Goal: Information Seeking & Learning: Check status

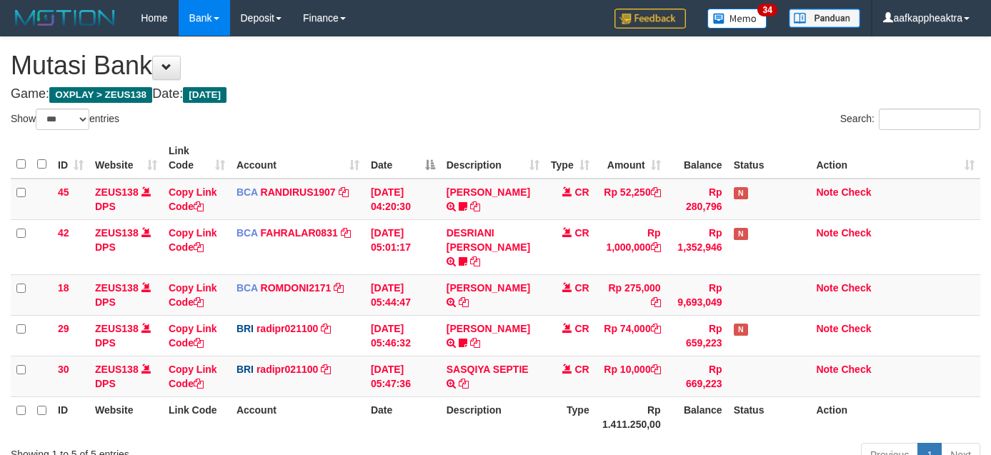
select select "***"
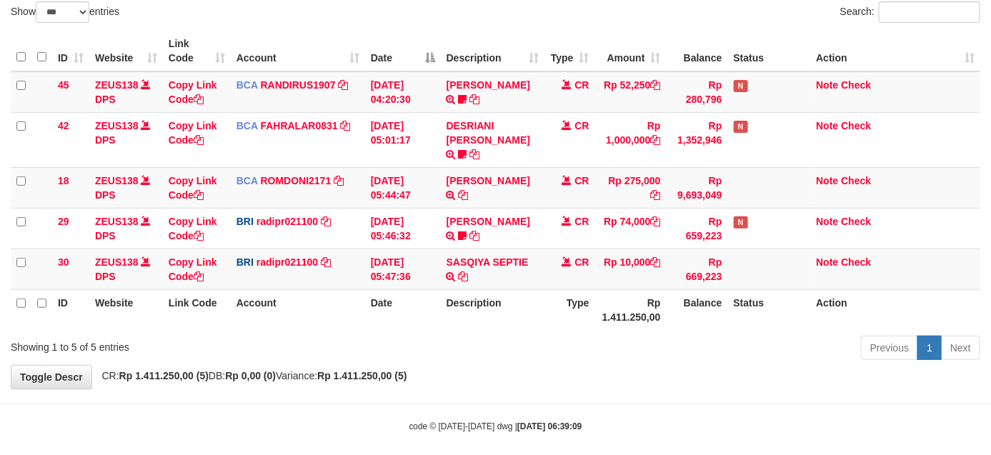
click at [693, 344] on div "Previous 1 Next" at bounding box center [701, 349] width 556 height 31
drag, startPoint x: 696, startPoint y: 344, endPoint x: 741, endPoint y: 334, distance: 45.9
click at [701, 343] on div "Previous 1 Next" at bounding box center [701, 349] width 556 height 31
drag, startPoint x: 746, startPoint y: 336, endPoint x: 753, endPoint y: 346, distance: 12.3
click at [753, 346] on div "Previous 1 Next" at bounding box center [701, 349] width 556 height 31
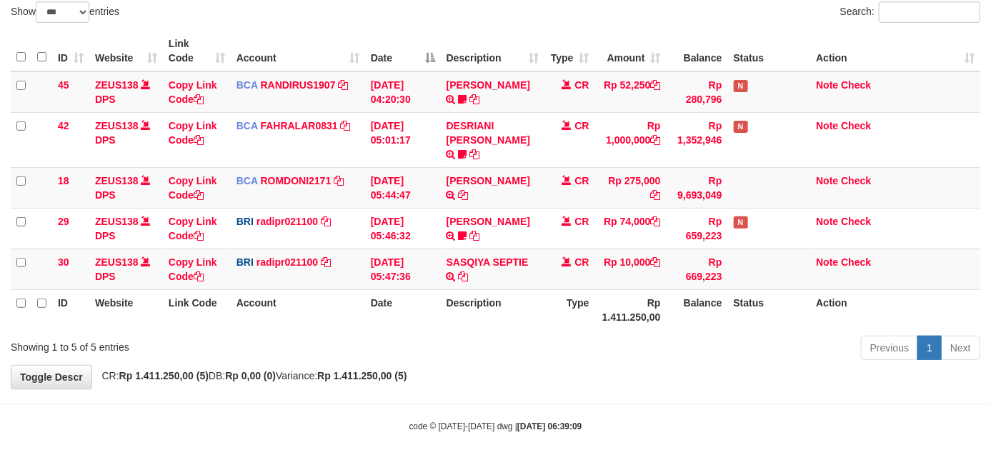
drag, startPoint x: 688, startPoint y: 346, endPoint x: 676, endPoint y: 346, distance: 11.4
click at [676, 346] on div "Previous 1 Next" at bounding box center [701, 349] width 556 height 31
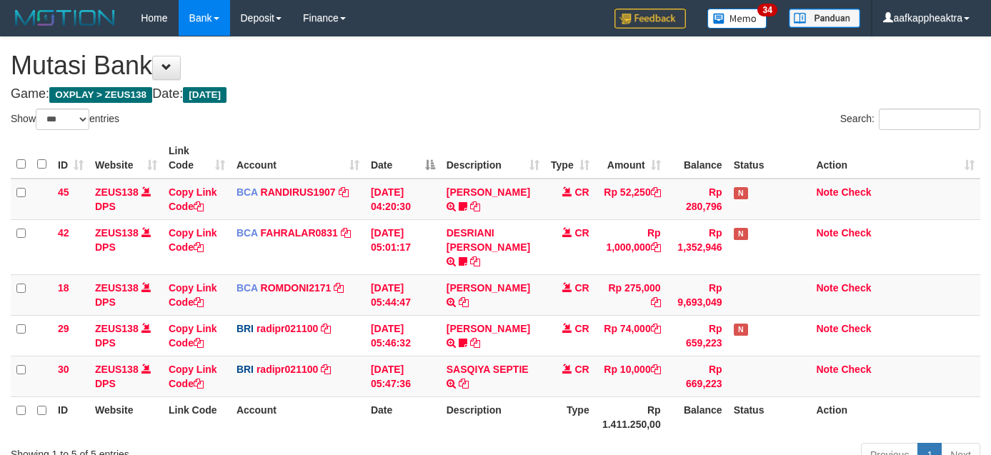
select select "***"
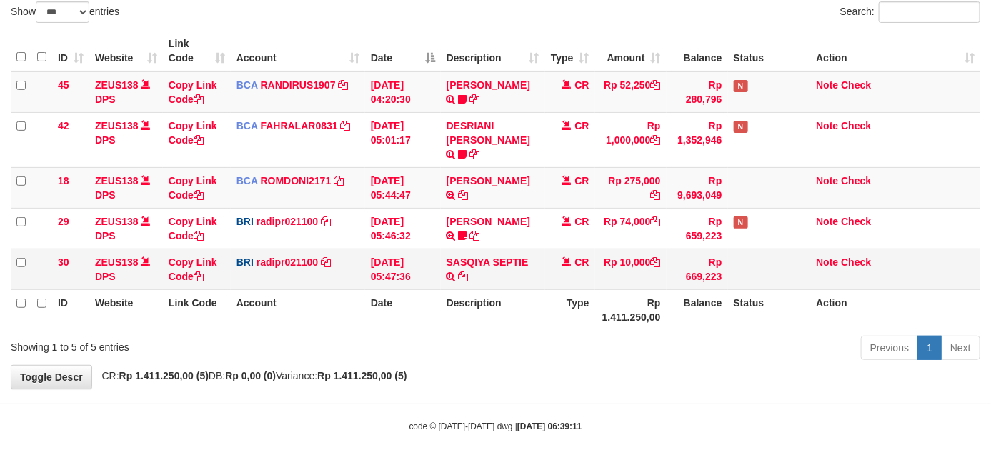
click at [708, 249] on td "Rp 669,223" at bounding box center [696, 269] width 61 height 41
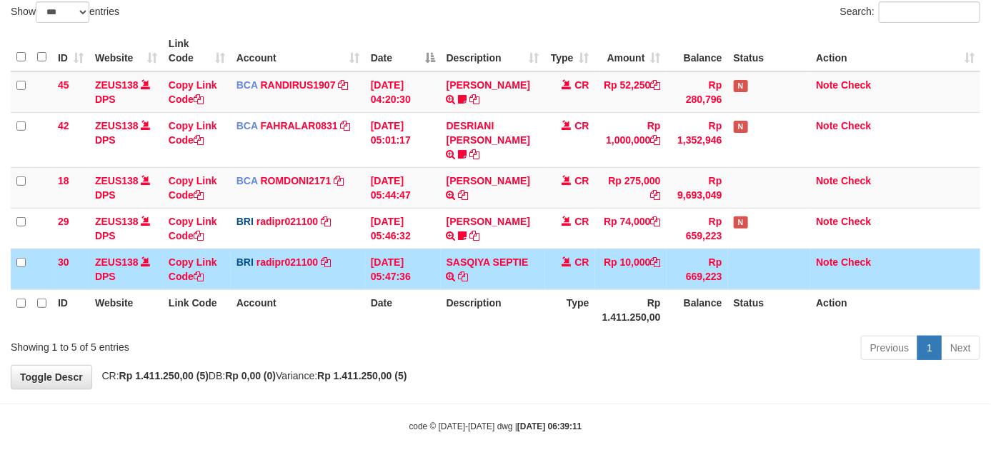
drag, startPoint x: 701, startPoint y: 250, endPoint x: 1001, endPoint y: 279, distance: 301.4
click at [697, 259] on td "Rp 669,223" at bounding box center [696, 269] width 61 height 41
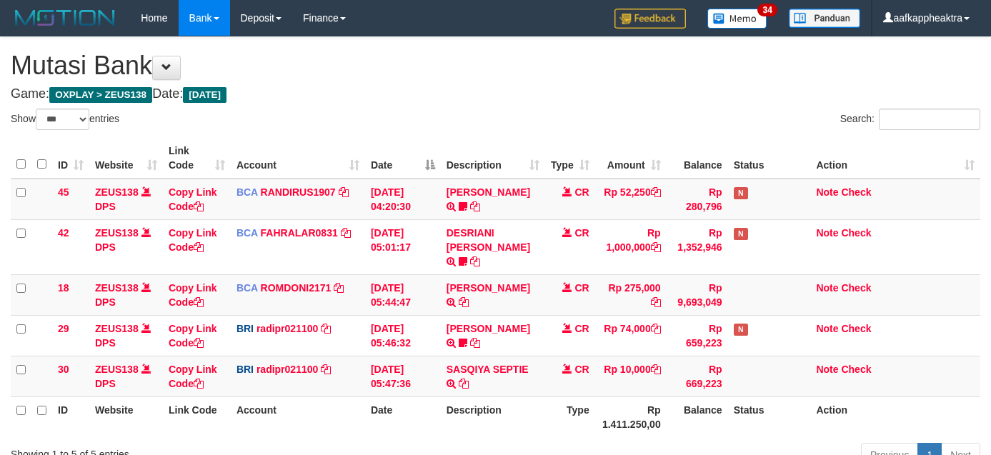
select select "***"
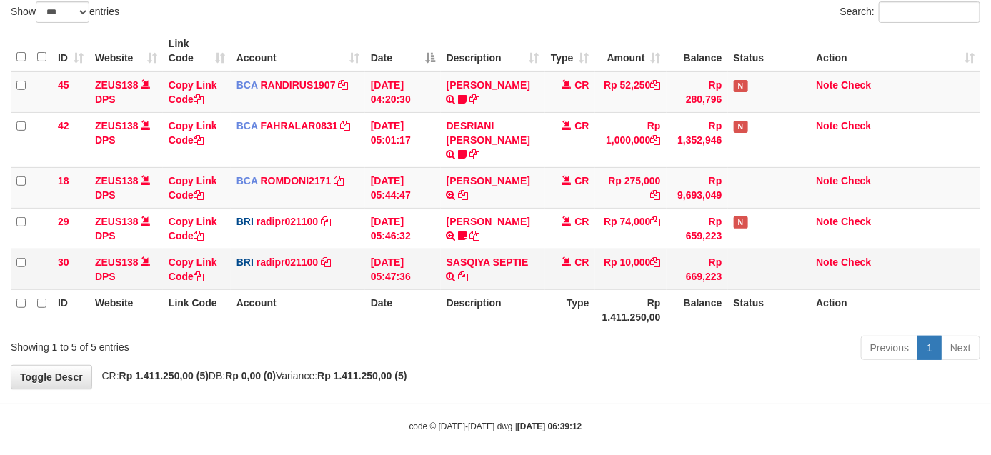
click at [651, 251] on tr "30 ZEUS138 DPS Copy Link Code BRI radipr021100 DPS REYNALDI ADI PRATAMA mutasi_…" at bounding box center [495, 269] width 969 height 41
drag, startPoint x: 648, startPoint y: 251, endPoint x: 877, endPoint y: 240, distance: 228.8
click at [648, 251] on td "Rp 10,000" at bounding box center [630, 269] width 71 height 41
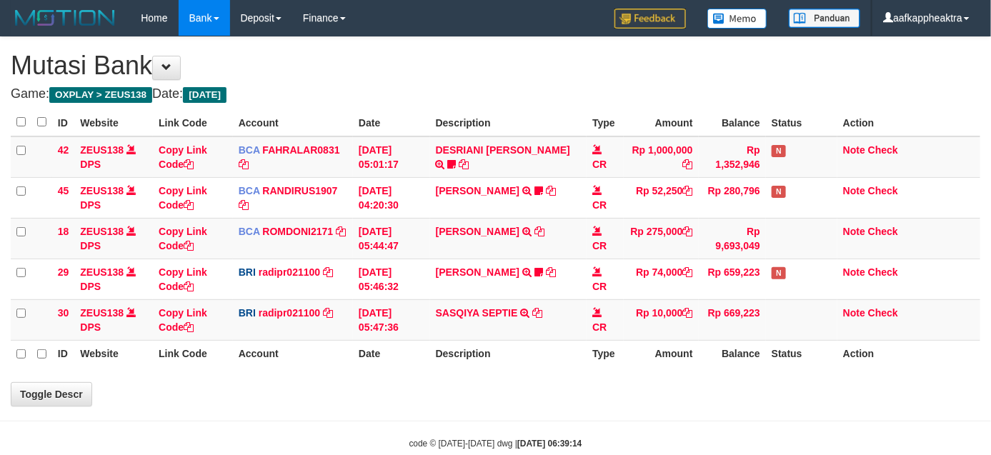
select select "***"
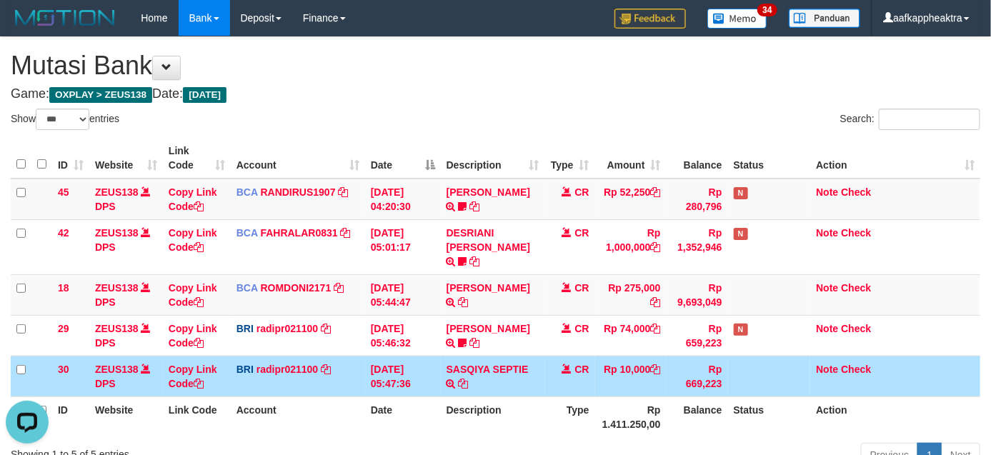
click at [469, 369] on td "SASQIYA SEPTIE TRANSFER NBMB SASQIYA SEPTIE TO [PERSON_NAME]" at bounding box center [493, 376] width 104 height 41
click at [469, 369] on td "SASQIYA SEPTIE TRANSFER NBMB SASQIYA SEPTIE TO REYNALDI ADI PRATAMA" at bounding box center [493, 376] width 104 height 41
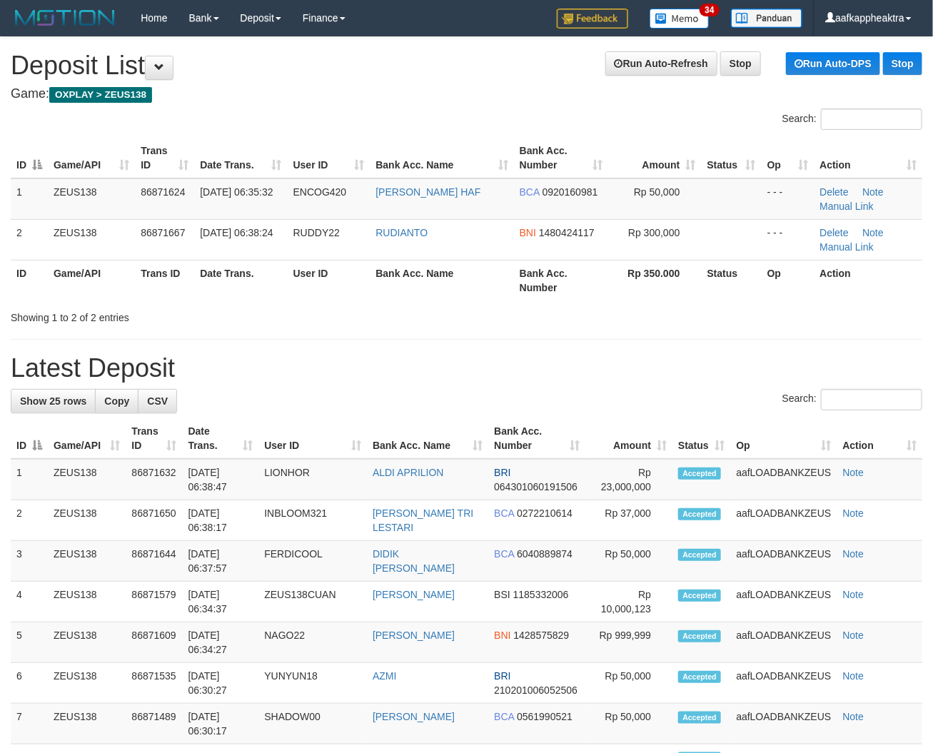
click at [521, 401] on div "Search:" at bounding box center [467, 401] width 912 height 25
click at [494, 403] on div "Search:" at bounding box center [467, 401] width 912 height 25
drag, startPoint x: 550, startPoint y: 396, endPoint x: 193, endPoint y: 408, distance: 357.3
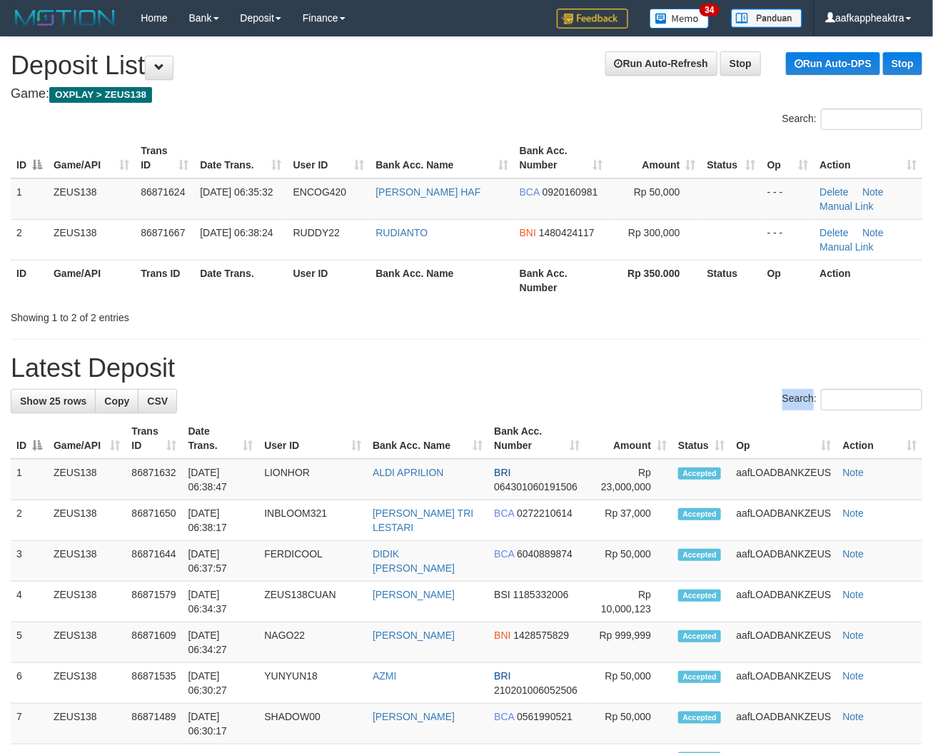
click at [545, 397] on div "Search:" at bounding box center [467, 401] width 912 height 25
drag, startPoint x: 443, startPoint y: 380, endPoint x: 411, endPoint y: 390, distance: 34.3
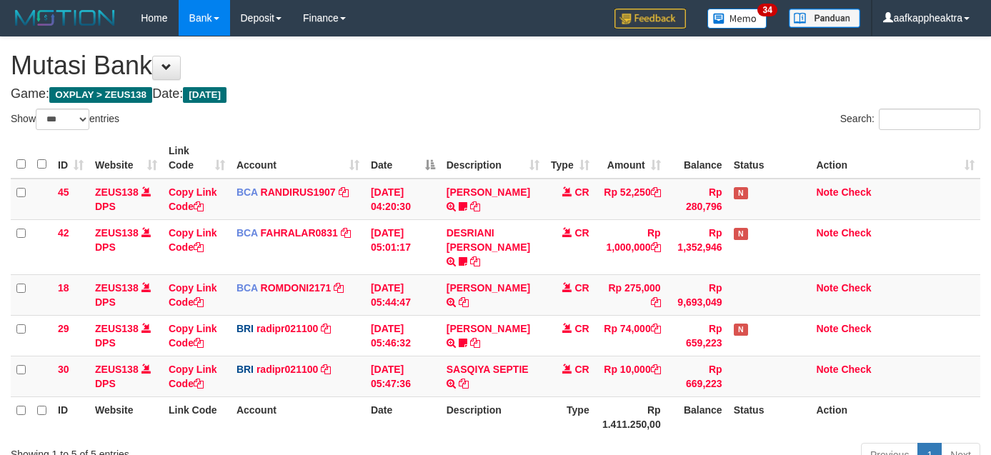
select select "***"
click at [589, 334] on td "CR" at bounding box center [570, 335] width 50 height 41
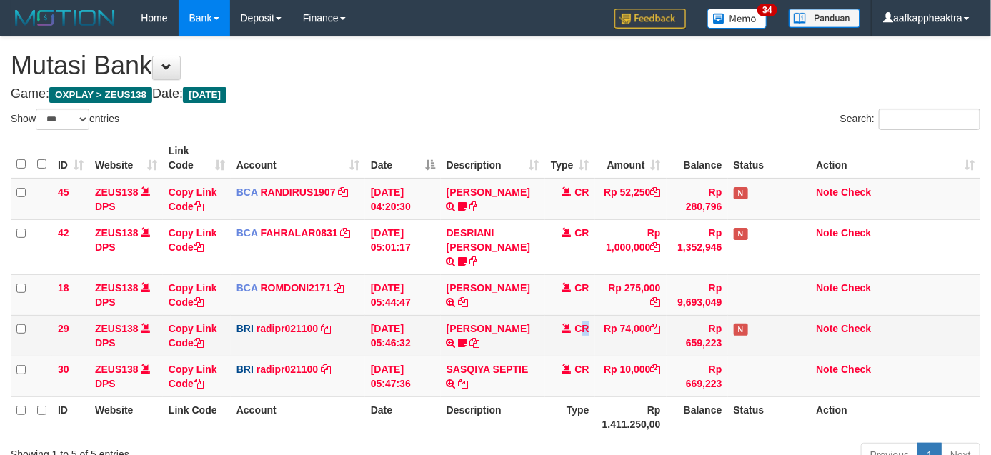
drag, startPoint x: 608, startPoint y: 329, endPoint x: 526, endPoint y: 339, distance: 82.0
click at [580, 333] on tr "29 ZEUS138 DPS Copy Link Code BRI radipr021100 DPS REYNALDI ADI PRATAMA mutasi_…" at bounding box center [495, 335] width 969 height 41
click at [541, 339] on tr "29 ZEUS138 DPS Copy Link Code BRI radipr021100 DPS REYNALDI ADI PRATAMA mutasi_…" at bounding box center [495, 335] width 969 height 41
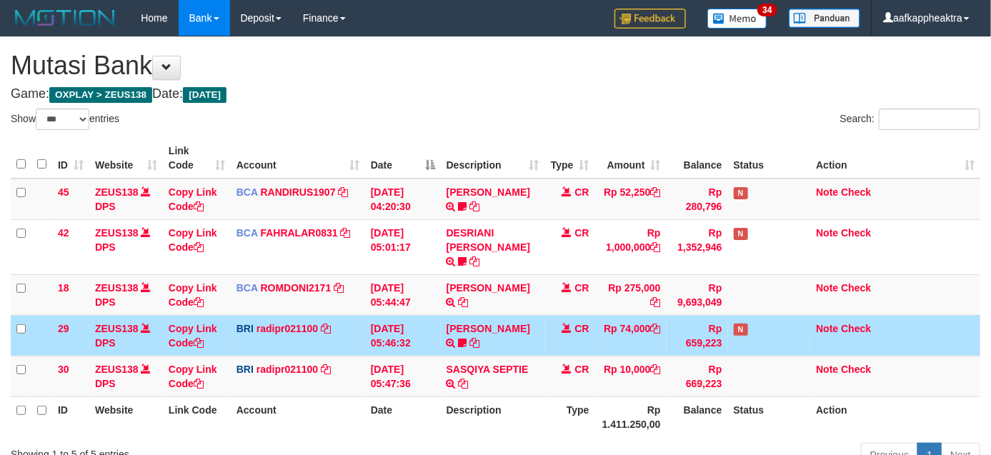
click at [498, 334] on td "STEVANO FERNAN TRANSFER NBMB STEVANO FERNAN TO REYNALDI ADI PRATAMA 00580115384…" at bounding box center [493, 335] width 104 height 41
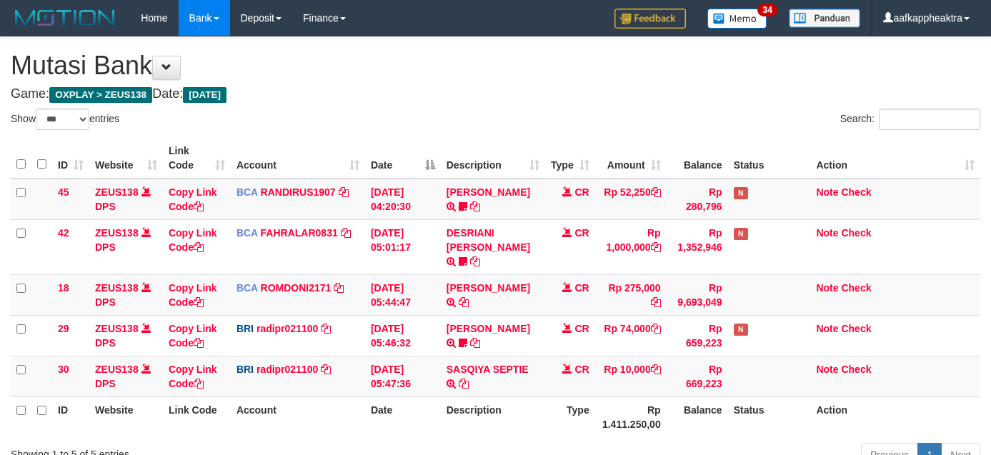
select select "***"
click at [477, 279] on td "[PERSON_NAME] TRSF E-BANKING CR 0109/FTSCY/WS95051 275000.002025090189099748 TR…" at bounding box center [493, 294] width 104 height 41
click at [480, 280] on td "[PERSON_NAME] TRSF E-BANKING CR 0109/FTSCY/WS95051 275000.002025090189099748 TR…" at bounding box center [493, 294] width 104 height 41
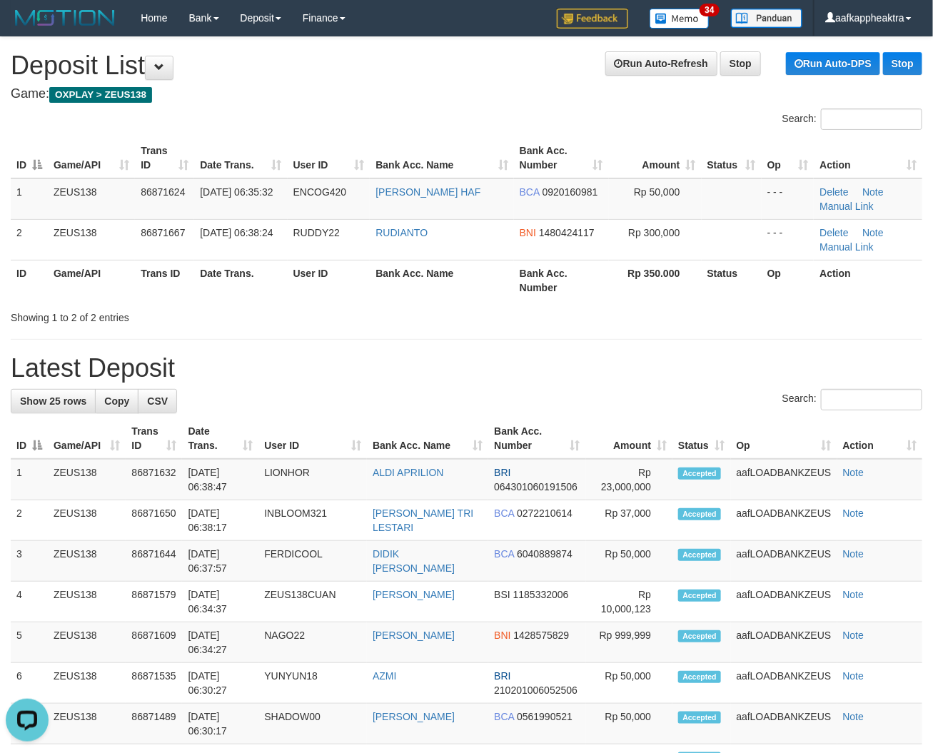
drag, startPoint x: 598, startPoint y: 372, endPoint x: 508, endPoint y: 379, distance: 89.5
click at [597, 373] on h1 "Latest Deposit" at bounding box center [467, 368] width 912 height 29
click at [437, 365] on h1 "Latest Deposit" at bounding box center [467, 368] width 912 height 29
drag, startPoint x: 383, startPoint y: 336, endPoint x: 381, endPoint y: 344, distance: 8.8
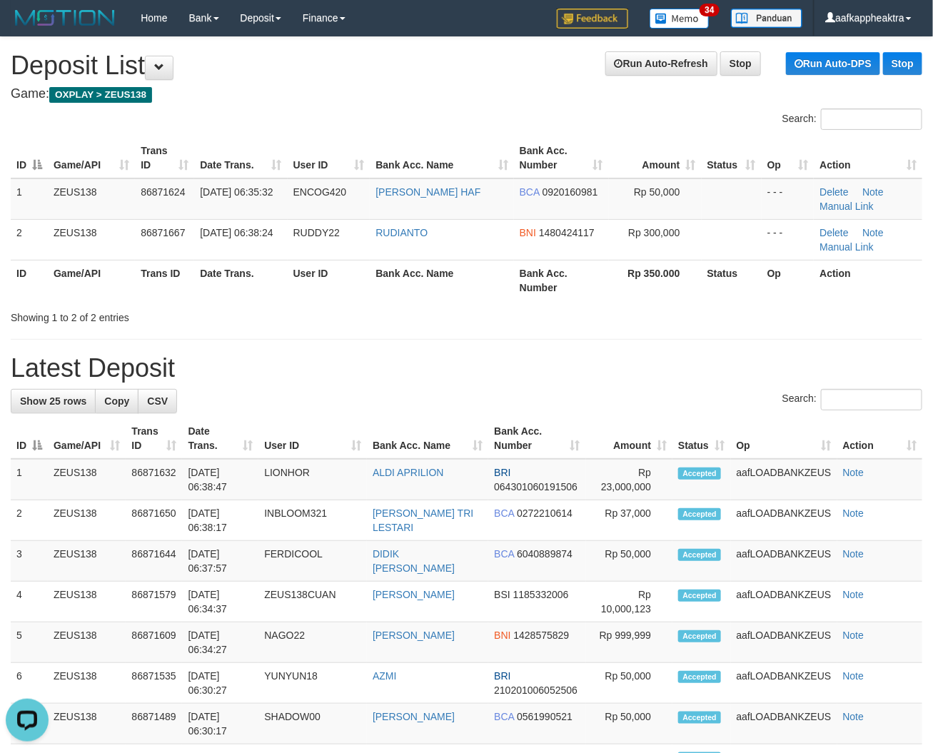
drag, startPoint x: 601, startPoint y: 369, endPoint x: 8, endPoint y: 320, distance: 595.4
click at [601, 373] on h1 "Latest Deposit" at bounding box center [467, 368] width 912 height 29
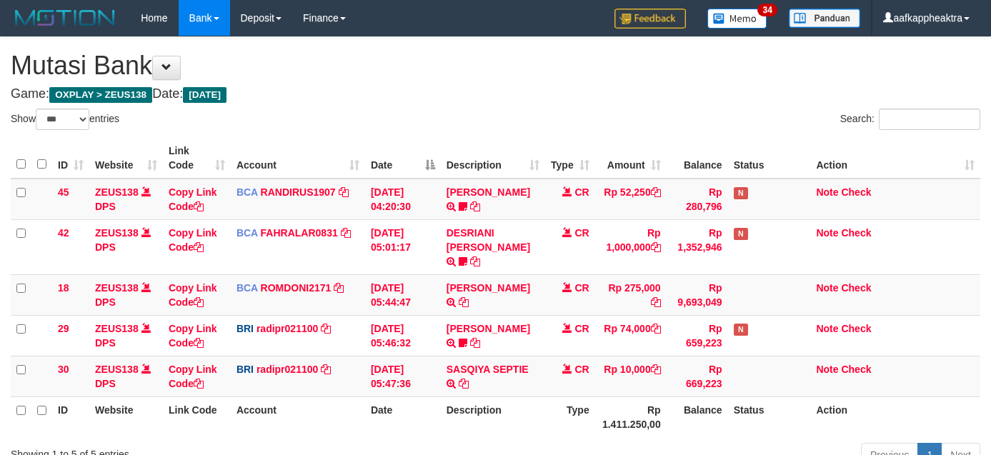
select select "***"
click at [498, 290] on td "MUHAMMAD IQB TRSF E-BANKING CR 0109/FTSCY/WS95051 275000.002025090189099748 TRF…" at bounding box center [493, 294] width 104 height 41
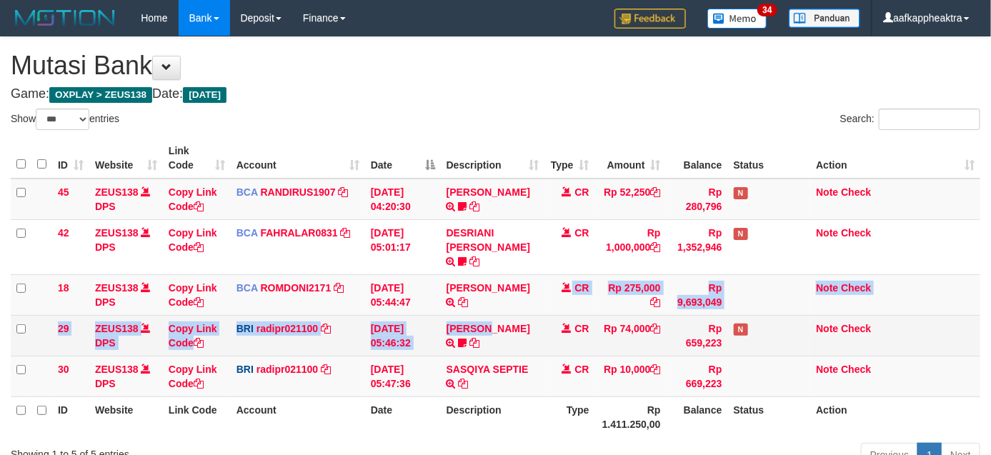
click at [490, 304] on tbody "45 ZEUS138 DPS Copy Link Code BCA RANDIRUS1907 DPS RANDI RUSTANDI mutasi_202509…" at bounding box center [495, 288] width 969 height 219
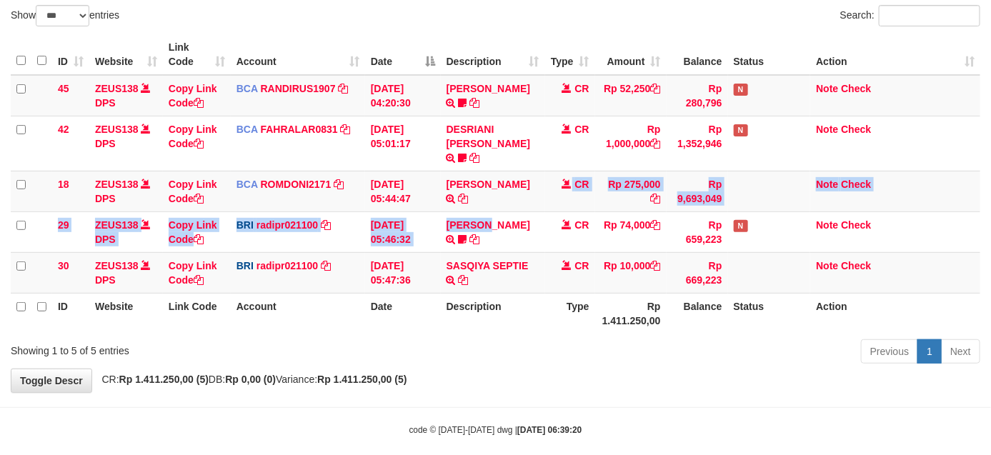
click at [486, 293] on th "Description" at bounding box center [493, 313] width 104 height 41
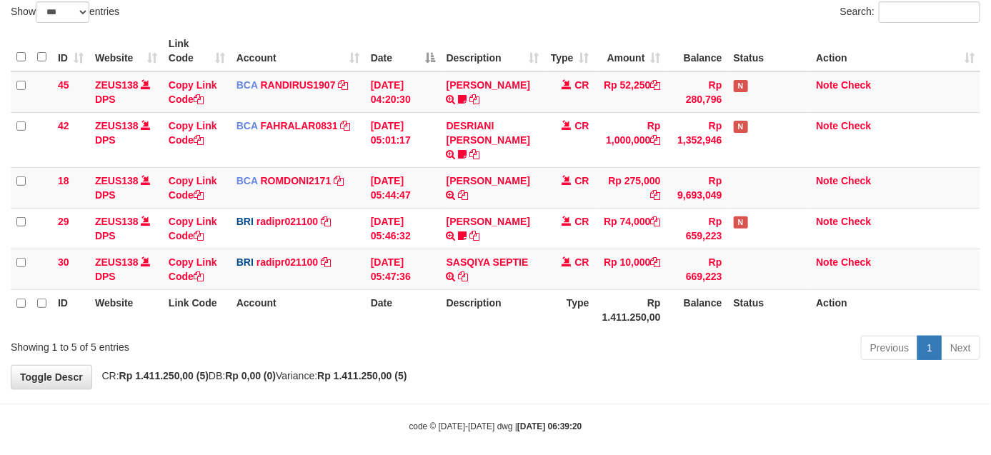
click at [486, 293] on th "Description" at bounding box center [493, 309] width 104 height 41
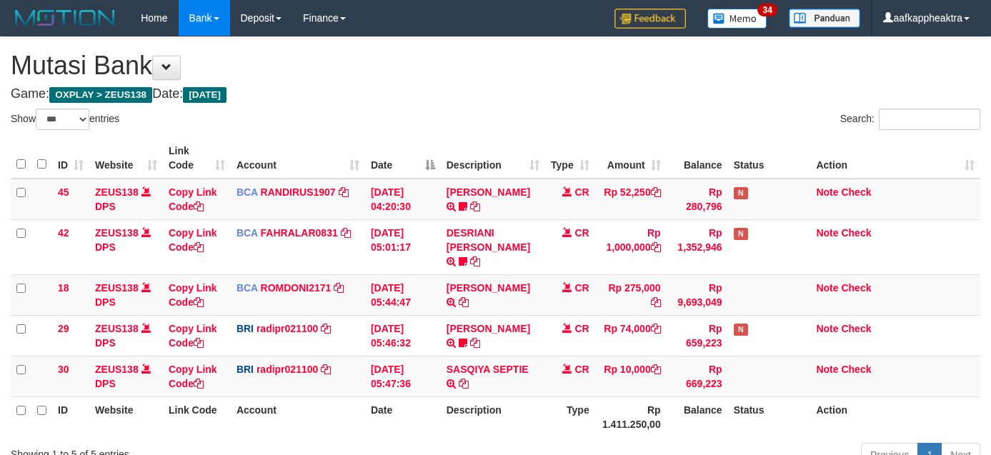
select select "***"
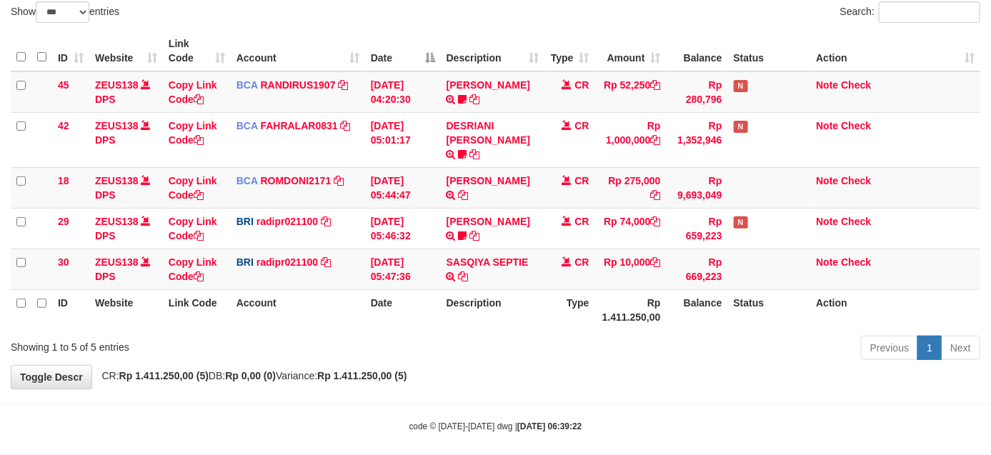
click at [490, 294] on th "Description" at bounding box center [493, 309] width 104 height 41
click at [473, 289] on th "Description" at bounding box center [493, 309] width 104 height 41
click at [471, 289] on th "Description" at bounding box center [493, 309] width 104 height 41
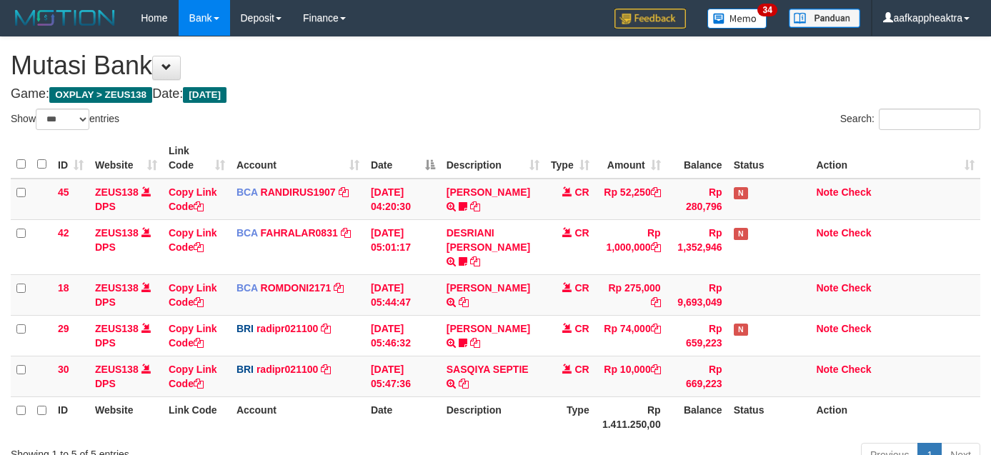
select select "***"
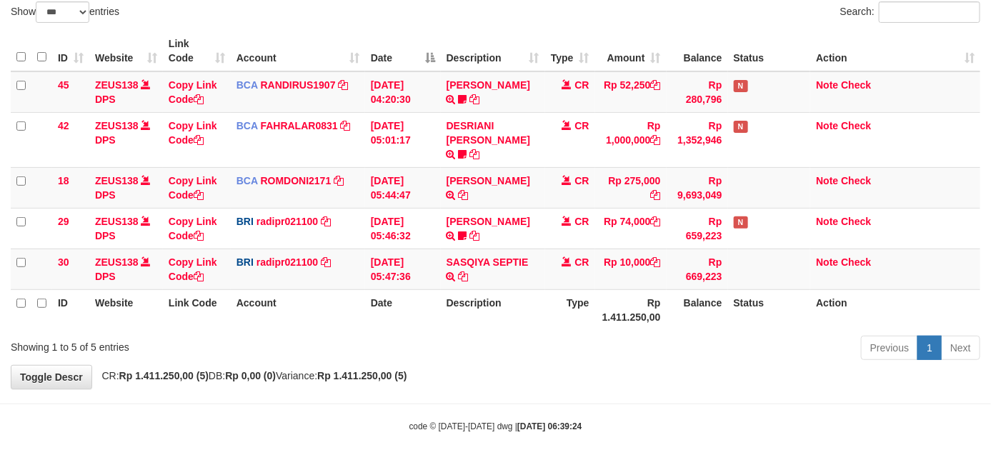
click at [448, 289] on th "Description" at bounding box center [493, 309] width 104 height 41
click at [618, 289] on th "Rp 1.411.250,00" at bounding box center [630, 309] width 71 height 41
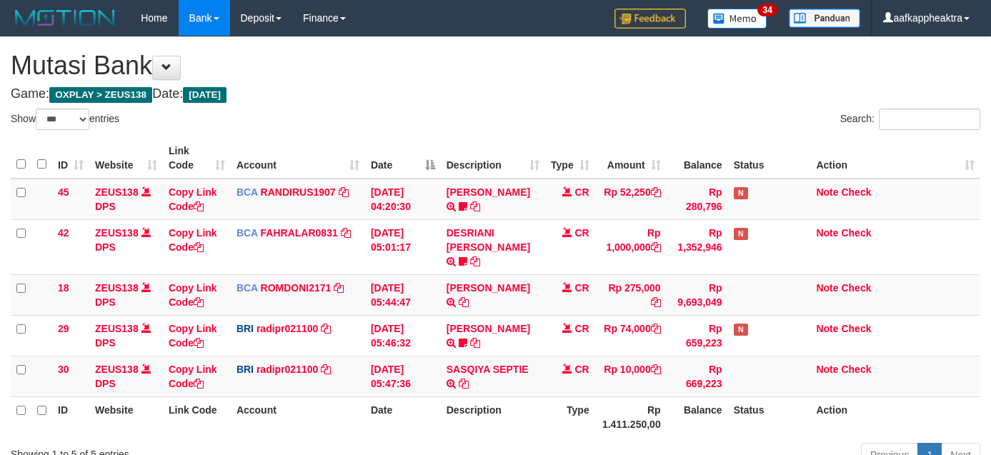
select select "***"
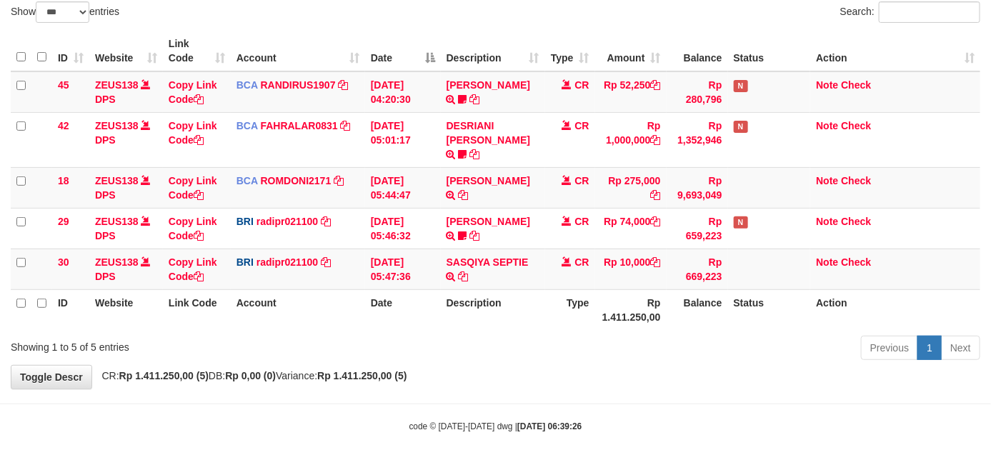
drag, startPoint x: 612, startPoint y: 266, endPoint x: 833, endPoint y: 290, distance: 222.7
click at [606, 270] on td "Rp 10,000" at bounding box center [630, 269] width 71 height 41
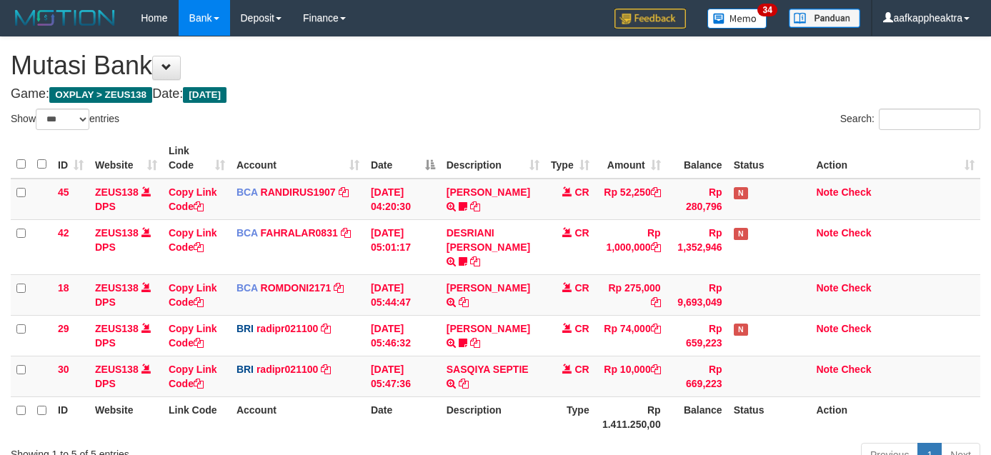
select select "***"
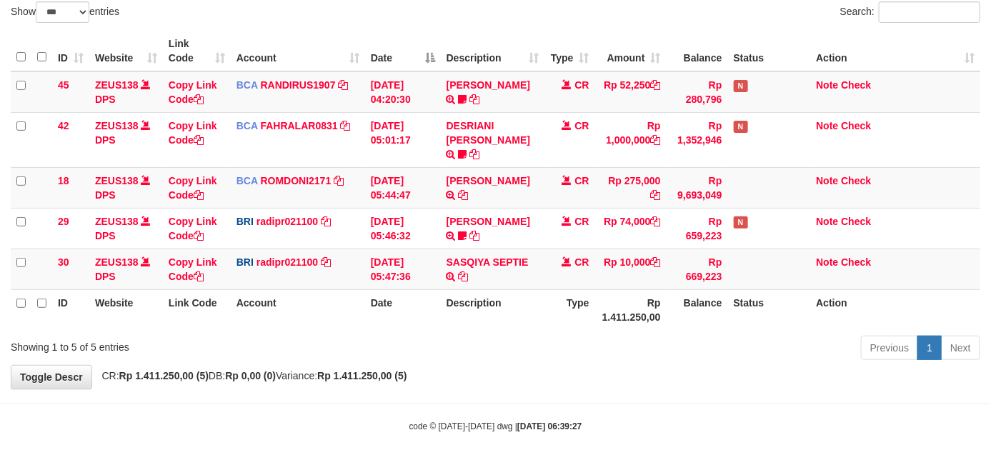
click at [654, 311] on tr "ID Website Link Code Account Date Description Type Rp 1.411.250,00 Balance Stat…" at bounding box center [495, 309] width 969 height 41
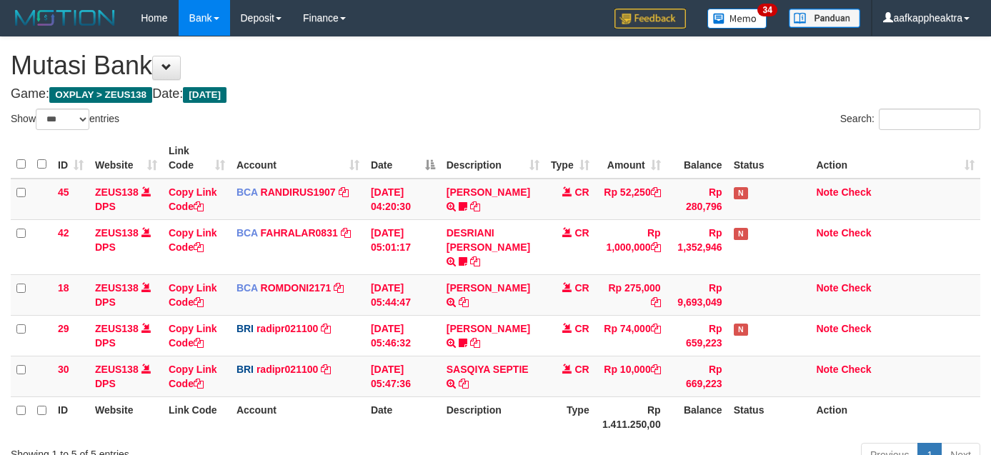
select select "***"
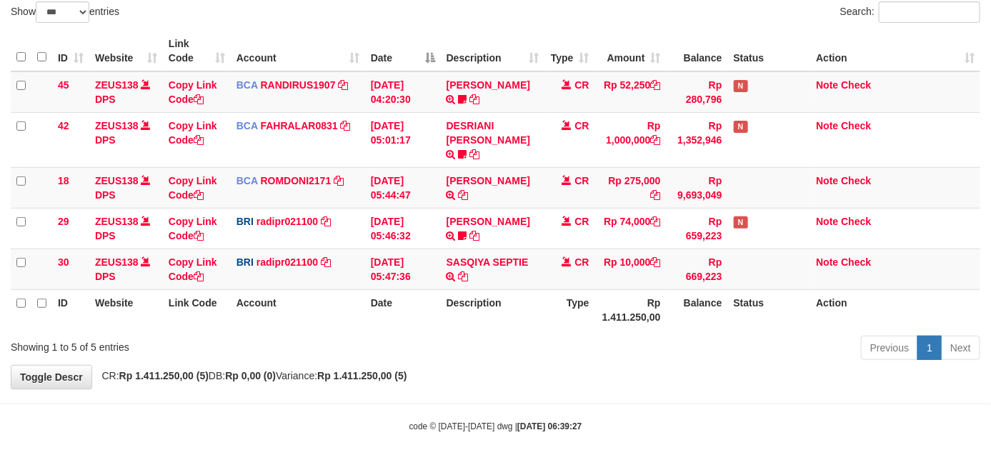
click at [439, 289] on th "Date" at bounding box center [403, 309] width 76 height 41
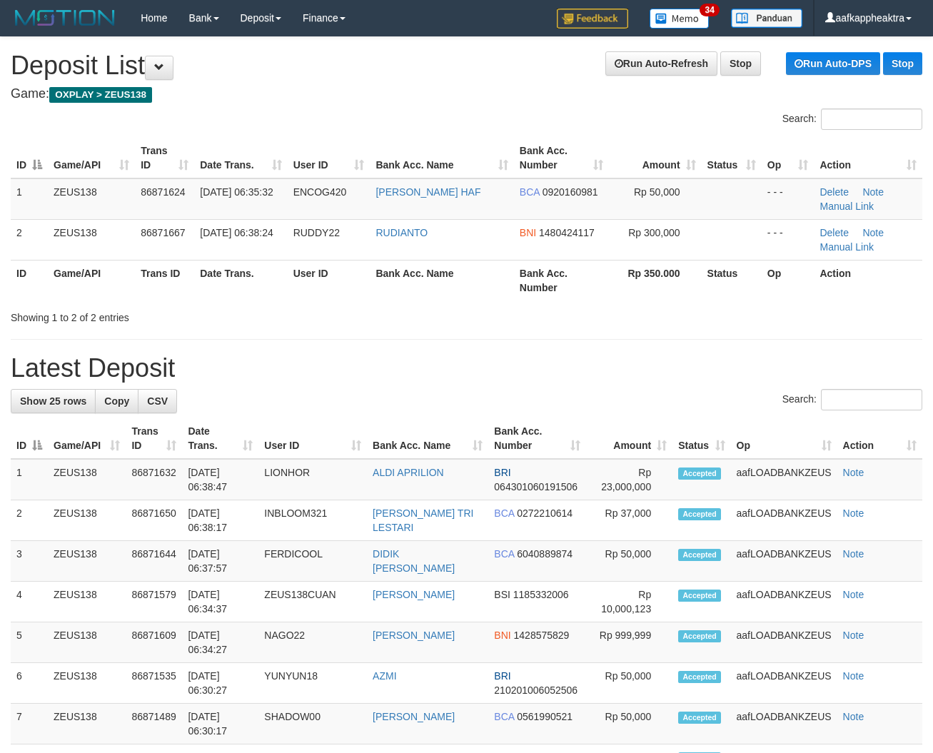
drag, startPoint x: 368, startPoint y: 366, endPoint x: 2, endPoint y: 351, distance: 366.0
click at [361, 372] on h1 "Latest Deposit" at bounding box center [467, 368] width 912 height 29
drag, startPoint x: 429, startPoint y: 373, endPoint x: 433, endPoint y: 383, distance: 10.6
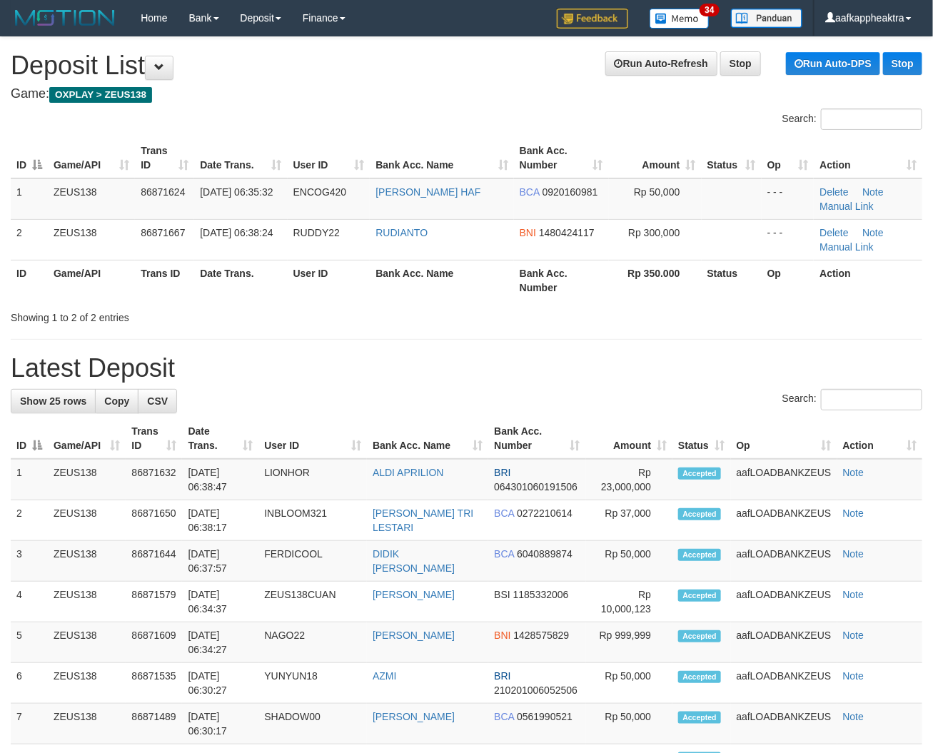
click at [430, 375] on h1 "Latest Deposit" at bounding box center [467, 368] width 912 height 29
drag, startPoint x: 433, startPoint y: 383, endPoint x: 11, endPoint y: 347, distance: 423.6
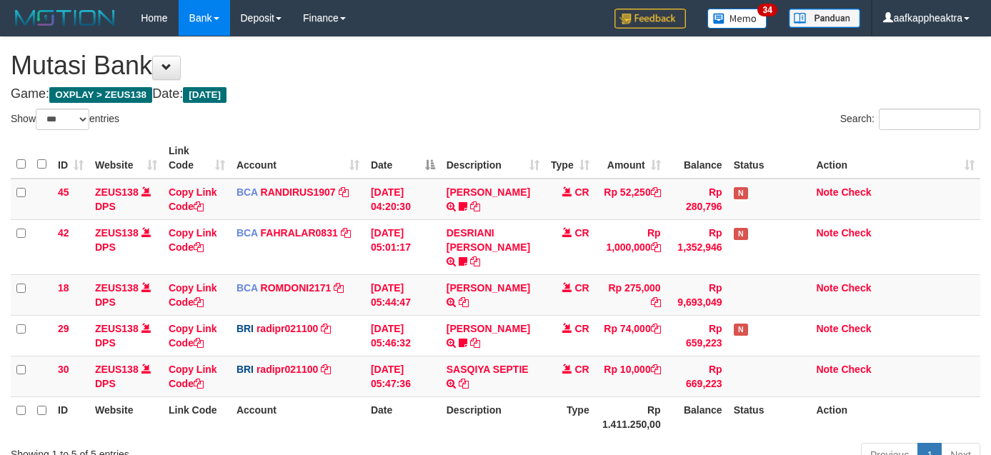
select select "***"
click at [397, 356] on td "[DATE] 05:47:36" at bounding box center [403, 376] width 76 height 41
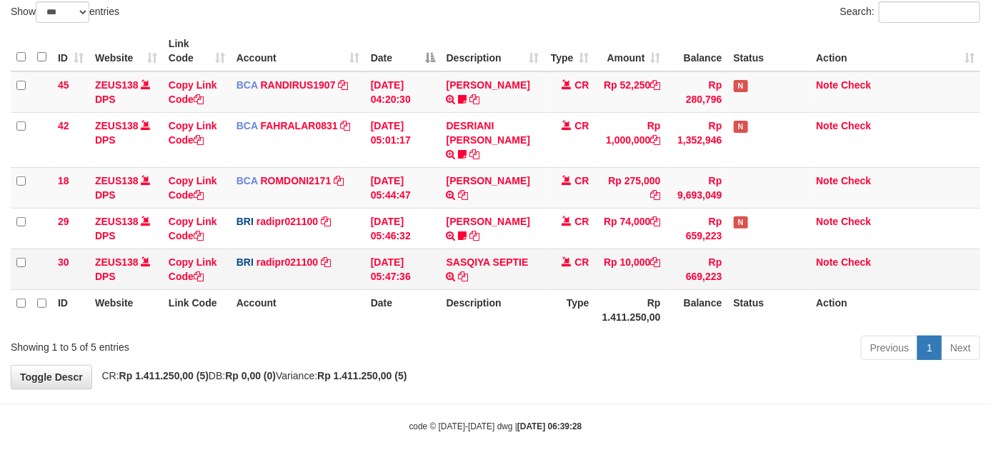
click at [398, 250] on td "[DATE] 05:47:36" at bounding box center [403, 269] width 76 height 41
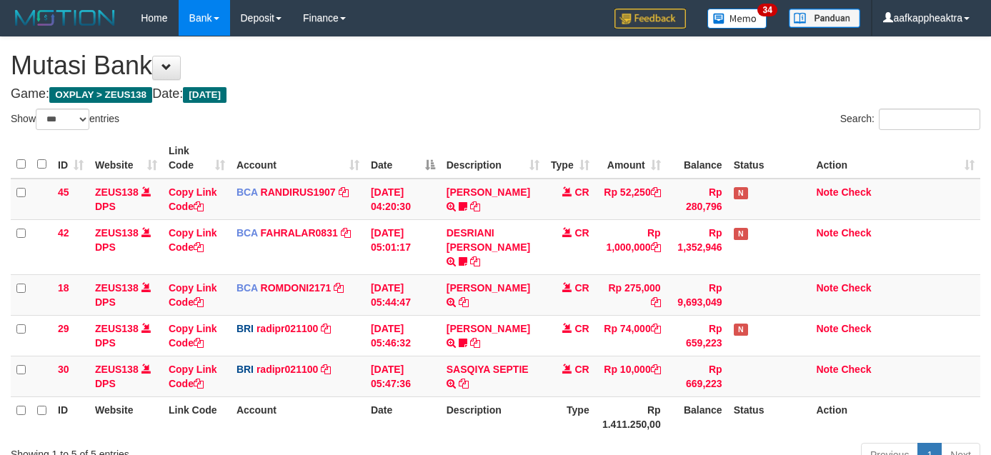
select select "***"
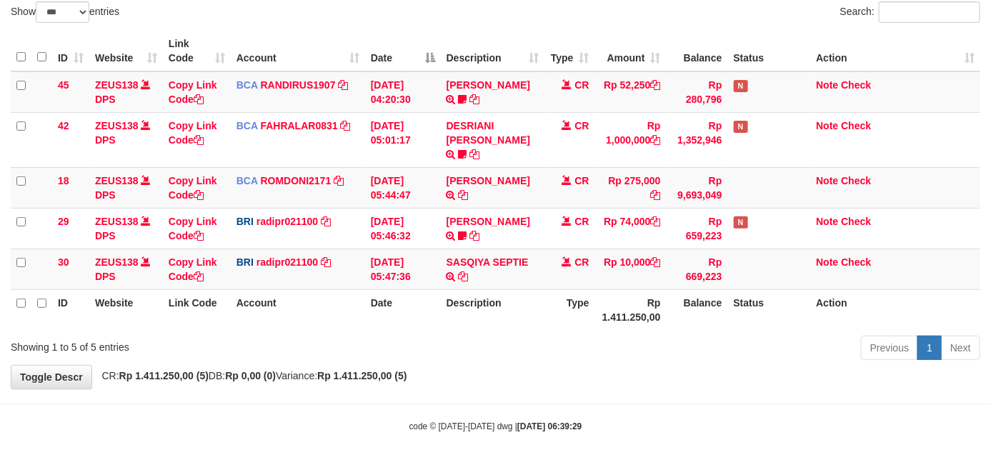
drag, startPoint x: 0, startPoint y: 0, endPoint x: 533, endPoint y: 300, distance: 611.4
click at [516, 299] on tr "ID Website Link Code Account Date Description Type Rp 1.411.250,00 Balance Stat…" at bounding box center [495, 309] width 969 height 41
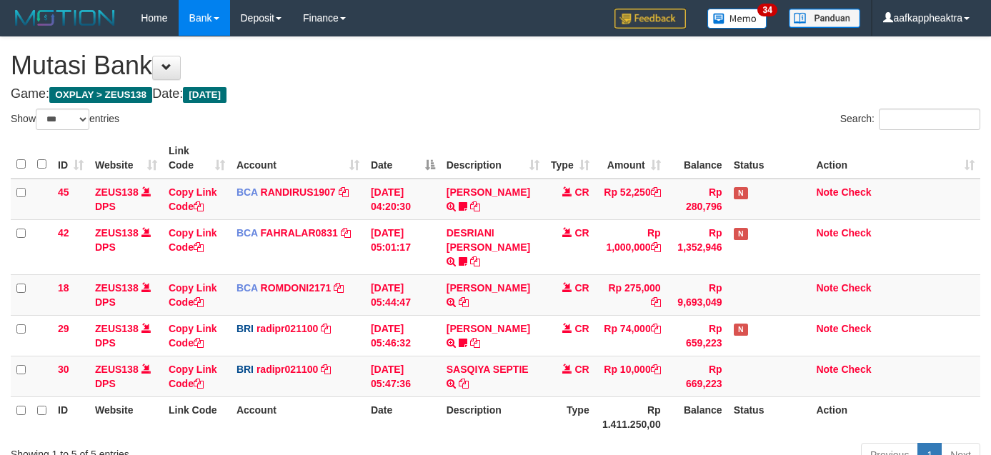
select select "***"
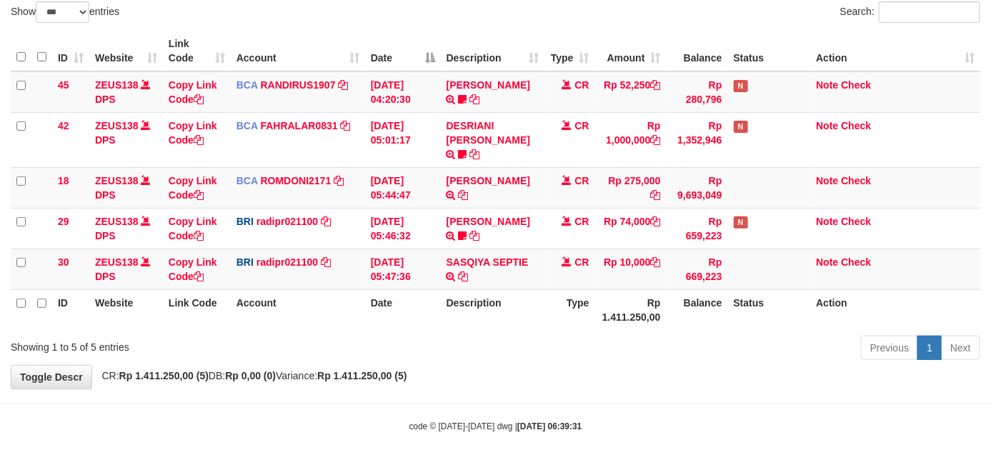
click at [623, 298] on th "Rp 1.411.250,00" at bounding box center [630, 309] width 71 height 41
click at [625, 297] on th "Rp 1.411.250,00" at bounding box center [630, 309] width 71 height 41
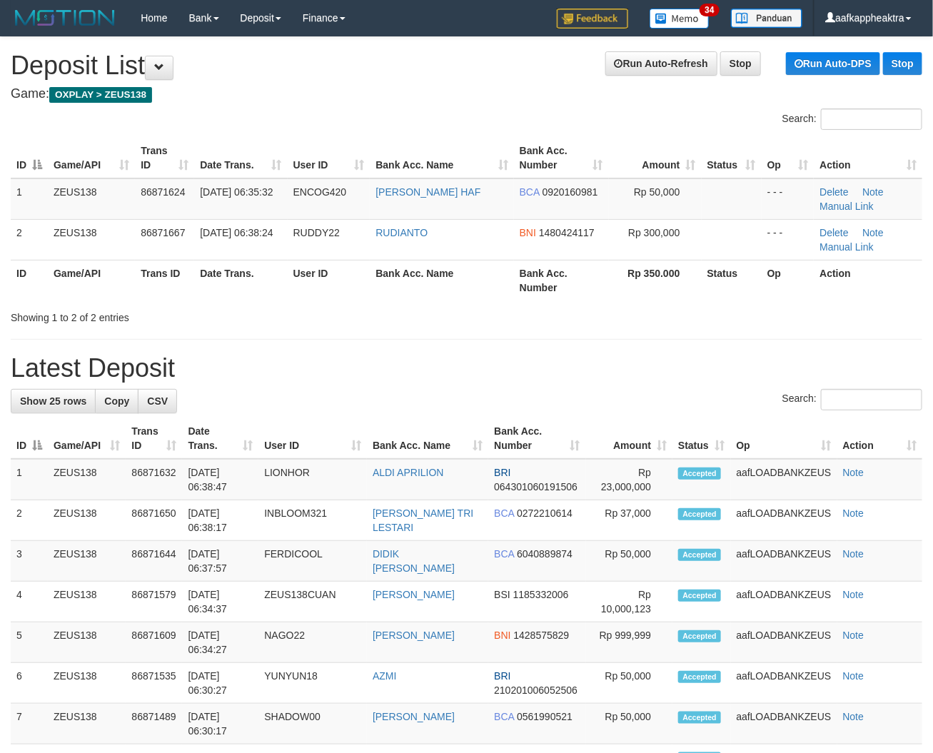
click at [551, 362] on h1 "Latest Deposit" at bounding box center [467, 368] width 912 height 29
drag, startPoint x: 551, startPoint y: 362, endPoint x: 423, endPoint y: 376, distance: 129.3
click at [546, 366] on h1 "Latest Deposit" at bounding box center [467, 368] width 912 height 29
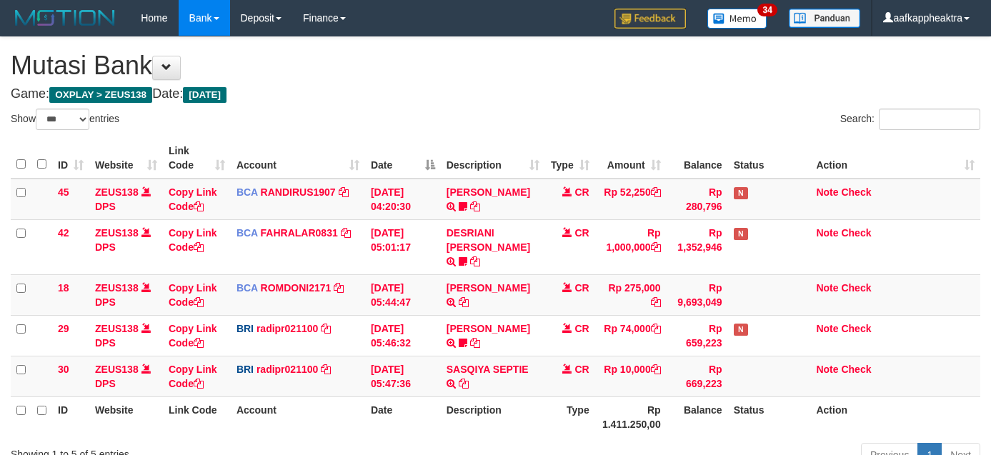
select select "***"
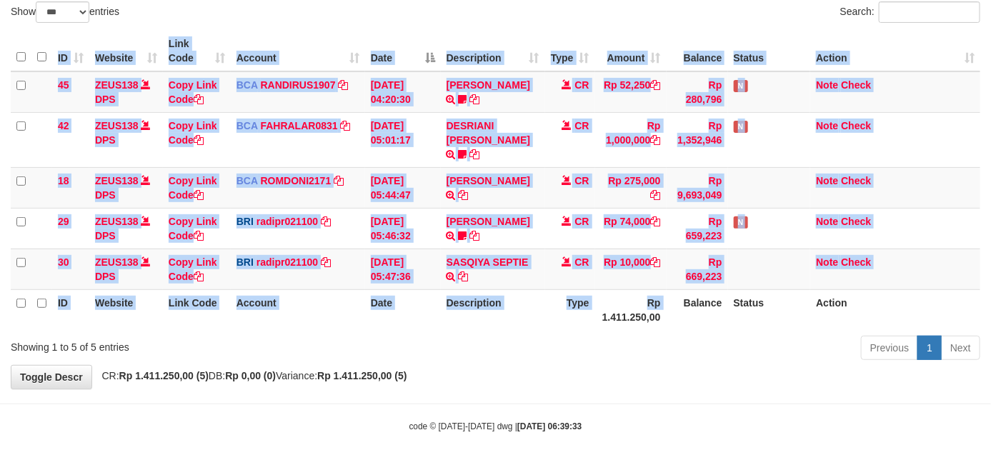
click at [625, 301] on th "Rp 1.411.250,00" at bounding box center [630, 309] width 71 height 41
click at [623, 301] on th "Rp 1.411.250,00" at bounding box center [630, 309] width 71 height 41
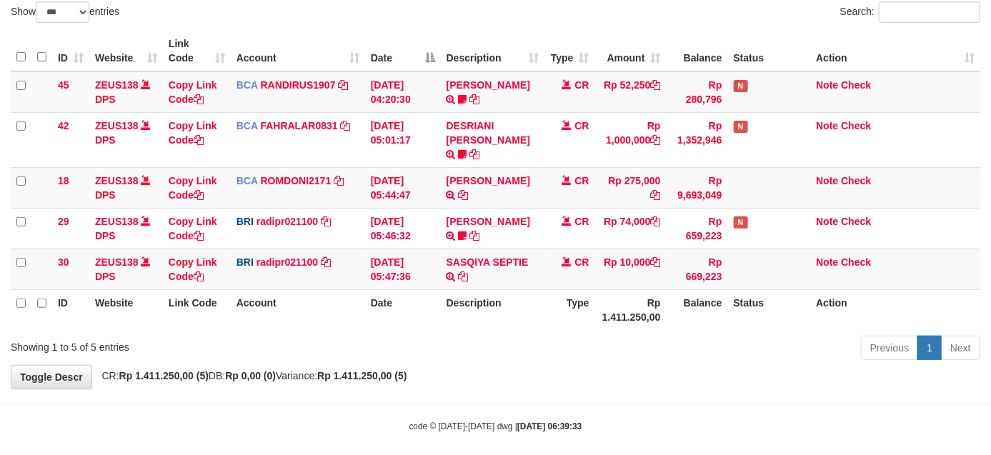
click at [555, 302] on th "Type" at bounding box center [570, 309] width 50 height 41
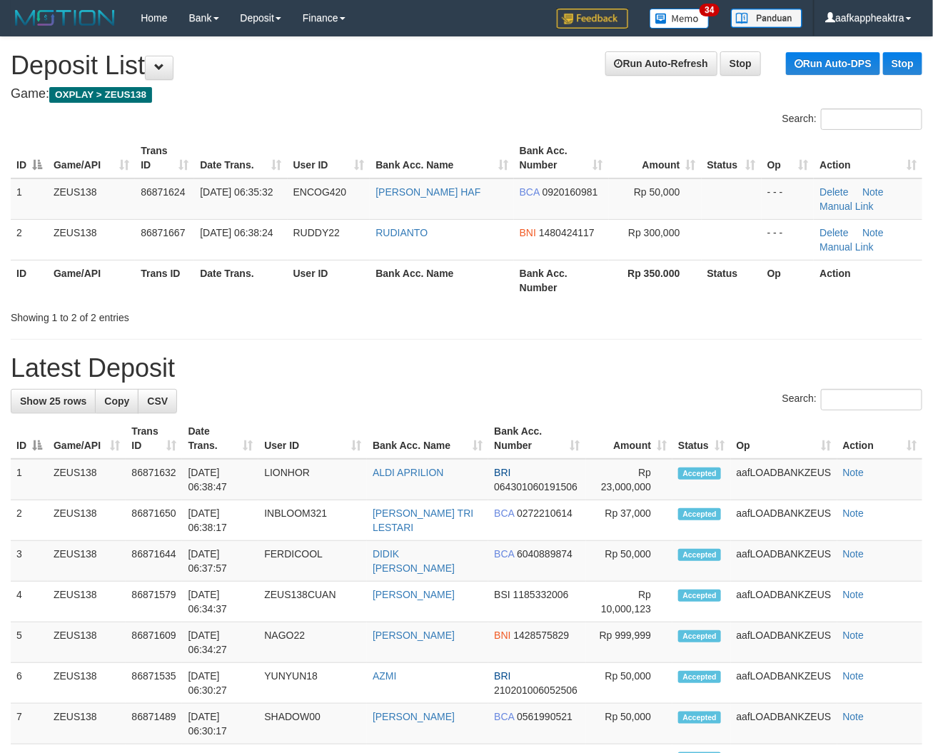
drag, startPoint x: 695, startPoint y: 389, endPoint x: 326, endPoint y: 386, distance: 369.2
drag, startPoint x: 416, startPoint y: 351, endPoint x: 327, endPoint y: 358, distance: 88.8
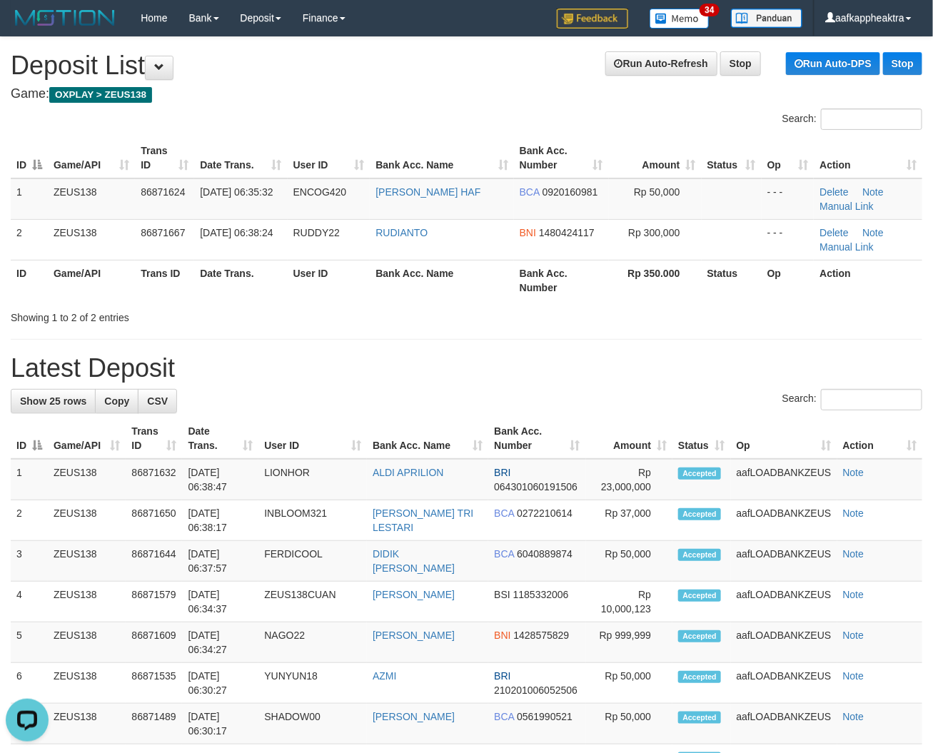
drag, startPoint x: 611, startPoint y: 354, endPoint x: 391, endPoint y: 372, distance: 221.5
drag, startPoint x: 432, startPoint y: 325, endPoint x: 384, endPoint y: 336, distance: 49.9
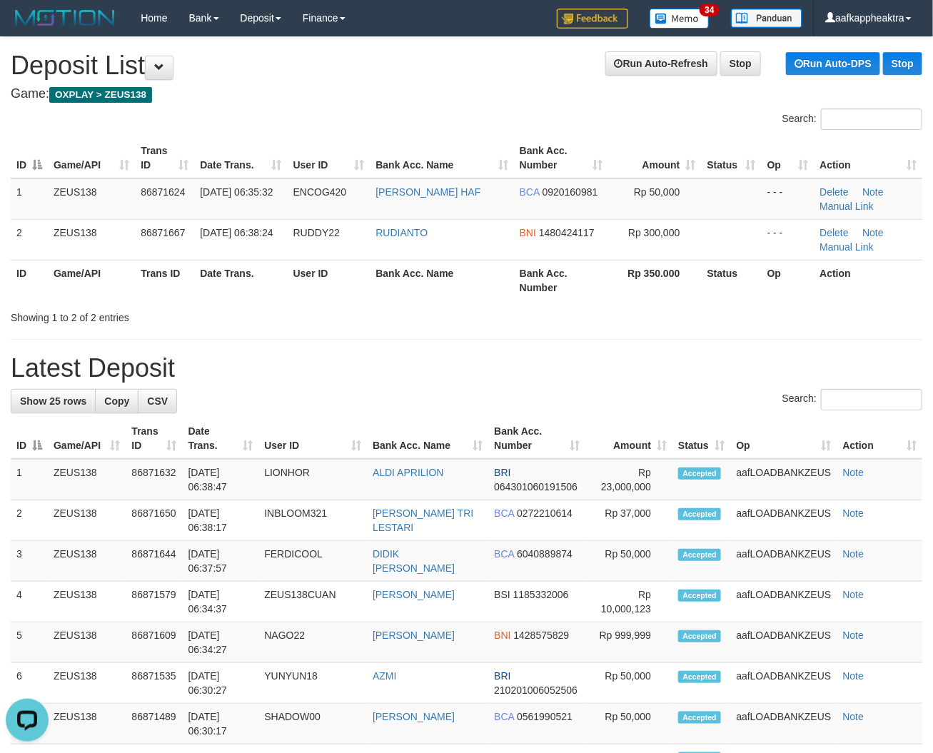
click at [326, 318] on div "Showing 1 to 2 of 2 entries" at bounding box center [195, 315] width 368 height 20
drag, startPoint x: 320, startPoint y: 324, endPoint x: 289, endPoint y: 336, distance: 33.0
drag, startPoint x: 294, startPoint y: 339, endPoint x: 2, endPoint y: 340, distance: 291.4
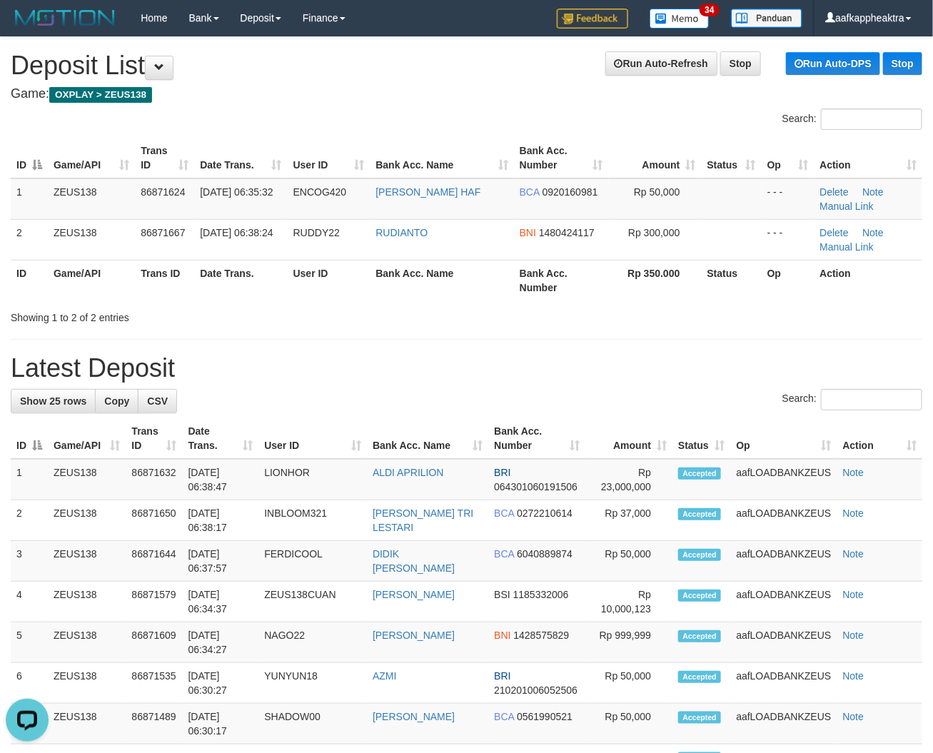
drag, startPoint x: 184, startPoint y: 326, endPoint x: 1, endPoint y: 331, distance: 182.2
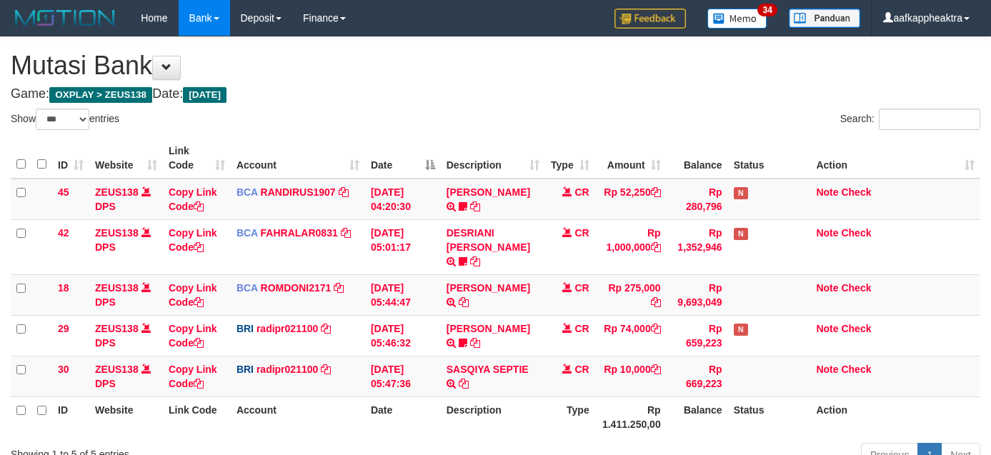
select select "***"
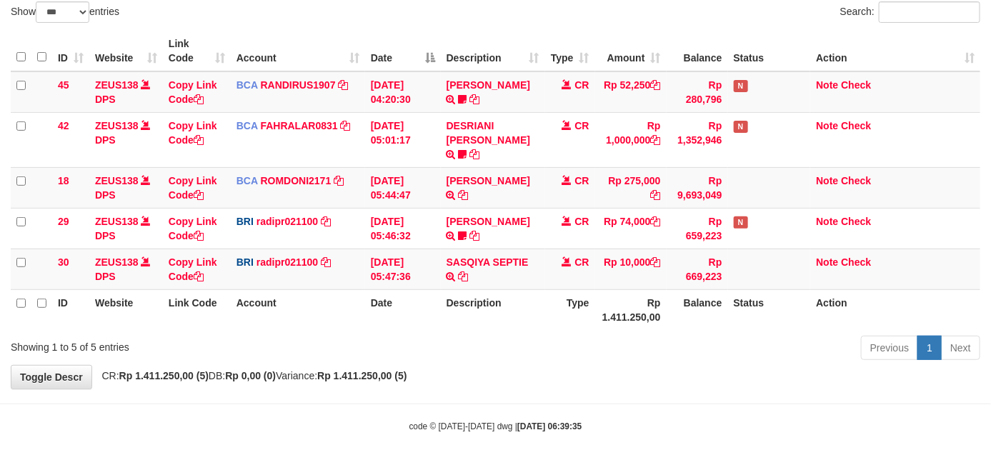
drag, startPoint x: 718, startPoint y: 309, endPoint x: 679, endPoint y: 311, distance: 39.3
click at [711, 309] on th "Balance" at bounding box center [696, 309] width 61 height 41
click at [679, 311] on th "Balance" at bounding box center [696, 309] width 61 height 41
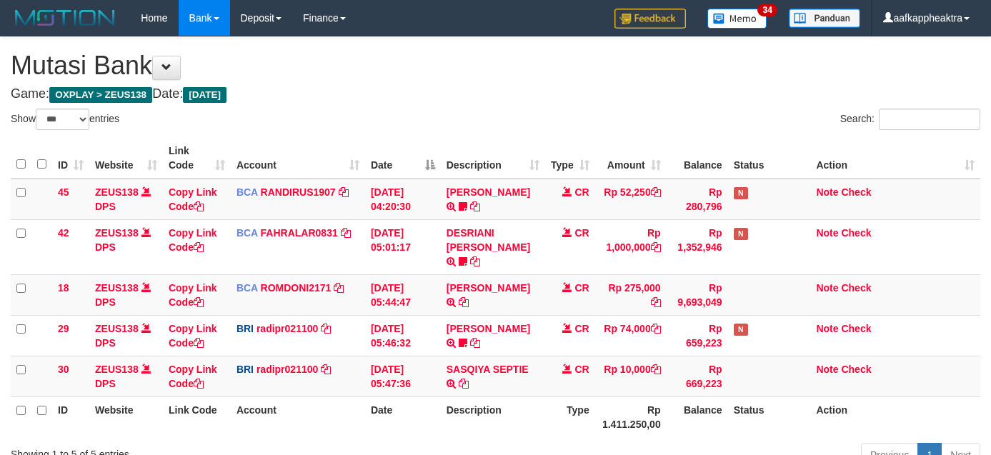
select select "***"
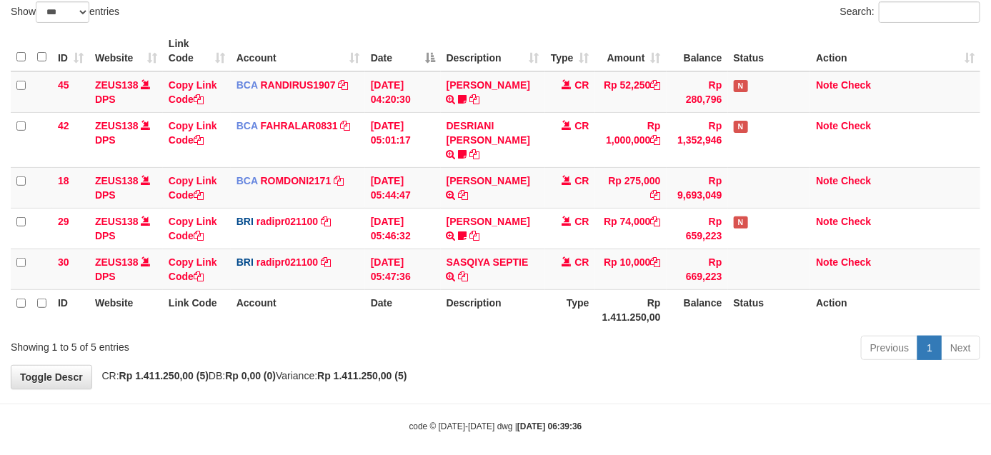
click at [654, 305] on th "Rp 1.411.250,00" at bounding box center [630, 309] width 71 height 41
click at [561, 314] on th "Type" at bounding box center [570, 309] width 50 height 41
click at [557, 312] on th "Type" at bounding box center [570, 309] width 50 height 41
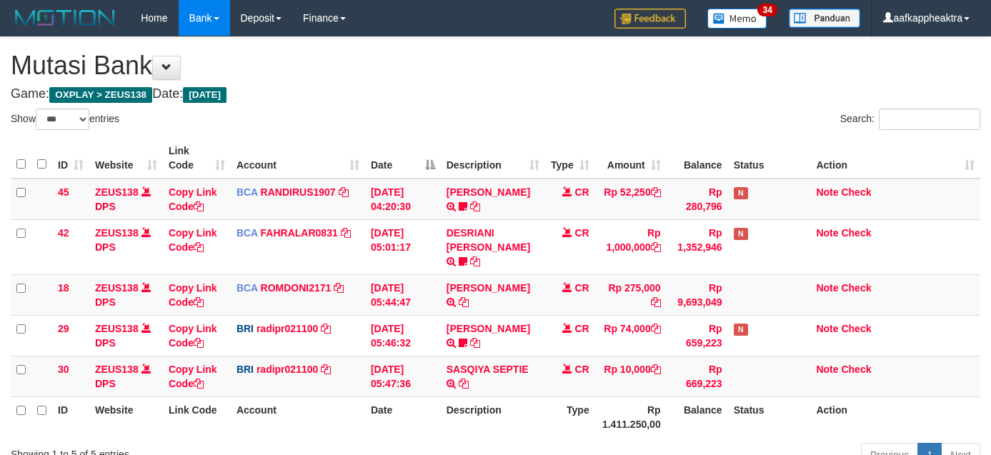
select select "***"
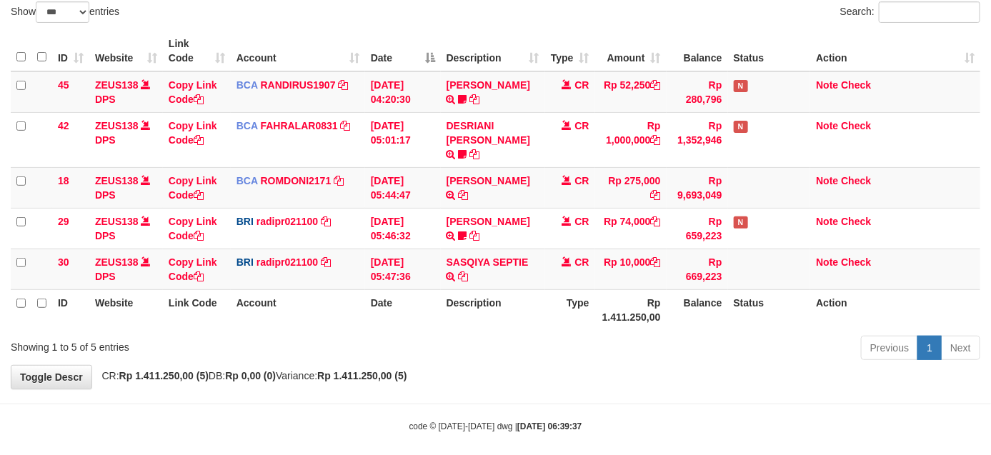
click at [695, 289] on th "Balance" at bounding box center [696, 309] width 61 height 41
click at [698, 291] on th "Balance" at bounding box center [696, 309] width 61 height 41
click at [689, 300] on th "Balance" at bounding box center [696, 309] width 61 height 41
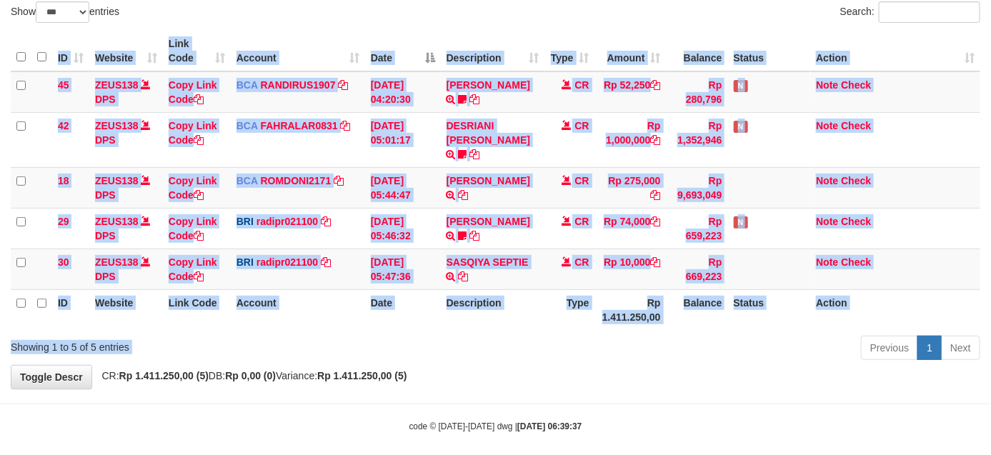
click at [640, 319] on div "Show ** ** ** *** entries Search: ID Website Link Code Account Date Description…" at bounding box center [495, 183] width 969 height 364
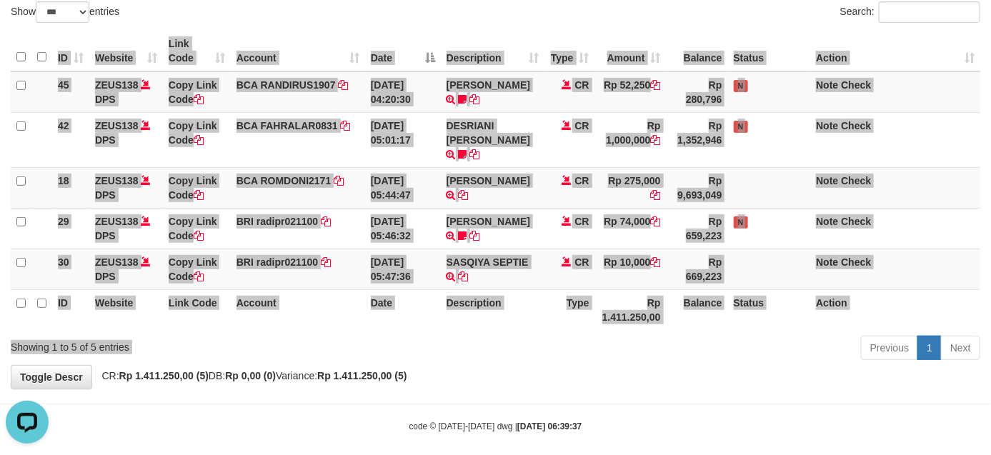
scroll to position [0, 0]
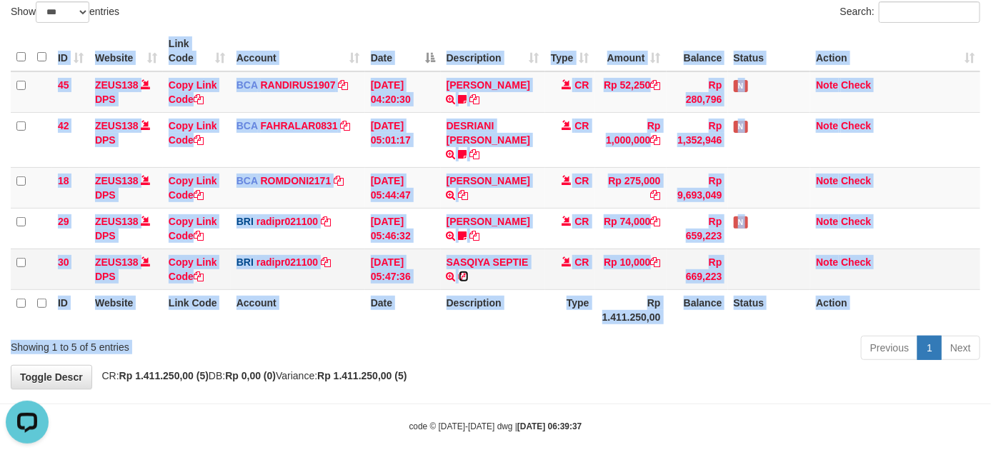
click at [464, 271] on icon at bounding box center [463, 276] width 10 height 10
copy div "ID Website Link Code Account Date Description Type Amount Balance Status Action…"
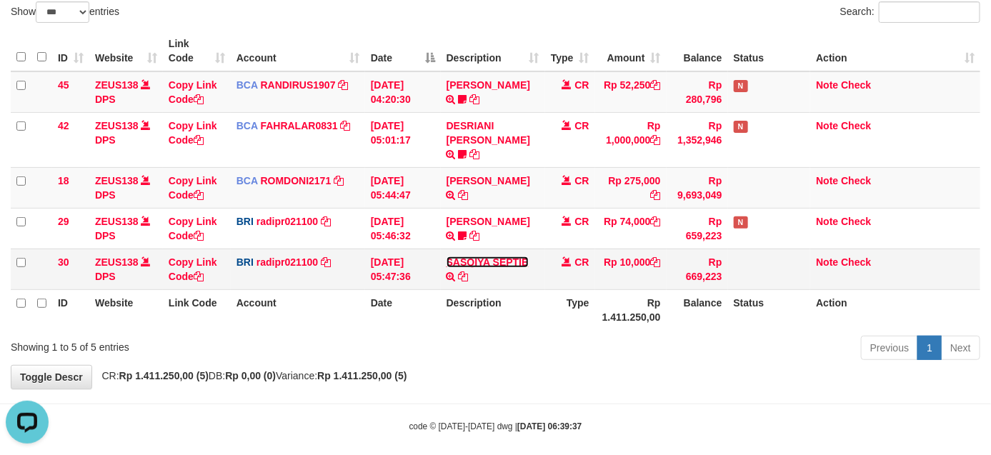
click at [515, 256] on link "SASQIYA SEPTIE" at bounding box center [487, 261] width 82 height 11
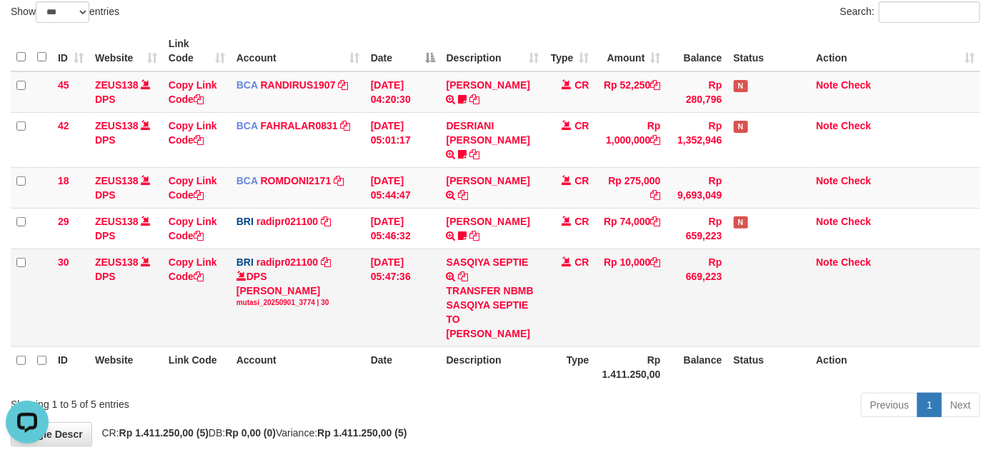
click at [277, 298] on div "mutasi_20250901_3774 | 30" at bounding box center [297, 303] width 123 height 10
click at [368, 269] on td "01/09/2025 05:47:36" at bounding box center [403, 298] width 76 height 98
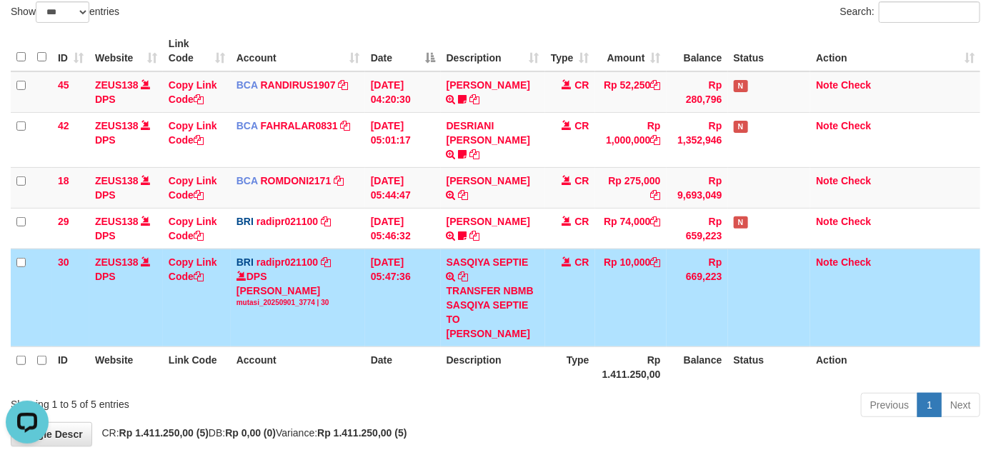
drag, startPoint x: 262, startPoint y: 270, endPoint x: 276, endPoint y: 266, distance: 14.7
click at [270, 269] on div "DPS REYNALDI ADI PRATAMA mutasi_20250901_3774 | 30" at bounding box center [297, 288] width 123 height 39
click at [291, 269] on div "DPS REYNALDI ADI PRATAMA mutasi_20250901_3774 | 30" at bounding box center [297, 288] width 123 height 39
drag, startPoint x: 334, startPoint y: 254, endPoint x: 346, endPoint y: 255, distance: 12.9
click at [331, 254] on td "BRI radipr021100 DPS REYNALDI ADI PRATAMA mutasi_20250901_3774 | 30 mutasi_2025…" at bounding box center [298, 298] width 134 height 98
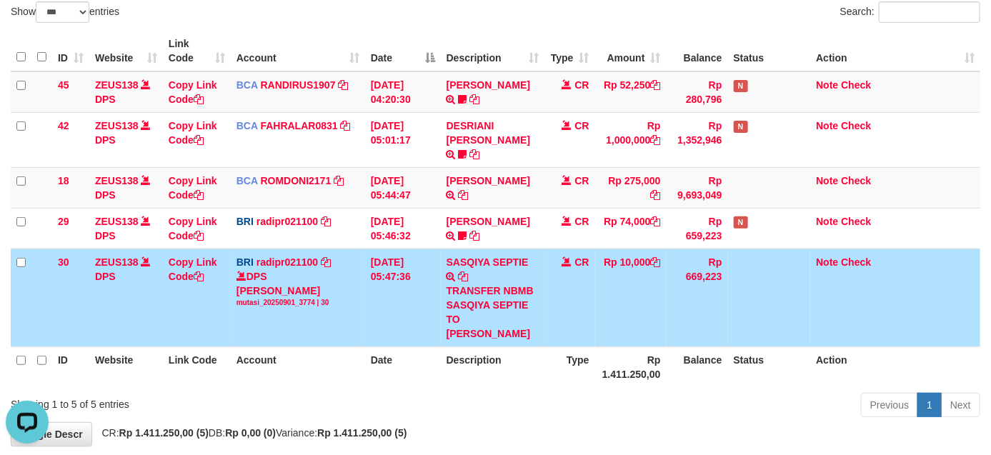
click at [324, 254] on td "BRI radipr021100 DPS REYNALDI ADI PRATAMA mutasi_20250901_3774 | 30 mutasi_2025…" at bounding box center [298, 298] width 134 height 98
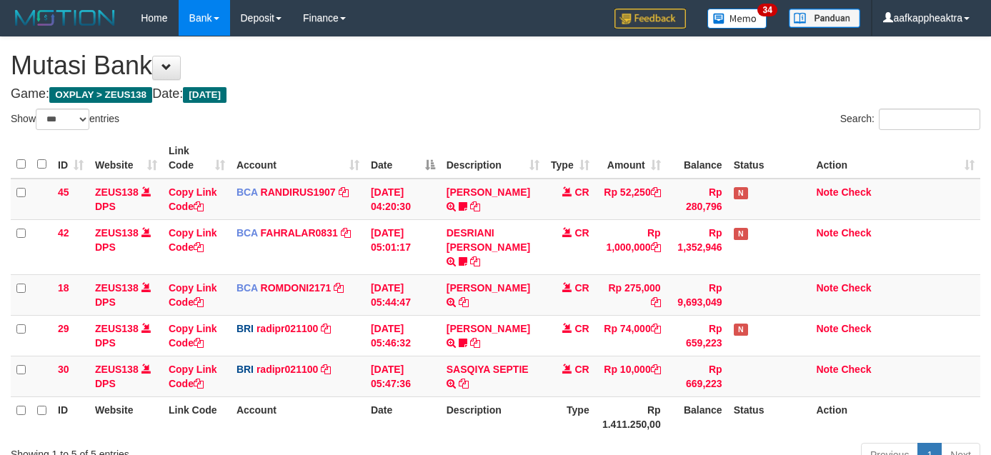
select select "***"
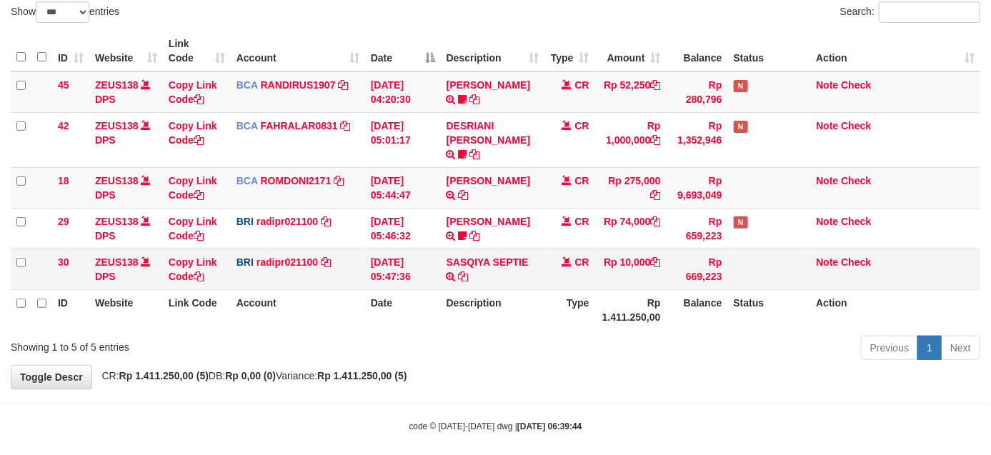
click at [261, 249] on td "BRI radipr021100 DPS REYNALDI ADI PRATAMA mutasi_20250901_3774 | 30 mutasi_2025…" at bounding box center [298, 269] width 134 height 41
click at [826, 276] on table "ID Website Link Code Account Date Description Type Amount Balance Status Action…" at bounding box center [495, 180] width 969 height 299
click at [568, 256] on span at bounding box center [567, 261] width 10 height 10
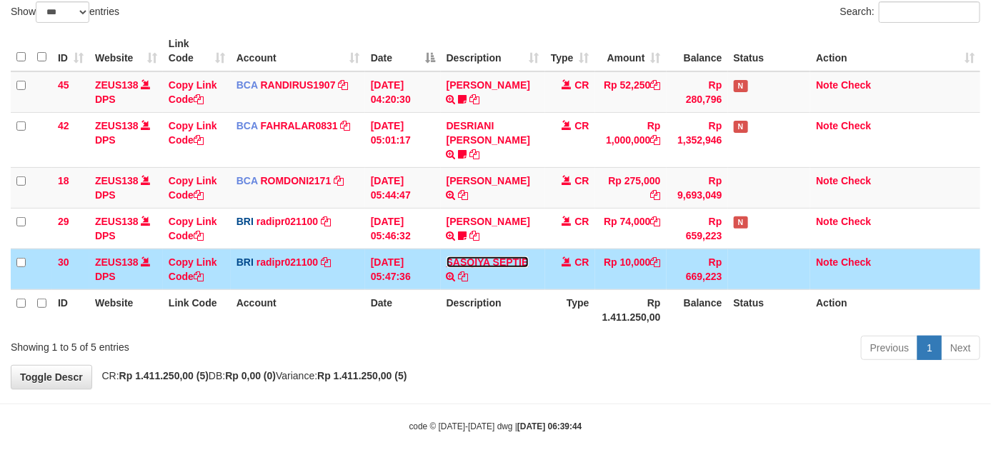
click at [504, 256] on link "SASQIYA SEPTIE" at bounding box center [487, 261] width 82 height 11
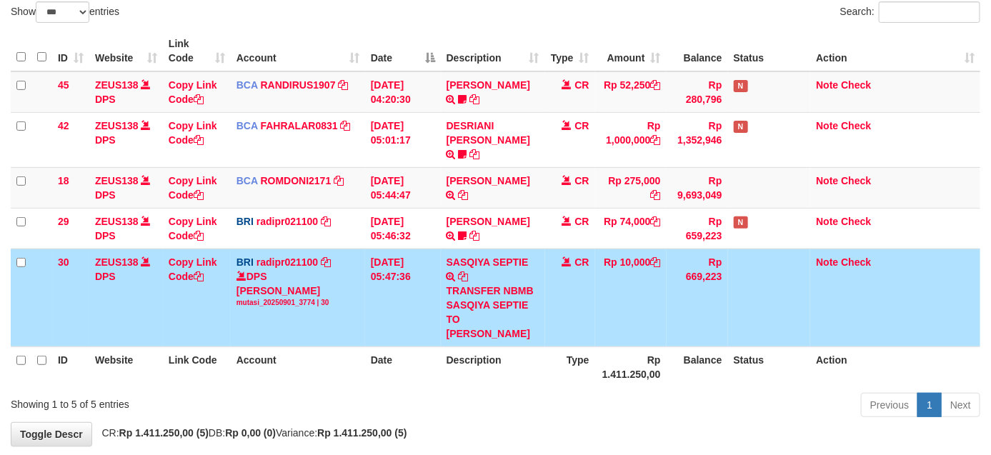
click at [530, 249] on td "SASQIYA SEPTIE TRANSFER NBMB SASQIYA SEPTIE TO [PERSON_NAME]" at bounding box center [493, 298] width 104 height 98
click at [521, 284] on div "TRANSFER NBMB SASQIYA SEPTIE TO [PERSON_NAME]" at bounding box center [492, 312] width 93 height 57
click at [539, 263] on td "SASQIYA SEPTIE TRANSFER NBMB SASQIYA SEPTIE TO [PERSON_NAME]" at bounding box center [493, 298] width 104 height 98
click at [548, 269] on td "CR" at bounding box center [570, 298] width 50 height 98
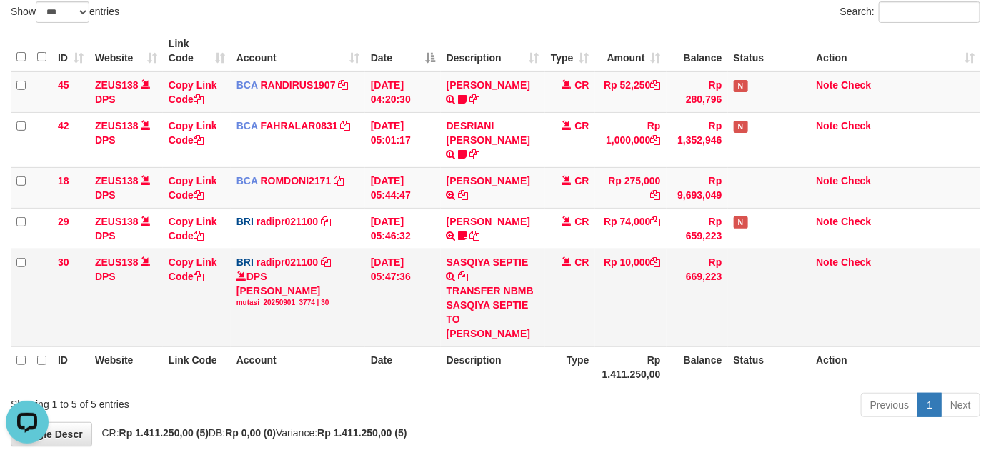
drag, startPoint x: 551, startPoint y: 266, endPoint x: 614, endPoint y: 274, distance: 64.0
click at [545, 269] on td "CR" at bounding box center [570, 298] width 50 height 98
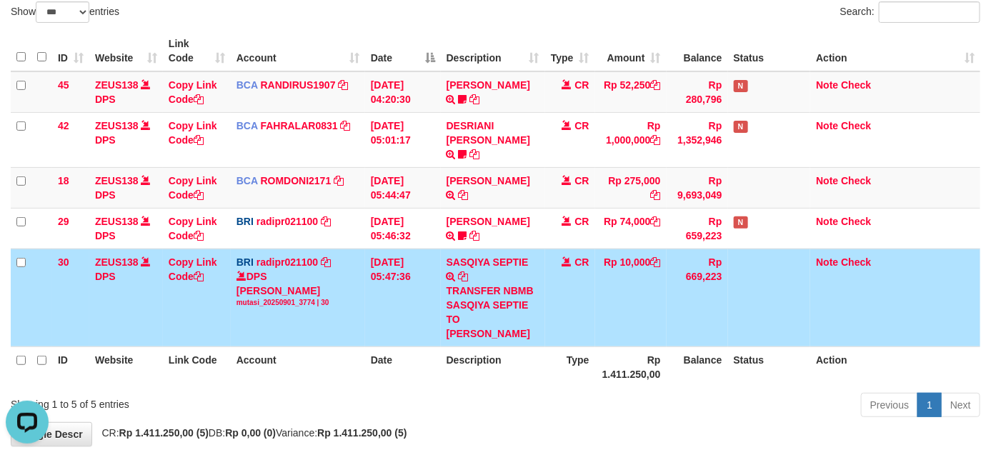
drag, startPoint x: 623, startPoint y: 276, endPoint x: 614, endPoint y: 276, distance: 8.6
click at [623, 276] on td "Rp 10,000" at bounding box center [630, 298] width 71 height 98
click at [601, 271] on td "Rp 10,000" at bounding box center [630, 298] width 71 height 98
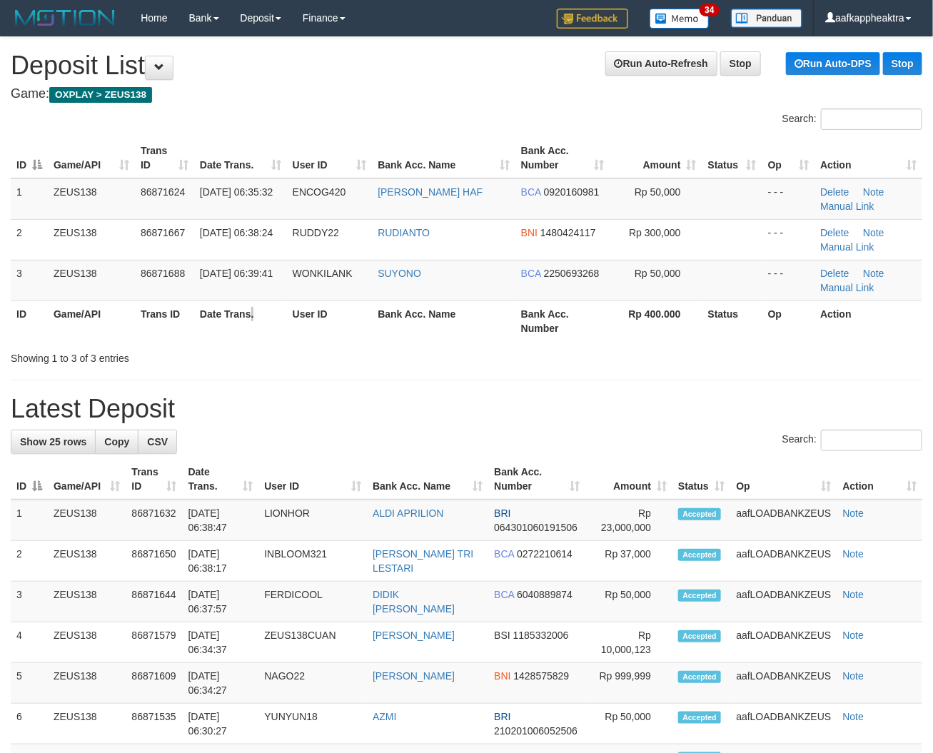
scroll to position [41, 0]
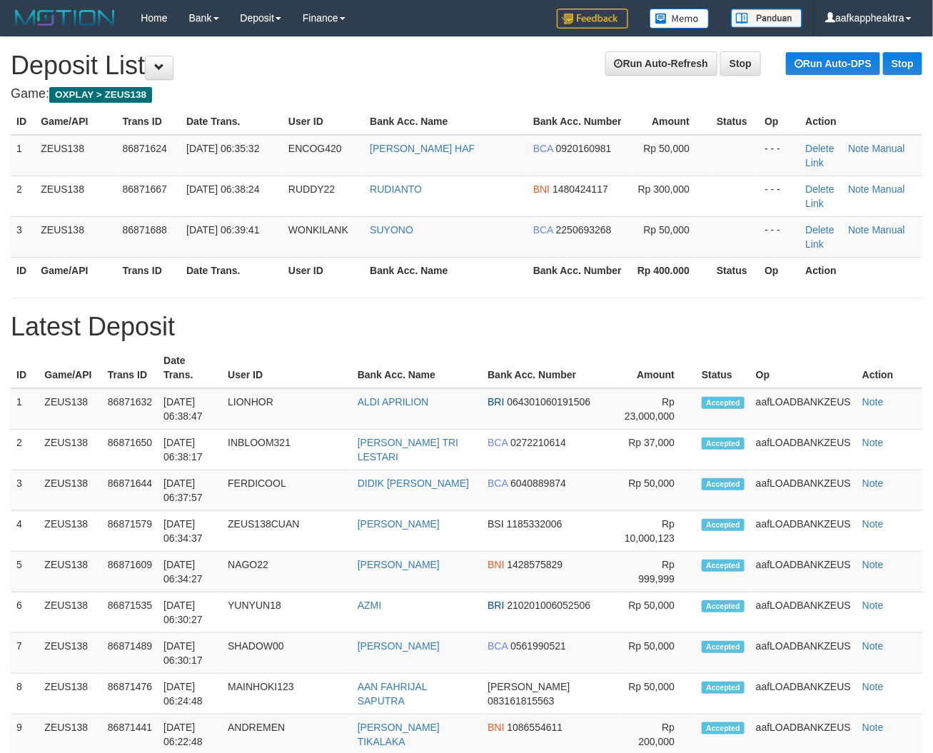
drag, startPoint x: 428, startPoint y: 345, endPoint x: 205, endPoint y: 355, distance: 223.8
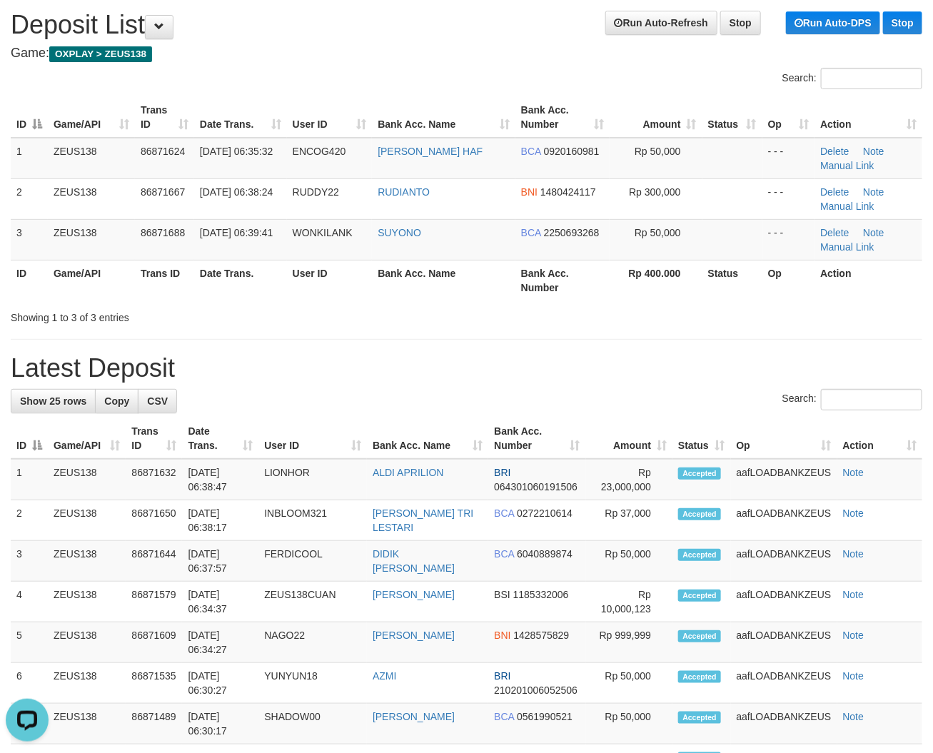
drag, startPoint x: 545, startPoint y: 315, endPoint x: 354, endPoint y: 327, distance: 191.8
click at [533, 319] on div "Showing 1 to 3 of 3 entries" at bounding box center [466, 315] width 933 height 20
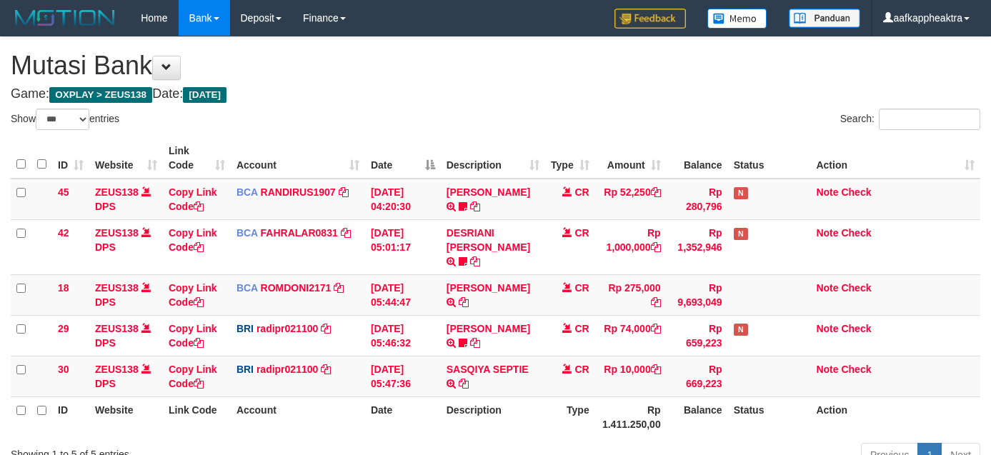
select select "***"
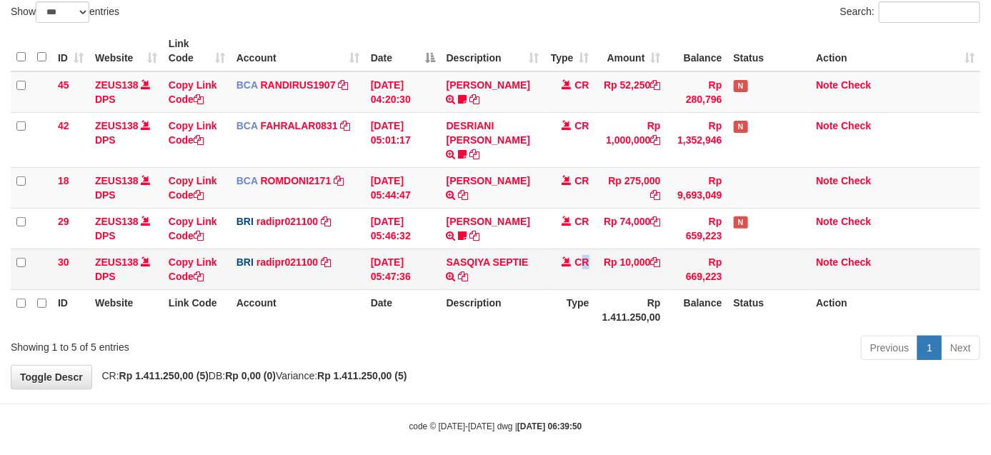
click at [583, 271] on td "CR" at bounding box center [570, 269] width 50 height 41
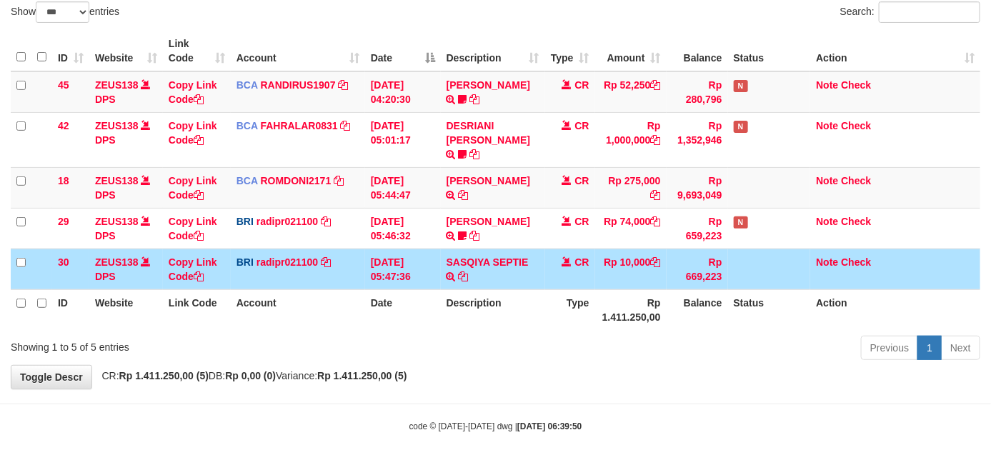
click at [708, 254] on td "Rp 669,223" at bounding box center [696, 269] width 61 height 41
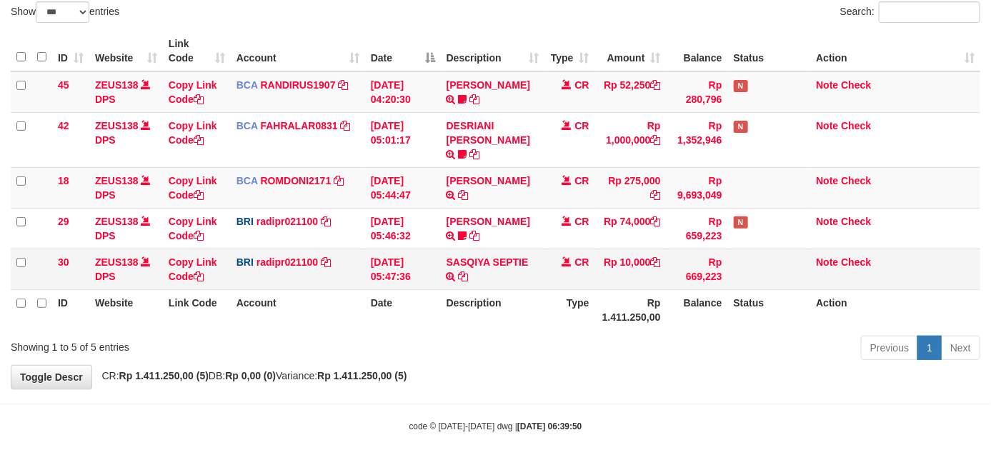
click at [712, 254] on td "Rp 669,223" at bounding box center [696, 269] width 61 height 41
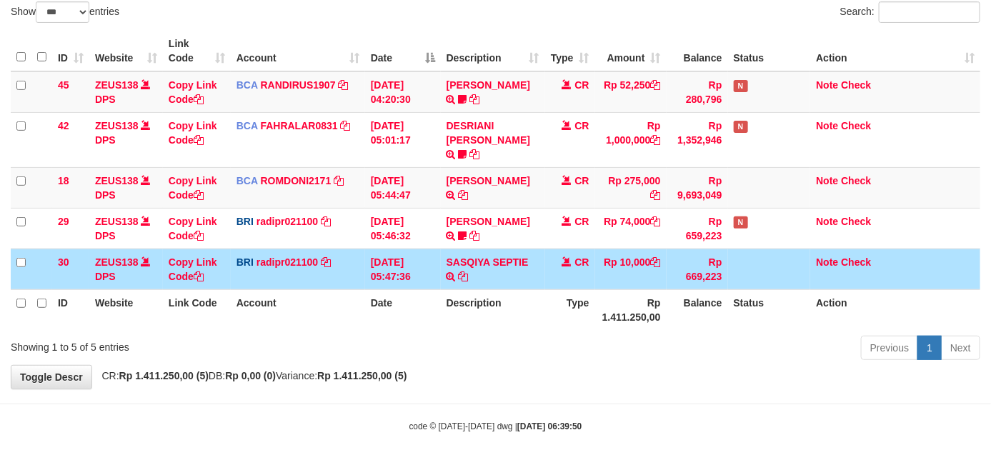
click at [705, 255] on td "Rp 669,223" at bounding box center [696, 269] width 61 height 41
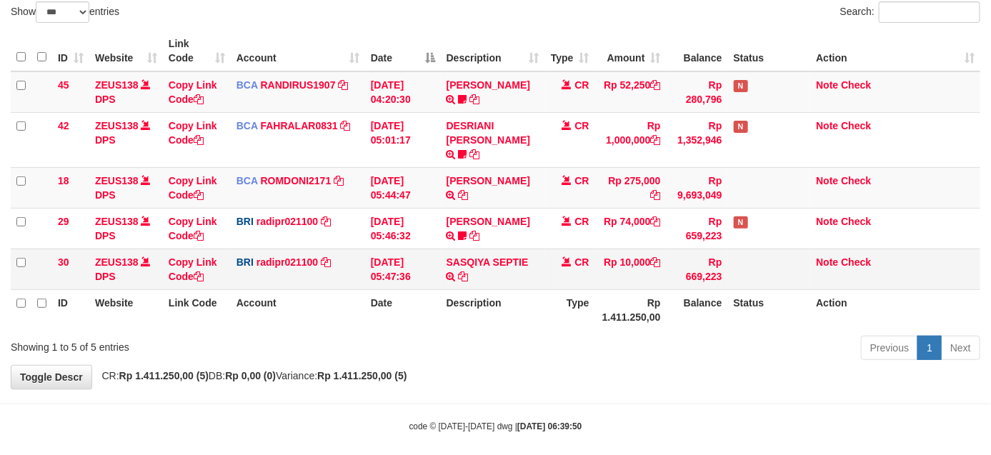
click at [700, 258] on td "Rp 669,223" at bounding box center [696, 269] width 61 height 41
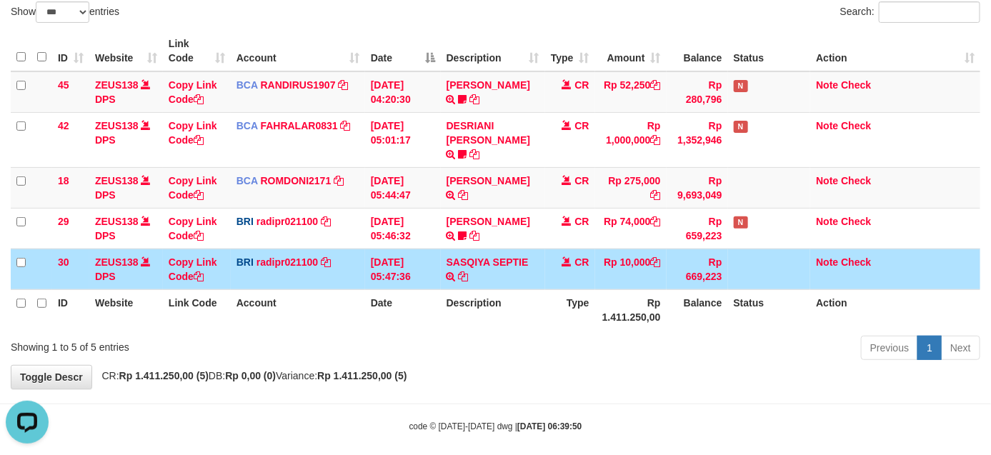
click at [669, 259] on td "Rp 669,223" at bounding box center [696, 269] width 61 height 41
click at [628, 254] on td "Rp 10,000" at bounding box center [630, 269] width 71 height 41
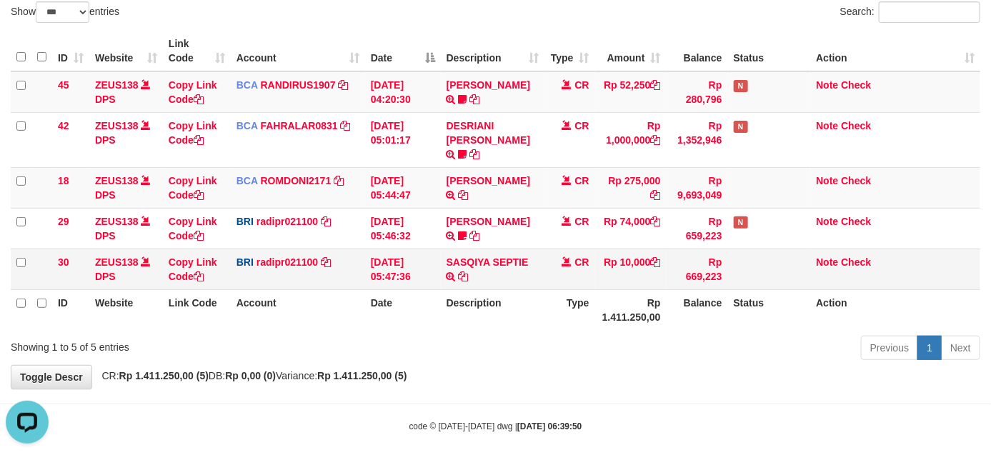
click at [788, 262] on td at bounding box center [769, 269] width 83 height 41
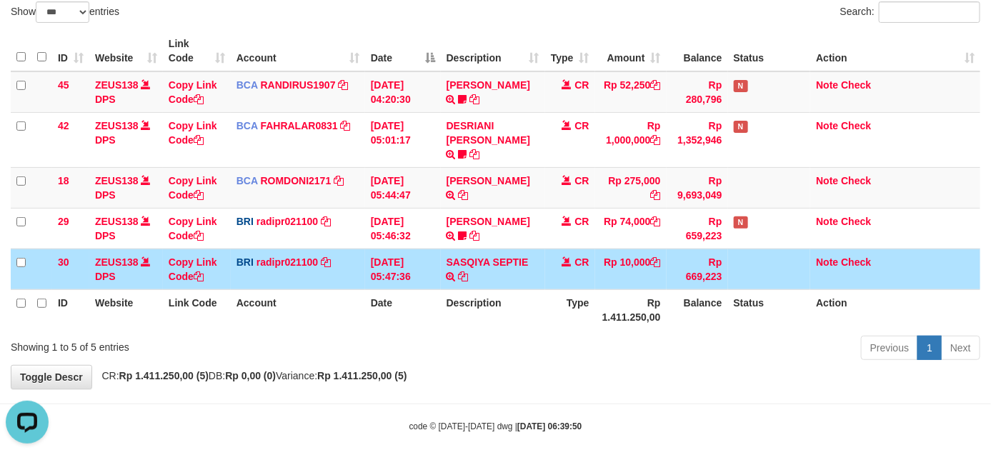
drag, startPoint x: 788, startPoint y: 262, endPoint x: 775, endPoint y: 247, distance: 19.8
click at [789, 262] on td at bounding box center [769, 269] width 83 height 41
drag, startPoint x: 775, startPoint y: 247, endPoint x: 808, endPoint y: 261, distance: 36.2
click at [772, 250] on td at bounding box center [769, 269] width 83 height 41
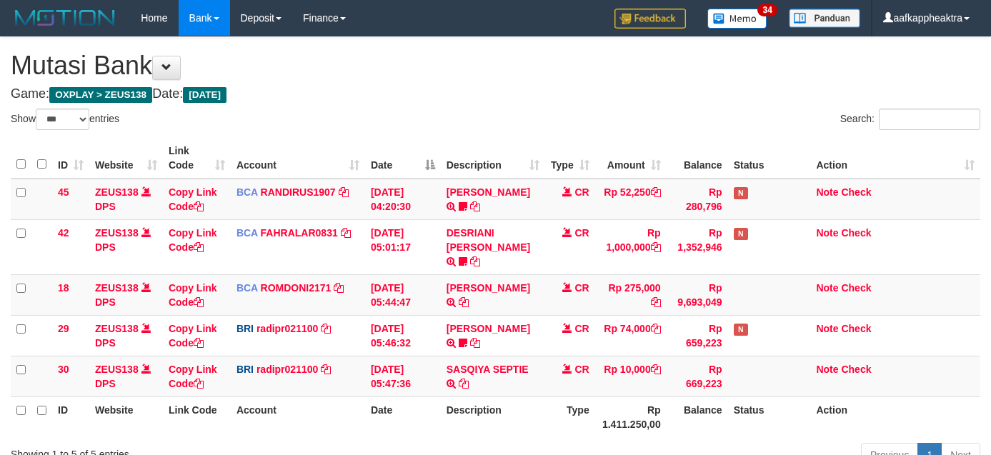
select select "***"
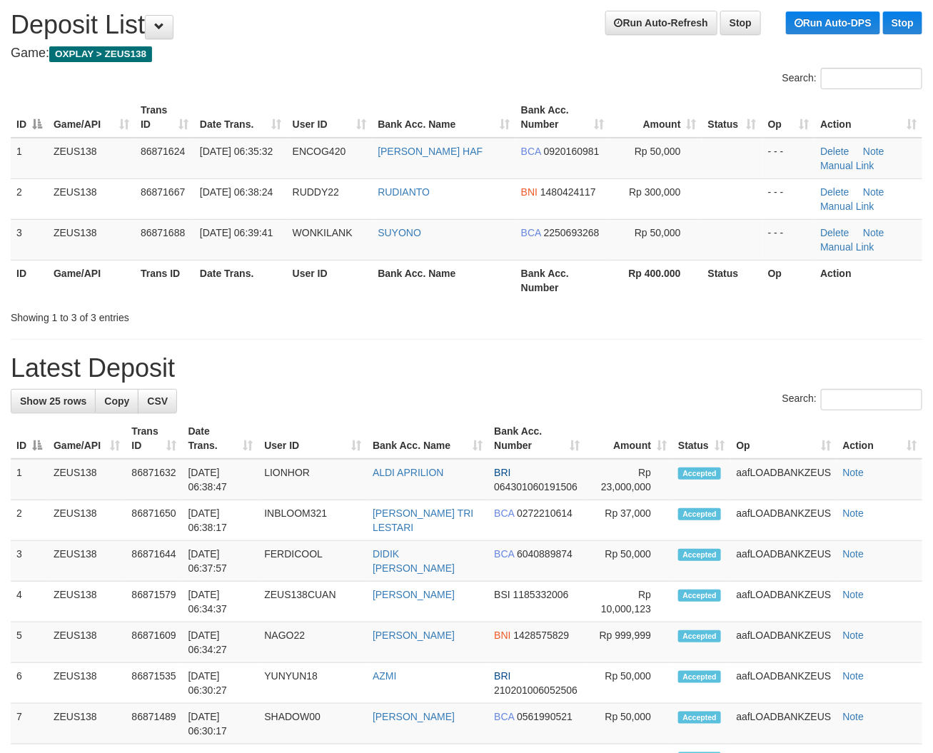
drag, startPoint x: 454, startPoint y: 347, endPoint x: 18, endPoint y: 340, distance: 436.4
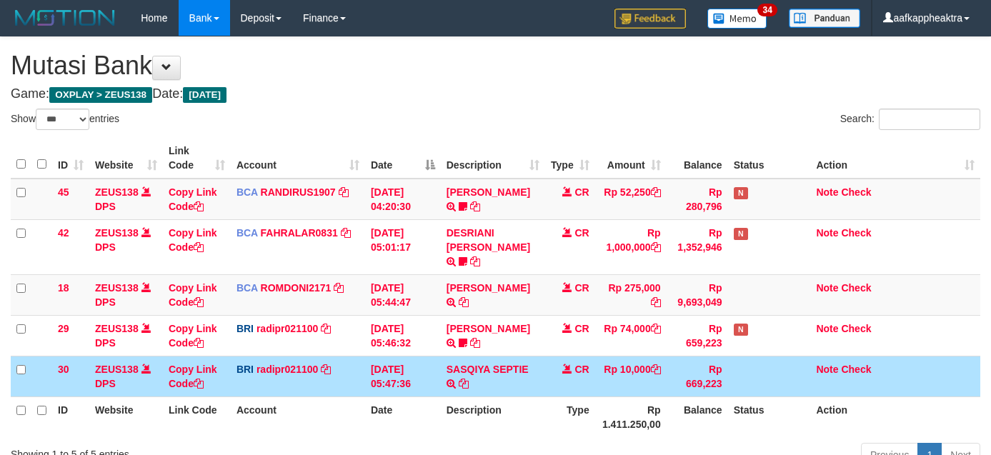
select select "***"
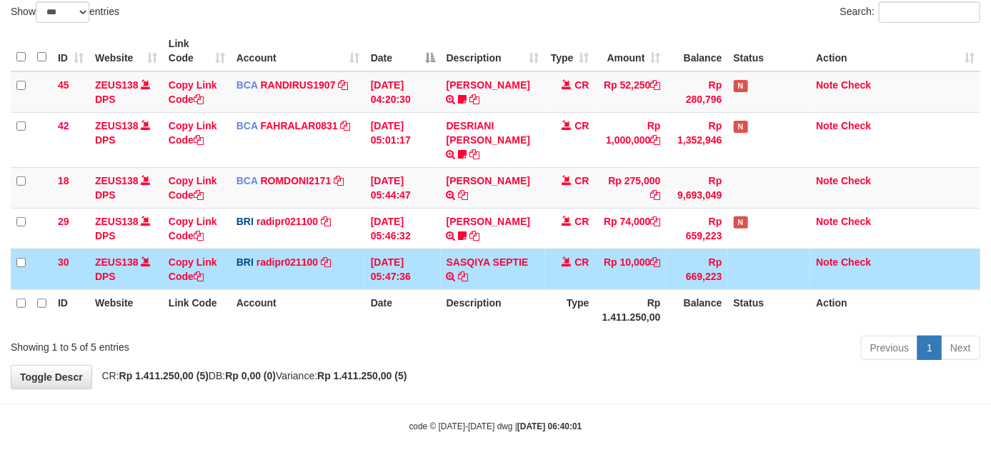
click at [591, 272] on td "CR" at bounding box center [570, 269] width 50 height 41
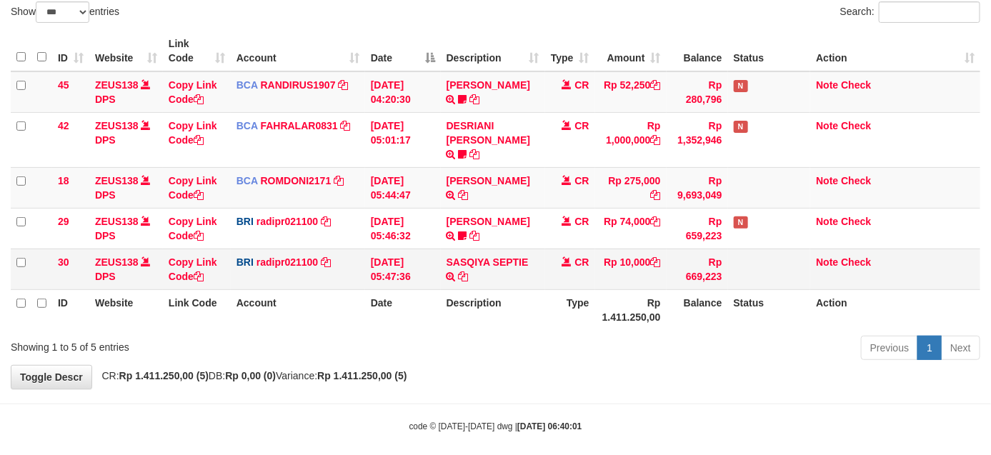
click at [591, 274] on td "CR" at bounding box center [570, 269] width 50 height 41
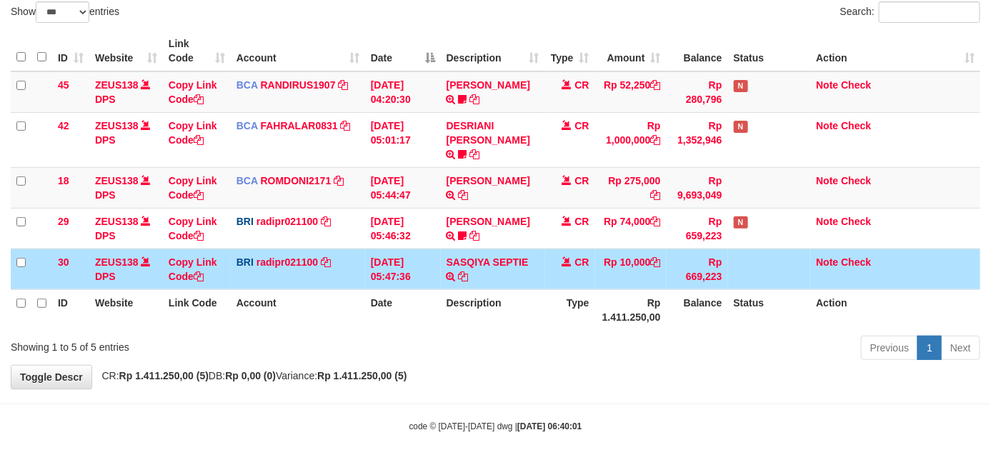
click at [525, 289] on th "Description" at bounding box center [493, 309] width 104 height 41
click at [612, 258] on td "Rp 10,000" at bounding box center [630, 269] width 71 height 41
click at [601, 259] on td "Rp 10,000" at bounding box center [630, 269] width 71 height 41
click at [590, 259] on td "CR" at bounding box center [570, 269] width 50 height 41
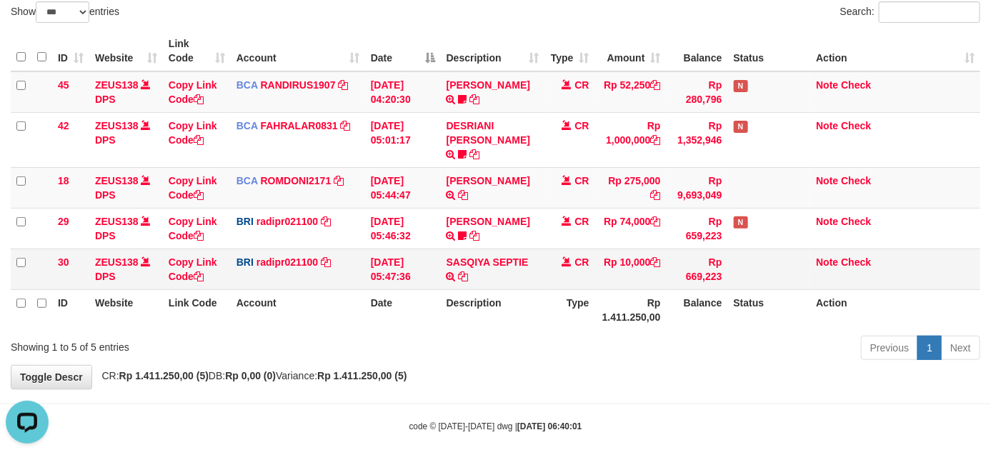
click at [588, 259] on td "CR" at bounding box center [570, 269] width 50 height 41
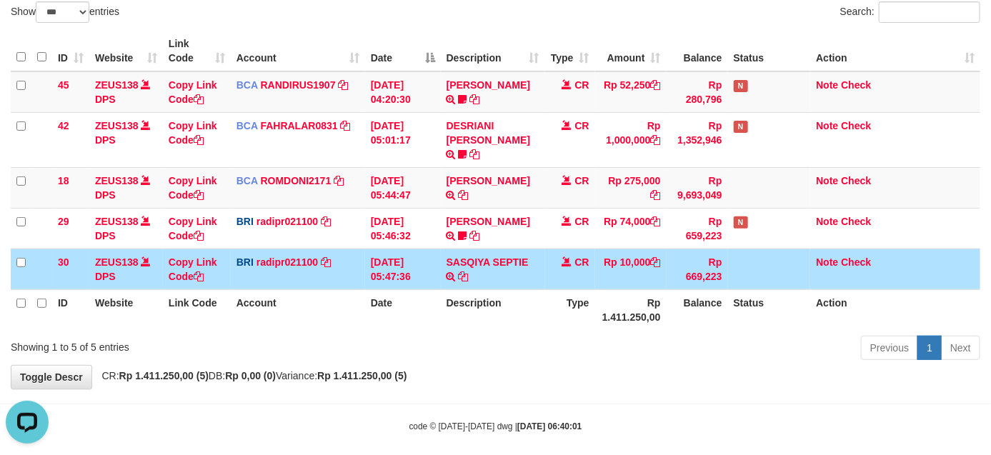
click at [588, 259] on td "CR" at bounding box center [570, 269] width 50 height 41
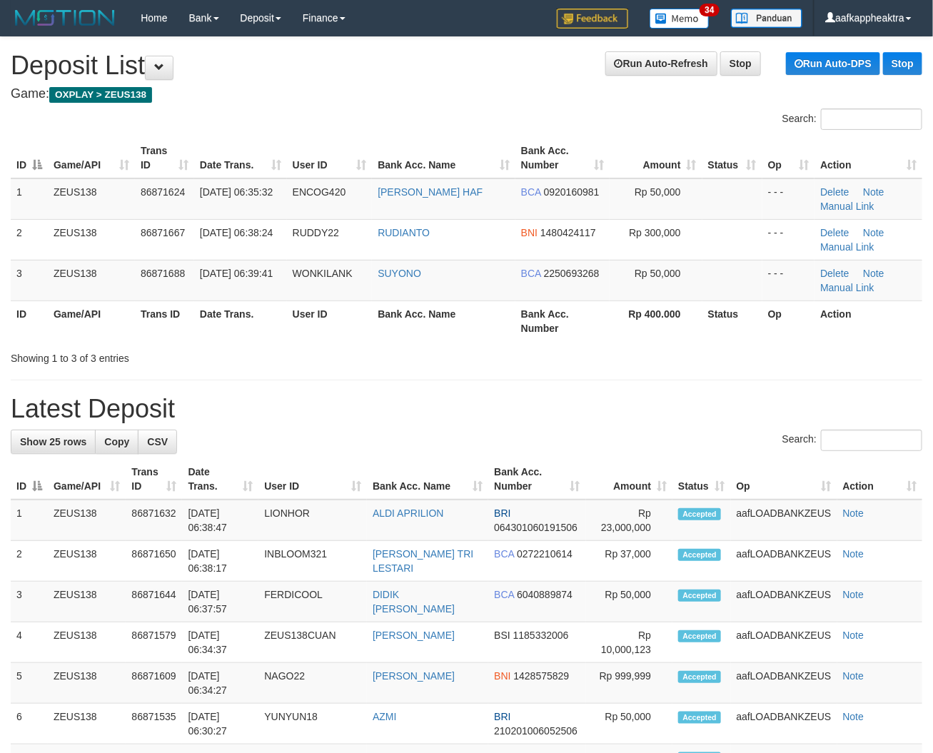
scroll to position [41, 0]
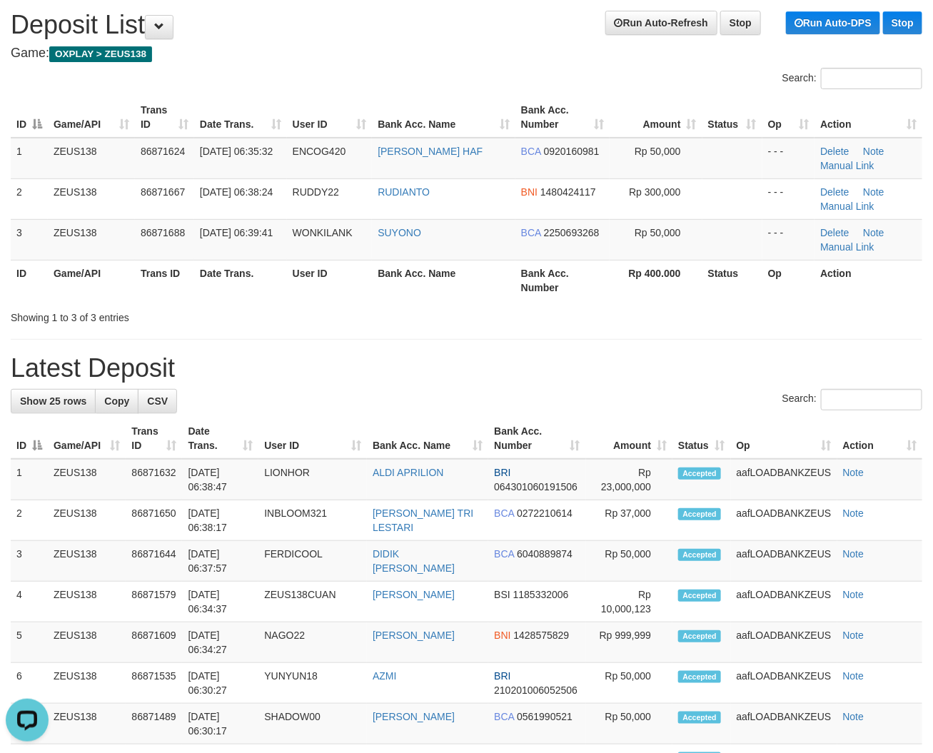
drag, startPoint x: 579, startPoint y: 394, endPoint x: 4, endPoint y: 355, distance: 576.9
click at [536, 404] on div "Search:" at bounding box center [467, 401] width 912 height 25
click at [423, 373] on h1 "Latest Deposit" at bounding box center [467, 368] width 912 height 29
click at [215, 373] on h1 "Latest Deposit" at bounding box center [467, 368] width 912 height 29
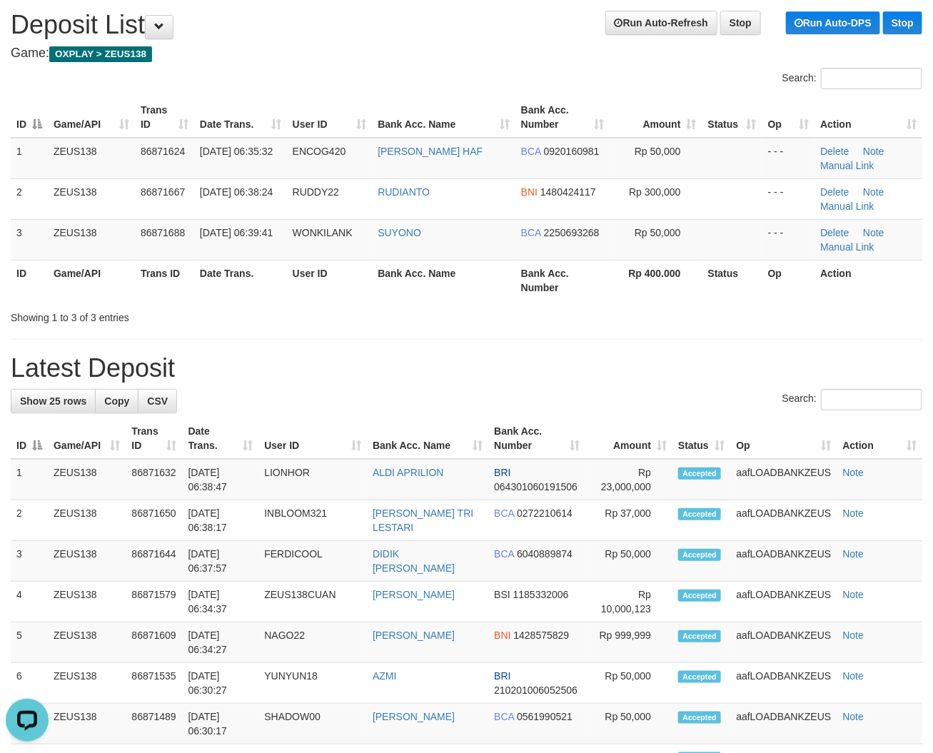
drag, startPoint x: 324, startPoint y: 386, endPoint x: 9, endPoint y: 380, distance: 315.0
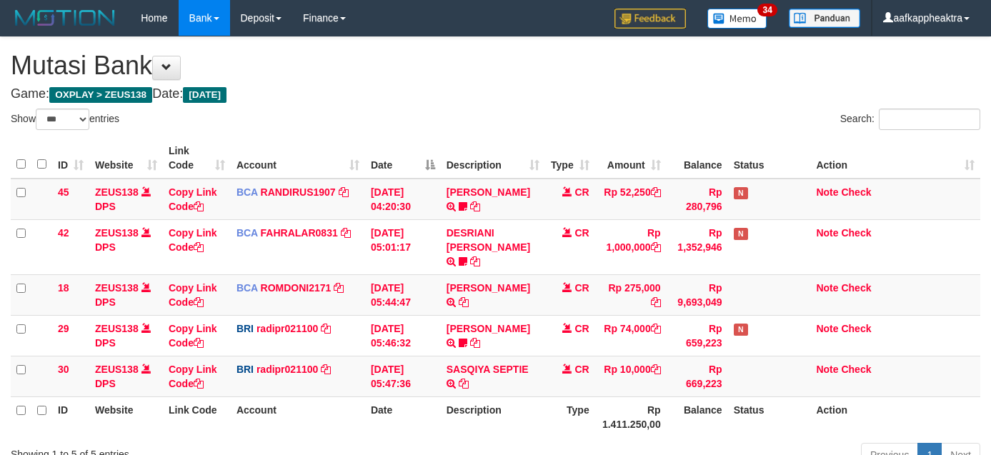
select select "***"
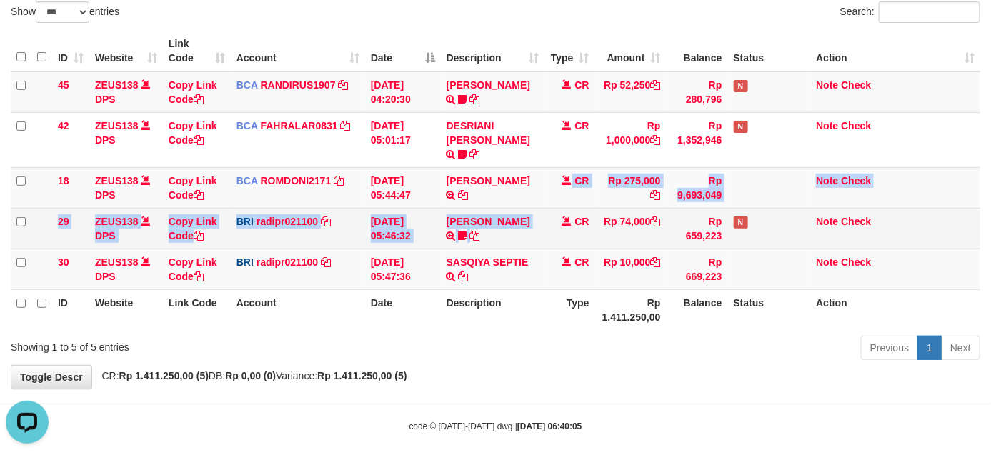
click at [471, 222] on tbody "45 ZEUS138 DPS Copy Link Code BCA RANDIRUS1907 DPS [PERSON_NAME] mutasi_2025090…" at bounding box center [495, 180] width 969 height 219
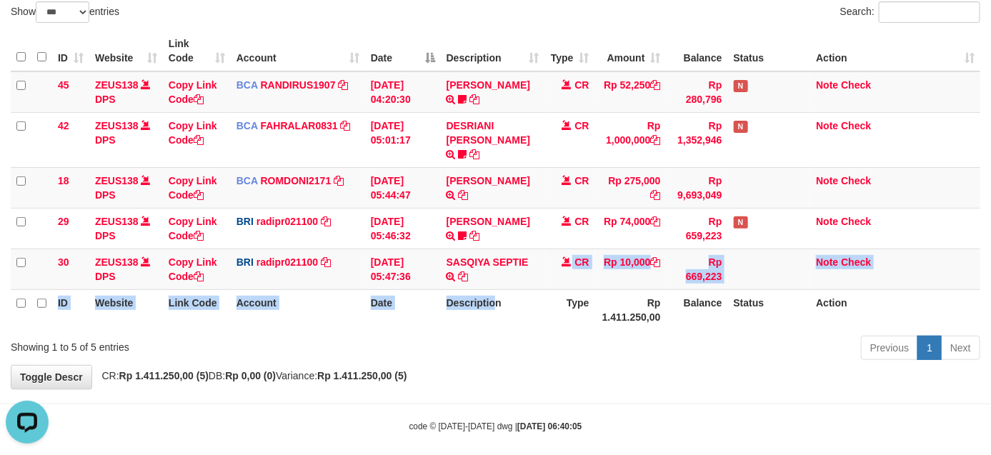
click at [493, 276] on table "ID Website Link Code Account Date Description Type Amount Balance Status Action…" at bounding box center [495, 180] width 969 height 299
click at [501, 289] on th "Description" at bounding box center [493, 309] width 104 height 41
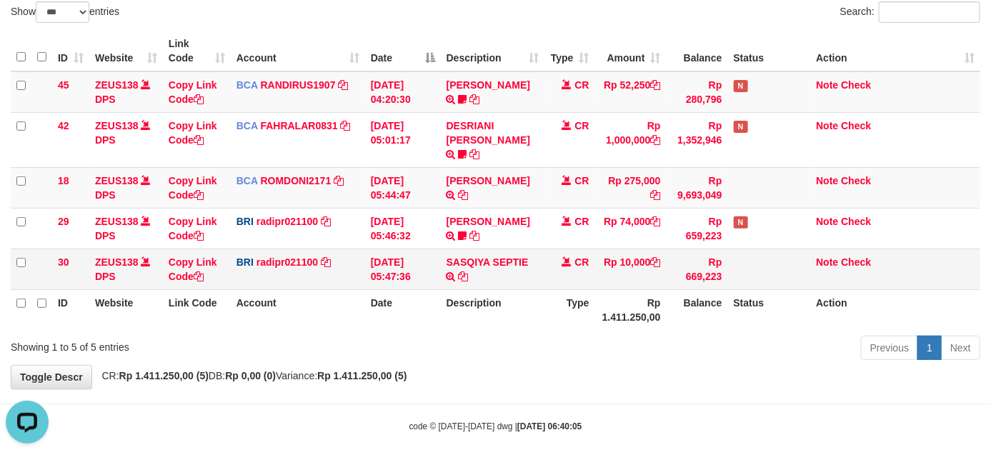
drag, startPoint x: 509, startPoint y: 264, endPoint x: 501, endPoint y: 264, distance: 8.6
click at [505, 264] on td "SASQIYA SEPTIE TRANSFER NBMB SASQIYA SEPTIE TO REYNALDI ADI PRATAMA" at bounding box center [493, 269] width 104 height 41
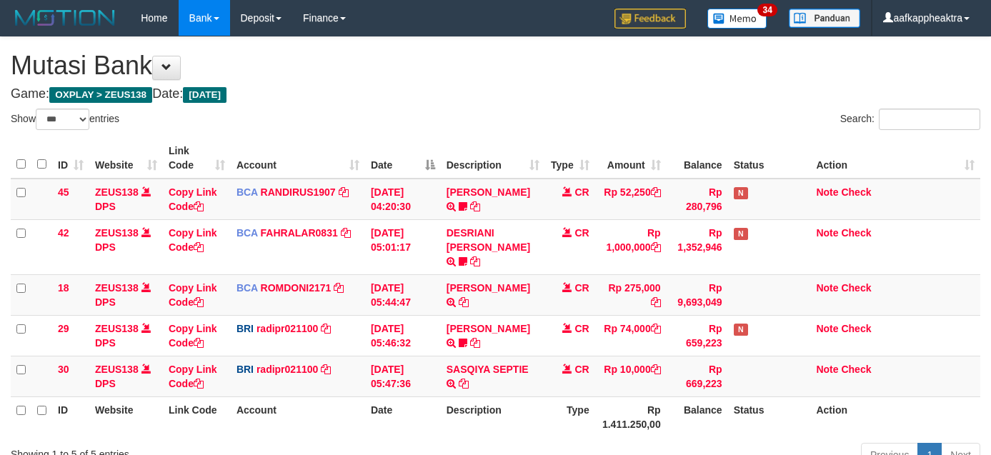
select select "***"
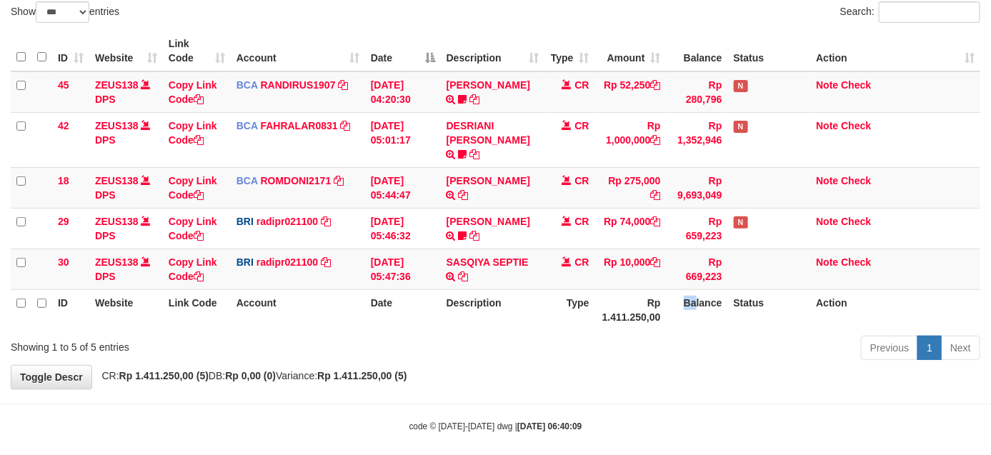
click at [643, 337] on div "Previous 1 Next" at bounding box center [701, 349] width 556 height 31
click at [671, 322] on div "Show ** ** ** *** entries Search: ID Website Link Code Account Date Description…" at bounding box center [495, 183] width 969 height 364
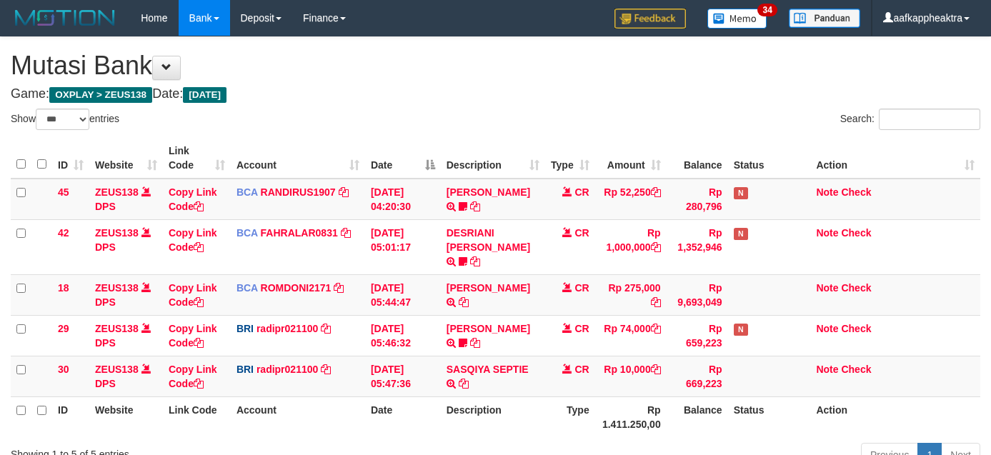
select select "***"
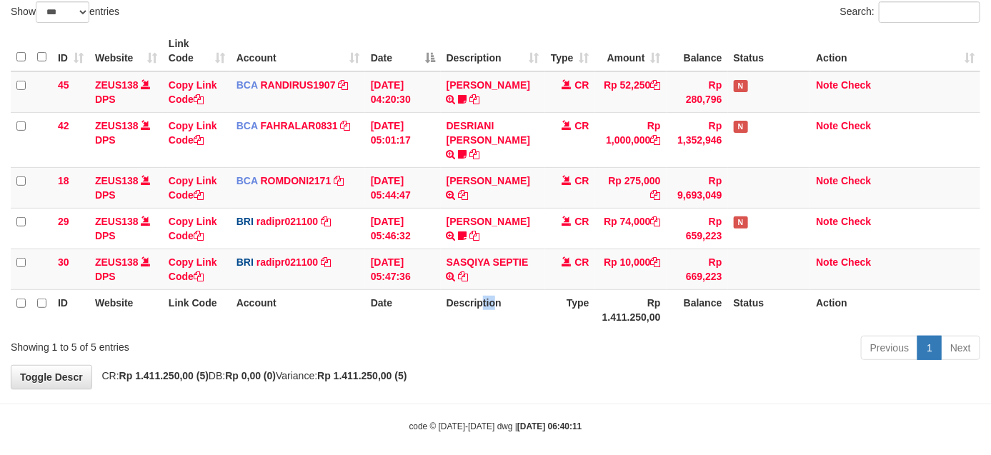
click at [483, 289] on th "Description" at bounding box center [493, 309] width 104 height 41
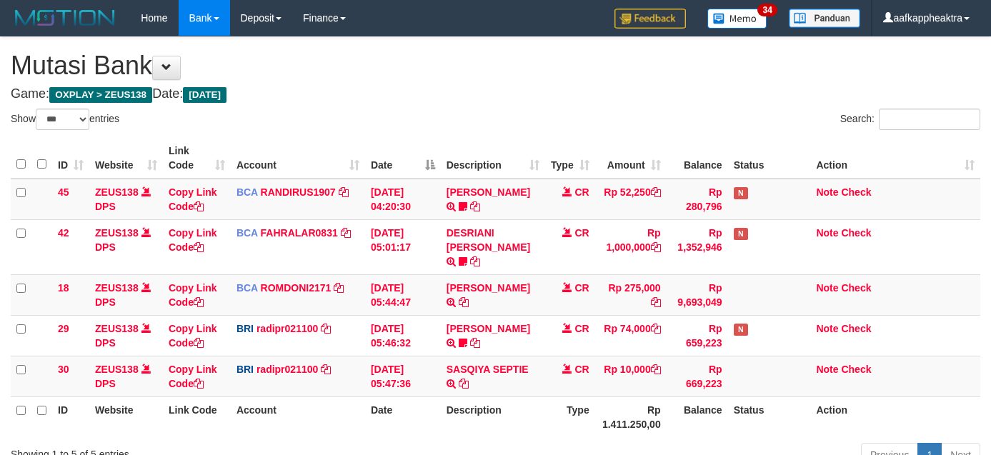
select select "***"
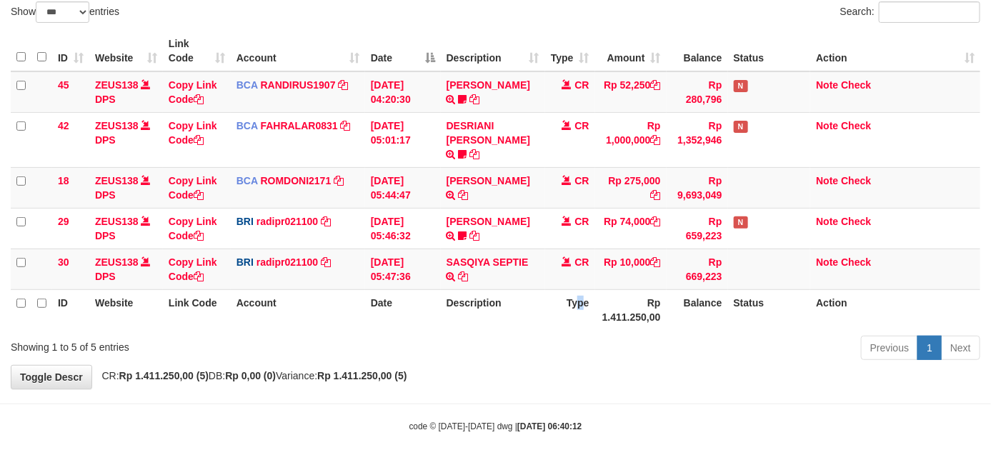
click at [583, 301] on th "Type" at bounding box center [570, 309] width 50 height 41
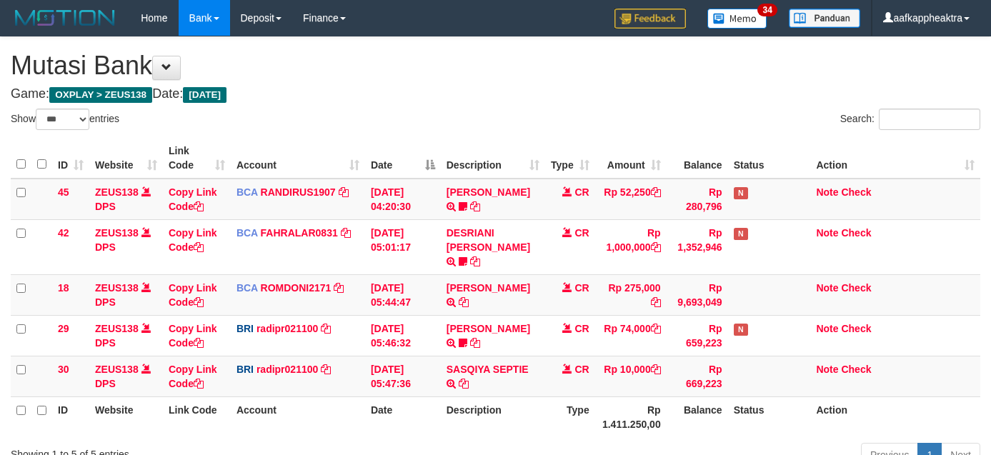
select select "***"
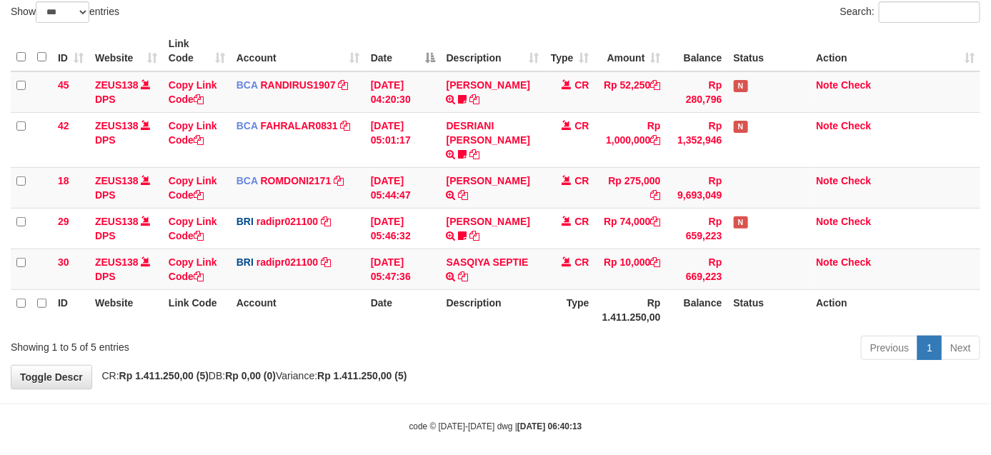
drag, startPoint x: 486, startPoint y: 393, endPoint x: 507, endPoint y: 375, distance: 27.9
click at [486, 391] on body "Toggle navigation Home Bank Account List Mutasi Bank Search Note Mutasi Deposit…" at bounding box center [495, 181] width 991 height 576
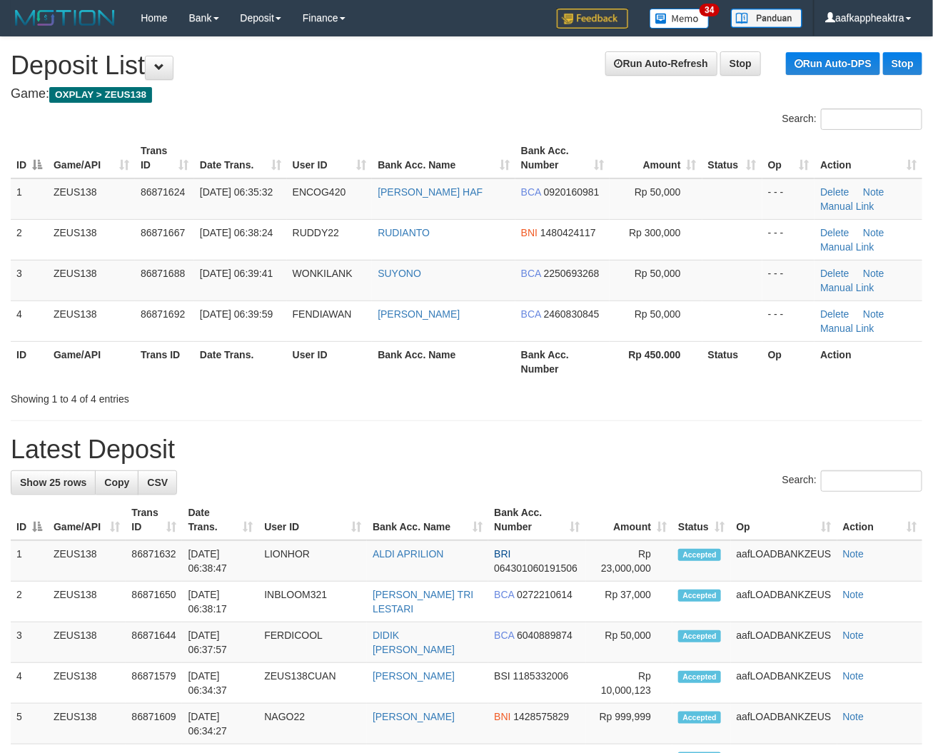
scroll to position [82, 0]
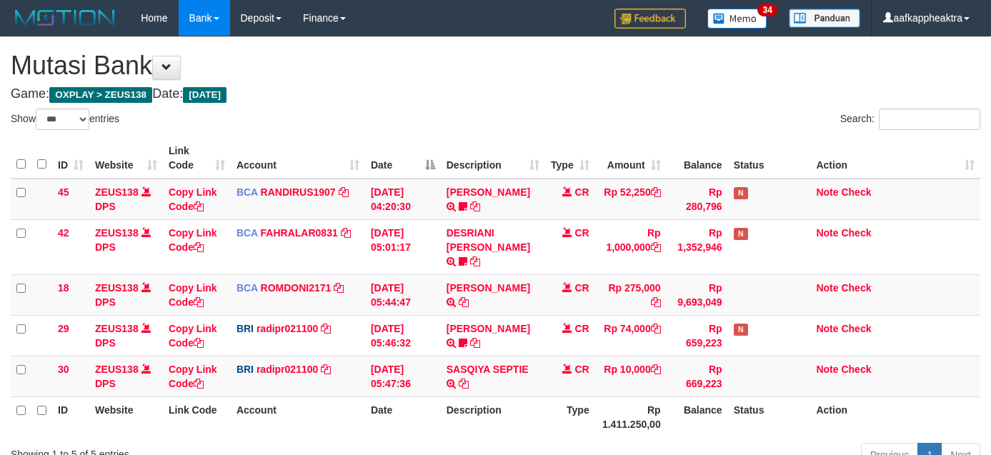
select select "***"
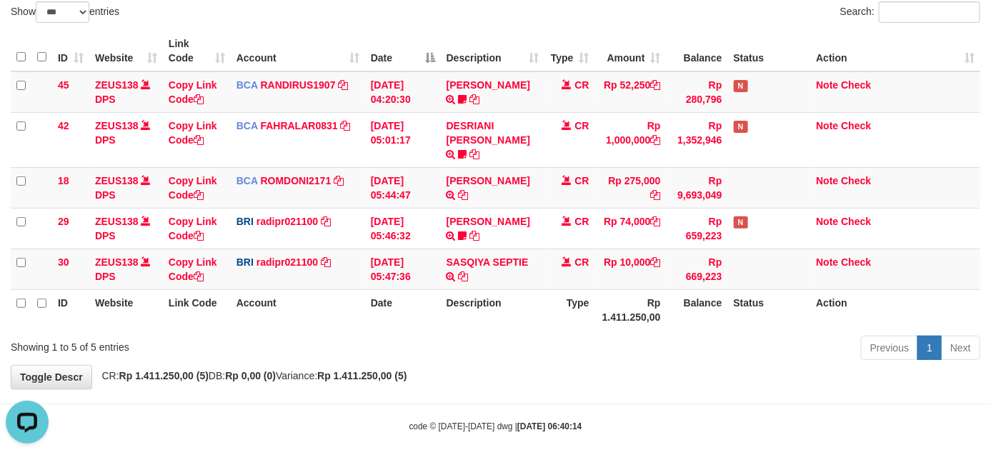
click at [477, 297] on th "Description" at bounding box center [493, 309] width 104 height 41
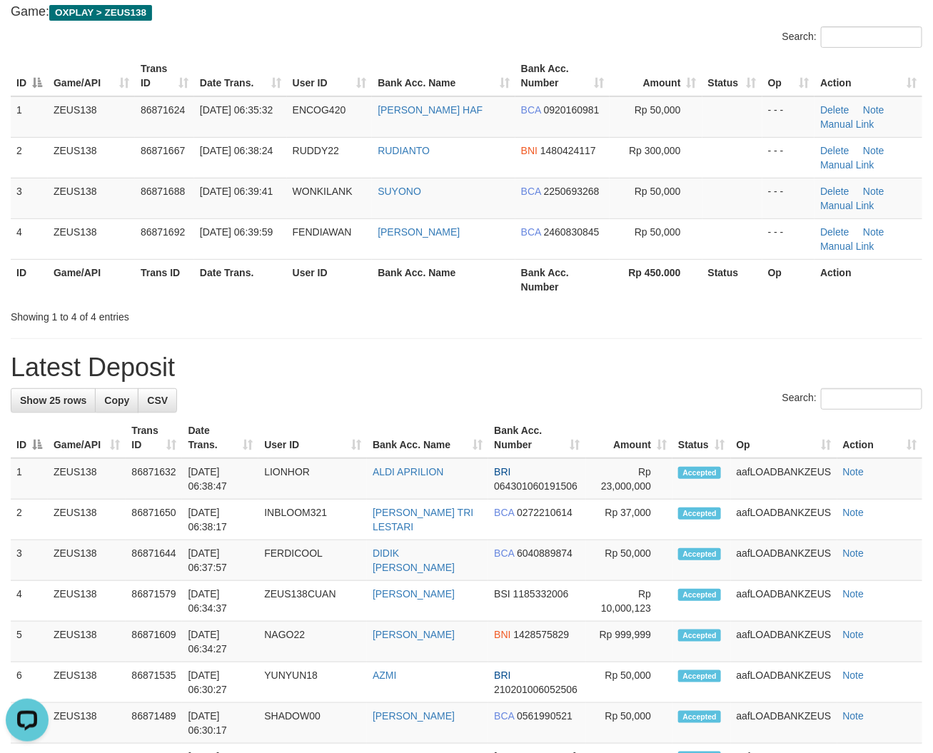
click at [269, 333] on div "**********" at bounding box center [466, 763] width 933 height 1617
click at [594, 345] on div "**********" at bounding box center [466, 763] width 933 height 1617
click at [598, 347] on div "**********" at bounding box center [466, 763] width 933 height 1617
click at [430, 320] on div "Showing 1 to 4 of 4 entries" at bounding box center [466, 314] width 933 height 20
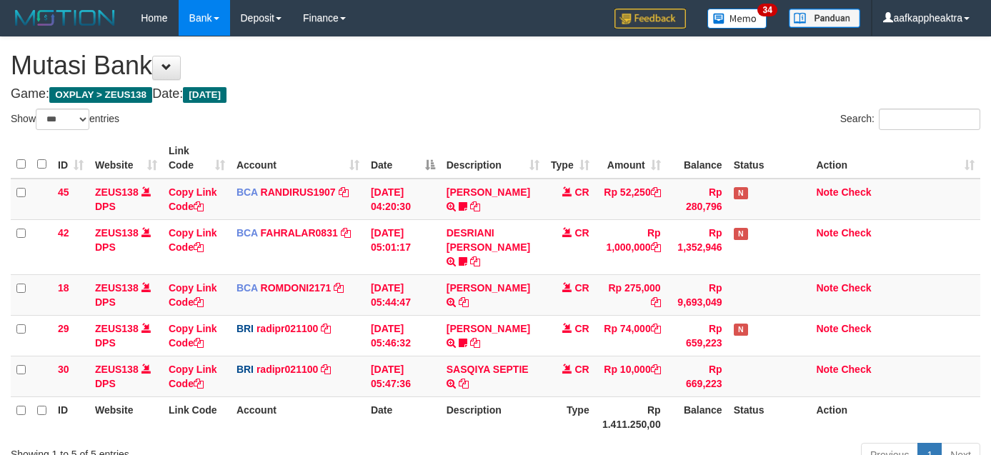
select select "***"
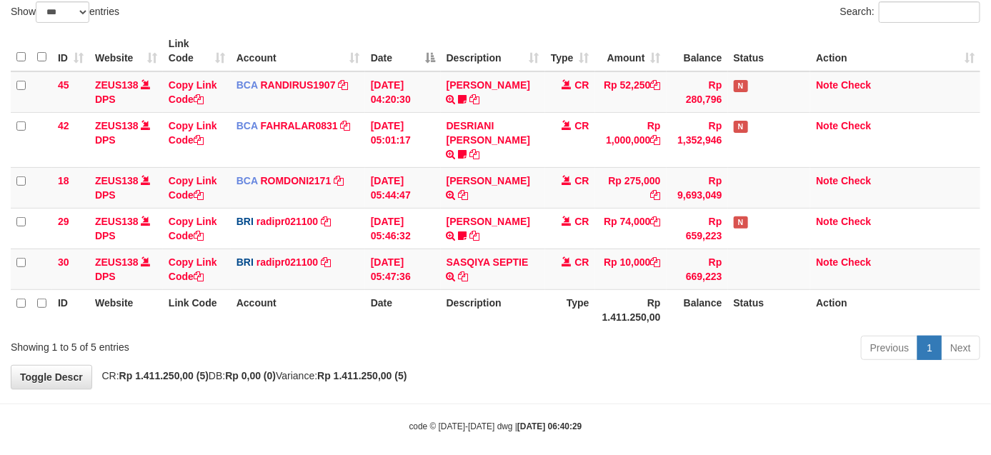
click at [457, 291] on th "Description" at bounding box center [493, 309] width 104 height 41
click at [501, 289] on th "Description" at bounding box center [493, 309] width 104 height 41
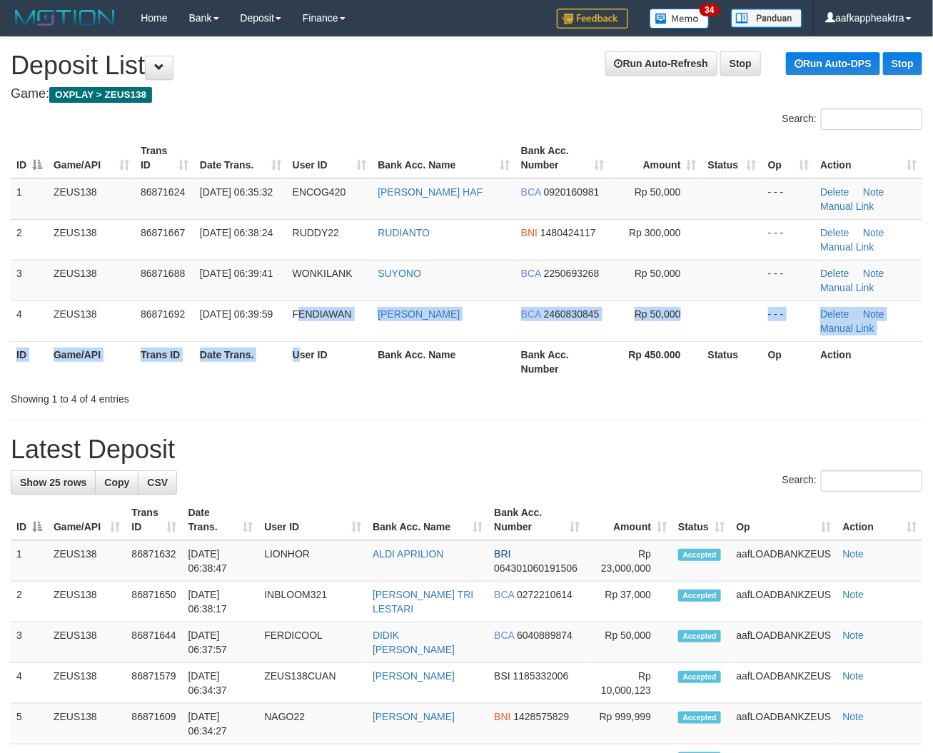
click at [301, 346] on table "ID Game/API Trans ID Date Trans. User ID Bank Acc. Name Bank Acc. Number Amount…" at bounding box center [467, 260] width 912 height 244
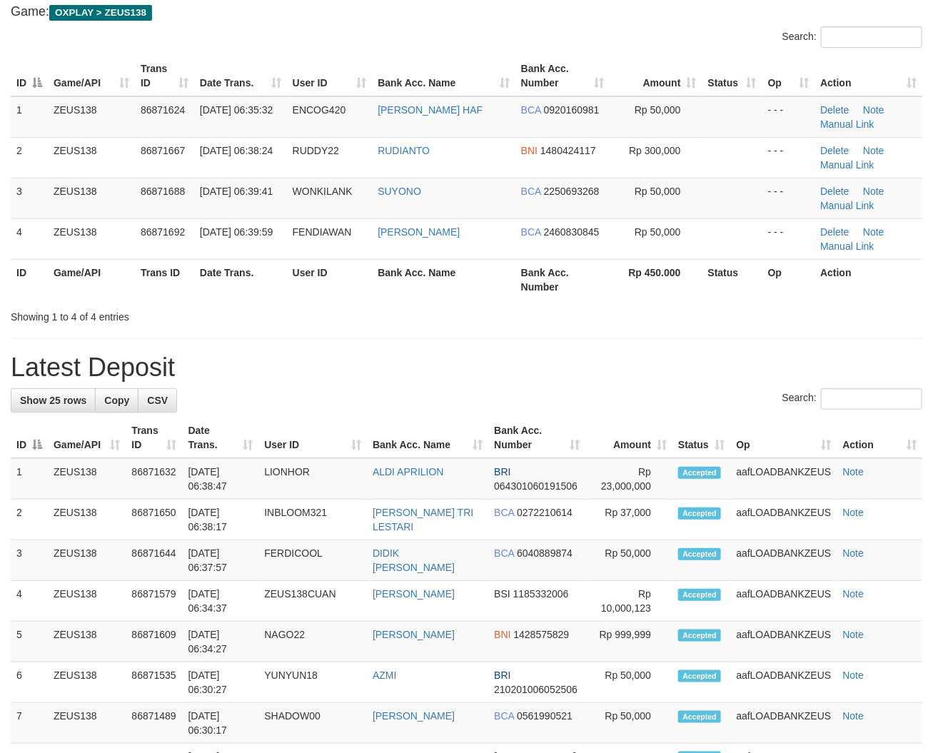
click at [384, 359] on div "**********" at bounding box center [466, 763] width 933 height 1617
click at [386, 359] on h1 "Latest Deposit" at bounding box center [467, 368] width 912 height 29
click at [327, 340] on div "**********" at bounding box center [466, 763] width 933 height 1617
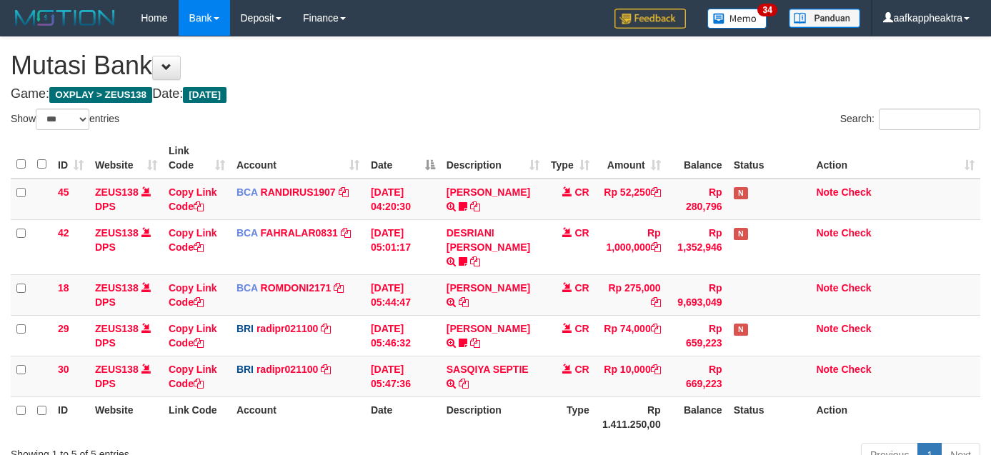
select select "***"
click at [590, 396] on tr "ID Website Link Code Account Date Description Type Rp 1.411.250,00 Balance Stat…" at bounding box center [495, 416] width 969 height 41
select select "***"
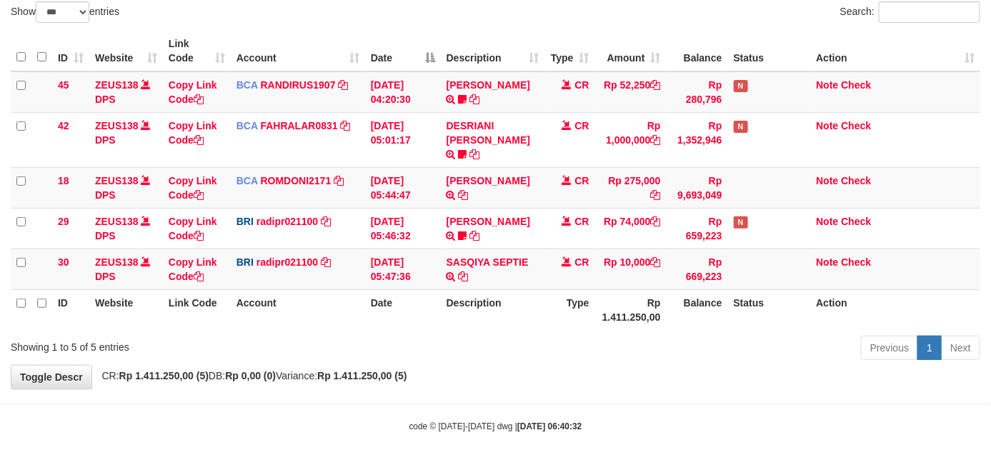
click at [637, 334] on div "Previous 1 Next" at bounding box center [701, 349] width 556 height 31
drag, startPoint x: 641, startPoint y: 311, endPoint x: 1001, endPoint y: 298, distance: 360.9
click at [640, 311] on th "Rp 1.411.250,00" at bounding box center [630, 309] width 71 height 41
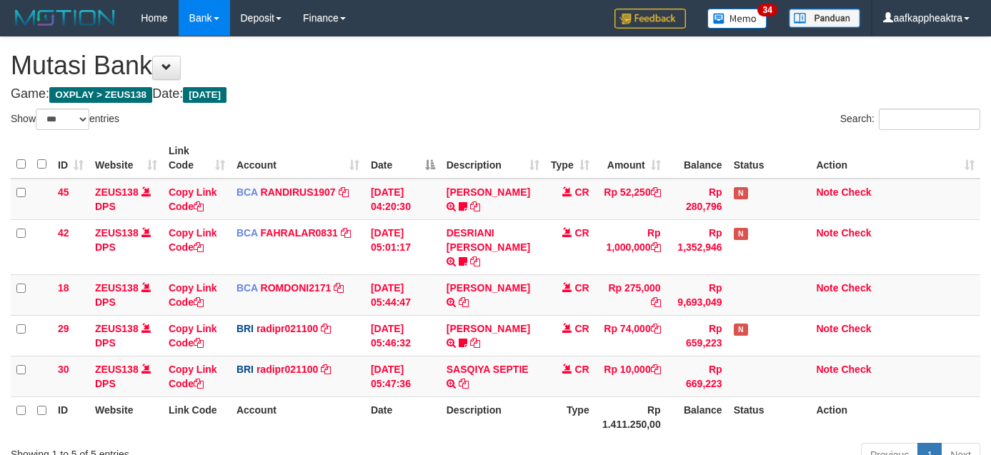
select select "***"
click at [580, 396] on th "Type" at bounding box center [570, 416] width 50 height 41
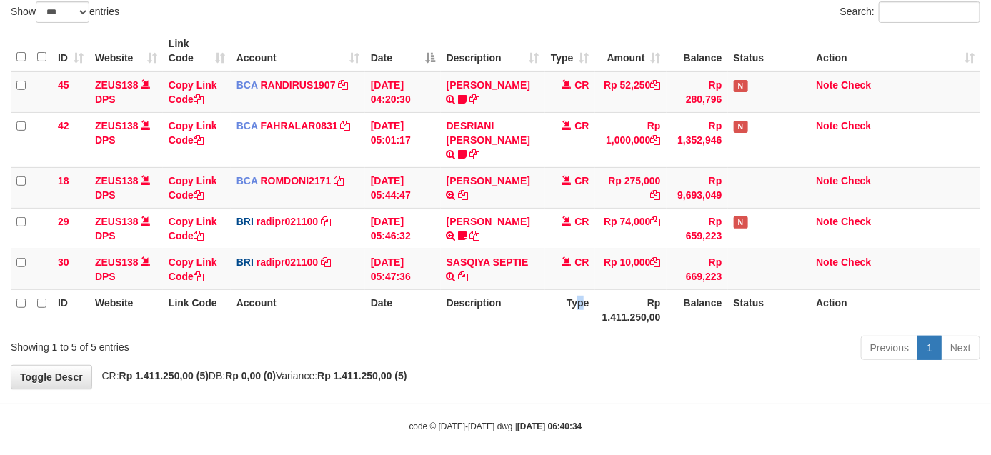
click at [580, 289] on th "Type" at bounding box center [570, 309] width 50 height 41
click at [545, 289] on th "Type" at bounding box center [570, 309] width 50 height 41
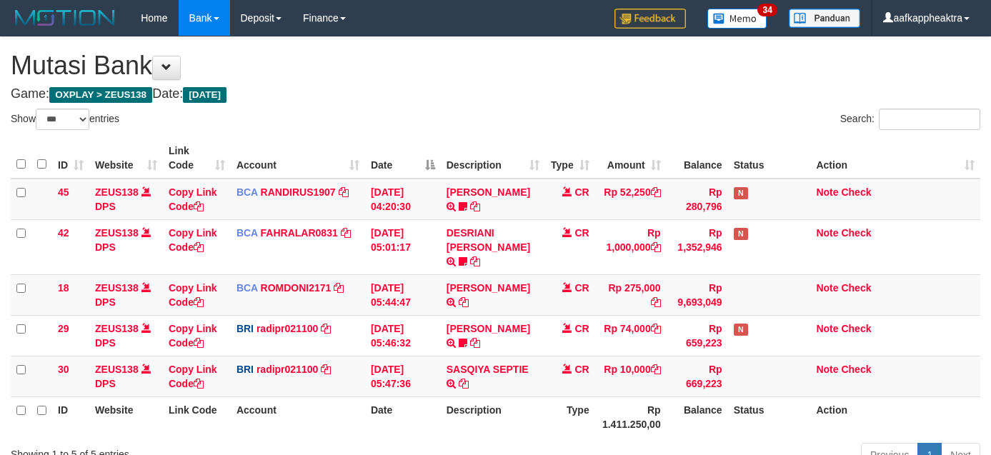
select select "***"
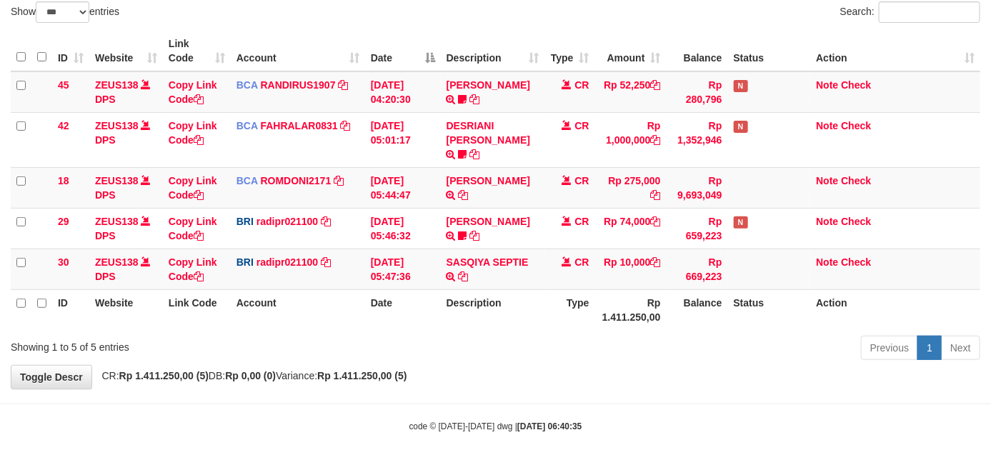
click at [537, 297] on th "Description" at bounding box center [493, 309] width 104 height 41
click at [557, 289] on th "Type" at bounding box center [570, 309] width 50 height 41
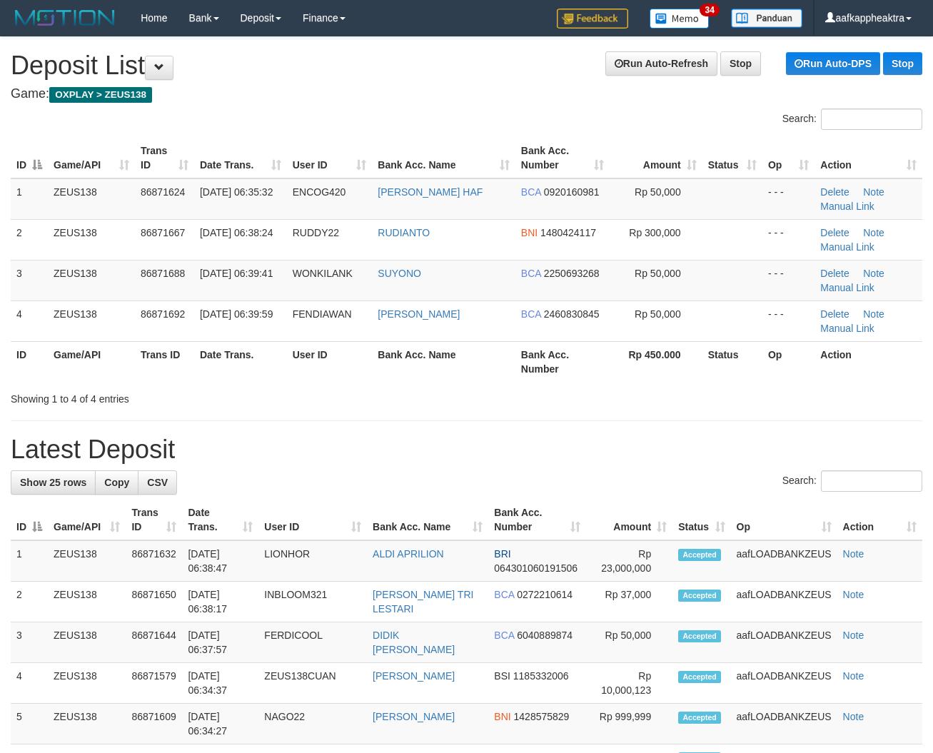
scroll to position [82, 0]
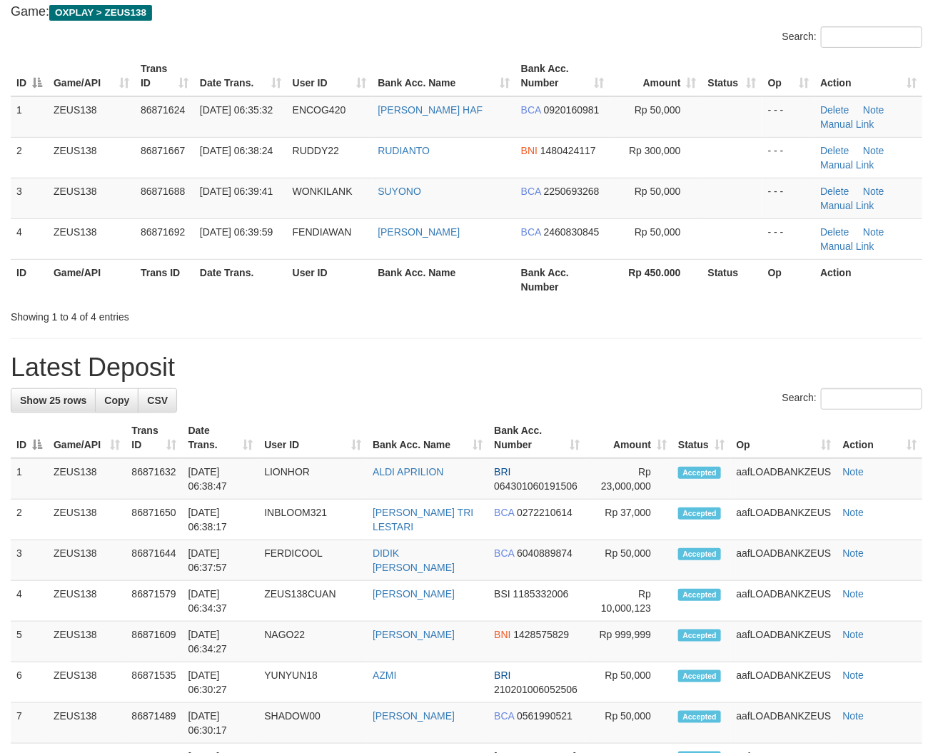
click at [491, 389] on div "**********" at bounding box center [466, 763] width 933 height 1617
drag, startPoint x: 488, startPoint y: 389, endPoint x: 391, endPoint y: 395, distance: 97.3
click at [478, 391] on div "Search:" at bounding box center [467, 401] width 912 height 25
click at [321, 396] on div "Search:" at bounding box center [467, 401] width 912 height 25
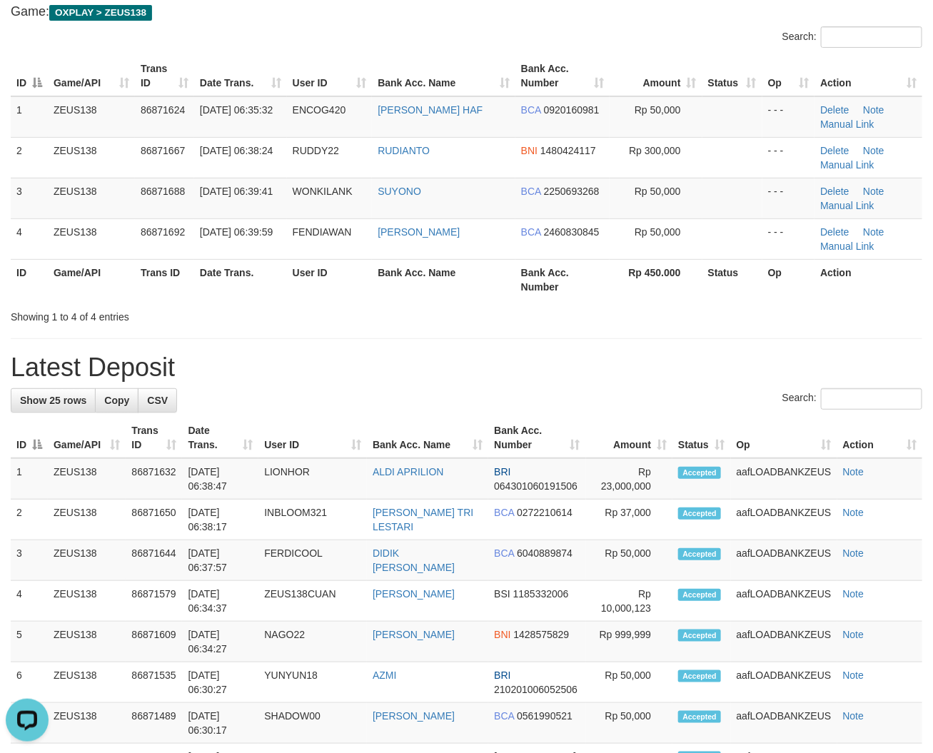
click at [468, 383] on div "**********" at bounding box center [466, 763] width 933 height 1617
click at [483, 382] on div "**********" at bounding box center [466, 763] width 933 height 1617
drag, startPoint x: 580, startPoint y: 394, endPoint x: 448, endPoint y: 391, distance: 131.4
click at [577, 394] on div "Search:" at bounding box center [467, 401] width 912 height 25
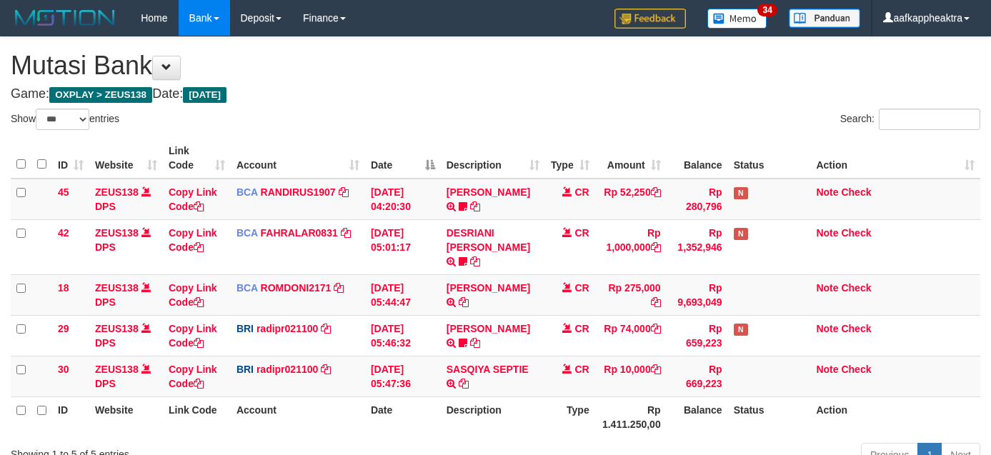
select select "***"
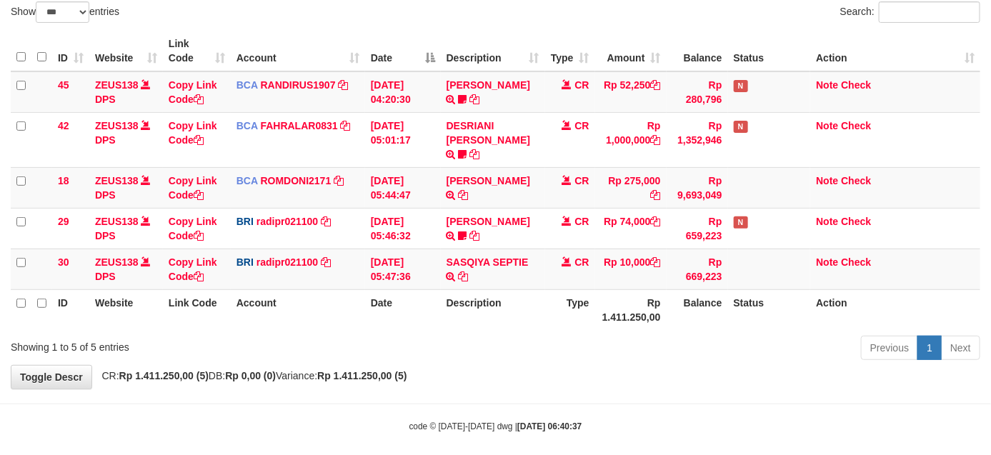
click at [370, 323] on div "Show ** ** ** *** entries Search: ID Website Link Code Account Date Description…" at bounding box center [495, 183] width 969 height 364
click at [394, 334] on div "Showing 1 to 5 of 5 entries" at bounding box center [206, 344] width 391 height 20
click at [425, 334] on div "Previous 1 Next" at bounding box center [702, 349] width 578 height 31
drag, startPoint x: 465, startPoint y: 325, endPoint x: 568, endPoint y: 324, distance: 103.6
click at [454, 334] on div "Previous 1 Next" at bounding box center [701, 349] width 556 height 31
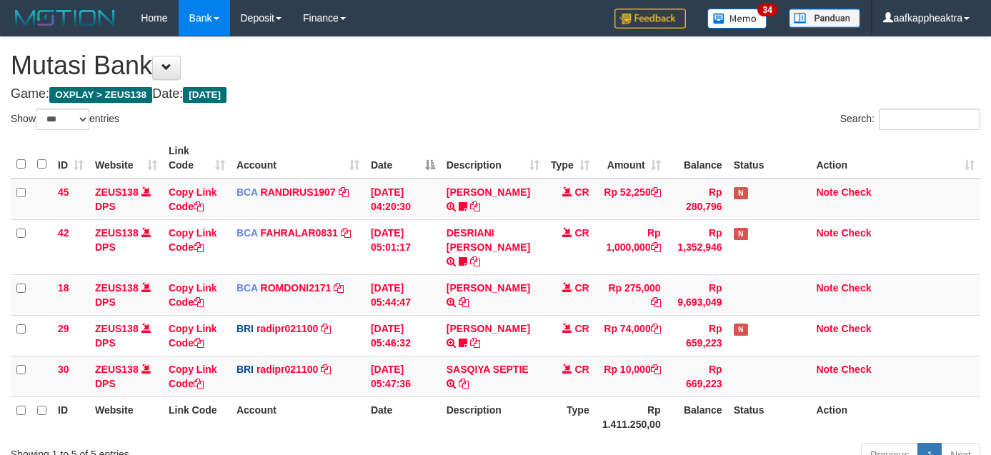
select select "***"
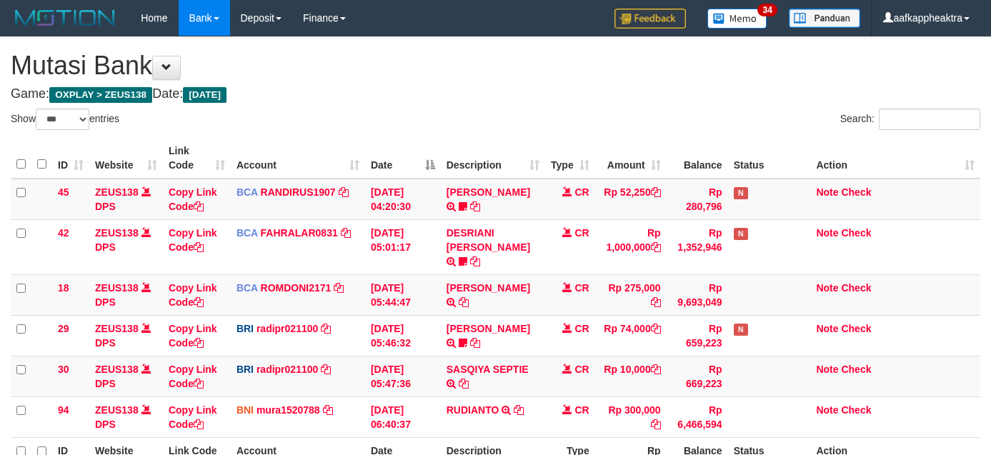
select select "***"
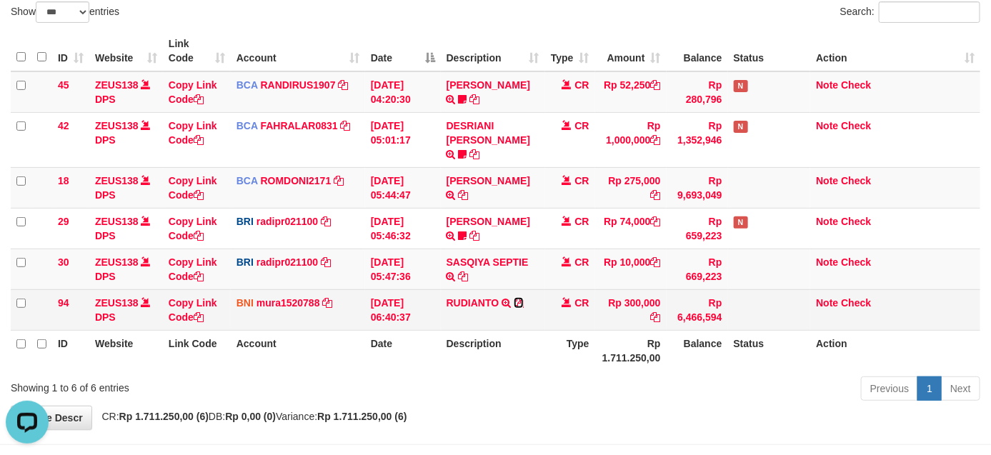
click at [522, 298] on icon at bounding box center [518, 303] width 10 height 10
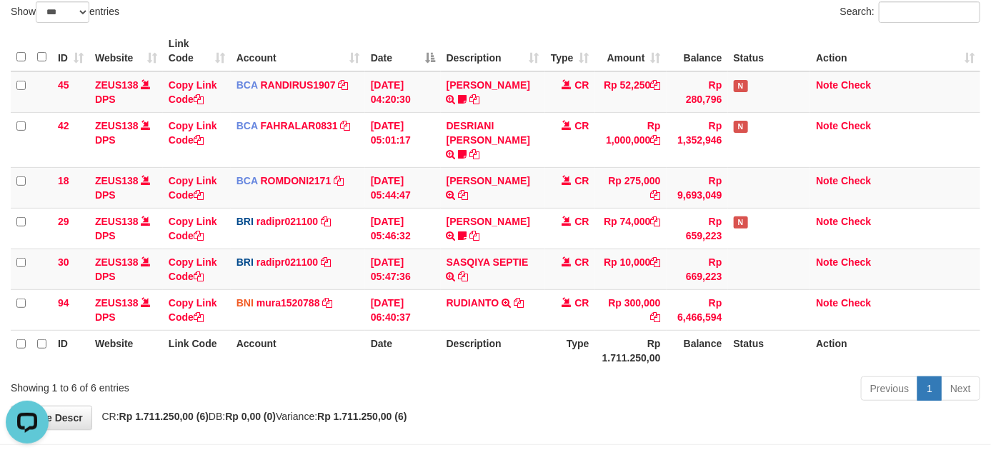
drag, startPoint x: 618, startPoint y: 331, endPoint x: 1002, endPoint y: 343, distance: 383.7
click at [621, 330] on th "Rp 1.711.250,00" at bounding box center [630, 350] width 71 height 41
click at [493, 345] on th "Description" at bounding box center [493, 350] width 104 height 41
click at [523, 330] on th "Description" at bounding box center [493, 350] width 104 height 41
click at [525, 330] on th "Description" at bounding box center [493, 350] width 104 height 41
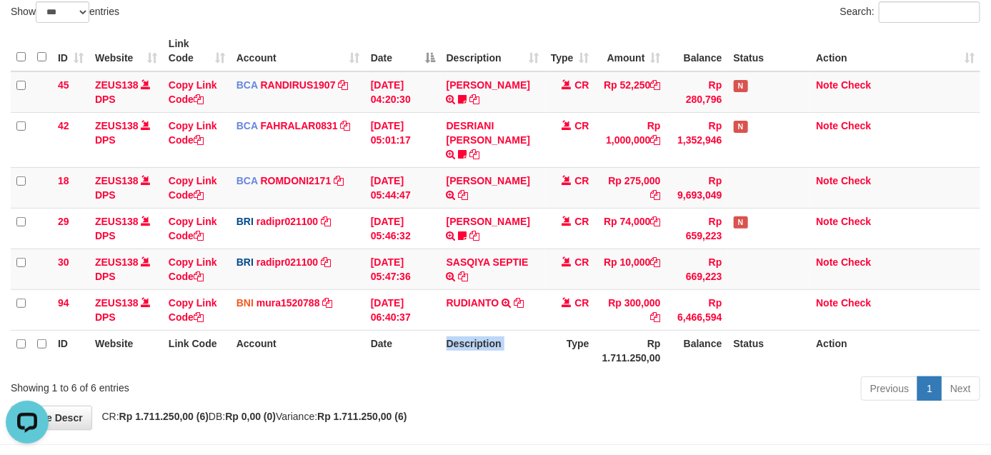
click at [523, 330] on th "Description" at bounding box center [493, 350] width 104 height 41
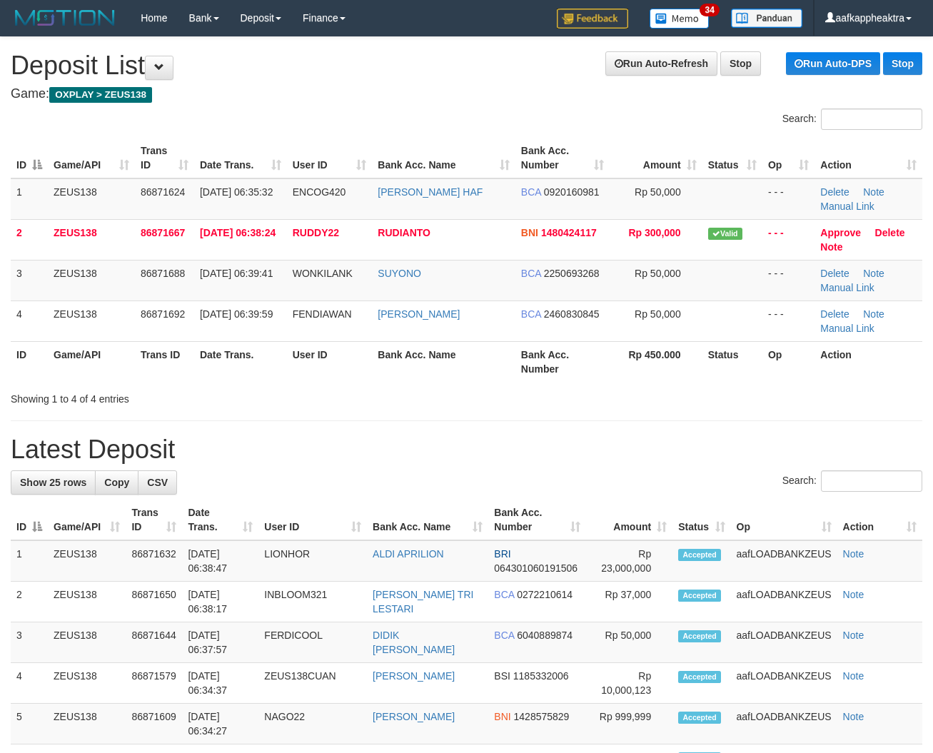
scroll to position [82, 0]
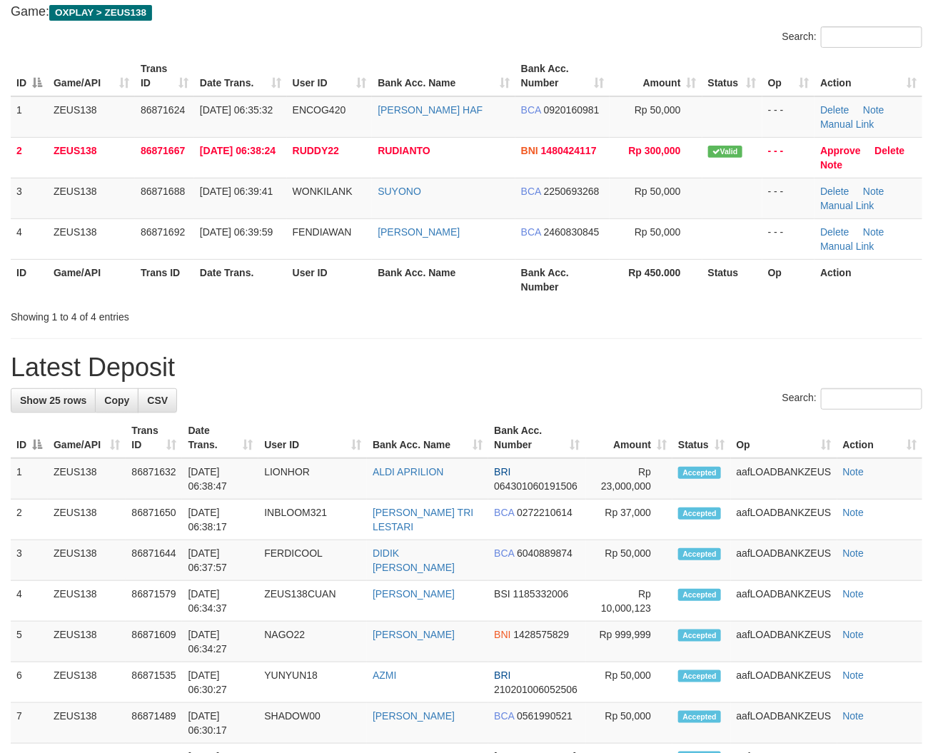
click at [471, 355] on h1 "Latest Deposit" at bounding box center [467, 368] width 912 height 29
drag, startPoint x: 620, startPoint y: 408, endPoint x: 601, endPoint y: 412, distance: 19.1
click at [609, 411] on div "Search:" at bounding box center [467, 401] width 912 height 25
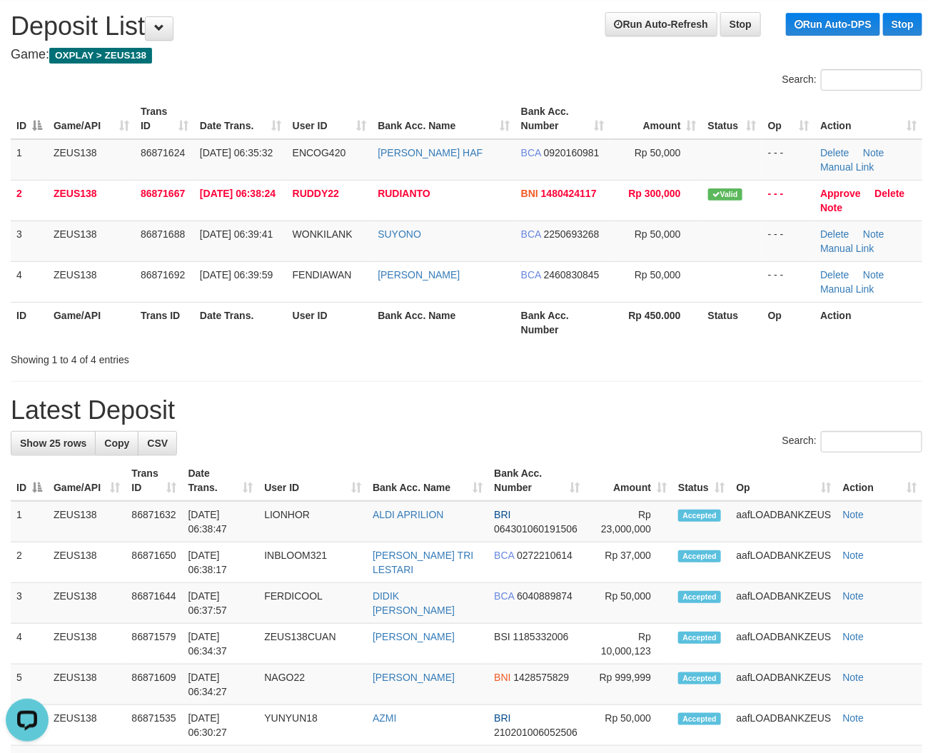
click at [729, 413] on h1 "Latest Deposit" at bounding box center [467, 410] width 912 height 29
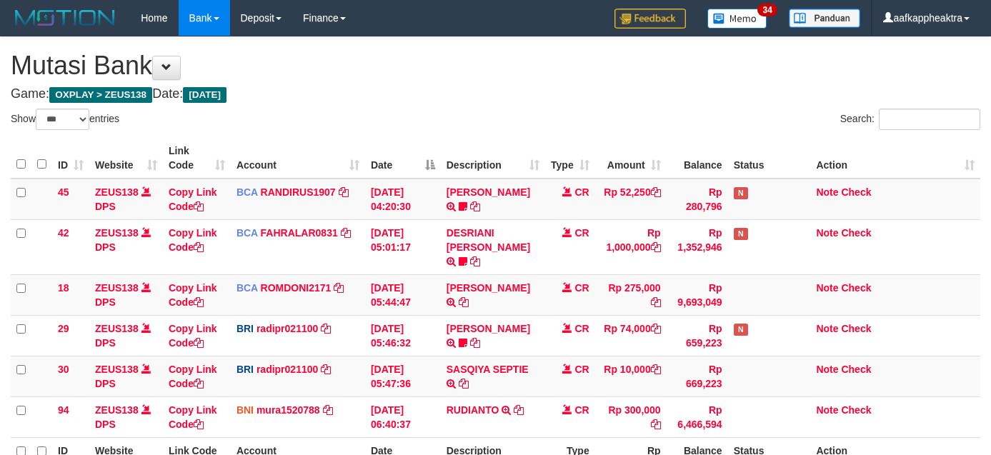
select select "***"
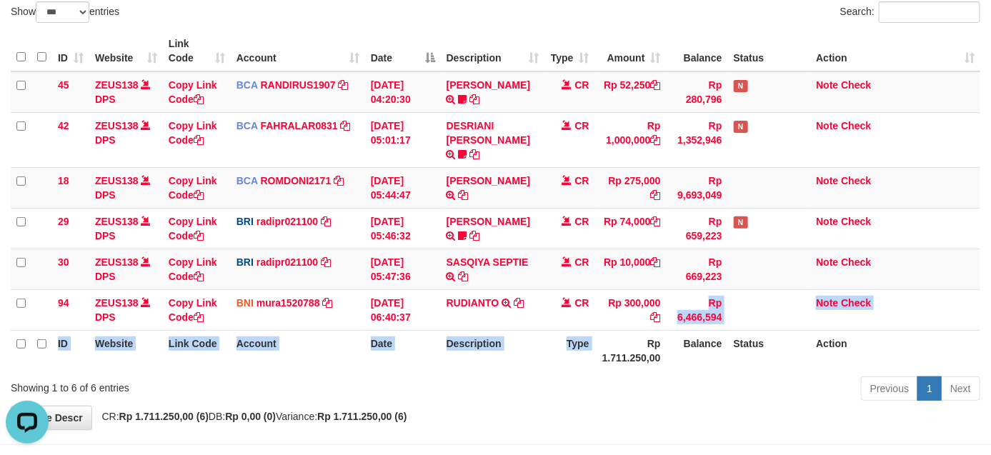
drag, startPoint x: 613, startPoint y: 320, endPoint x: 591, endPoint y: 336, distance: 27.0
click at [611, 321] on table "ID Website Link Code Account Date Description Type Amount Balance Status Action…" at bounding box center [495, 201] width 969 height 340
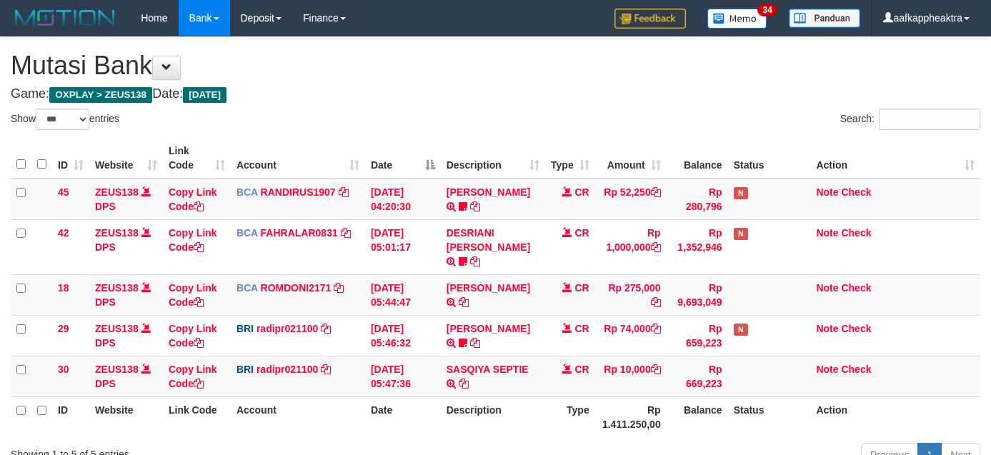
select select "***"
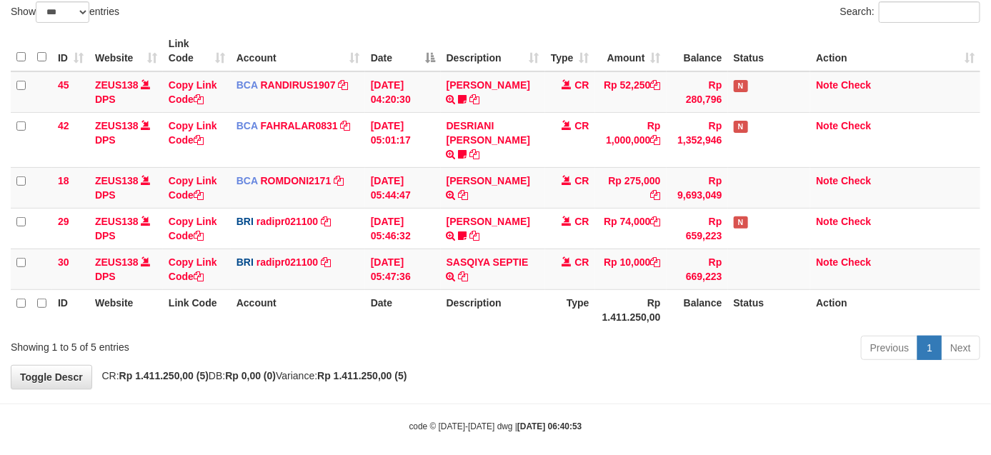
drag, startPoint x: 713, startPoint y: 354, endPoint x: 684, endPoint y: 354, distance: 28.6
click at [686, 354] on div "**********" at bounding box center [495, 159] width 991 height 458
drag, startPoint x: 684, startPoint y: 354, endPoint x: 989, endPoint y: 359, distance: 305.0
click at [686, 354] on div "**********" at bounding box center [495, 159] width 991 height 458
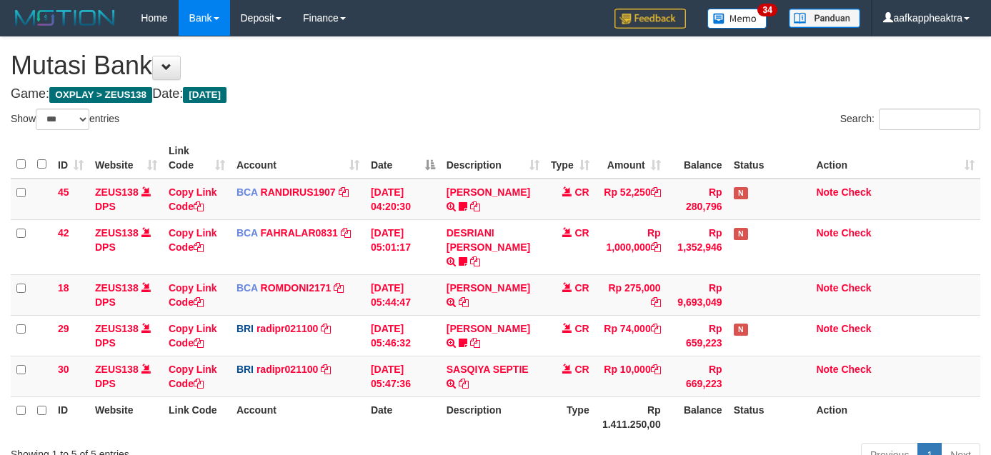
select select "***"
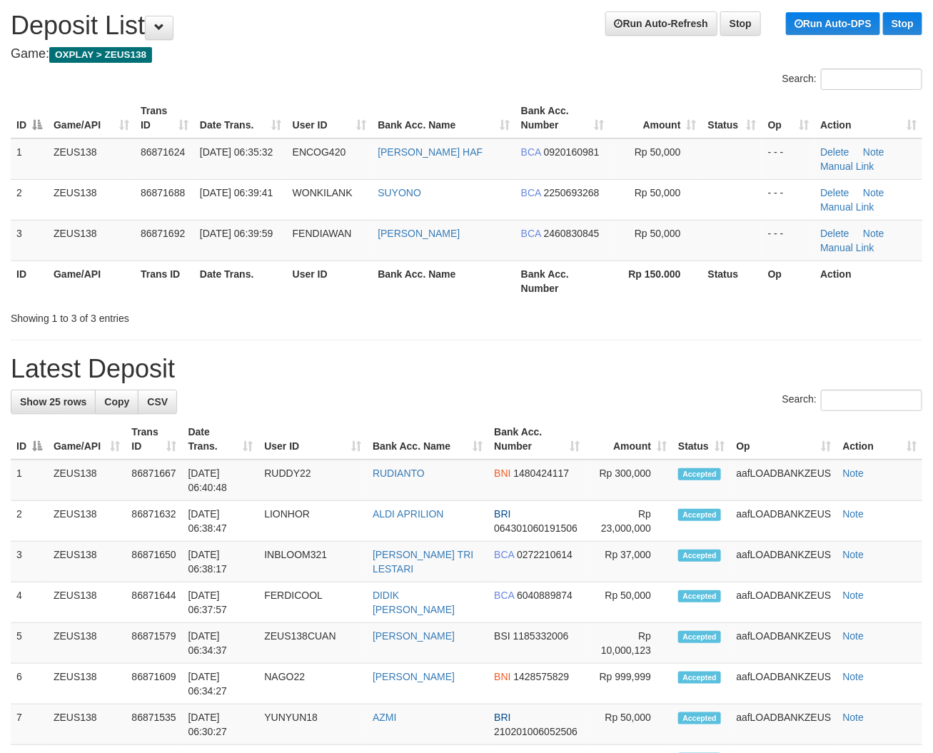
click at [421, 366] on h1 "Latest Deposit" at bounding box center [467, 369] width 912 height 29
click at [319, 369] on h1 "Latest Deposit" at bounding box center [467, 370] width 912 height 29
drag, startPoint x: 486, startPoint y: 366, endPoint x: 9, endPoint y: 375, distance: 477.1
click at [482, 370] on h1 "Latest Deposit" at bounding box center [467, 370] width 912 height 29
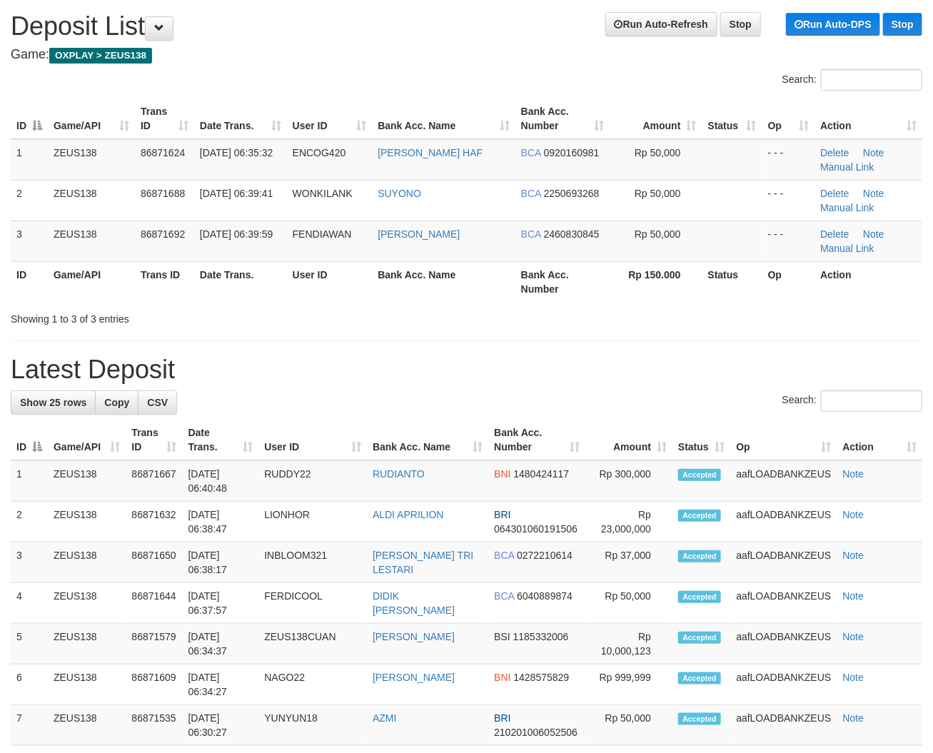
drag, startPoint x: 427, startPoint y: 344, endPoint x: 4, endPoint y: 351, distance: 423.5
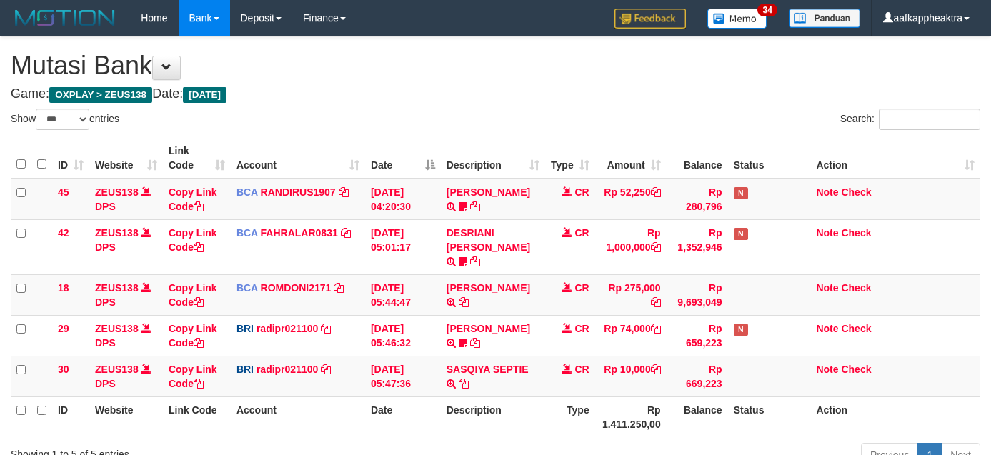
select select "***"
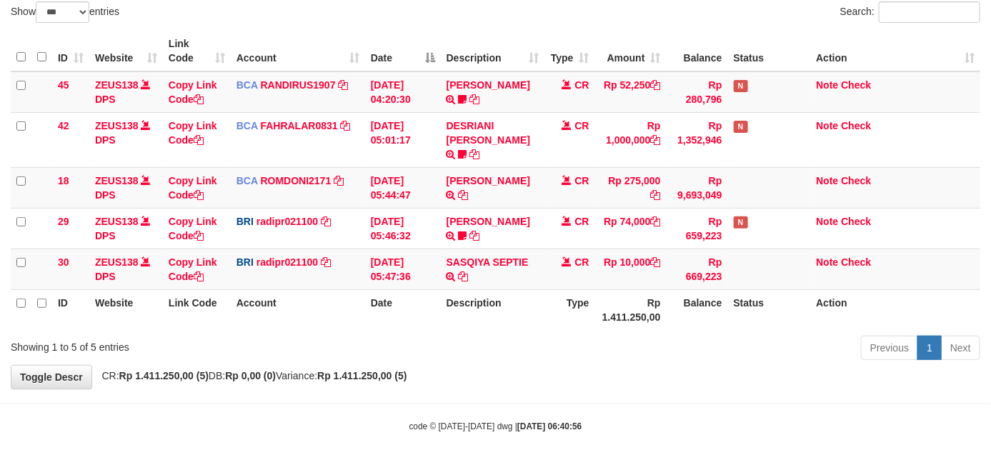
click at [743, 370] on div "**********" at bounding box center [495, 159] width 991 height 458
click at [747, 362] on div "**********" at bounding box center [495, 159] width 991 height 458
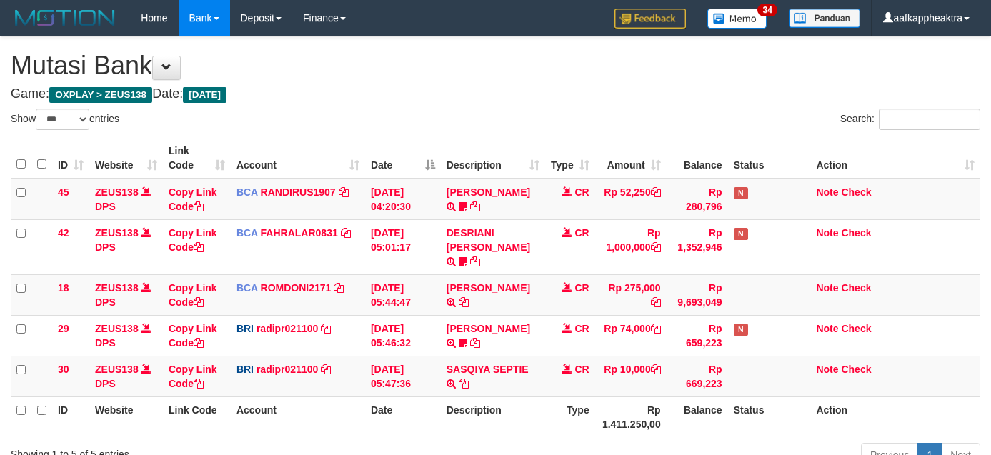
select select "***"
click at [573, 316] on div "ID Website Link Code Account Date Description Type Amount Balance Status Action…" at bounding box center [495, 288] width 991 height 308
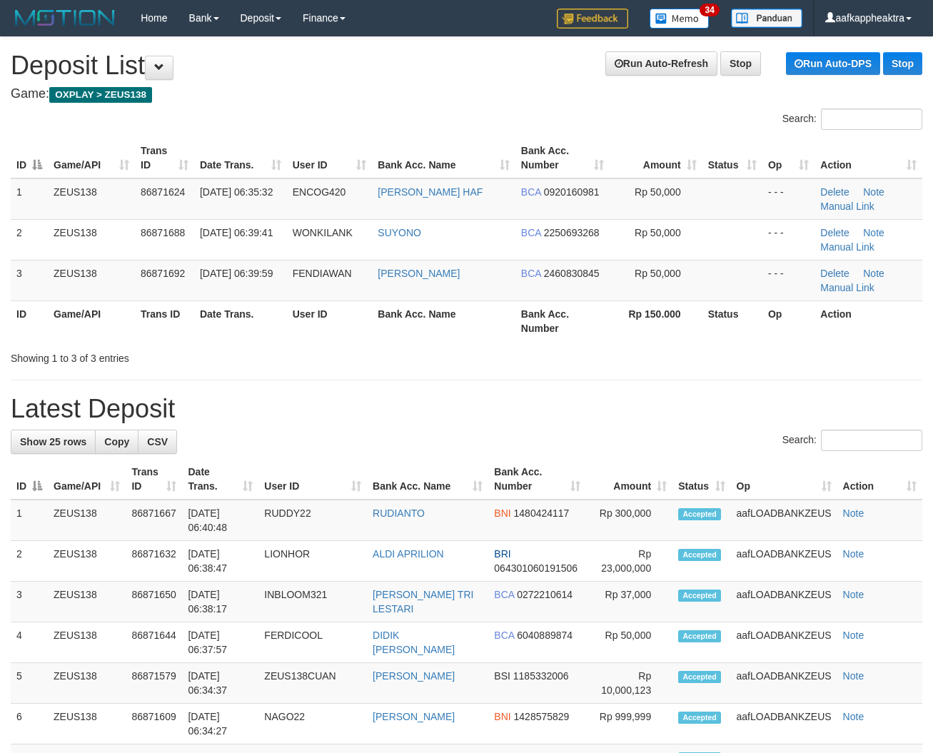
scroll to position [39, 0]
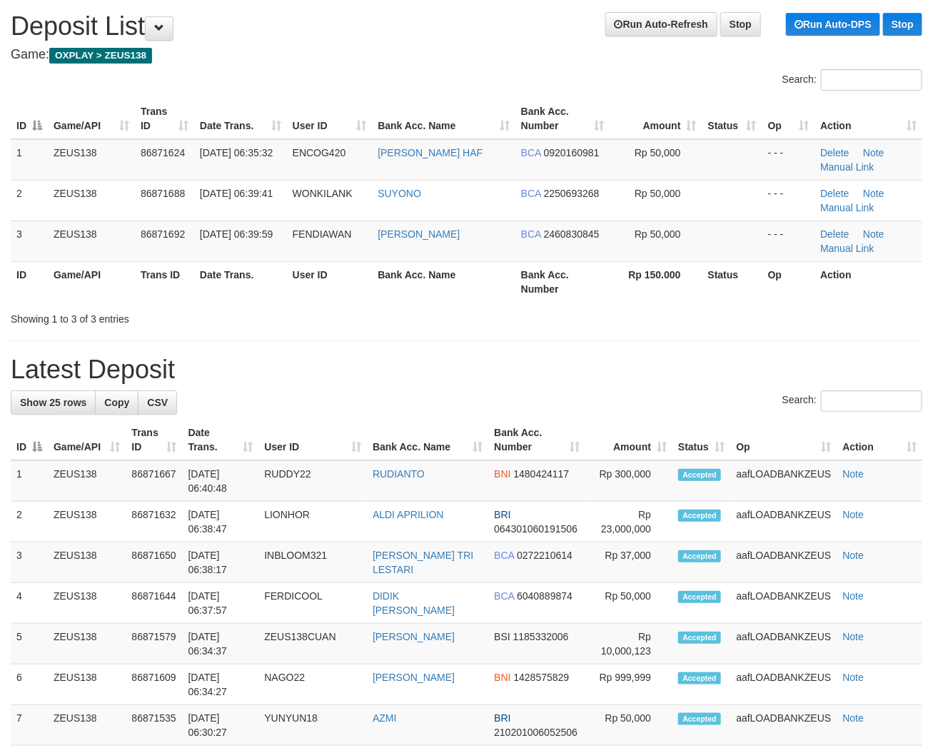
click at [512, 371] on h1 "Latest Deposit" at bounding box center [467, 370] width 912 height 29
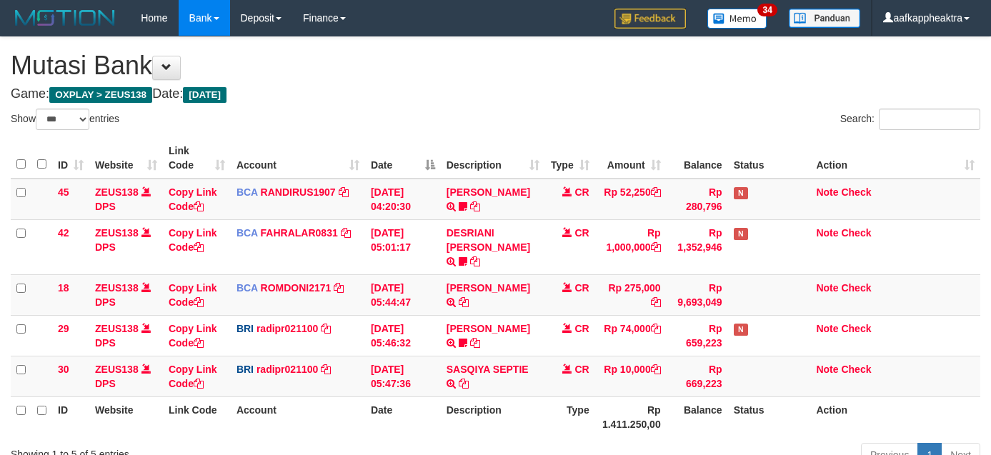
select select "***"
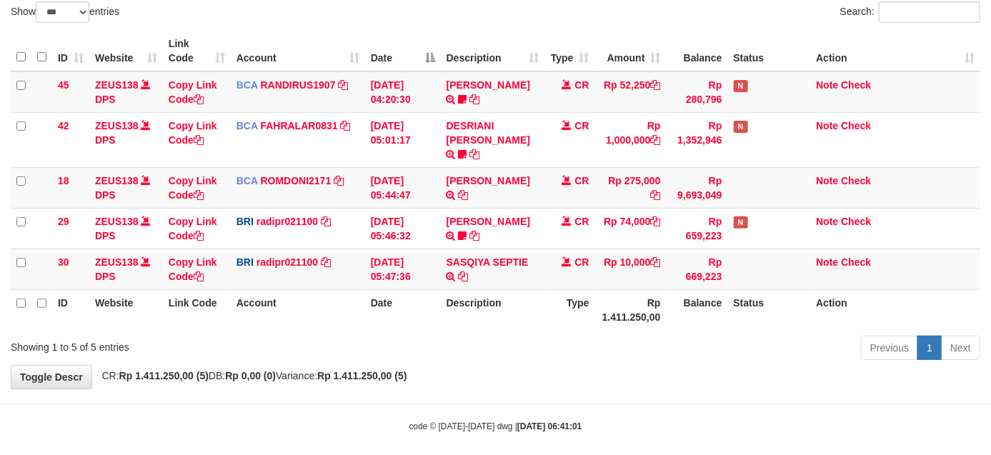
drag, startPoint x: 564, startPoint y: 293, endPoint x: 571, endPoint y: 283, distance: 12.3
click at [568, 293] on th "Type" at bounding box center [570, 309] width 50 height 41
click at [571, 289] on th "Type" at bounding box center [570, 309] width 50 height 41
click at [573, 289] on th "Type" at bounding box center [570, 309] width 50 height 41
click at [562, 289] on th "Type" at bounding box center [570, 309] width 50 height 41
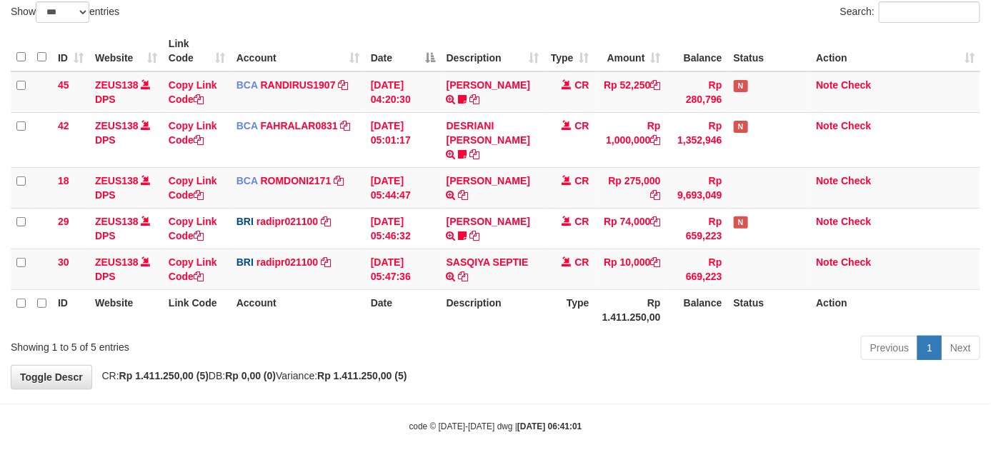
click at [562, 290] on th "Type" at bounding box center [570, 309] width 50 height 41
click at [548, 301] on th "Type" at bounding box center [570, 309] width 50 height 41
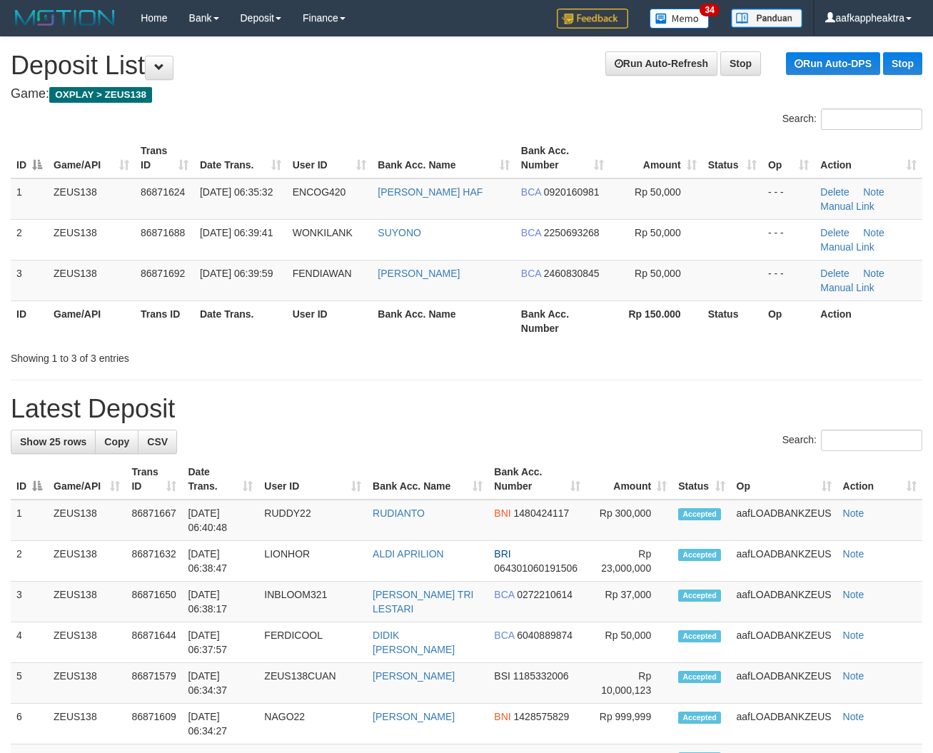
scroll to position [39, 0]
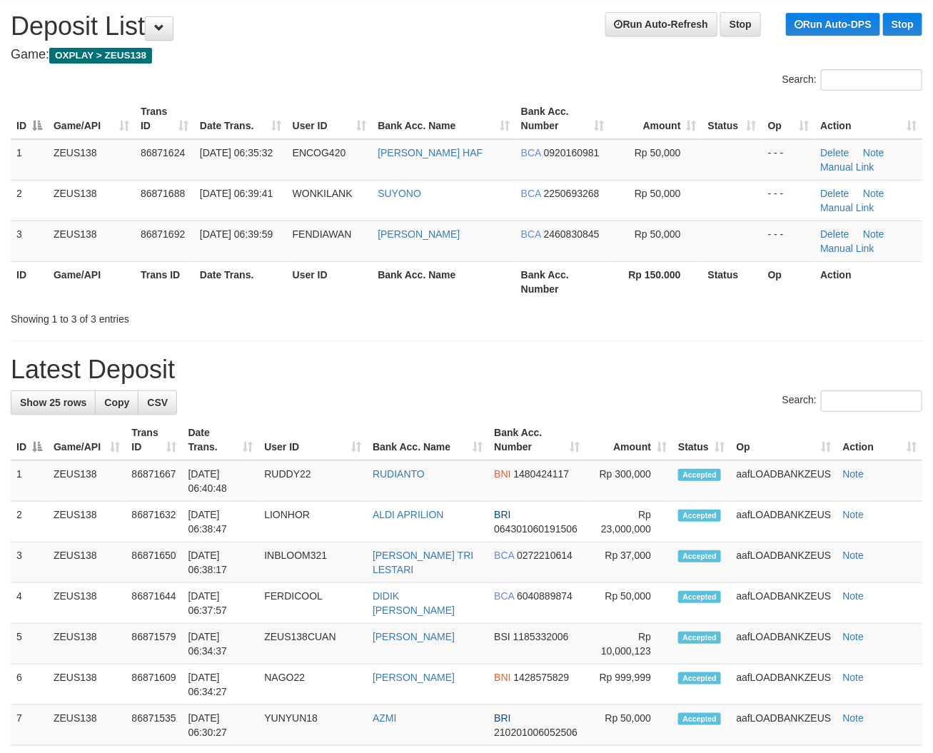
drag, startPoint x: 487, startPoint y: 358, endPoint x: 14, endPoint y: 344, distance: 473.0
click at [479, 365] on h1 "Latest Deposit" at bounding box center [467, 370] width 912 height 29
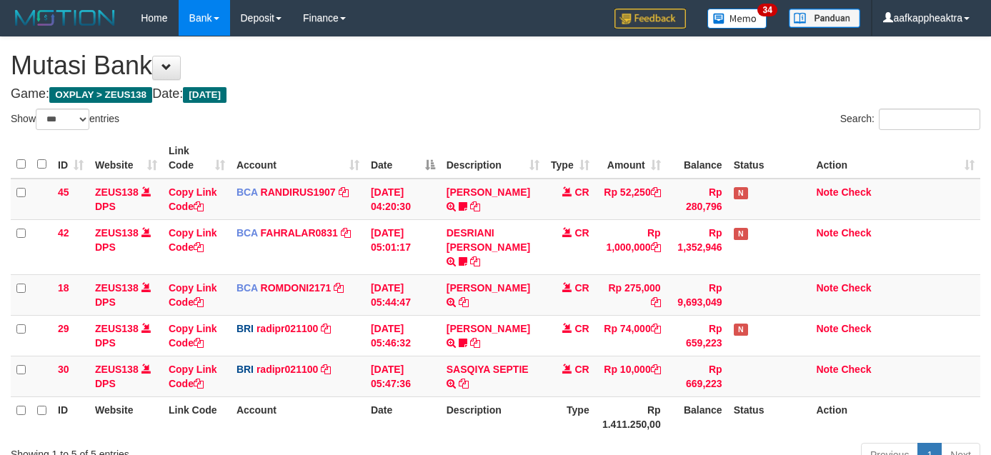
select select "***"
drag, startPoint x: 0, startPoint y: 0, endPoint x: 659, endPoint y: 283, distance: 717.3
click at [659, 396] on th "Rp 1.411.250,00" at bounding box center [630, 416] width 71 height 41
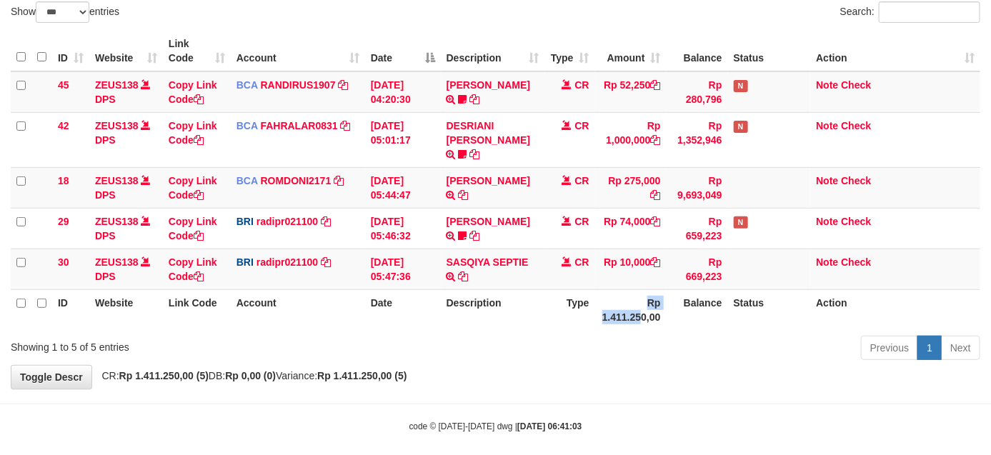
click at [659, 289] on th "Rp 1.411.250,00" at bounding box center [630, 309] width 71 height 41
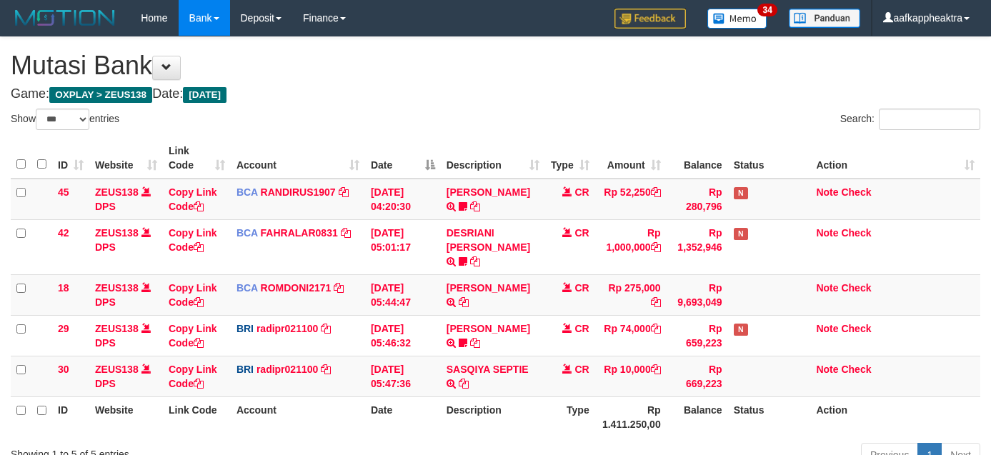
select select "***"
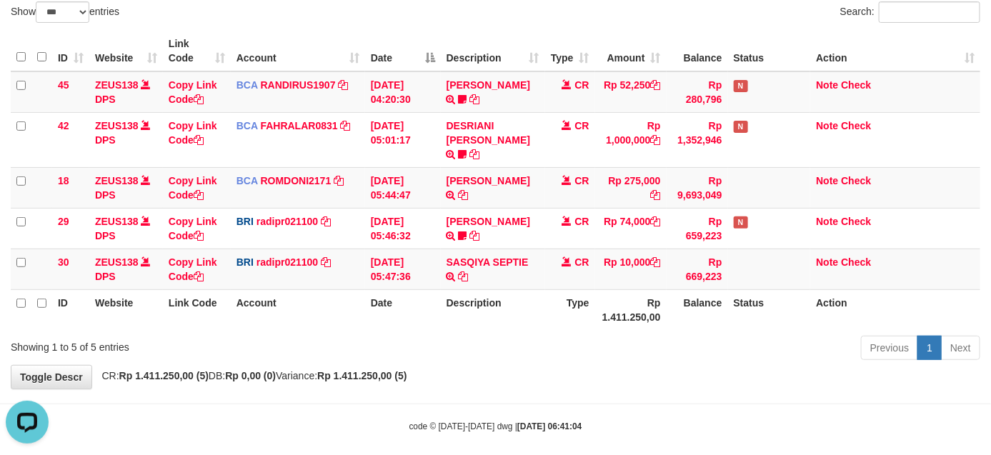
click at [533, 311] on th "Description" at bounding box center [493, 309] width 104 height 41
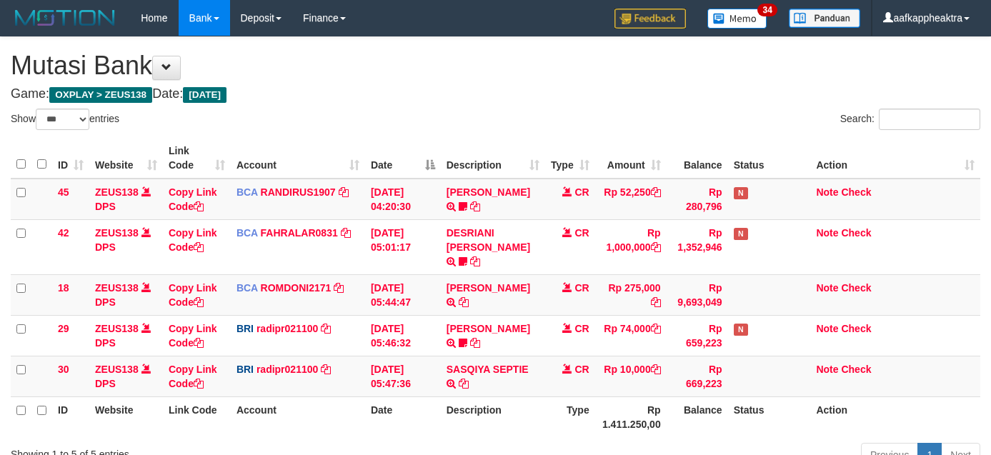
select select "***"
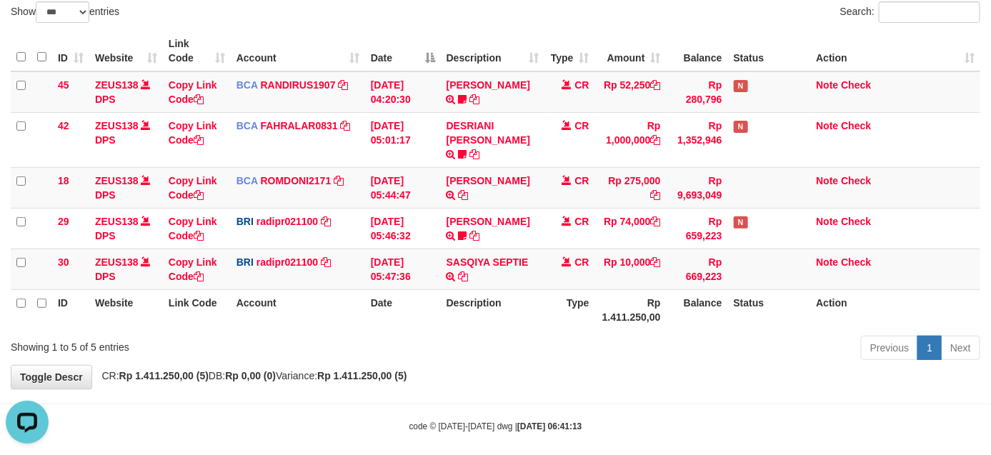
drag, startPoint x: 471, startPoint y: 341, endPoint x: 479, endPoint y: 331, distance: 12.7
click at [472, 341] on div "Previous 1 Next" at bounding box center [701, 349] width 556 height 31
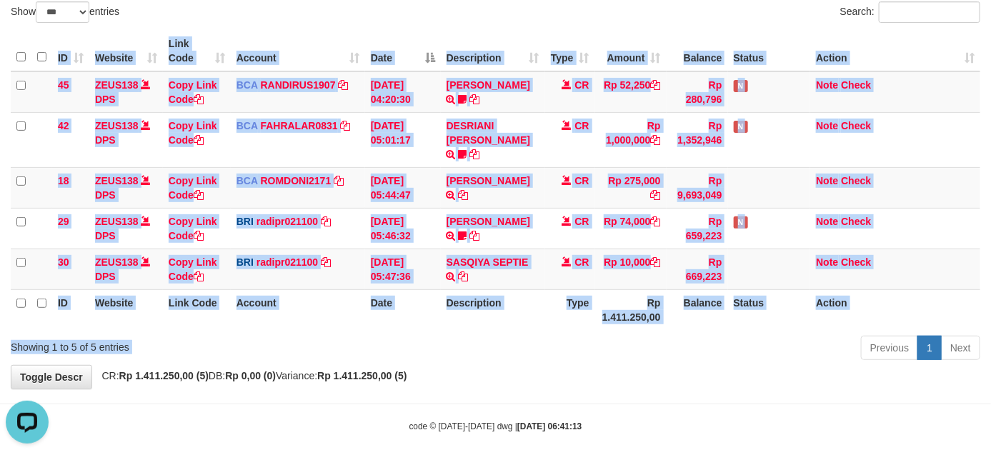
drag, startPoint x: 448, startPoint y: 321, endPoint x: 469, endPoint y: 316, distance: 22.0
click at [445, 323] on div "Show ** ** ** *** entries Search: ID Website Link Code Account Date Description…" at bounding box center [495, 183] width 969 height 364
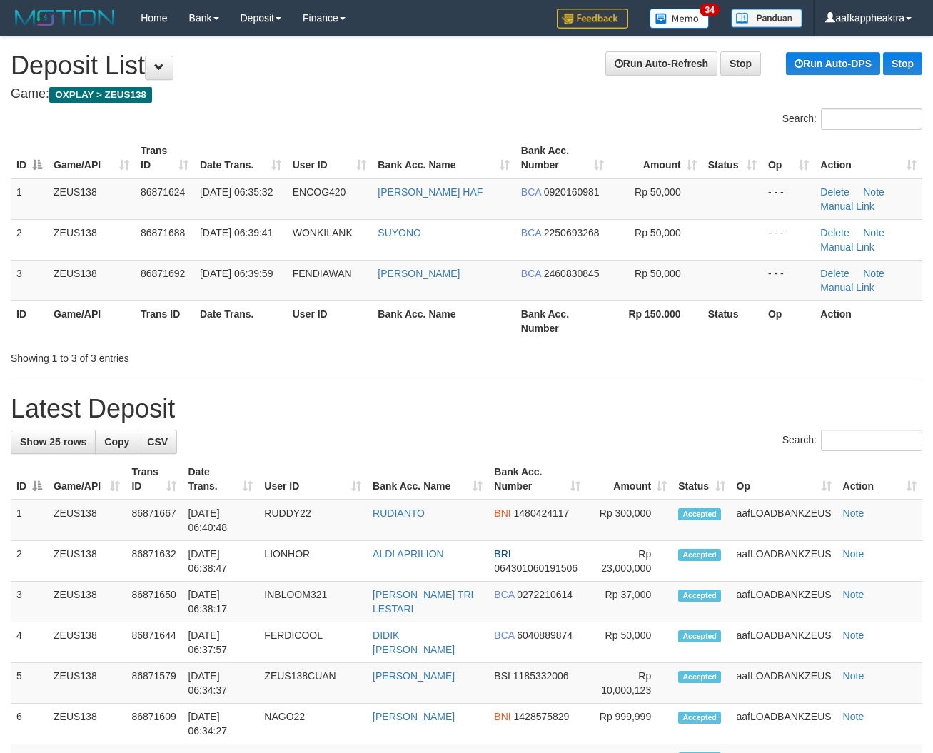
scroll to position [39, 0]
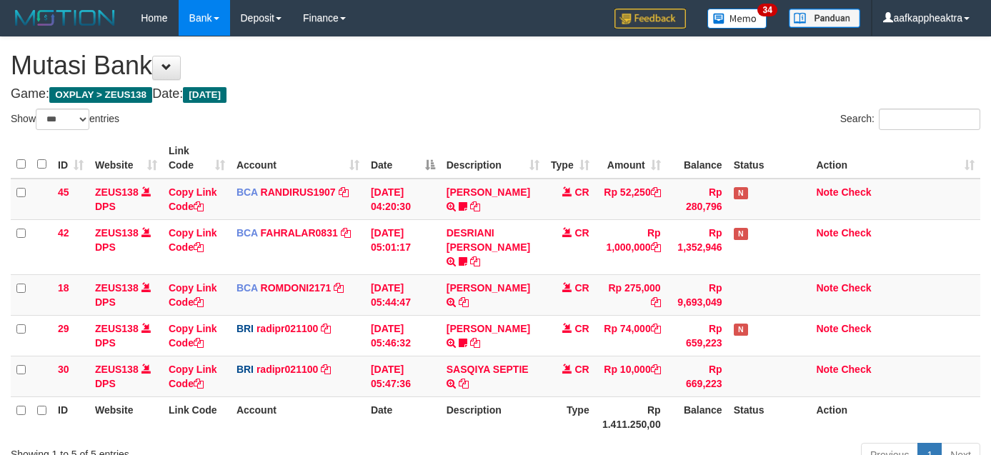
select select "***"
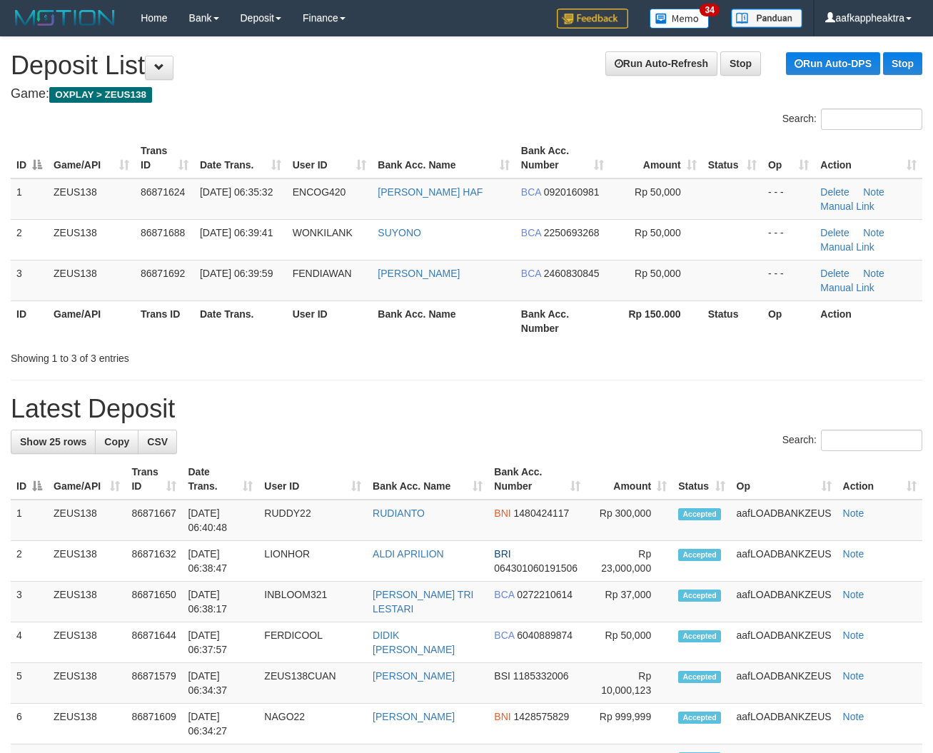
scroll to position [39, 0]
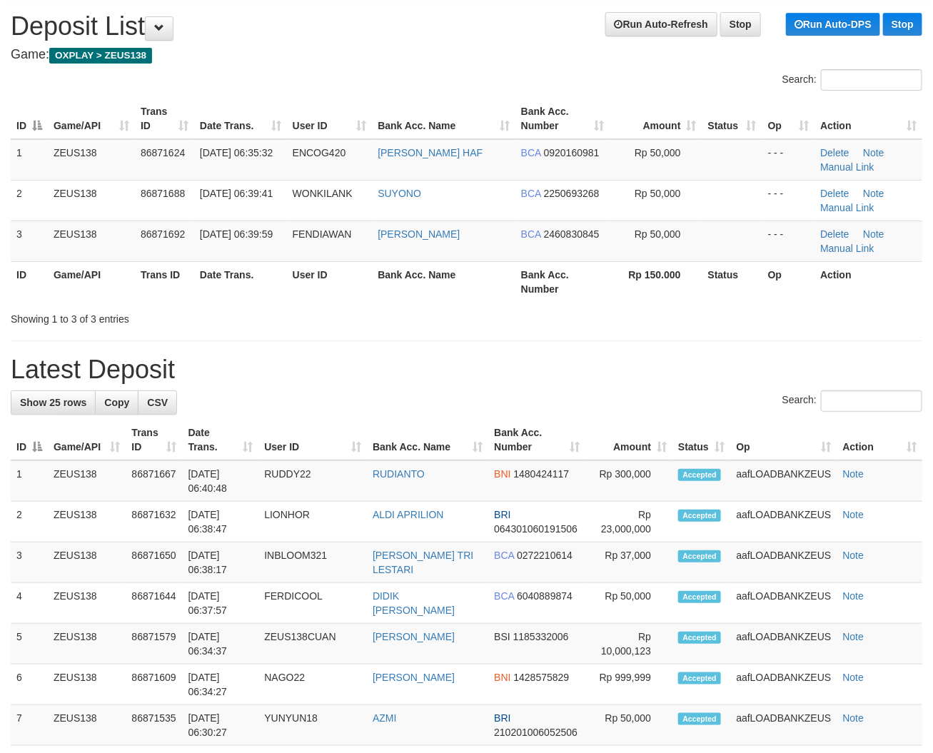
drag, startPoint x: 450, startPoint y: 369, endPoint x: 443, endPoint y: 375, distance: 9.1
click at [450, 369] on h1 "Latest Deposit" at bounding box center [467, 370] width 912 height 29
drag, startPoint x: 443, startPoint y: 375, endPoint x: 1, endPoint y: 374, distance: 442.1
click at [376, 384] on h1 "Latest Deposit" at bounding box center [467, 370] width 912 height 29
drag, startPoint x: 611, startPoint y: 388, endPoint x: 551, endPoint y: 407, distance: 63.0
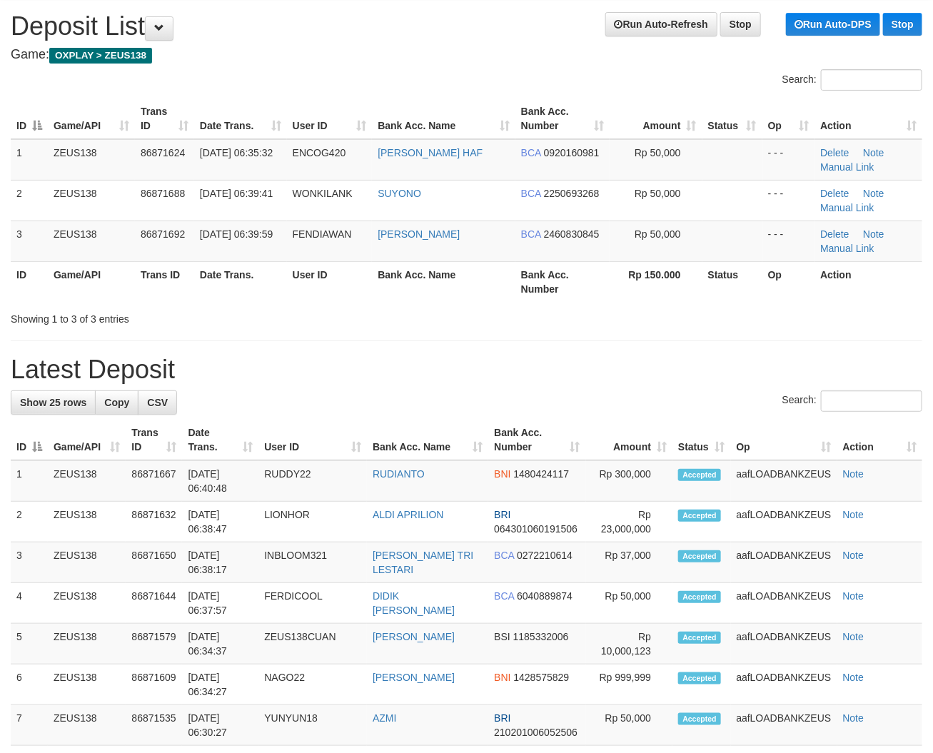
click at [551, 402] on div "Search:" at bounding box center [467, 403] width 912 height 25
click at [434, 369] on h1 "Latest Deposit" at bounding box center [467, 370] width 912 height 29
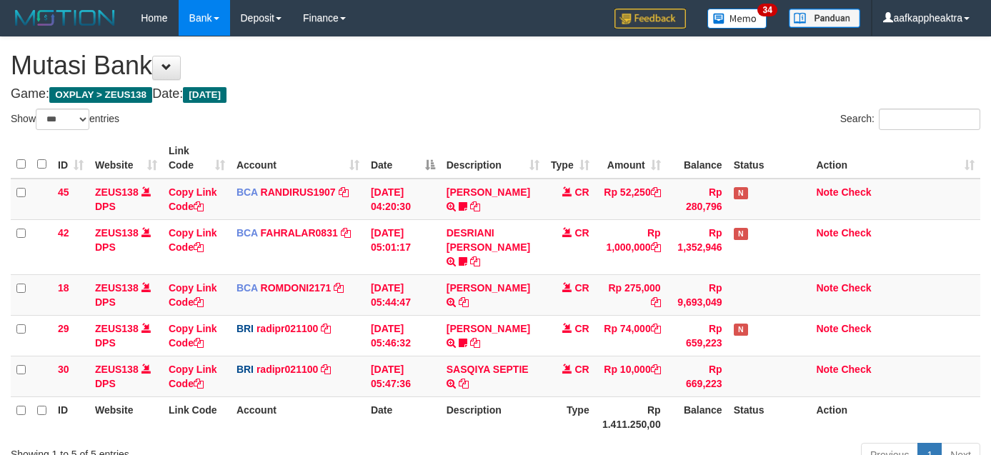
select select "***"
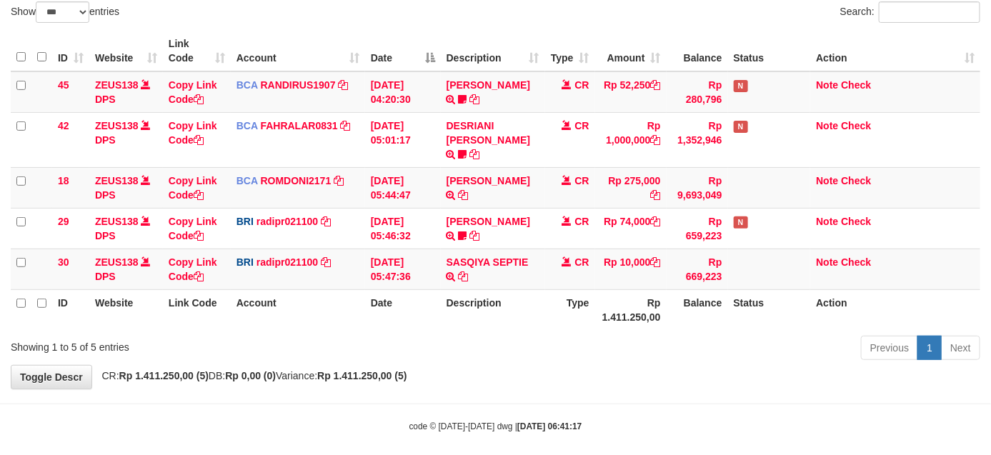
click at [606, 348] on div "Previous 1 Next" at bounding box center [701, 349] width 556 height 31
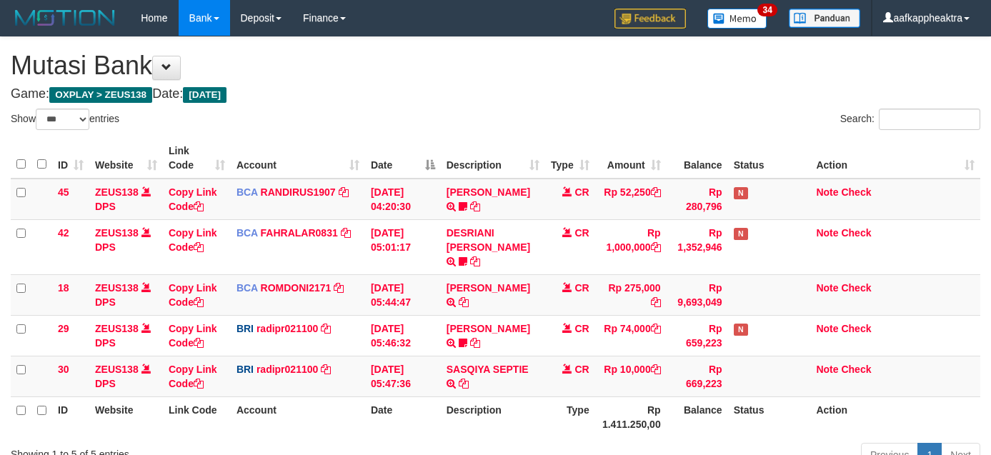
select select "***"
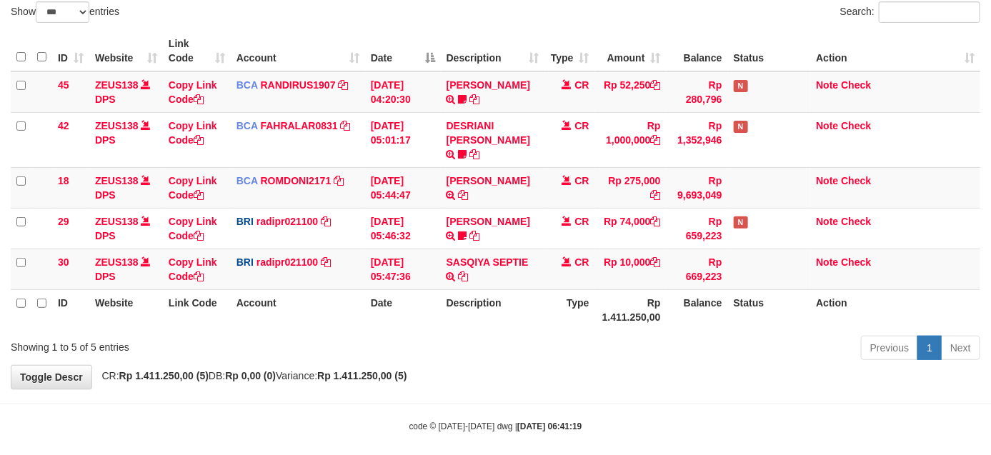
drag, startPoint x: 384, startPoint y: 336, endPoint x: 397, endPoint y: 333, distance: 13.3
click at [384, 336] on div "Showing 1 to 5 of 5 entries" at bounding box center [206, 344] width 391 height 20
click at [436, 334] on div "Previous 1 Next" at bounding box center [701, 349] width 556 height 31
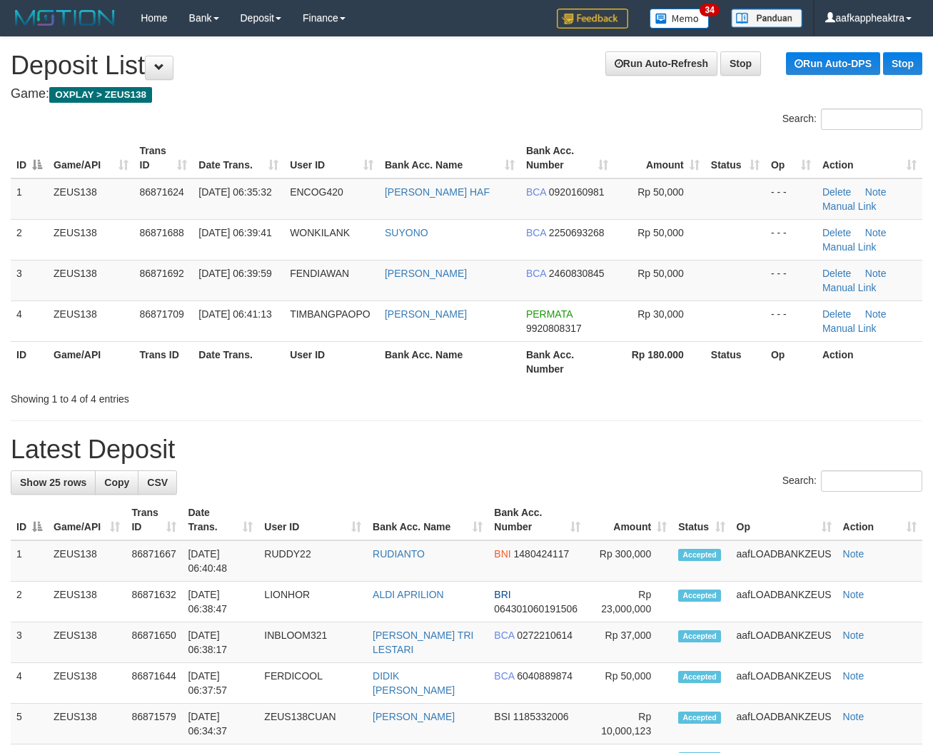
scroll to position [39, 0]
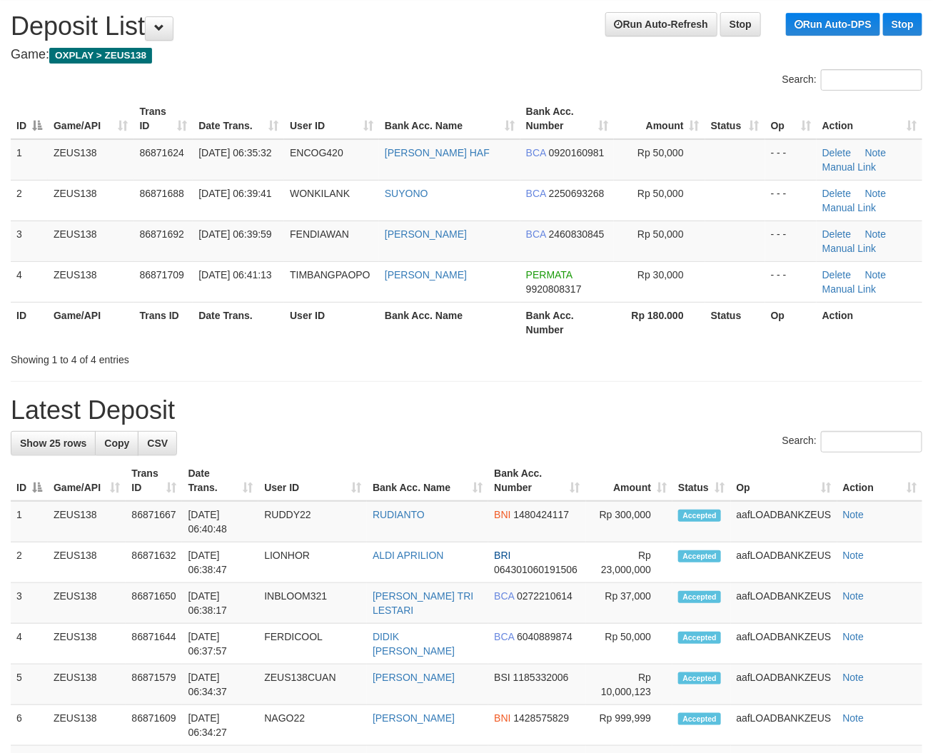
drag, startPoint x: 550, startPoint y: 382, endPoint x: 413, endPoint y: 388, distance: 137.2
drag, startPoint x: 276, startPoint y: 373, endPoint x: 12, endPoint y: 380, distance: 264.3
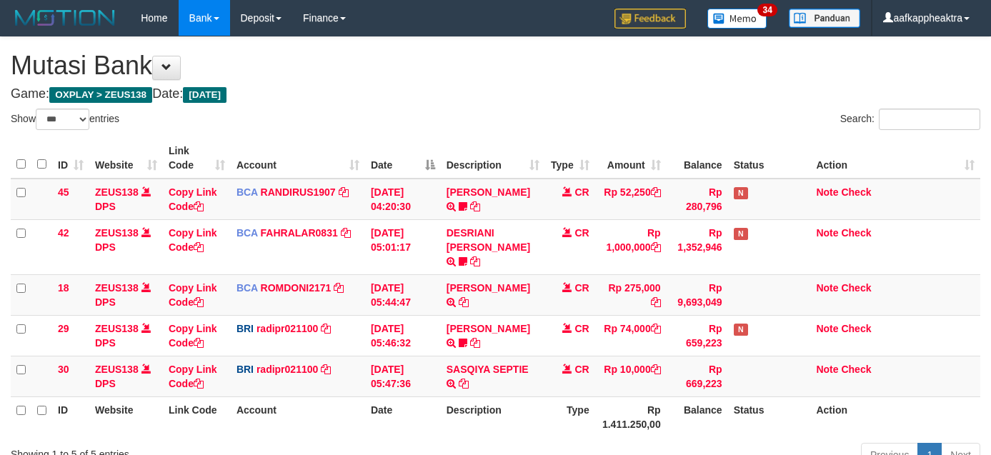
select select "***"
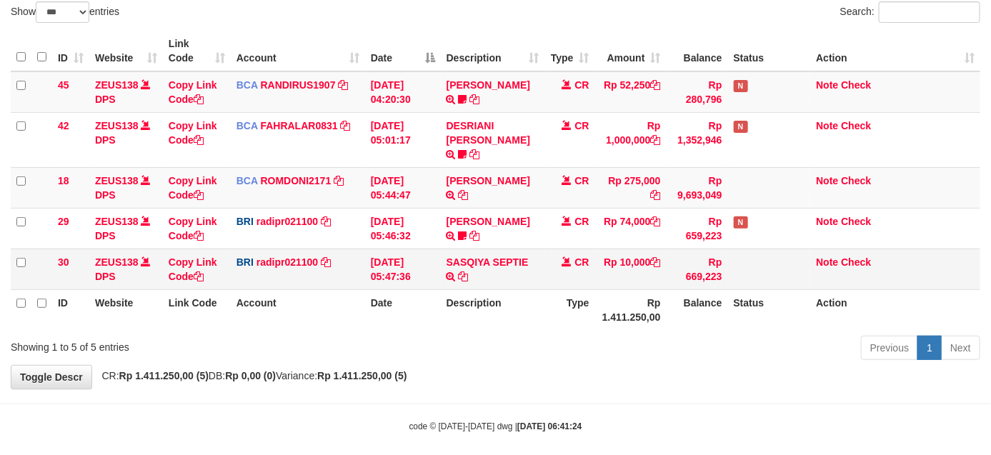
click at [509, 269] on td "SASQIYA SEPTIE TRANSFER NBMB SASQIYA SEPTIE TO REYNALDI ADI PRATAMA" at bounding box center [493, 269] width 104 height 41
click at [540, 304] on th "Description" at bounding box center [493, 309] width 104 height 41
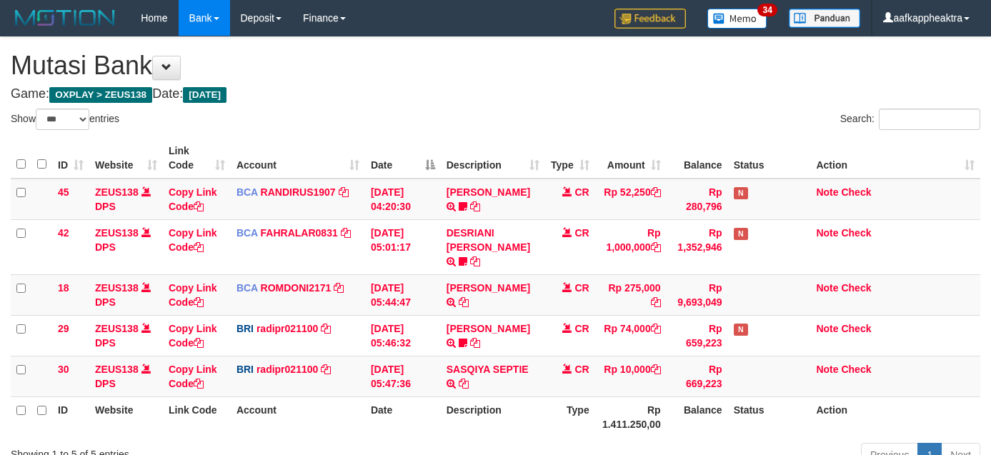
select select "***"
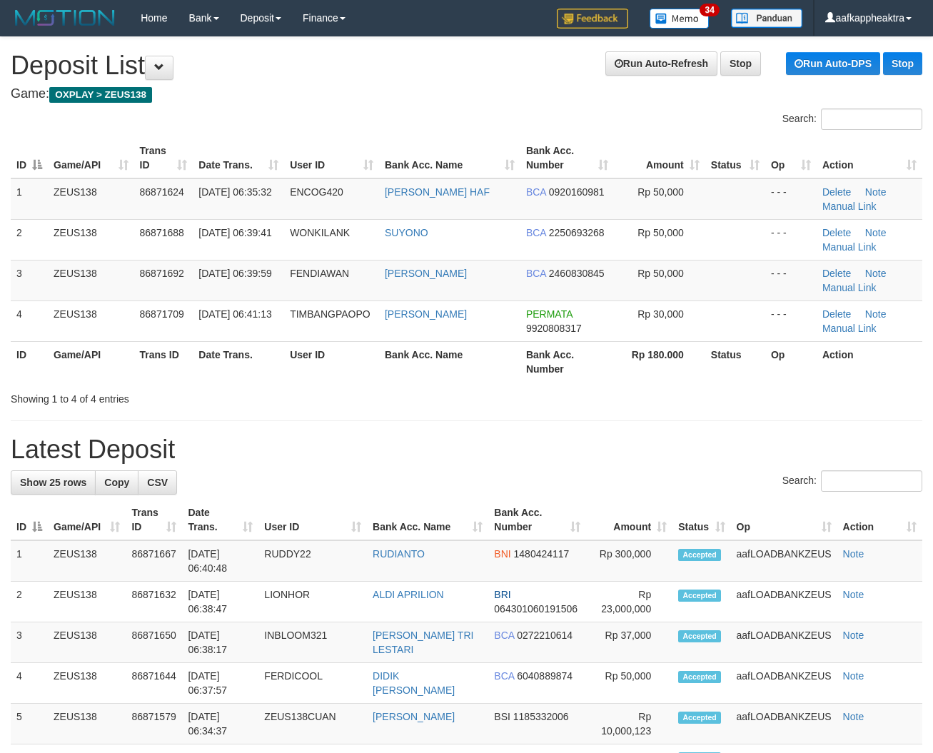
scroll to position [39, 0]
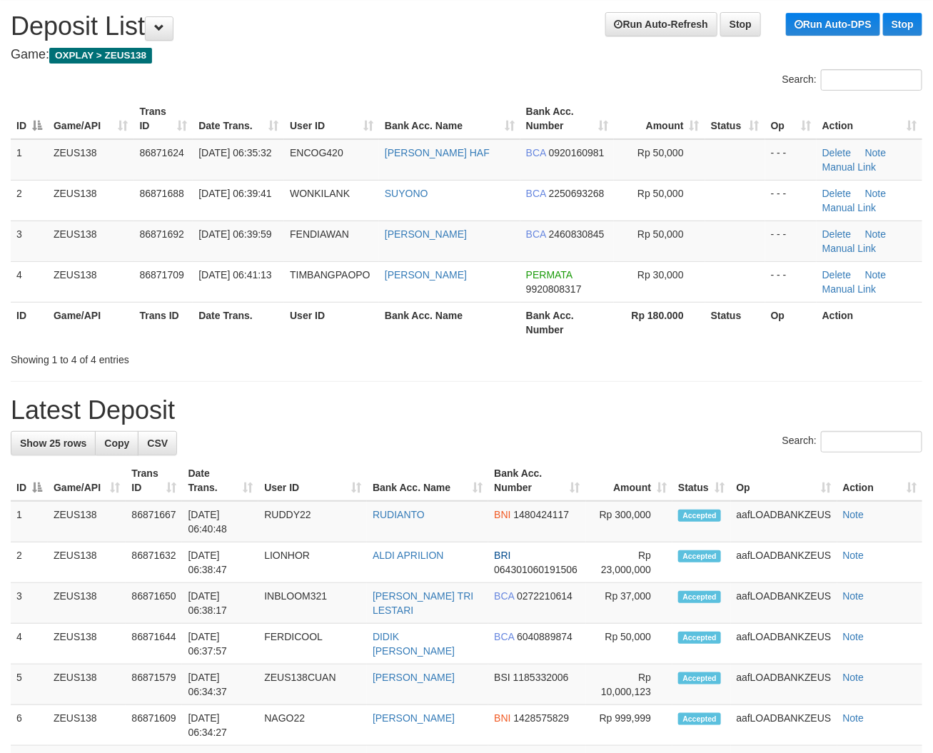
drag, startPoint x: 266, startPoint y: 370, endPoint x: 4, endPoint y: 329, distance: 265.9
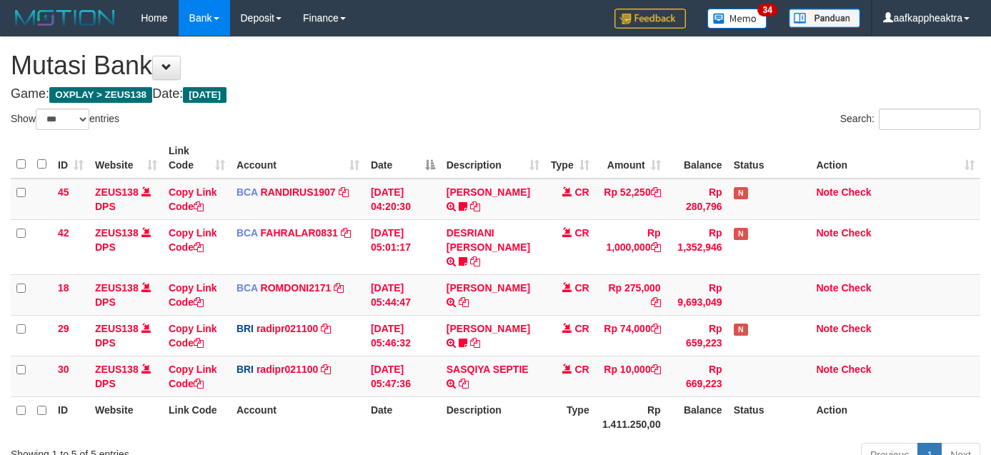
select select "***"
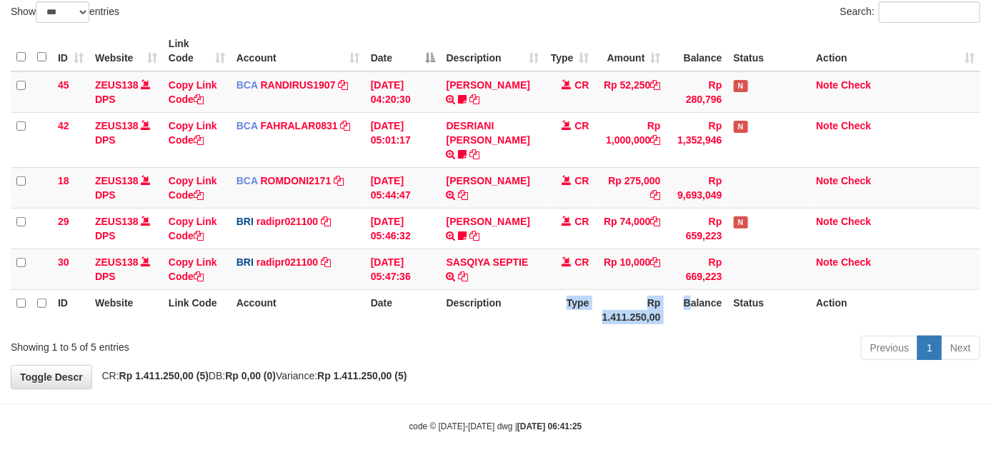
click at [529, 297] on tr "ID Website Link Code Account Date Description Type Rp 1.411.250,00 Balance Stat…" at bounding box center [495, 309] width 969 height 41
click at [538, 289] on th "Description" at bounding box center [493, 309] width 104 height 41
click at [477, 289] on th "Description" at bounding box center [493, 309] width 104 height 41
click at [476, 289] on th "Description" at bounding box center [493, 309] width 104 height 41
click at [472, 273] on td "SASQIYA SEPTIE TRANSFER NBMB SASQIYA SEPTIE TO REYNALDI ADI PRATAMA" at bounding box center [493, 269] width 104 height 41
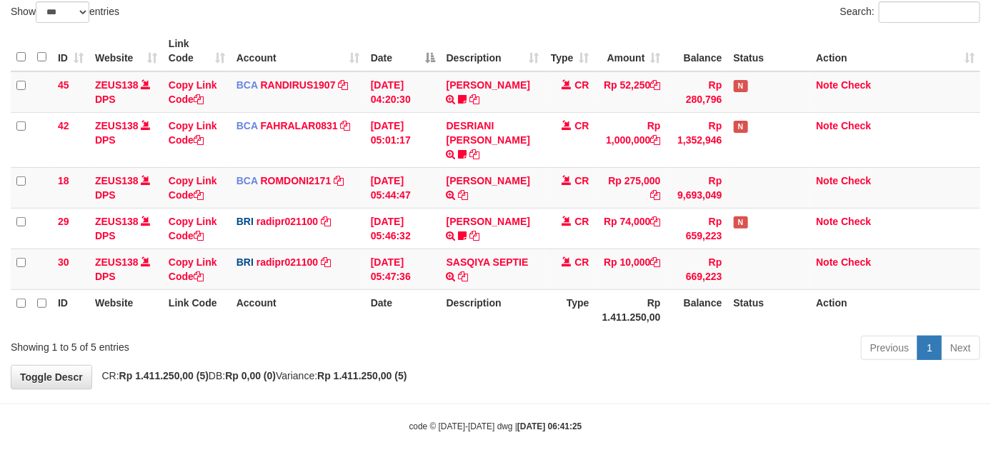
click at [473, 274] on td "SASQIYA SEPTIE TRANSFER NBMB SASQIYA SEPTIE TO REYNALDI ADI PRATAMA" at bounding box center [493, 269] width 104 height 41
drag, startPoint x: 451, startPoint y: 284, endPoint x: 577, endPoint y: 286, distance: 125.7
click at [446, 289] on th "Description" at bounding box center [493, 309] width 104 height 41
click at [629, 293] on th "Rp 1.411.250,00" at bounding box center [630, 309] width 71 height 41
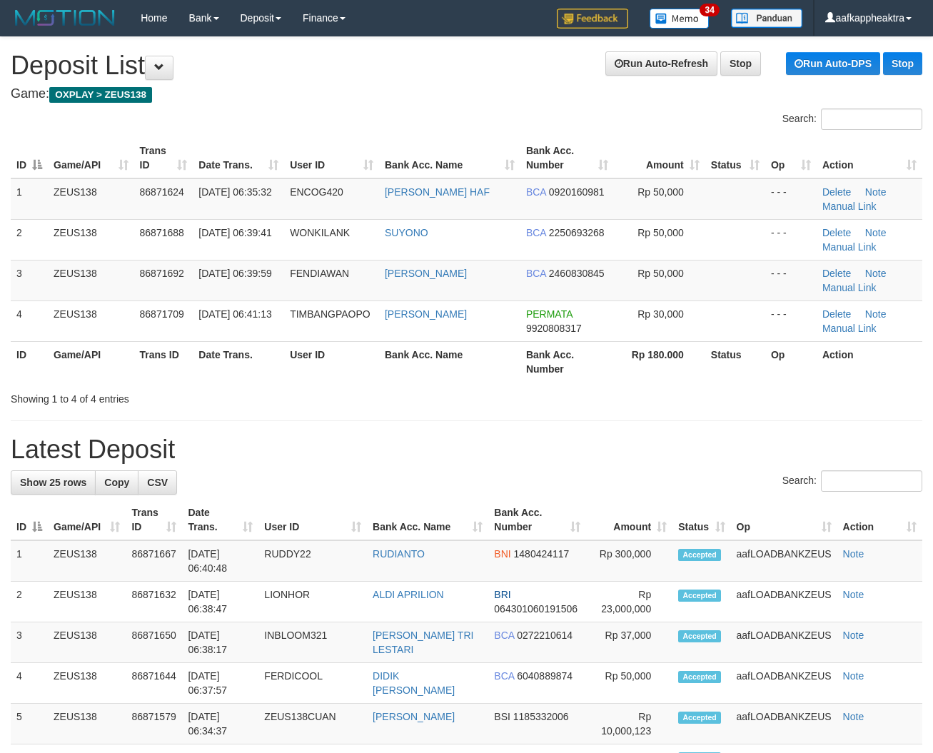
scroll to position [39, 0]
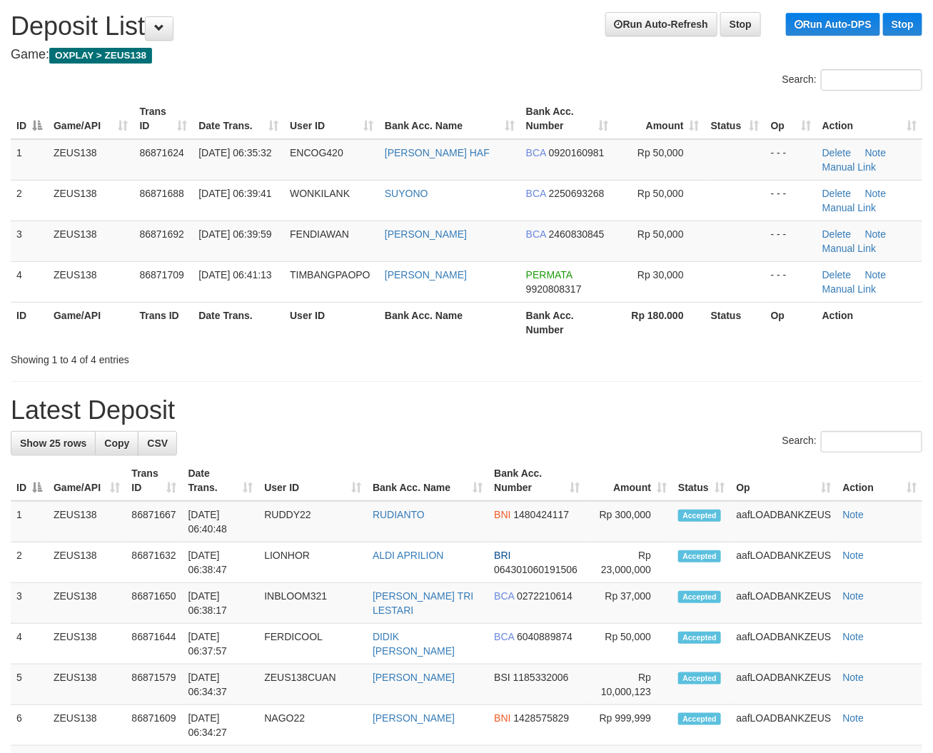
click at [259, 349] on div "Showing 1 to 4 of 4 entries" at bounding box center [195, 357] width 368 height 20
drag, startPoint x: 337, startPoint y: 372, endPoint x: 1, endPoint y: 348, distance: 336.5
drag, startPoint x: 483, startPoint y: 401, endPoint x: 536, endPoint y: 408, distance: 53.2
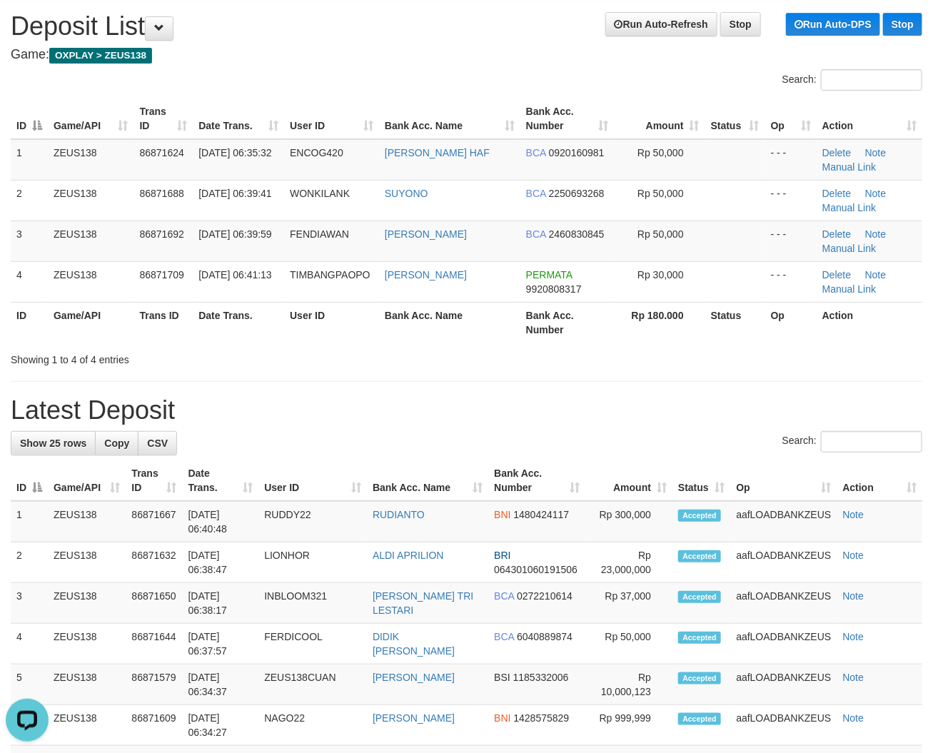
click at [536, 407] on h1 "Latest Deposit" at bounding box center [467, 410] width 912 height 29
drag, startPoint x: 536, startPoint y: 408, endPoint x: 2, endPoint y: 384, distance: 534.0
click at [532, 409] on h1 "Latest Deposit" at bounding box center [467, 410] width 912 height 29
drag, startPoint x: 326, startPoint y: 384, endPoint x: 11, endPoint y: 362, distance: 315.7
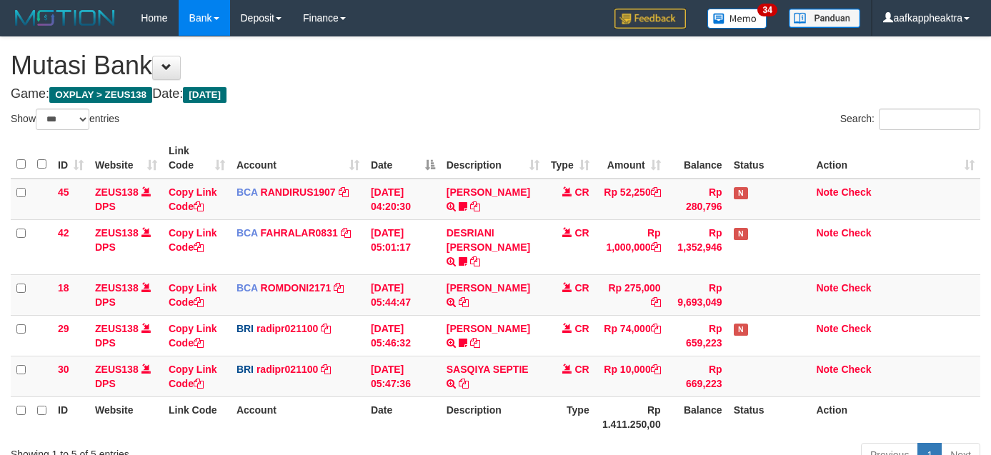
select select "***"
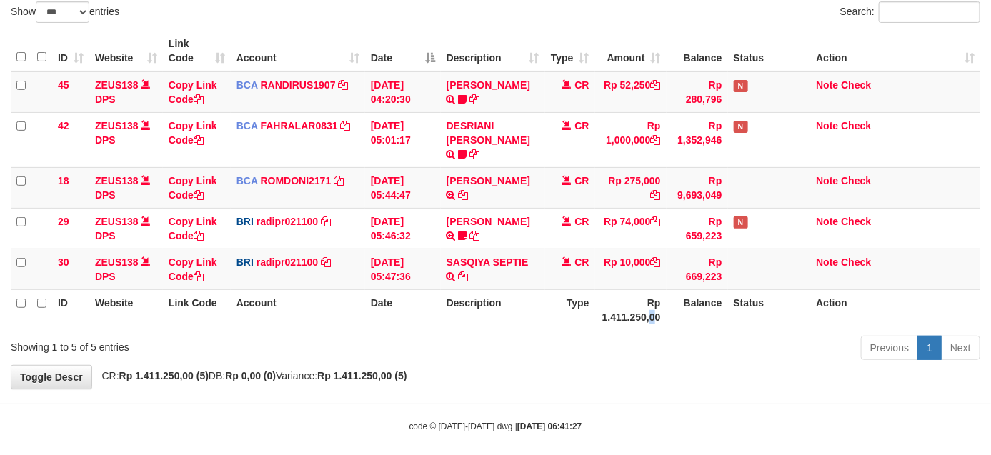
click at [651, 309] on th "Rp 1.411.250,00" at bounding box center [630, 309] width 71 height 41
click at [643, 316] on div "ID Website Link Code Account Date Description Type Amount Balance Status Action…" at bounding box center [495, 180] width 991 height 308
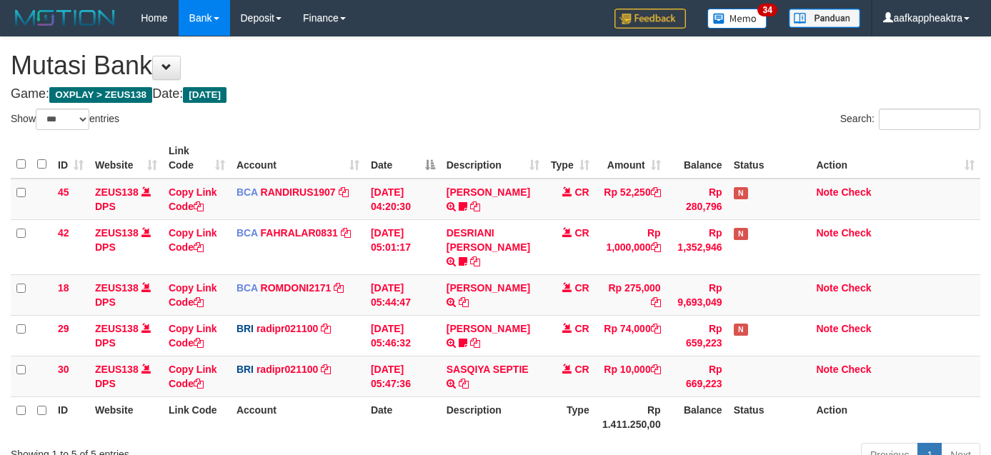
select select "***"
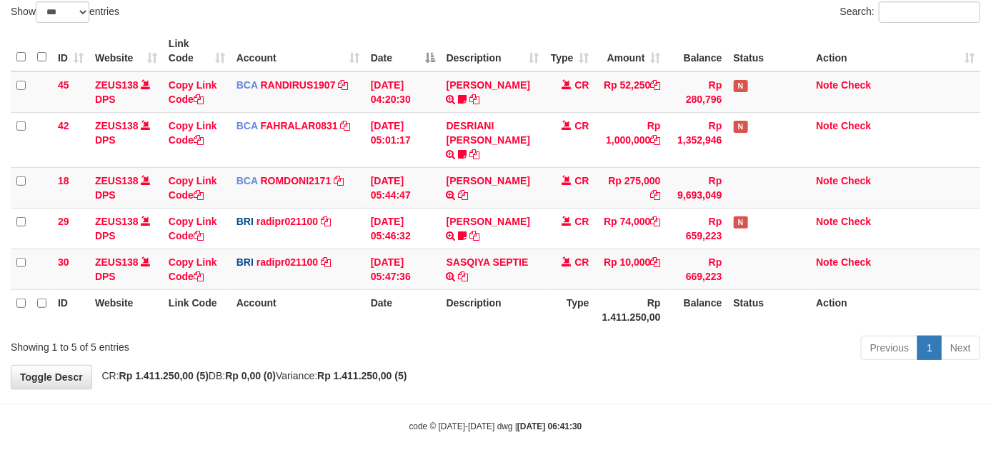
click at [593, 336] on div "Previous 1 Next" at bounding box center [701, 349] width 556 height 31
drag, startPoint x: 493, startPoint y: 289, endPoint x: 525, endPoint y: 282, distance: 32.2
click at [495, 289] on th "Description" at bounding box center [493, 309] width 104 height 41
click at [536, 289] on th "Description" at bounding box center [493, 309] width 104 height 41
click at [539, 289] on th "Description" at bounding box center [493, 309] width 104 height 41
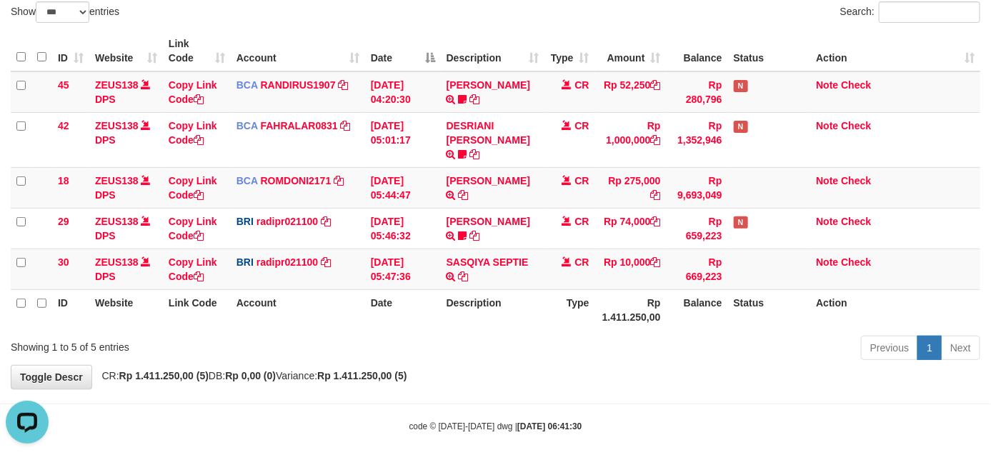
scroll to position [0, 0]
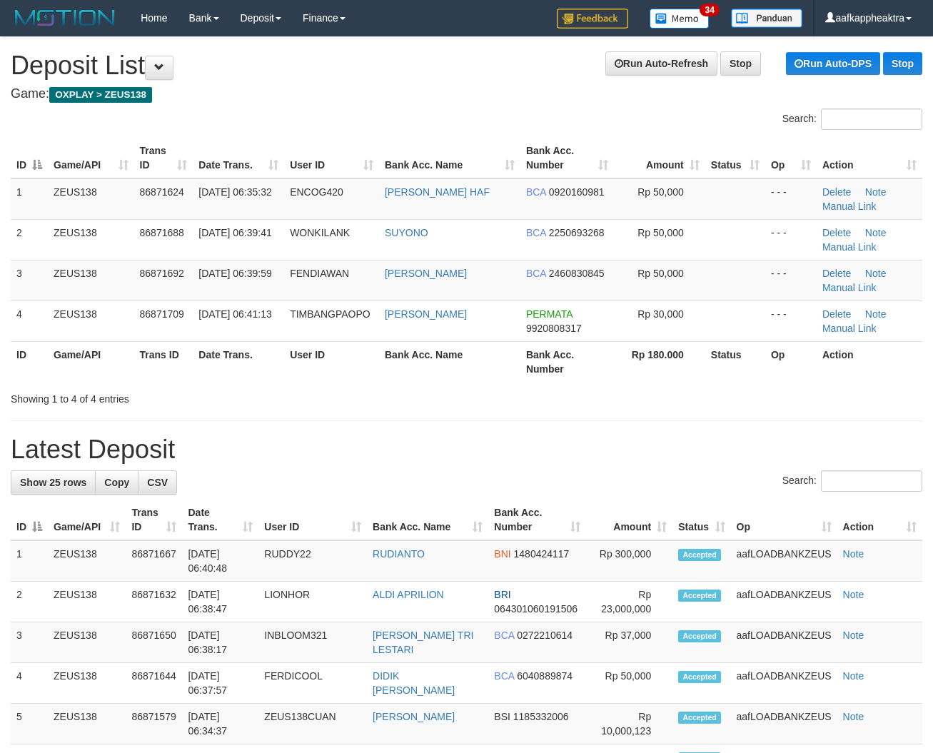
scroll to position [39, 0]
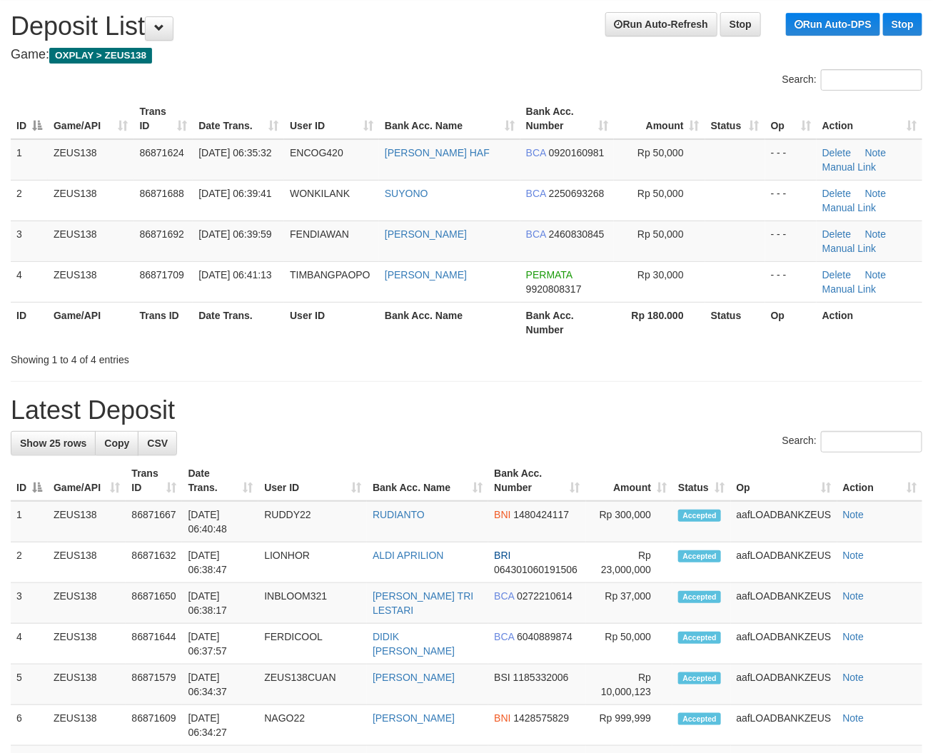
drag, startPoint x: 273, startPoint y: 354, endPoint x: 4, endPoint y: 346, distance: 269.3
click at [264, 359] on div "Showing 1 to 4 of 4 entries" at bounding box center [195, 357] width 368 height 20
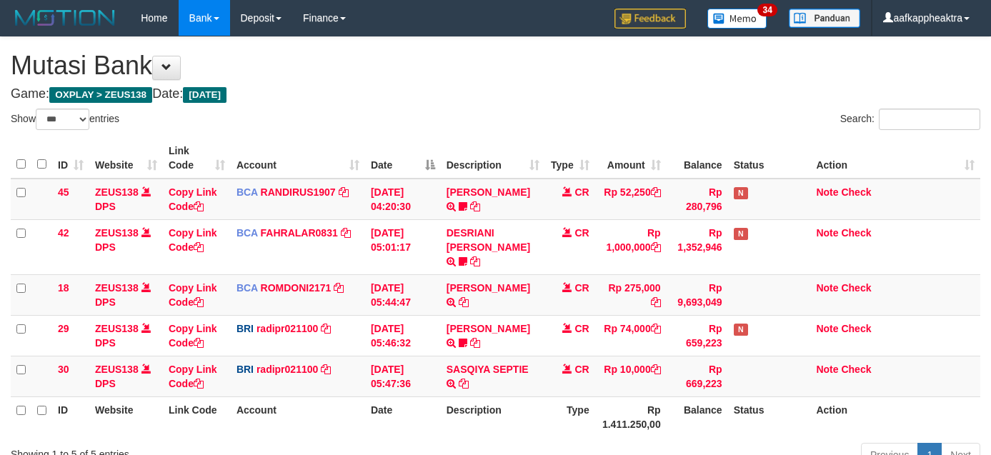
select select "***"
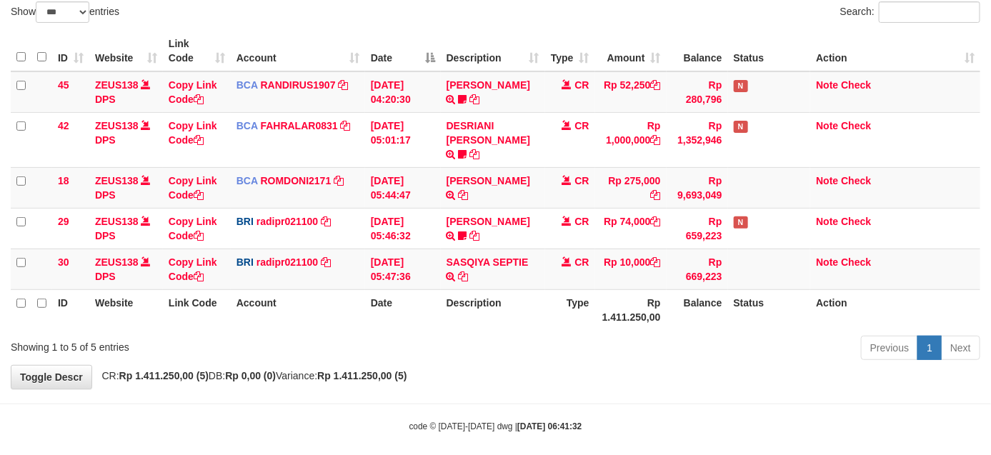
click at [523, 294] on th "Description" at bounding box center [493, 309] width 104 height 41
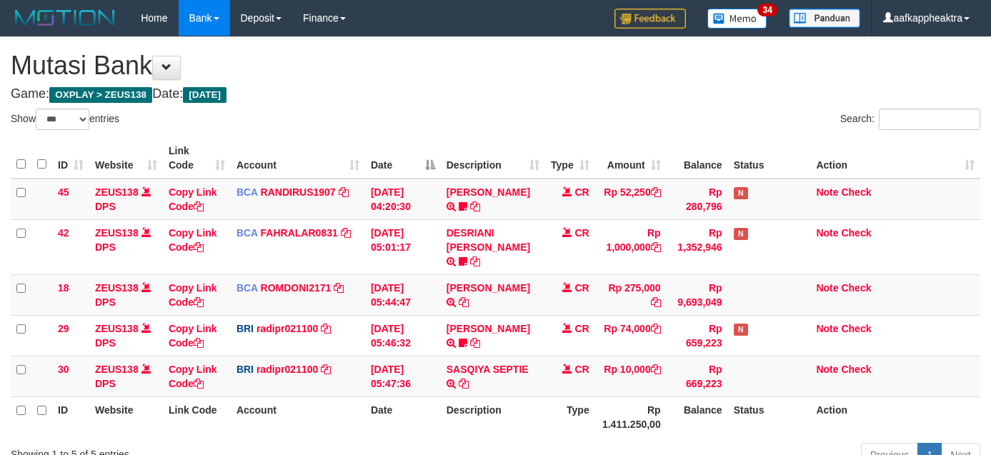
select select "***"
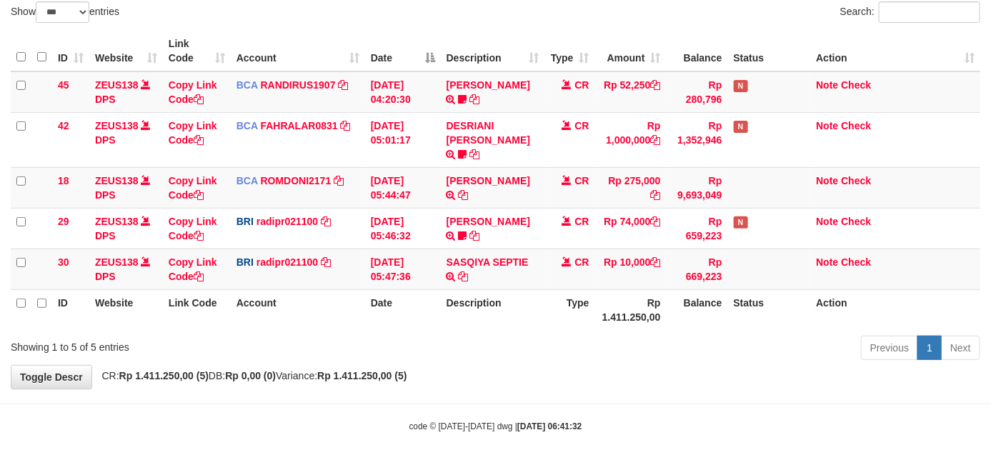
click at [611, 289] on th "Rp 1.411.250,00" at bounding box center [630, 309] width 71 height 41
click at [616, 289] on th "Rp 1.411.250,00" at bounding box center [630, 309] width 71 height 41
click at [614, 289] on th "Rp 1.411.250,00" at bounding box center [630, 309] width 71 height 41
click at [613, 289] on th "Rp 1.411.250,00" at bounding box center [630, 309] width 71 height 41
click at [614, 289] on th "Rp 1.411.250,00" at bounding box center [630, 309] width 71 height 41
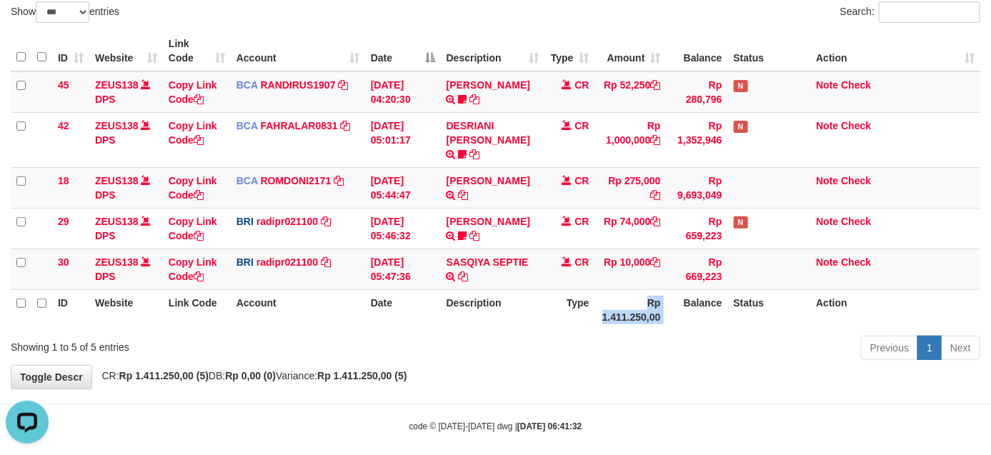
scroll to position [0, 0]
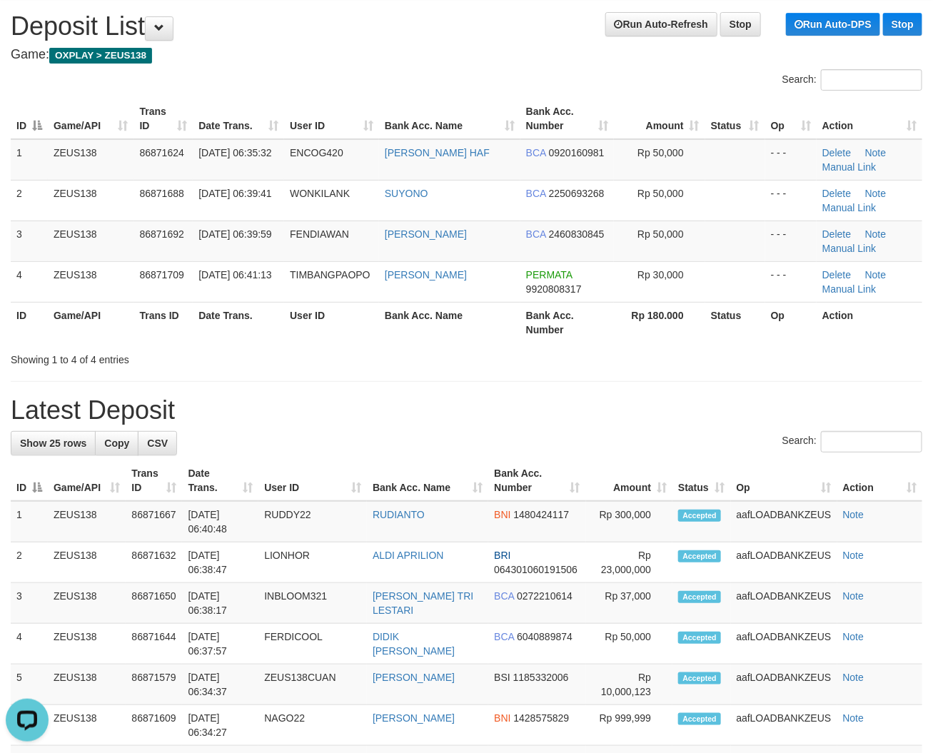
drag, startPoint x: 333, startPoint y: 455, endPoint x: 274, endPoint y: 443, distance: 60.4
click at [329, 455] on div "Search:" at bounding box center [467, 443] width 912 height 25
click at [366, 351] on div "Showing 1 to 4 of 4 entries" at bounding box center [195, 357] width 368 height 20
click at [344, 358] on div "Showing 1 to 4 of 4 entries" at bounding box center [195, 357] width 368 height 20
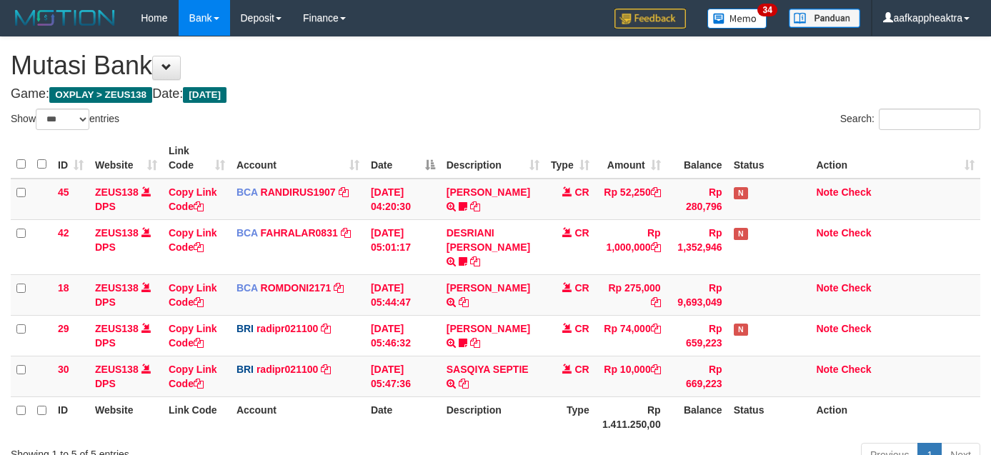
select select "***"
click at [607, 396] on th "Rp 1.411.250,00" at bounding box center [630, 416] width 71 height 41
select select "***"
click at [603, 396] on th "Rp 1.411.250,00" at bounding box center [630, 416] width 71 height 41
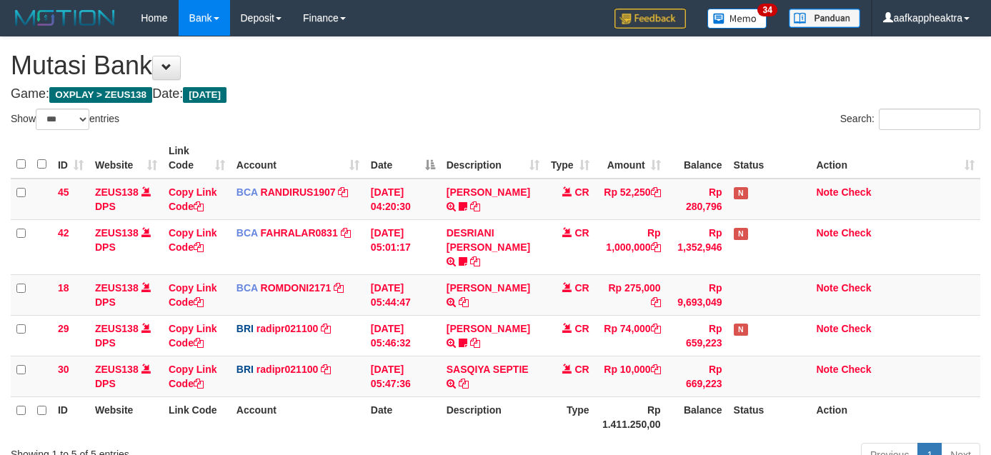
scroll to position [107, 0]
select select "***"
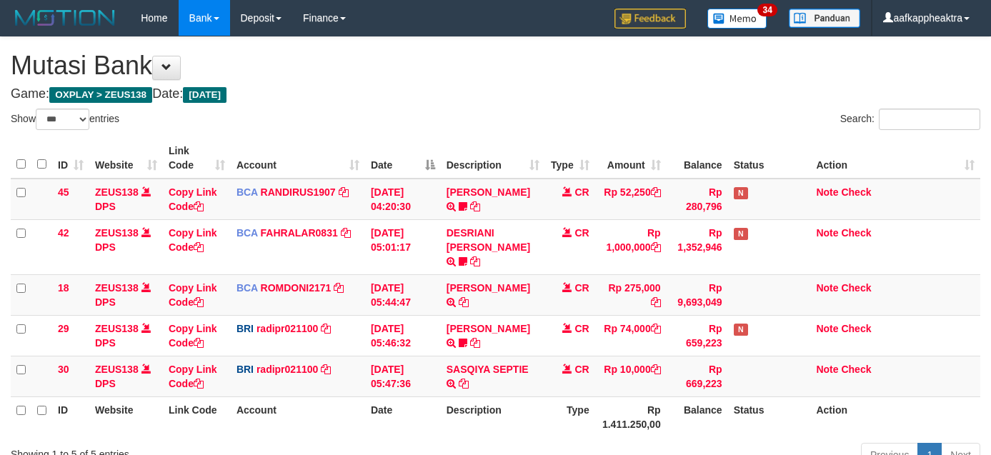
select select "***"
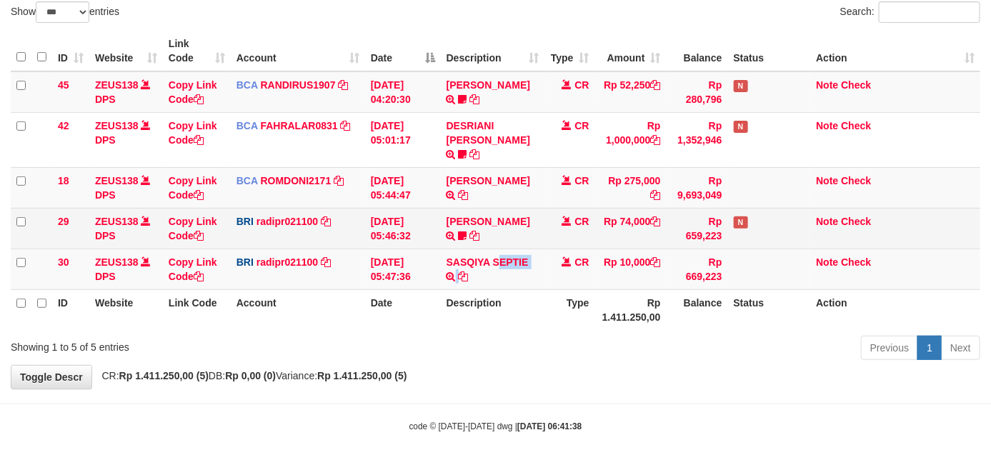
scroll to position [107, 0]
drag, startPoint x: 593, startPoint y: 230, endPoint x: 566, endPoint y: 232, distance: 26.5
click at [573, 231] on td "CR" at bounding box center [570, 228] width 50 height 41
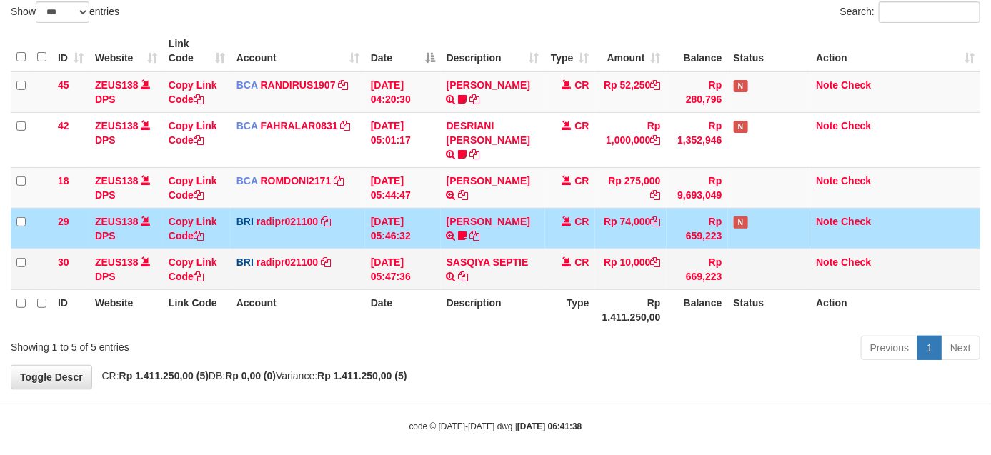
click at [558, 249] on td "CR" at bounding box center [570, 269] width 50 height 41
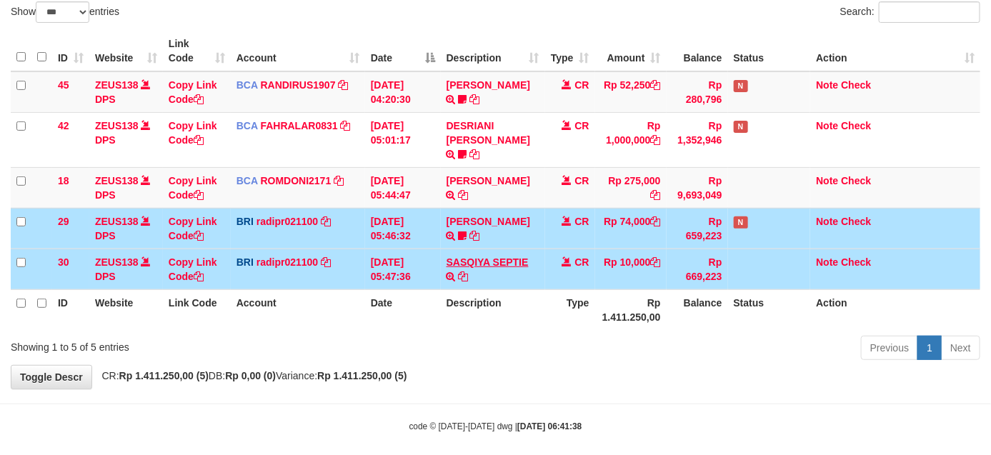
click at [533, 249] on tr "30 ZEUS138 DPS Copy Link Code BRI radipr021100 DPS REYNALDI ADI PRATAMA mutasi_…" at bounding box center [495, 269] width 969 height 41
click at [521, 256] on link "SASQIYA SEPTIE" at bounding box center [487, 261] width 82 height 11
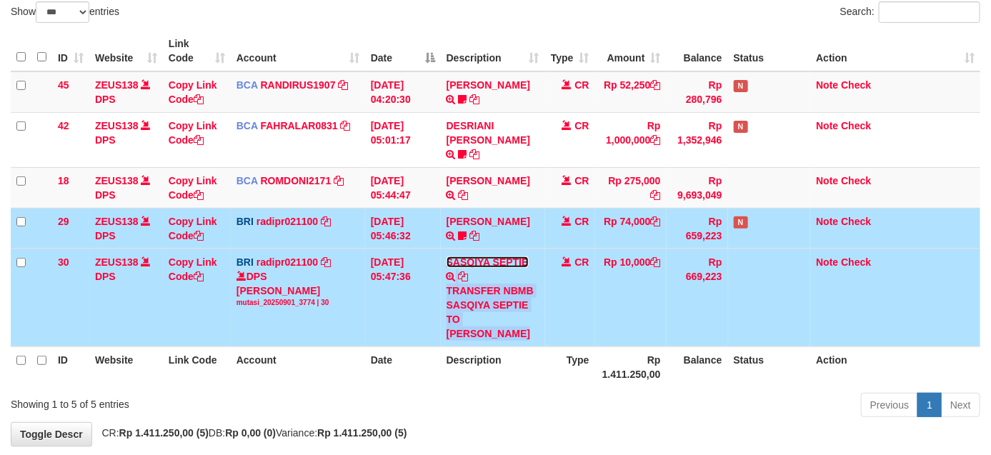
drag, startPoint x: 511, startPoint y: 249, endPoint x: 520, endPoint y: 254, distance: 9.9
click at [511, 256] on link "SASQIYA SEPTIE" at bounding box center [487, 261] width 82 height 11
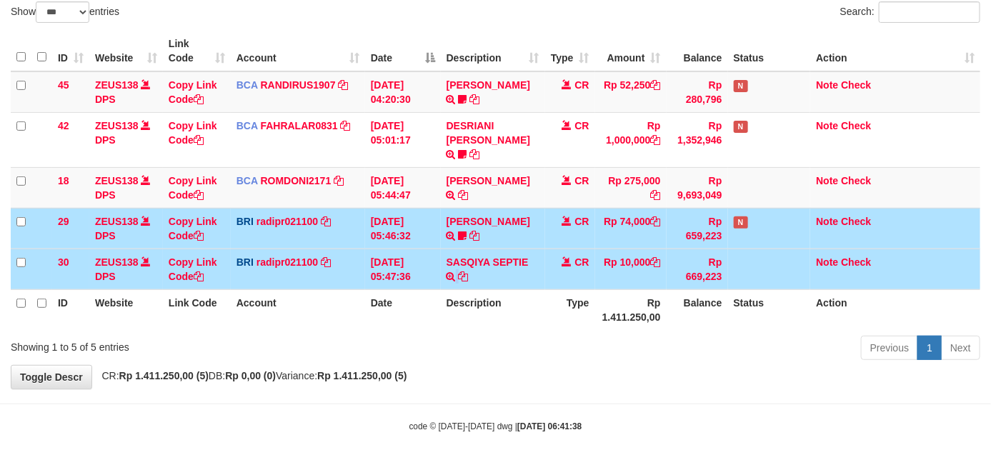
click at [509, 272] on td "SASQIYA SEPTIE TRANSFER NBMB SASQIYA SEPTIE TO REYNALDI ADI PRATAMA" at bounding box center [493, 269] width 104 height 41
click at [509, 271] on td "SASQIYA SEPTIE TRANSFER NBMB SASQIYA SEPTIE TO REYNALDI ADI PRATAMA" at bounding box center [493, 269] width 104 height 41
drag, startPoint x: 722, startPoint y: 251, endPoint x: 564, endPoint y: 0, distance: 296.8
click at [722, 251] on tr "30 ZEUS138 DPS Copy Link Code BRI radipr021100 DPS REYNALDI ADI PRATAMA mutasi_…" at bounding box center [495, 269] width 969 height 41
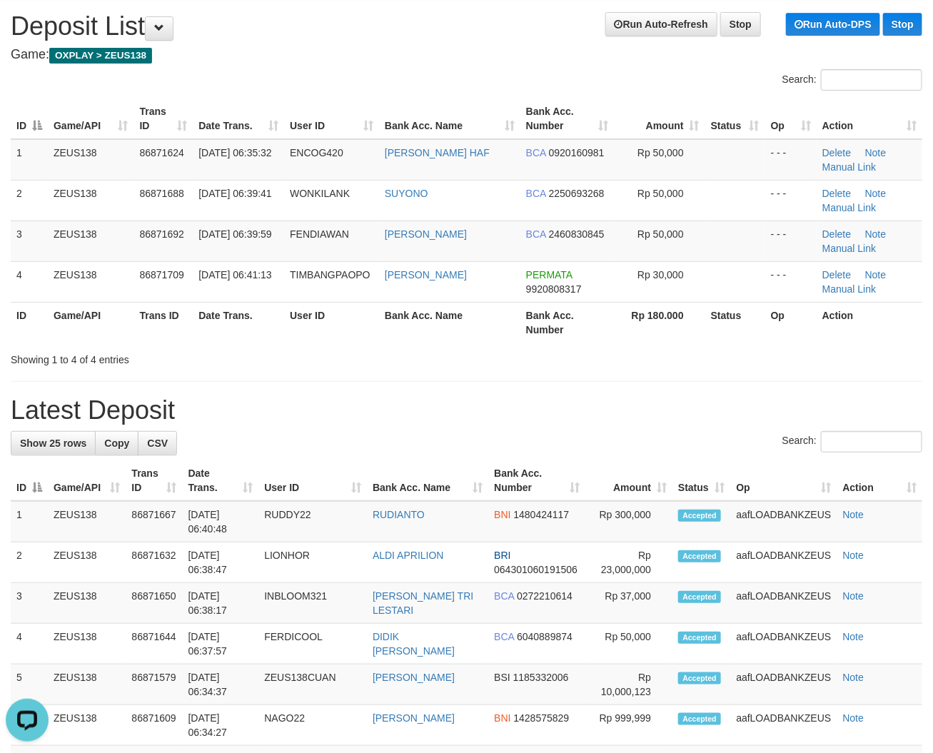
click at [326, 325] on th "User ID" at bounding box center [331, 322] width 95 height 41
drag, startPoint x: 248, startPoint y: 377, endPoint x: 256, endPoint y: 365, distance: 14.5
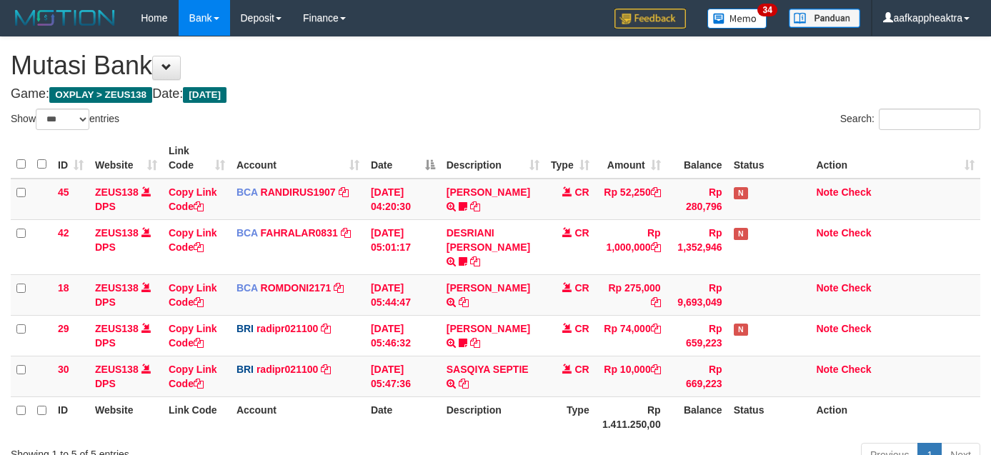
select select "***"
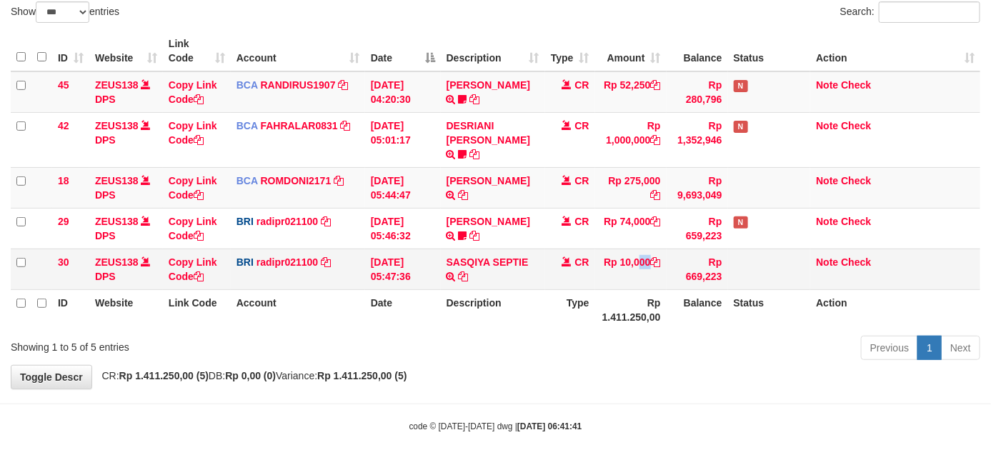
click at [608, 262] on td "Rp 10,000" at bounding box center [630, 269] width 71 height 41
click at [595, 298] on th "Rp 1.411.250,00" at bounding box center [630, 309] width 71 height 41
click at [589, 301] on th "Type" at bounding box center [570, 309] width 50 height 41
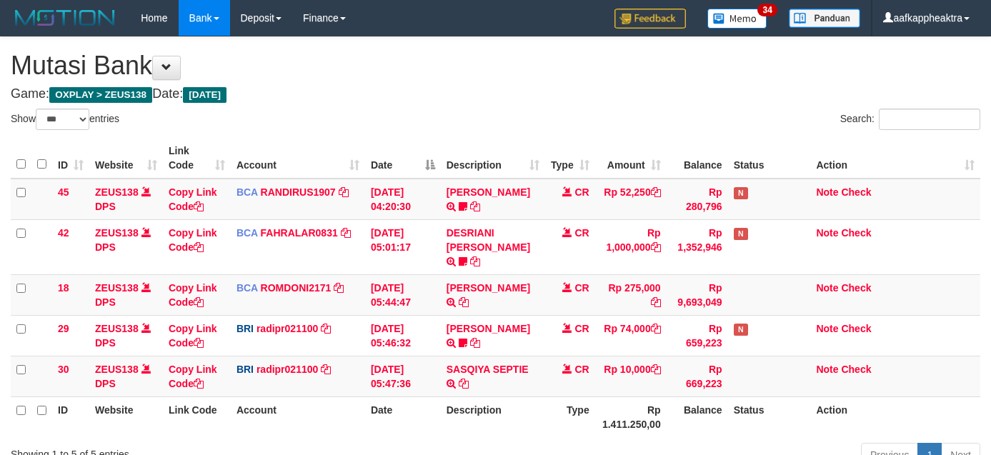
select select "***"
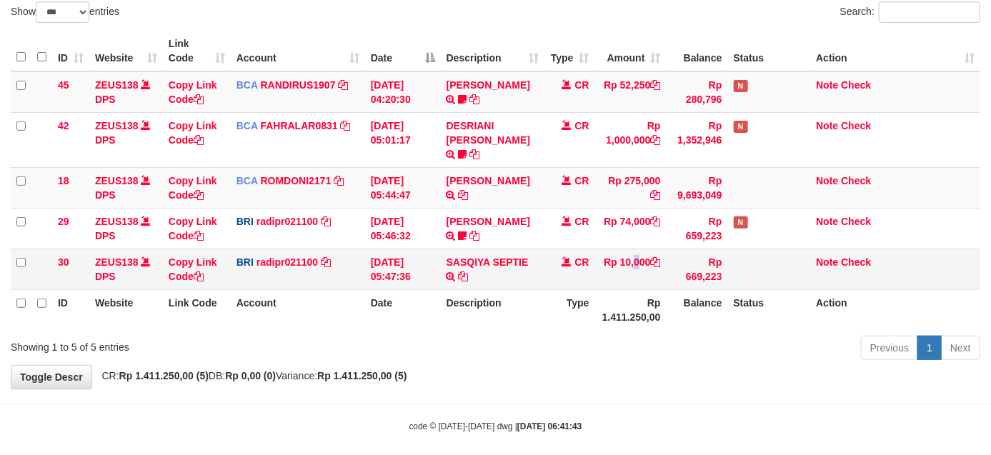
drag, startPoint x: 607, startPoint y: 263, endPoint x: 626, endPoint y: 273, distance: 21.1
click at [608, 263] on td "Rp 10,000" at bounding box center [630, 269] width 71 height 41
drag, startPoint x: 623, startPoint y: 281, endPoint x: 602, endPoint y: 299, distance: 27.3
click at [619, 290] on th "Rp 1.411.250,00" at bounding box center [630, 309] width 71 height 41
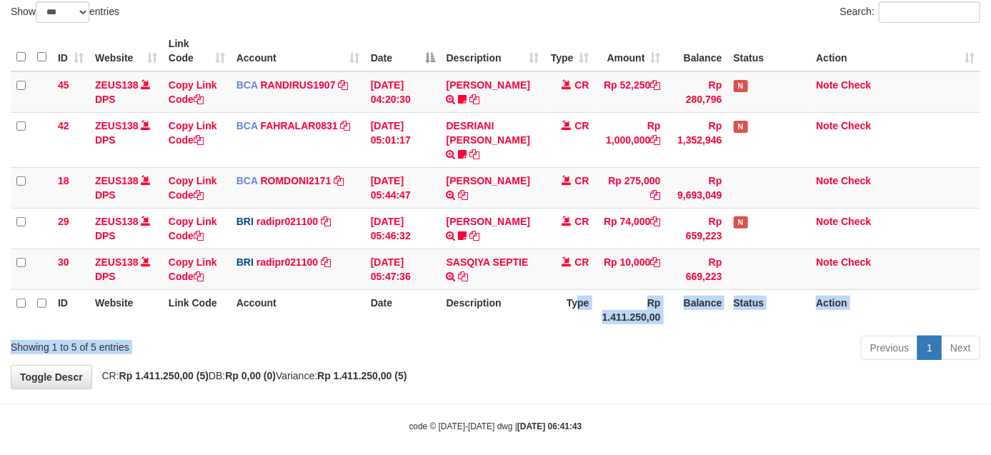
drag, startPoint x: 532, startPoint y: 339, endPoint x: 543, endPoint y: 339, distance: 10.7
click at [530, 341] on div "Show ** ** ** *** entries Search: ID Website Link Code Account Date Description…" at bounding box center [495, 183] width 969 height 364
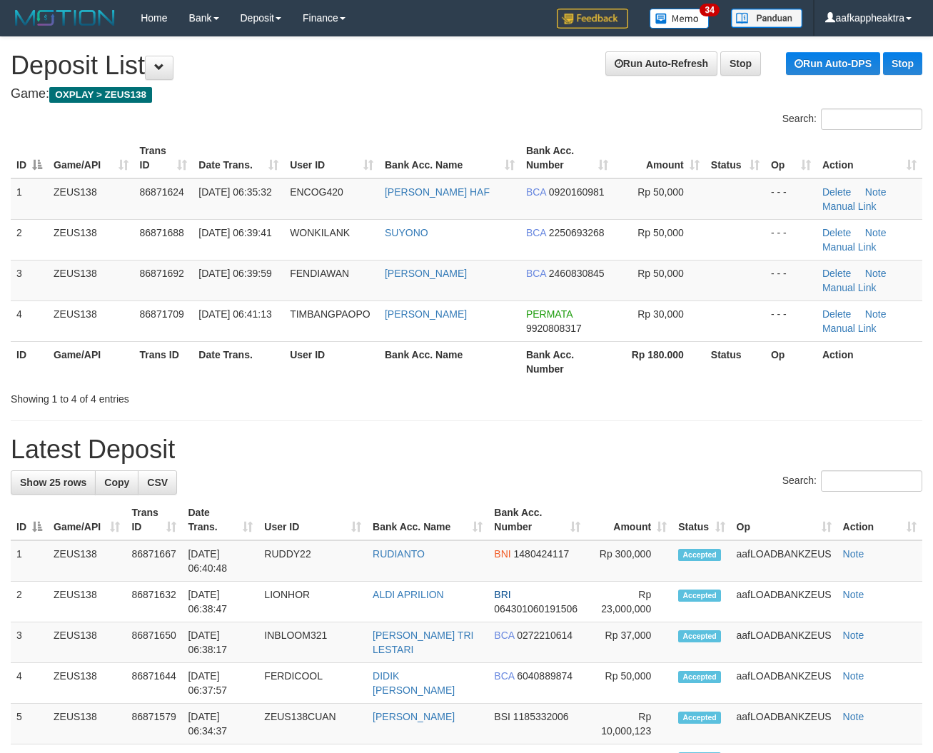
scroll to position [39, 0]
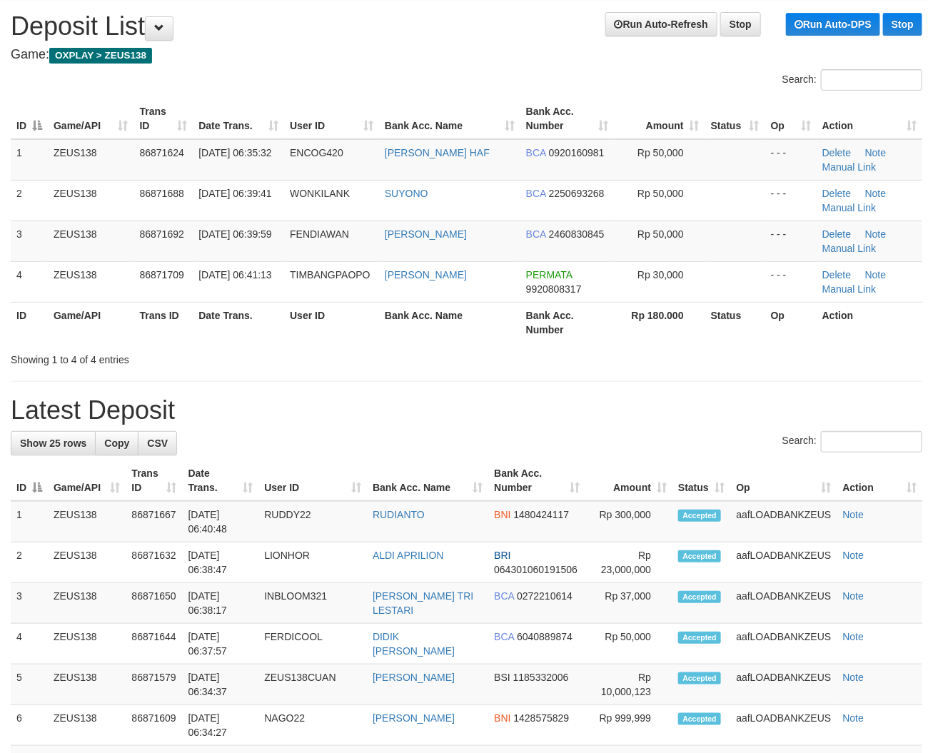
drag, startPoint x: 276, startPoint y: 376, endPoint x: 1, endPoint y: 355, distance: 275.1
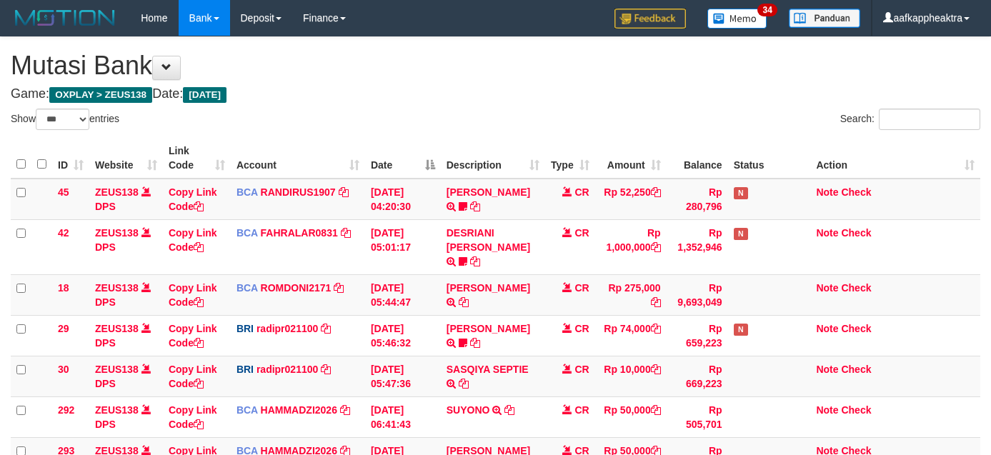
select select "***"
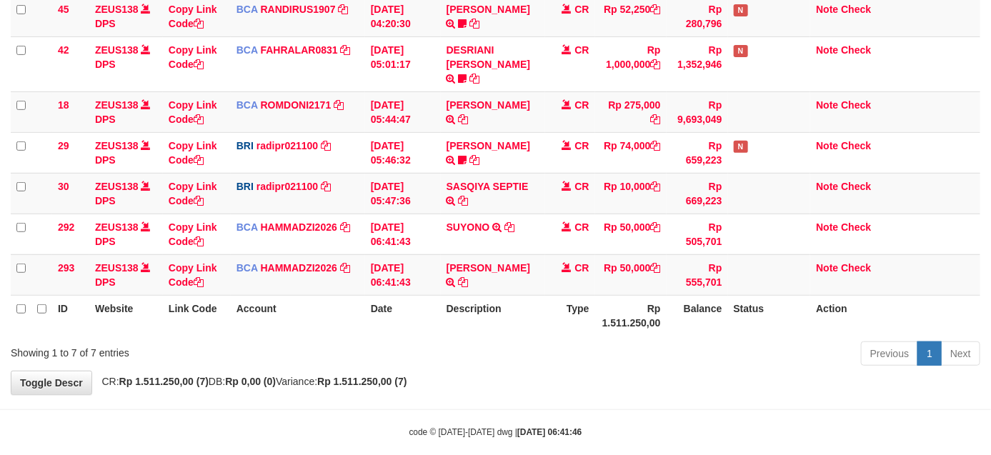
click at [598, 309] on th "Rp 1.511.250,00" at bounding box center [630, 315] width 71 height 41
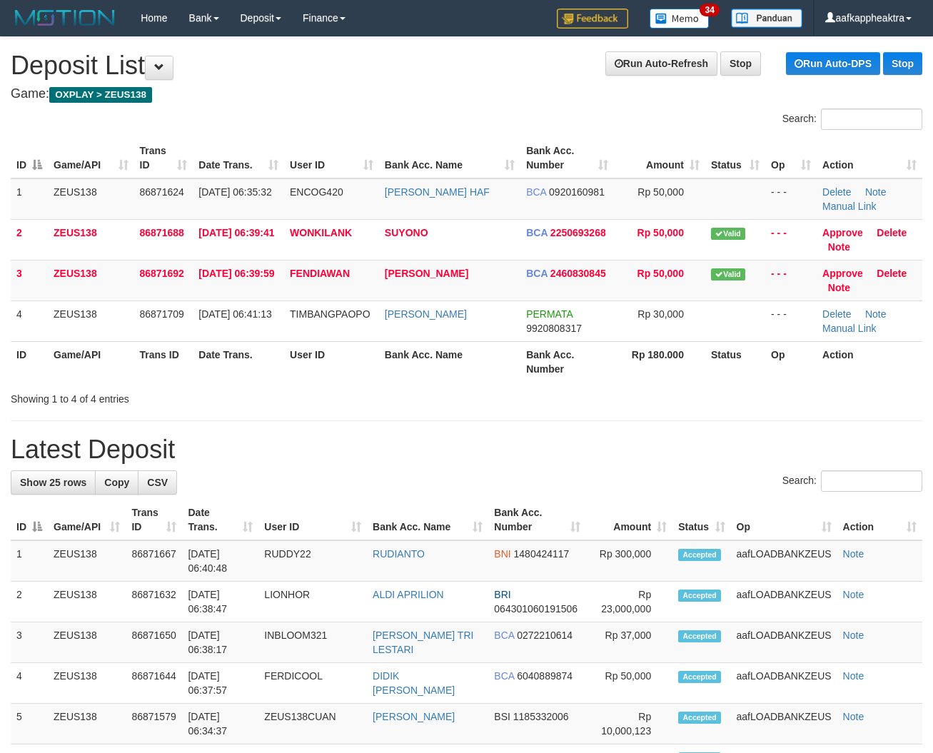
scroll to position [39, 0]
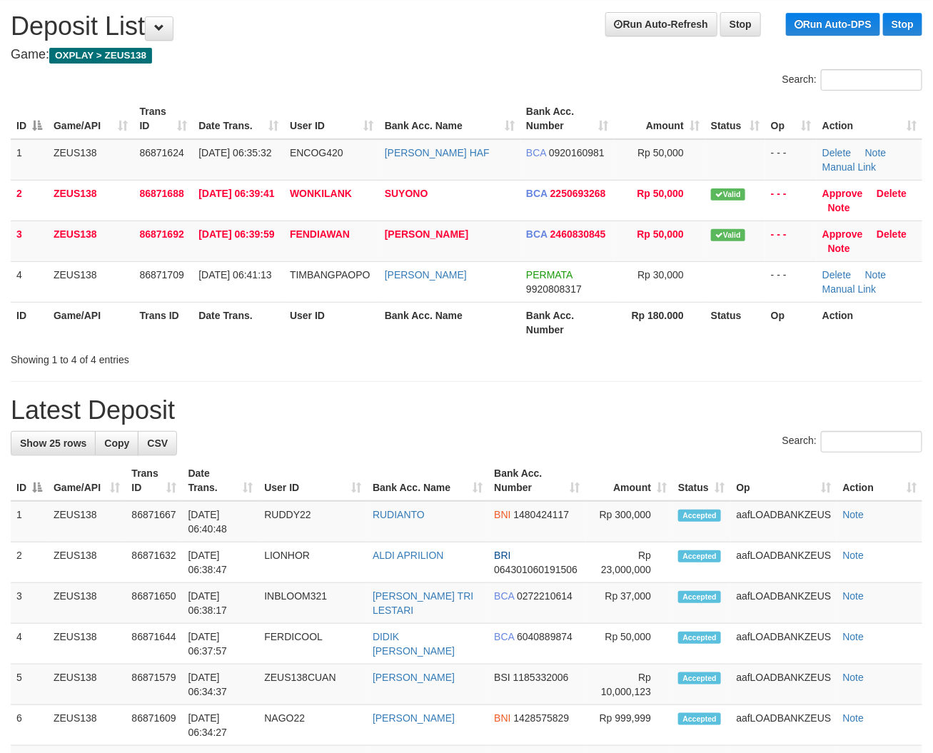
click at [291, 365] on div "Showing 1 to 4 of 4 entries" at bounding box center [195, 357] width 368 height 20
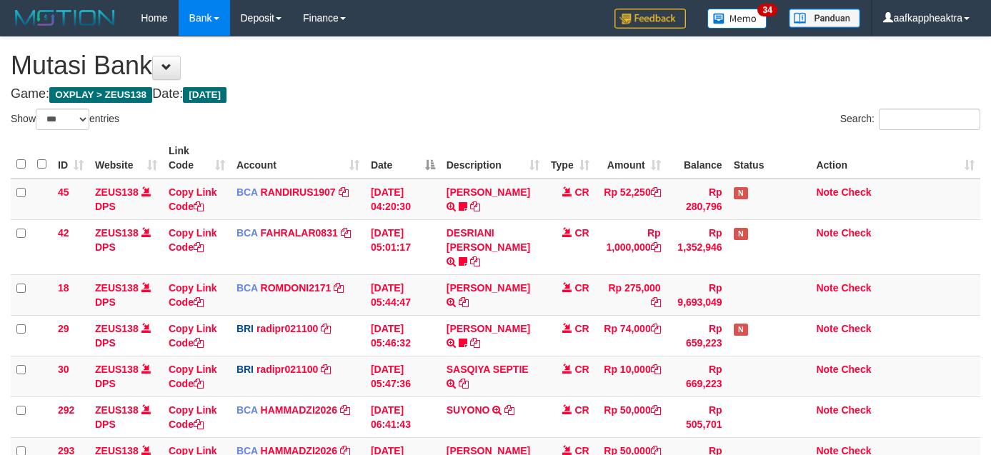
select select "***"
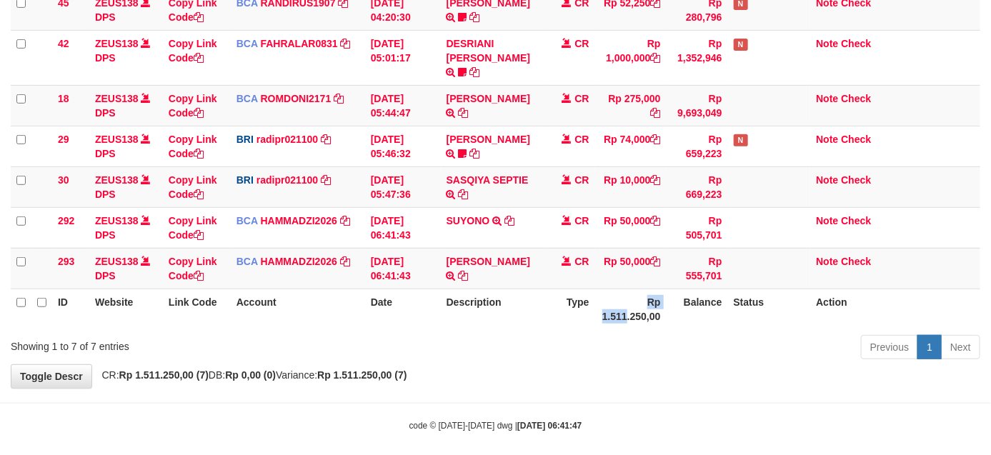
click at [625, 300] on th "Rp 1.511.250,00" at bounding box center [630, 309] width 71 height 41
drag, startPoint x: 646, startPoint y: 287, endPoint x: 645, endPoint y: 295, distance: 8.0
click at [646, 289] on th "Rp 1.511.250,00" at bounding box center [630, 309] width 71 height 41
click at [645, 295] on th "Rp 1.511.250,00" at bounding box center [630, 309] width 71 height 41
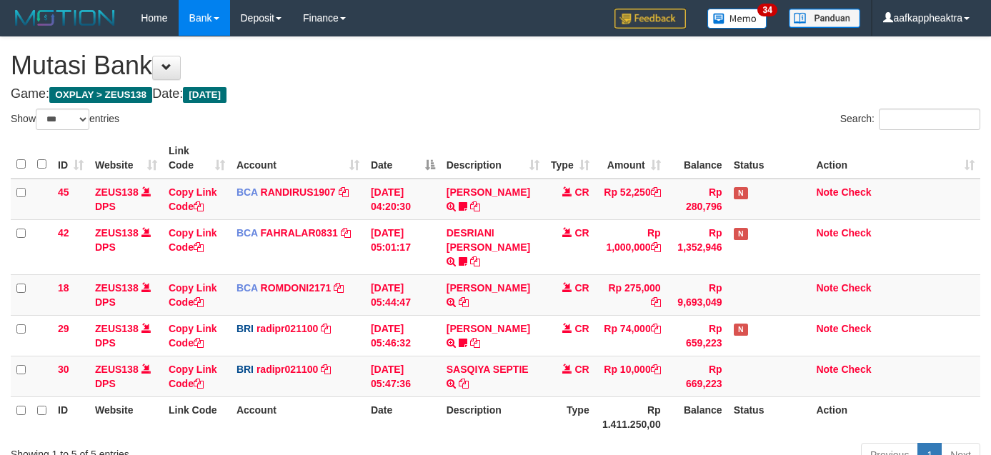
select select "***"
drag, startPoint x: 0, startPoint y: 0, endPoint x: 643, endPoint y: 294, distance: 707.5
click at [643, 294] on td "Rp 275,000" at bounding box center [630, 294] width 71 height 41
click at [636, 294] on td "Rp 275,000" at bounding box center [630, 294] width 71 height 41
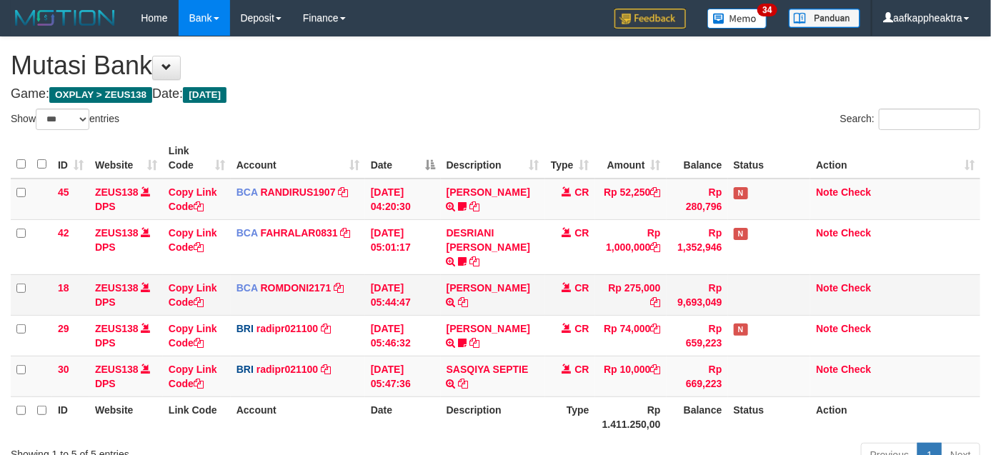
click at [633, 293] on td "Rp 275,000" at bounding box center [630, 294] width 71 height 41
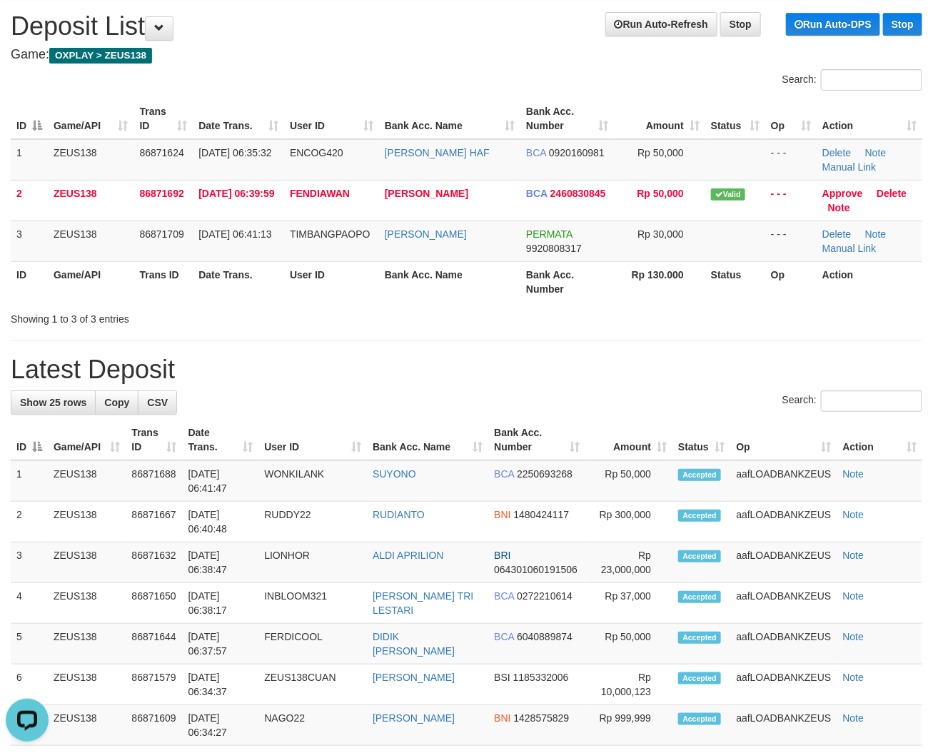
drag, startPoint x: 233, startPoint y: 366, endPoint x: 4, endPoint y: 358, distance: 228.7
click at [225, 375] on h1 "Latest Deposit" at bounding box center [467, 370] width 912 height 29
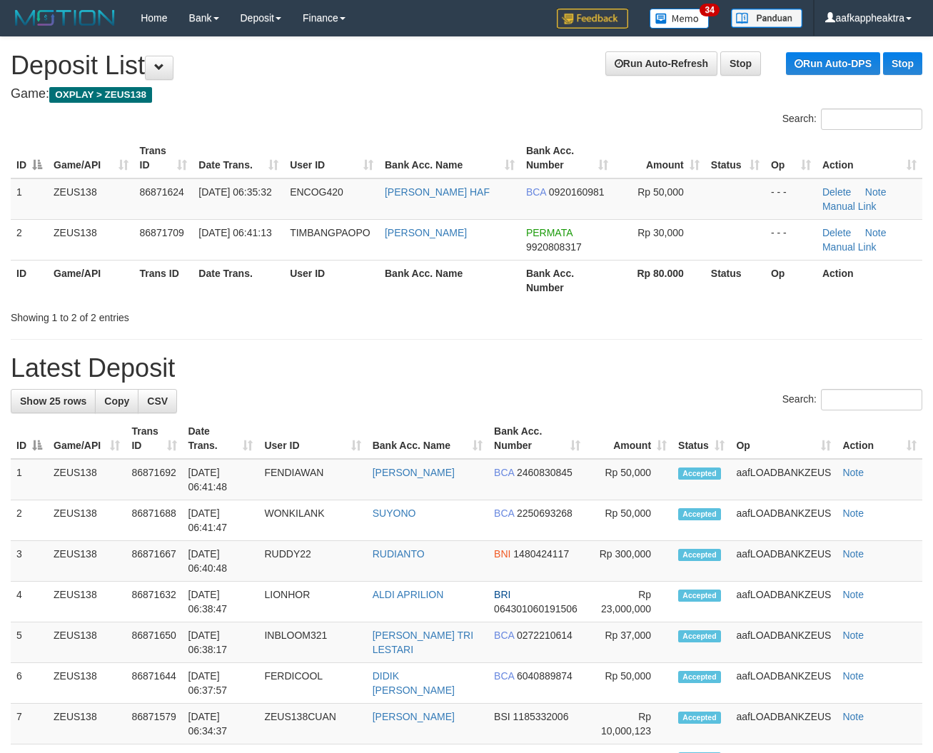
scroll to position [39, 0]
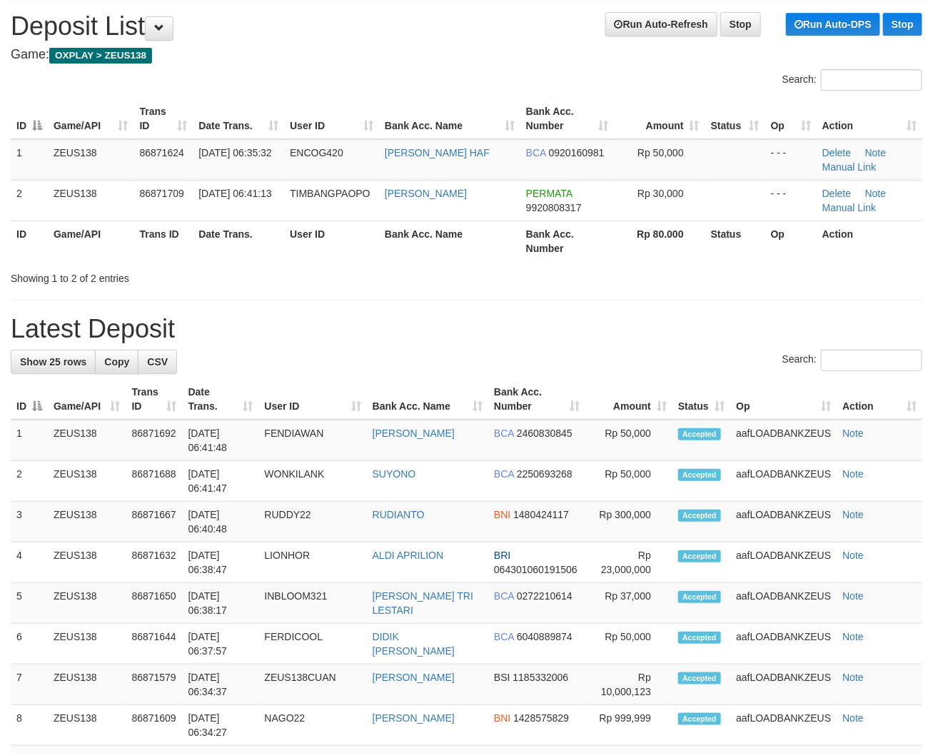
click at [319, 311] on div "**********" at bounding box center [466, 765] width 933 height 1535
click at [339, 334] on h1 "Latest Deposit" at bounding box center [467, 329] width 912 height 29
drag, startPoint x: 331, startPoint y: 345, endPoint x: 4, endPoint y: 309, distance: 328.3
click at [324, 348] on div "**********" at bounding box center [466, 765] width 933 height 1535
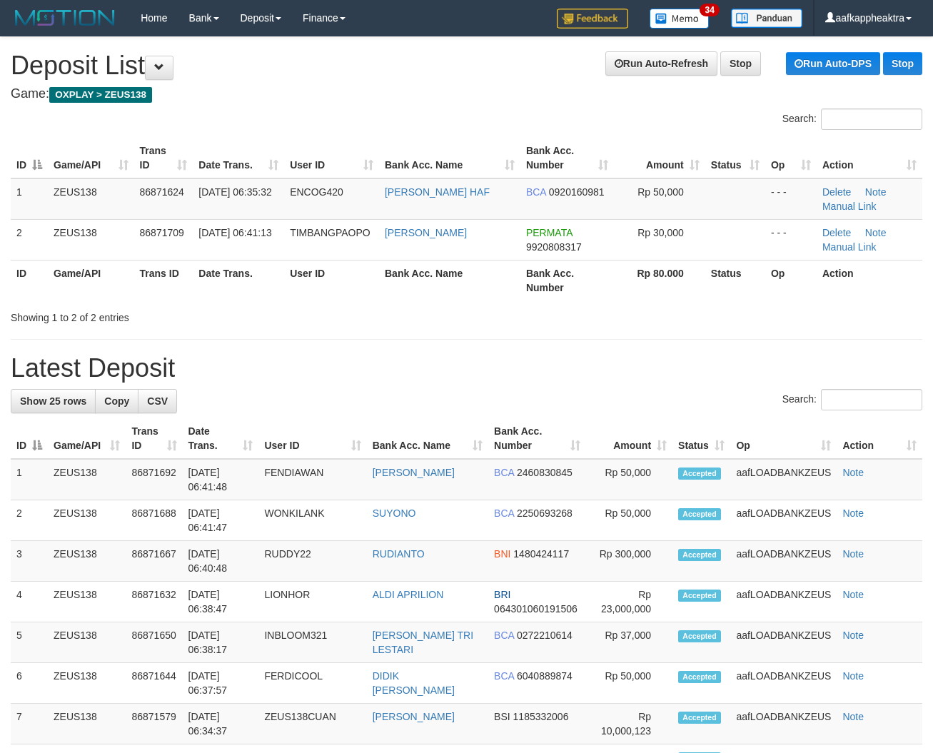
scroll to position [39, 0]
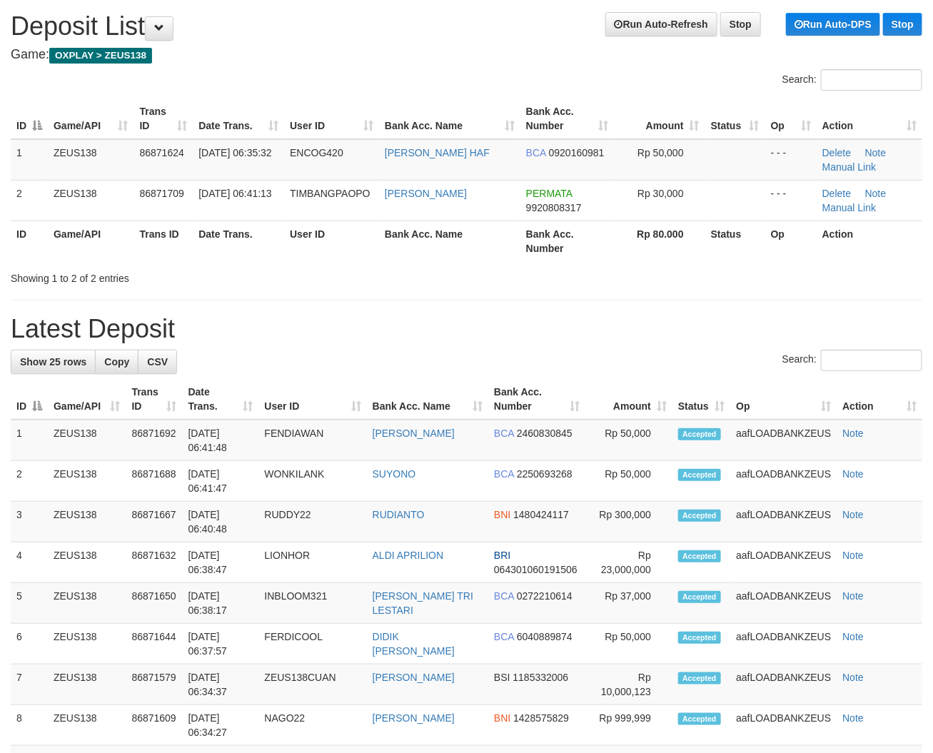
drag, startPoint x: 216, startPoint y: 294, endPoint x: 126, endPoint y: 312, distance: 91.0
click at [169, 309] on div "**********" at bounding box center [466, 765] width 933 height 1535
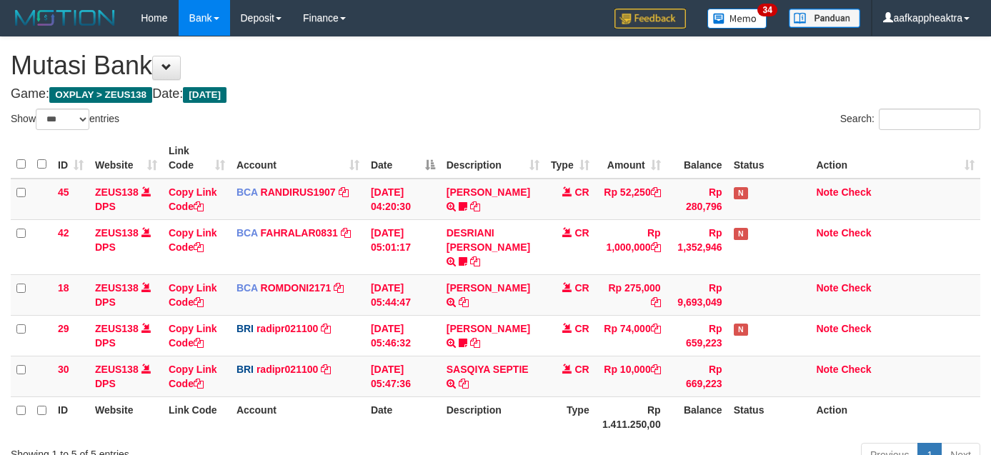
select select "***"
click at [611, 356] on td "Rp 10,000" at bounding box center [630, 376] width 71 height 41
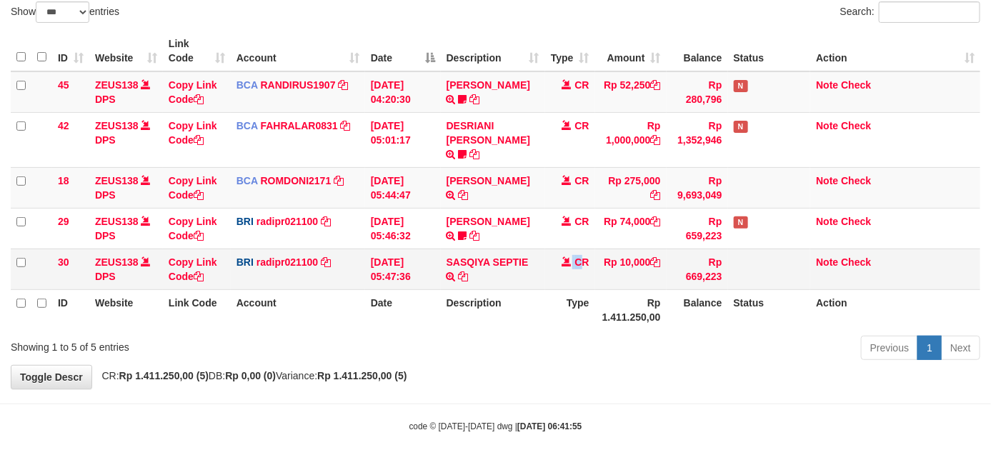
drag, startPoint x: 558, startPoint y: 250, endPoint x: 626, endPoint y: 257, distance: 68.2
click at [555, 251] on td "CR" at bounding box center [570, 269] width 50 height 41
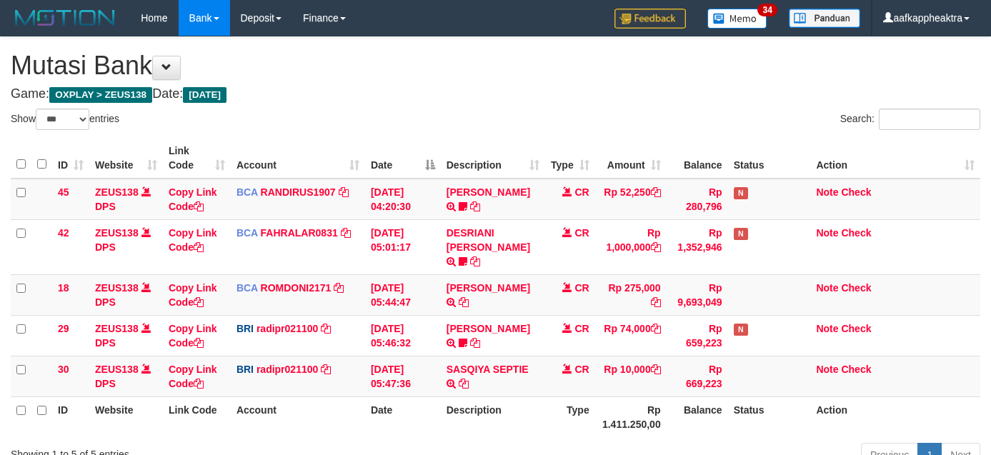
select select "***"
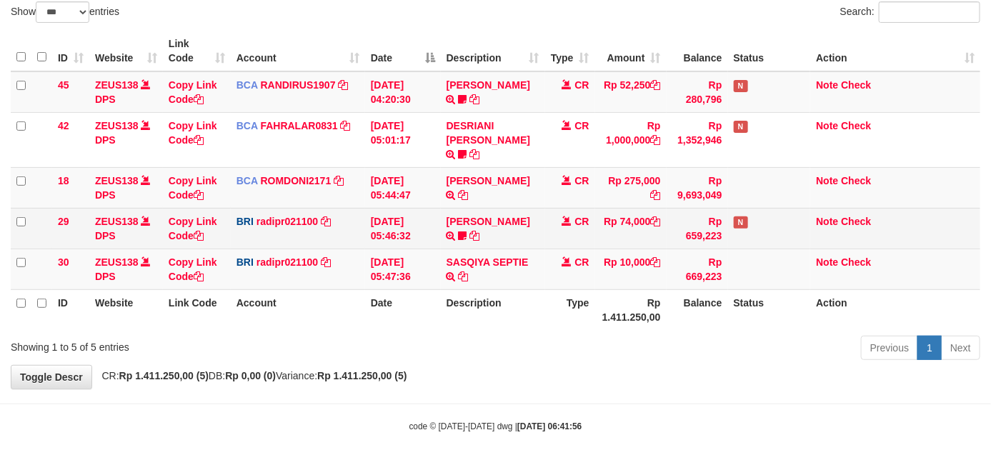
drag, startPoint x: 0, startPoint y: 0, endPoint x: 580, endPoint y: 231, distance: 624.1
click at [543, 226] on td "STEVANO FERNAN TRANSFER NBMB STEVANO FERNAN TO REYNALDI ADI PRATAMA 00580115384…" at bounding box center [493, 228] width 104 height 41
click at [548, 229] on td "CR" at bounding box center [570, 228] width 50 height 41
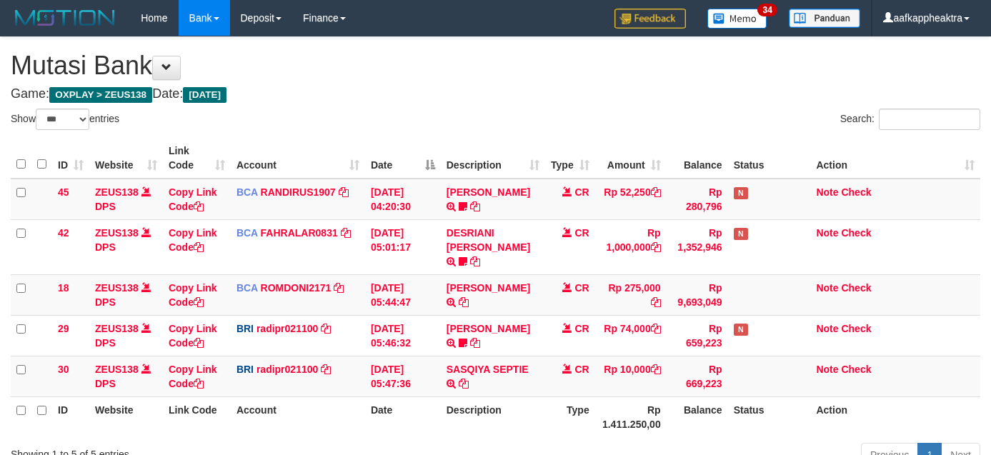
select select "***"
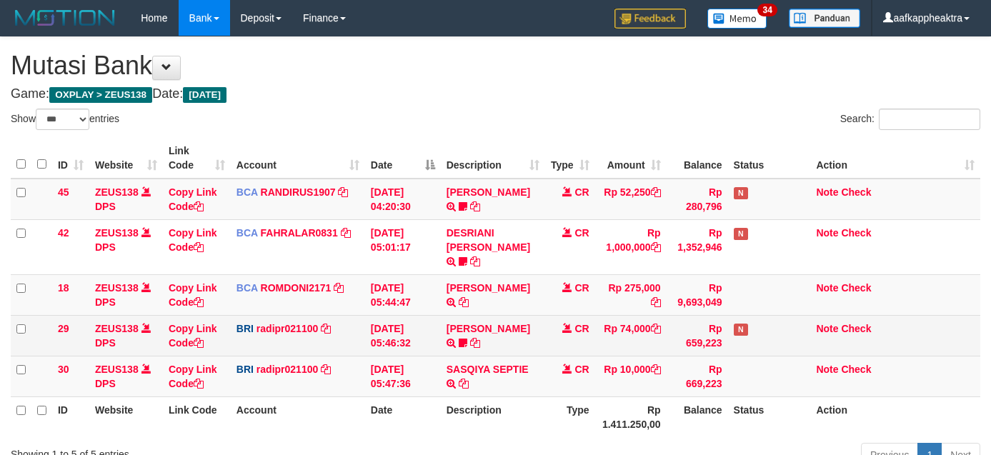
scroll to position [107, 0]
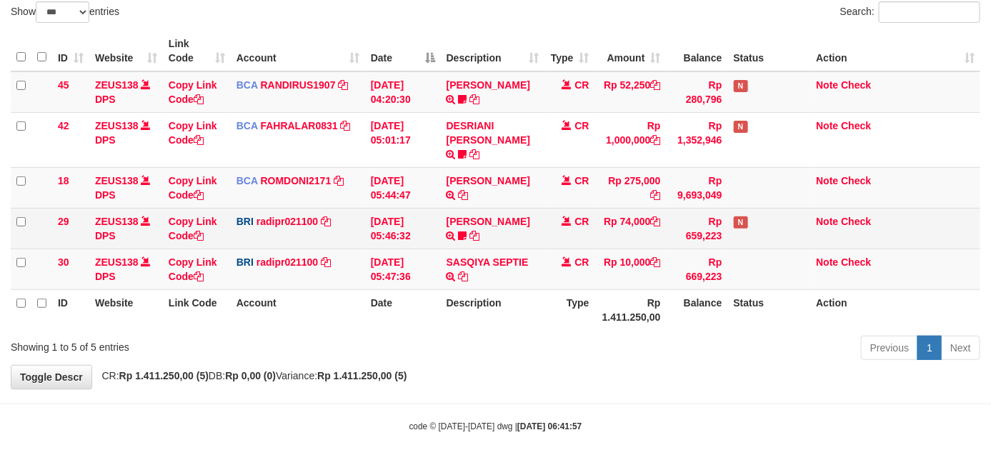
click at [538, 221] on td "[PERSON_NAME] TRANSFER NBMB [PERSON_NAME] TO [PERSON_NAME] 005801153848508" at bounding box center [493, 228] width 104 height 41
drag, startPoint x: 540, startPoint y: 216, endPoint x: 556, endPoint y: 201, distance: 22.2
click at [548, 211] on tr "29 ZEUS138 DPS Copy Link Code BRI radipr021100 DPS [PERSON_NAME] mutasi_2025090…" at bounding box center [495, 228] width 969 height 41
click at [520, 208] on td "[PERSON_NAME] TRANSFER NBMB [PERSON_NAME] TO [PERSON_NAME] 005801153848508" at bounding box center [493, 228] width 104 height 41
click at [559, 208] on td "CR" at bounding box center [570, 228] width 50 height 41
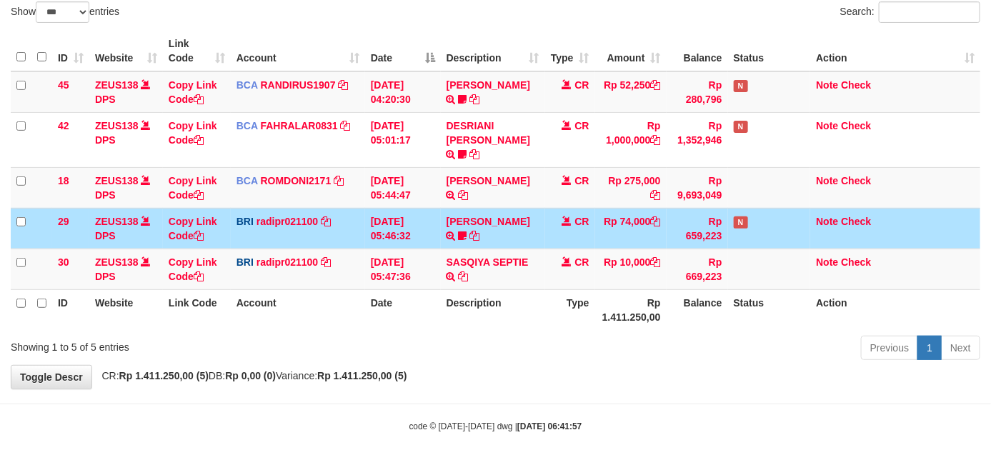
click at [562, 208] on td "CR" at bounding box center [570, 228] width 50 height 41
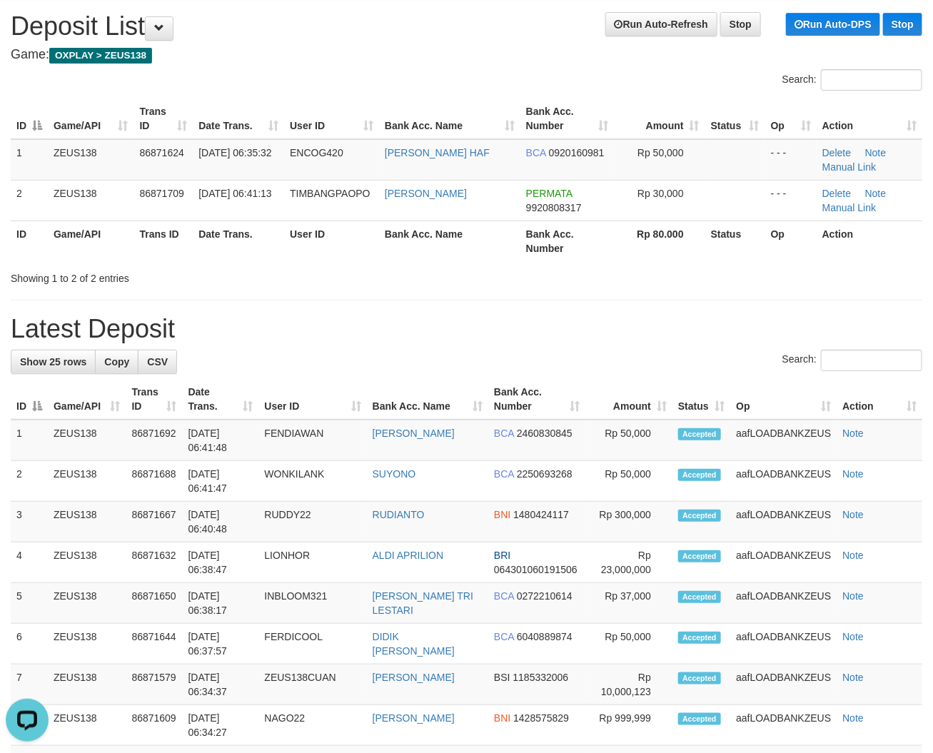
drag, startPoint x: 334, startPoint y: 327, endPoint x: 9, endPoint y: 333, distance: 325.0
click at [316, 340] on h1 "Latest Deposit" at bounding box center [467, 329] width 912 height 29
drag, startPoint x: 379, startPoint y: 348, endPoint x: 372, endPoint y: 359, distance: 12.9
click at [376, 352] on div "**********" at bounding box center [466, 765] width 933 height 1535
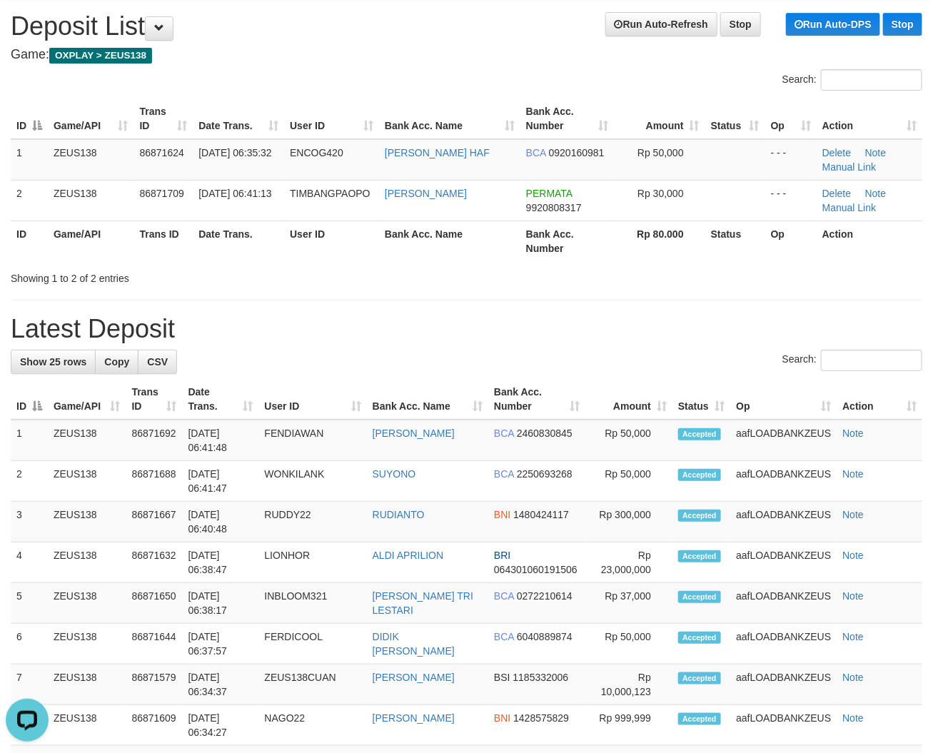
click at [276, 345] on div "**********" at bounding box center [466, 765] width 933 height 1535
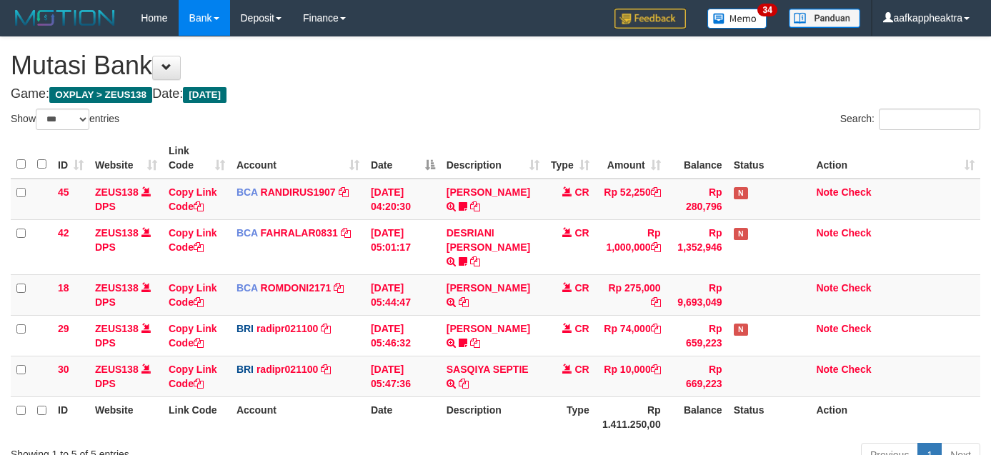
select select "***"
click at [465, 379] on icon at bounding box center [463, 384] width 10 height 10
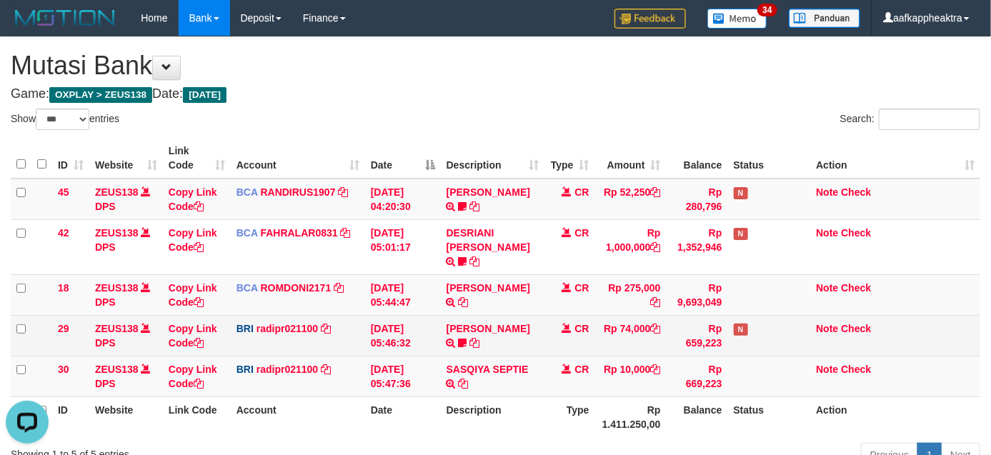
click at [803, 338] on tr "29 ZEUS138 DPS Copy Link Code BRI radipr021100 DPS [PERSON_NAME] mutasi_2025090…" at bounding box center [495, 335] width 969 height 41
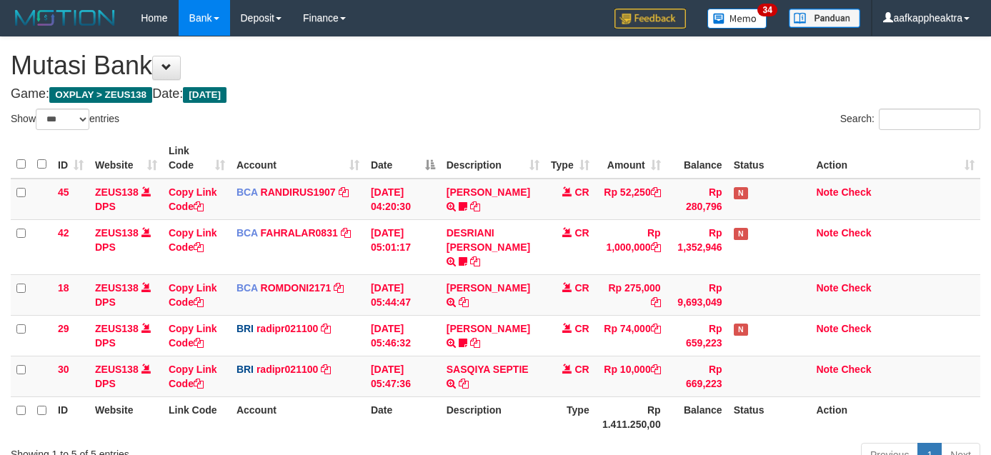
select select "***"
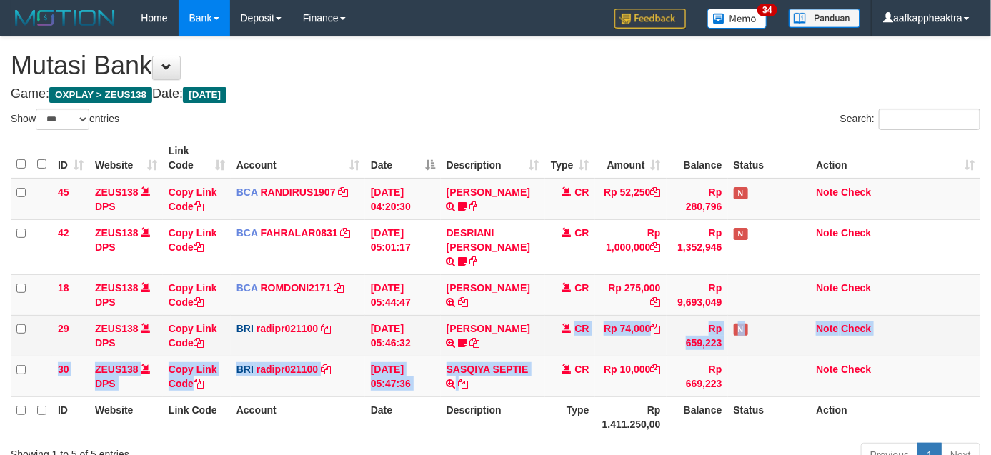
click at [582, 333] on td "CR" at bounding box center [570, 335] width 50 height 41
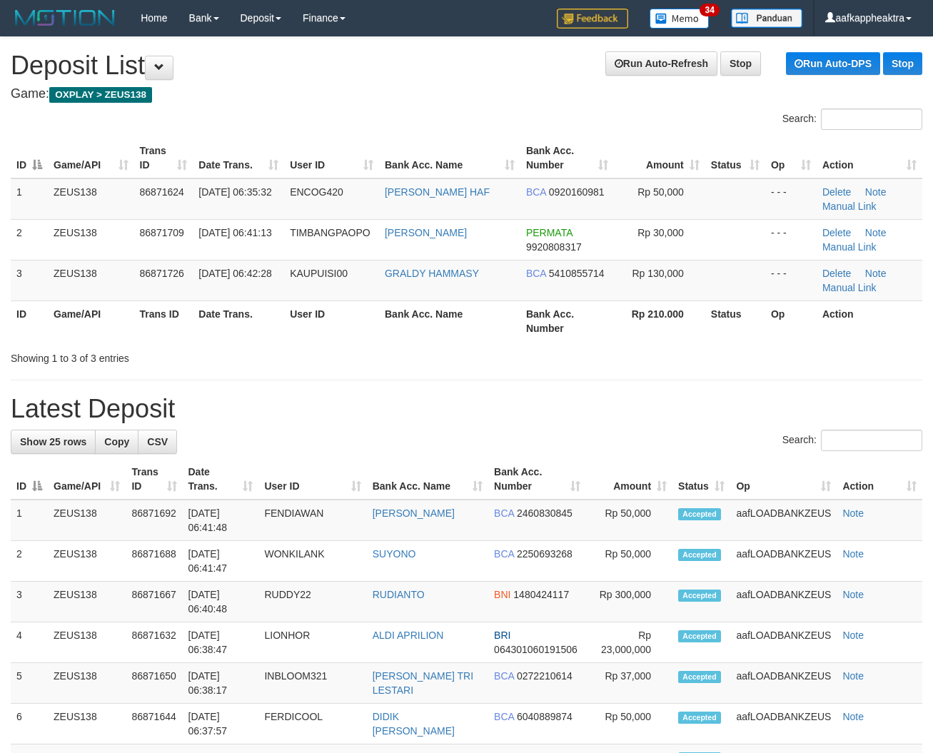
scroll to position [39, 0]
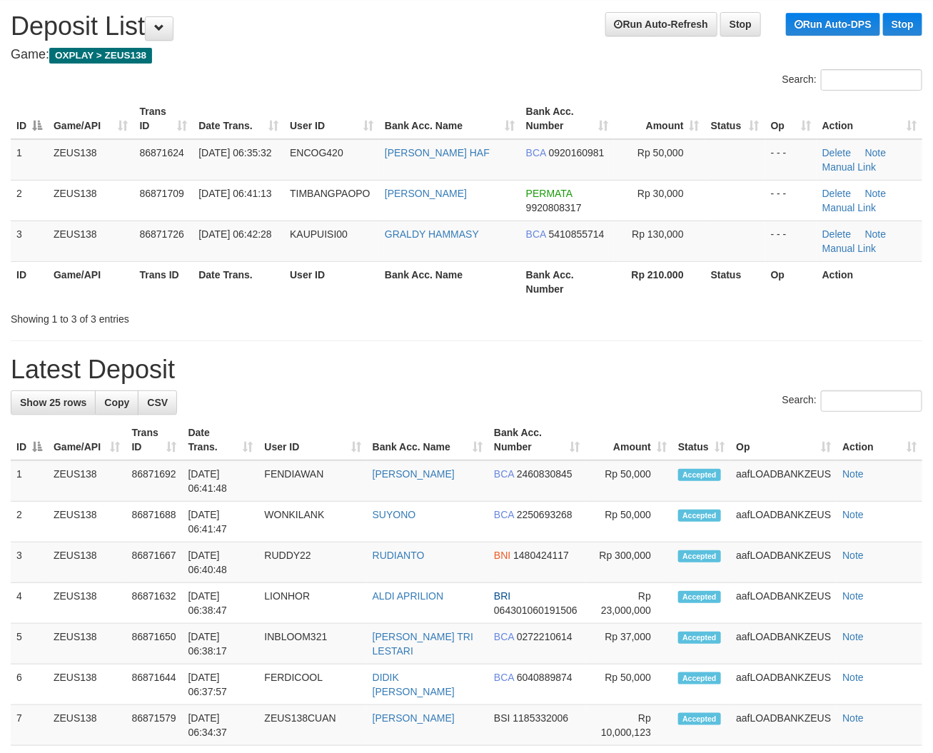
drag, startPoint x: 301, startPoint y: 326, endPoint x: 298, endPoint y: 341, distance: 15.4
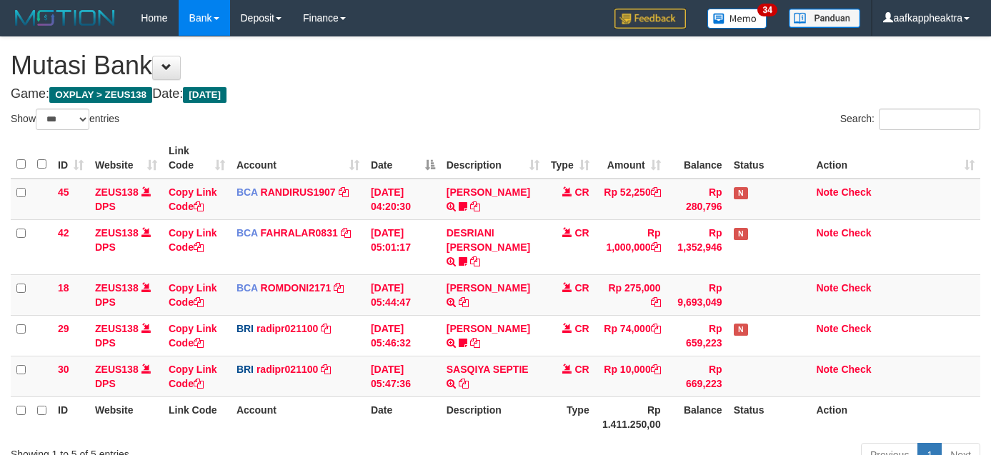
select select "***"
click at [513, 379] on td "SASQIYA SEPTIE TRANSFER NBMB SASQIYA SEPTIE TO [PERSON_NAME]" at bounding box center [493, 376] width 104 height 41
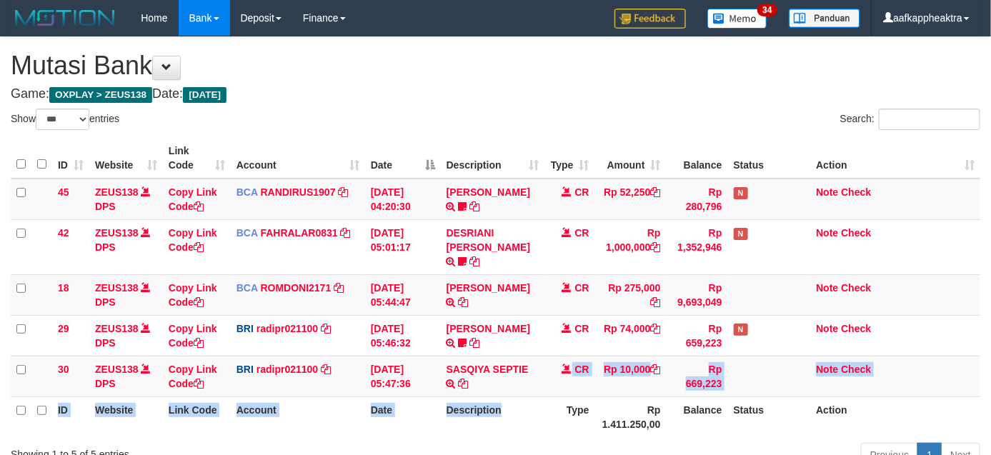
drag, startPoint x: 518, startPoint y: 376, endPoint x: 516, endPoint y: 394, distance: 18.0
click at [522, 393] on table "ID Website Link Code Account Date Description Type Amount Balance Status Action…" at bounding box center [495, 287] width 969 height 299
click at [520, 396] on th "Description" at bounding box center [493, 416] width 104 height 41
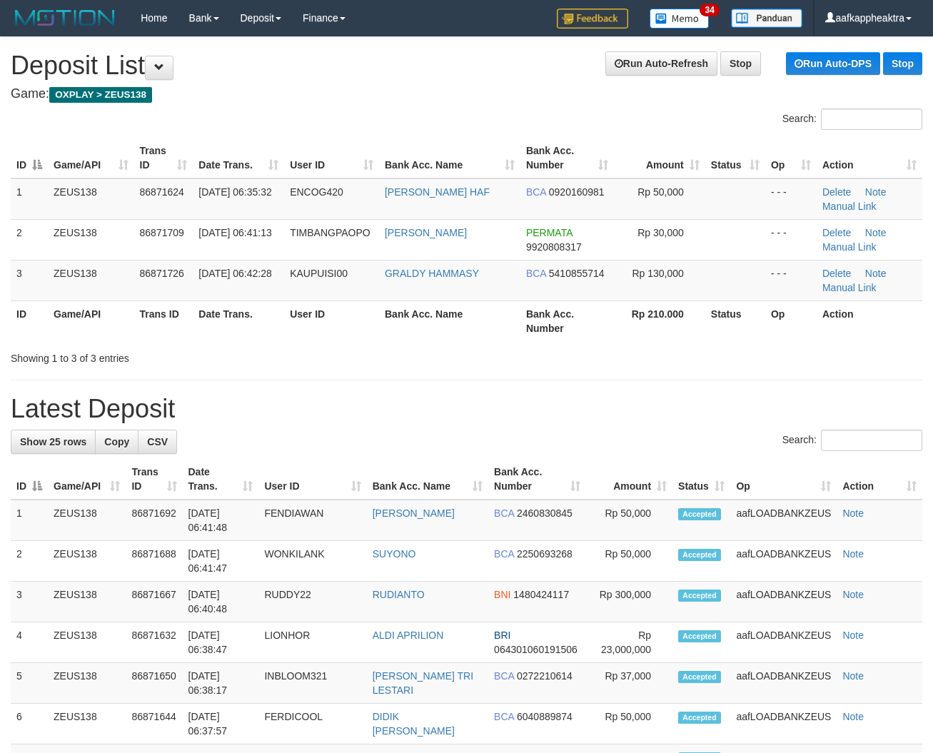
scroll to position [39, 0]
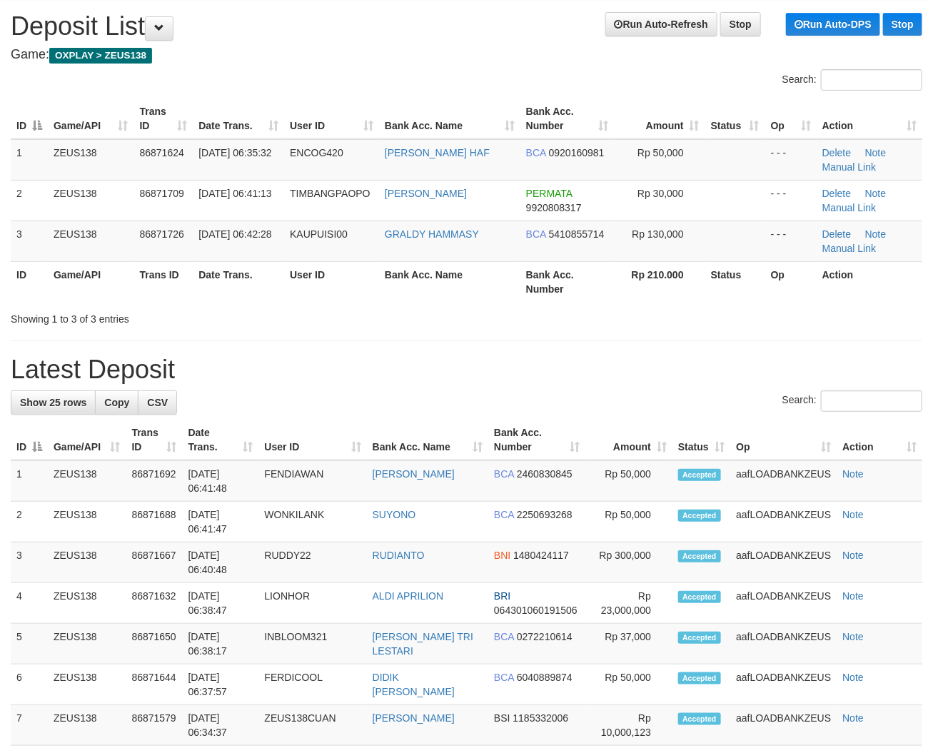
click at [266, 405] on div "Search:" at bounding box center [467, 403] width 912 height 25
drag, startPoint x: 252, startPoint y: 411, endPoint x: 71, endPoint y: 418, distance: 180.9
drag, startPoint x: 302, startPoint y: 416, endPoint x: 64, endPoint y: 416, distance: 237.8
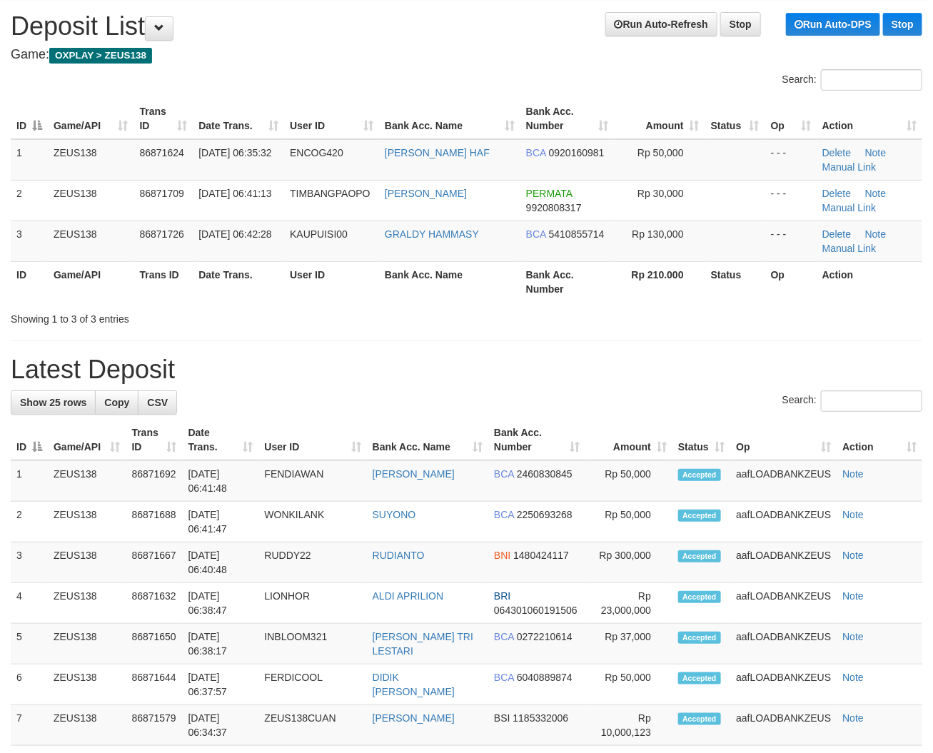
drag, startPoint x: 214, startPoint y: 391, endPoint x: 1, endPoint y: 398, distance: 213.7
click at [200, 394] on div "Search:" at bounding box center [467, 403] width 912 height 25
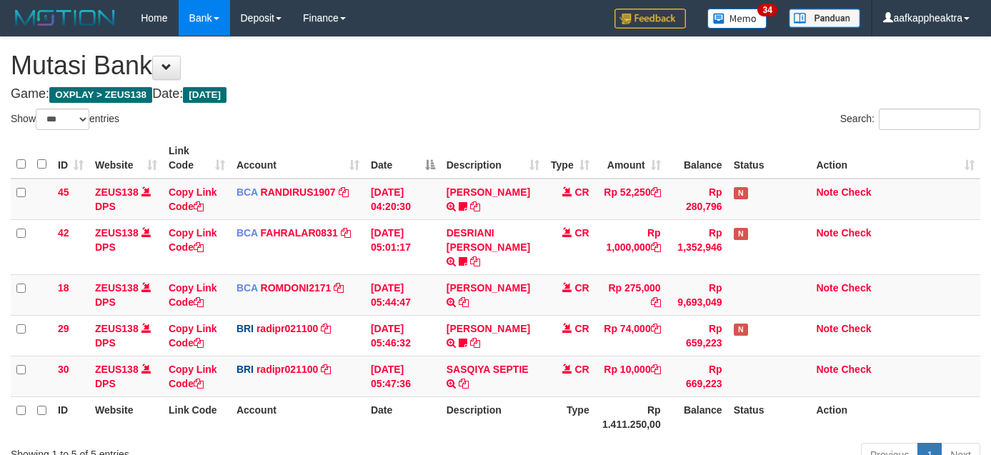
select select "***"
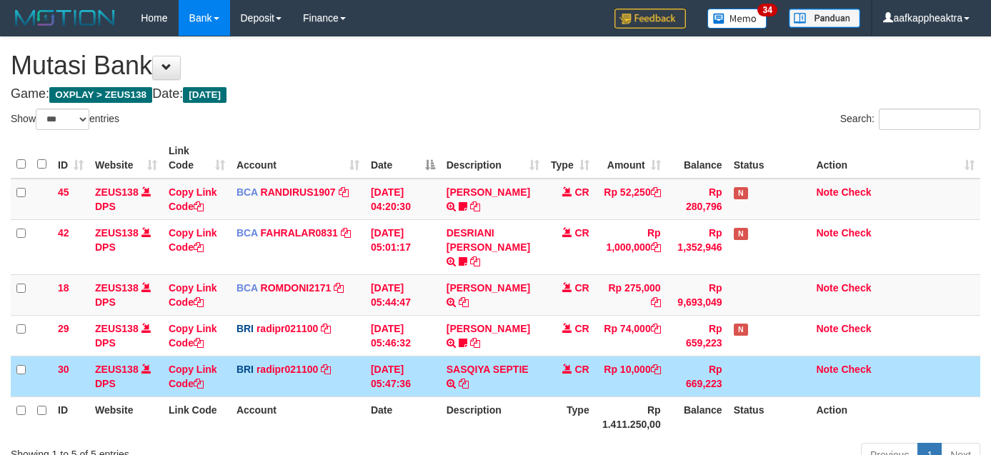
select select "***"
click at [543, 379] on td "SASQIYA SEPTIE TRANSFER NBMB SASQIYA SEPTIE TO [PERSON_NAME]" at bounding box center [493, 376] width 104 height 41
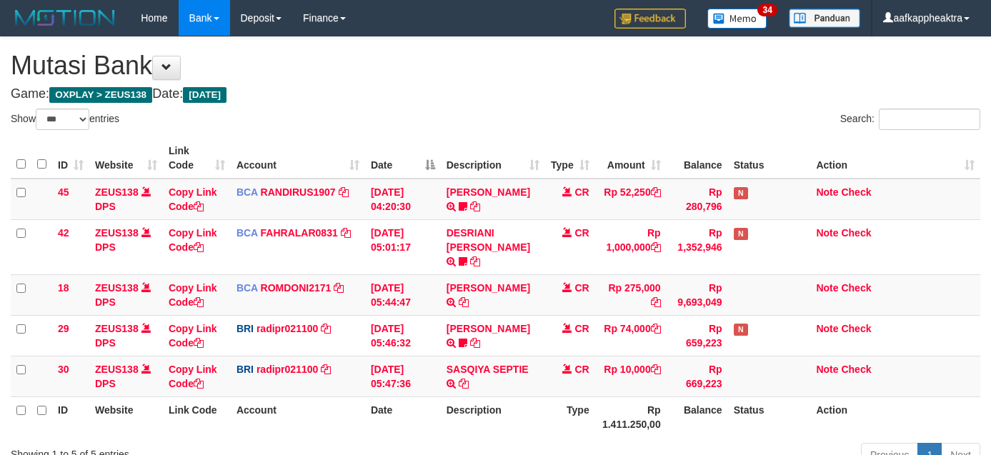
select select "***"
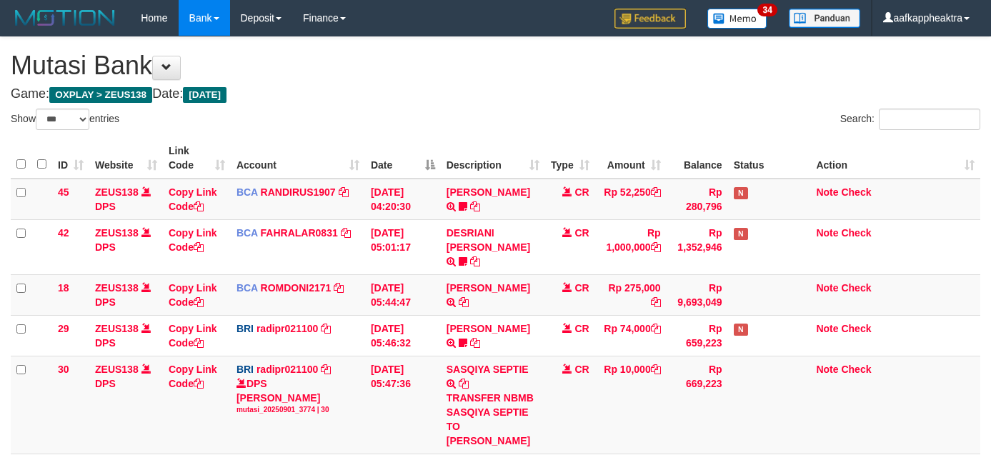
select select "***"
click at [466, 356] on td "SASQIYA SEPTIE TRANSFER NBMB SASQIYA SEPTIE TO REYNALDI ADI PRATAMA" at bounding box center [493, 405] width 104 height 98
click at [456, 364] on link "SASQIYA SEPTIE" at bounding box center [487, 369] width 82 height 11
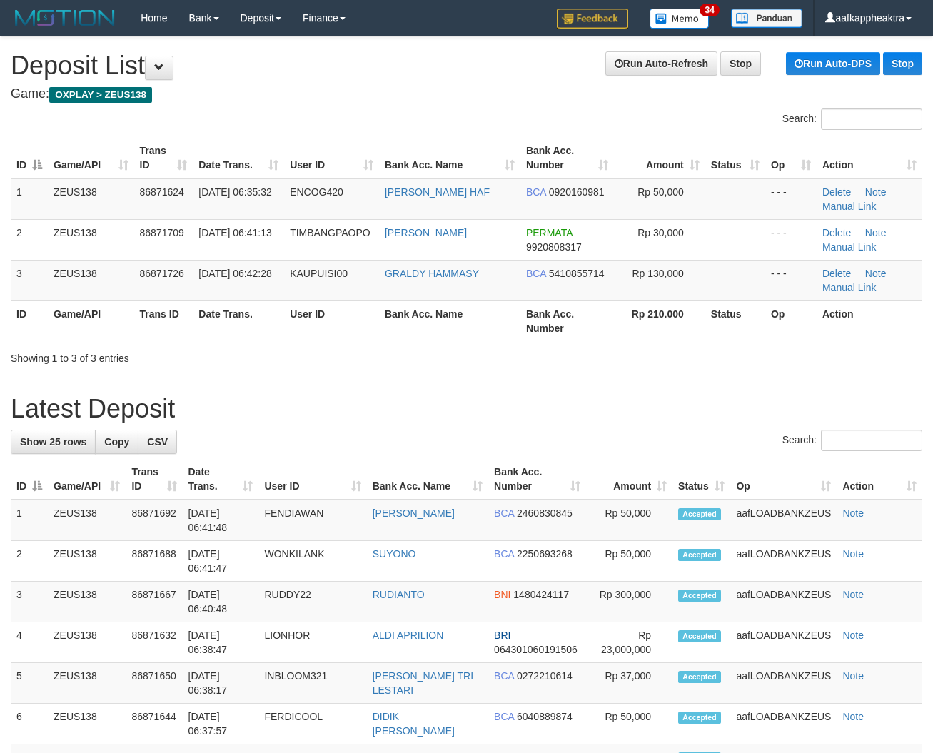
scroll to position [39, 0]
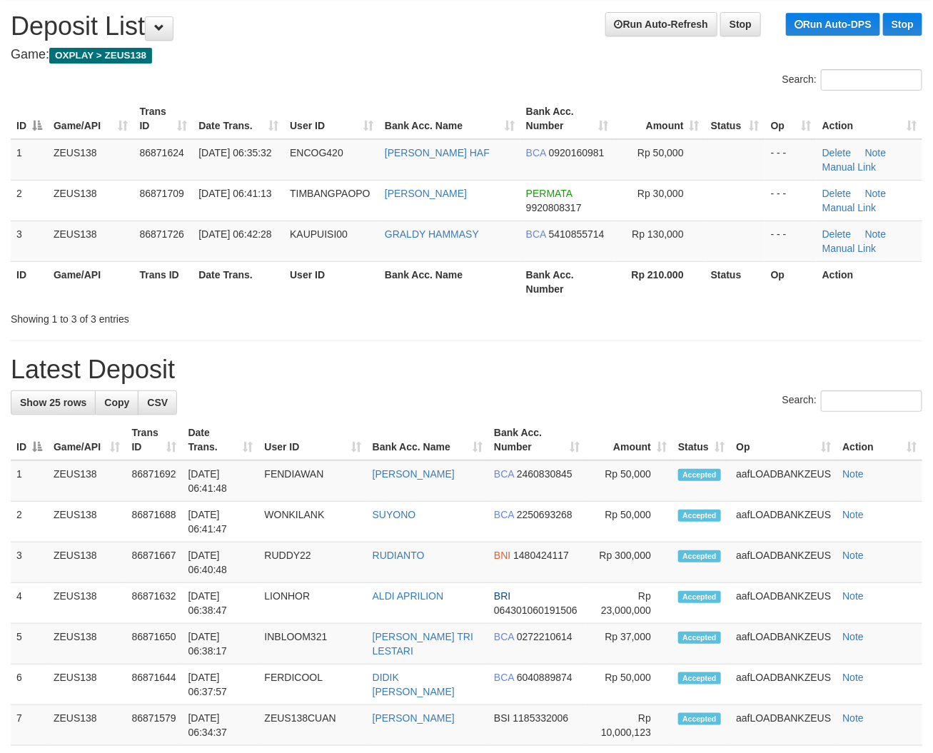
drag, startPoint x: 301, startPoint y: 404, endPoint x: 2, endPoint y: 411, distance: 298.6
click at [293, 406] on div "Search:" at bounding box center [467, 403] width 912 height 25
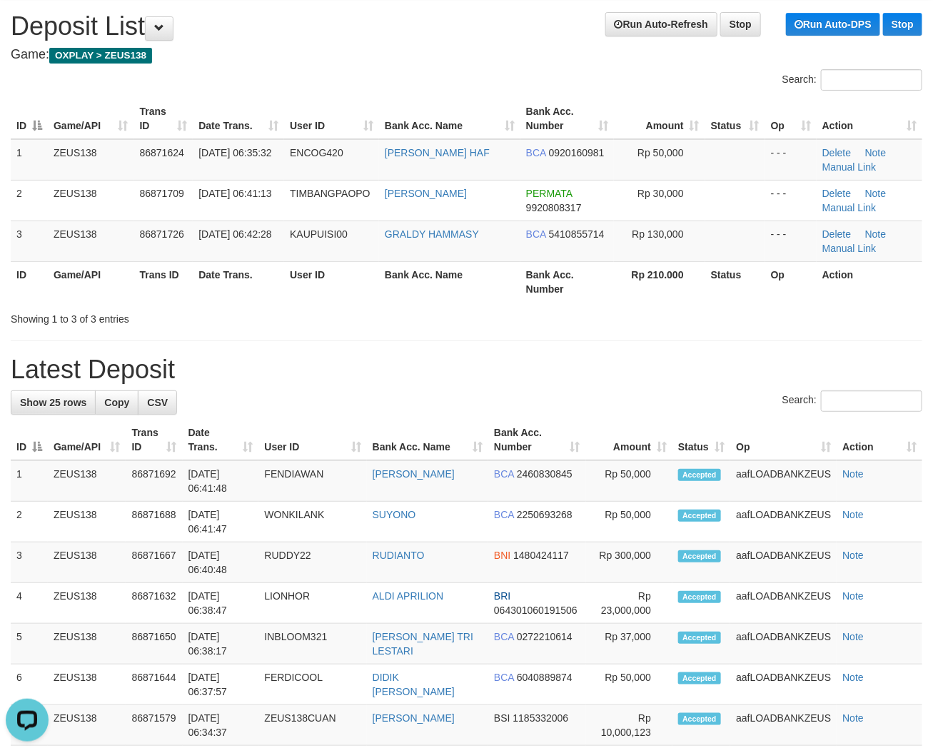
drag, startPoint x: 345, startPoint y: 384, endPoint x: 7, endPoint y: 386, distance: 337.8
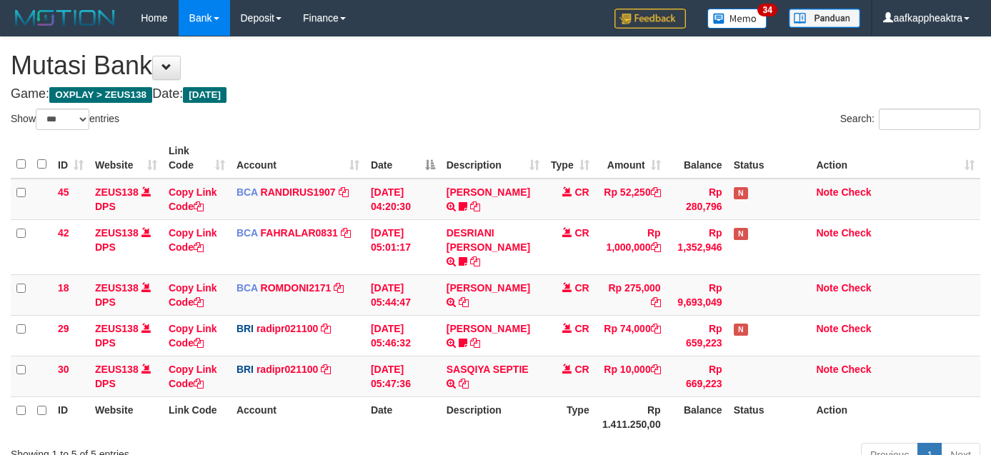
select select "***"
click at [523, 372] on td "SASQIYA SEPTIE TRANSFER NBMB SASQIYA SEPTIE TO [PERSON_NAME]" at bounding box center [493, 376] width 104 height 41
select select "***"
click at [488, 373] on td "SASQIYA SEPTIE TRANSFER NBMB SASQIYA SEPTIE TO [PERSON_NAME]" at bounding box center [493, 376] width 104 height 41
click at [490, 356] on td "SASQIYA SEPTIE TRANSFER NBMB SASQIYA SEPTIE TO [PERSON_NAME]" at bounding box center [493, 376] width 104 height 41
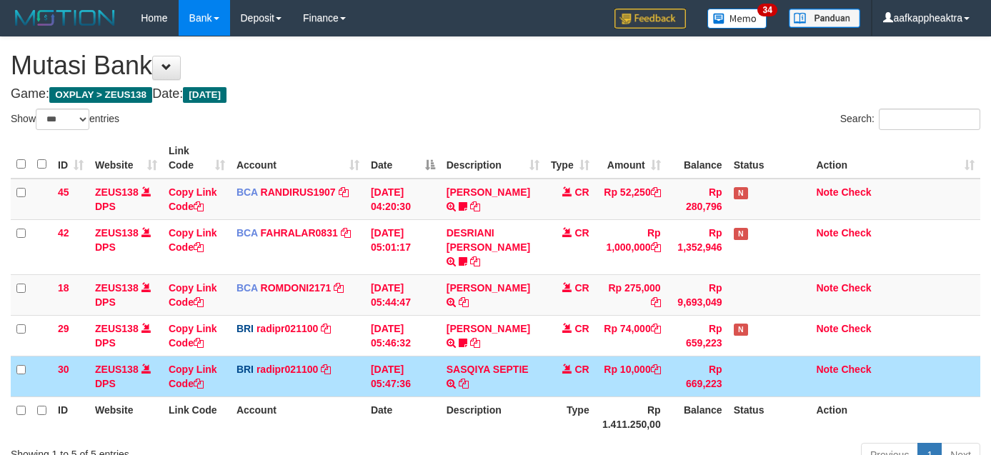
select select "***"
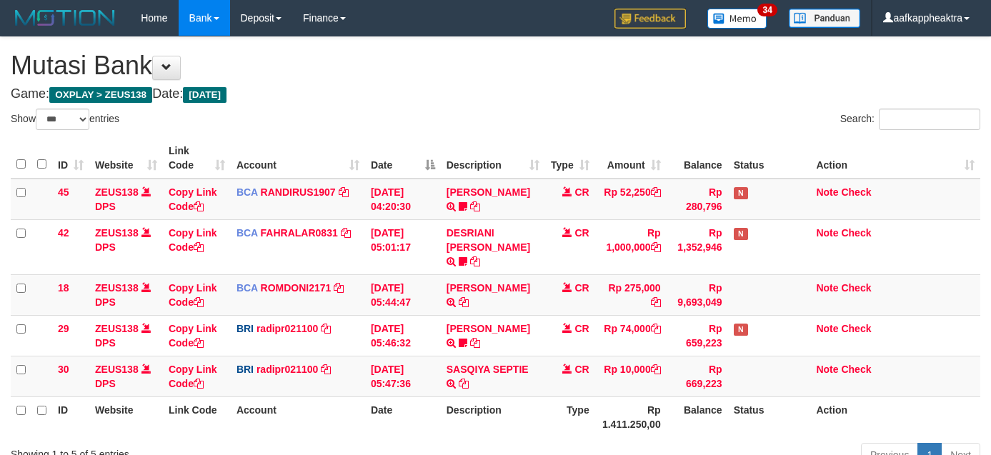
select select "***"
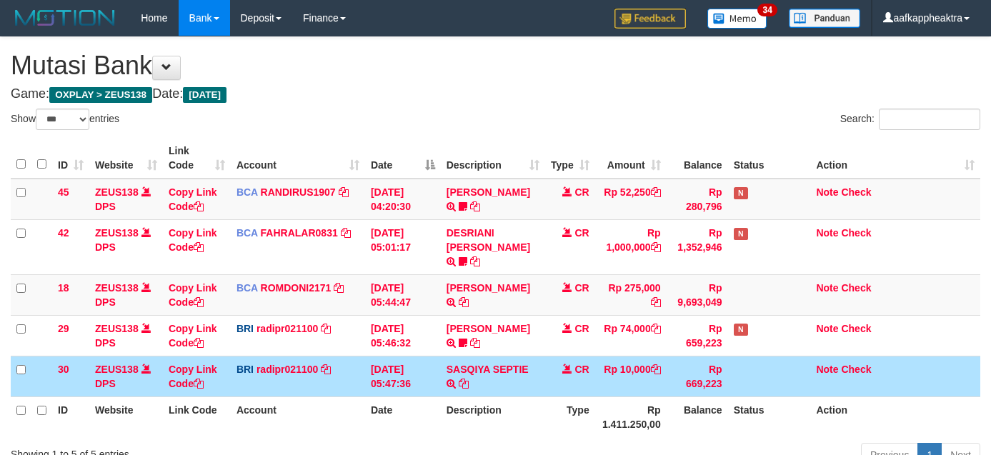
select select "***"
drag, startPoint x: 0, startPoint y: 0, endPoint x: 451, endPoint y: 349, distance: 569.7
click at [451, 356] on td "SASQIYA SEPTIE TRANSFER NBMB SASQIYA SEPTIE TO REYNALDI ADI PRATAMA" at bounding box center [493, 376] width 104 height 41
drag, startPoint x: 464, startPoint y: 345, endPoint x: 851, endPoint y: 359, distance: 387.3
click at [463, 356] on td "SASQIYA SEPTIE TRANSFER NBMB SASQIYA SEPTIE TO REYNALDI ADI PRATAMA" at bounding box center [493, 376] width 104 height 41
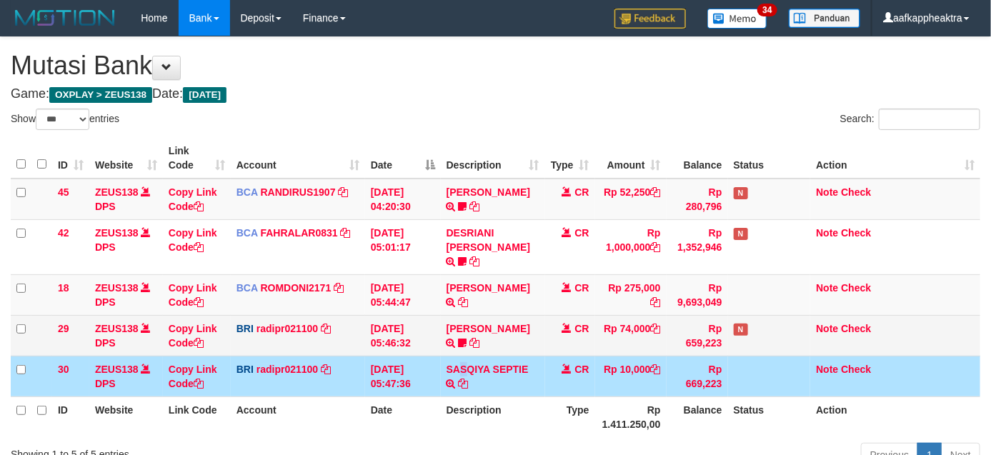
click at [644, 329] on tr "29 ZEUS138 DPS Copy Link Code BRI radipr021100 DPS REYNALDI ADI PRATAMA mutasi_…" at bounding box center [495, 335] width 969 height 41
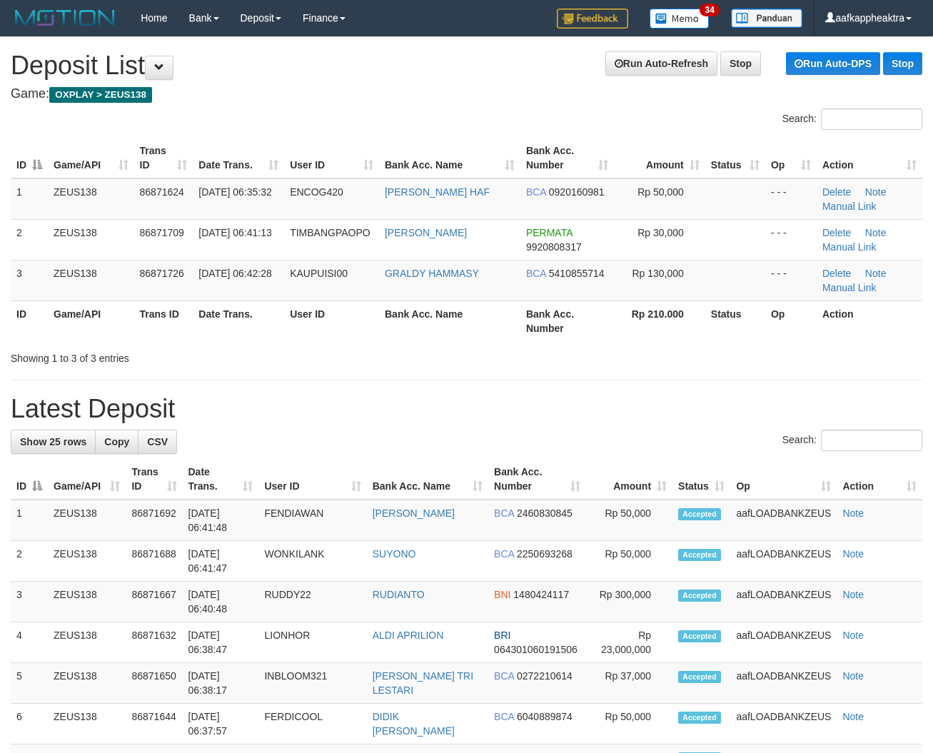
scroll to position [39, 0]
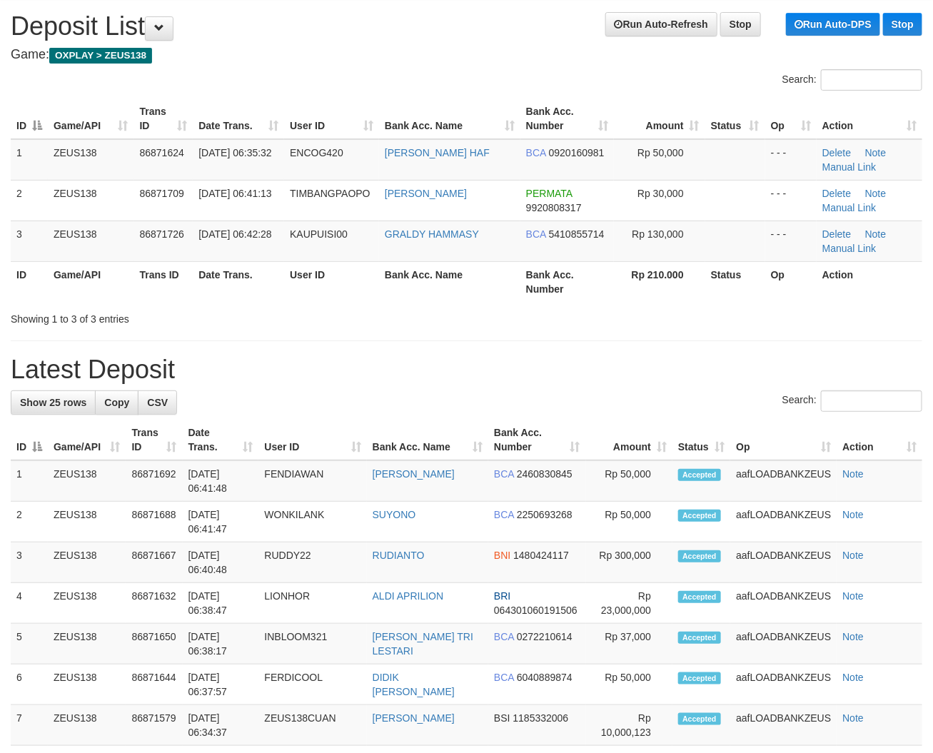
click at [321, 364] on h1 "Latest Deposit" at bounding box center [467, 370] width 912 height 29
click at [284, 383] on h1 "Latest Deposit" at bounding box center [467, 370] width 912 height 29
click at [451, 379] on h1 "Latest Deposit" at bounding box center [467, 370] width 912 height 29
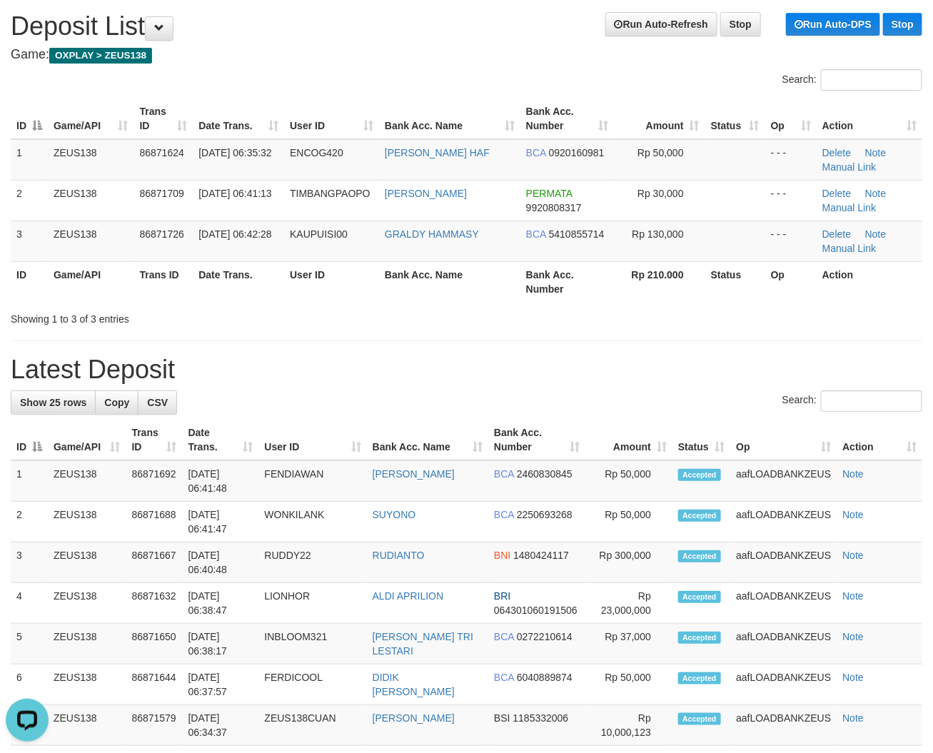
drag, startPoint x: 431, startPoint y: 356, endPoint x: 2, endPoint y: 370, distance: 428.7
click at [401, 364] on h1 "Latest Deposit" at bounding box center [467, 370] width 912 height 29
click at [429, 411] on div "Search:" at bounding box center [467, 403] width 912 height 25
drag, startPoint x: 426, startPoint y: 411, endPoint x: 2, endPoint y: 401, distance: 423.6
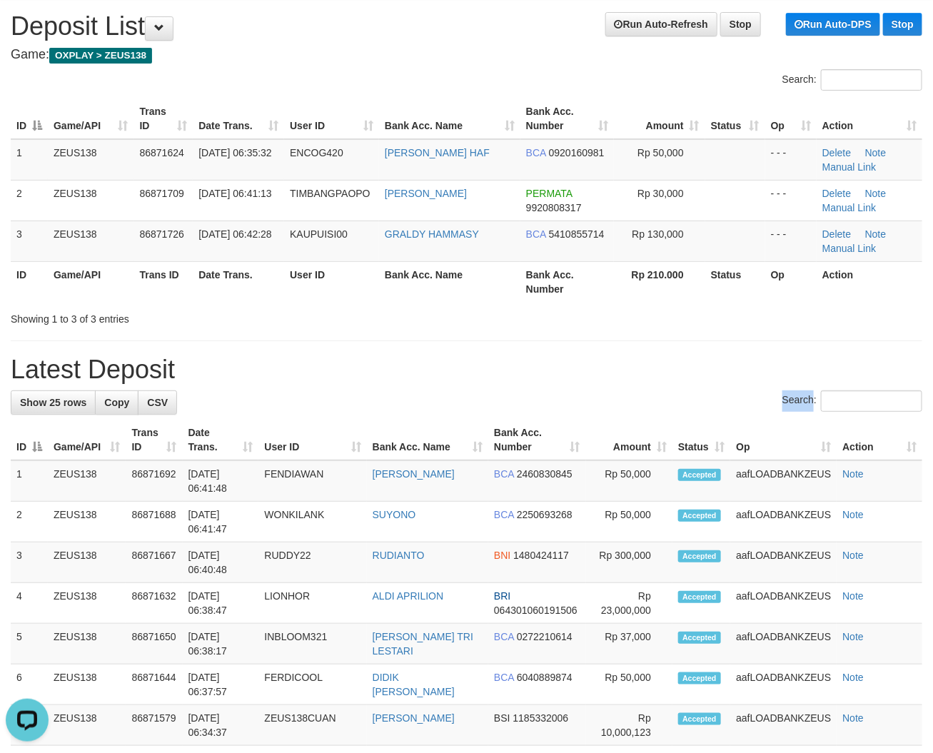
drag, startPoint x: 334, startPoint y: 354, endPoint x: 266, endPoint y: 362, distance: 69.1
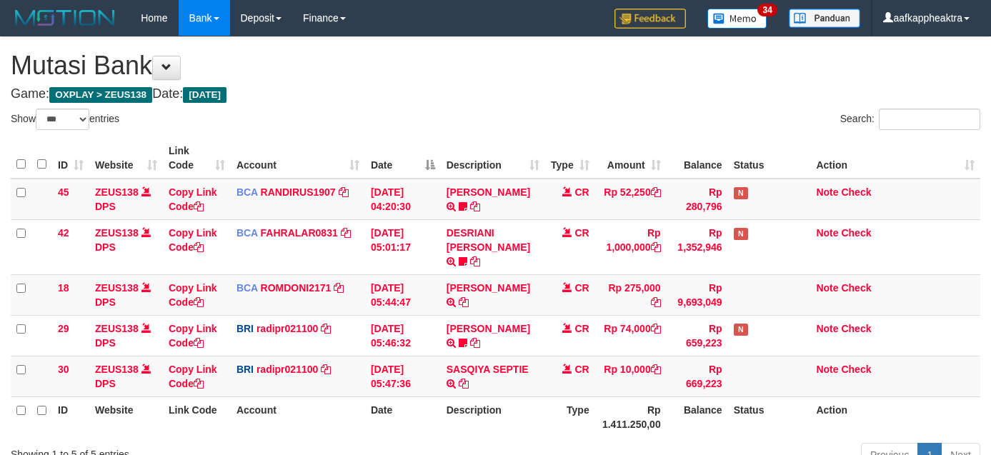
select select "***"
click at [615, 356] on td "Rp 10,000" at bounding box center [630, 376] width 71 height 41
click at [613, 356] on td "Rp 10,000" at bounding box center [630, 376] width 71 height 41
select select "***"
click at [565, 301] on tbody "45 ZEUS138 DPS Copy Link Code BCA RANDIRUS1907 DPS [PERSON_NAME] mutasi_2025090…" at bounding box center [495, 288] width 969 height 219
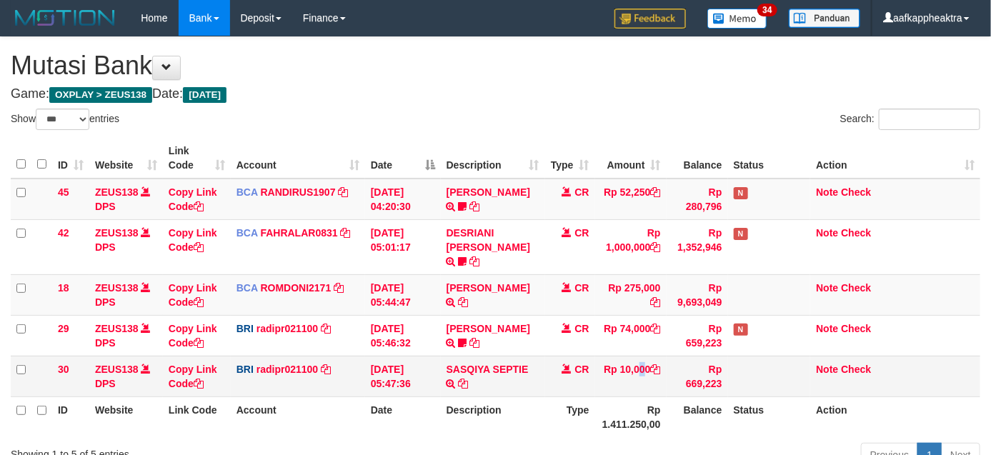
drag, startPoint x: 611, startPoint y: 368, endPoint x: 640, endPoint y: 358, distance: 30.9
click at [615, 368] on td "Rp 10,000" at bounding box center [630, 376] width 71 height 41
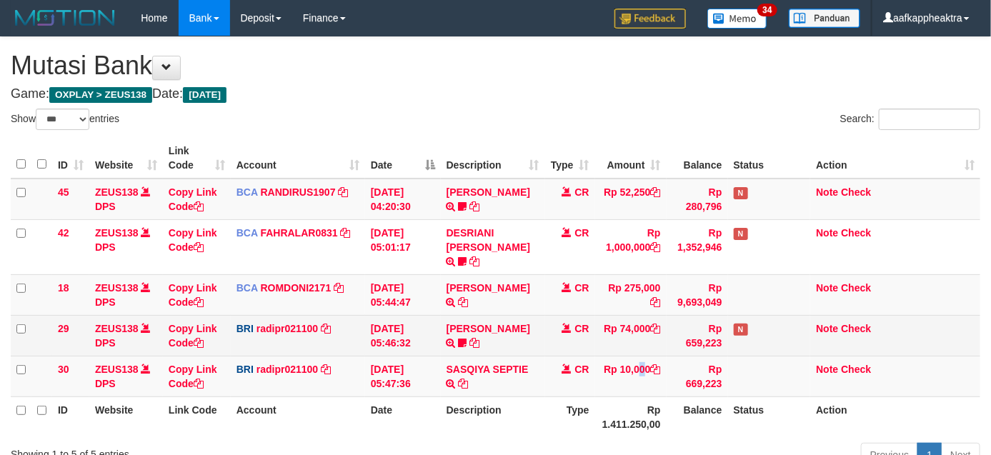
drag, startPoint x: 553, startPoint y: 308, endPoint x: 566, endPoint y: 306, distance: 13.0
click at [552, 315] on td "CR" at bounding box center [570, 335] width 50 height 41
click at [551, 315] on td "CR" at bounding box center [570, 335] width 50 height 41
drag, startPoint x: 581, startPoint y: 301, endPoint x: 557, endPoint y: 306, distance: 24.0
click at [558, 315] on td "CR" at bounding box center [570, 335] width 50 height 41
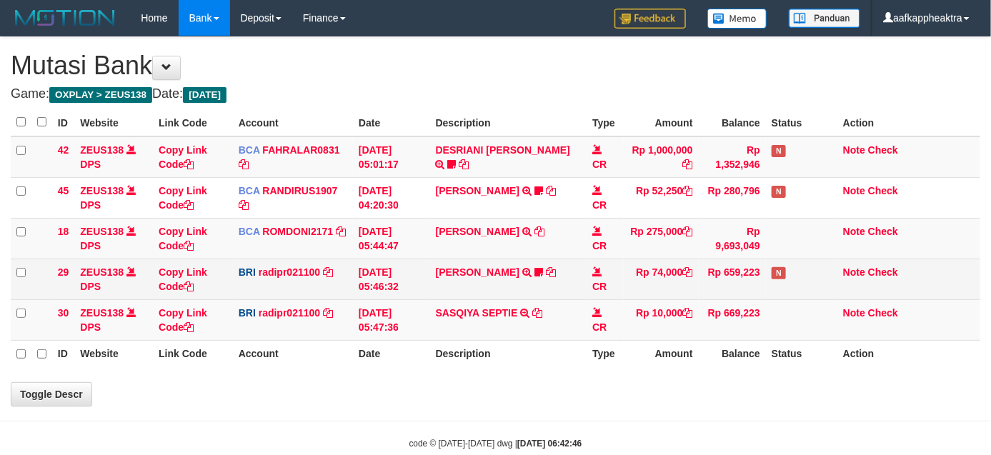
click at [586, 266] on td "CR" at bounding box center [604, 279] width 37 height 41
select select "***"
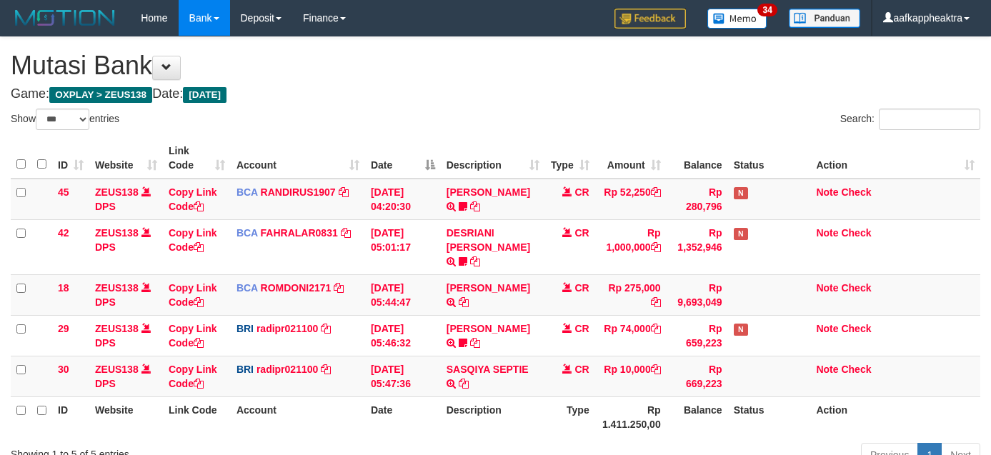
select select "***"
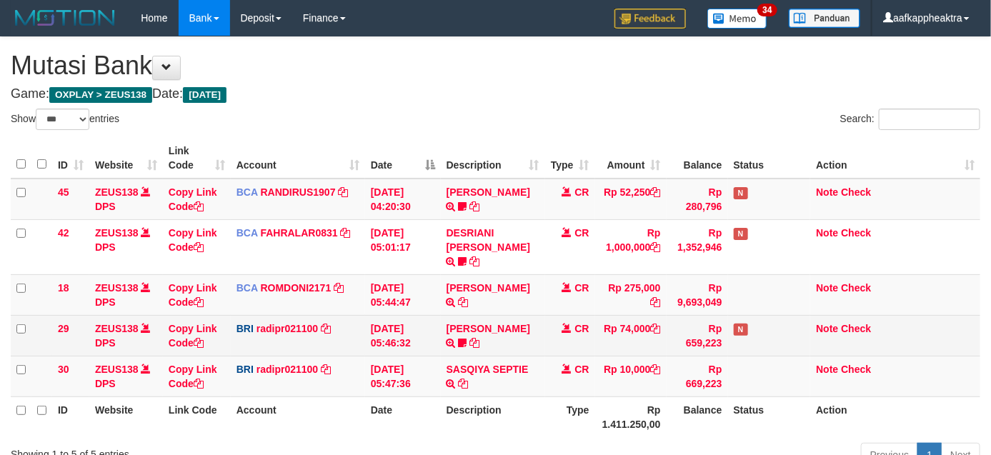
drag, startPoint x: 619, startPoint y: 305, endPoint x: 595, endPoint y: 309, distance: 24.5
click at [616, 306] on tbody "45 ZEUS138 DPS Copy Link Code BCA RANDIRUS1907 DPS [PERSON_NAME] mutasi_2025090…" at bounding box center [495, 288] width 969 height 219
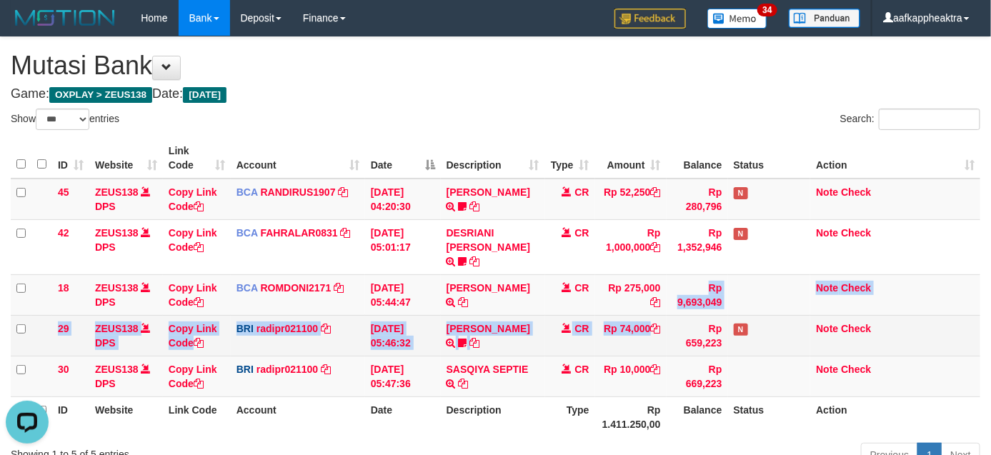
click at [596, 315] on td "Rp 74,000" at bounding box center [630, 335] width 71 height 41
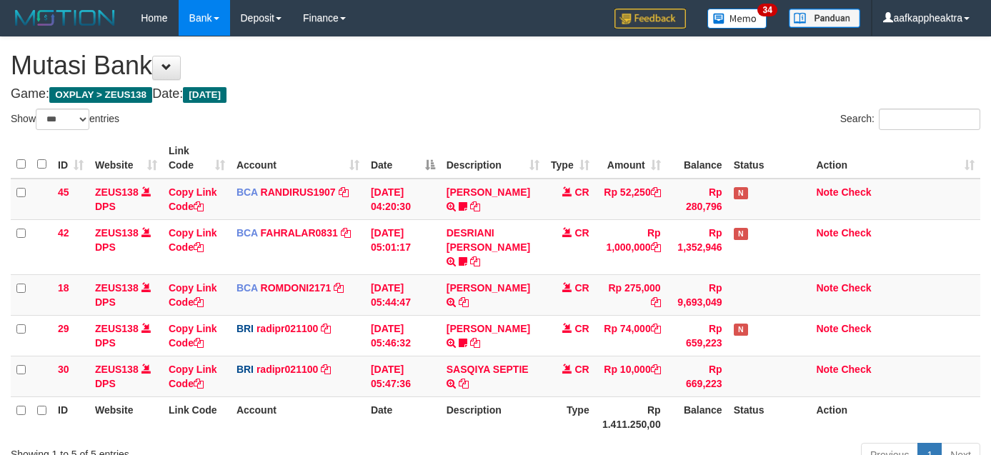
select select "***"
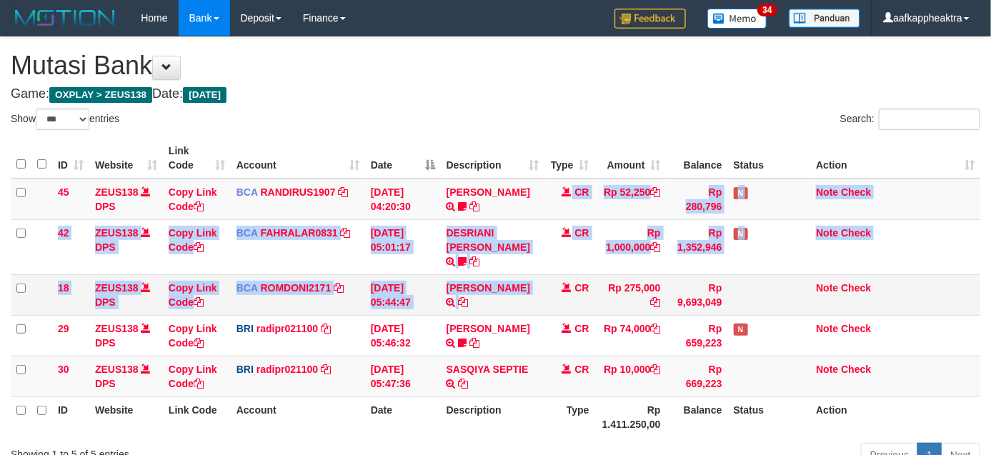
drag, startPoint x: 513, startPoint y: 264, endPoint x: 533, endPoint y: 276, distance: 23.0
click at [509, 284] on tbody "45 ZEUS138 DPS Copy Link Code BCA RANDIRUS1907 DPS [PERSON_NAME] mutasi_2025090…" at bounding box center [495, 288] width 969 height 219
click at [545, 274] on td "CR" at bounding box center [570, 294] width 50 height 41
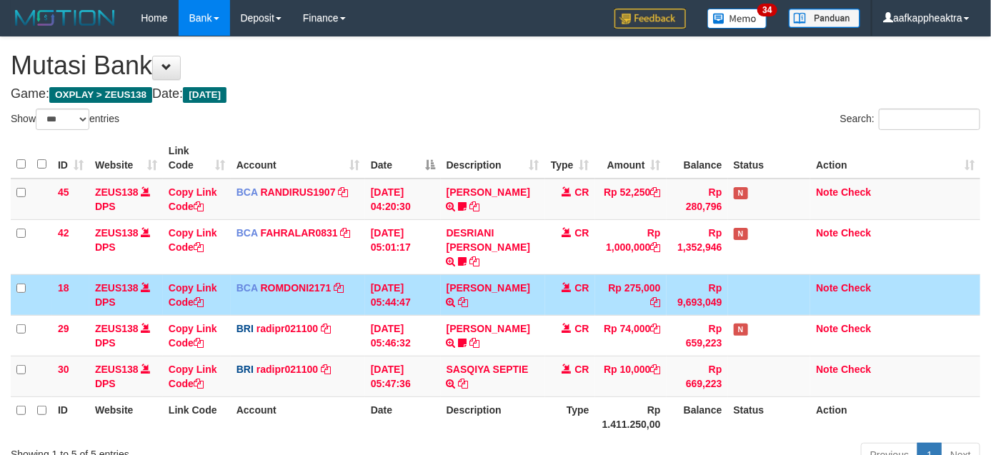
click at [536, 276] on td "[PERSON_NAME] TRSF E-BANKING CR 0109/FTSCY/WS95051 275000.002025090189099748 TR…" at bounding box center [493, 294] width 104 height 41
click at [538, 277] on td "[PERSON_NAME] TRSF E-BANKING CR 0109/FTSCY/WS95051 275000.002025090189099748 TR…" at bounding box center [493, 294] width 104 height 41
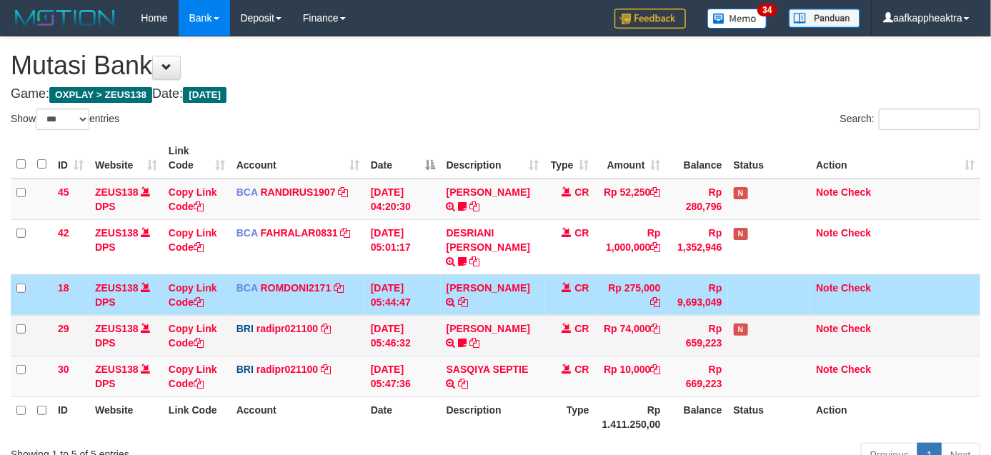
click at [573, 301] on tbody "45 ZEUS138 DPS Copy Link Code BCA RANDIRUS1907 DPS [PERSON_NAME] mutasi_2025090…" at bounding box center [495, 288] width 969 height 219
click at [581, 315] on td "CR" at bounding box center [570, 335] width 50 height 41
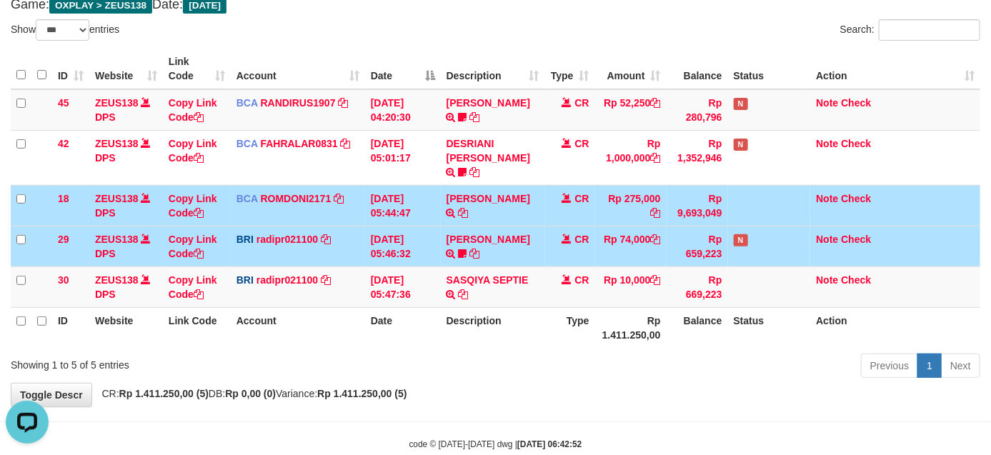
click at [598, 325] on th "Rp 1.411.250,00" at bounding box center [630, 327] width 71 height 41
click at [598, 326] on th "Rp 1.411.250,00" at bounding box center [630, 327] width 71 height 41
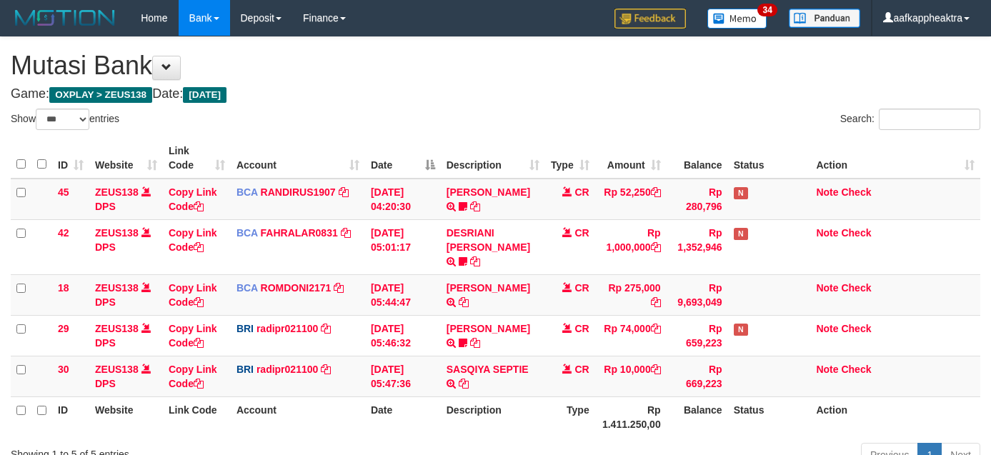
select select "***"
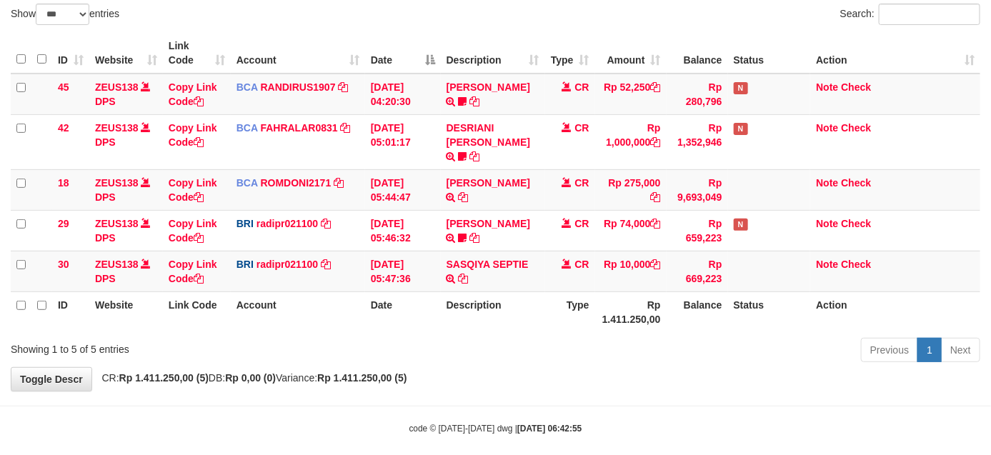
click at [641, 336] on div "Previous 1 Next" at bounding box center [701, 351] width 556 height 31
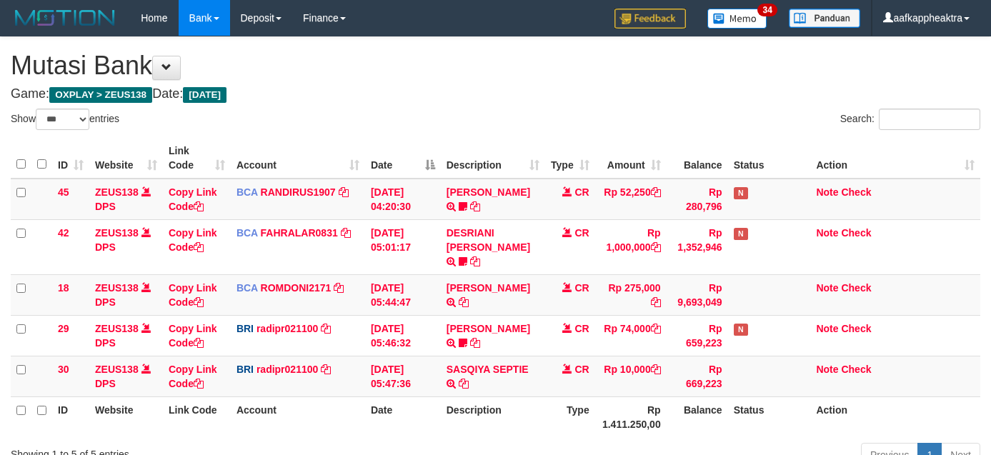
select select "***"
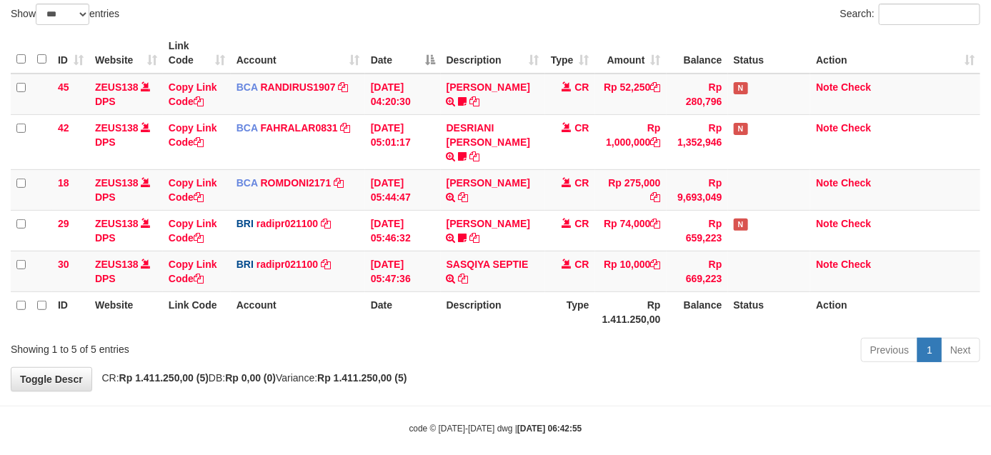
click at [598, 293] on th "Rp 1.411.250,00" at bounding box center [630, 311] width 71 height 41
click at [598, 296] on th "Rp 1.411.250,00" at bounding box center [630, 311] width 71 height 41
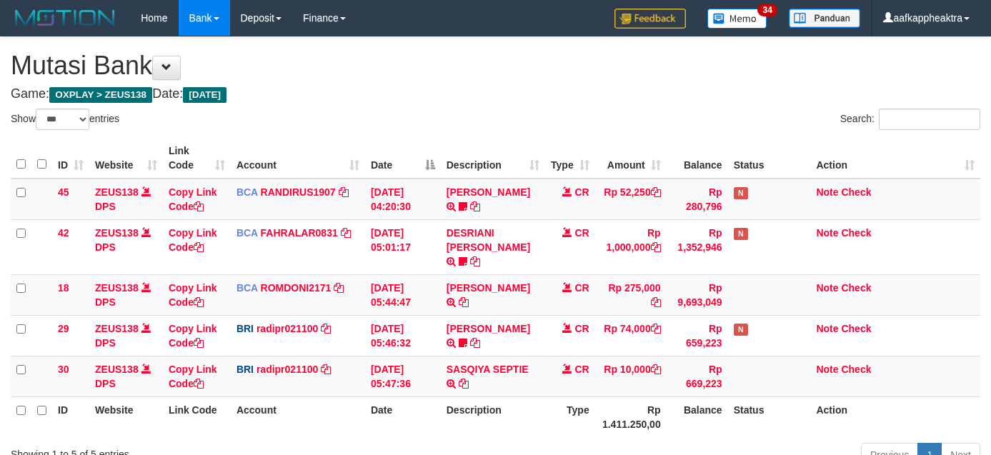
select select "***"
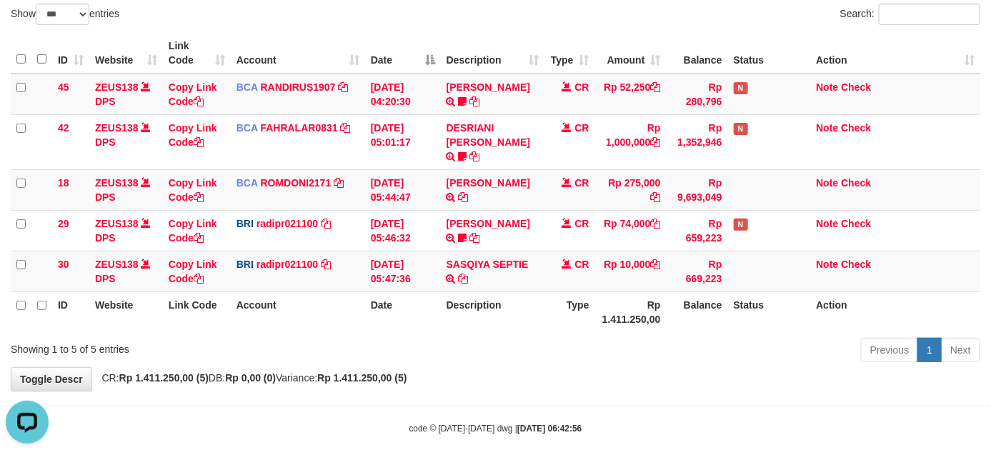
click at [598, 301] on th "Rp 1.411.250,00" at bounding box center [630, 311] width 71 height 41
click at [583, 300] on th "Type" at bounding box center [570, 311] width 50 height 41
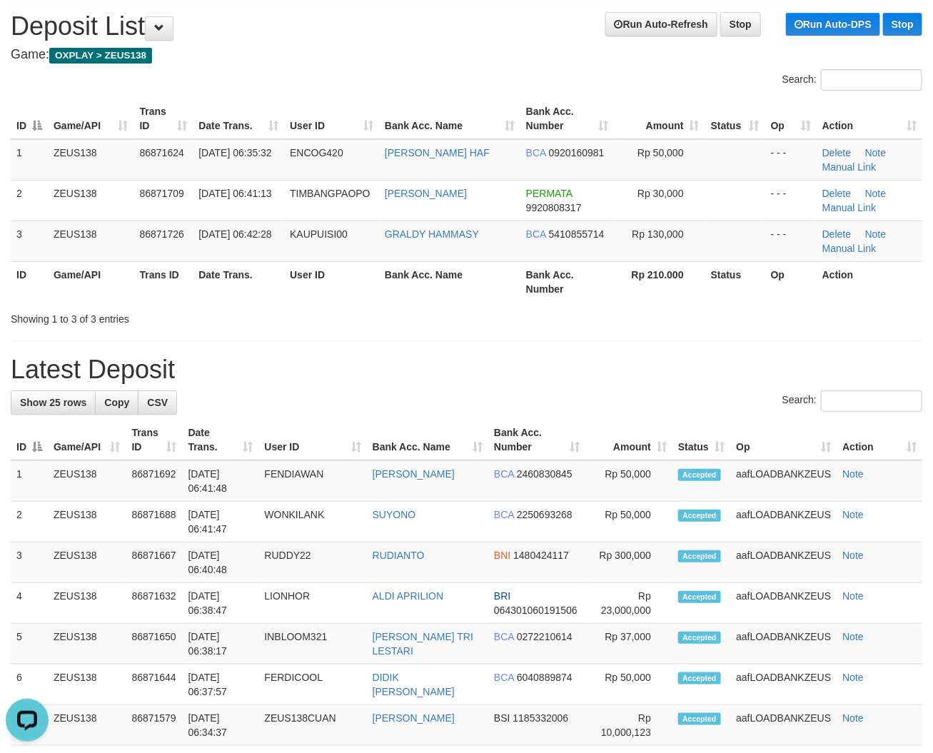
drag, startPoint x: 286, startPoint y: 369, endPoint x: 5, endPoint y: 348, distance: 281.4
click at [279, 369] on h1 "Latest Deposit" at bounding box center [467, 370] width 912 height 29
drag, startPoint x: 334, startPoint y: 366, endPoint x: 9, endPoint y: 351, distance: 325.3
click at [229, 376] on h1 "Latest Deposit" at bounding box center [467, 370] width 912 height 29
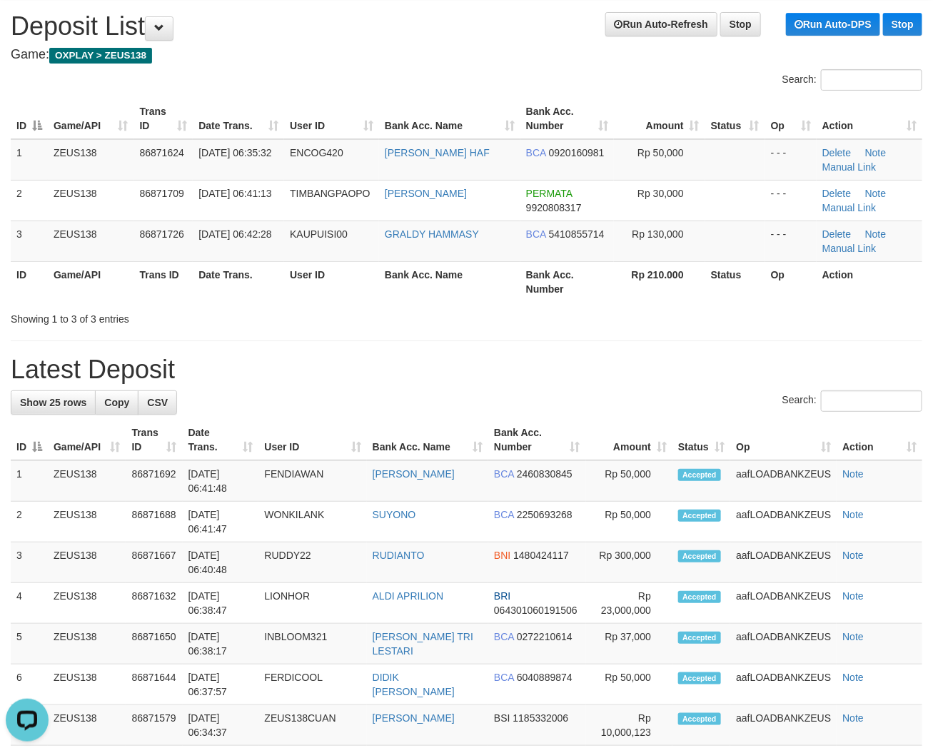
drag, startPoint x: 166, startPoint y: 301, endPoint x: 161, endPoint y: 309, distance: 9.9
click at [166, 302] on div "ID Game/API Trans ID Date Trans. User ID Bank Acc. Name Bank Acc. Number Amount…" at bounding box center [466, 200] width 933 height 212
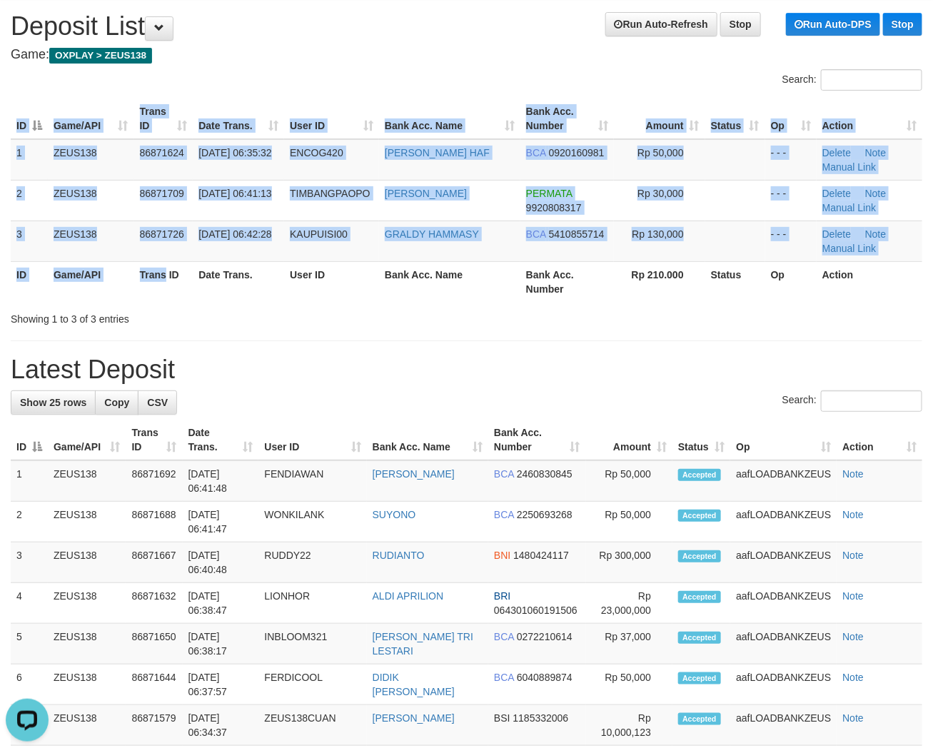
drag, startPoint x: 161, startPoint y: 309, endPoint x: 1, endPoint y: 327, distance: 160.3
click at [126, 320] on div "Showing 1 to 3 of 3 entries" at bounding box center [195, 316] width 368 height 20
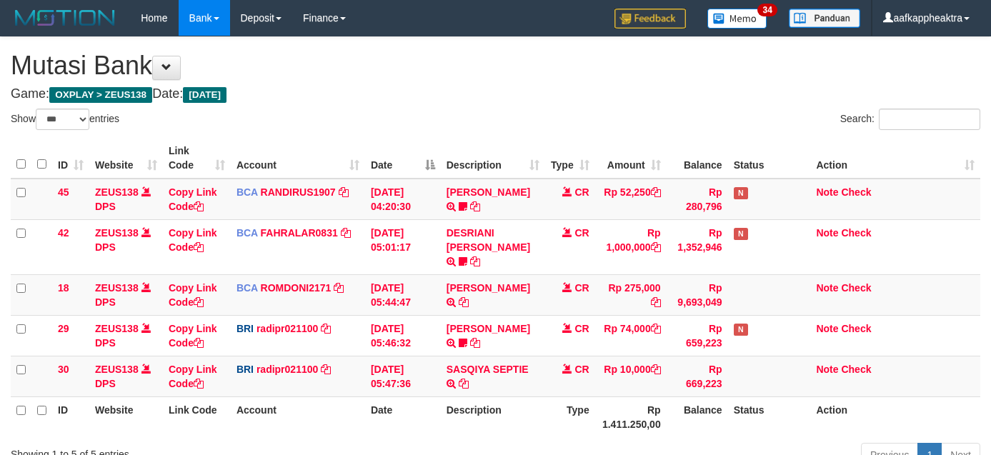
select select "***"
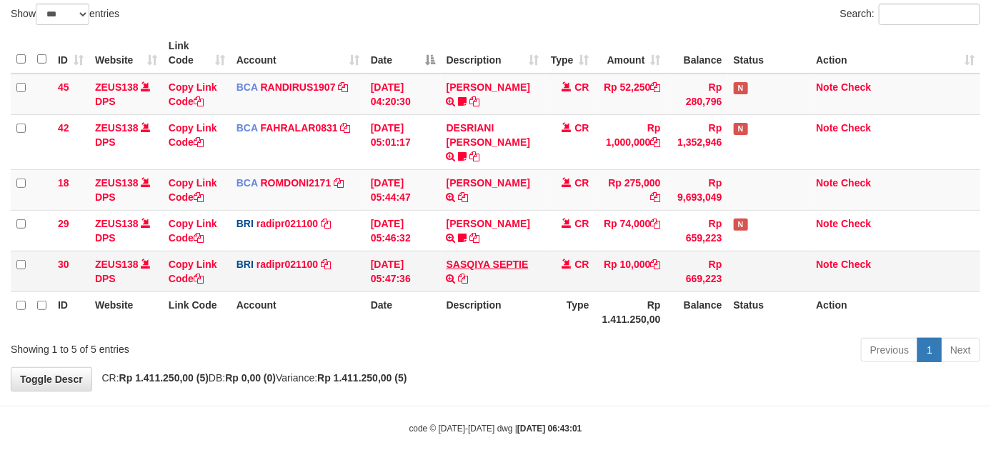
click at [439, 251] on td "[DATE] 05:47:36" at bounding box center [403, 271] width 76 height 41
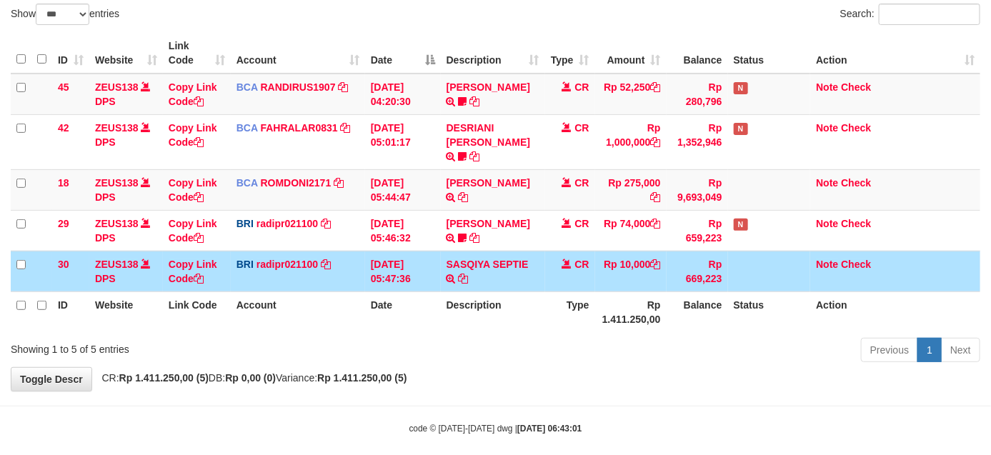
click at [441, 251] on td "SASQIYA SEPTIE TRANSFER NBMB SASQIYA SEPTIE TO [PERSON_NAME]" at bounding box center [493, 271] width 104 height 41
click at [439, 251] on td "[DATE] 05:47:36" at bounding box center [403, 271] width 76 height 41
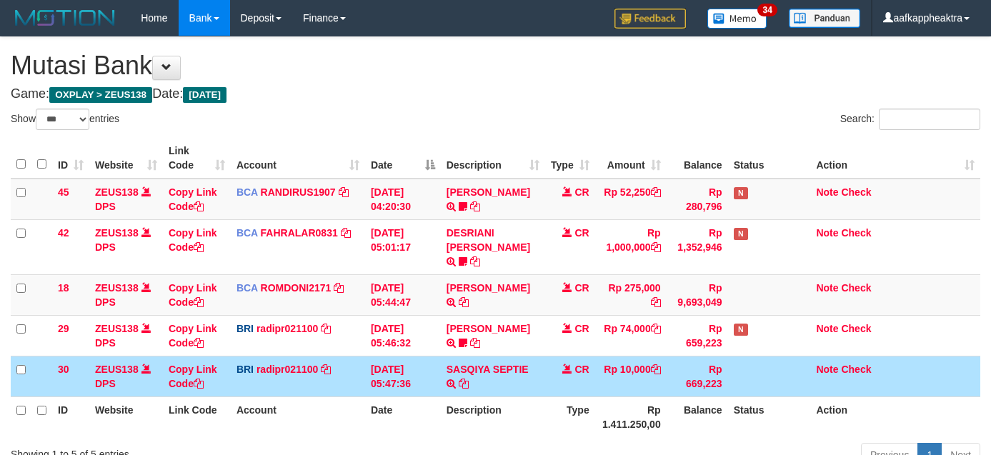
select select "***"
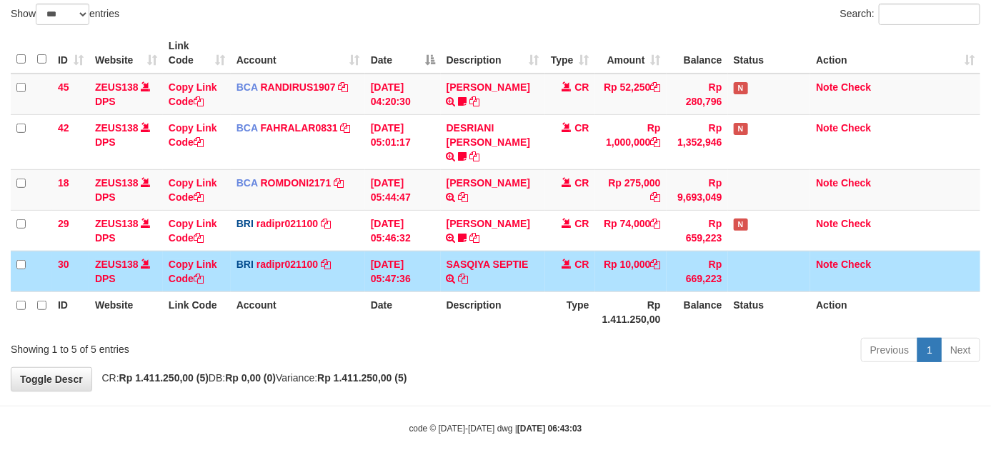
click at [420, 251] on td "[DATE] 05:47:36" at bounding box center [403, 271] width 76 height 41
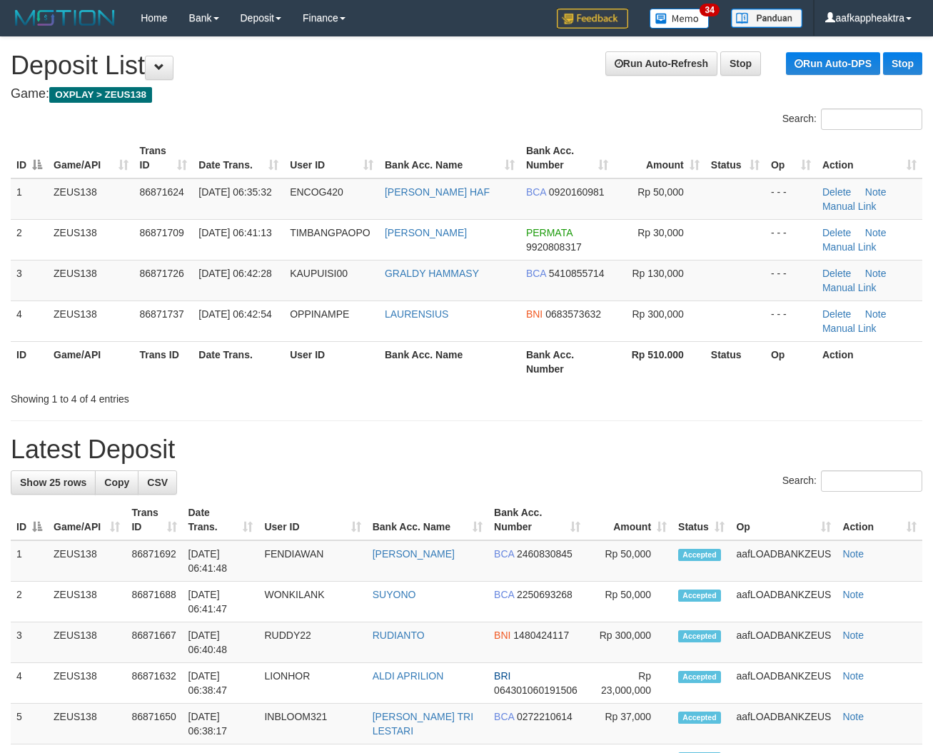
scroll to position [39, 0]
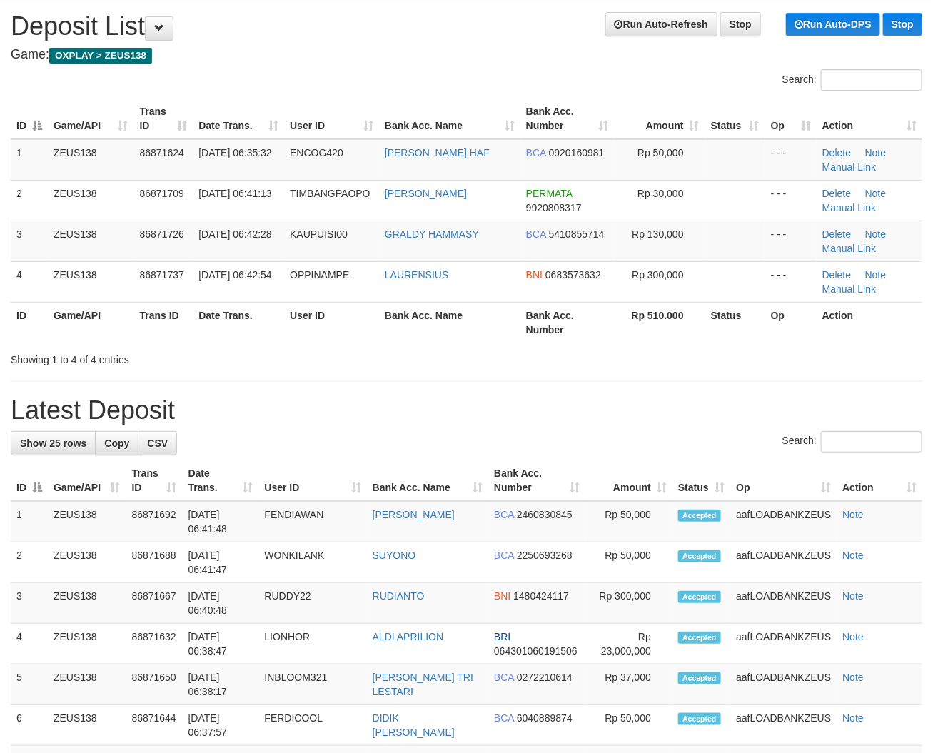
drag, startPoint x: 326, startPoint y: 351, endPoint x: 5, endPoint y: 357, distance: 320.7
click at [324, 352] on div "Showing 1 to 4 of 4 entries" at bounding box center [195, 357] width 368 height 20
click at [368, 348] on div "Search: ID Game/API Trans ID Date Trans. User ID Bank Acc. Name Bank Acc. Numbe…" at bounding box center [467, 218] width 912 height 298
drag, startPoint x: 402, startPoint y: 351, endPoint x: 293, endPoint y: 357, distance: 109.4
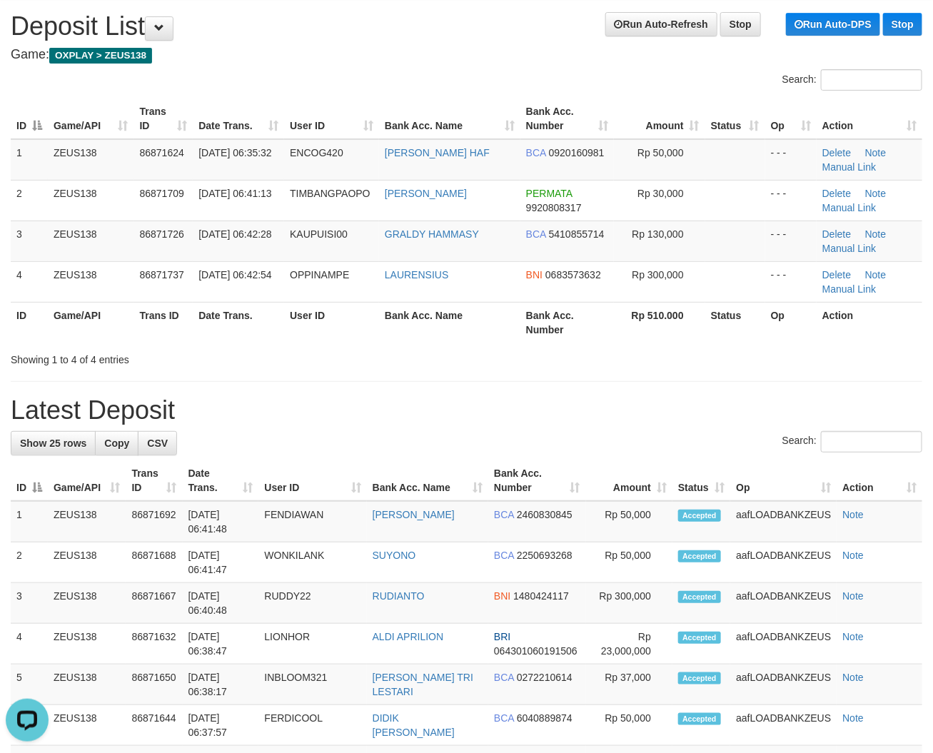
click at [354, 357] on div "Showing 1 to 4 of 4 entries" at bounding box center [466, 357] width 933 height 20
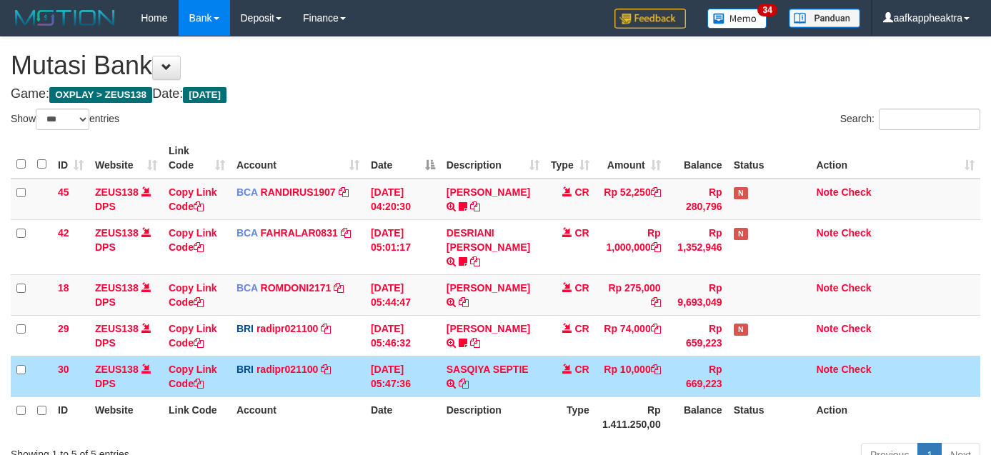
select select "***"
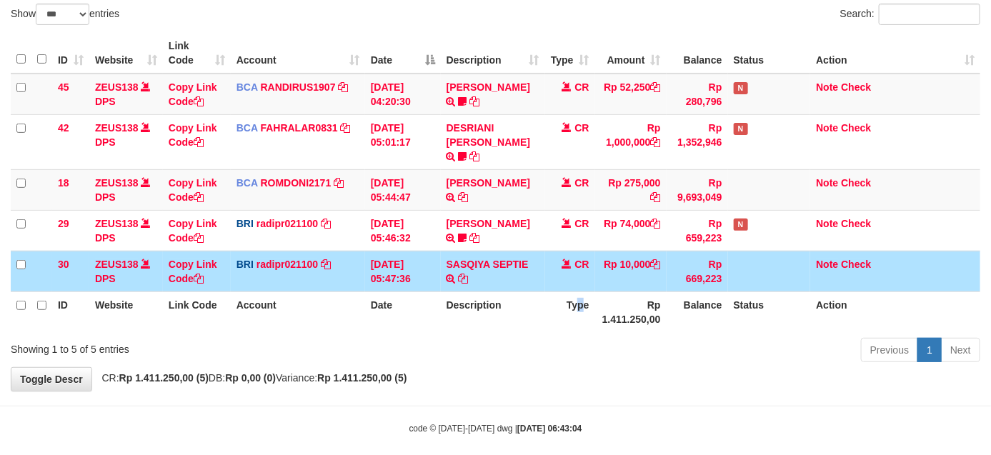
click at [575, 306] on th "Type" at bounding box center [570, 311] width 50 height 41
drag, startPoint x: 587, startPoint y: 304, endPoint x: 576, endPoint y: 307, distance: 11.3
click at [583, 304] on th "Type" at bounding box center [570, 311] width 50 height 41
click at [564, 308] on th "Type" at bounding box center [570, 311] width 50 height 41
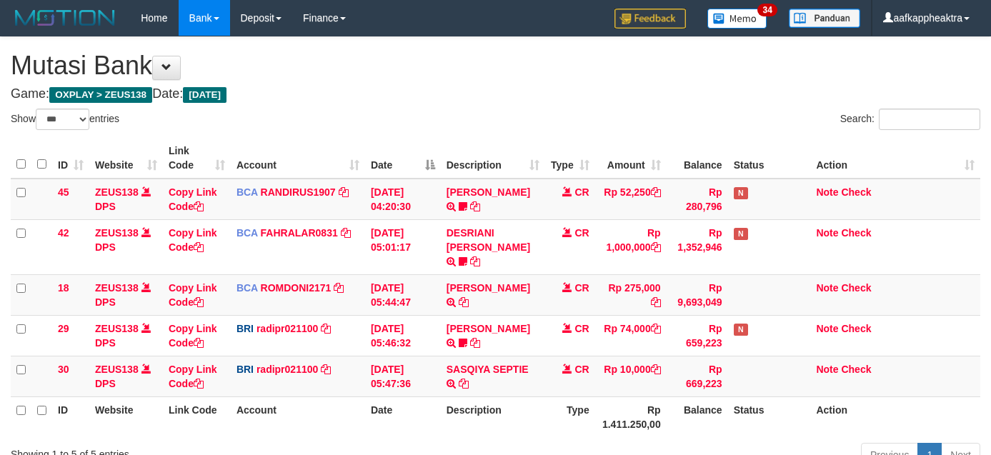
select select "***"
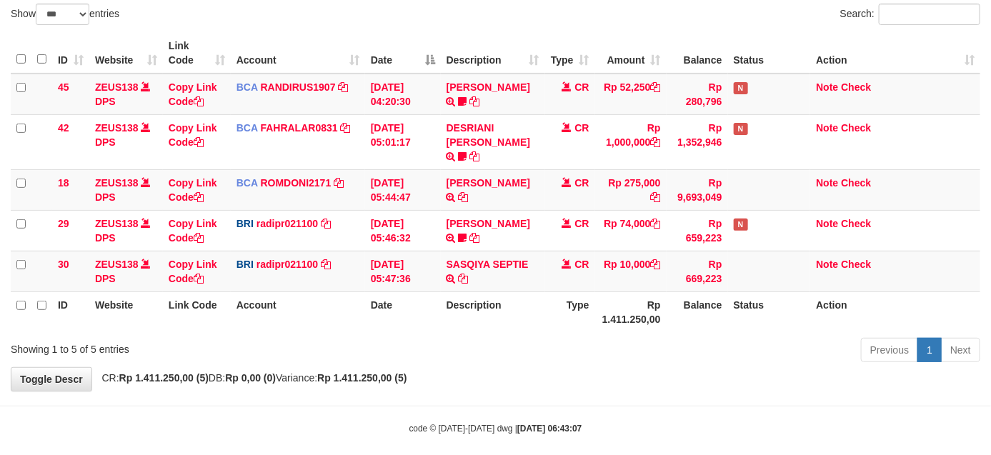
click at [556, 291] on th "Type" at bounding box center [570, 311] width 50 height 41
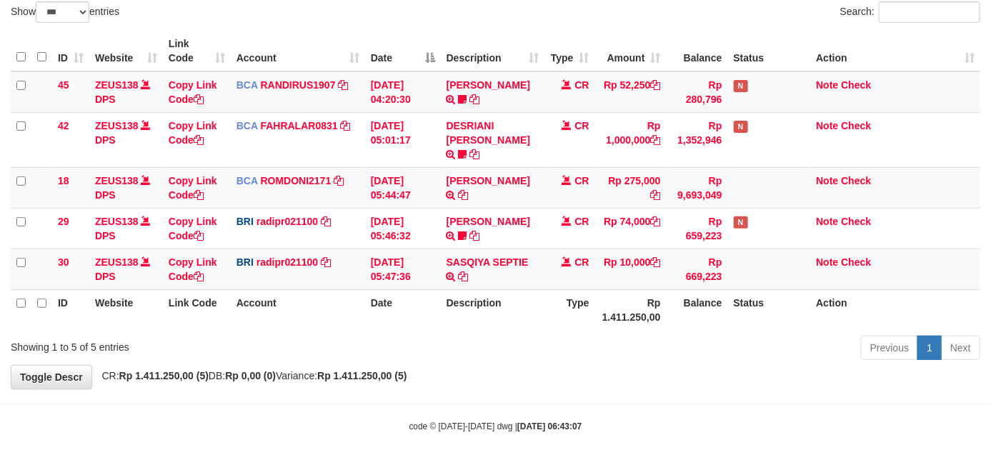
click at [586, 289] on tr "ID Website Link Code Account Date Description Type Rp 1.411.250,00 Balance Stat…" at bounding box center [495, 309] width 969 height 41
click at [563, 289] on th "Type" at bounding box center [570, 309] width 50 height 41
click at [523, 268] on td "SASQIYA SEPTIE TRANSFER NBMB SASQIYA SEPTIE TO REYNALDI ADI PRATAMA" at bounding box center [493, 269] width 104 height 41
drag, startPoint x: 553, startPoint y: 261, endPoint x: 571, endPoint y: 266, distance: 18.5
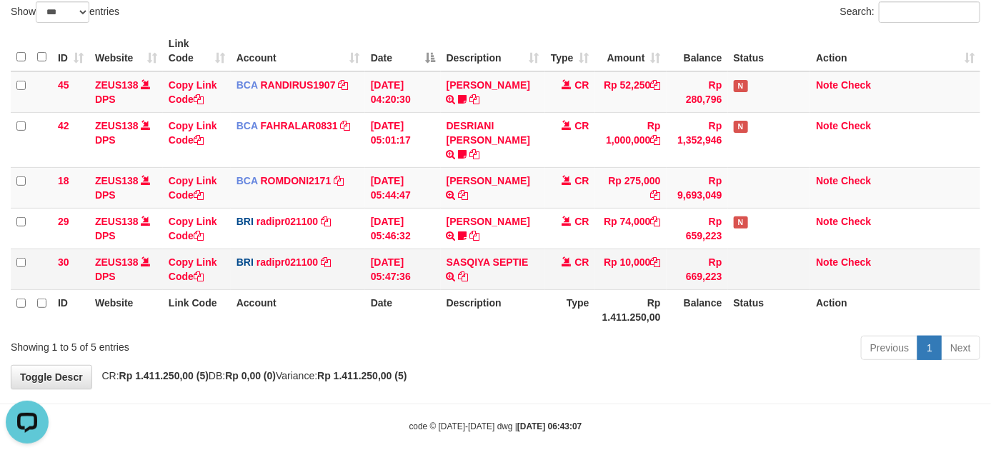
click at [548, 262] on td "CR" at bounding box center [570, 269] width 50 height 41
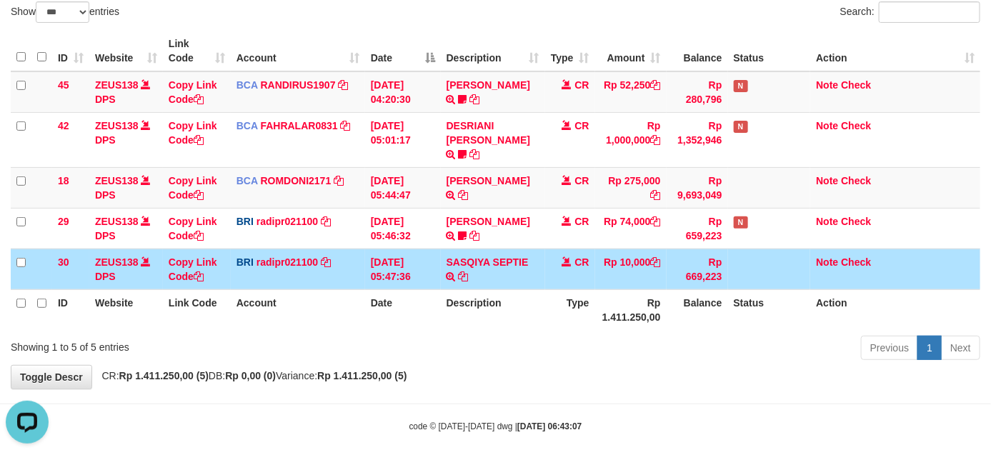
click at [488, 266] on td "SASQIYA SEPTIE TRANSFER NBMB SASQIYA SEPTIE TO REYNALDI ADI PRATAMA" at bounding box center [493, 269] width 104 height 41
click at [501, 256] on link "SASQIYA SEPTIE" at bounding box center [487, 261] width 82 height 11
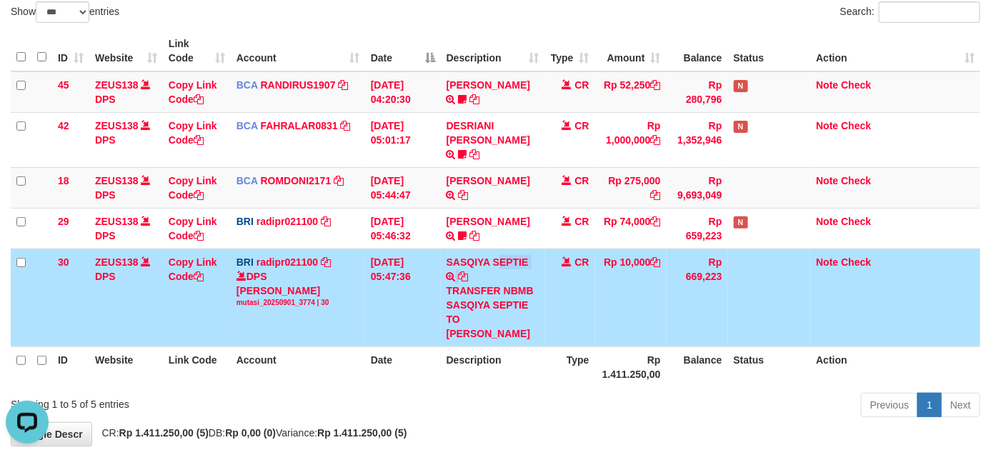
drag, startPoint x: 498, startPoint y: 254, endPoint x: 488, endPoint y: 259, distance: 10.9
click at [490, 258] on td "SASQIYA SEPTIE TRANSFER NBMB SASQIYA SEPTIE TO [PERSON_NAME]" at bounding box center [493, 298] width 104 height 98
click at [488, 259] on td "SASQIYA SEPTIE TRANSFER NBMB SASQIYA SEPTIE TO [PERSON_NAME]" at bounding box center [493, 298] width 104 height 98
click at [450, 263] on td "SASQIYA SEPTIE TRANSFER NBMB SASQIYA SEPTIE TO [PERSON_NAME]" at bounding box center [493, 298] width 104 height 98
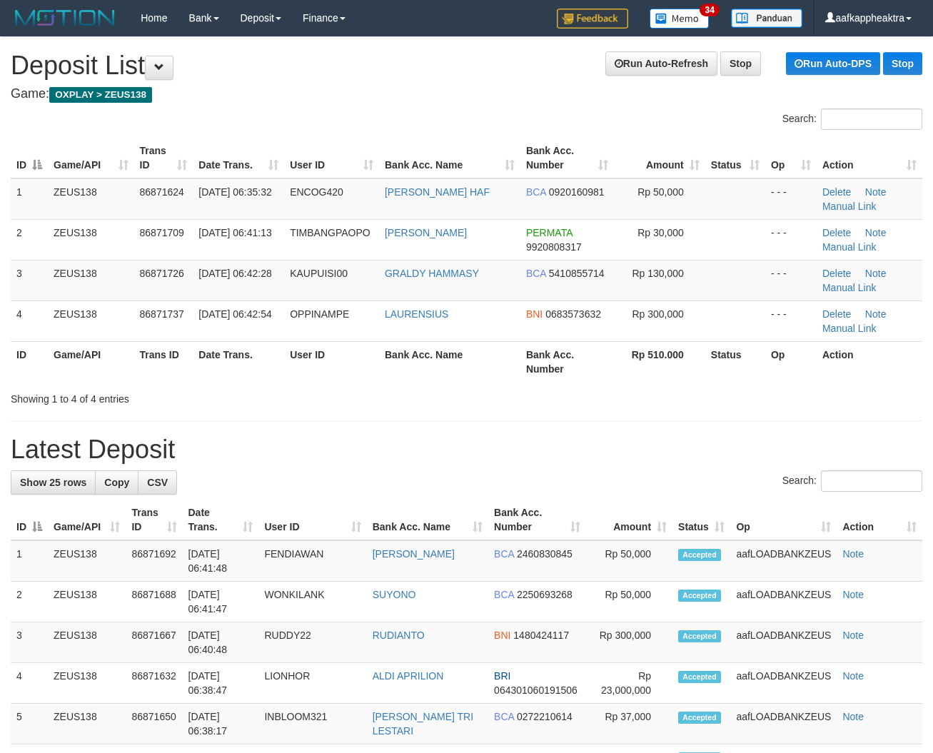
scroll to position [39, 0]
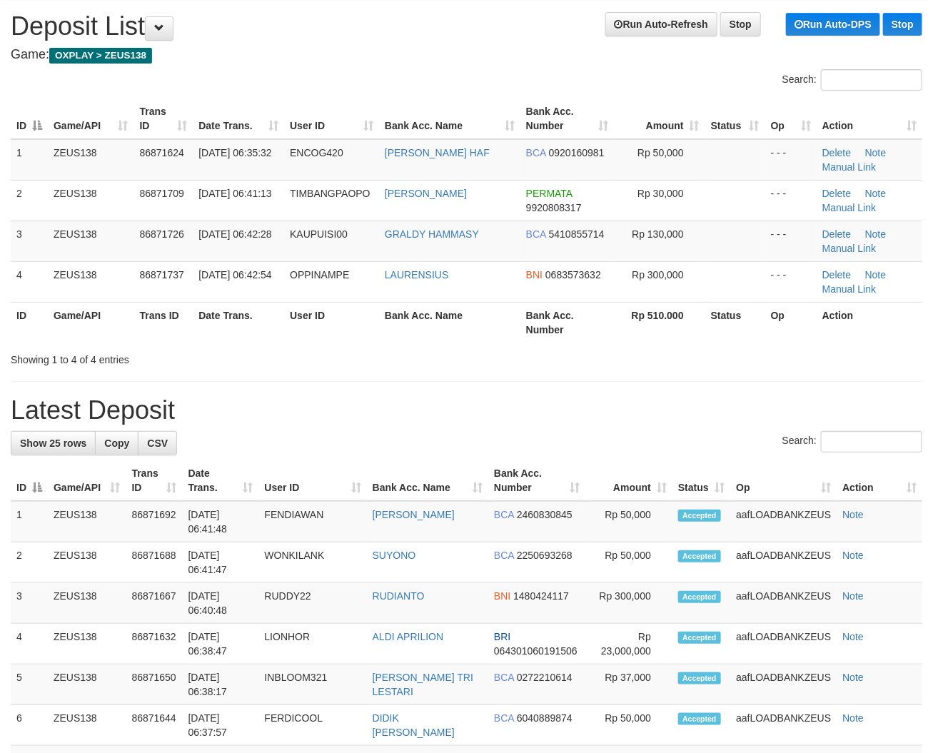
click at [356, 341] on th "User ID" at bounding box center [331, 322] width 95 height 41
click at [450, 334] on th "Bank Acc. Name" at bounding box center [449, 322] width 141 height 41
click at [374, 336] on th "User ID" at bounding box center [331, 322] width 95 height 41
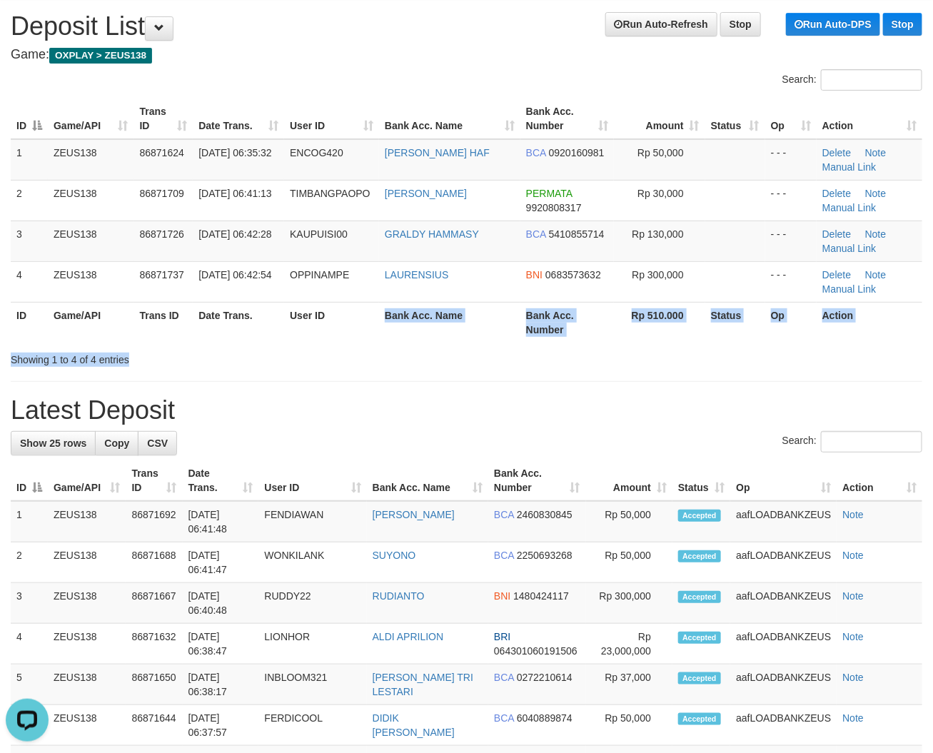
scroll to position [0, 0]
drag, startPoint x: 371, startPoint y: 344, endPoint x: 2, endPoint y: 334, distance: 369.4
click at [350, 352] on div "Search: ID Game/API Trans ID Date Trans. User ID Bank Acc. Name Bank Acc. Numbe…" at bounding box center [467, 218] width 912 height 298
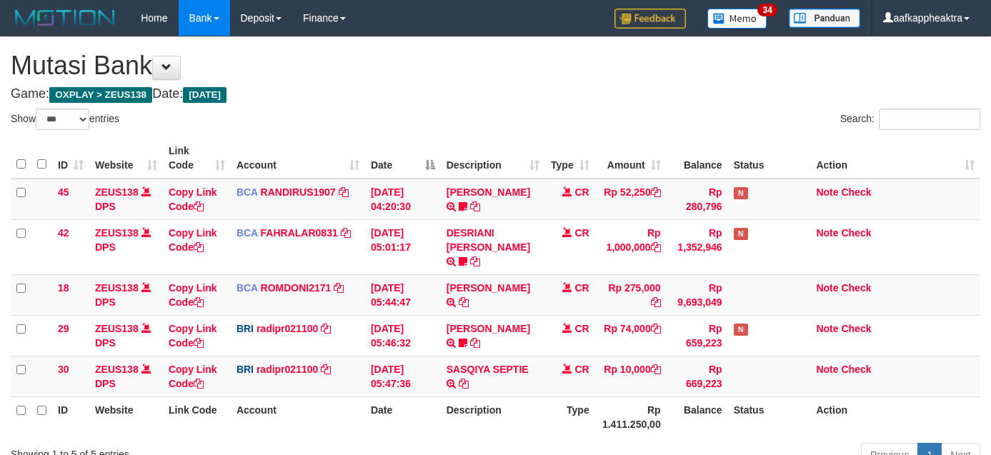
select select "***"
click at [486, 356] on td "SASQIYA SEPTIE TRANSFER NBMB SASQIYA SEPTIE TO REYNALDI ADI PRATAMA" at bounding box center [493, 376] width 104 height 41
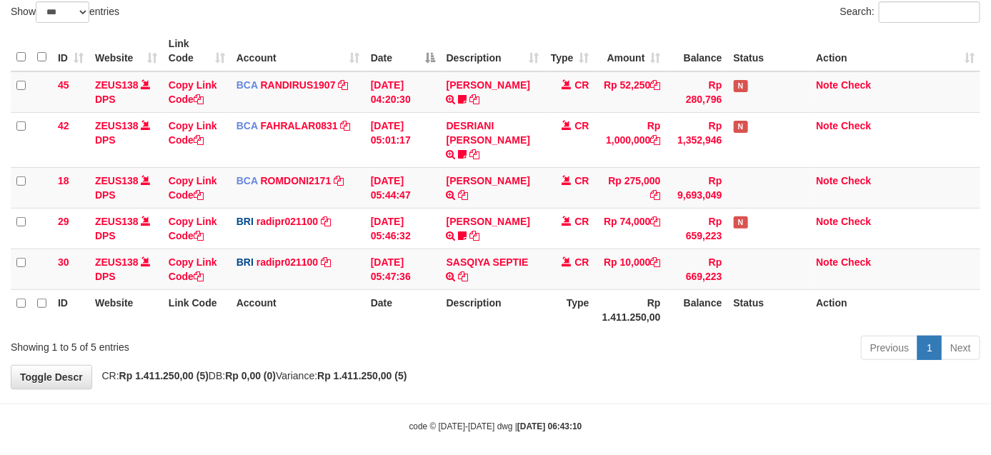
click at [498, 289] on th "Description" at bounding box center [493, 309] width 104 height 41
click at [497, 289] on th "Description" at bounding box center [493, 309] width 104 height 41
drag, startPoint x: 476, startPoint y: 281, endPoint x: 571, endPoint y: 283, distance: 95.7
click at [473, 289] on th "Description" at bounding box center [493, 309] width 104 height 41
click at [665, 268] on tr "30 ZEUS138 DPS Copy Link Code BRI radipr021100 DPS REYNALDI ADI PRATAMA mutasi_…" at bounding box center [495, 269] width 969 height 41
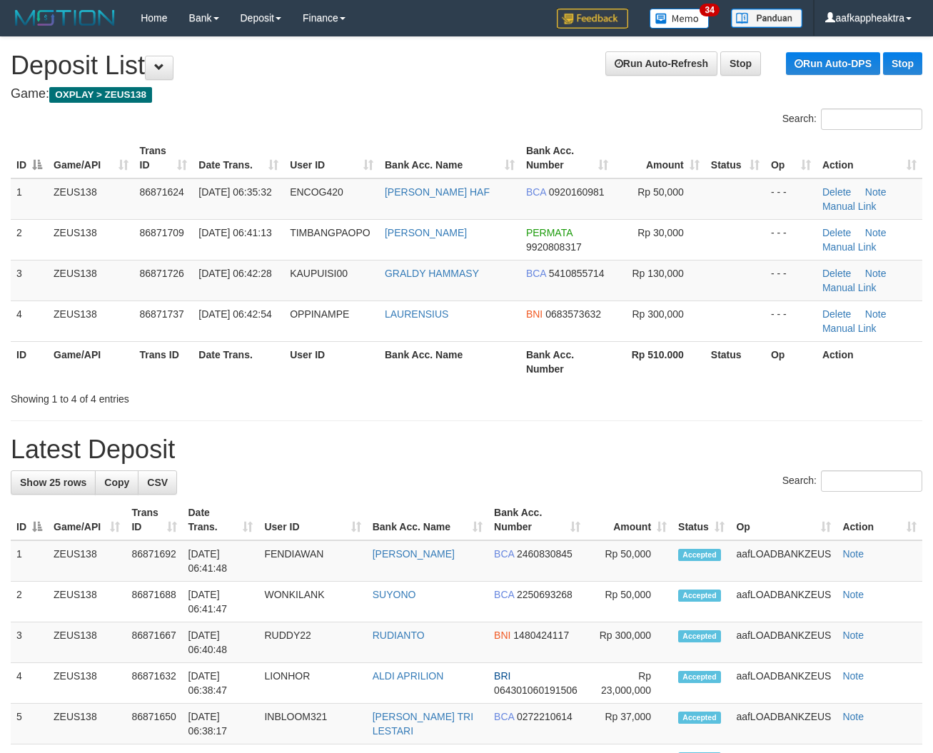
scroll to position [39, 0]
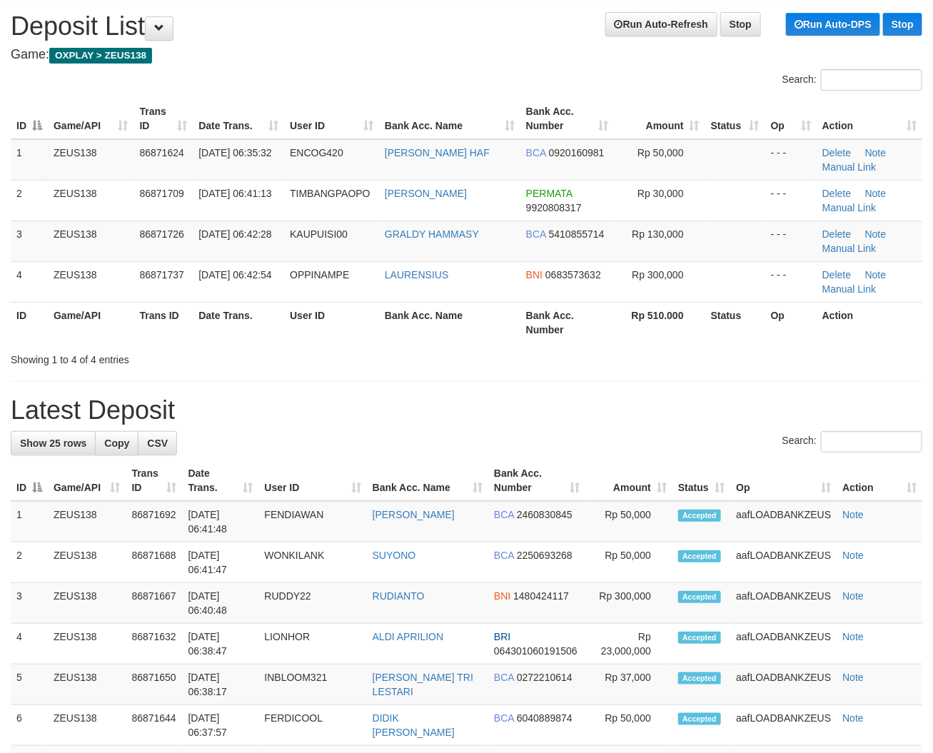
drag, startPoint x: 359, startPoint y: 376, endPoint x: 9, endPoint y: 319, distance: 353.9
drag, startPoint x: 359, startPoint y: 326, endPoint x: 9, endPoint y: 331, distance: 350.7
click at [258, 346] on div "Search: ID Game/API Trans ID Date Trans. User ID Bank Acc. Name Bank Acc. Numbe…" at bounding box center [467, 218] width 912 height 298
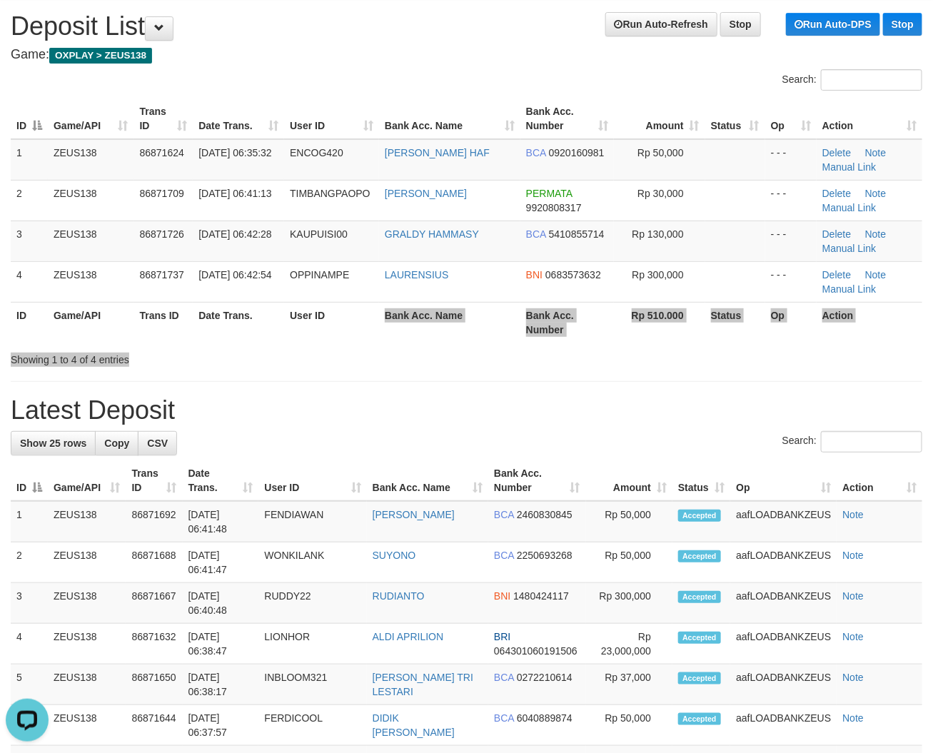
scroll to position [0, 0]
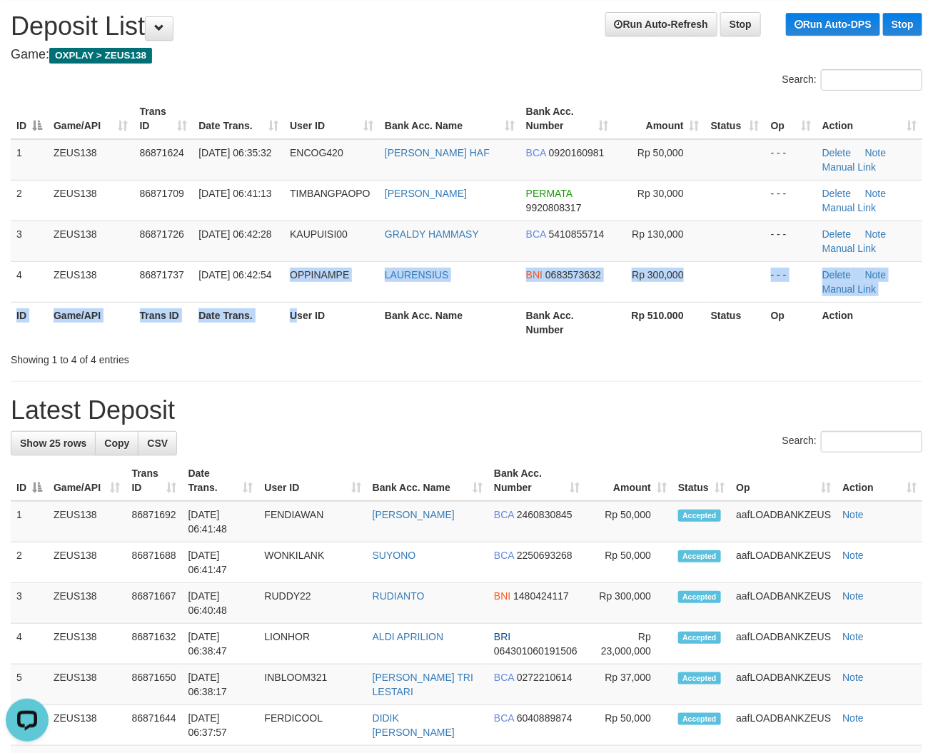
drag, startPoint x: 290, startPoint y: 313, endPoint x: 4, endPoint y: 311, distance: 286.4
click at [276, 318] on table "ID Game/API Trans ID Date Trans. User ID Bank Acc. Name Bank Acc. Number Amount…" at bounding box center [467, 221] width 912 height 244
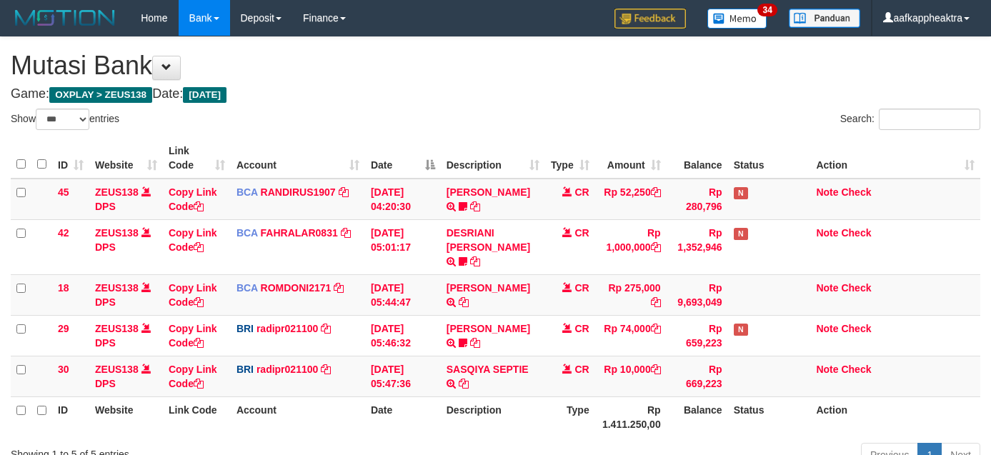
select select "***"
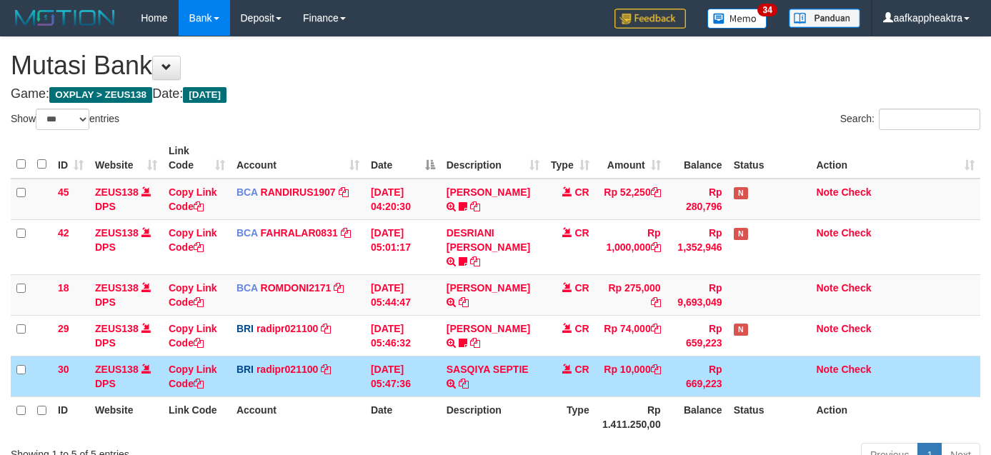
select select "***"
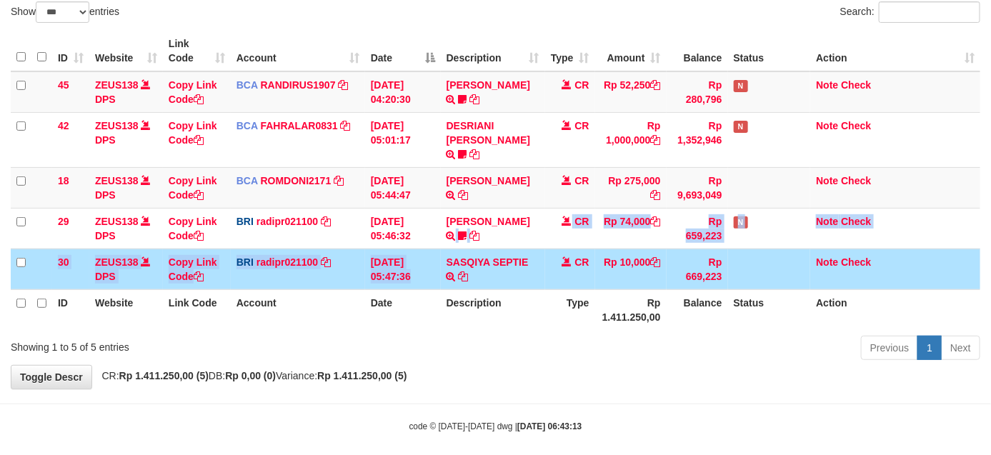
click at [416, 239] on tbody "45 ZEUS138 DPS Copy Link Code BCA RANDIRUS1907 DPS [PERSON_NAME] mutasi_2025090…" at bounding box center [495, 180] width 969 height 219
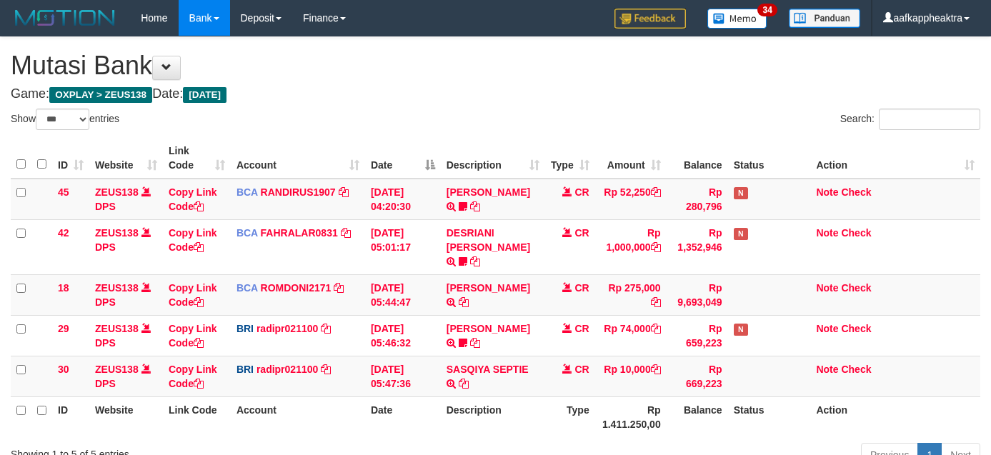
select select "***"
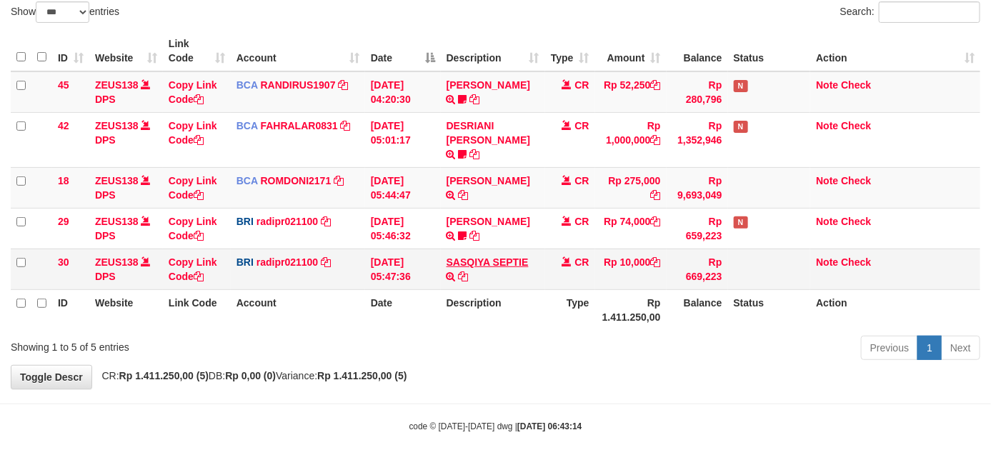
click at [527, 251] on td "SASQIYA SEPTIE TRANSFER NBMB SASQIYA SEPTIE TO [PERSON_NAME]" at bounding box center [493, 269] width 104 height 41
click at [494, 254] on td "SASQIYA SEPTIE TRANSFER NBMB SASQIYA SEPTIE TO [PERSON_NAME]" at bounding box center [493, 269] width 104 height 41
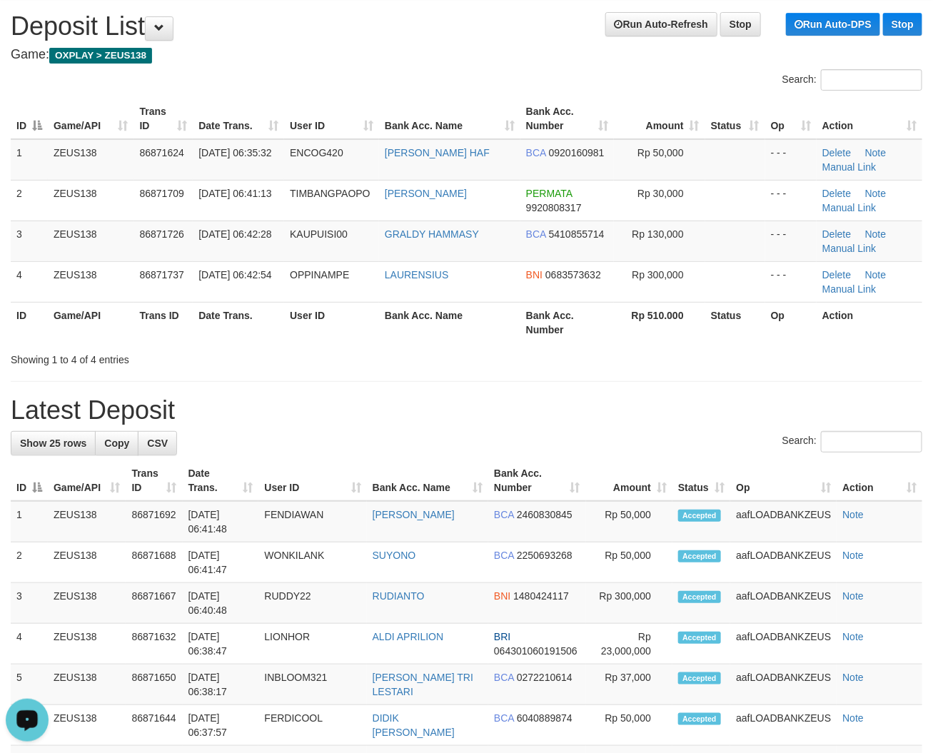
drag, startPoint x: 290, startPoint y: 340, endPoint x: 4, endPoint y: 336, distance: 285.7
click at [282, 346] on div "Search: ID Game/API Trans ID Date Trans. User ID Bank Acc. Name Bank Acc. Numbe…" at bounding box center [467, 218] width 912 height 298
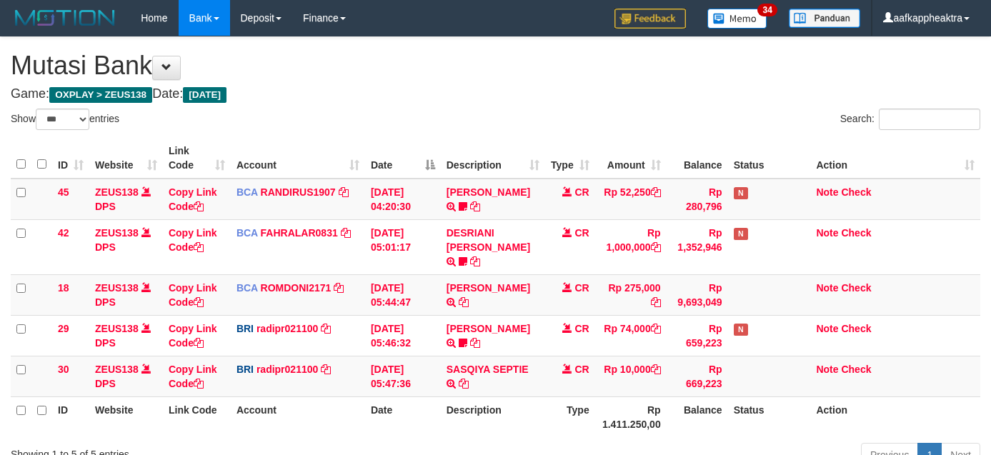
select select "***"
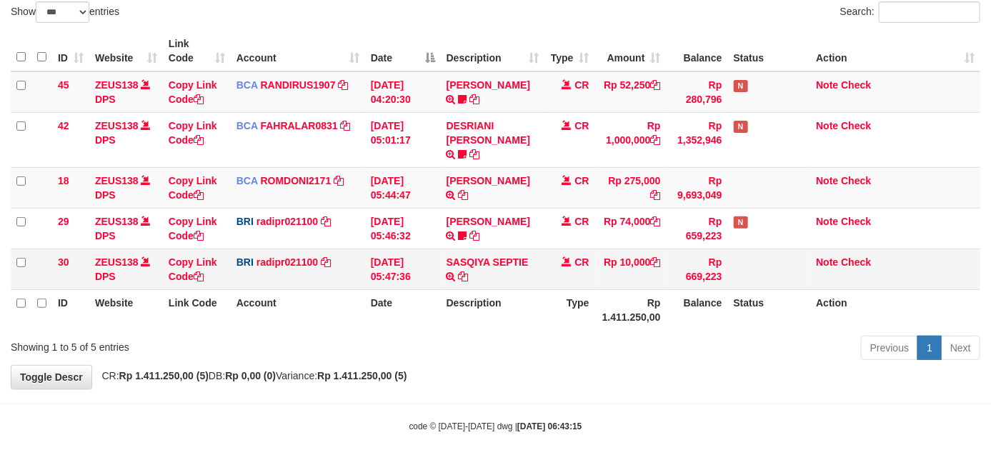
click at [512, 254] on td "SASQIYA SEPTIE TRANSFER NBMB SASQIYA SEPTIE TO [PERSON_NAME]" at bounding box center [493, 269] width 104 height 41
click at [514, 254] on td "SASQIYA SEPTIE TRANSFER NBMB SASQIYA SEPTIE TO [PERSON_NAME]" at bounding box center [493, 269] width 104 height 41
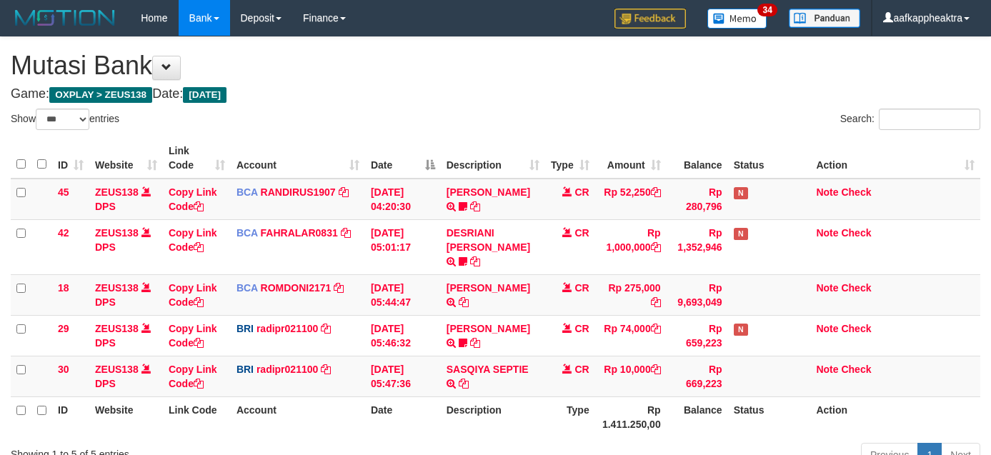
select select "***"
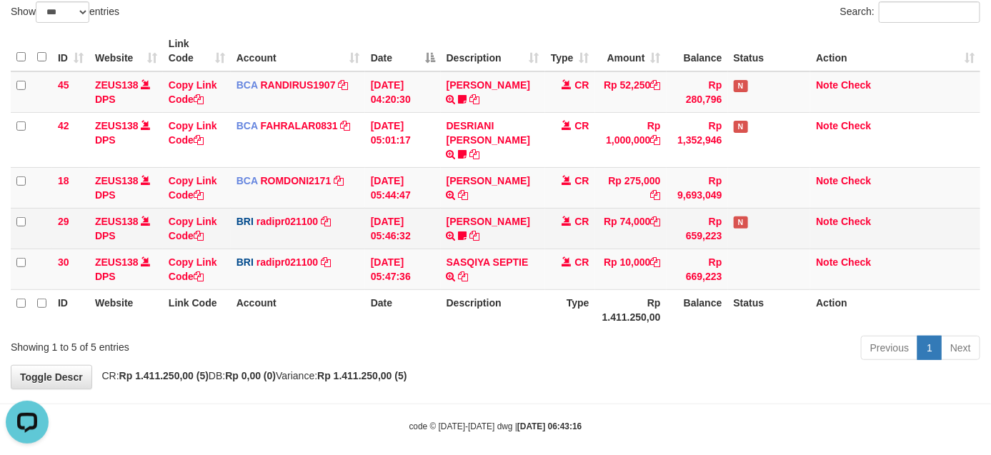
drag, startPoint x: 547, startPoint y: 227, endPoint x: 541, endPoint y: 232, distance: 7.6
click at [547, 227] on td "CR" at bounding box center [570, 228] width 50 height 41
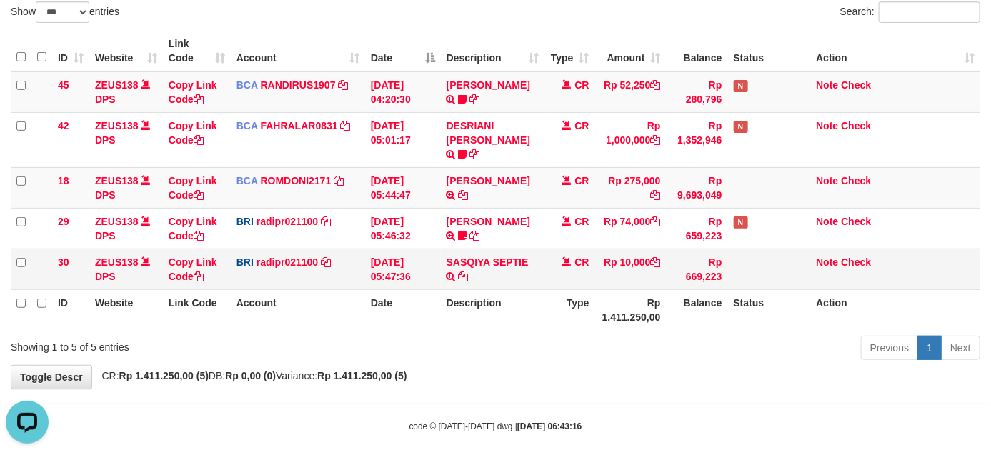
click at [532, 249] on td "SASQIYA SEPTIE TRANSFER NBMB SASQIYA SEPTIE TO REYNALDI ADI PRATAMA" at bounding box center [493, 269] width 104 height 41
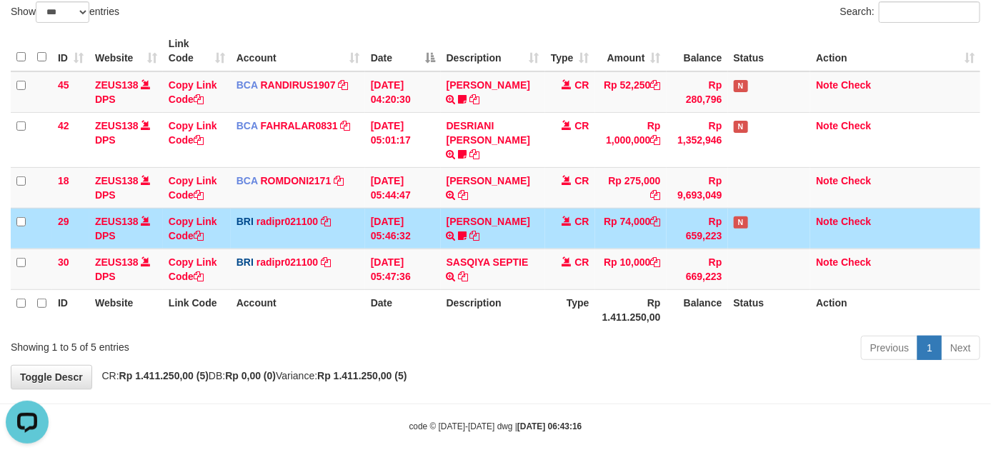
click at [625, 316] on div "ID Website Link Code Account Date Description Type Amount Balance Status Action…" at bounding box center [495, 180] width 991 height 308
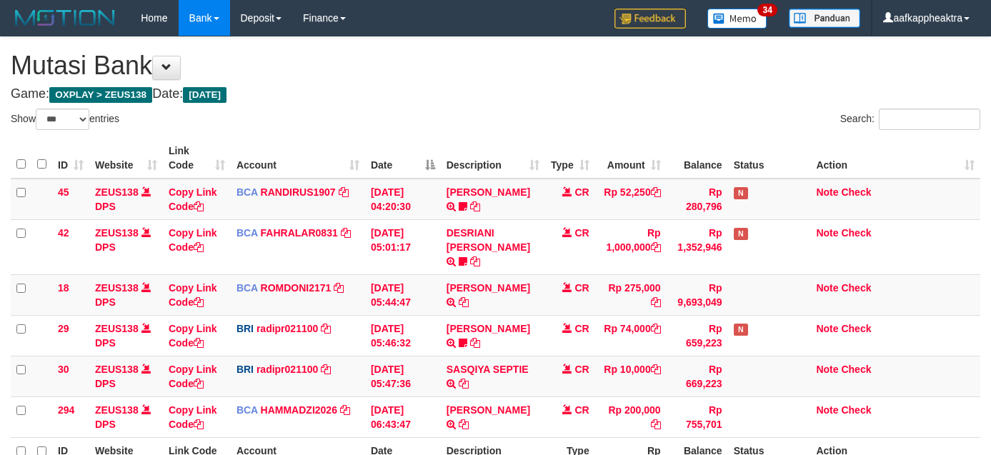
select select "***"
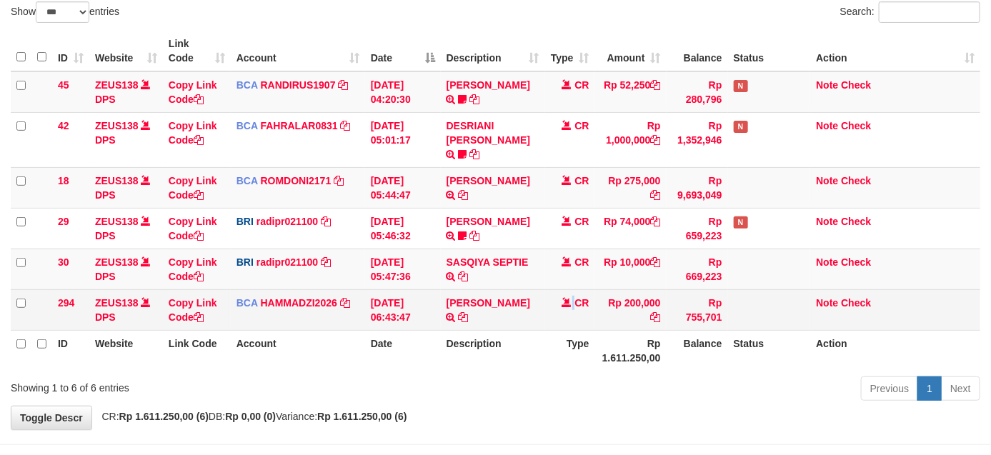
click at [562, 312] on td "CR" at bounding box center [570, 309] width 50 height 41
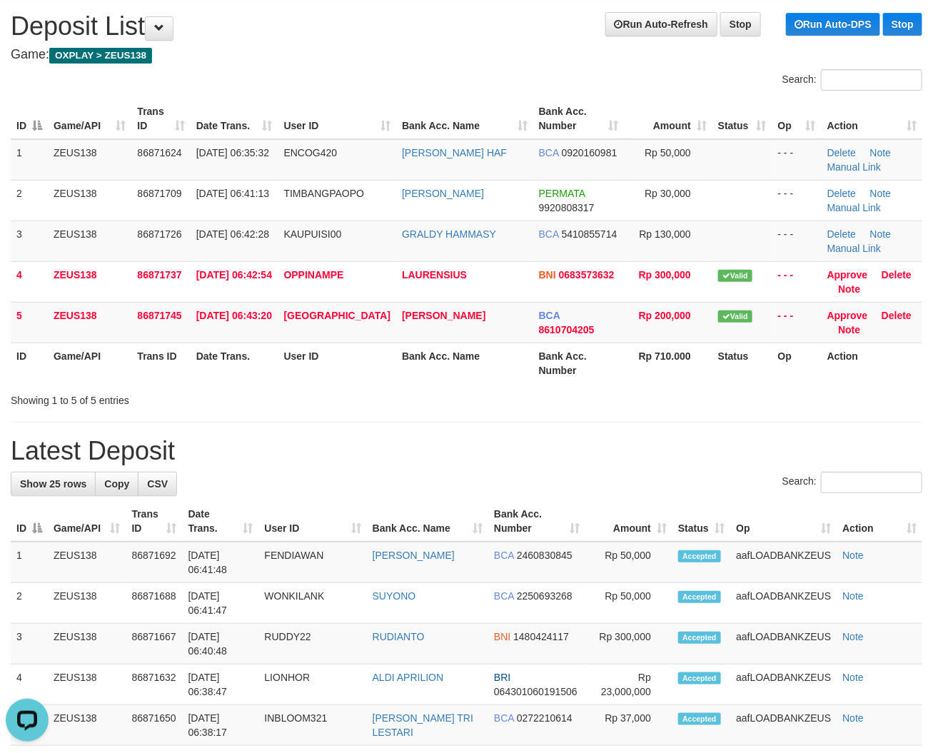
click at [587, 371] on div "ID Game/API Trans ID Date Trans. User ID Bank Acc. Name Bank Acc. Number Amount…" at bounding box center [466, 241] width 933 height 294
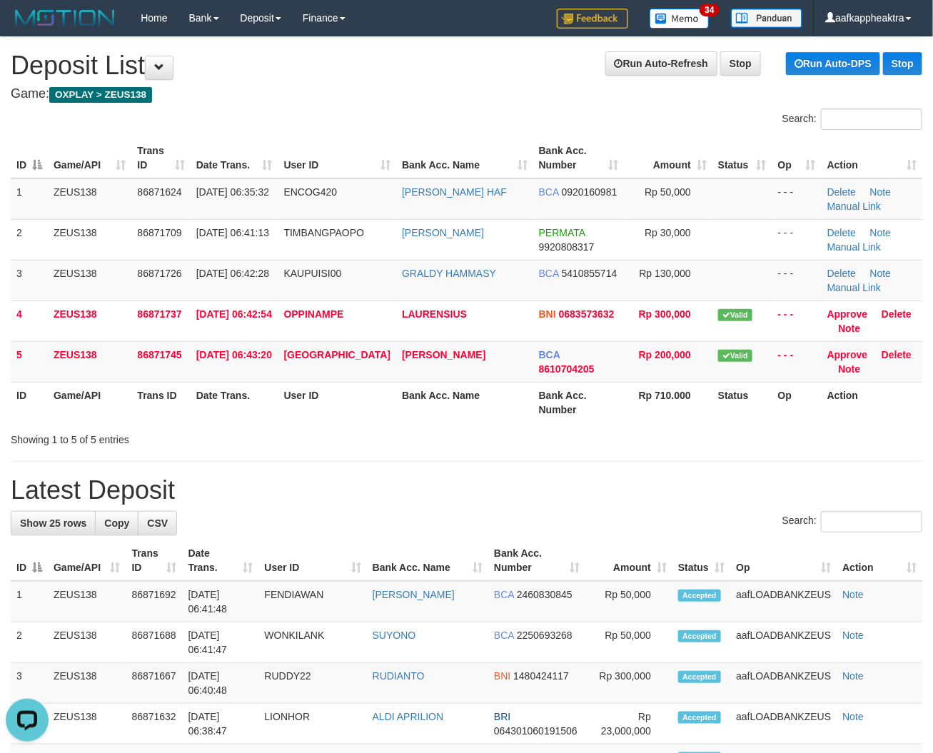
scroll to position [873, 0]
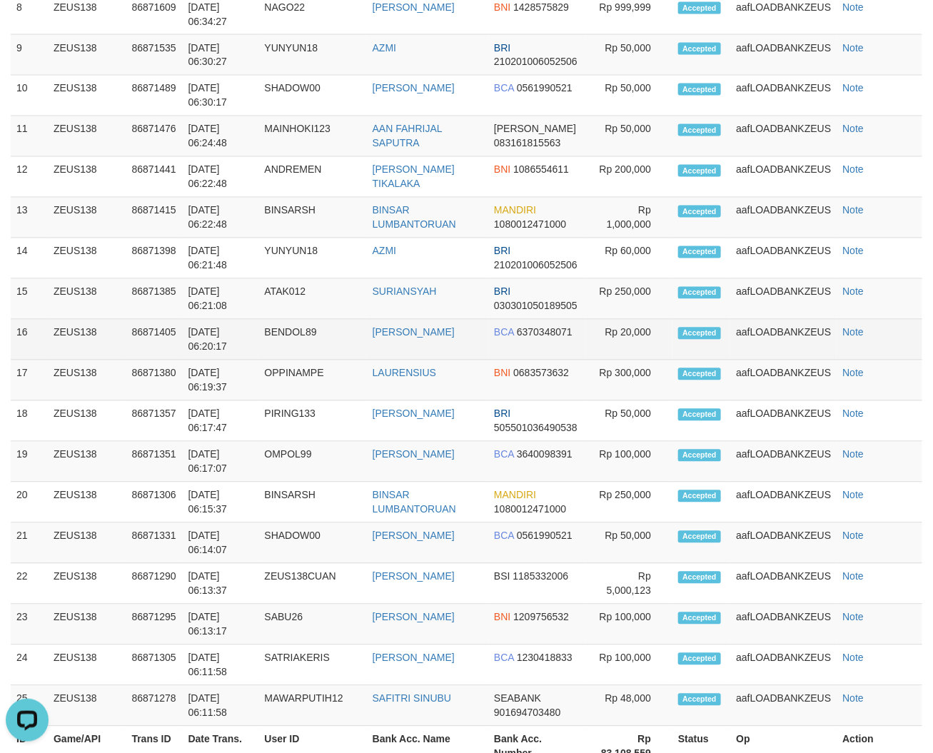
drag, startPoint x: 432, startPoint y: 341, endPoint x: 530, endPoint y: 323, distance: 99.5
click at [530, 323] on tr "16 ZEUS138 86871405 01/09/2025 06:20:17 BENDOL89 SIDHARTA HERMAWAN BCA 63703480…" at bounding box center [467, 340] width 912 height 41
click at [531, 323] on td "BCA 6370348071" at bounding box center [536, 340] width 97 height 41
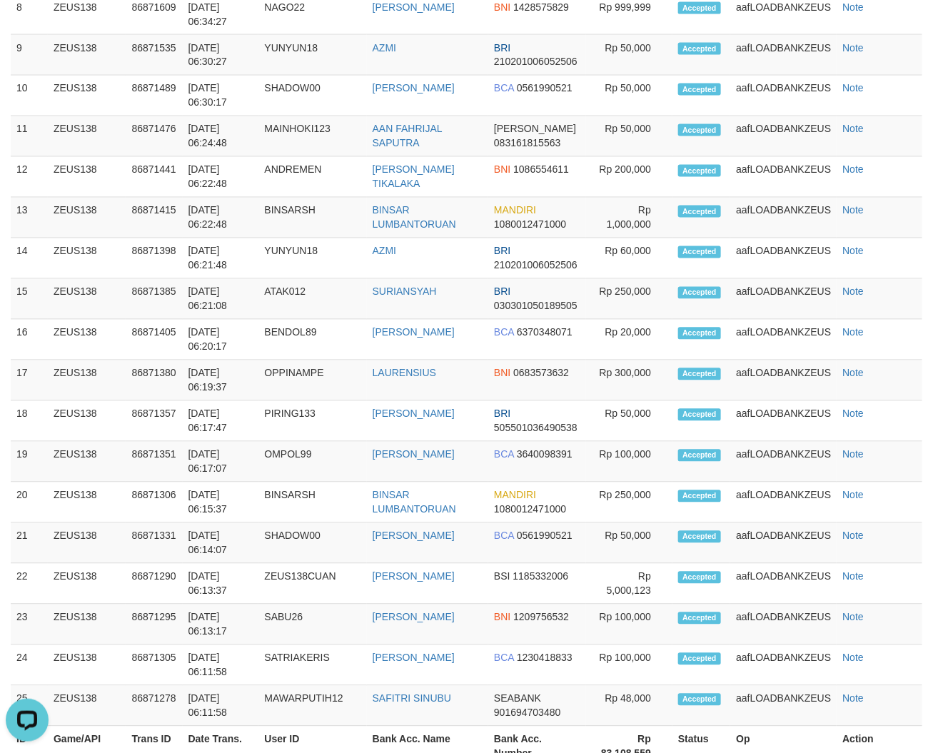
scroll to position [0, 0]
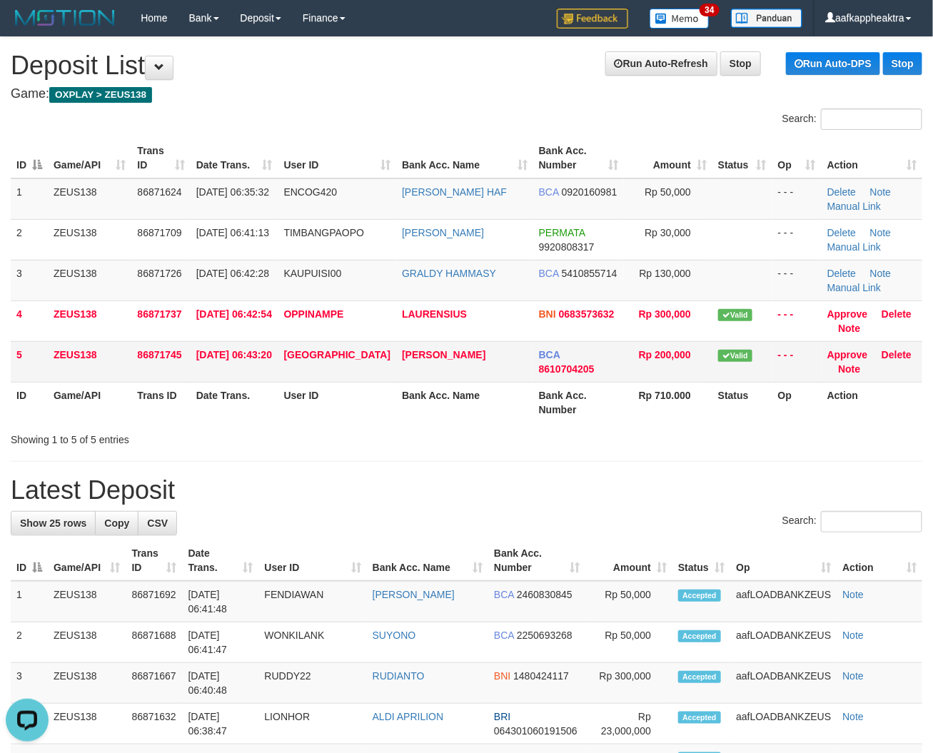
click at [736, 352] on td "Valid" at bounding box center [743, 361] width 60 height 41
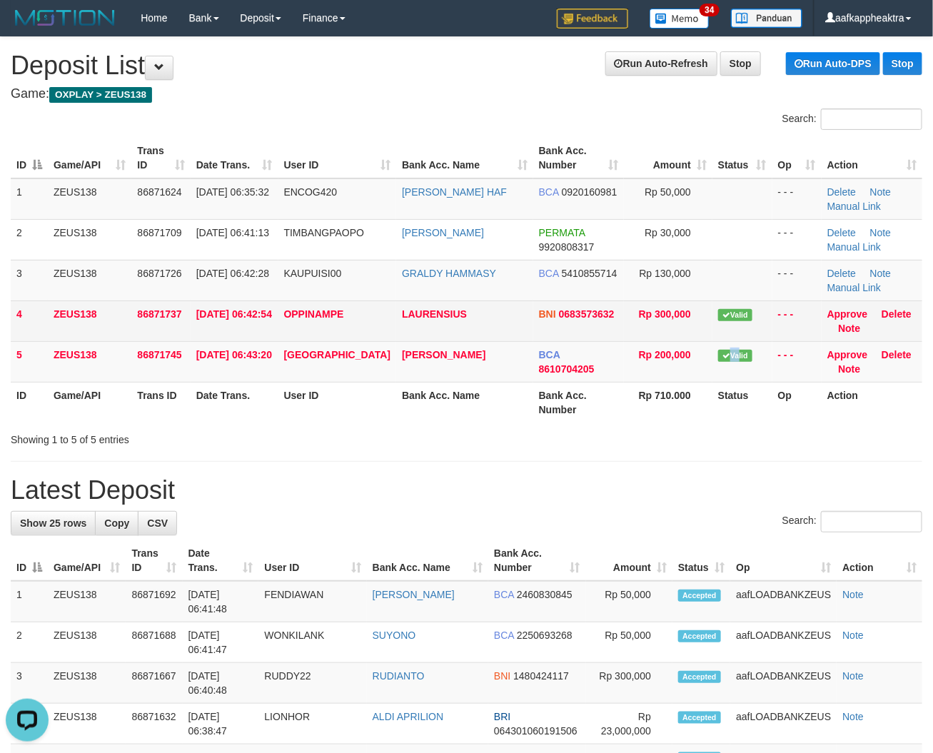
click at [311, 332] on td "OPPINAMPE" at bounding box center [338, 321] width 119 height 41
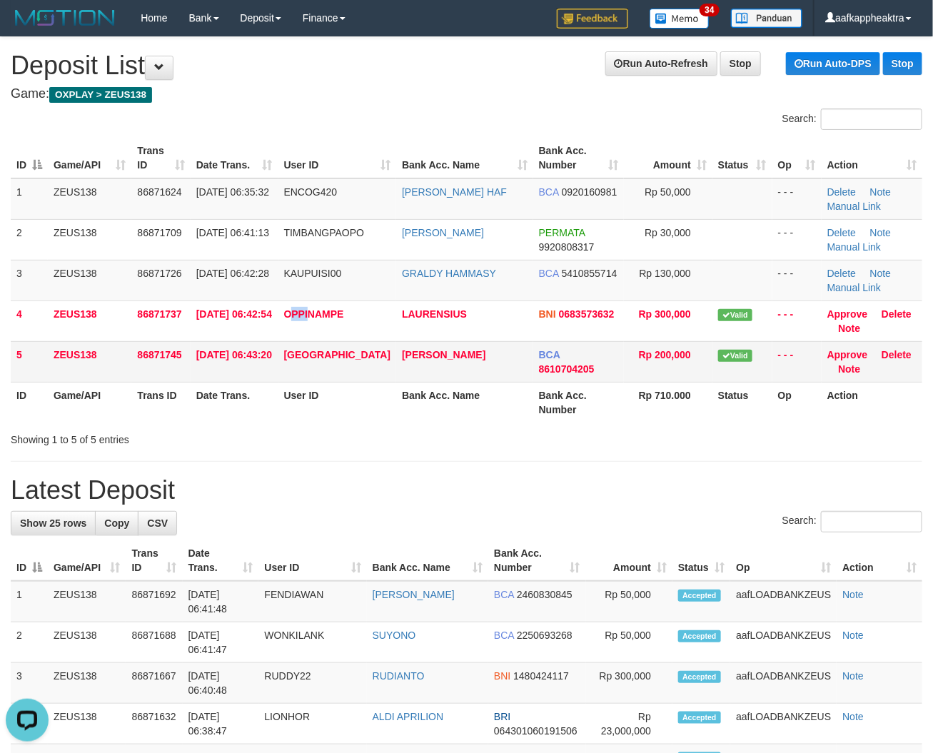
drag, startPoint x: 401, startPoint y: 338, endPoint x: 394, endPoint y: 345, distance: 10.1
click at [403, 339] on tr "4 ZEUS138 86871737 01/09/2025 06:42:54 OPPINAMPE LAURENSIUS BNI 0683573632 Rp 3…" at bounding box center [467, 321] width 912 height 41
drag, startPoint x: 186, startPoint y: 354, endPoint x: 156, endPoint y: 369, distance: 34.5
click at [177, 363] on td "86871745" at bounding box center [160, 361] width 59 height 41
click at [149, 370] on td "86871745" at bounding box center [160, 361] width 59 height 41
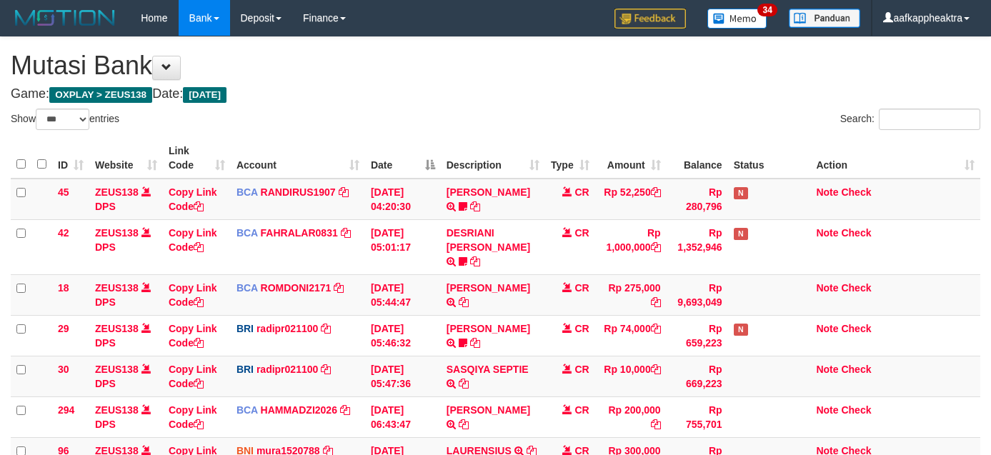
select select "***"
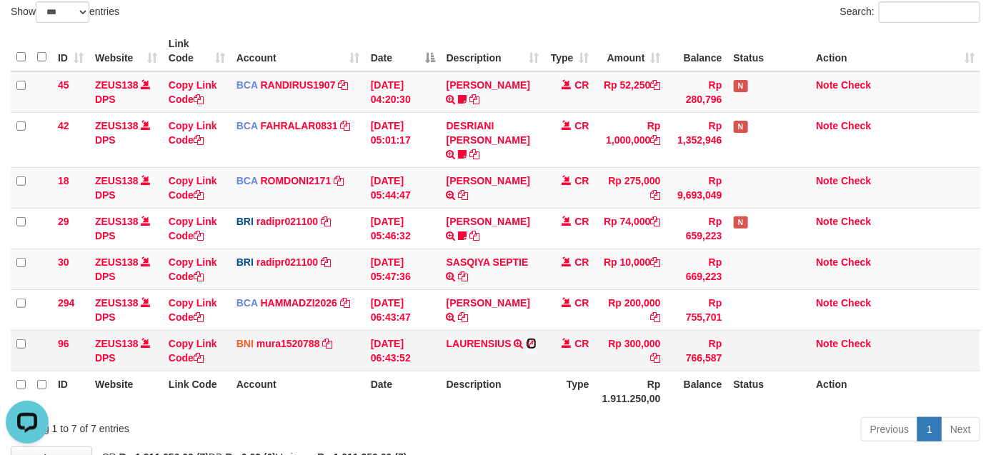
click at [531, 339] on icon at bounding box center [531, 344] width 10 height 10
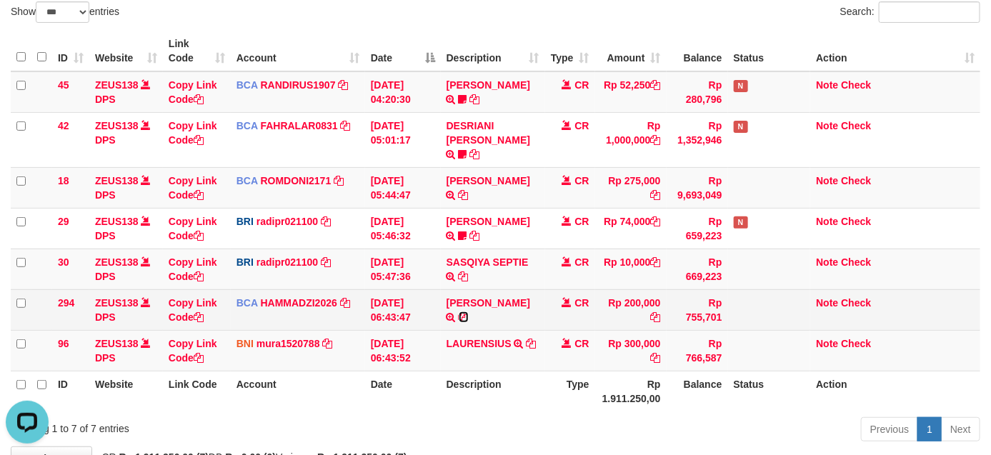
click at [468, 312] on icon at bounding box center [463, 317] width 10 height 10
click at [573, 312] on tr "294 ZEUS138 DPS Copy Link Code BCA HAMMADZI2026 DPS MUHAMMAD ZIDAN KURNIAWAN mu…" at bounding box center [495, 309] width 969 height 41
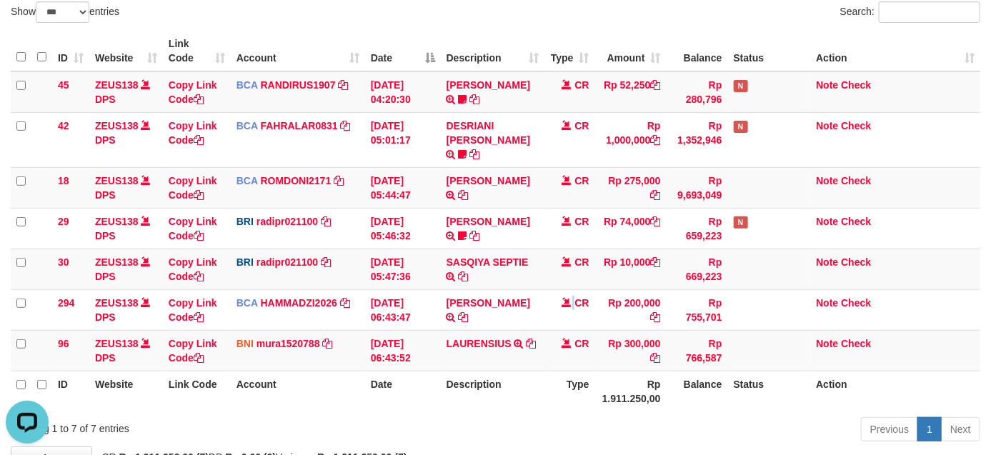
drag, startPoint x: 573, startPoint y: 312, endPoint x: 998, endPoint y: 300, distance: 425.8
click at [586, 309] on td "CR" at bounding box center [570, 309] width 50 height 41
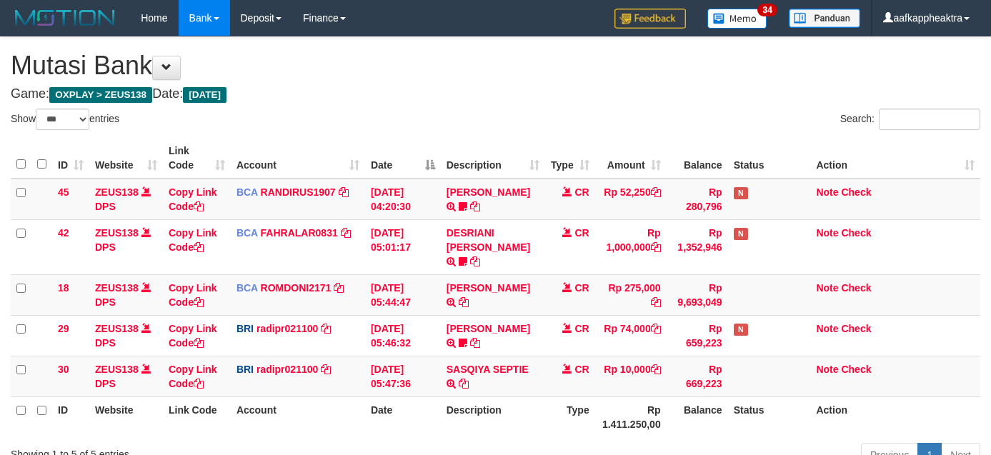
select select "***"
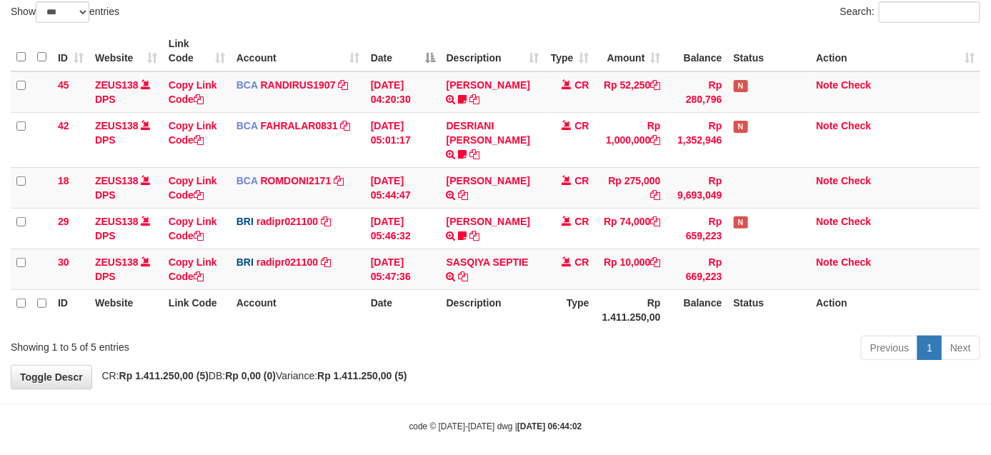
drag, startPoint x: 0, startPoint y: 0, endPoint x: 628, endPoint y: 340, distance: 714.5
click at [541, 341] on div "Previous 1 Next" at bounding box center [701, 349] width 556 height 31
drag, startPoint x: 464, startPoint y: 345, endPoint x: 498, endPoint y: 325, distance: 39.1
click at [466, 344] on div "Previous 1 Next" at bounding box center [701, 349] width 556 height 31
drag, startPoint x: 498, startPoint y: 325, endPoint x: 840, endPoint y: 343, distance: 342.5
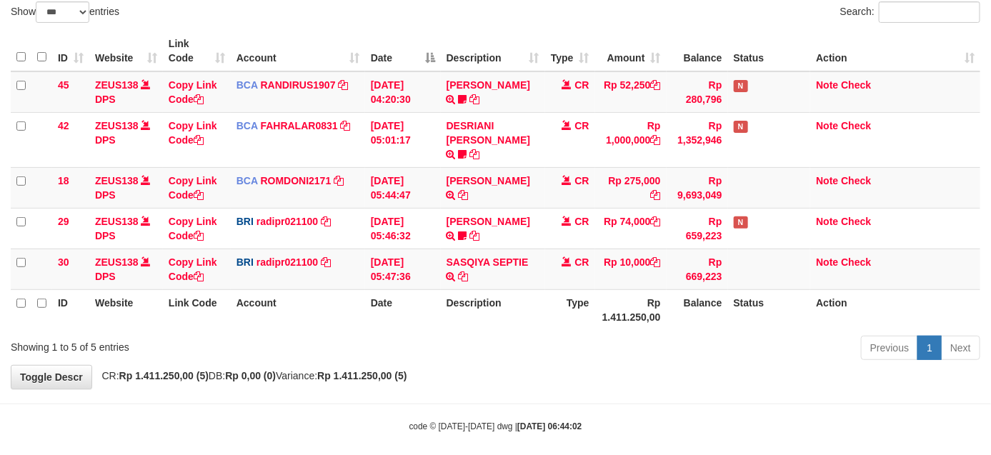
click at [480, 334] on div "Previous 1 Next" at bounding box center [701, 349] width 556 height 31
click at [396, 384] on body "Toggle navigation Home Bank Account List Mutasi Bank Search Note Mutasi Deposit…" at bounding box center [495, 181] width 991 height 576
drag, startPoint x: 401, startPoint y: 384, endPoint x: 471, endPoint y: 359, distance: 74.6
click at [441, 372] on body "Toggle navigation Home Bank Account List Mutasi Bank Search Note Mutasi Deposit…" at bounding box center [495, 181] width 991 height 576
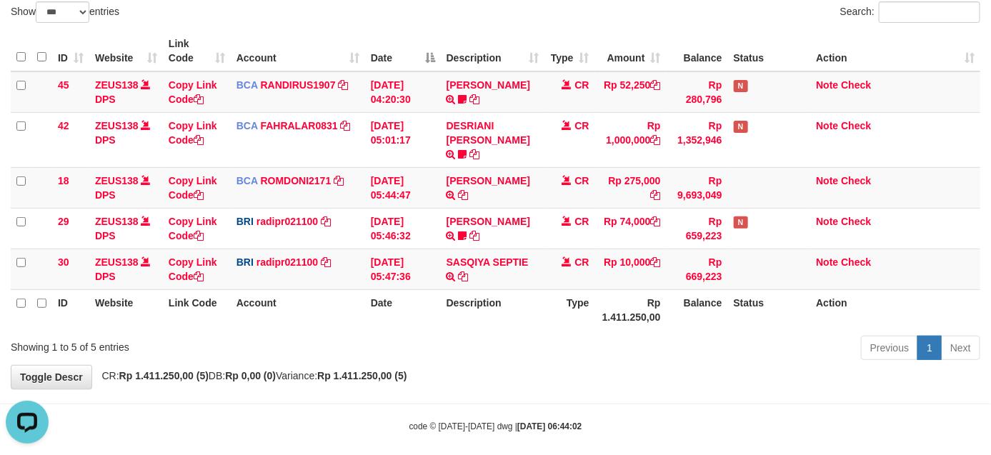
click at [446, 369] on div "**********" at bounding box center [495, 159] width 991 height 458
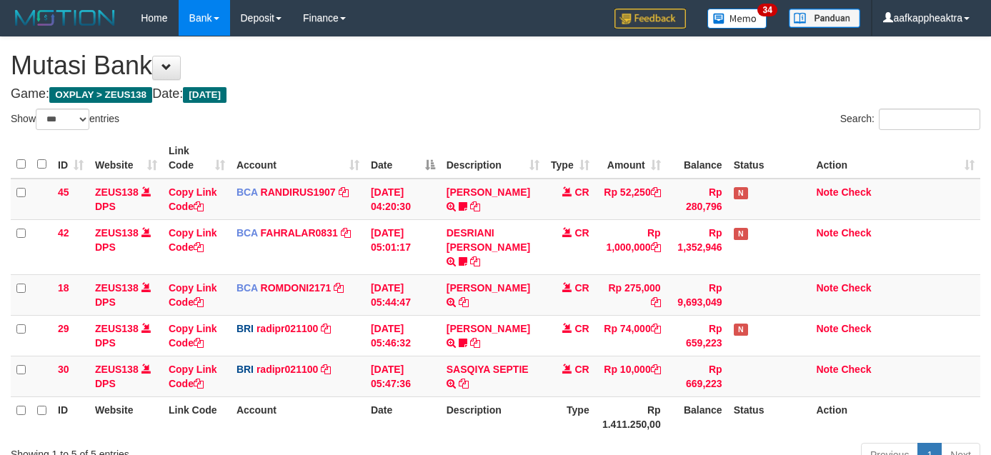
select select "***"
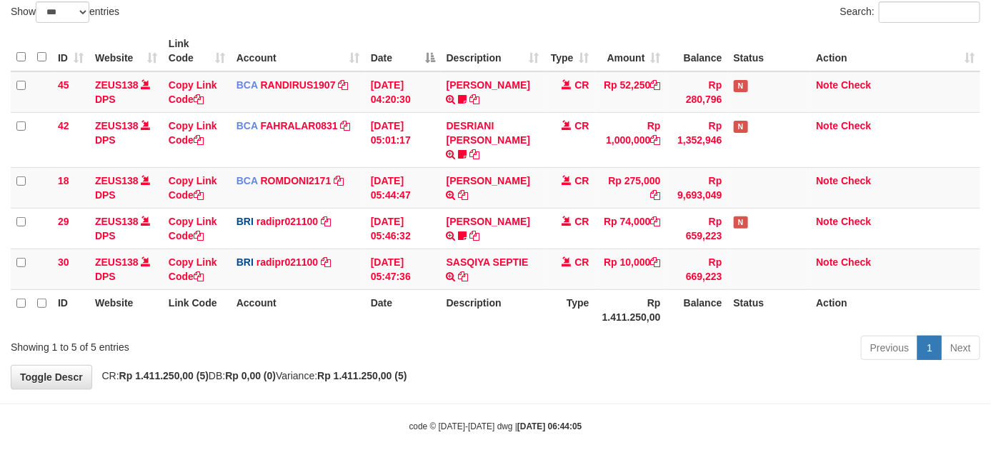
click at [571, 347] on div "Previous 1 Next" at bounding box center [701, 349] width 556 height 31
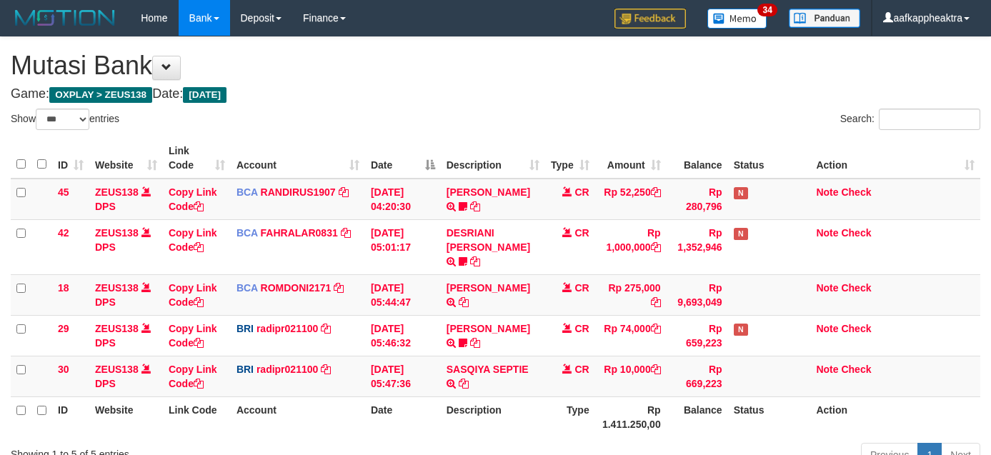
select select "***"
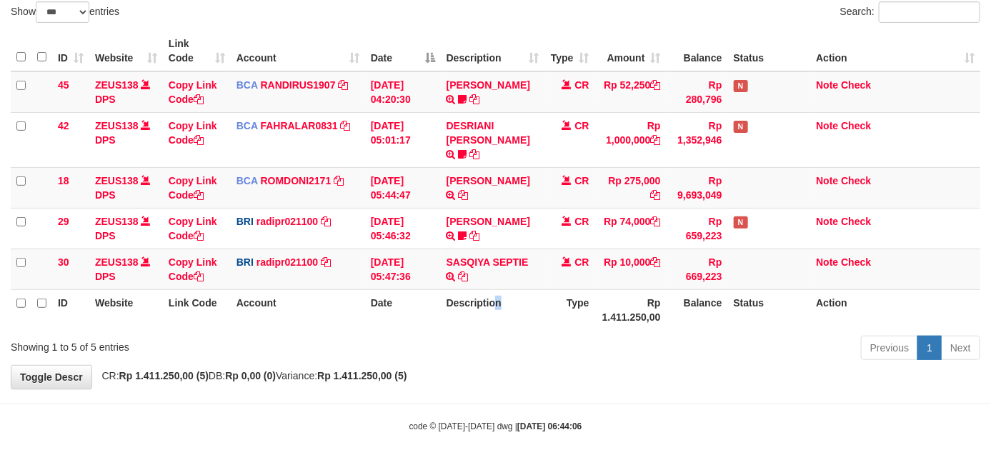
click at [502, 289] on th "Description" at bounding box center [493, 309] width 104 height 41
click at [504, 289] on th "Description" at bounding box center [493, 309] width 104 height 41
click at [479, 299] on th "Description" at bounding box center [493, 309] width 104 height 41
drag, startPoint x: 496, startPoint y: 321, endPoint x: 489, endPoint y: 309, distance: 14.1
click at [497, 334] on div "Previous 1 Next" at bounding box center [701, 349] width 556 height 31
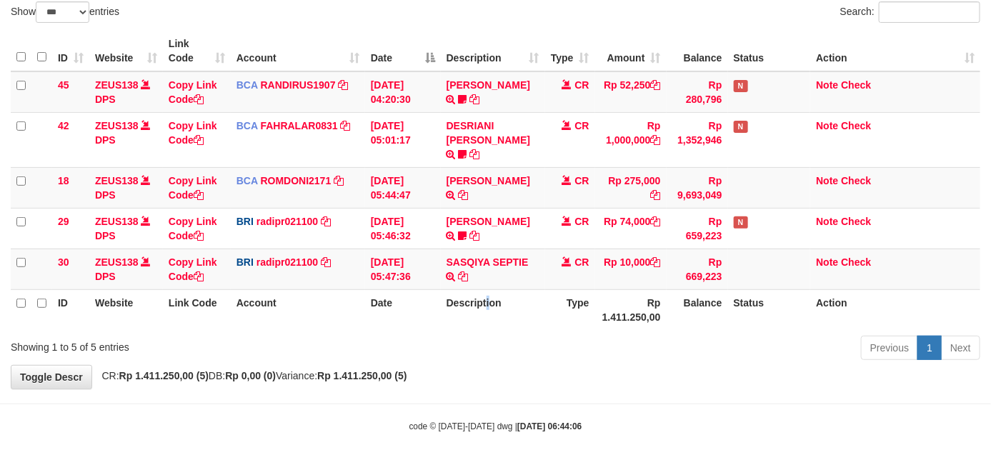
click at [486, 311] on th "Description" at bounding box center [493, 309] width 104 height 41
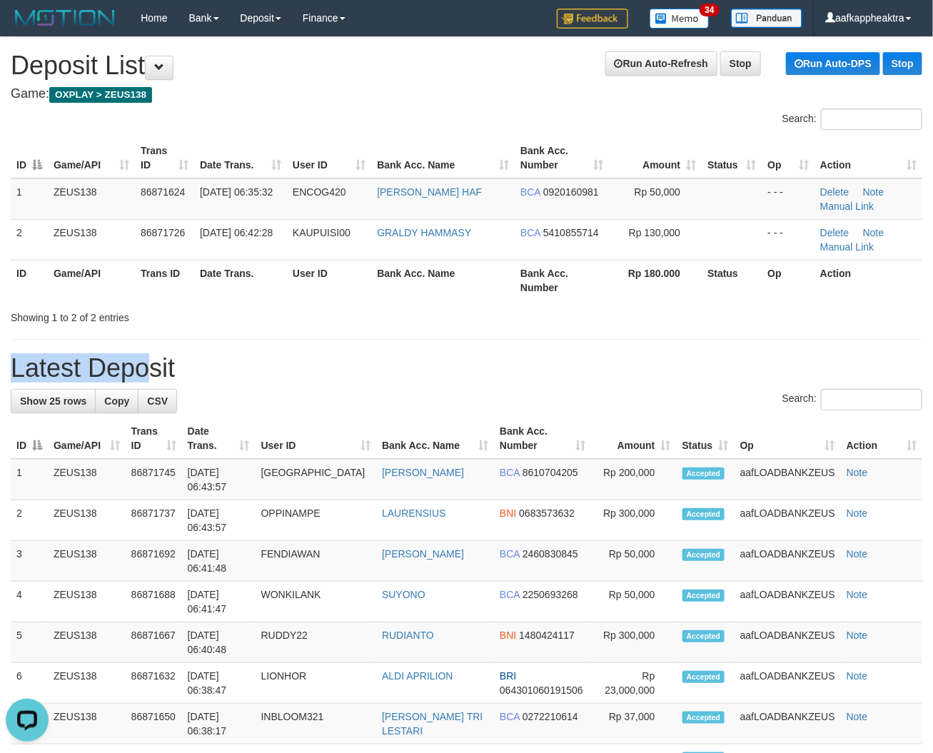
click at [412, 361] on h1 "Latest Deposit" at bounding box center [467, 368] width 912 height 29
drag, startPoint x: 412, startPoint y: 361, endPoint x: 4, endPoint y: 341, distance: 409.0
click at [400, 368] on h1 "Latest Deposit" at bounding box center [467, 368] width 912 height 29
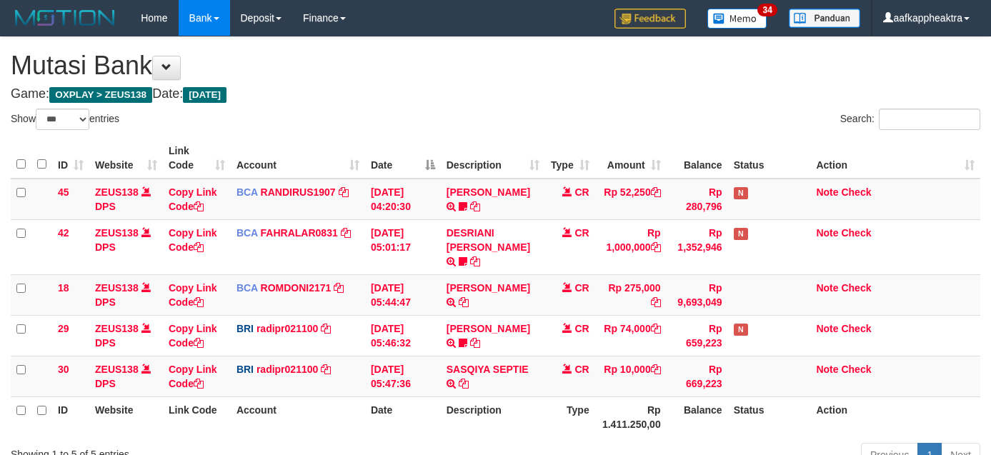
select select "***"
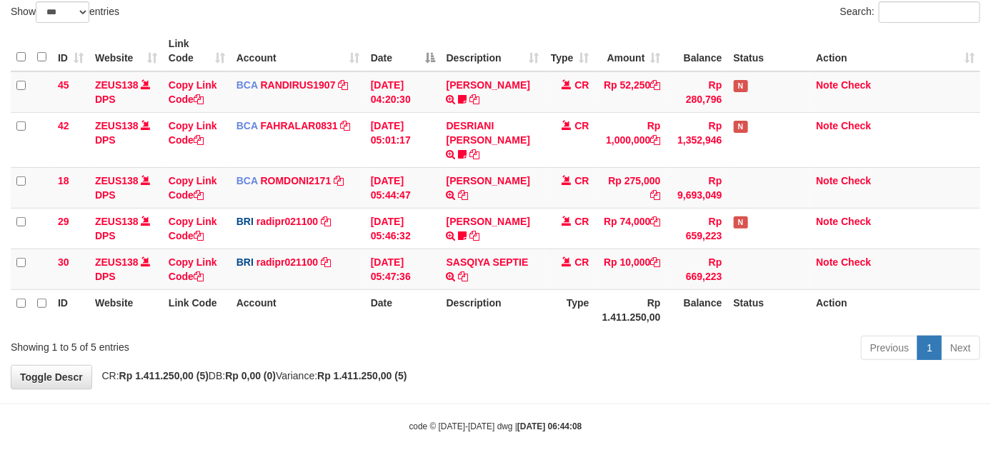
click at [493, 345] on div "Previous 1 Next" at bounding box center [701, 349] width 556 height 31
click at [503, 334] on div "Previous 1 Next" at bounding box center [701, 349] width 556 height 31
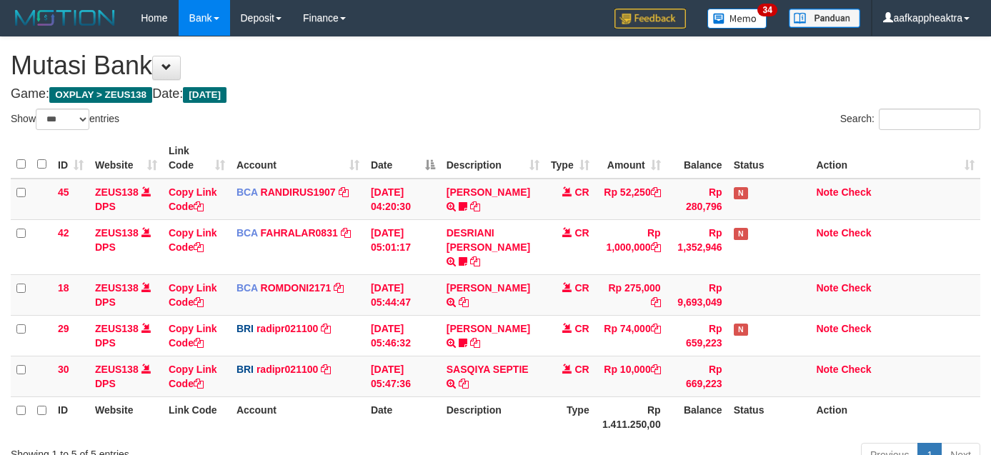
select select "***"
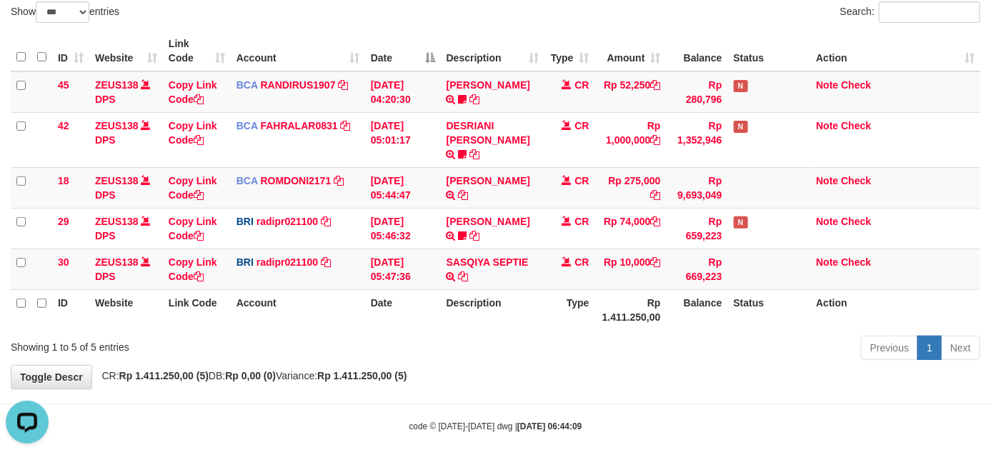
click at [507, 276] on table "ID Website Link Code Account Date Description Type Amount Balance Status Action…" at bounding box center [495, 180] width 969 height 299
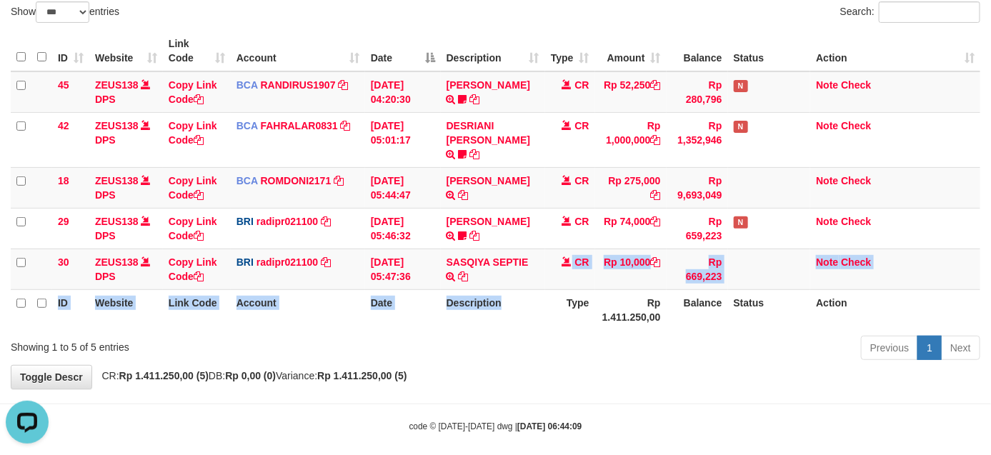
click at [495, 289] on th "Description" at bounding box center [493, 309] width 104 height 41
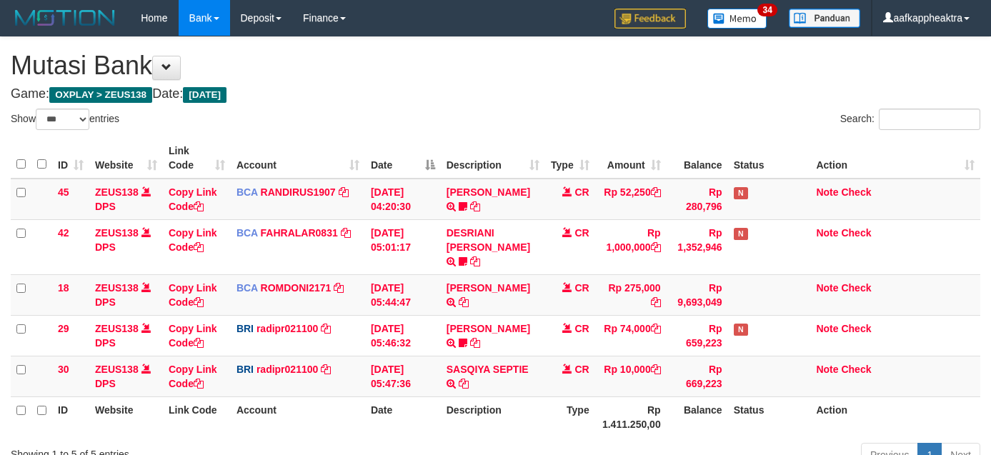
select select "***"
click at [463, 396] on th "Description" at bounding box center [493, 416] width 104 height 41
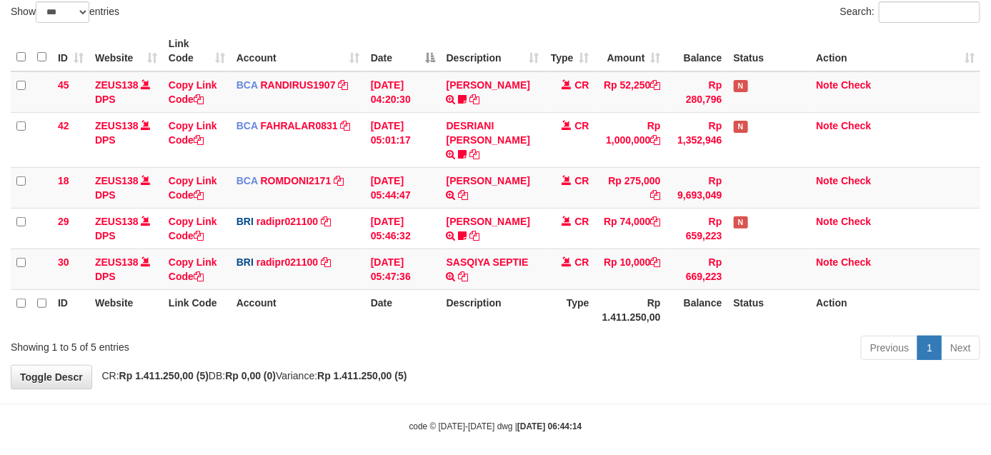
click at [473, 289] on th "Description" at bounding box center [493, 309] width 104 height 41
click at [478, 289] on th "Description" at bounding box center [493, 309] width 104 height 41
click at [459, 289] on th "Description" at bounding box center [493, 309] width 104 height 41
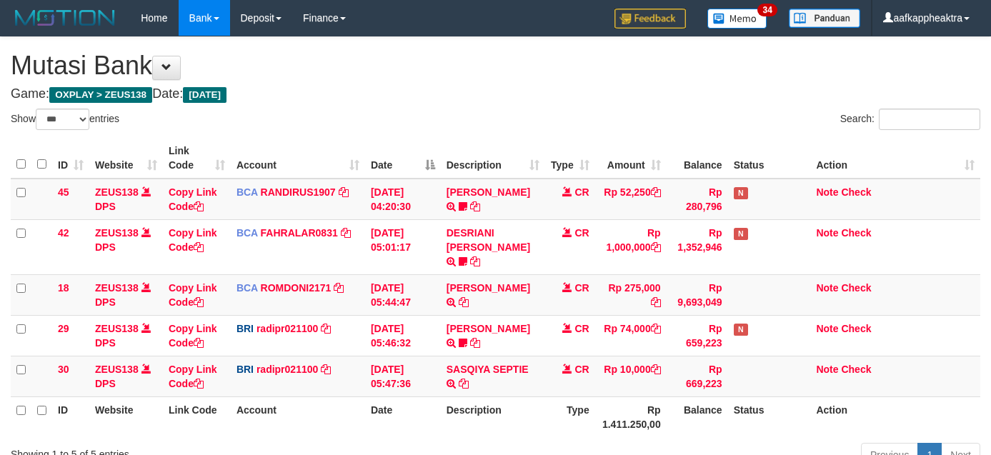
select select "***"
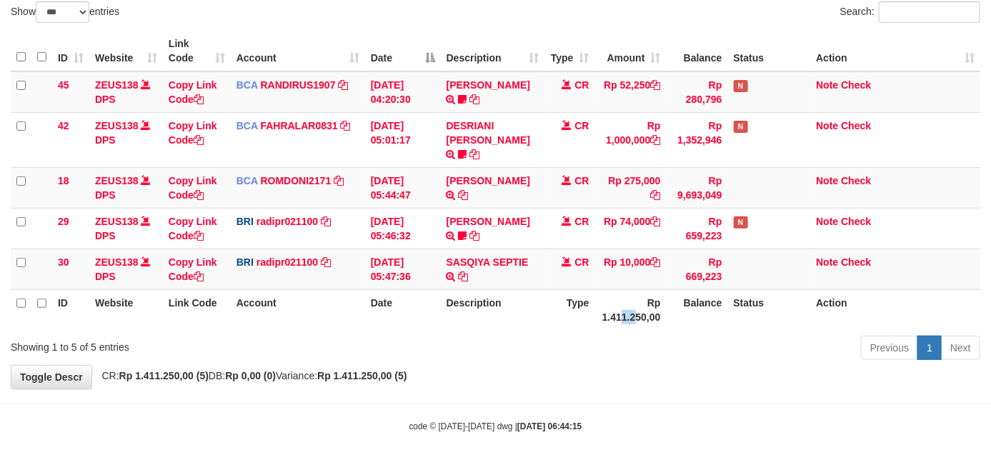
click at [634, 301] on th "Rp 1.411.250,00" at bounding box center [630, 309] width 71 height 41
click at [632, 306] on th "Rp 1.411.250,00" at bounding box center [630, 309] width 71 height 41
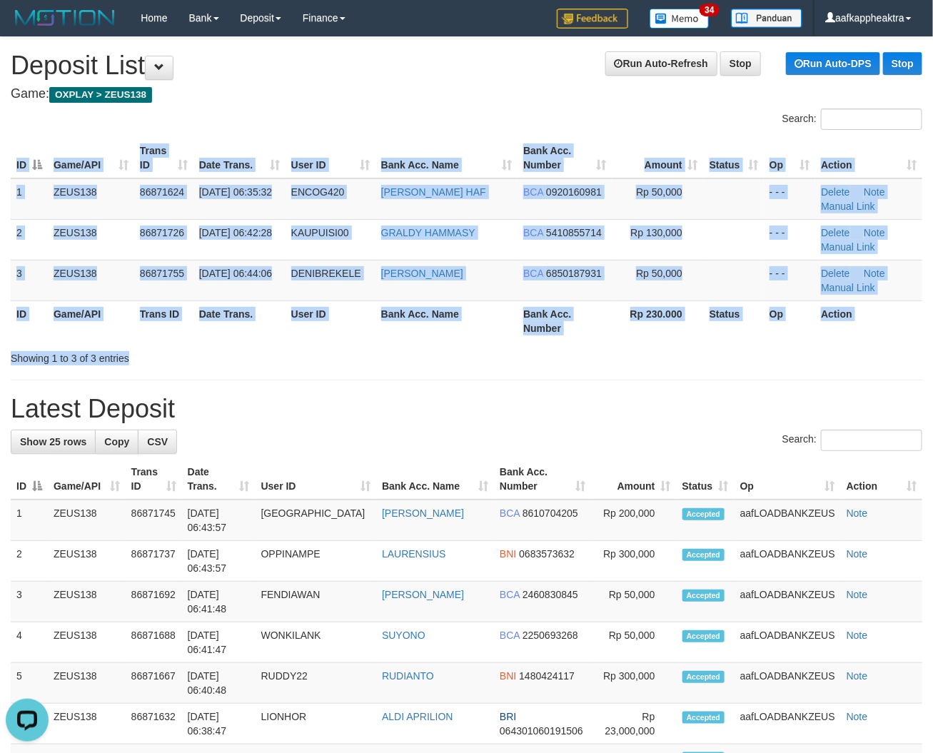
drag, startPoint x: 412, startPoint y: 346, endPoint x: 70, endPoint y: 322, distance: 342.9
click at [409, 347] on div "Search: ID Game/API Trans ID Date Trans. User ID Bank Acc. Name Bank Acc. Numbe…" at bounding box center [467, 237] width 912 height 257
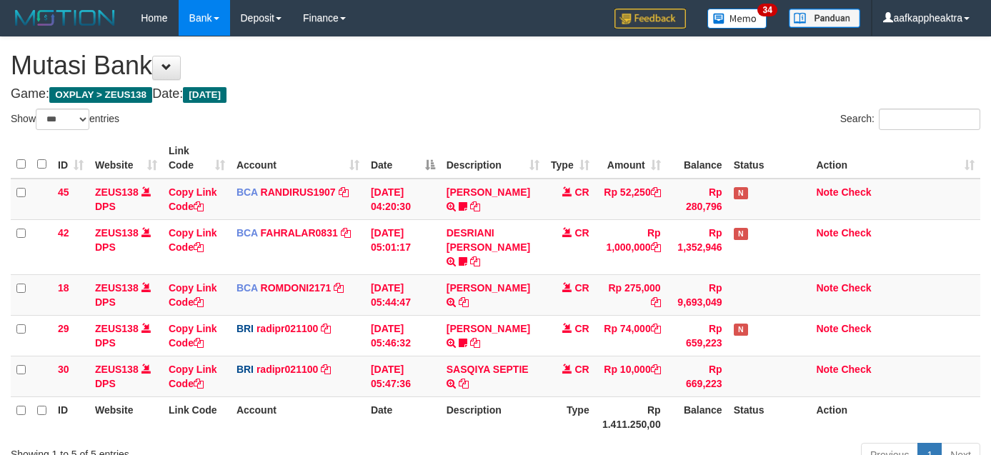
select select "***"
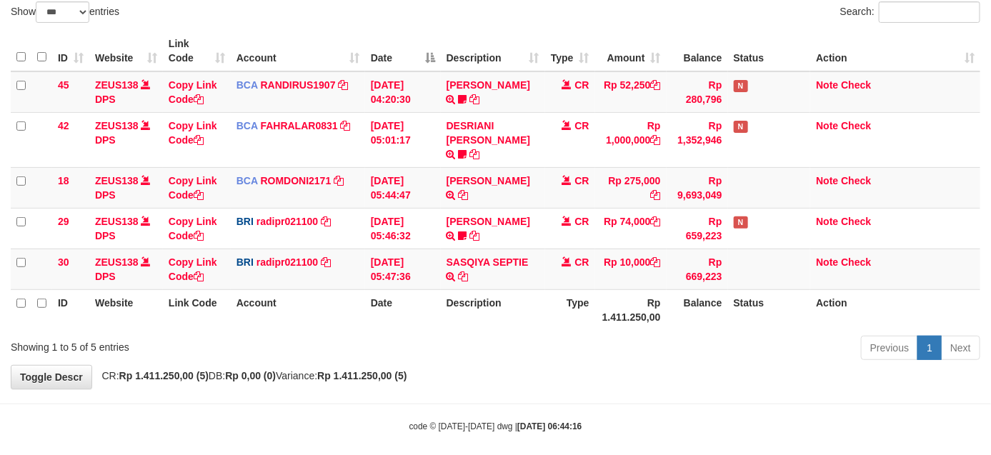
click at [655, 16] on div "Search:" at bounding box center [743, 13] width 474 height 25
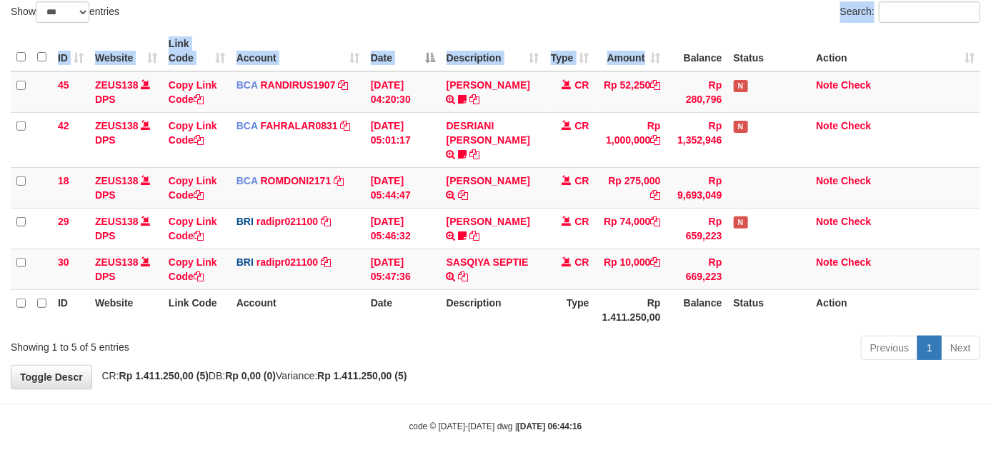
drag, startPoint x: 665, startPoint y: 19, endPoint x: 651, endPoint y: 41, distance: 26.0
click at [658, 32] on div "Show ** ** ** *** entries Search: ID Website Link Code Account Date Description…" at bounding box center [495, 183] width 969 height 364
click at [652, 40] on th "Amount" at bounding box center [630, 51] width 71 height 41
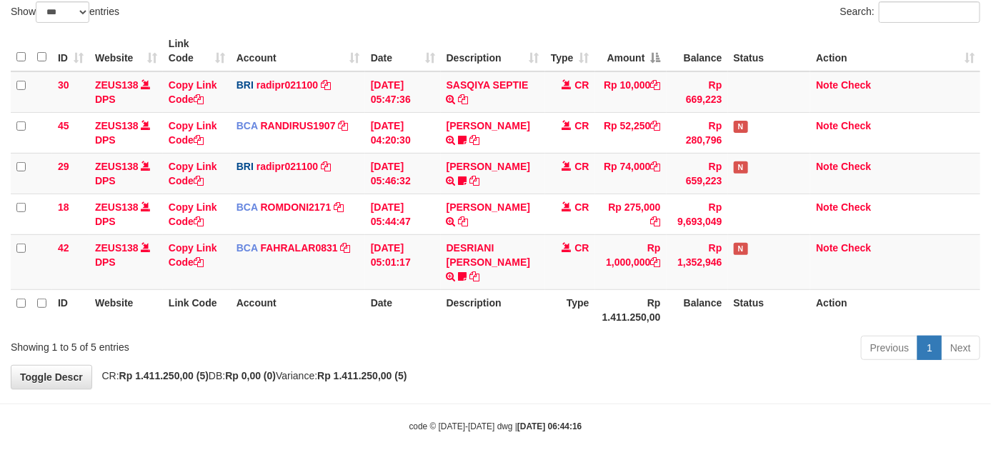
click at [534, 302] on table "ID Website Link Code Account Date Description Type Amount Balance Status Action…" at bounding box center [495, 180] width 969 height 299
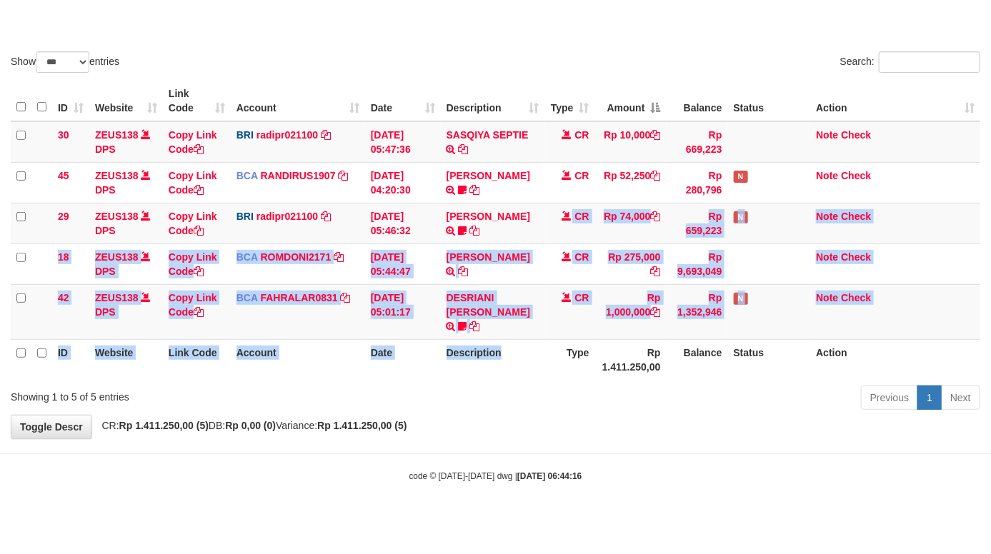
scroll to position [8, 0]
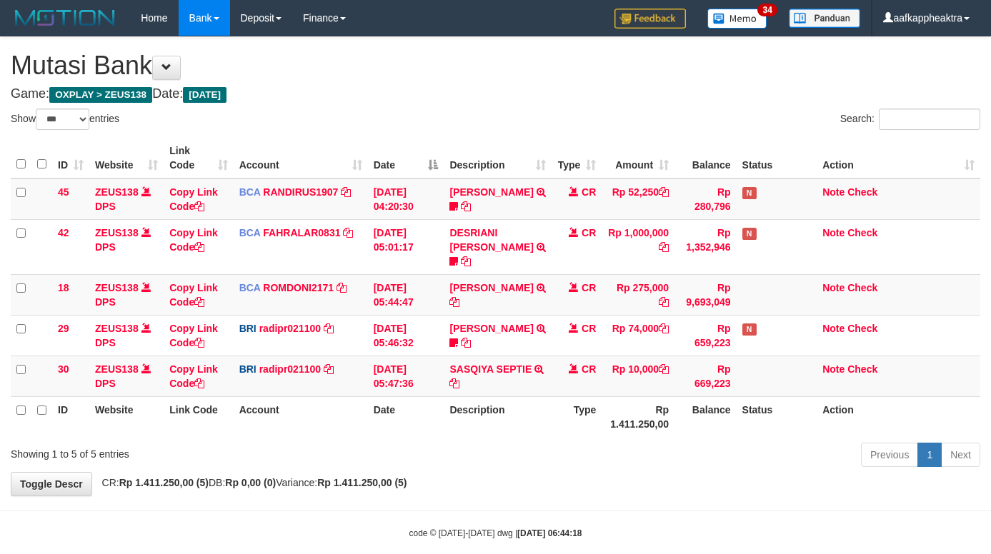
select select "***"
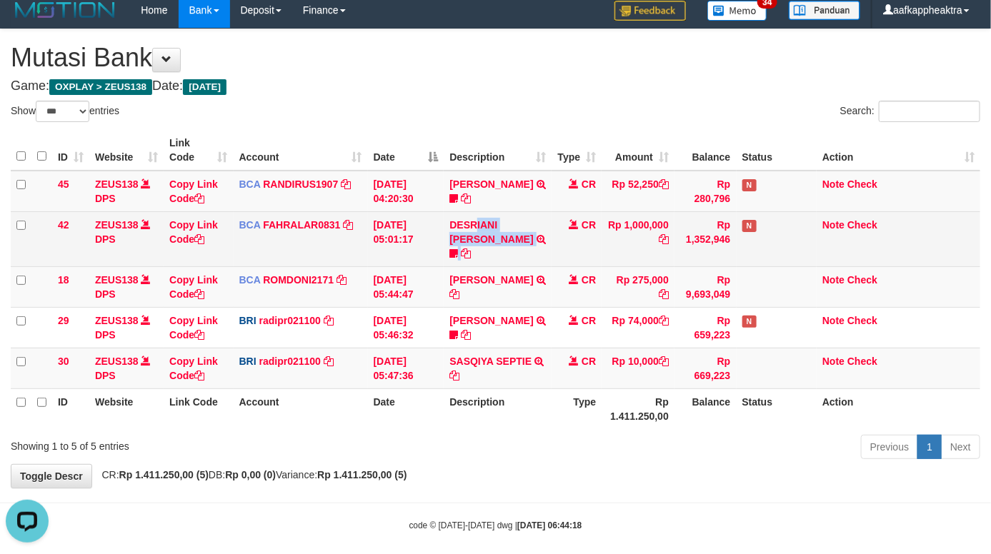
click at [483, 247] on td "DESRIANI NATALIS T TRSF E-BANKING CR 0109/FTSCY/WS95271 1000000.00DESRIANI NATA…" at bounding box center [497, 238] width 108 height 55
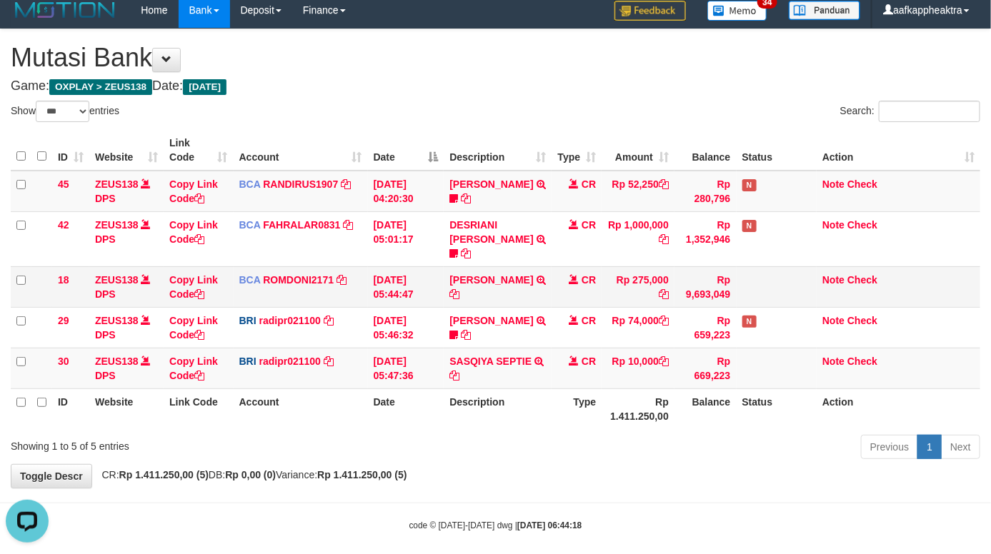
click at [481, 266] on td "MUHAMMAD IQB TRSF E-BANKING CR 0109/FTSCY/WS95051 275000.002025090189099748 TRF…" at bounding box center [497, 286] width 108 height 41
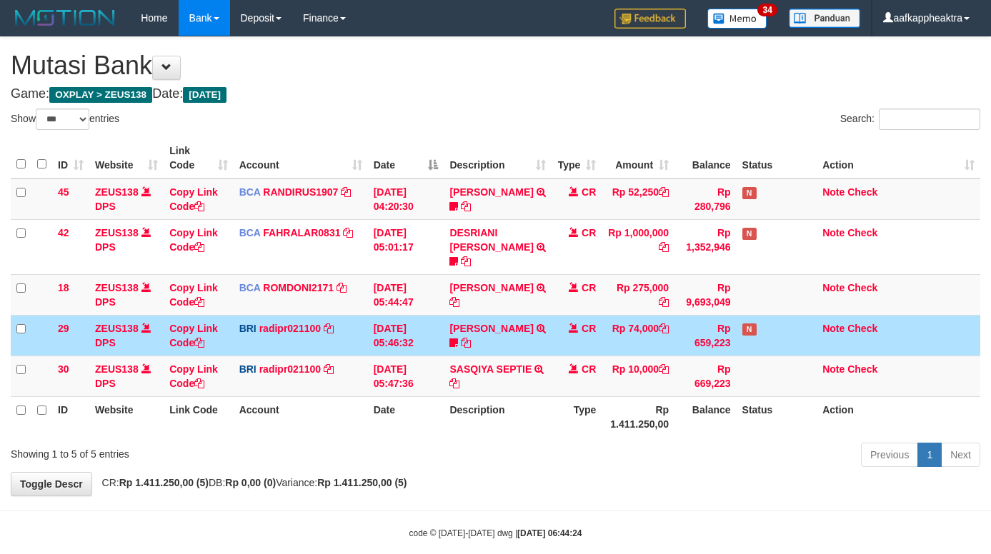
select select "***"
click at [571, 319] on td "CR" at bounding box center [576, 335] width 50 height 41
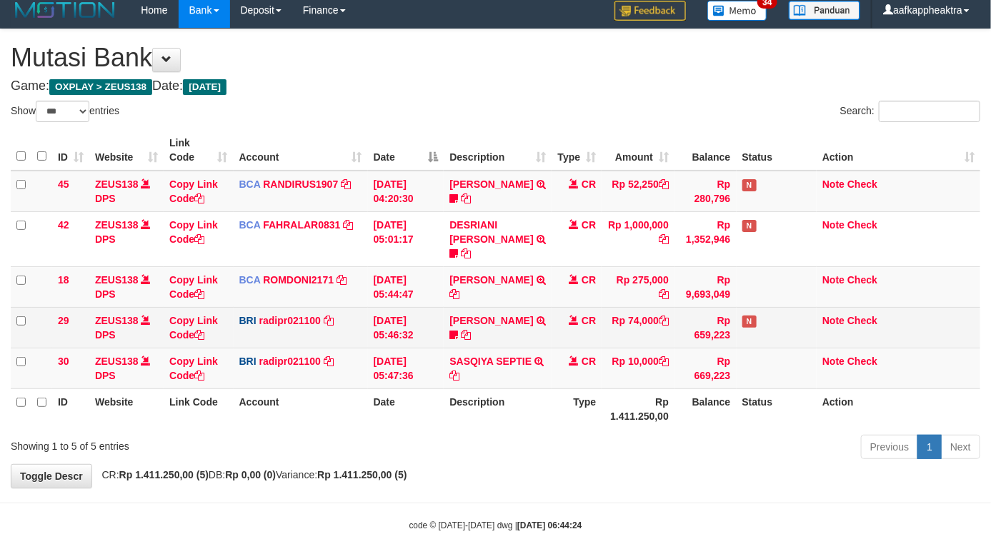
drag, startPoint x: 512, startPoint y: 321, endPoint x: 623, endPoint y: 314, distance: 110.9
click at [508, 322] on td "STEVANO FERNAN TRANSFER NBMB STEVANO FERNAN TO REYNALDI ADI PRATAMA 00580115384…" at bounding box center [497, 327] width 108 height 41
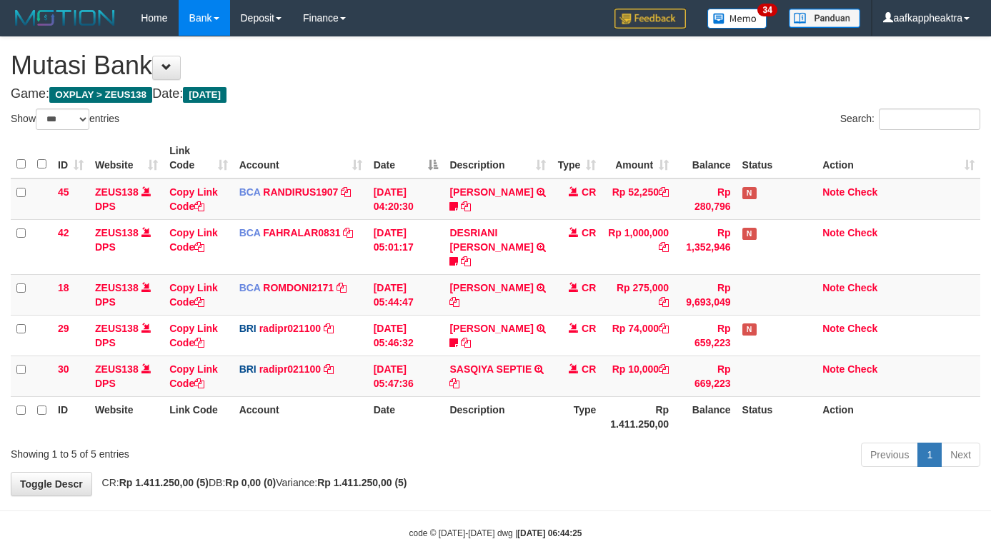
select select "***"
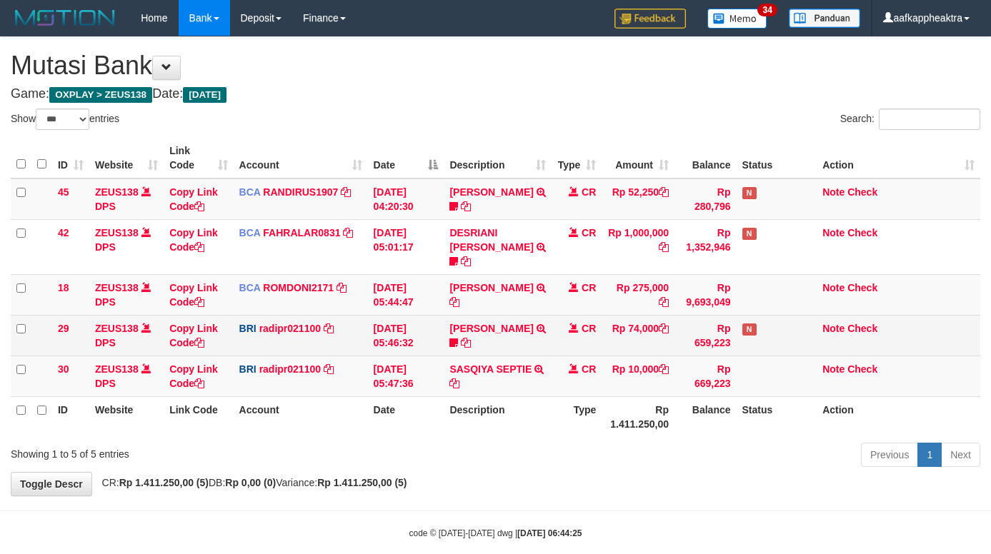
click at [571, 287] on td "CR" at bounding box center [576, 294] width 50 height 41
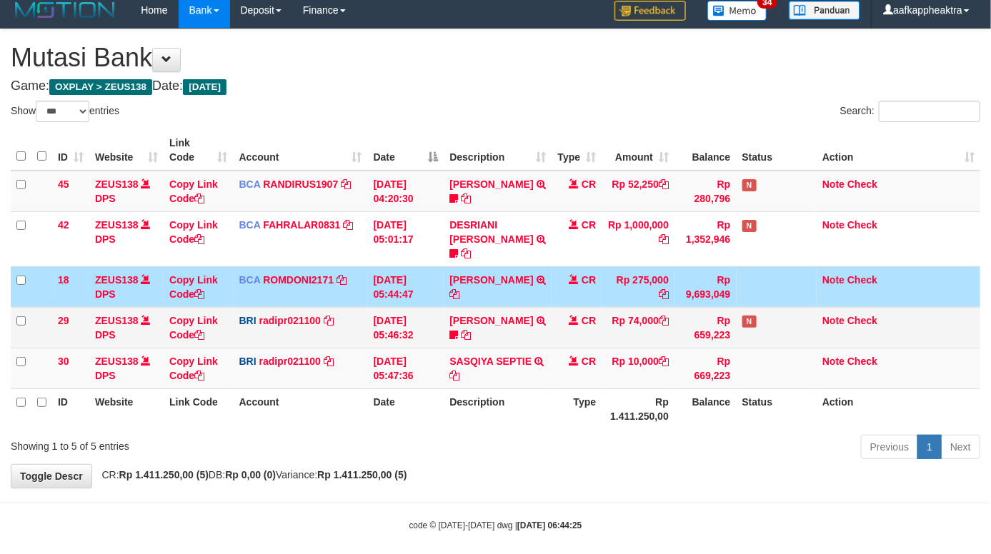
click at [577, 309] on td "CR" at bounding box center [576, 327] width 50 height 41
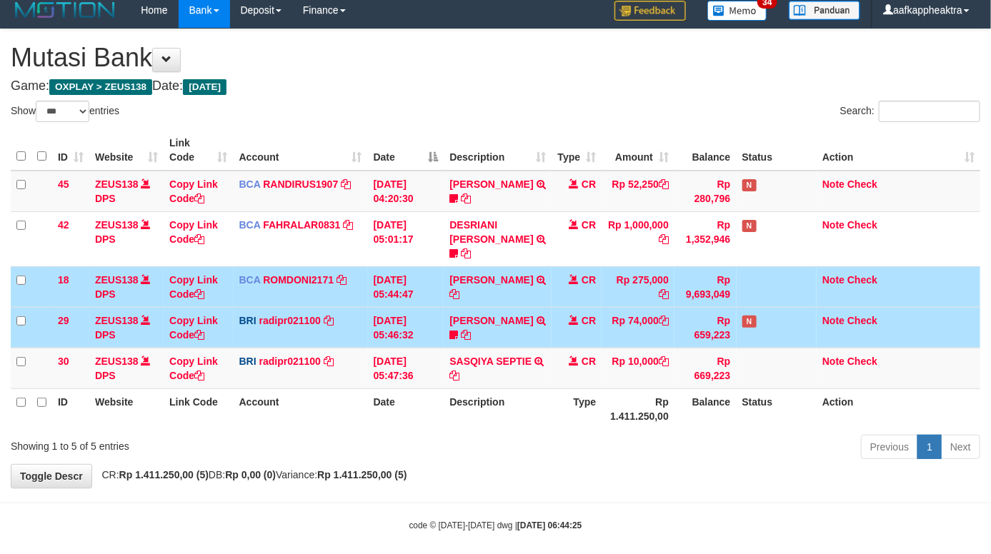
drag, startPoint x: 384, startPoint y: 298, endPoint x: 408, endPoint y: 289, distance: 25.7
click at [384, 307] on td "[DATE] 05:46:32" at bounding box center [406, 327] width 76 height 41
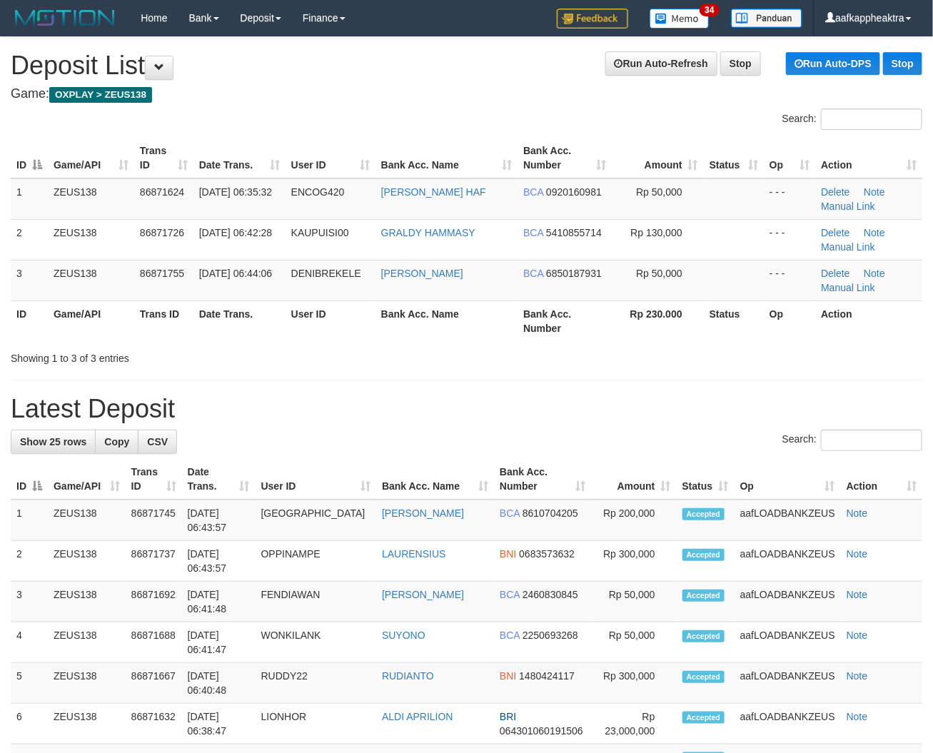
drag, startPoint x: 397, startPoint y: 391, endPoint x: 16, endPoint y: 364, distance: 382.3
click at [316, 309] on th "User ID" at bounding box center [331, 321] width 90 height 41
drag, startPoint x: 319, startPoint y: 316, endPoint x: 295, endPoint y: 324, distance: 24.8
click at [311, 322] on th "User ID" at bounding box center [331, 321] width 90 height 41
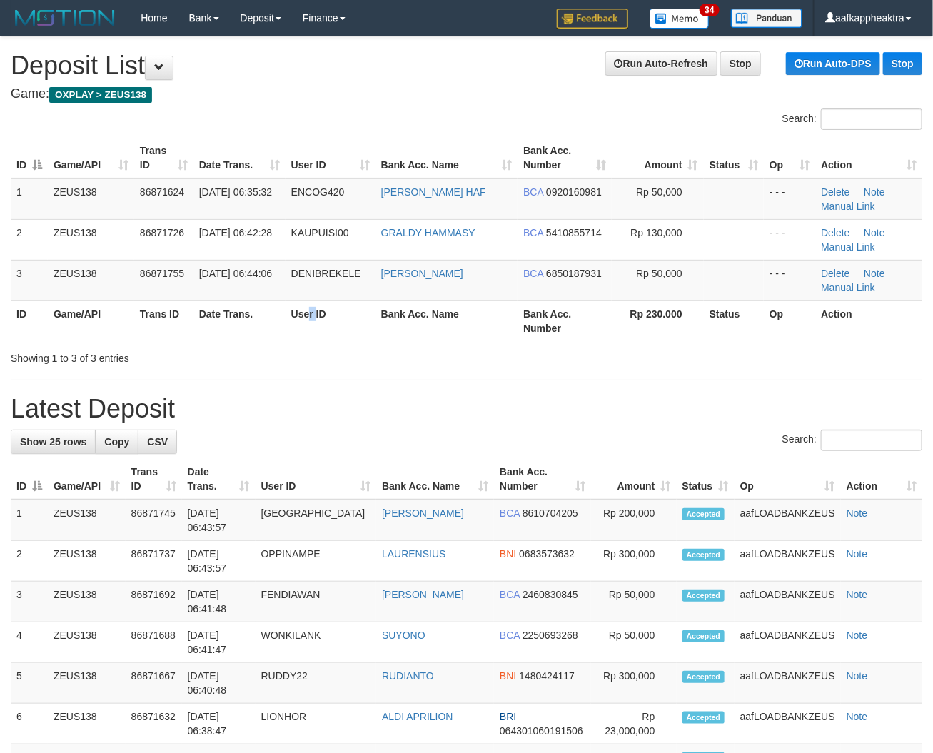
drag, startPoint x: 464, startPoint y: 405, endPoint x: 393, endPoint y: 401, distance: 71.5
click at [464, 406] on h1 "Latest Deposit" at bounding box center [467, 409] width 912 height 29
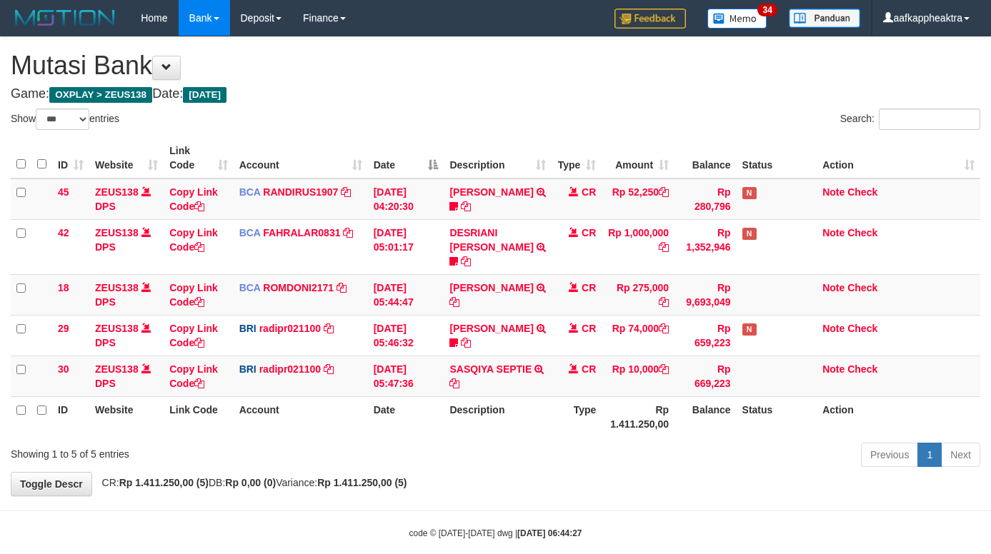
select select "***"
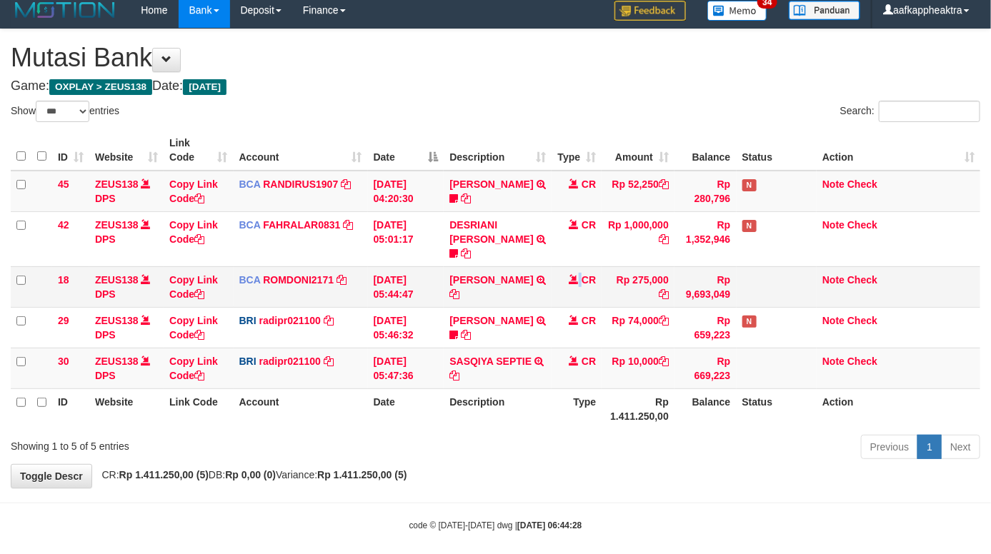
click at [554, 266] on td "CR" at bounding box center [576, 286] width 50 height 41
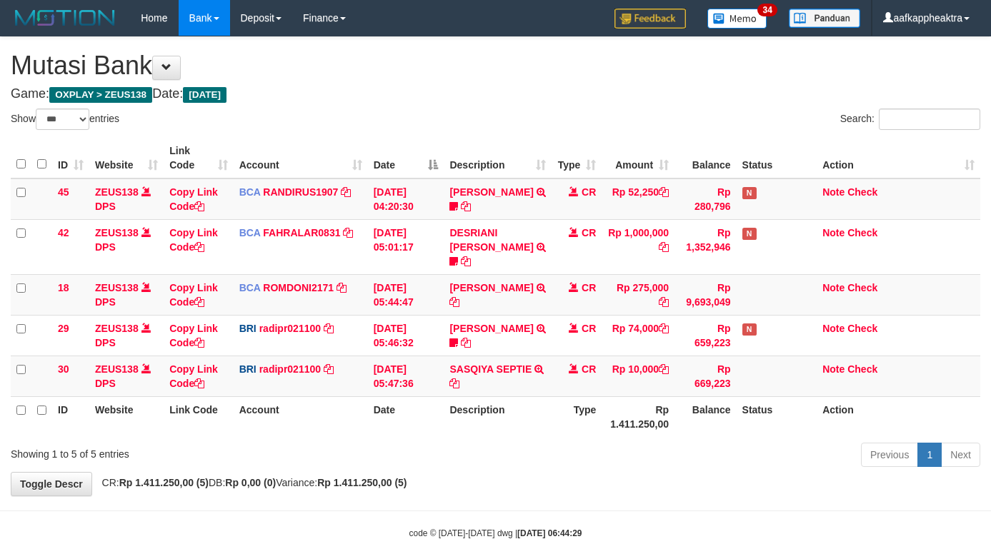
select select "***"
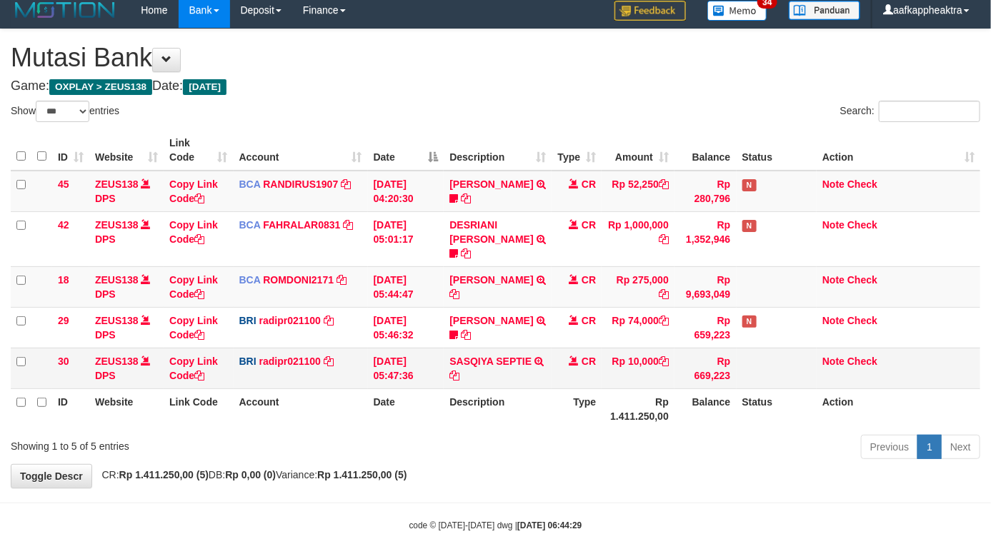
click at [418, 340] on tbody "45 ZEUS138 DPS Copy Link Code BCA RANDIRUS1907 DPS RANDI RUSTANDI mutasi_202509…" at bounding box center [495, 280] width 969 height 219
click at [396, 348] on td "01/09/2025 05:47:36" at bounding box center [406, 368] width 76 height 41
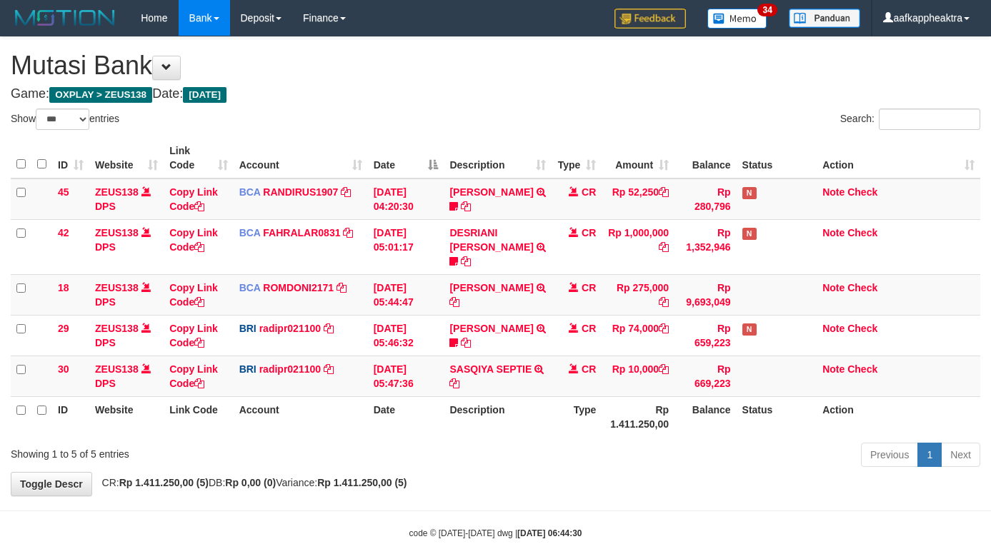
select select "***"
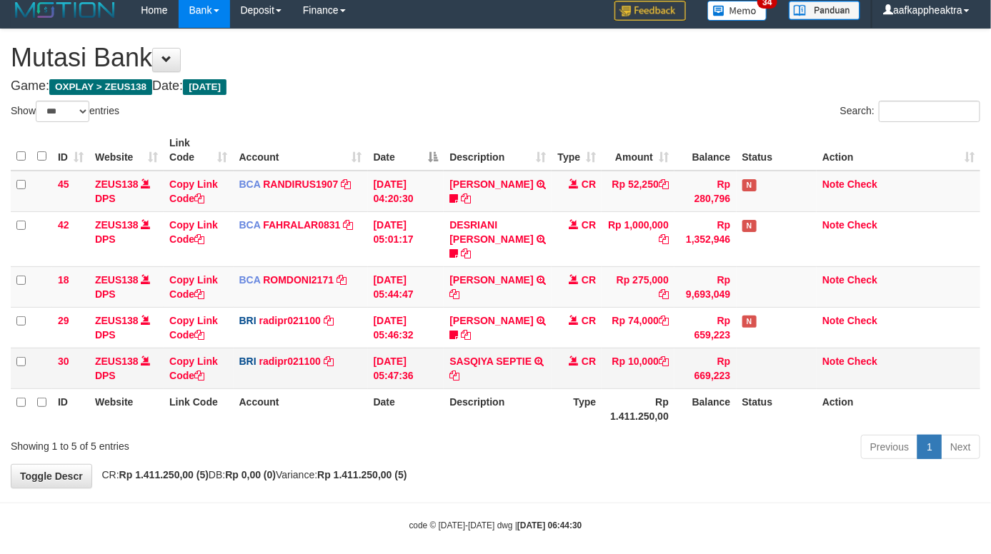
click at [611, 348] on td "Rp 10,000" at bounding box center [637, 368] width 73 height 41
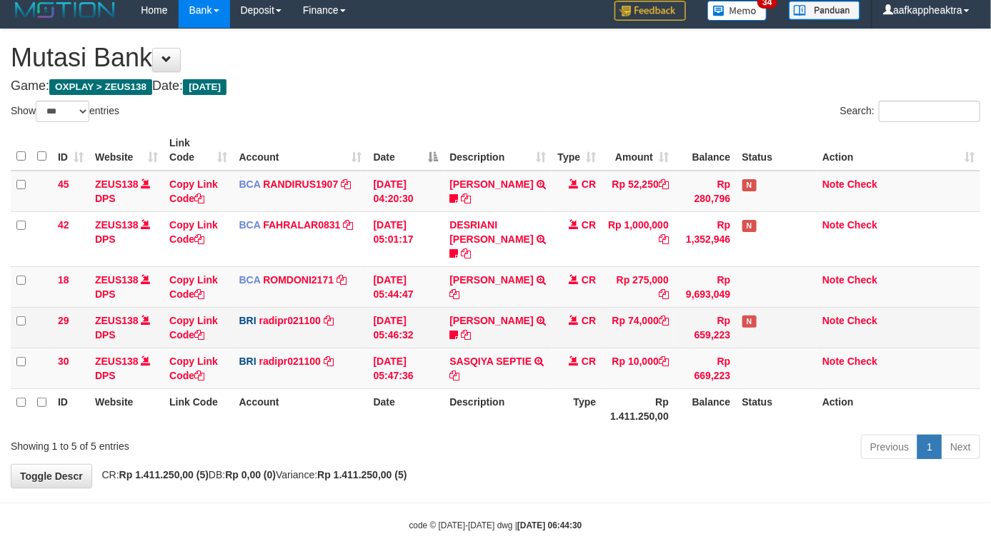
drag, startPoint x: 611, startPoint y: 348, endPoint x: 620, endPoint y: 329, distance: 20.8
click at [611, 348] on td "Rp 10,000" at bounding box center [637, 368] width 73 height 41
click at [622, 329] on td "Rp 74,000" at bounding box center [637, 327] width 73 height 41
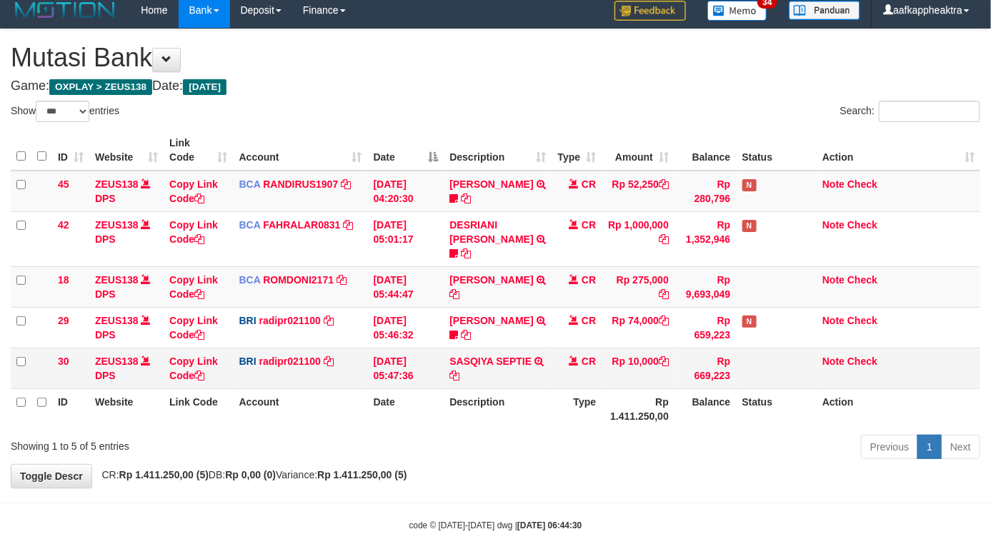
drag, startPoint x: 626, startPoint y: 340, endPoint x: 654, endPoint y: 351, distance: 30.8
click at [638, 352] on td "Rp 10,000" at bounding box center [637, 368] width 73 height 41
click at [672, 354] on td "Rp 10,000" at bounding box center [637, 368] width 73 height 41
drag, startPoint x: 620, startPoint y: 350, endPoint x: 629, endPoint y: 369, distance: 20.8
click at [621, 359] on td "Rp 10,000" at bounding box center [637, 368] width 73 height 41
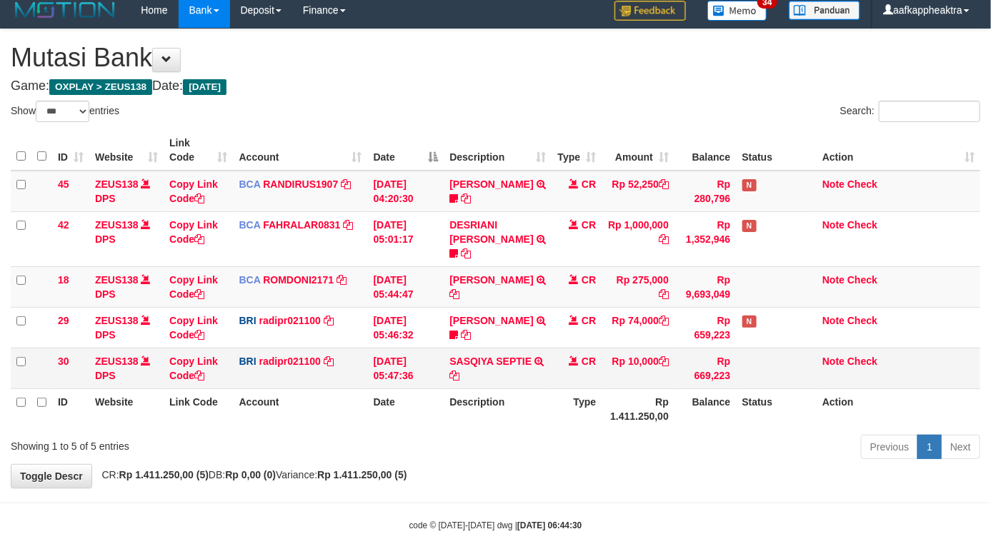
click at [630, 369] on td "Rp 10,000" at bounding box center [637, 368] width 73 height 41
drag, startPoint x: 631, startPoint y: 362, endPoint x: 641, endPoint y: 347, distance: 18.0
click at [636, 361] on td "Rp 10,000" at bounding box center [637, 368] width 73 height 41
drag, startPoint x: 641, startPoint y: 347, endPoint x: 632, endPoint y: 355, distance: 11.6
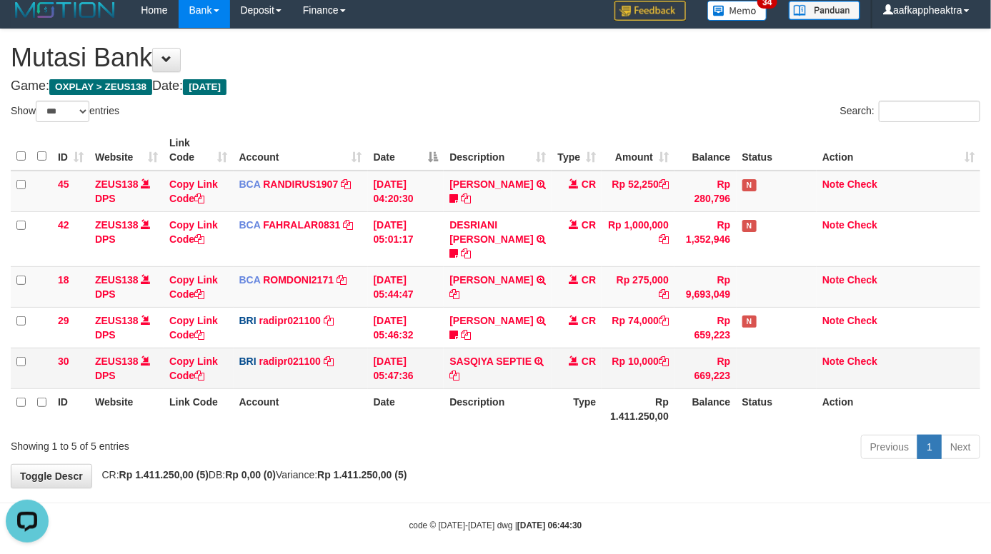
click at [633, 354] on td "Rp 10,000" at bounding box center [637, 368] width 73 height 41
drag, startPoint x: 605, startPoint y: 352, endPoint x: 741, endPoint y: 344, distance: 136.7
click at [604, 352] on td "Rp 10,000" at bounding box center [637, 368] width 73 height 41
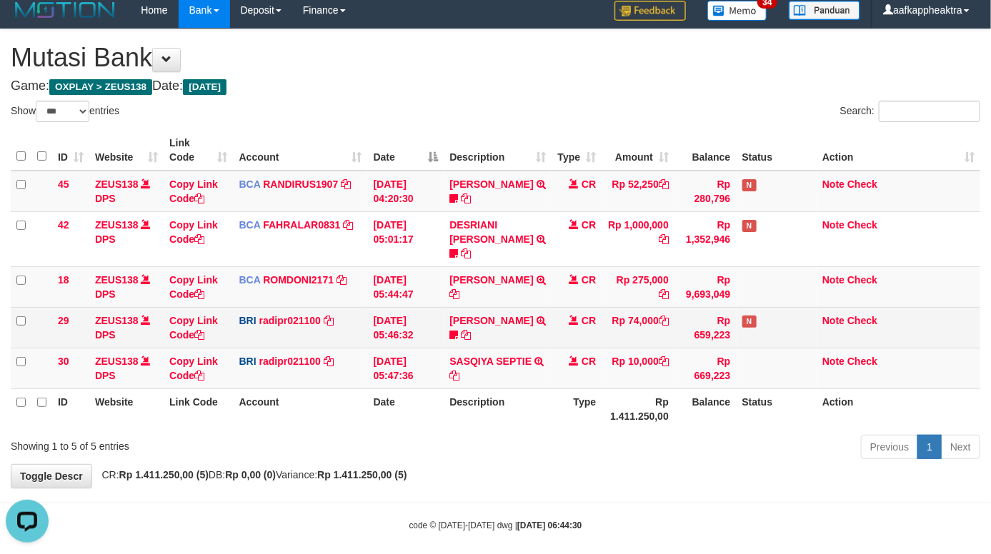
click at [566, 321] on td "CR" at bounding box center [576, 327] width 50 height 41
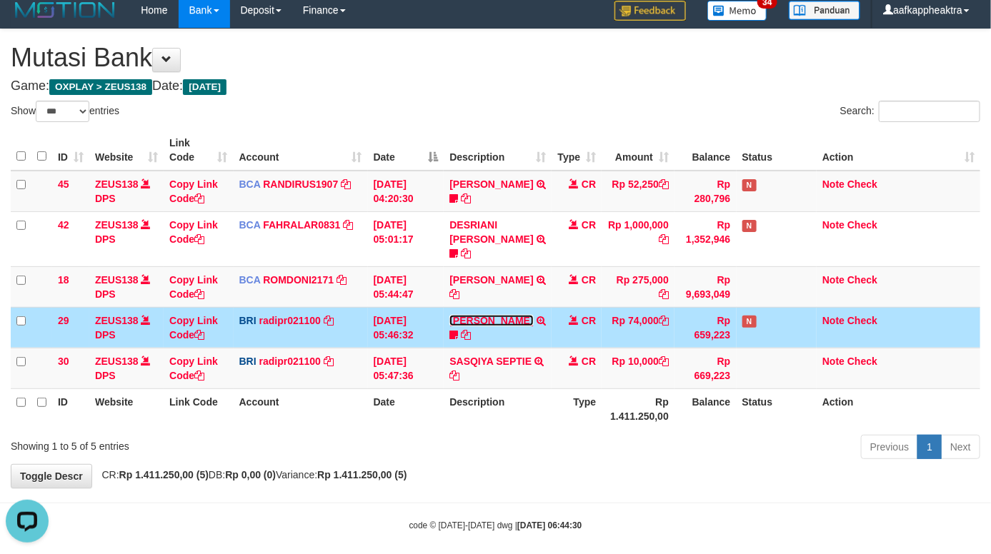
click at [494, 315] on link "[PERSON_NAME]" at bounding box center [491, 320] width 84 height 11
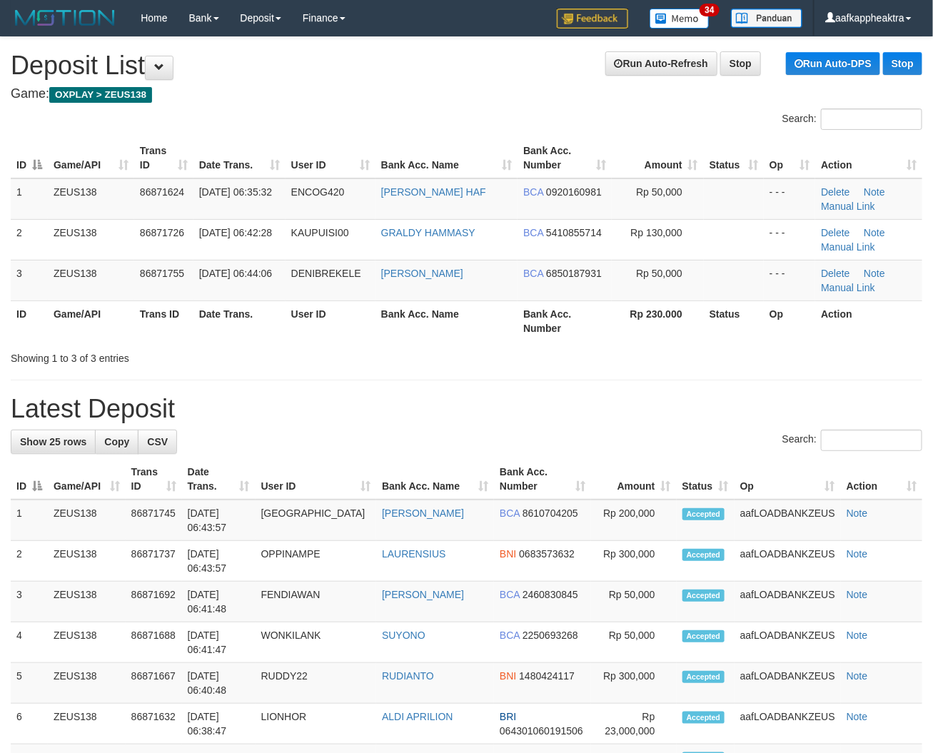
drag, startPoint x: 289, startPoint y: 408, endPoint x: 277, endPoint y: 409, distance: 12.2
click at [286, 408] on h1 "Latest Deposit" at bounding box center [467, 409] width 912 height 29
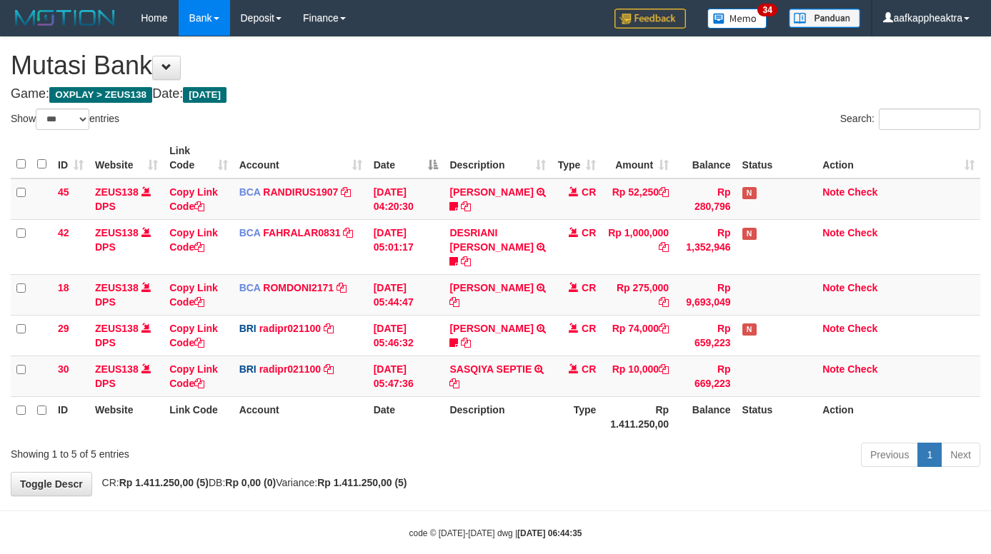
select select "***"
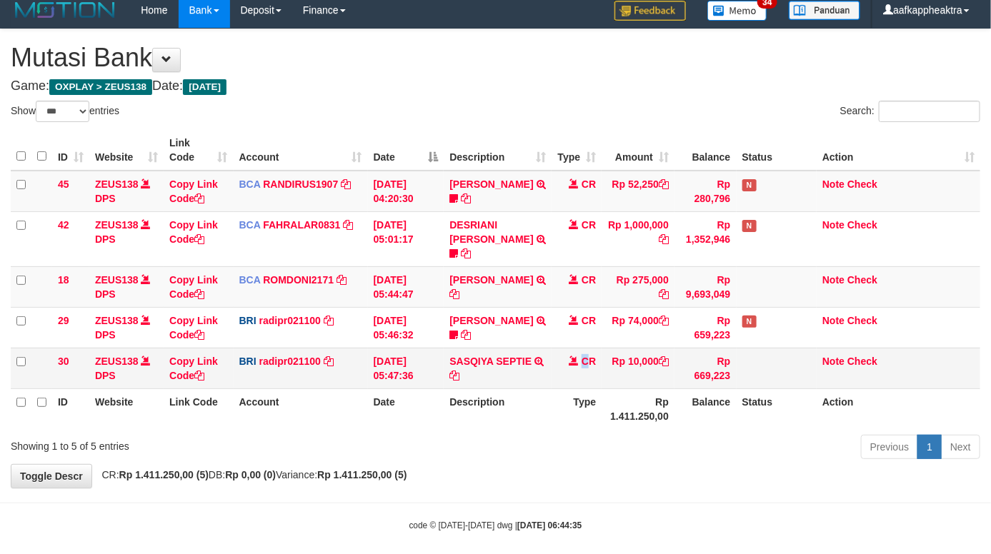
click at [584, 366] on td "CR" at bounding box center [576, 368] width 50 height 41
click at [596, 366] on td "CR" at bounding box center [576, 368] width 50 height 41
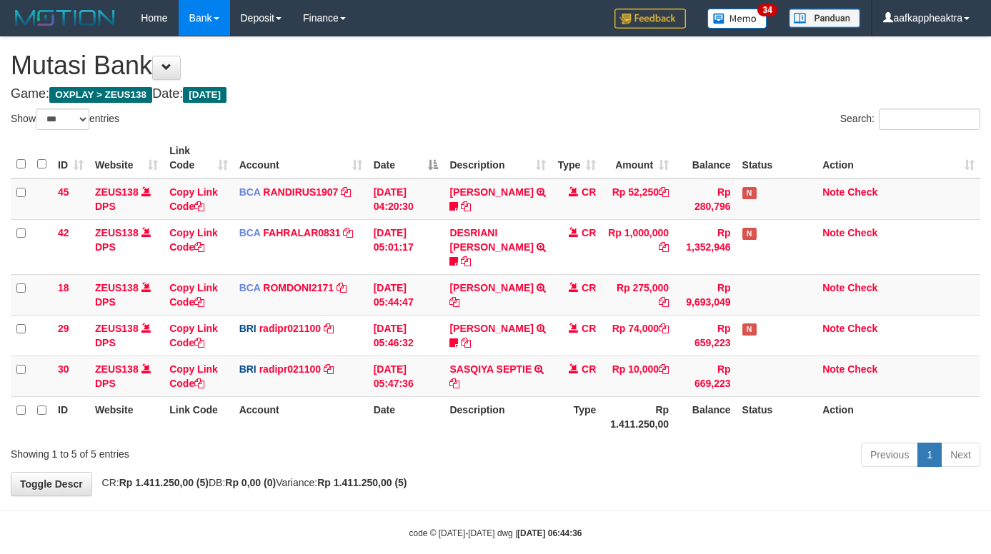
select select "***"
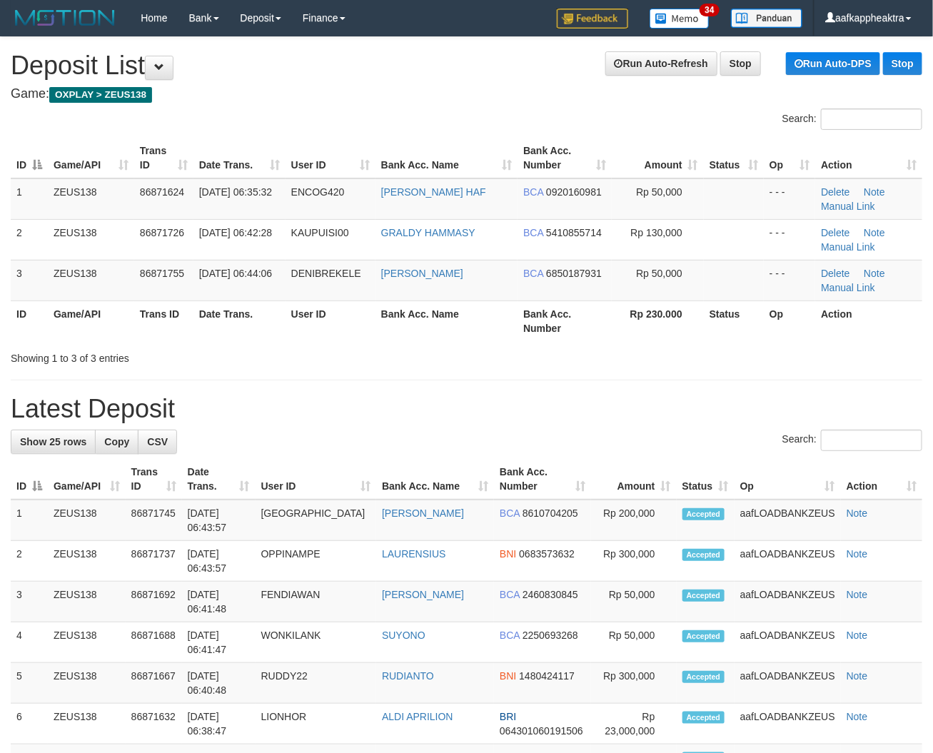
drag, startPoint x: 219, startPoint y: 377, endPoint x: 2, endPoint y: 372, distance: 216.4
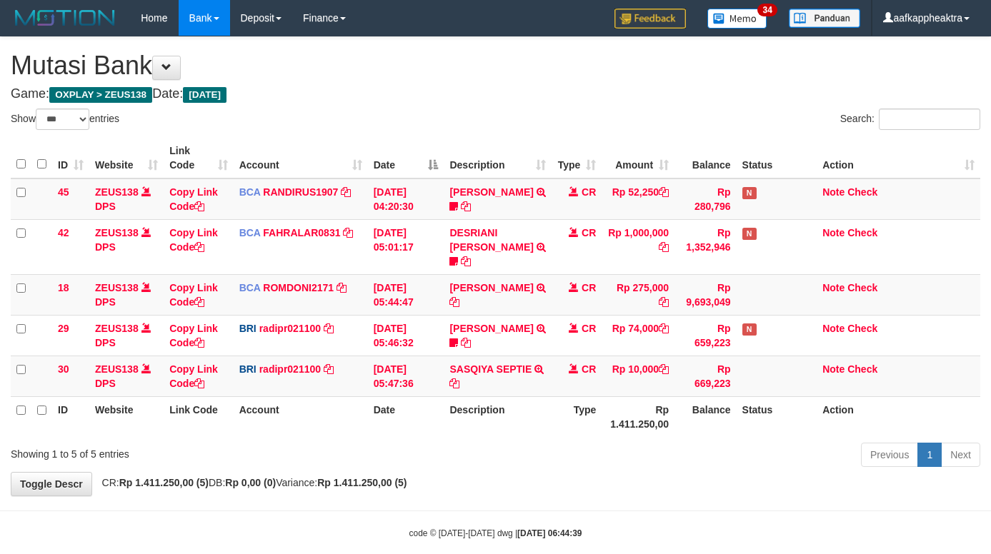
select select "***"
click at [448, 356] on td "SASQIYA SEPTIE TRANSFER NBMB SASQIYA SEPTIE TO REYNALDI ADI PRATAMA" at bounding box center [497, 376] width 108 height 41
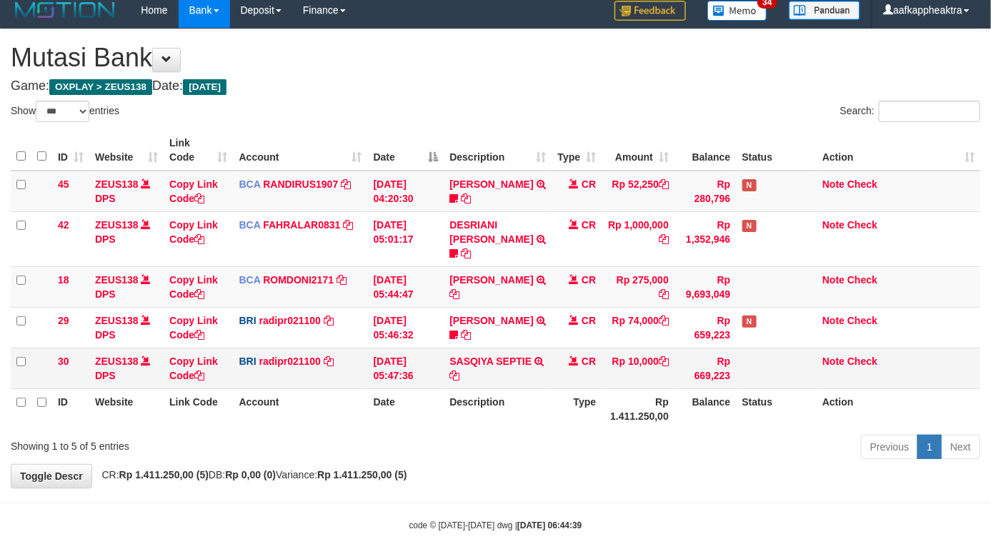
click at [543, 363] on tr "30 ZEUS138 DPS Copy Link Code BRI radipr021100 DPS [PERSON_NAME] mutasi_2025090…" at bounding box center [495, 368] width 969 height 41
click at [545, 348] on td "SASQIYA SEPTIE TRANSFER NBMB SASQIYA SEPTIE TO [PERSON_NAME]" at bounding box center [497, 368] width 108 height 41
click at [488, 356] on link "SASQIYA SEPTIE" at bounding box center [490, 361] width 82 height 11
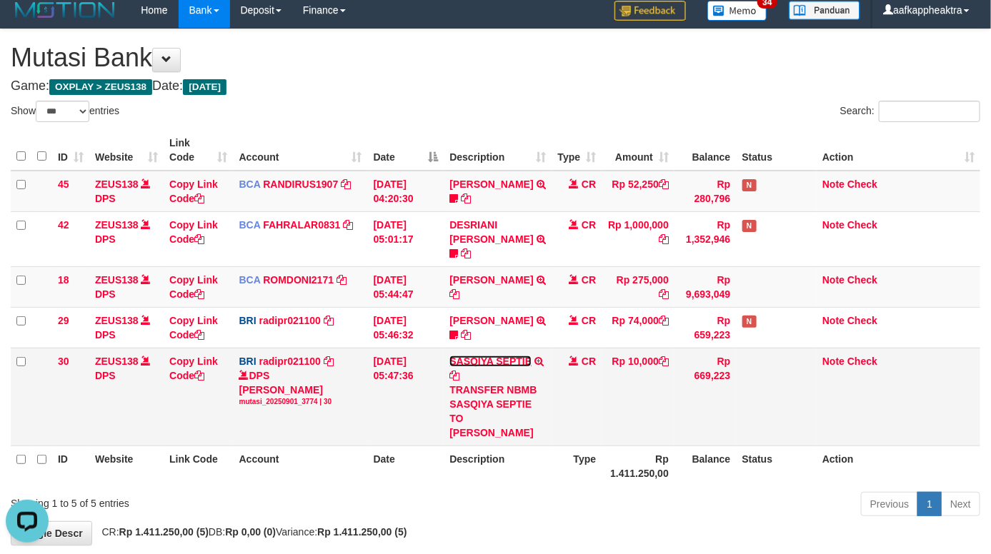
scroll to position [0, 0]
drag, startPoint x: 511, startPoint y: 341, endPoint x: 534, endPoint y: 354, distance: 25.9
click at [513, 356] on link "SASQIYA SEPTIE" at bounding box center [490, 361] width 82 height 11
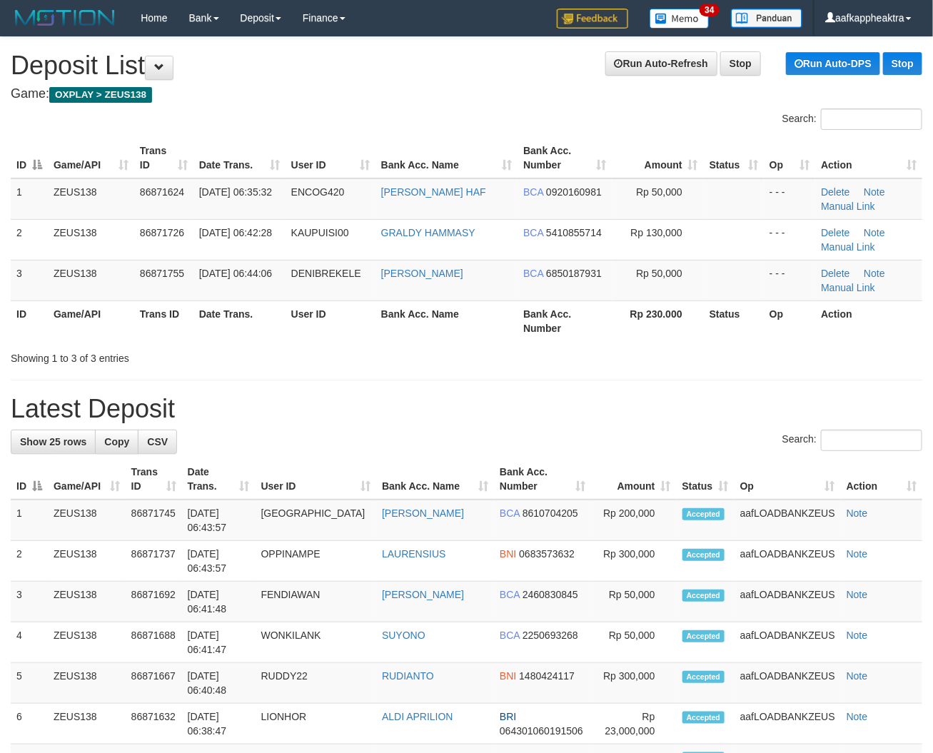
click at [528, 413] on h1 "Latest Deposit" at bounding box center [467, 409] width 912 height 29
drag, startPoint x: 488, startPoint y: 387, endPoint x: 220, endPoint y: 376, distance: 268.1
click at [209, 407] on h1 "Latest Deposit" at bounding box center [467, 409] width 912 height 29
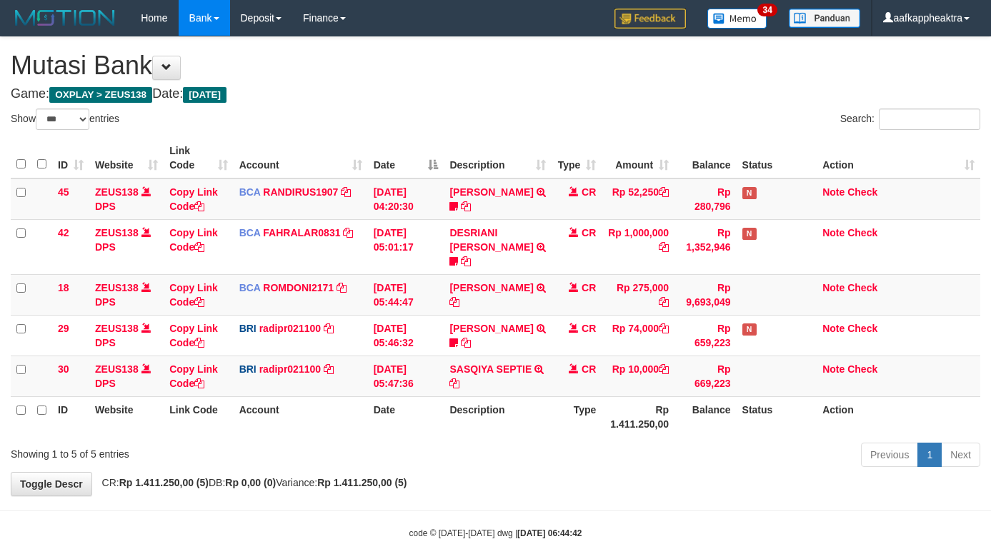
select select "***"
click at [525, 396] on th "Description" at bounding box center [497, 416] width 108 height 41
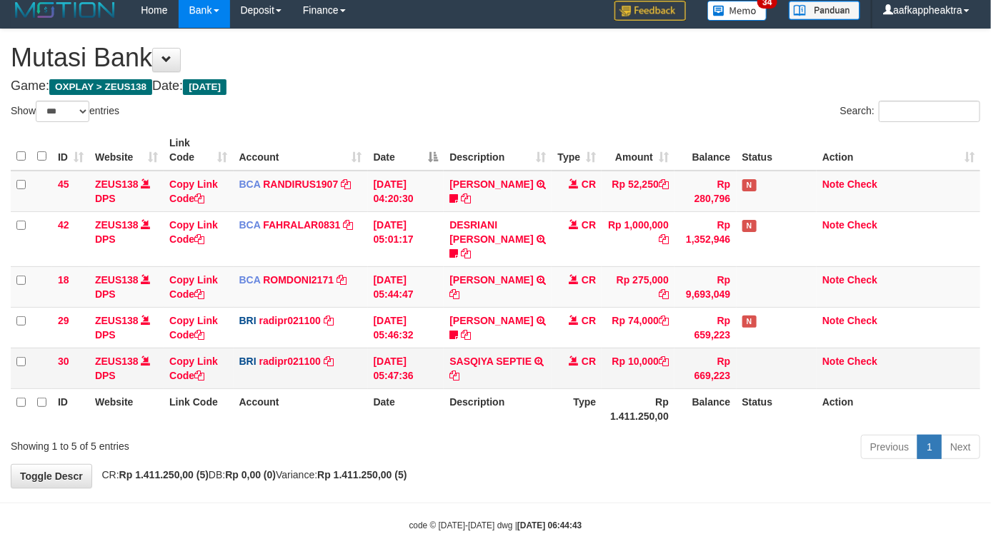
click at [521, 361] on td "SASQIYA SEPTIE TRANSFER NBMB SASQIYA SEPTIE TO [PERSON_NAME]" at bounding box center [497, 368] width 108 height 41
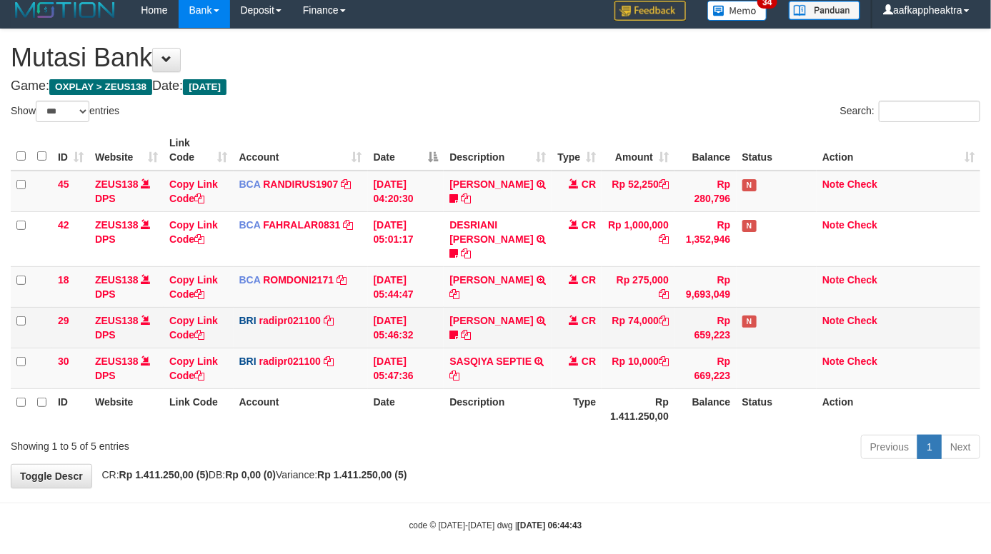
click at [755, 311] on td "N" at bounding box center [776, 327] width 81 height 41
click at [755, 316] on span "N" at bounding box center [749, 322] width 14 height 12
click at [748, 320] on td "N" at bounding box center [776, 327] width 81 height 41
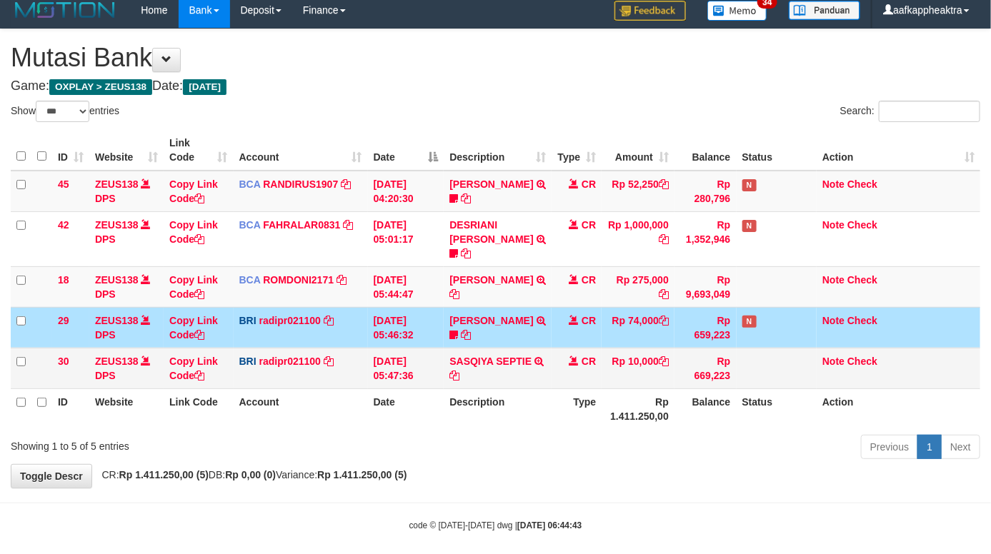
click at [730, 364] on td "Rp 669,223" at bounding box center [704, 368] width 61 height 41
click at [650, 351] on tr "30 ZEUS138 DPS Copy Link Code BRI radipr021100 DPS REYNALDI ADI PRATAMA mutasi_…" at bounding box center [495, 368] width 969 height 41
click at [639, 354] on td "Rp 10,000" at bounding box center [637, 368] width 73 height 41
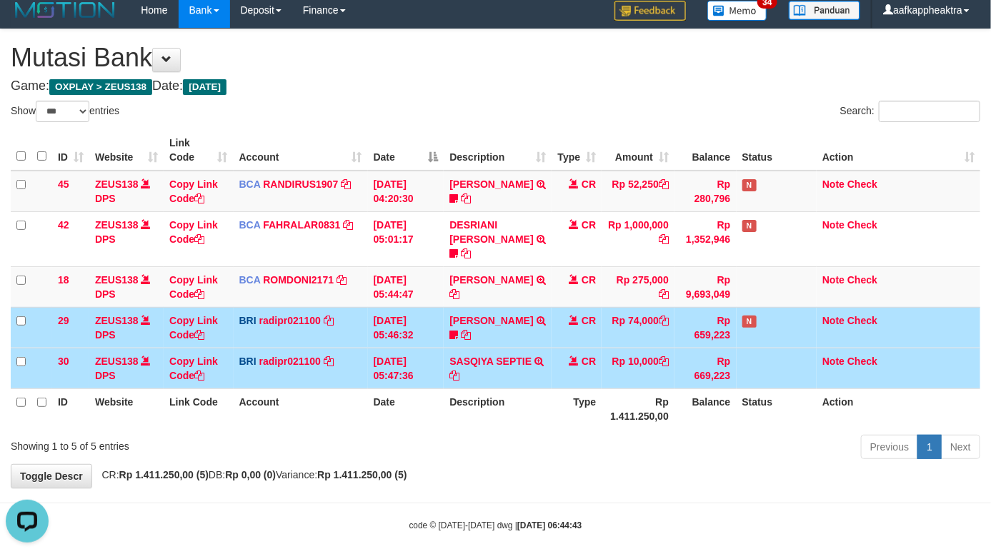
scroll to position [0, 0]
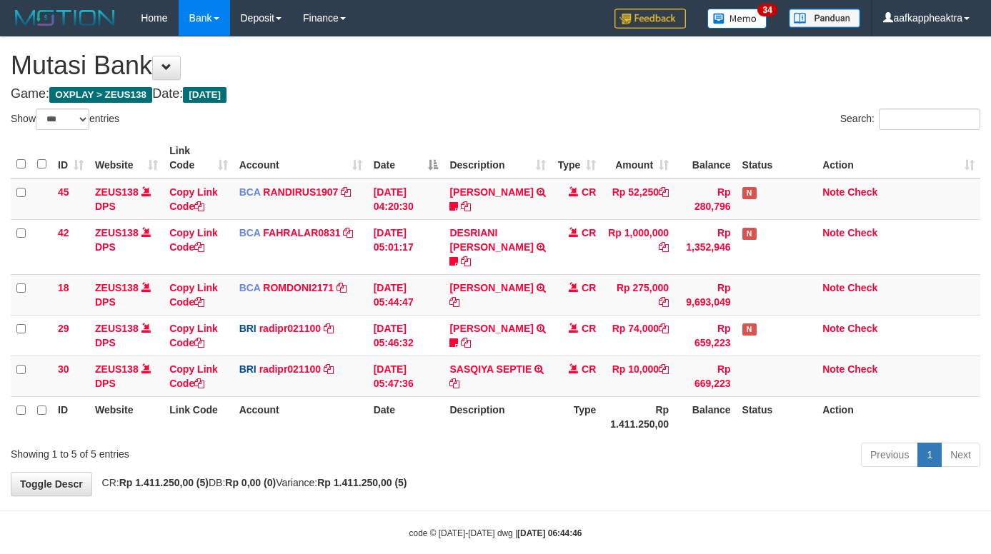
select select "***"
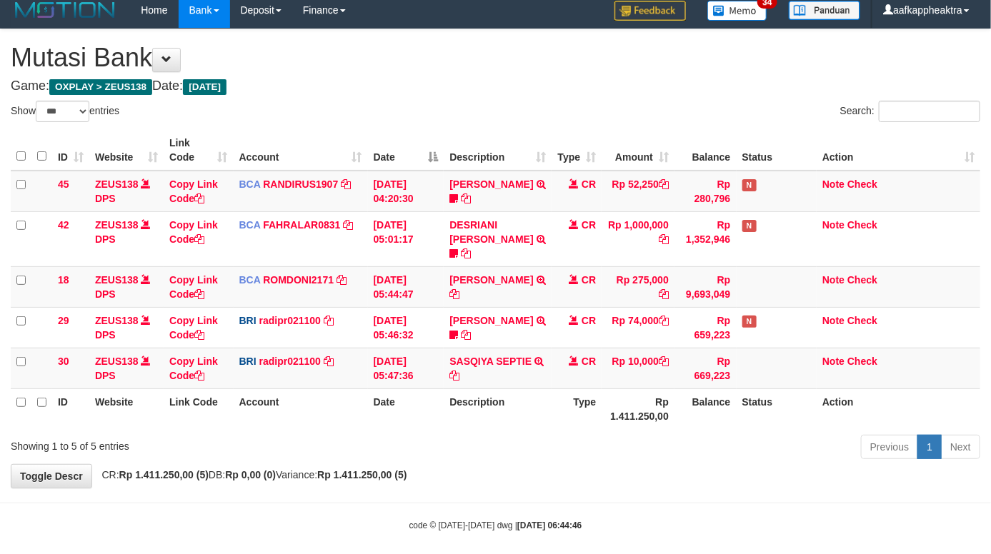
drag, startPoint x: 0, startPoint y: 0, endPoint x: 436, endPoint y: 381, distance: 579.0
click at [436, 389] on th "Date" at bounding box center [406, 409] width 76 height 41
click at [439, 389] on th "Date" at bounding box center [406, 409] width 76 height 41
click at [454, 354] on td "SASQIYA SEPTIE TRANSFER NBMB SASQIYA SEPTIE TO REYNALDI ADI PRATAMA" at bounding box center [497, 368] width 108 height 41
click at [455, 354] on td "SASQIYA SEPTIE TRANSFER NBMB SASQIYA SEPTIE TO REYNALDI ADI PRATAMA" at bounding box center [497, 368] width 108 height 41
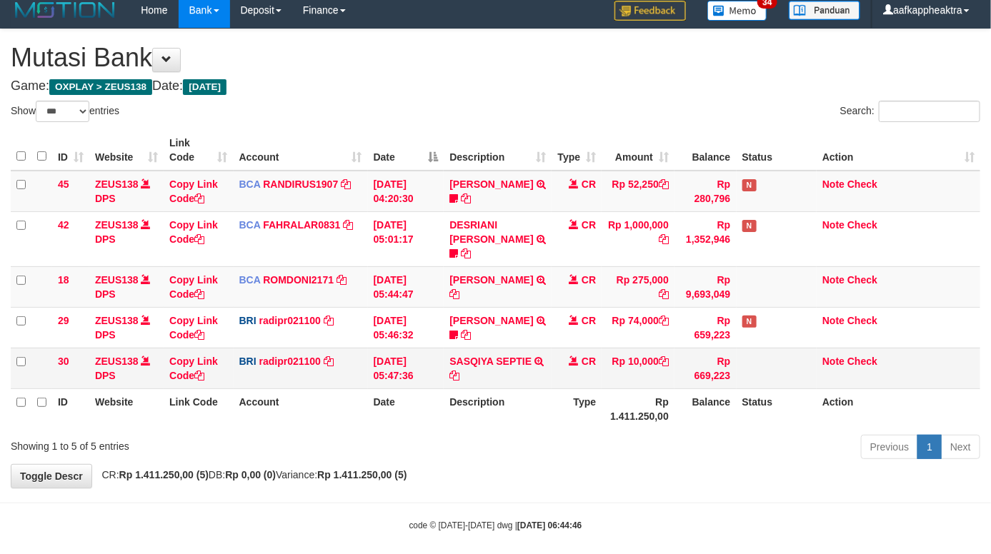
drag, startPoint x: 565, startPoint y: 336, endPoint x: 873, endPoint y: 371, distance: 310.6
click at [591, 348] on td "CR" at bounding box center [576, 368] width 50 height 41
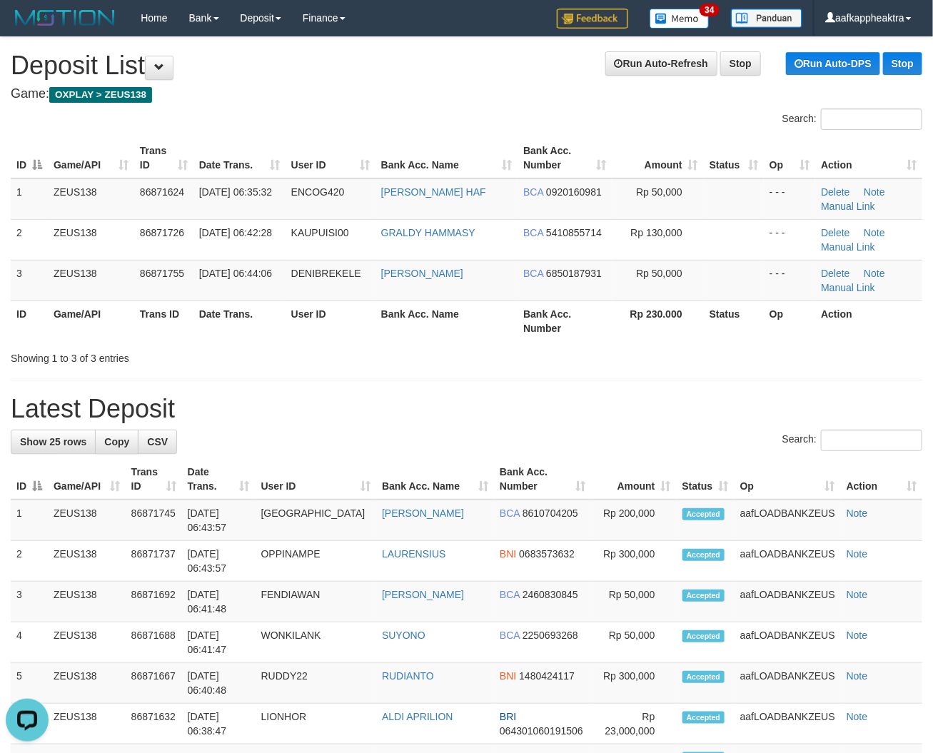
drag, startPoint x: 420, startPoint y: 401, endPoint x: 74, endPoint y: 376, distance: 347.3
click at [411, 406] on h1 "Latest Deposit" at bounding box center [467, 409] width 912 height 29
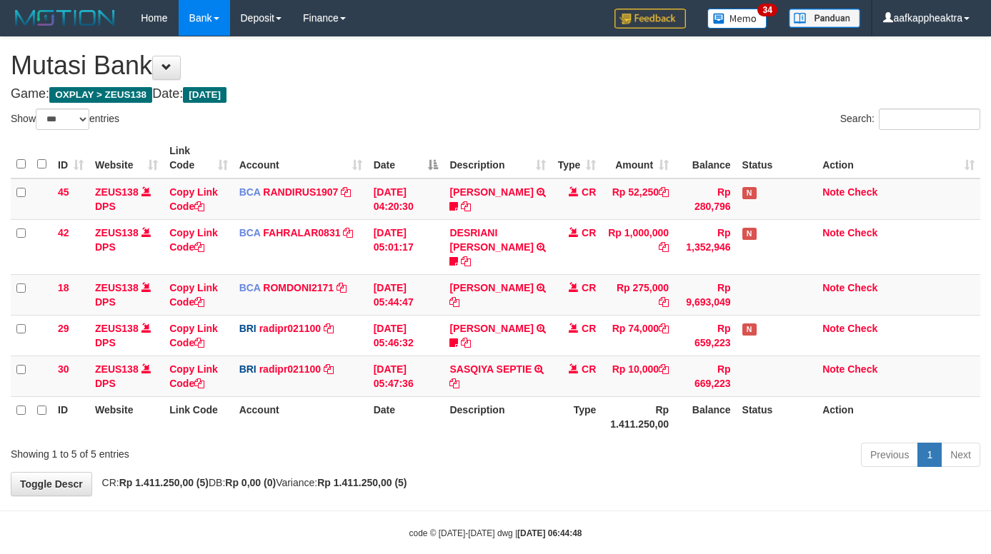
select select "***"
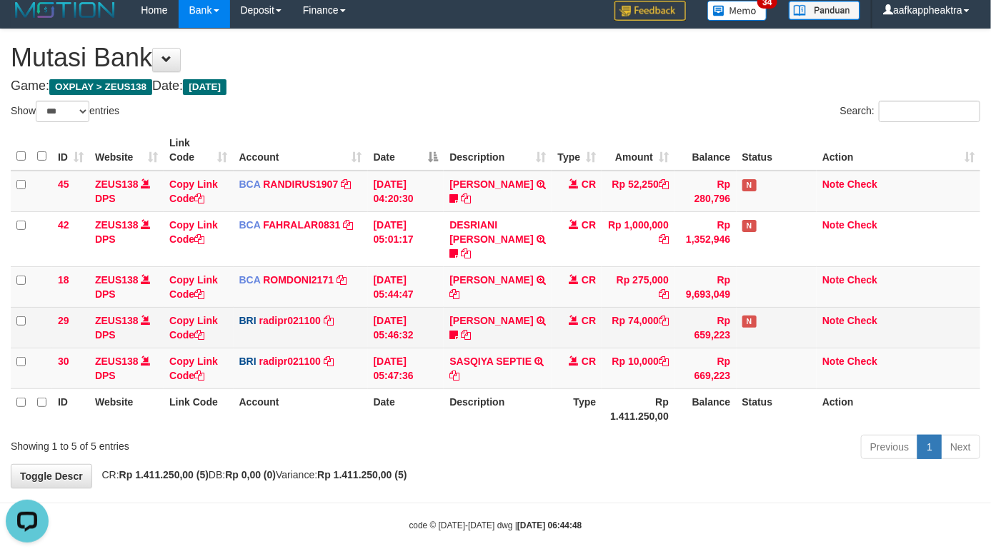
click at [526, 320] on td "[PERSON_NAME] TRANSFER NBMB [PERSON_NAME] TO [PERSON_NAME] 005801153848508" at bounding box center [497, 327] width 108 height 41
click at [519, 324] on td "[PERSON_NAME] TRANSFER NBMB [PERSON_NAME] TO [PERSON_NAME] 005801153848508" at bounding box center [497, 327] width 108 height 41
click at [508, 325] on td "STEVANO FERNAN TRANSFER NBMB STEVANO FERNAN TO REYNALDI ADI PRATAMA 00580115384…" at bounding box center [497, 327] width 108 height 41
click at [593, 325] on tr "29 ZEUS138 DPS Copy Link Code BRI radipr021100 DPS REYNALDI ADI PRATAMA mutasi_…" at bounding box center [495, 327] width 969 height 41
click at [613, 309] on td "Rp 74,000" at bounding box center [637, 327] width 73 height 41
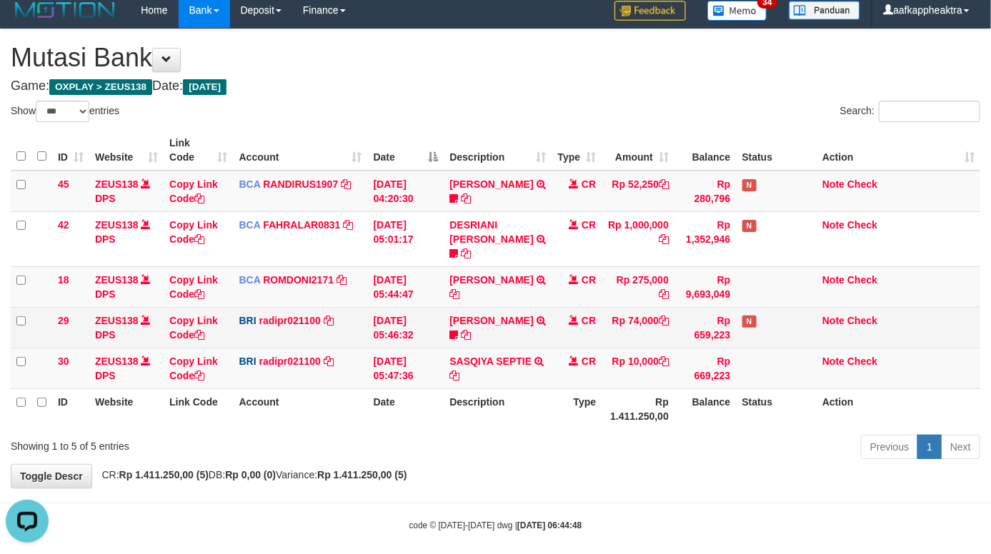
click at [612, 319] on td "Rp 74,000" at bounding box center [637, 327] width 73 height 41
click at [612, 320] on td "Rp 74,000" at bounding box center [637, 327] width 73 height 41
click at [600, 319] on tr "29 ZEUS138 DPS Copy Link Code BRI radipr021100 DPS REYNALDI ADI PRATAMA mutasi_…" at bounding box center [495, 327] width 969 height 41
click at [558, 316] on td "CR" at bounding box center [576, 327] width 50 height 41
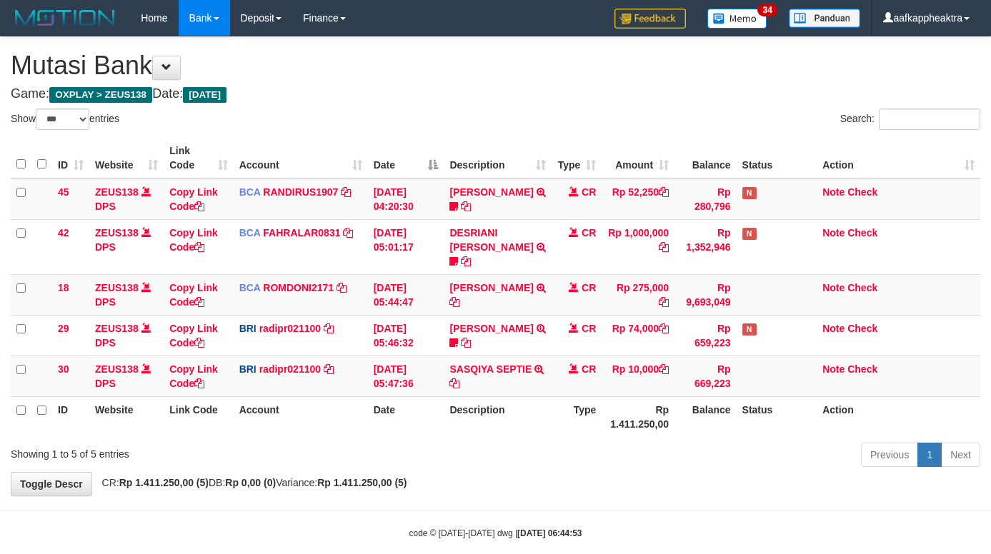
select select "***"
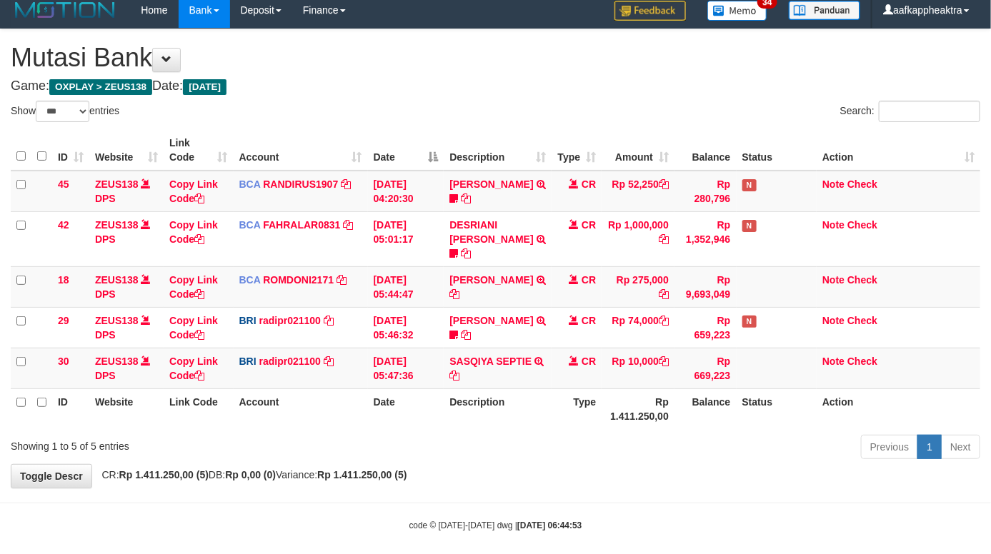
click at [618, 437] on div "Previous 1 Next" at bounding box center [701, 448] width 556 height 31
drag, startPoint x: 623, startPoint y: 434, endPoint x: 653, endPoint y: 419, distance: 33.5
click at [628, 433] on div "Previous 1 Next" at bounding box center [701, 448] width 556 height 31
click at [653, 433] on div "Previous 1 Next" at bounding box center [701, 448] width 556 height 31
click at [688, 389] on th "Balance" at bounding box center [704, 409] width 61 height 41
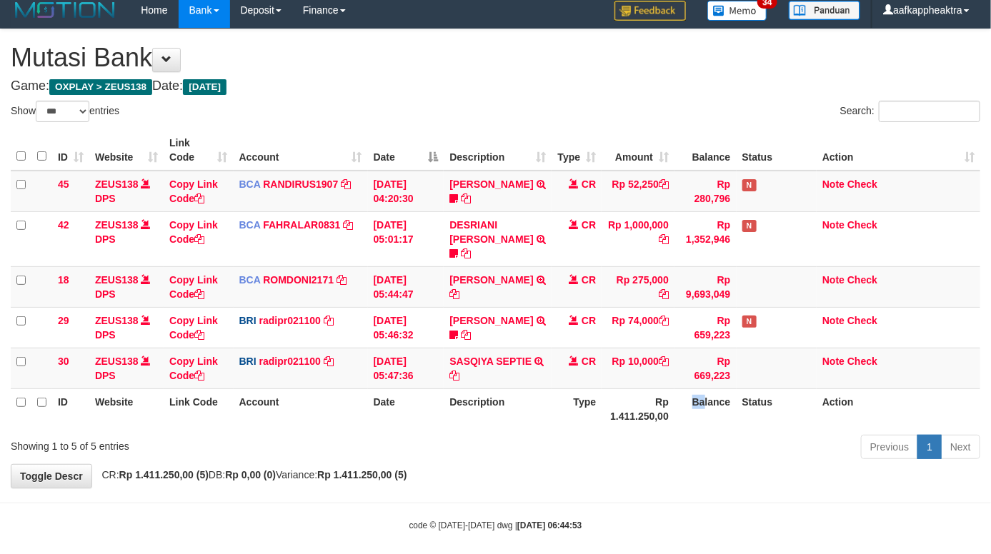
click at [691, 389] on th "Balance" at bounding box center [704, 409] width 61 height 41
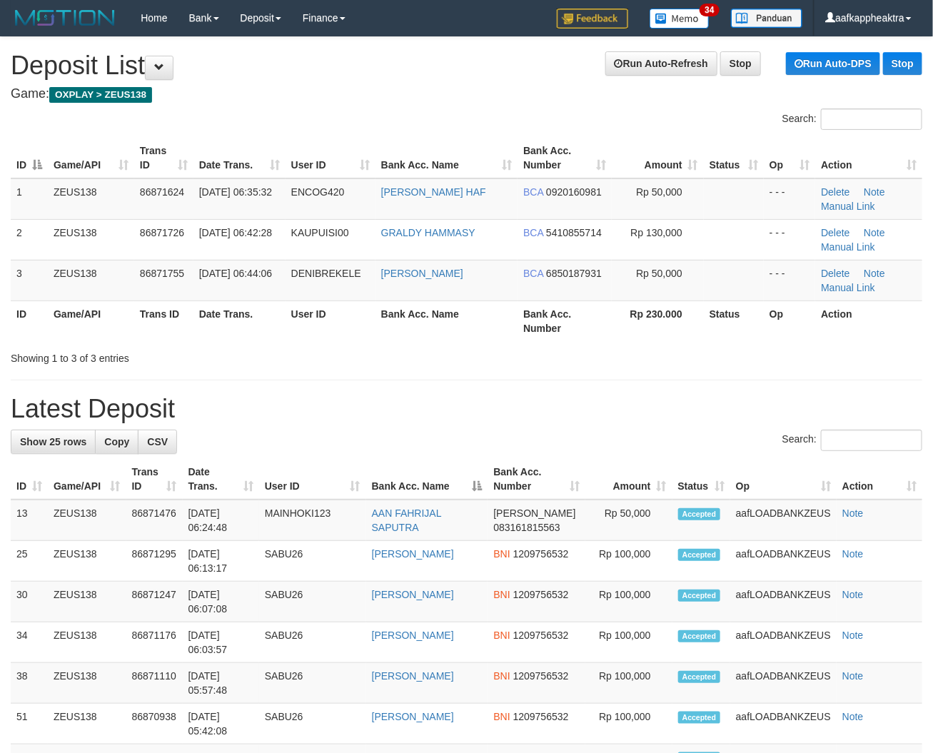
drag, startPoint x: 396, startPoint y: 431, endPoint x: 29, endPoint y: 426, distance: 367.8
click at [603, 431] on div "Search:" at bounding box center [467, 442] width 912 height 25
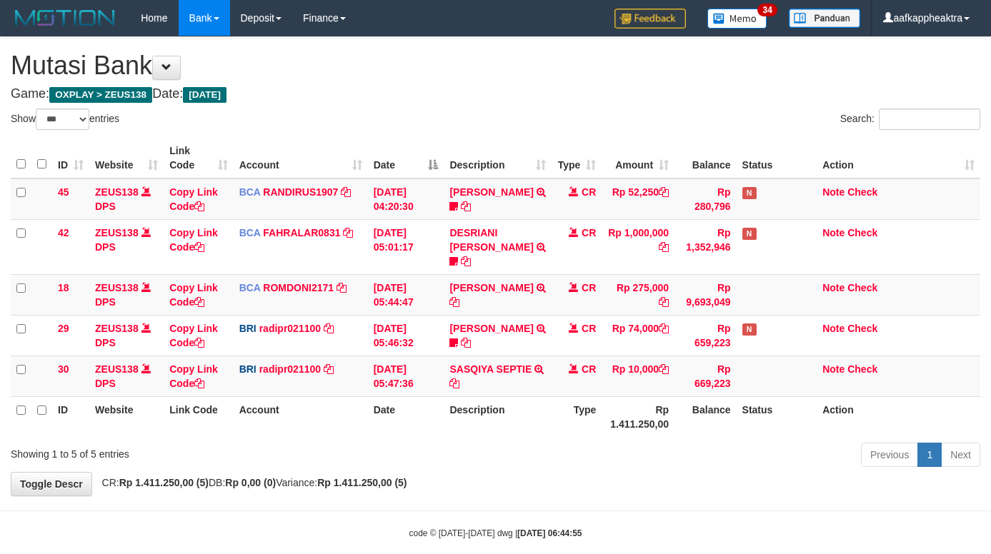
select select "***"
click at [598, 370] on tr "30 ZEUS138 DPS Copy Link Code BRI radipr021100 DPS [PERSON_NAME] mutasi_2025090…" at bounding box center [495, 376] width 969 height 41
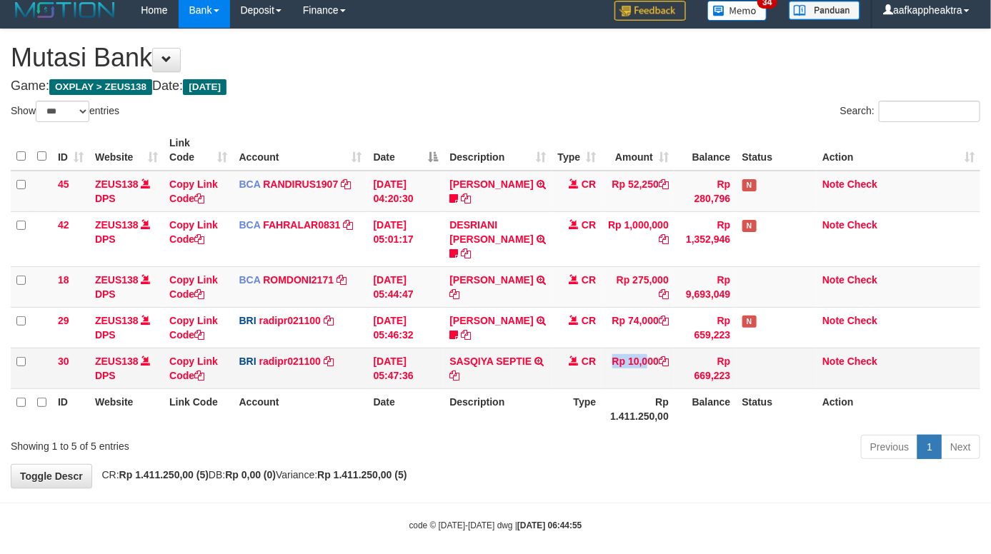
click at [606, 352] on td "Rp 10,000" at bounding box center [637, 368] width 73 height 41
click at [596, 361] on td "CR" at bounding box center [576, 368] width 50 height 41
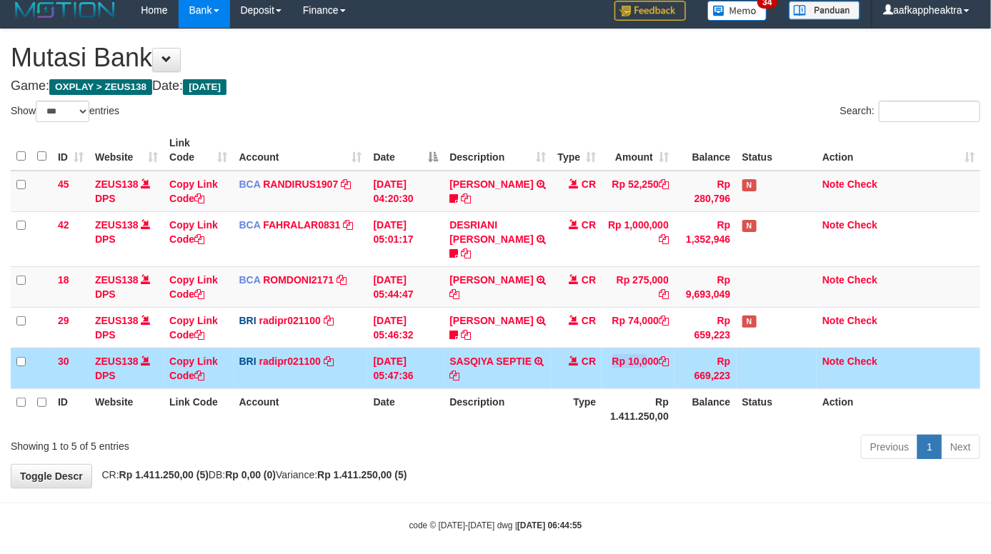
click at [598, 358] on td "CR" at bounding box center [576, 368] width 50 height 41
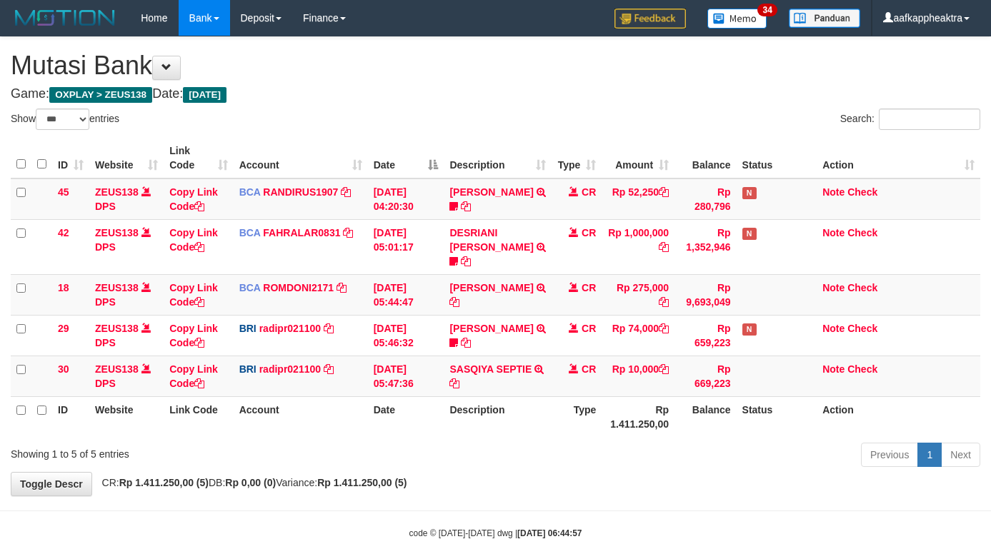
select select "***"
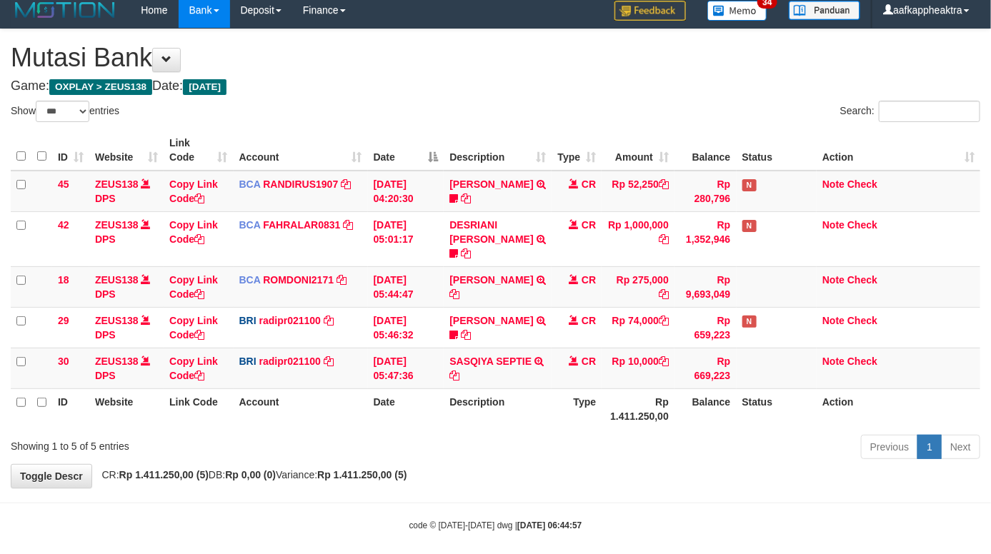
click at [548, 398] on th "Description" at bounding box center [497, 409] width 108 height 41
click at [543, 393] on tr "ID Website Link Code Account Date Description Type Rp 1.411.250,00 Balance Stat…" at bounding box center [495, 409] width 969 height 41
click at [815, 390] on tr "ID Website Link Code Account Date Description Type Rp 1.411.250,00 Balance Stat…" at bounding box center [495, 409] width 969 height 41
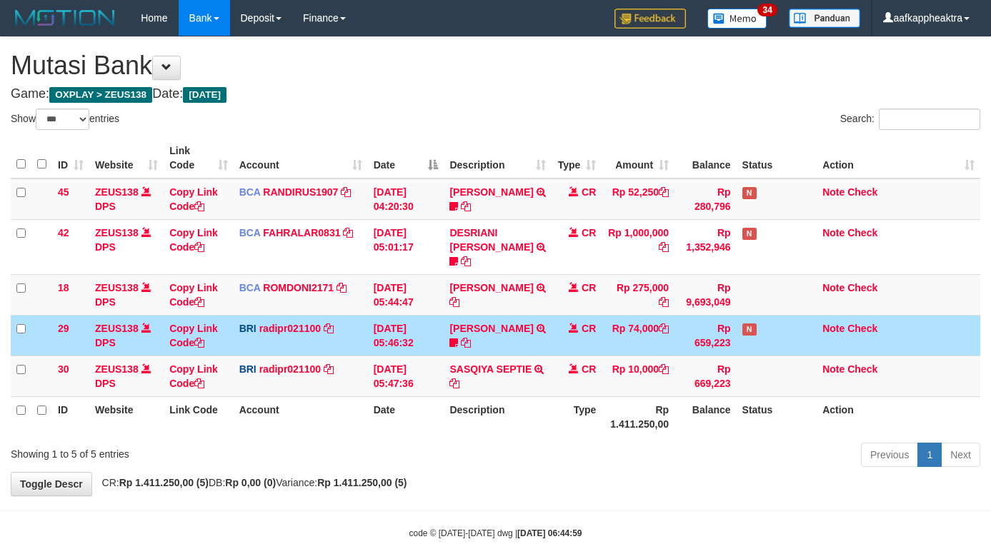
select select "***"
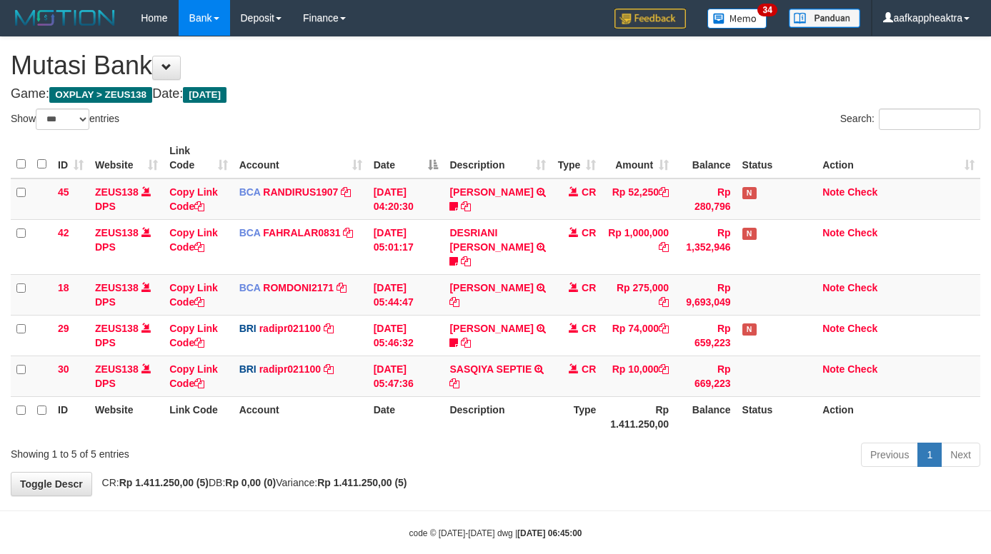
select select "***"
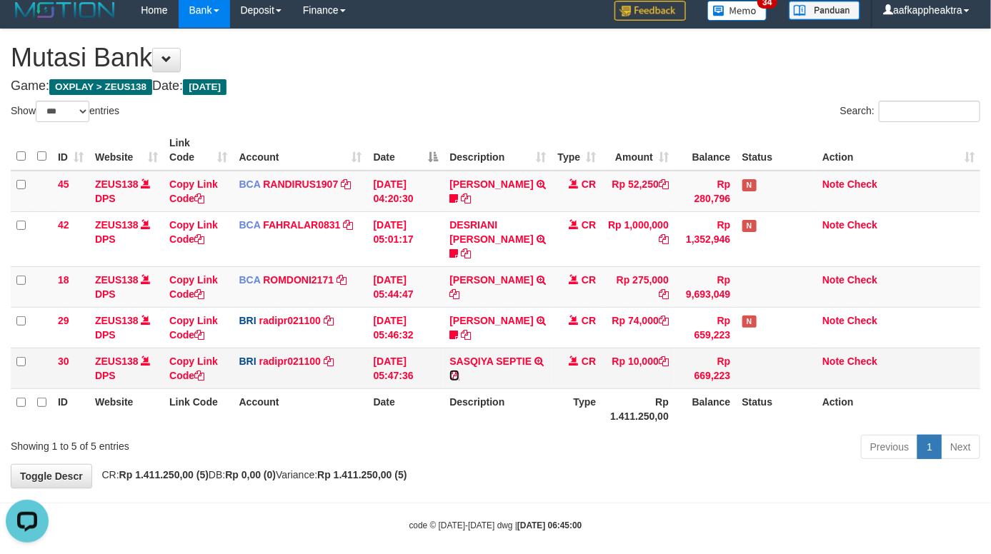
click at [458, 371] on icon at bounding box center [454, 376] width 10 height 10
click at [520, 281] on td "MUHAMMAD IQB TRSF E-BANKING CR 0109/FTSCY/WS95051 275000.002025090189099748 TRF…" at bounding box center [497, 286] width 108 height 41
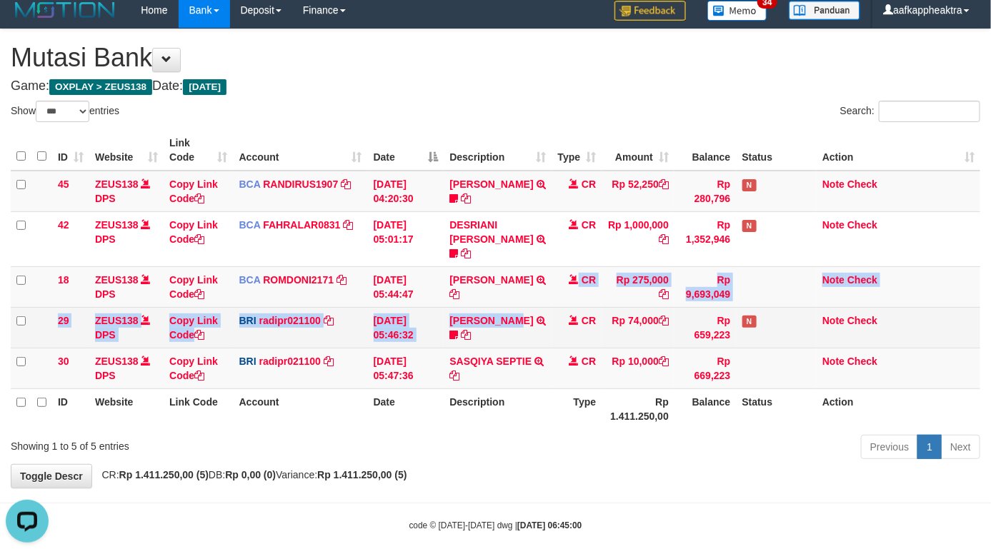
drag, startPoint x: 520, startPoint y: 294, endPoint x: 508, endPoint y: 294, distance: 11.4
click at [520, 294] on tbody "45 ZEUS138 DPS Copy Link Code BCA RANDIRUS1907 DPS RANDI RUSTANDI mutasi_202509…" at bounding box center [495, 280] width 969 height 219
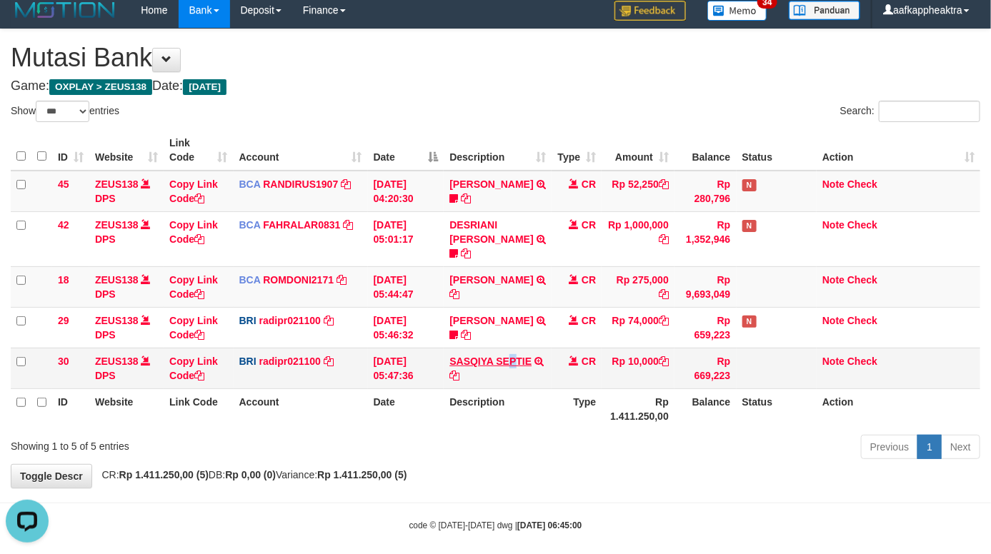
click at [518, 348] on td "SASQIYA SEPTIE TRANSFER NBMB SASQIYA SEPTIE TO REYNALDI ADI PRATAMA" at bounding box center [497, 368] width 108 height 41
drag, startPoint x: 516, startPoint y: 364, endPoint x: 507, endPoint y: 375, distance: 13.7
click at [511, 369] on td "SASQIYA SEPTIE TRANSFER NBMB SASQIYA SEPTIE TO REYNALDI ADI PRATAMA" at bounding box center [497, 368] width 108 height 41
click at [526, 389] on th "Description" at bounding box center [497, 409] width 108 height 41
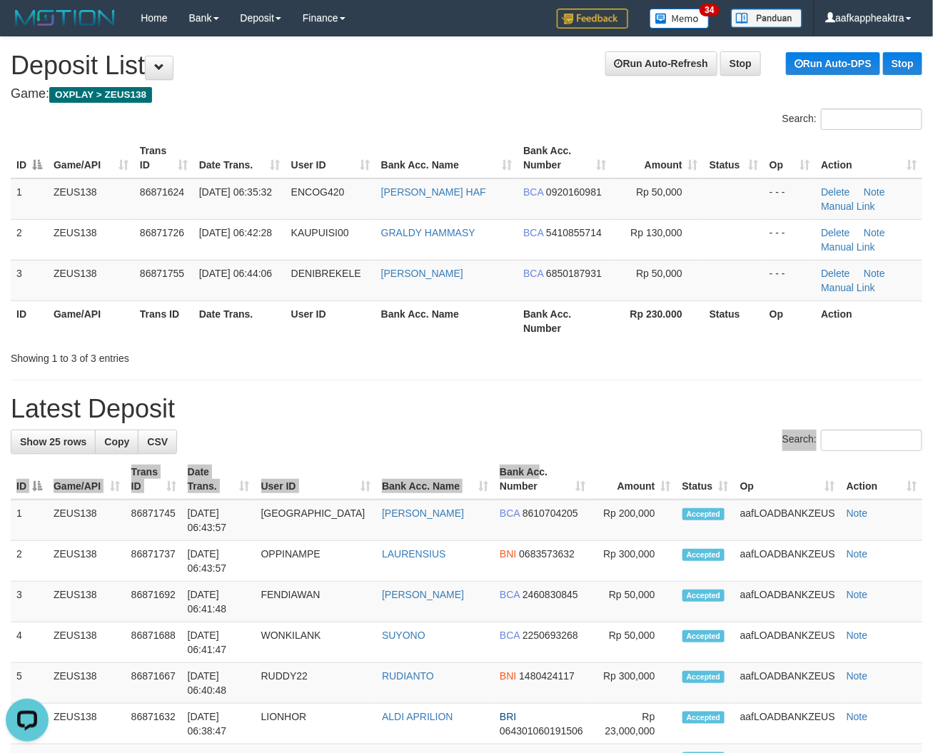
click at [513, 483] on tr "ID Game/API Trans ID Date Trans. User ID Bank Acc. Name Bank Acc. Number Amount…" at bounding box center [467, 479] width 912 height 41
click at [483, 454] on div "Search:" at bounding box center [467, 442] width 912 height 25
drag, startPoint x: 456, startPoint y: 433, endPoint x: 439, endPoint y: 437, distance: 17.0
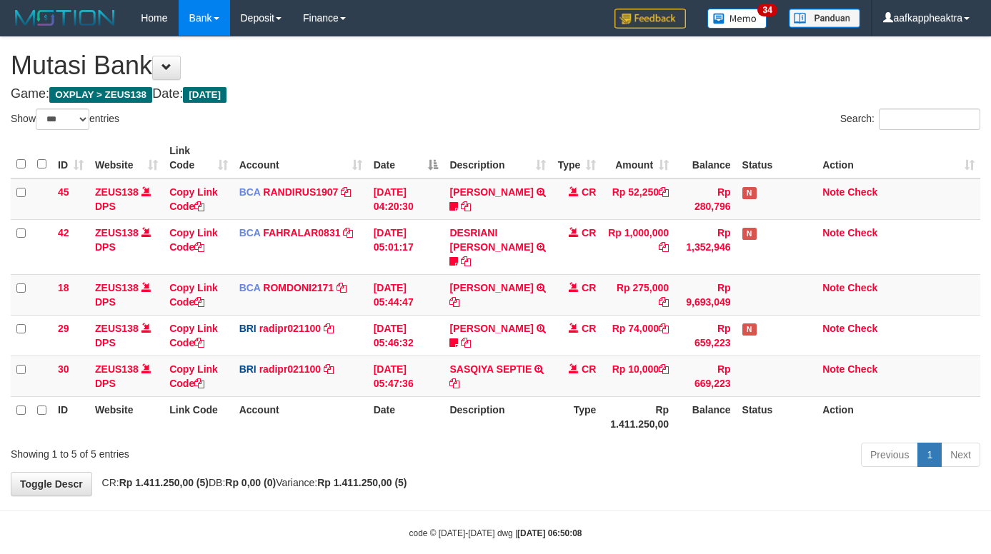
select select "***"
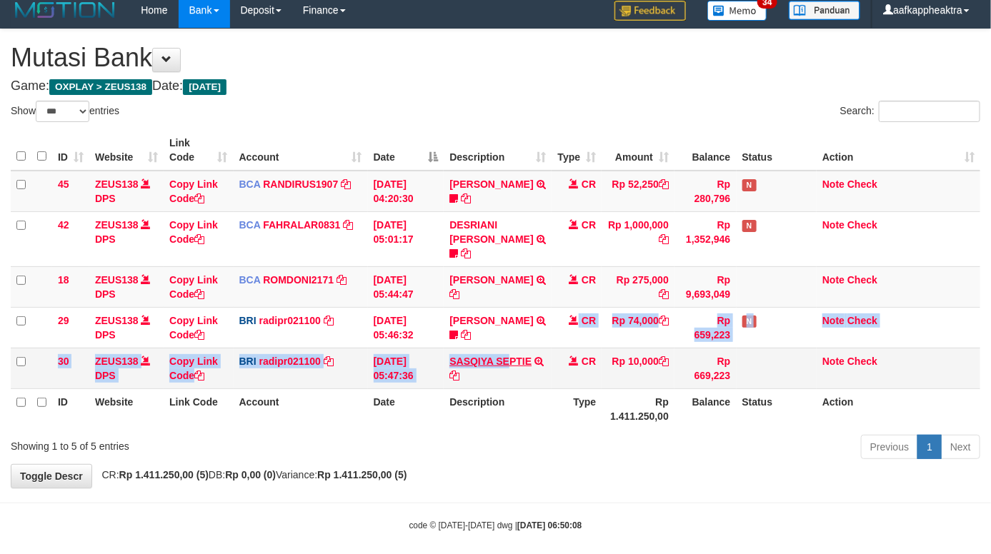
drag, startPoint x: 501, startPoint y: 334, endPoint x: 511, endPoint y: 347, distance: 16.3
click at [513, 346] on tbody "45 ZEUS138 DPS Copy Link Code BCA RANDIRUS1907 DPS [PERSON_NAME] mutasi_2025090…" at bounding box center [495, 280] width 969 height 219
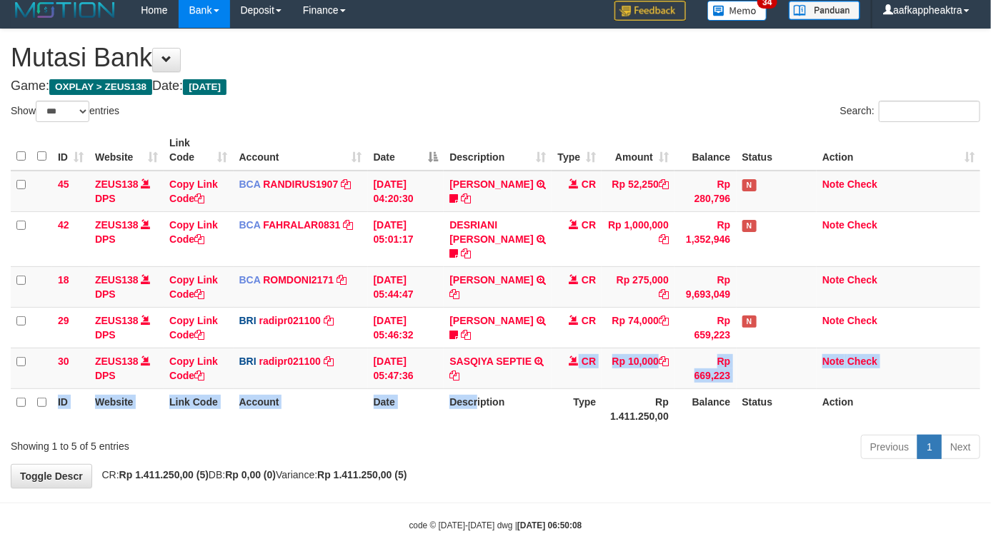
click at [478, 389] on table "ID Website Link Code Account Date Description Type Amount Balance Status Action…" at bounding box center [495, 279] width 969 height 299
click at [463, 389] on th "Description" at bounding box center [497, 409] width 108 height 41
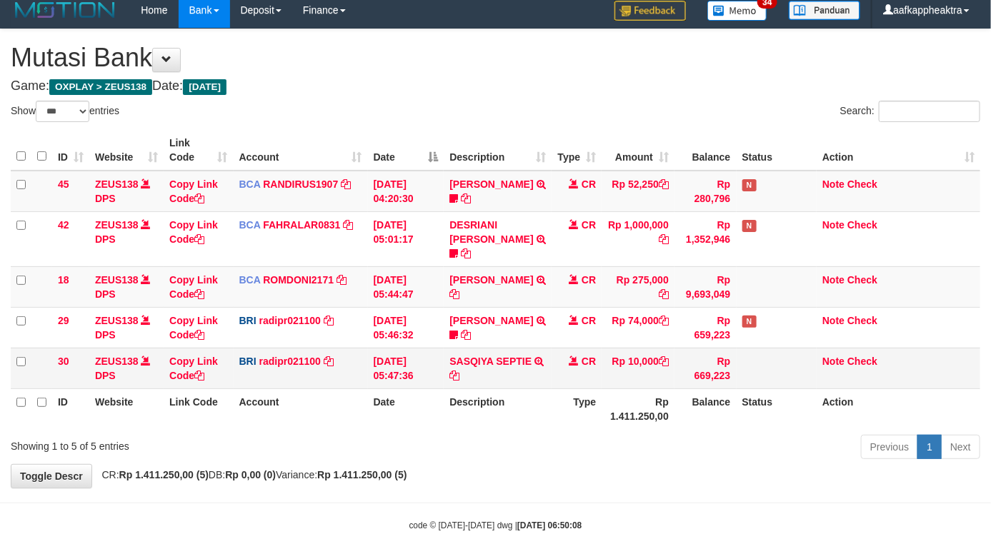
drag, startPoint x: 478, startPoint y: 355, endPoint x: 554, endPoint y: 359, distance: 75.8
click at [479, 361] on td "SASQIYA SEPTIE TRANSFER NBMB SASQIYA SEPTIE TO REYNALDI ADI PRATAMA" at bounding box center [497, 368] width 108 height 41
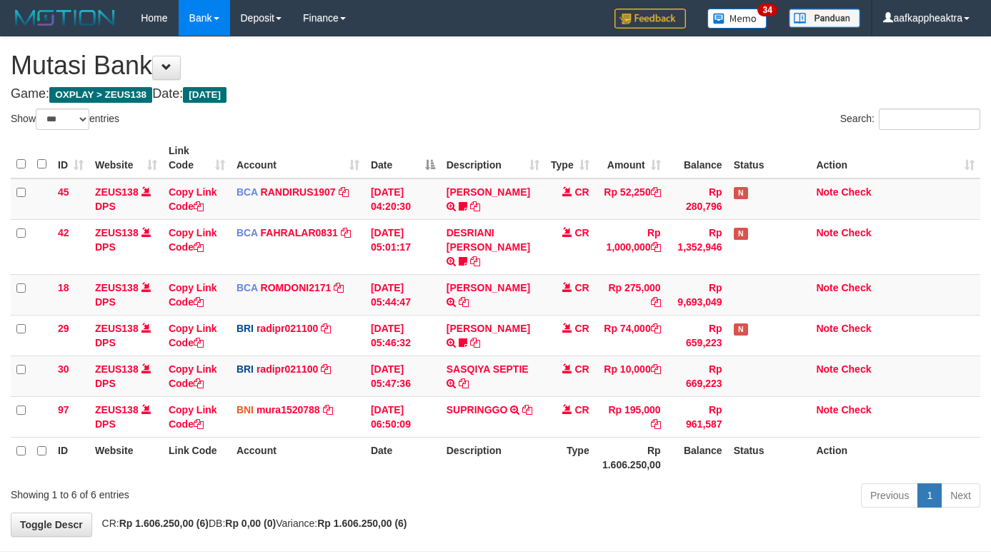
select select "***"
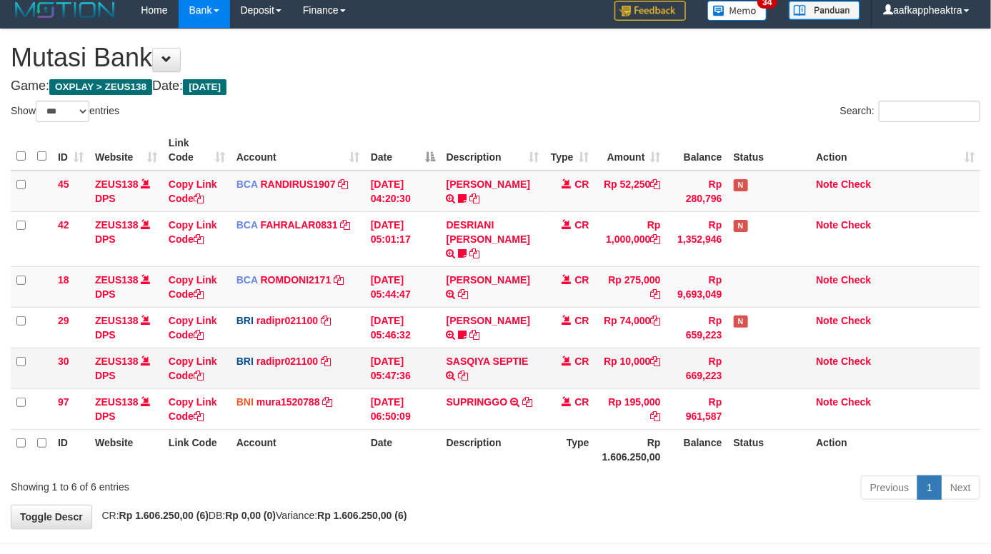
click at [606, 375] on tbody "45 ZEUS138 DPS Copy Link Code BCA RANDIRUS1907 DPS [PERSON_NAME] mutasi_2025090…" at bounding box center [495, 300] width 969 height 259
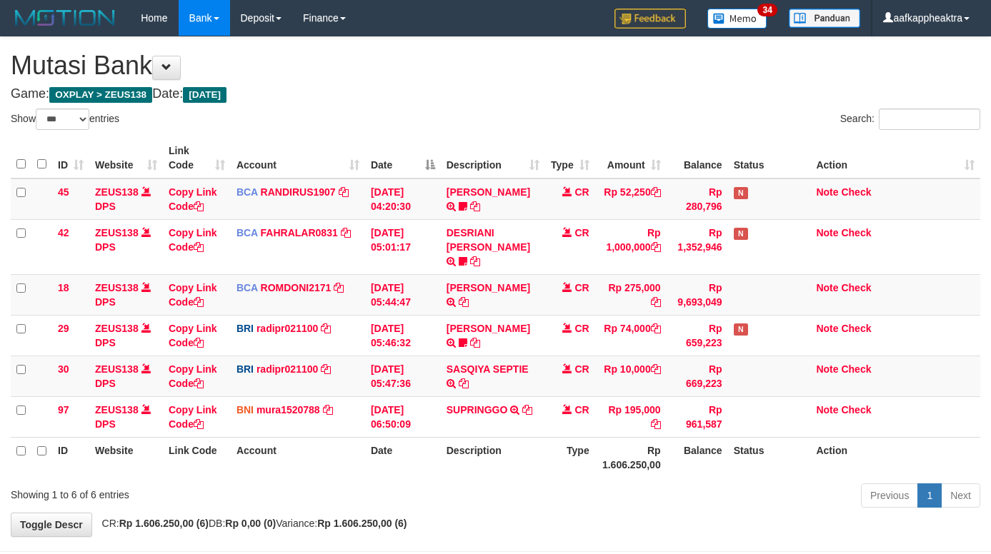
select select "***"
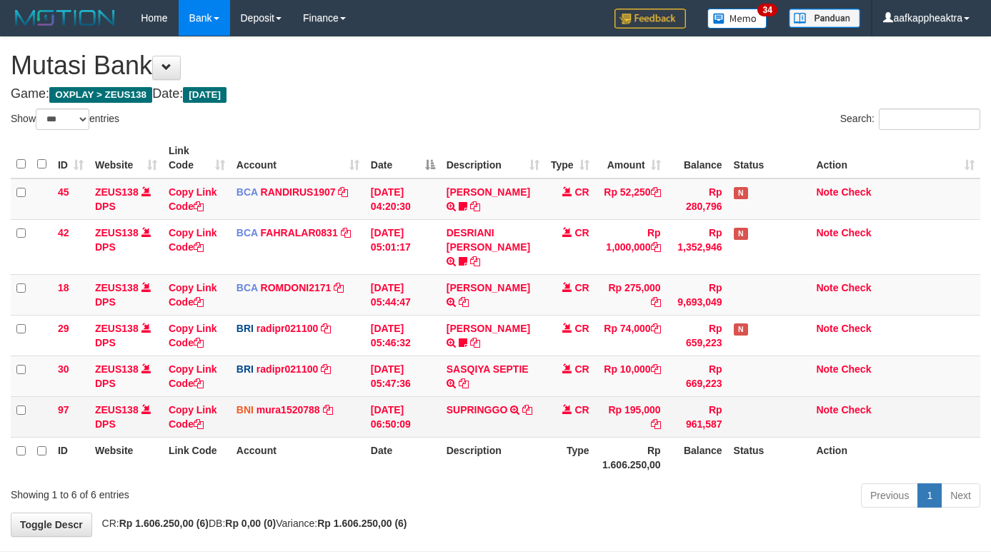
scroll to position [8, 0]
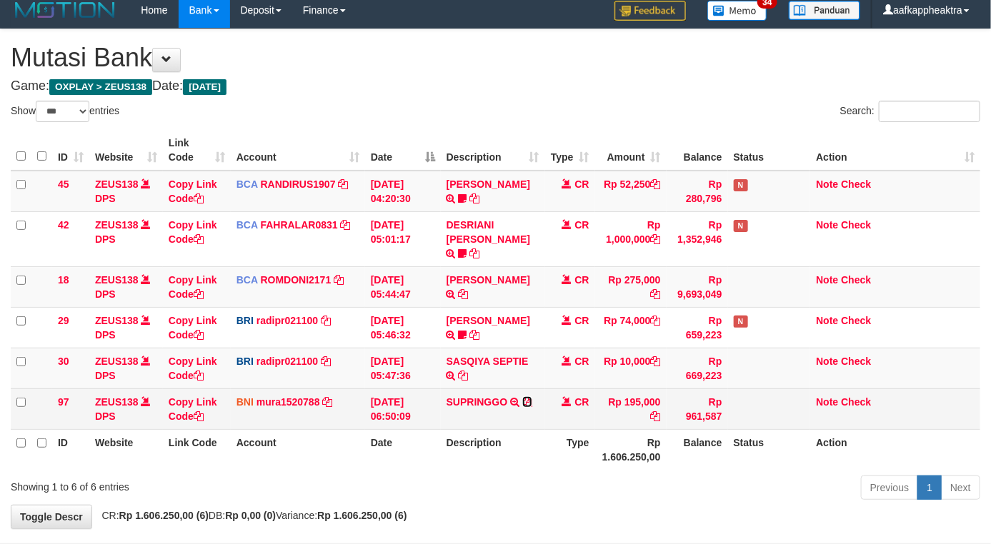
click at [527, 397] on icon at bounding box center [527, 402] width 10 height 10
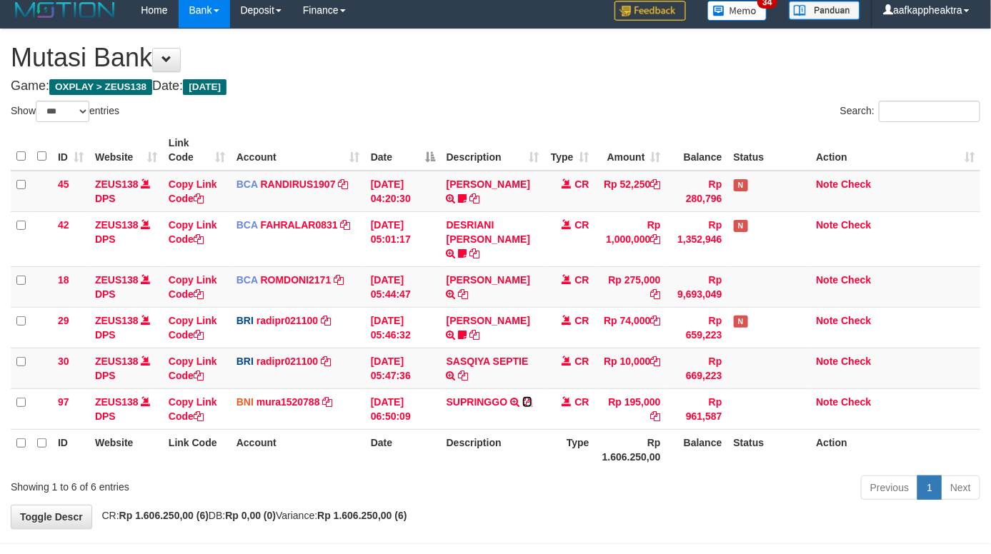
drag, startPoint x: 527, startPoint y: 388, endPoint x: 1001, endPoint y: 404, distance: 474.5
click at [530, 397] on icon at bounding box center [527, 402] width 10 height 10
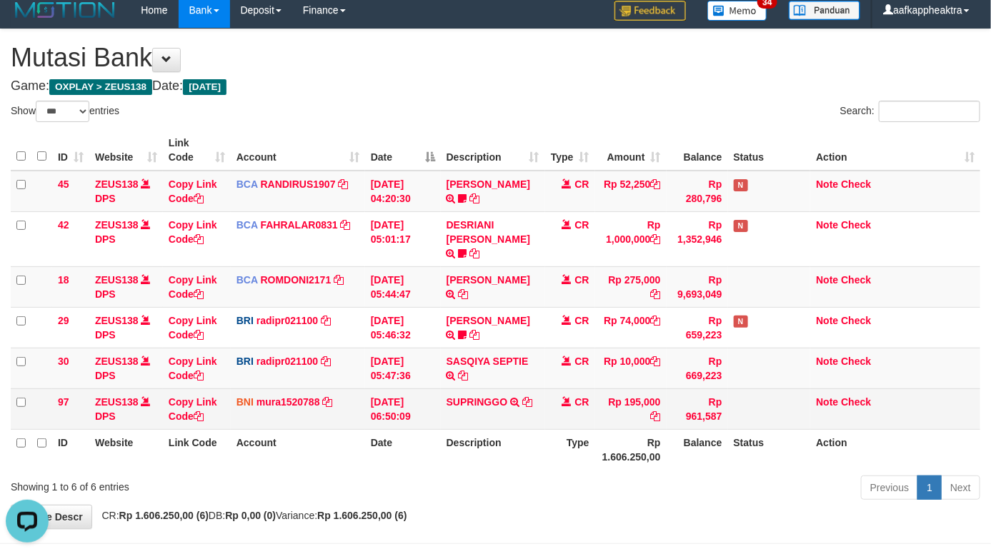
scroll to position [0, 0]
click at [529, 397] on icon at bounding box center [527, 402] width 10 height 10
drag, startPoint x: 811, startPoint y: 394, endPoint x: 802, endPoint y: 393, distance: 9.3
click at [802, 394] on tr "97 ZEUS138 DPS Copy Link Code BNI mura1520788 DPS MUHAMMAD RANDY mutasi_2025090…" at bounding box center [495, 409] width 969 height 41
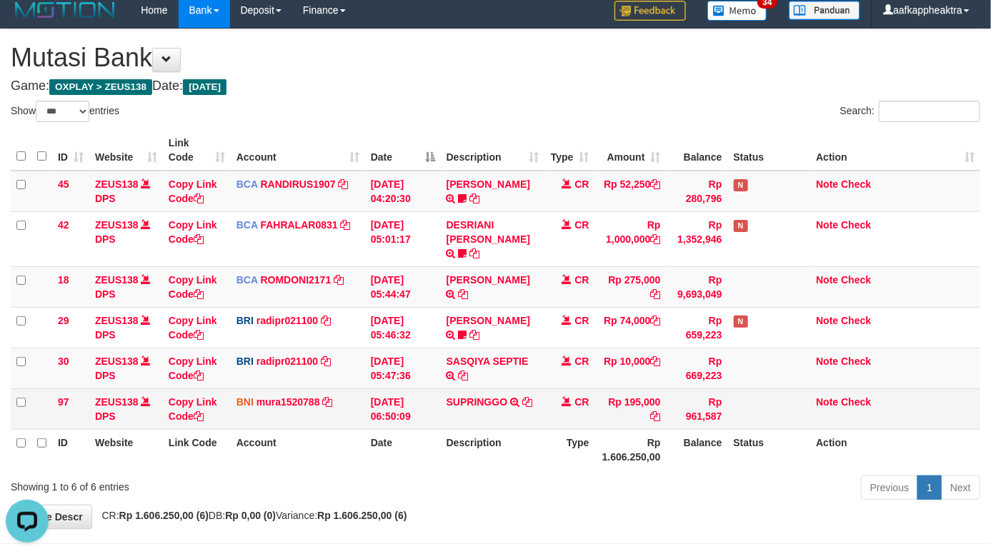
click at [780, 389] on td at bounding box center [769, 409] width 83 height 41
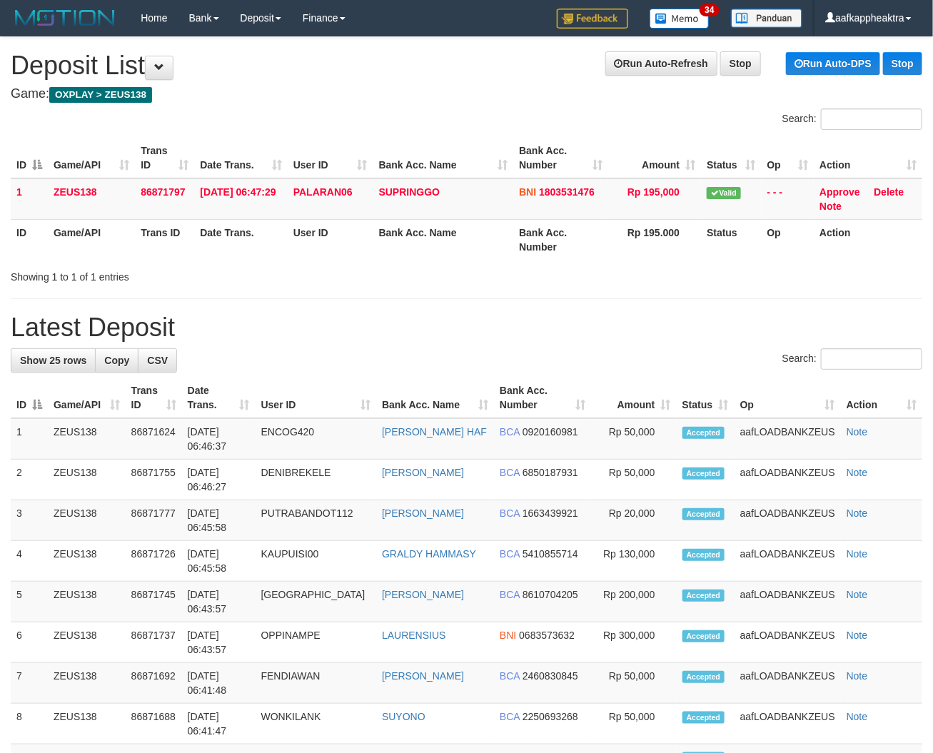
click at [661, 414] on tr "ID Game/API Trans ID Date Trans. User ID Bank Acc. Name Bank Acc. Number Amount…" at bounding box center [467, 398] width 912 height 41
click at [659, 434] on tr "1 ZEUS138 86871624 [DATE] 06:46:37 ENCOG420 [PERSON_NAME] BCA 0920160981 Rp 50,…" at bounding box center [467, 438] width 912 height 41
click at [576, 384] on tr "ID Game/API Trans ID Date Trans. User ID Bank Acc. Name Bank Acc. Number Amount…" at bounding box center [467, 398] width 912 height 41
click at [583, 380] on th "Bank Acc. Number" at bounding box center [542, 398] width 97 height 41
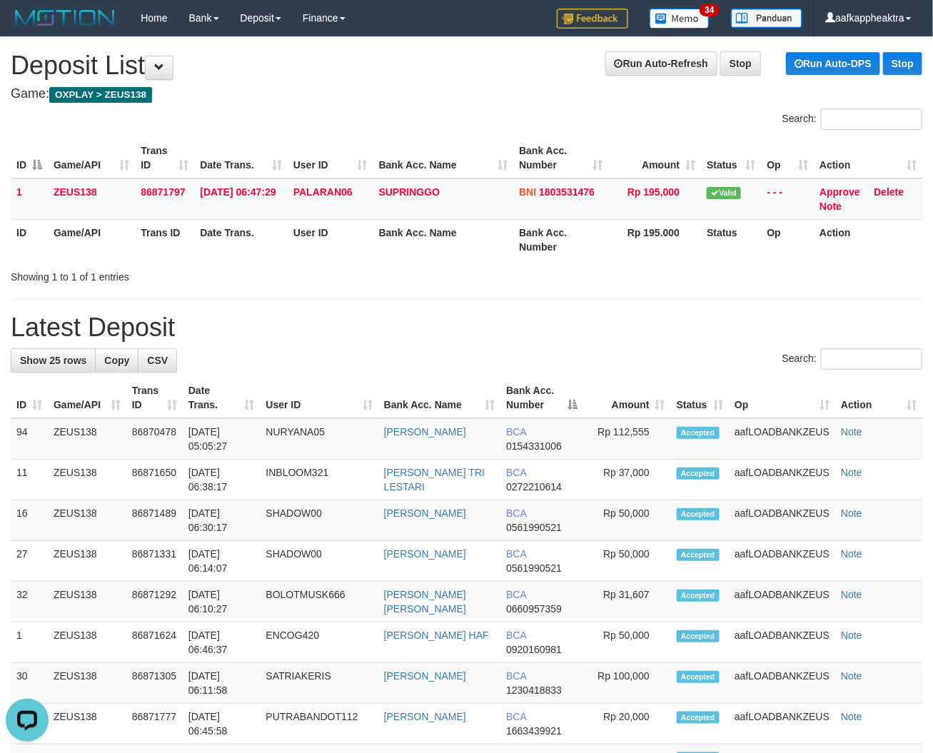
click at [211, 373] on div "Search:" at bounding box center [467, 361] width 912 height 25
drag, startPoint x: 533, startPoint y: 361, endPoint x: 336, endPoint y: 370, distance: 198.0
click at [520, 369] on div "Search:" at bounding box center [467, 361] width 912 height 25
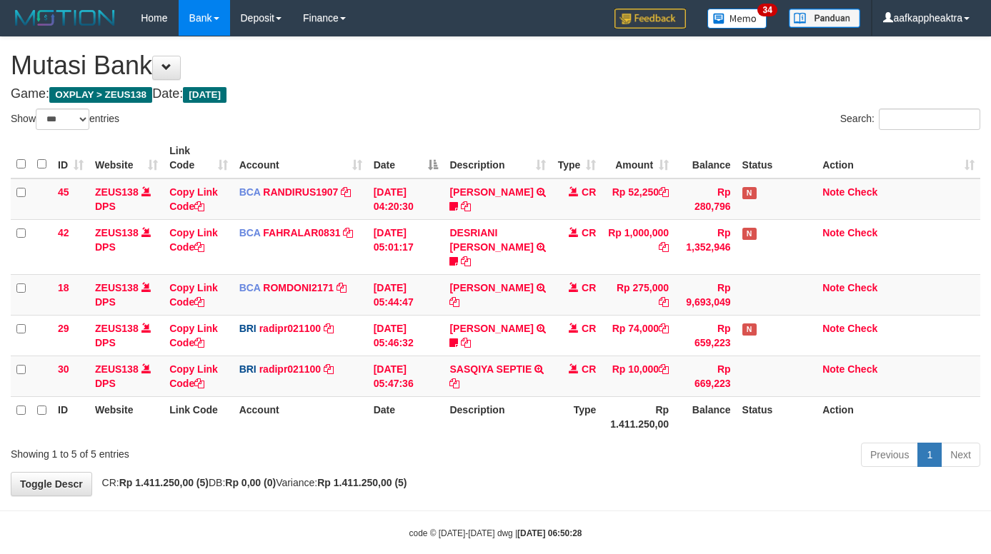
select select "***"
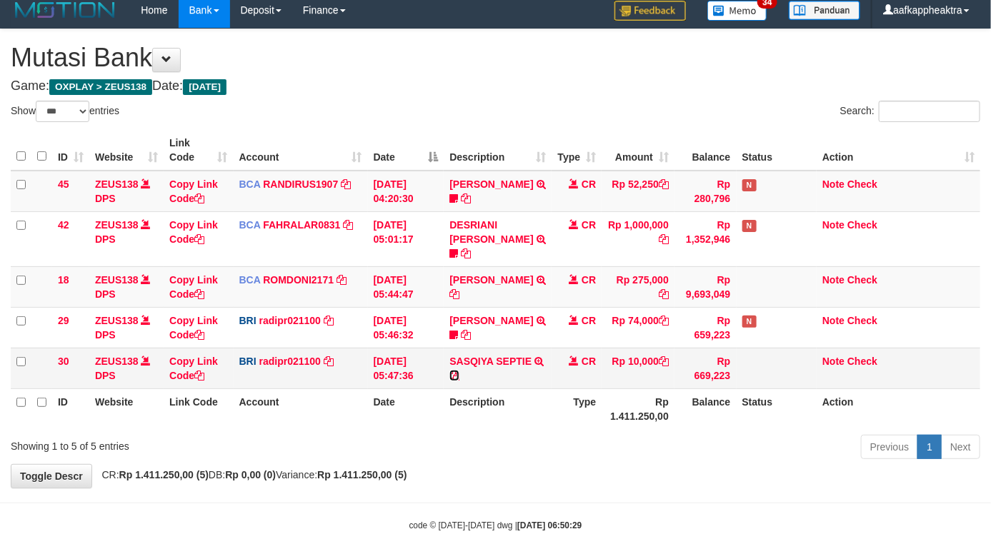
click at [457, 371] on icon at bounding box center [454, 376] width 10 height 10
drag, startPoint x: 436, startPoint y: 352, endPoint x: 486, endPoint y: 343, distance: 50.1
click at [438, 352] on td "[DATE] 05:47:36" at bounding box center [406, 368] width 76 height 41
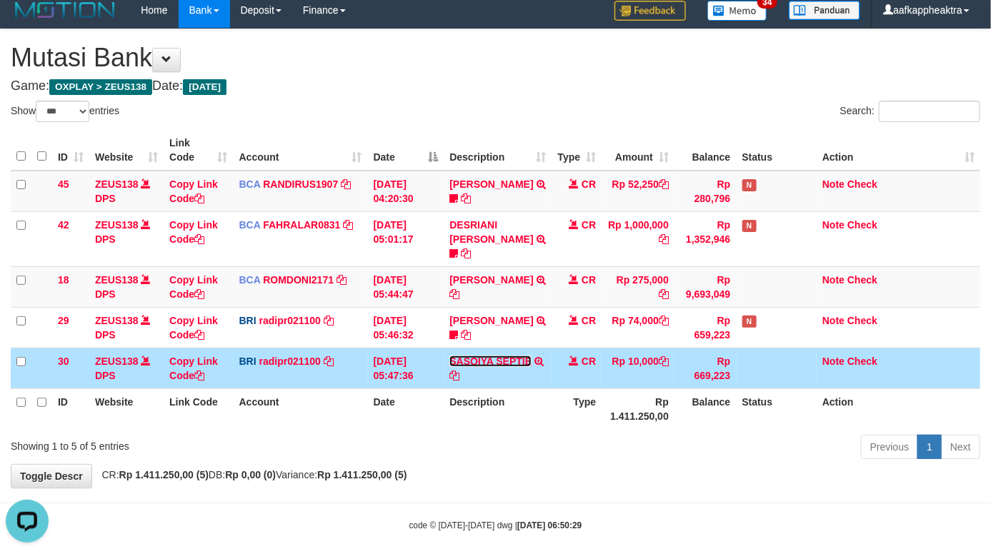
click at [502, 356] on link "SASQIYA SEPTIE" at bounding box center [490, 361] width 82 height 11
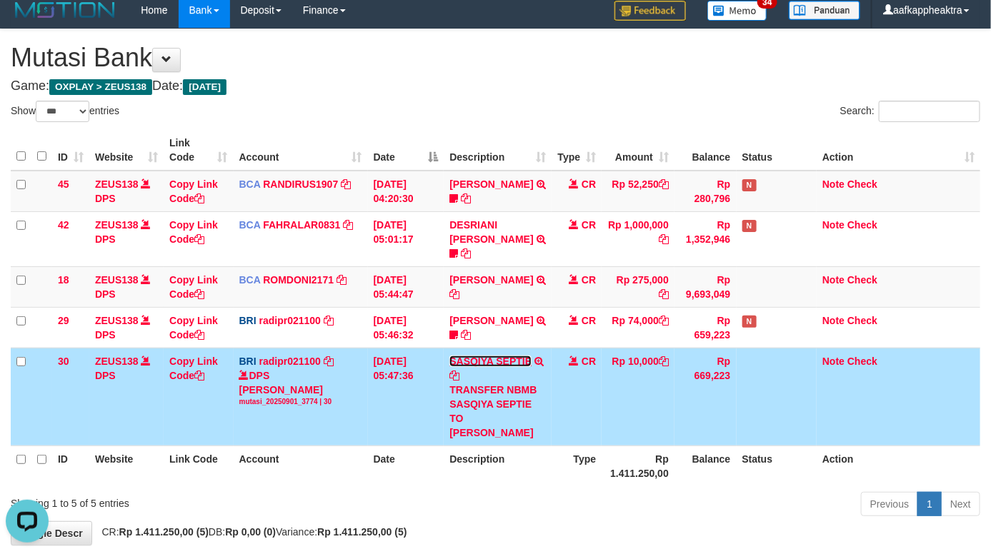
click at [498, 356] on link "SASQIYA SEPTIE" at bounding box center [490, 361] width 82 height 11
click at [484, 356] on link "SASQIYA SEPTIE" at bounding box center [490, 361] width 82 height 11
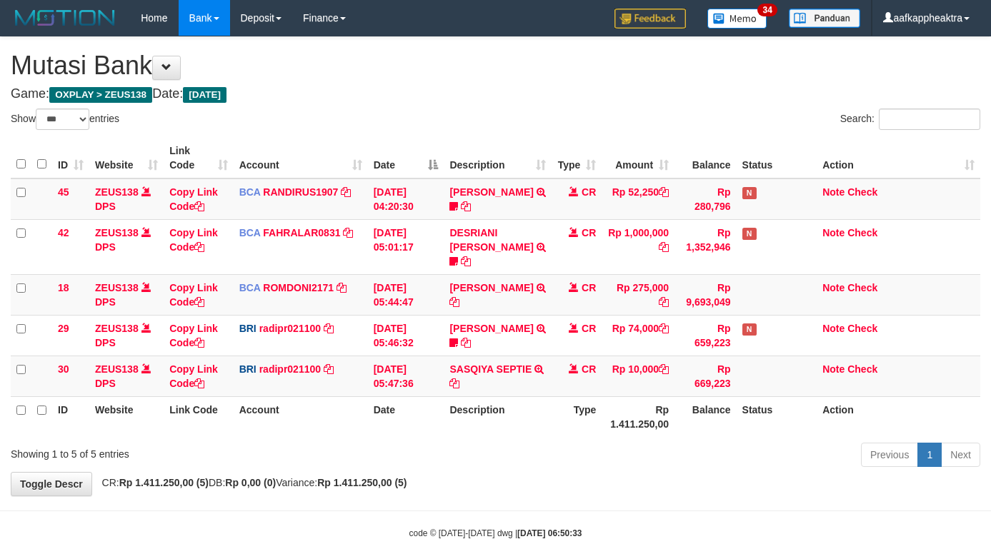
select select "***"
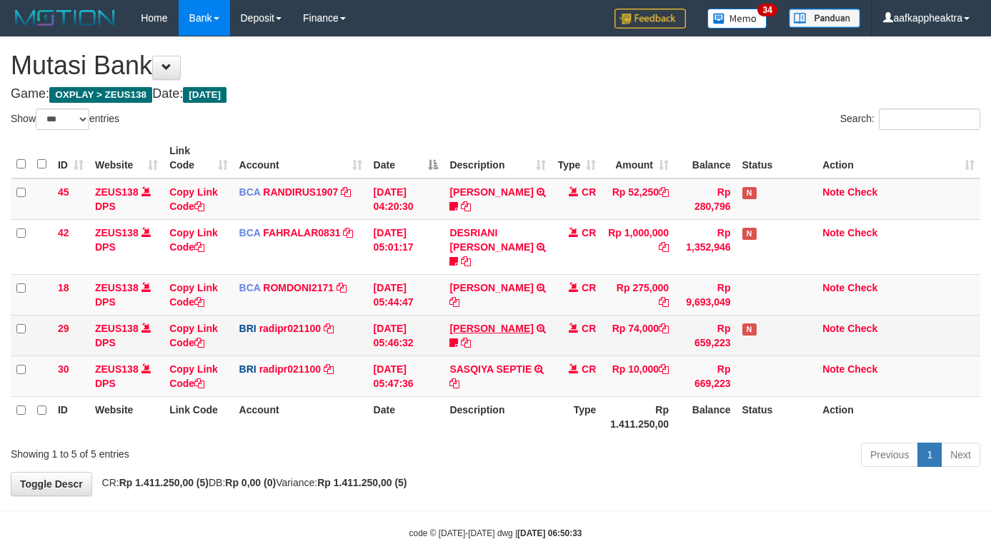
scroll to position [8, 0]
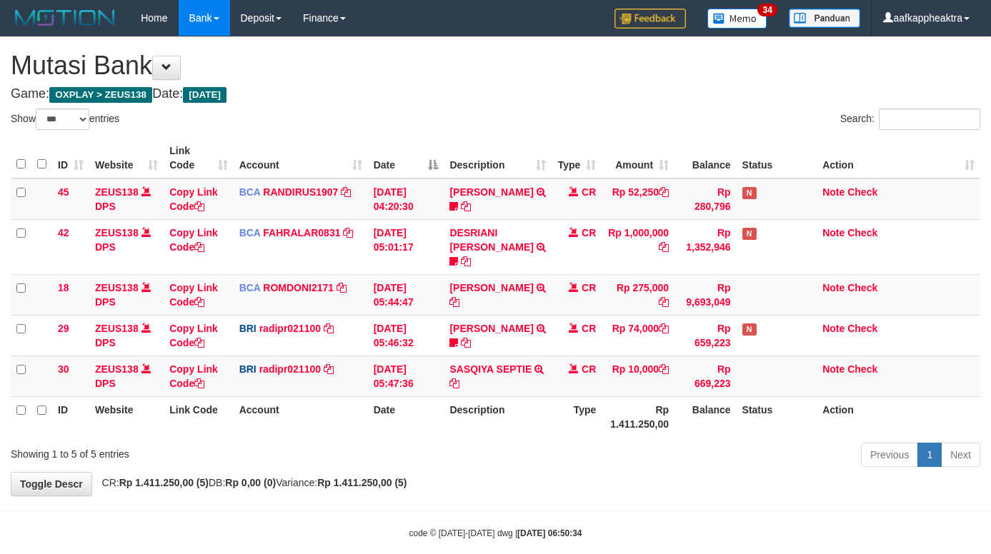
select select "***"
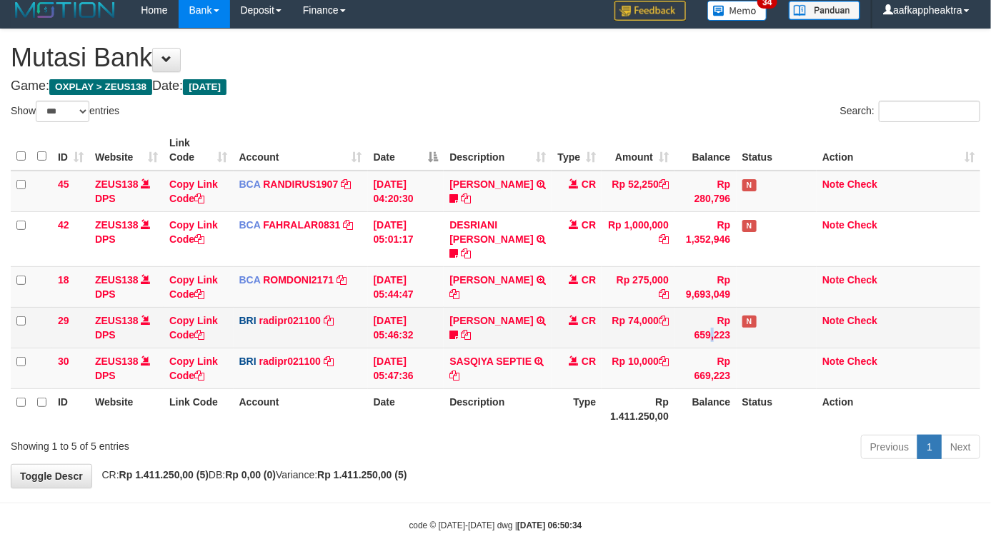
click at [686, 307] on td "Rp 659,223" at bounding box center [704, 327] width 61 height 41
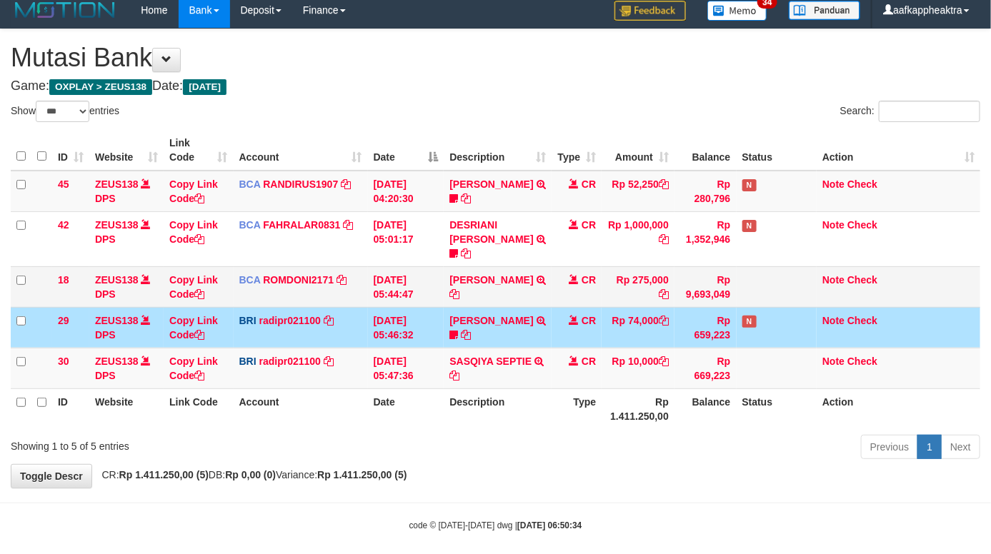
click at [703, 291] on td "Rp 9,693,049" at bounding box center [704, 286] width 61 height 41
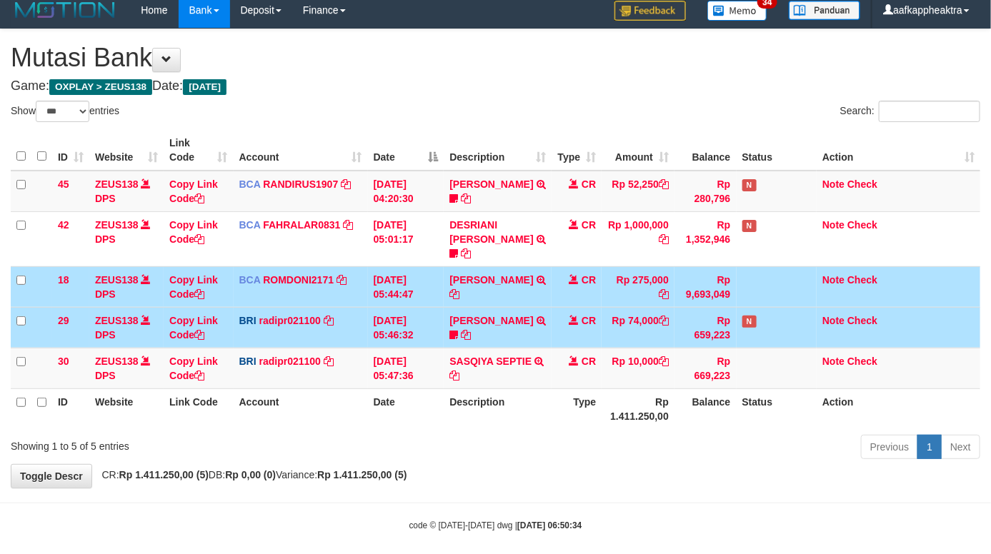
click at [568, 315] on span at bounding box center [573, 320] width 10 height 10
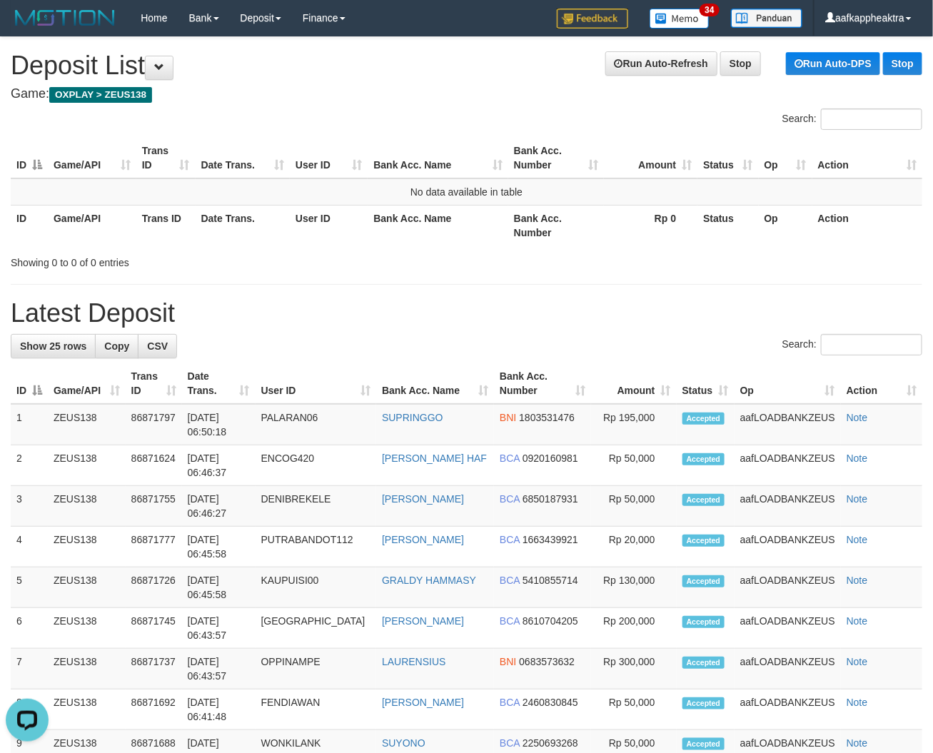
click at [516, 343] on div "Search:" at bounding box center [467, 346] width 912 height 25
drag, startPoint x: 516, startPoint y: 343, endPoint x: 529, endPoint y: 354, distance: 17.2
click at [515, 351] on div "Search:" at bounding box center [467, 346] width 912 height 25
click at [561, 357] on div "Search:" at bounding box center [467, 346] width 912 height 25
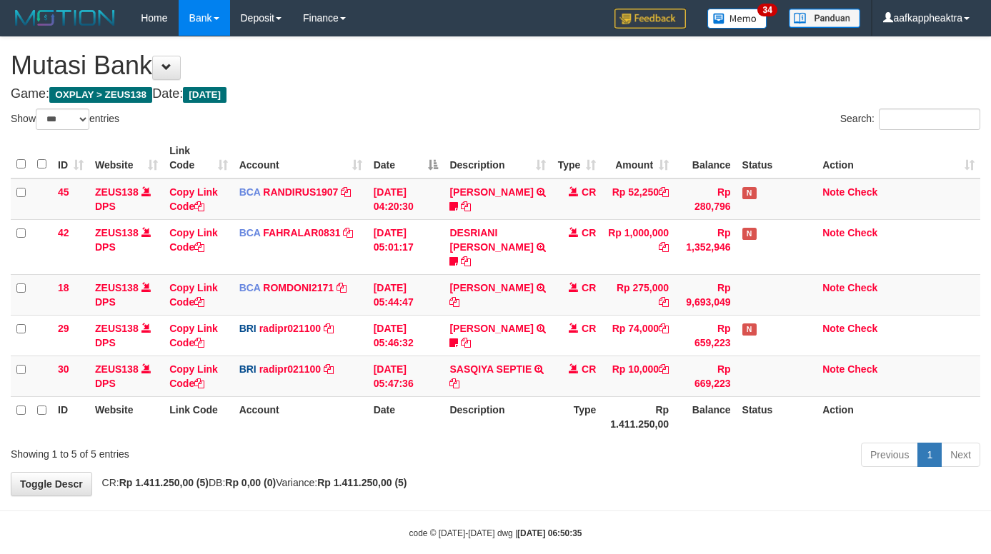
select select "***"
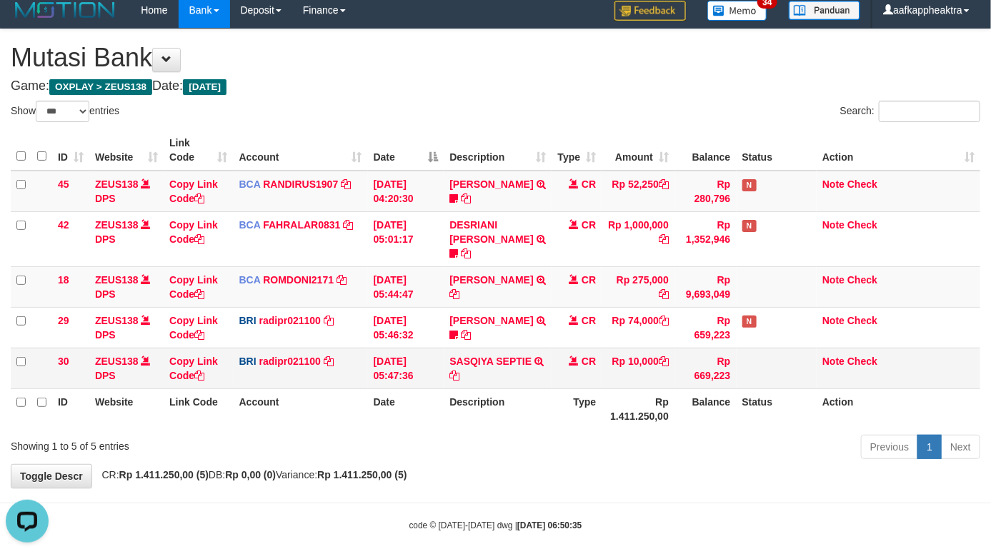
click at [516, 348] on td "SASQIYA SEPTIE TRANSFER NBMB SASQIYA SEPTIE TO REYNALDI ADI PRATAMA" at bounding box center [497, 368] width 108 height 41
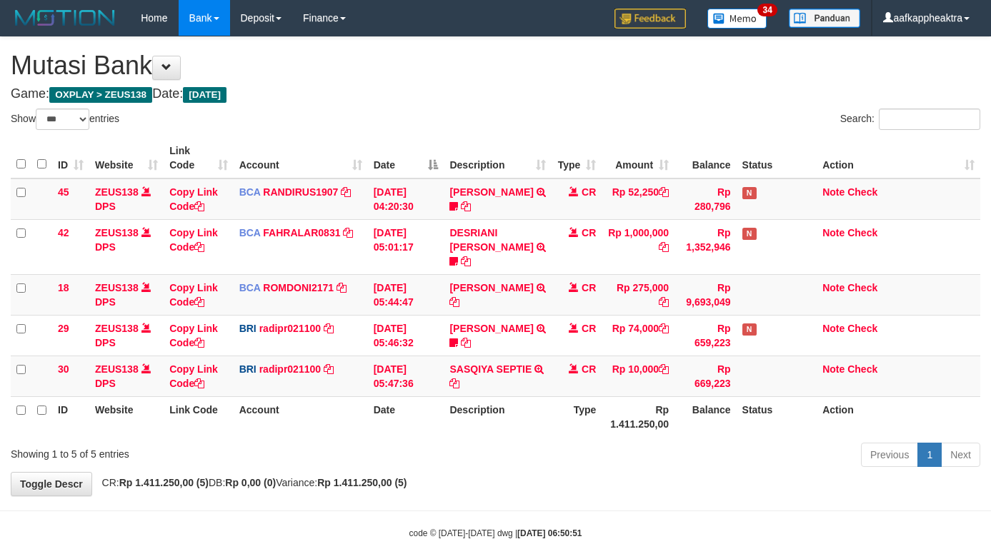
select select "***"
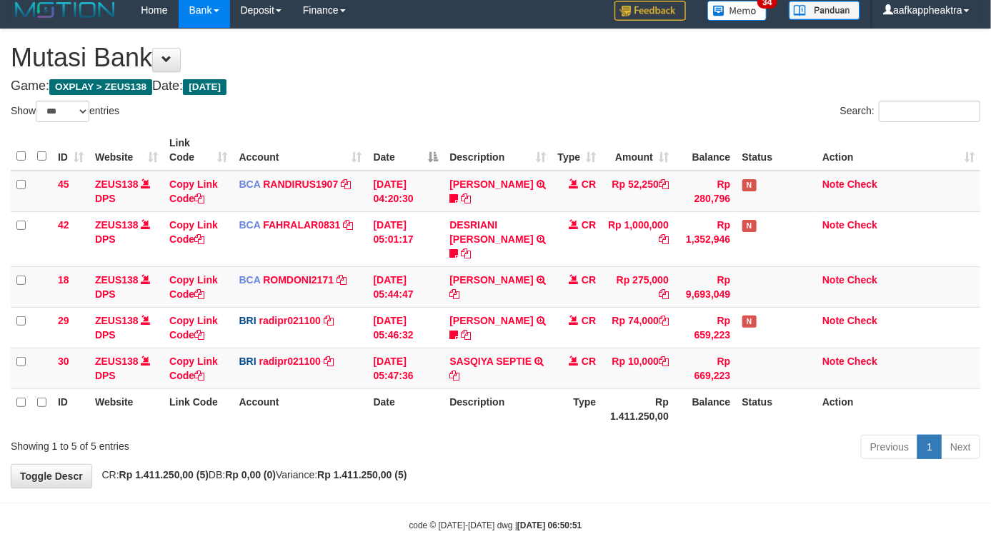
click at [748, 409] on th "Status" at bounding box center [776, 409] width 81 height 41
click at [727, 408] on tr "ID Website Link Code Account Date Description Type Rp 1.411.250,00 Balance Stat…" at bounding box center [495, 409] width 969 height 41
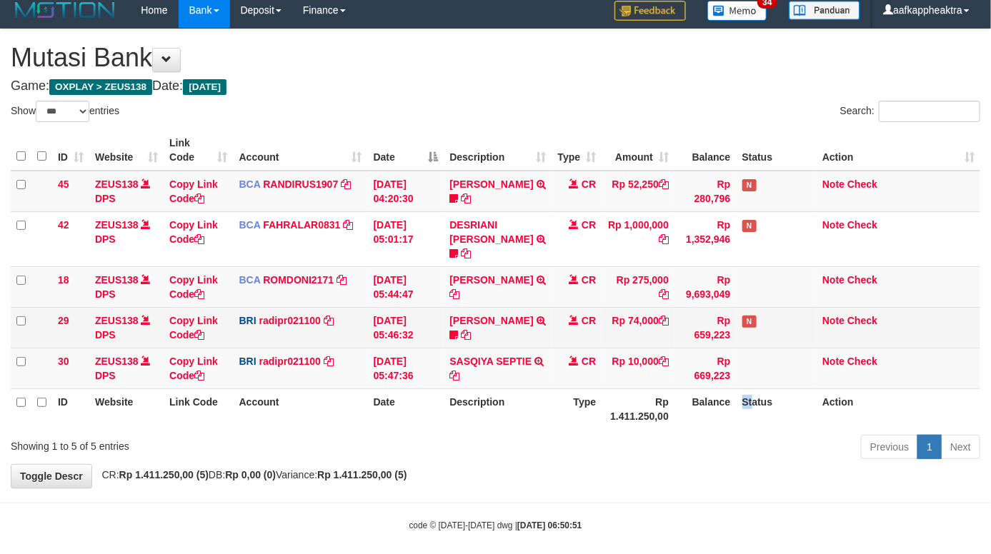
click at [643, 323] on tr "29 ZEUS138 DPS Copy Link Code BRI radipr021100 DPS REYNALDI ADI PRATAMA mutasi_…" at bounding box center [495, 327] width 969 height 41
drag, startPoint x: 603, startPoint y: 309, endPoint x: 595, endPoint y: 311, distance: 8.8
click at [595, 311] on tr "29 ZEUS138 DPS Copy Link Code BRI radipr021100 DPS [PERSON_NAME] mutasi_2025090…" at bounding box center [495, 327] width 969 height 41
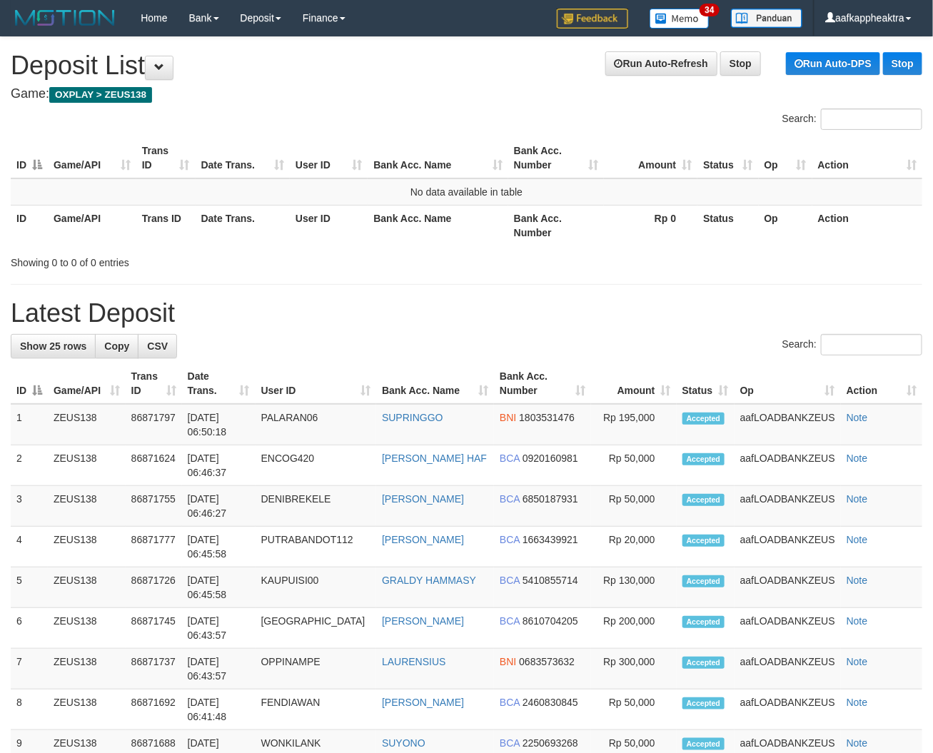
drag, startPoint x: 294, startPoint y: 389, endPoint x: 286, endPoint y: 397, distance: 11.1
click at [300, 394] on th "User ID" at bounding box center [316, 384] width 121 height 41
click at [295, 396] on th "User ID" at bounding box center [316, 384] width 121 height 41
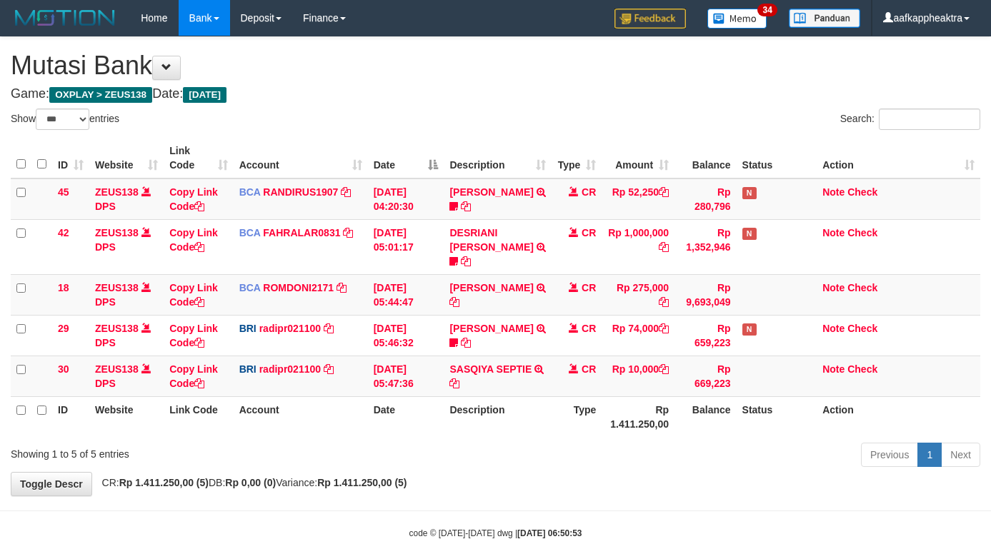
select select "***"
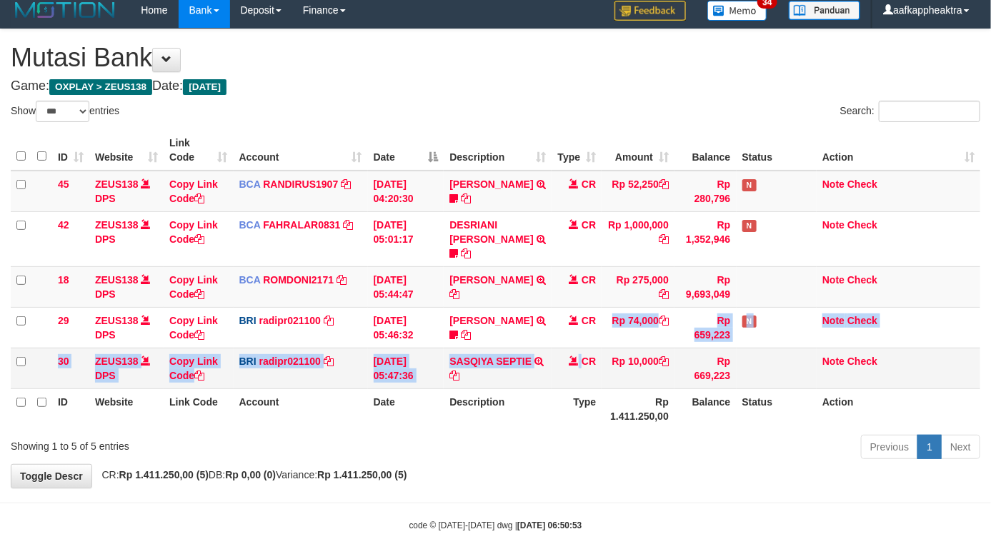
click at [584, 336] on tbody "45 ZEUS138 DPS Copy Link Code BCA RANDIRUS1907 DPS [PERSON_NAME] mutasi_2025090…" at bounding box center [495, 280] width 969 height 219
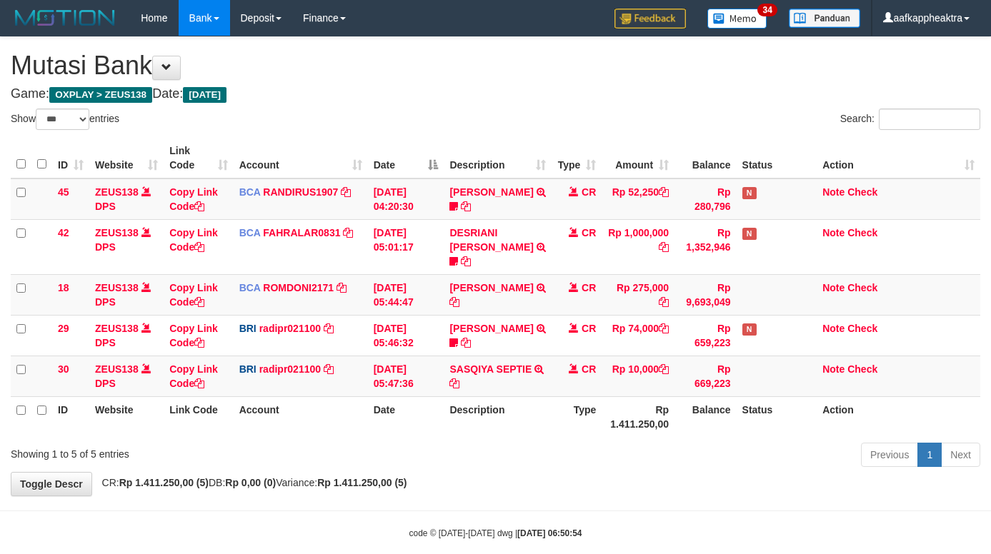
select select "***"
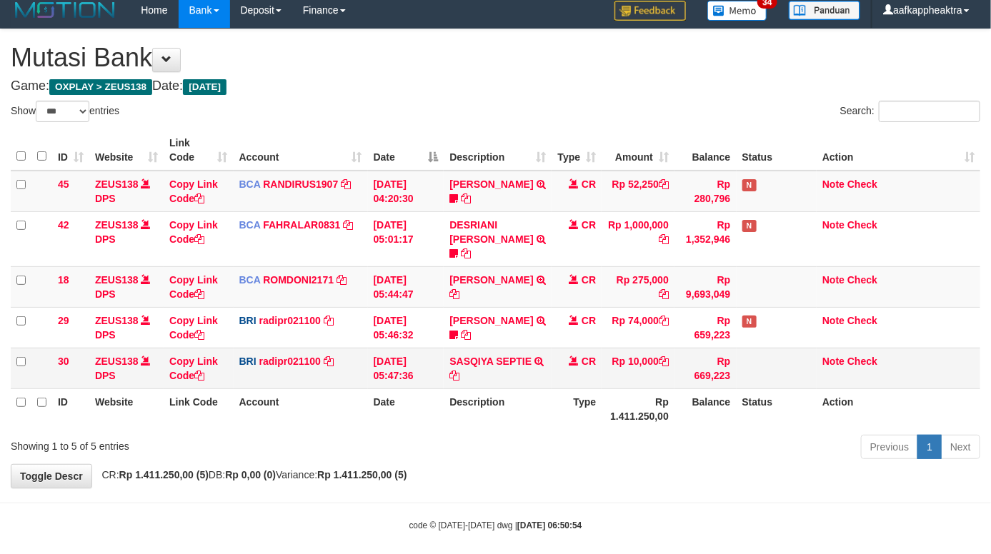
click at [608, 348] on td "Rp 10,000" at bounding box center [637, 368] width 73 height 41
drag, startPoint x: 608, startPoint y: 348, endPoint x: 621, endPoint y: 350, distance: 13.7
click at [605, 350] on td "Rp 10,000" at bounding box center [637, 368] width 73 height 41
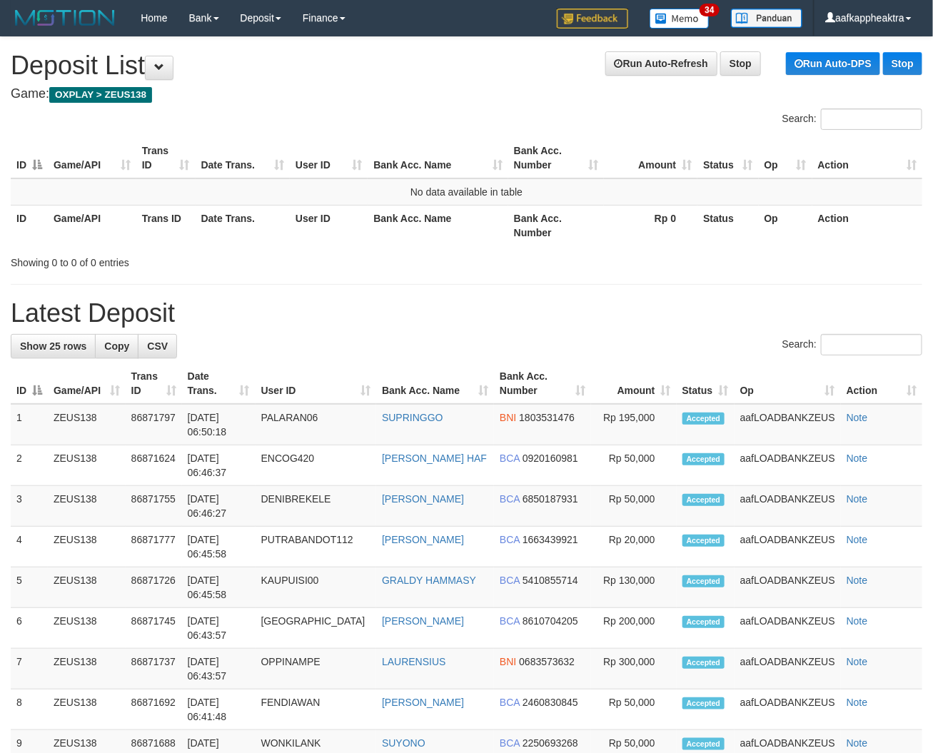
click at [304, 351] on div "Search:" at bounding box center [467, 346] width 912 height 25
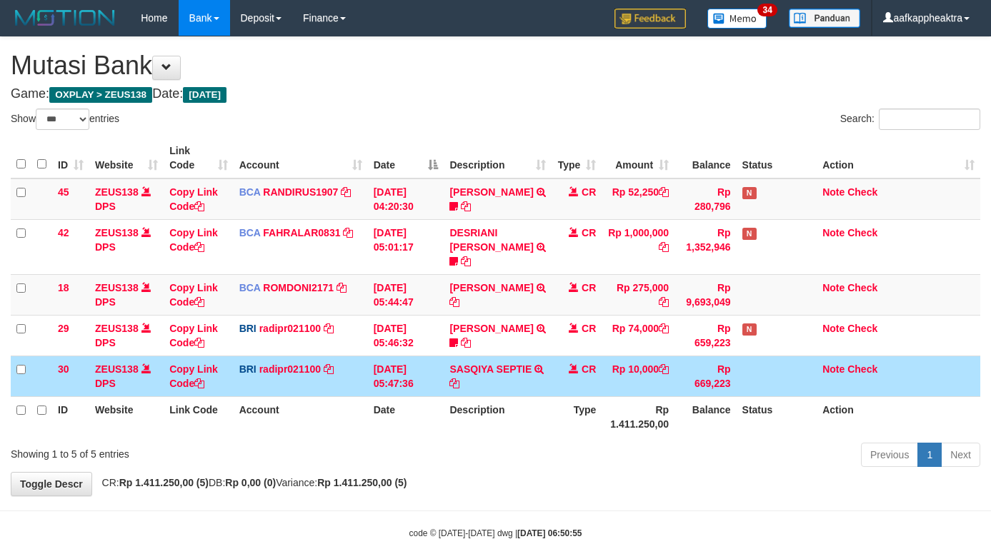
select select "***"
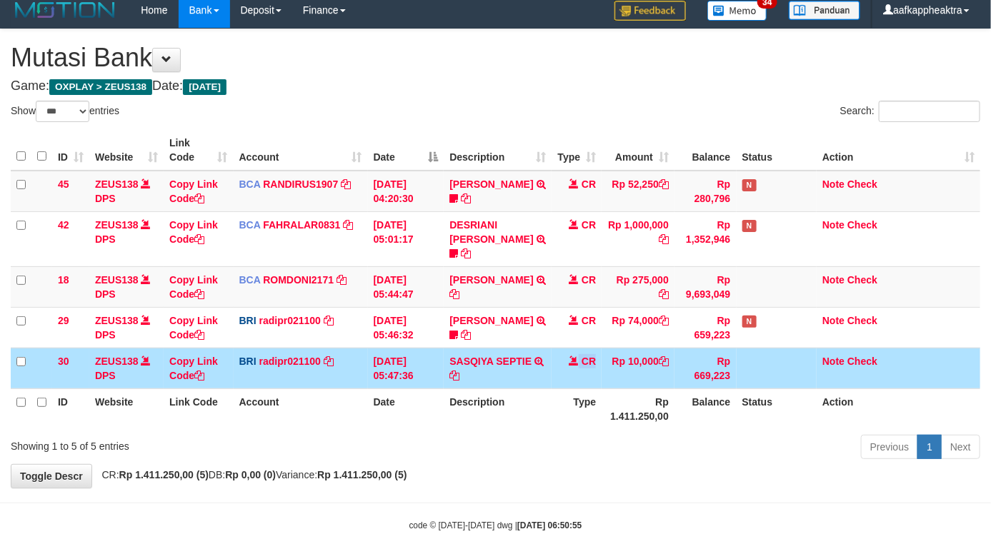
click at [597, 348] on td "CR" at bounding box center [576, 368] width 50 height 41
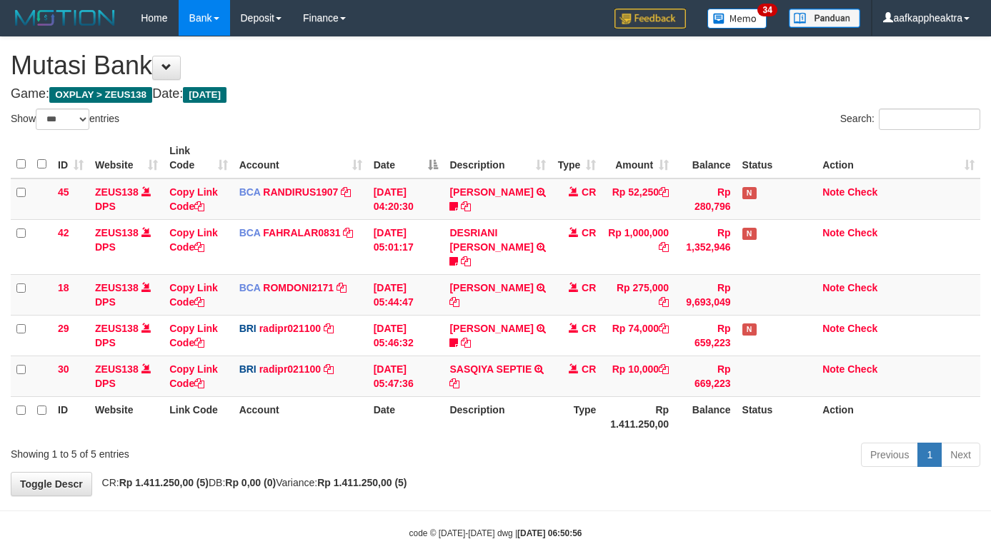
select select "***"
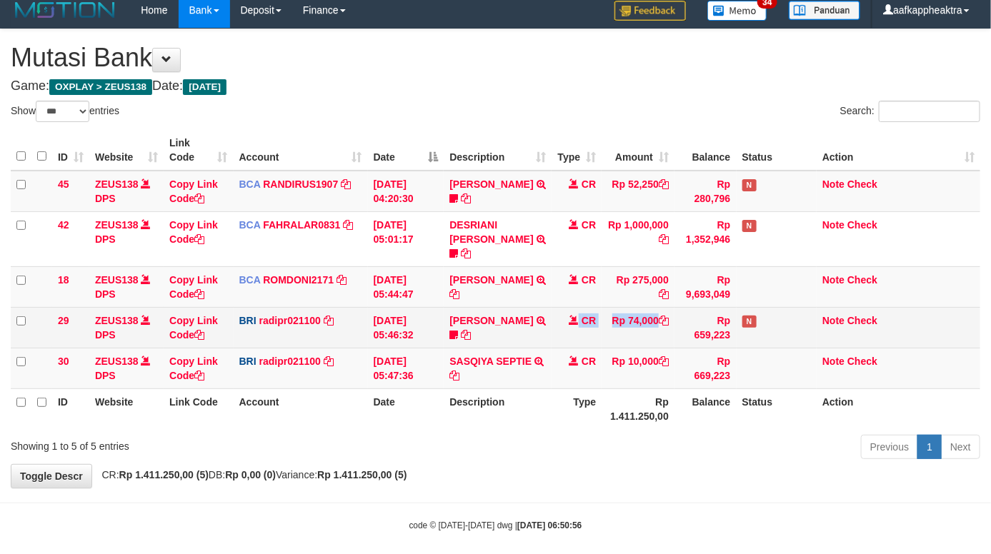
click at [548, 327] on tr "29 ZEUS138 DPS Copy Link Code BRI radipr021100 DPS [PERSON_NAME] mutasi_2025090…" at bounding box center [495, 327] width 969 height 41
click at [551, 316] on tr "29 ZEUS138 DPS Copy Link Code BRI radipr021100 DPS [PERSON_NAME] mutasi_2025090…" at bounding box center [495, 327] width 969 height 41
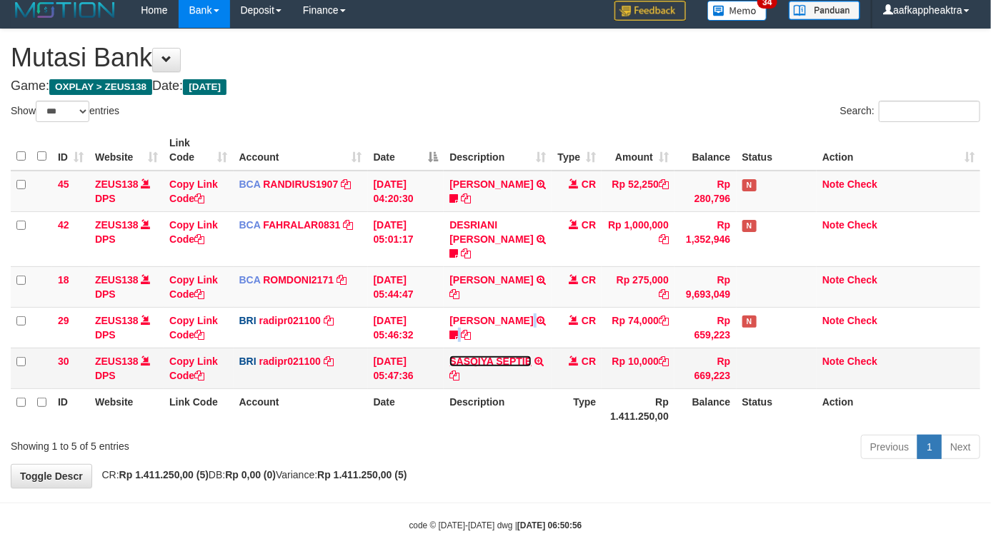
drag, startPoint x: 491, startPoint y: 346, endPoint x: 516, endPoint y: 336, distance: 26.9
click at [493, 356] on link "SASQIYA SEPTIE" at bounding box center [490, 361] width 82 height 11
click at [526, 348] on td "SASQIYA SEPTIE TRANSFER NBMB SASQIYA SEPTIE TO REYNALDI ADI PRATAMA" at bounding box center [497, 368] width 108 height 41
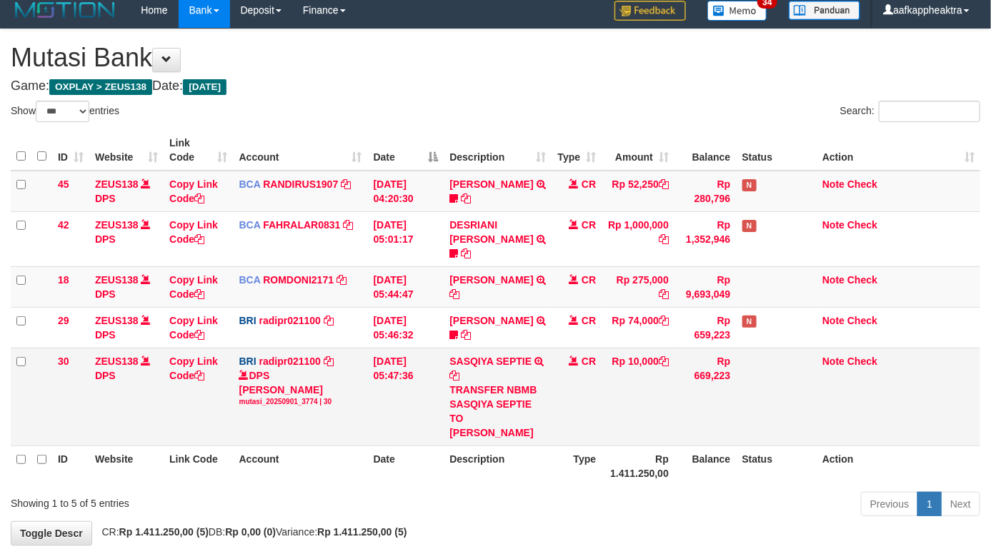
click at [530, 348] on td "SASQIYA SEPTIE TRANSFER NBMB SASQIYA SEPTIE TO REYNALDI ADI PRATAMA" at bounding box center [497, 397] width 108 height 98
click at [533, 348] on td "SASQIYA SEPTIE TRANSFER NBMB SASQIYA SEPTIE TO REYNALDI ADI PRATAMA" at bounding box center [497, 397] width 108 height 98
click at [523, 348] on td "SASQIYA SEPTIE TRANSFER NBMB SASQIYA SEPTIE TO REYNALDI ADI PRATAMA" at bounding box center [497, 397] width 108 height 98
click at [433, 284] on td "[DATE] 05:44:47" at bounding box center [406, 286] width 76 height 41
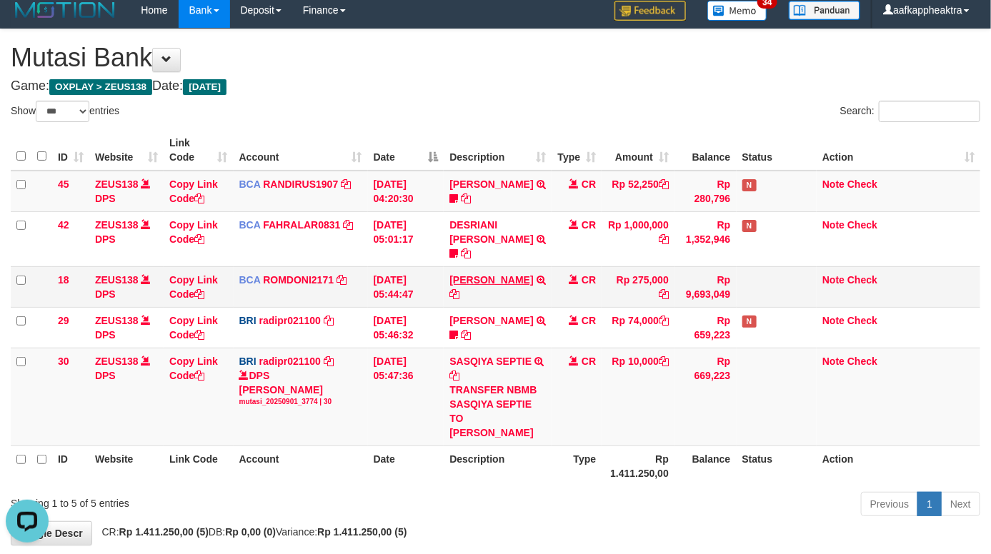
click at [446, 283] on tr "18 ZEUS138 DPS Copy Link Code BCA ROMDONI2171 DPS ROMDONI mutasi_20250901_3611 …" at bounding box center [495, 286] width 969 height 41
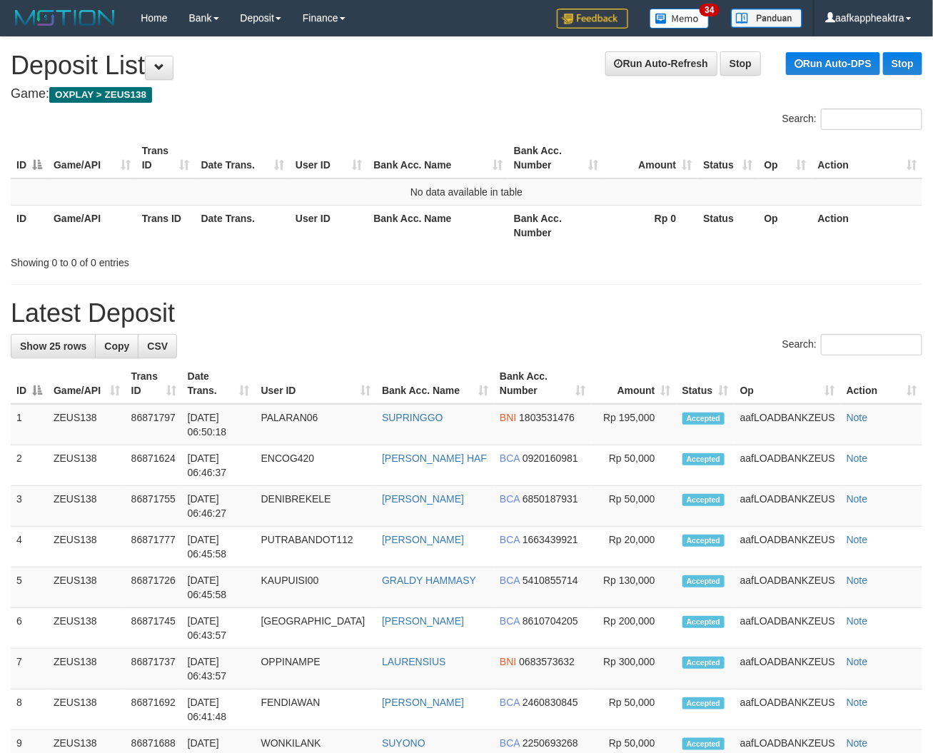
click at [179, 386] on th "Trans ID" at bounding box center [154, 384] width 56 height 41
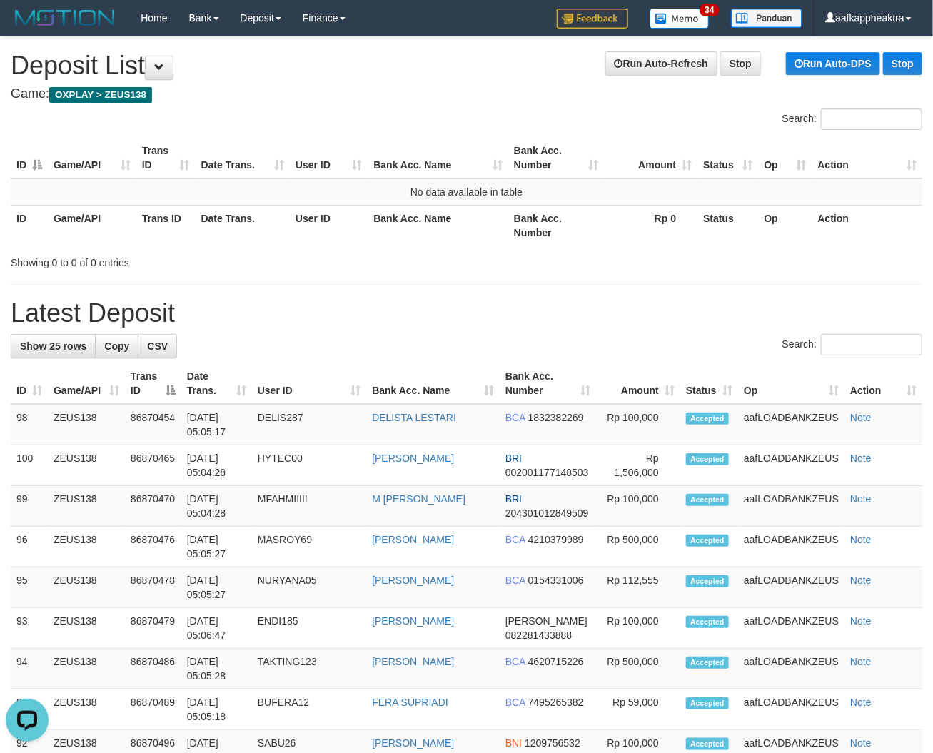
click at [248, 374] on th "Date Trans." at bounding box center [216, 384] width 71 height 41
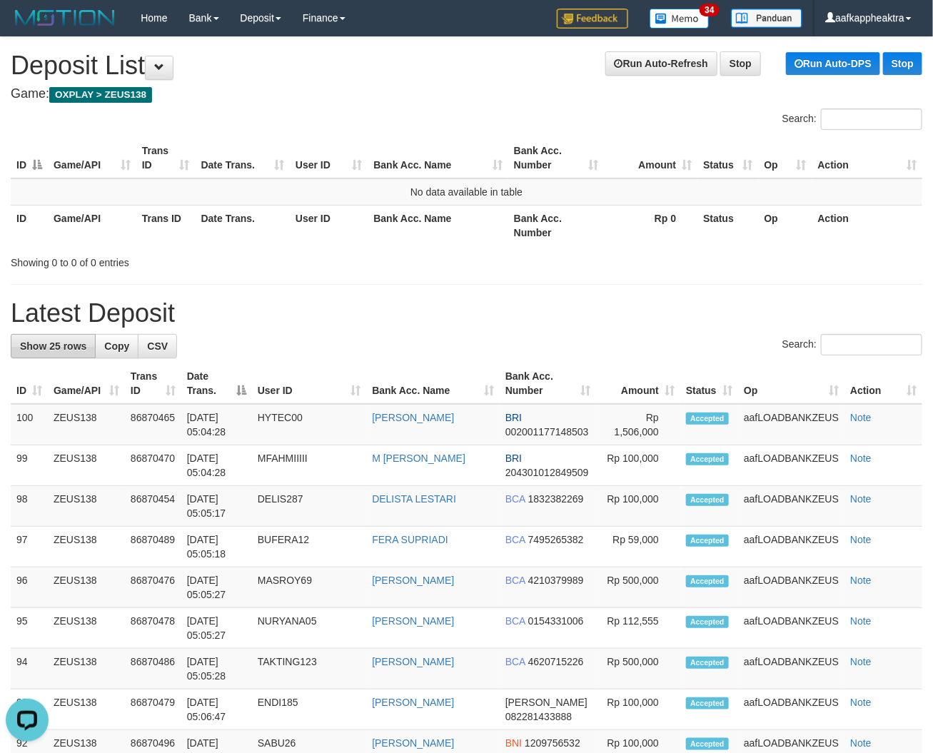
drag, startPoint x: 194, startPoint y: 350, endPoint x: 13, endPoint y: 341, distance: 181.6
click at [281, 250] on div "Showing 0 to 0 of 0 entries" at bounding box center [195, 260] width 368 height 20
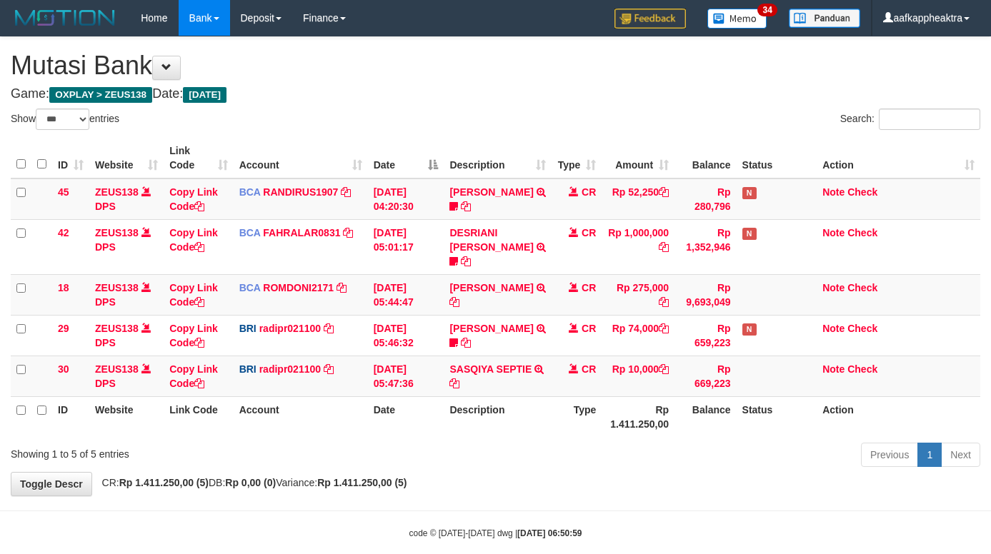
select select "***"
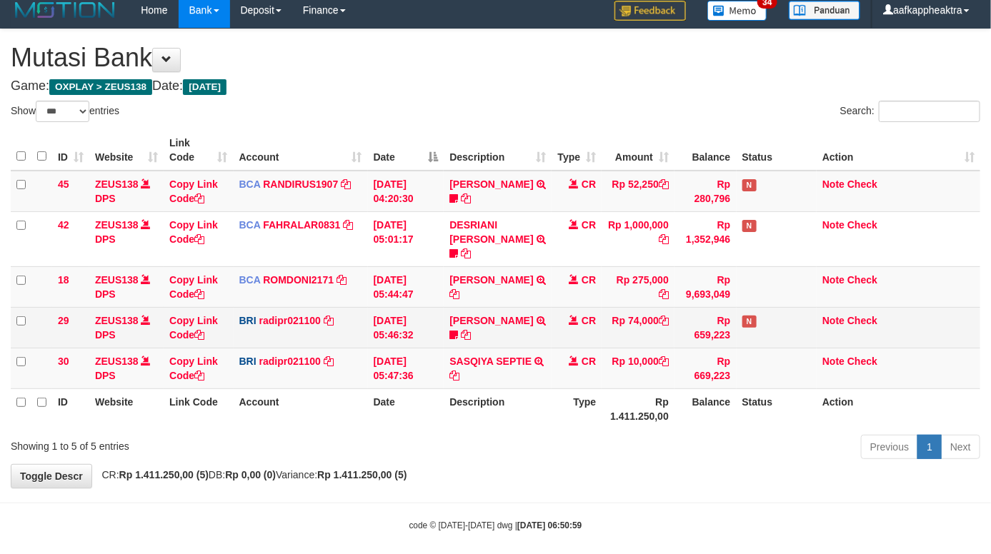
click at [422, 318] on td "[DATE] 05:46:32" at bounding box center [406, 327] width 76 height 41
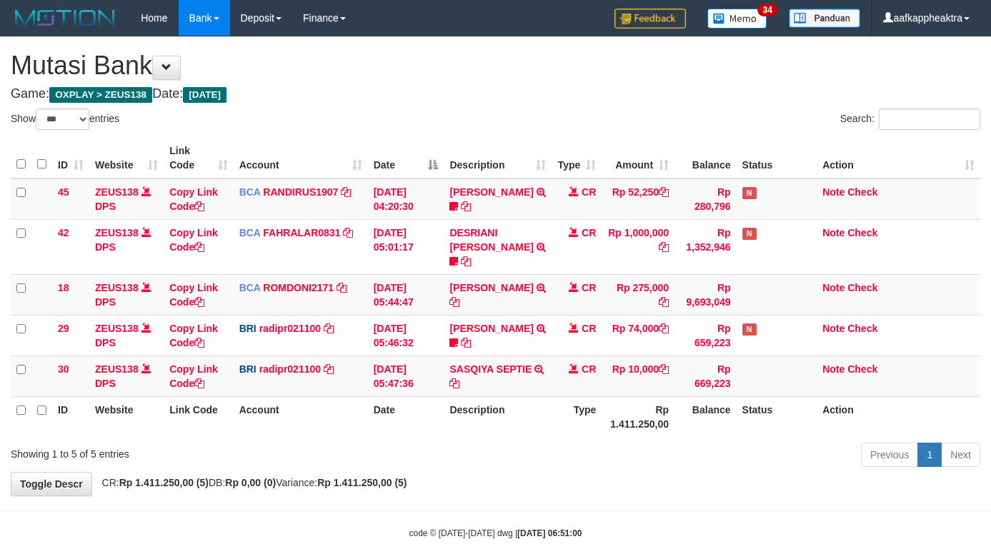
select select "***"
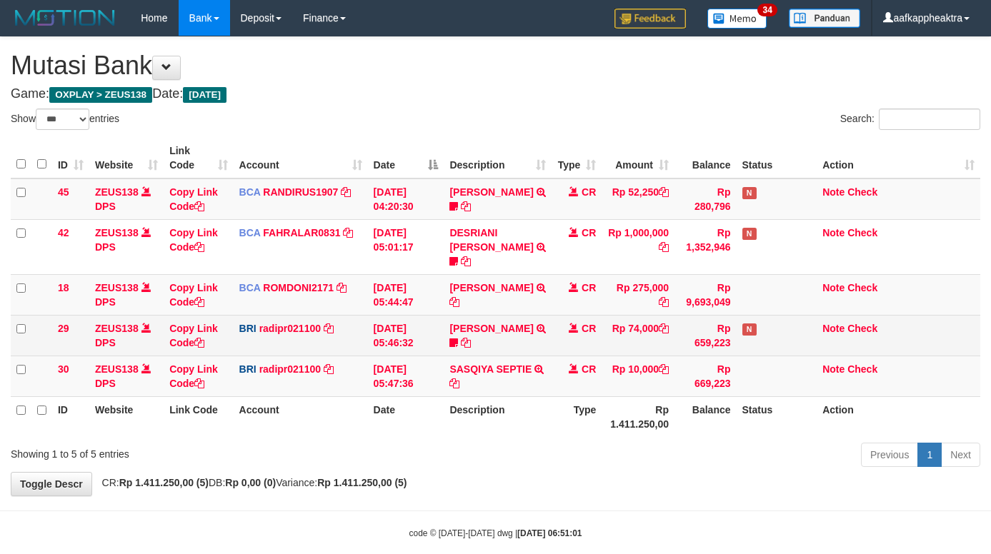
click at [477, 315] on td "[PERSON_NAME] TRANSFER NBMB [PERSON_NAME] TO [PERSON_NAME] 005801153848508" at bounding box center [497, 335] width 108 height 41
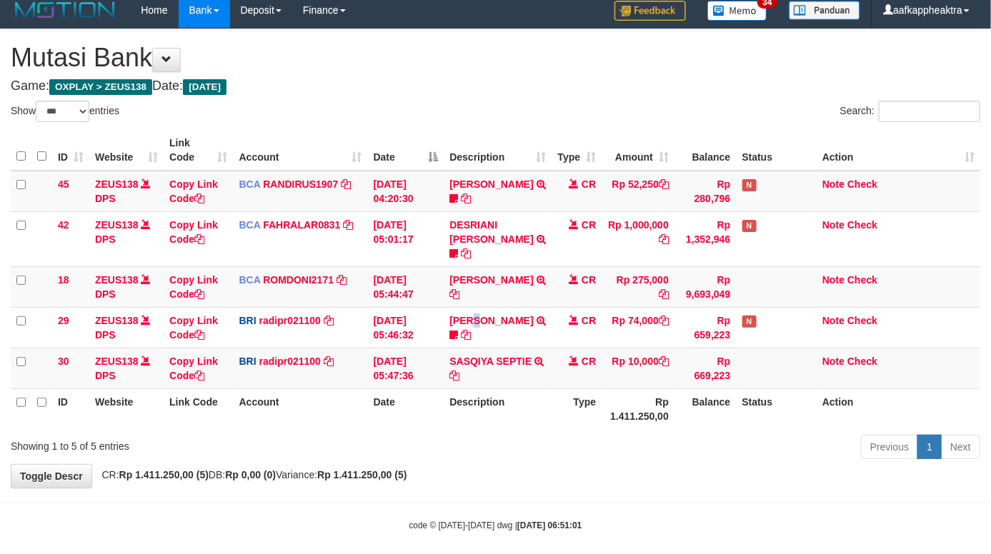
scroll to position [8, 0]
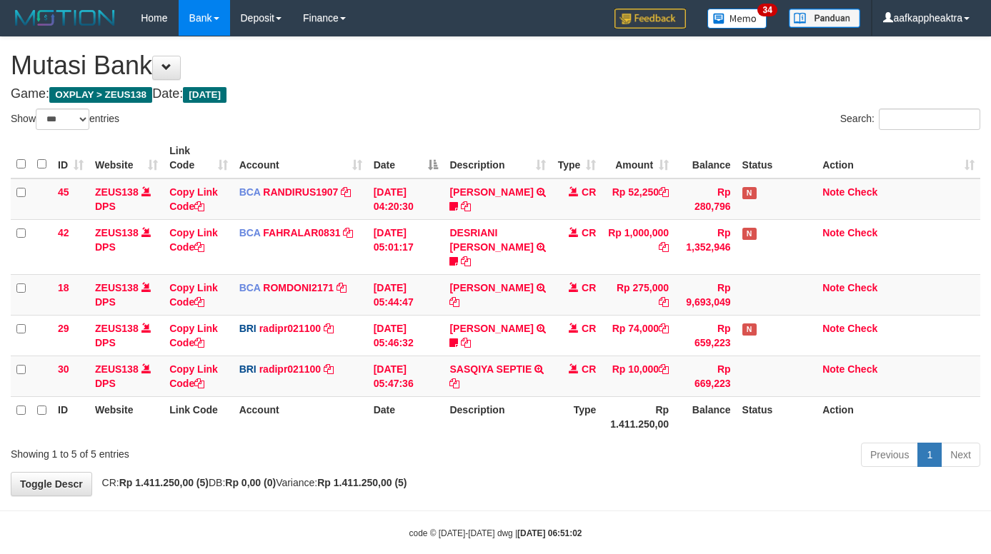
select select "***"
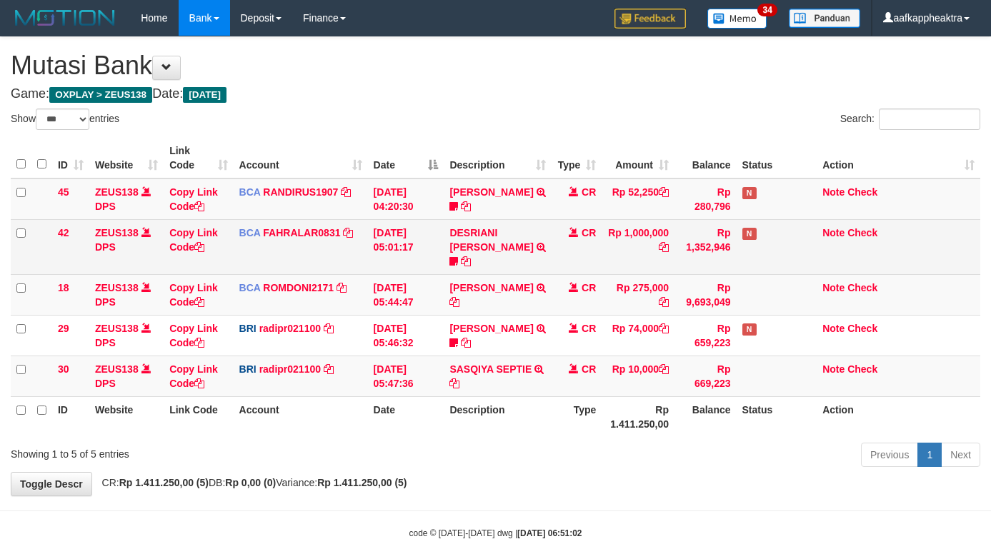
scroll to position [8, 0]
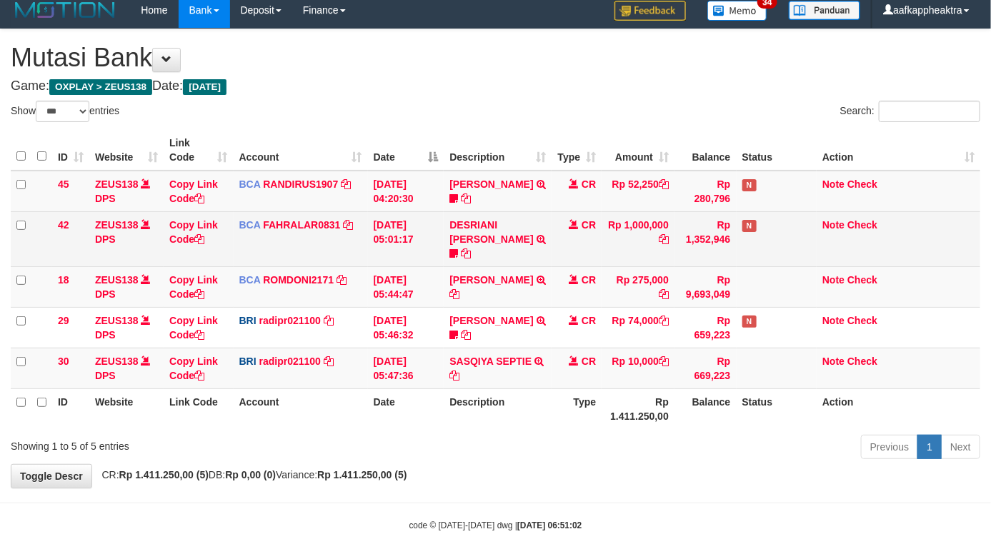
drag, startPoint x: 487, startPoint y: 248, endPoint x: 740, endPoint y: 227, distance: 253.7
click at [483, 249] on td "DESRIANI NATALIS T TRSF E-BANKING CR 0109/FTSCY/WS95271 1000000.00DESRIANI NATA…" at bounding box center [497, 238] width 108 height 55
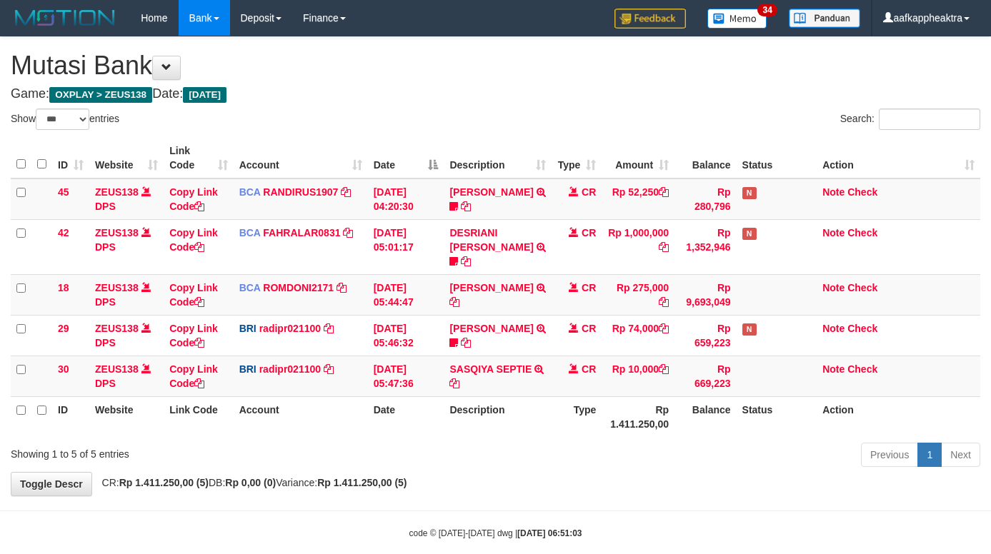
select select "***"
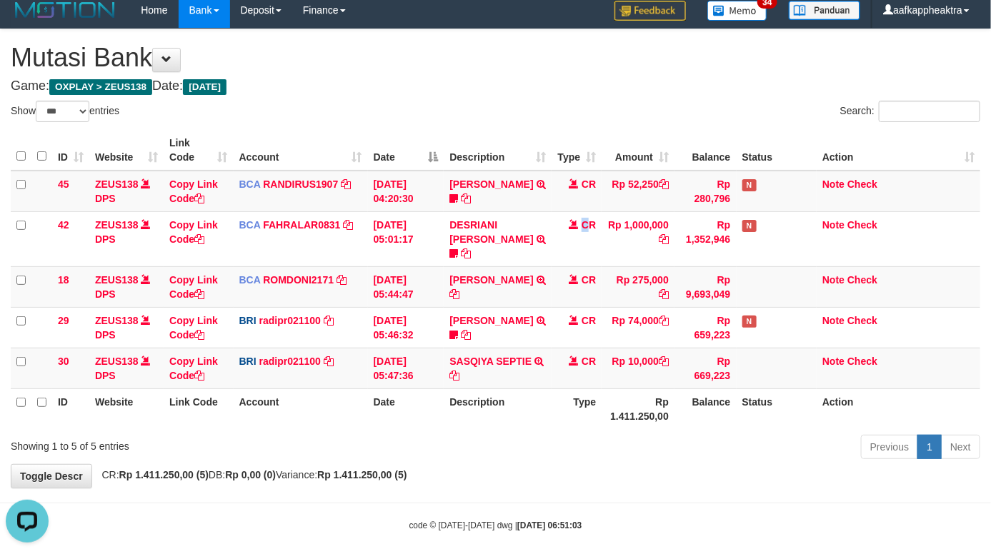
drag, startPoint x: 580, startPoint y: 244, endPoint x: 998, endPoint y: 251, distance: 417.8
click at [578, 245] on td "CR" at bounding box center [576, 238] width 50 height 55
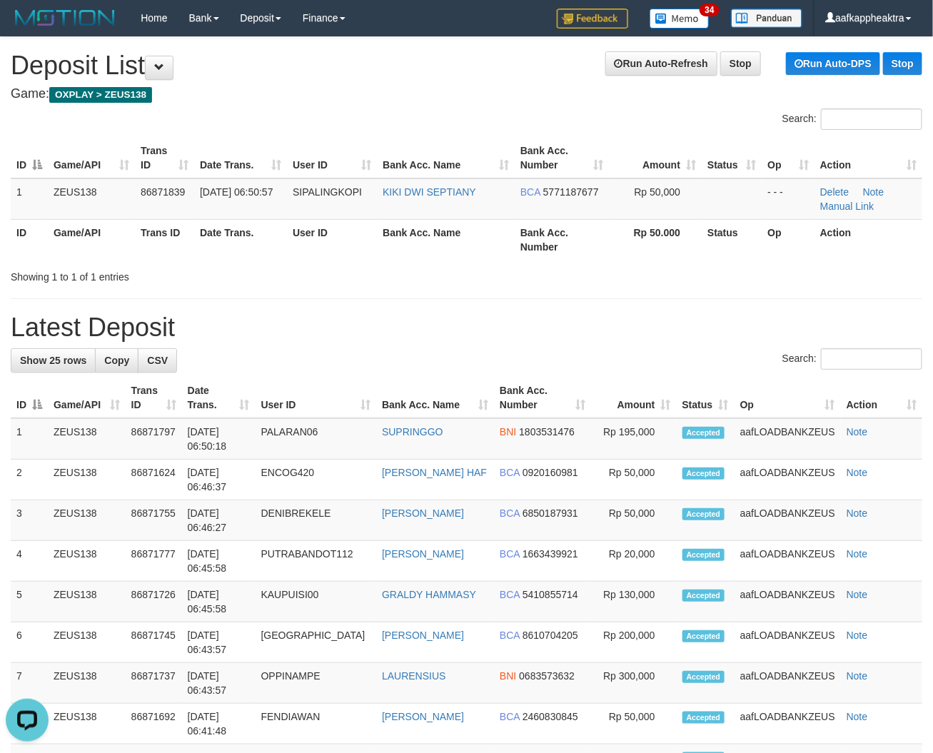
drag, startPoint x: 352, startPoint y: 264, endPoint x: 344, endPoint y: 269, distance: 9.6
click at [344, 269] on div "Showing 1 to 1 of 1 entries" at bounding box center [195, 274] width 368 height 20
drag, startPoint x: 532, startPoint y: 355, endPoint x: 541, endPoint y: 358, distance: 9.7
drag, startPoint x: 498, startPoint y: 297, endPoint x: 484, endPoint y: 294, distance: 14.0
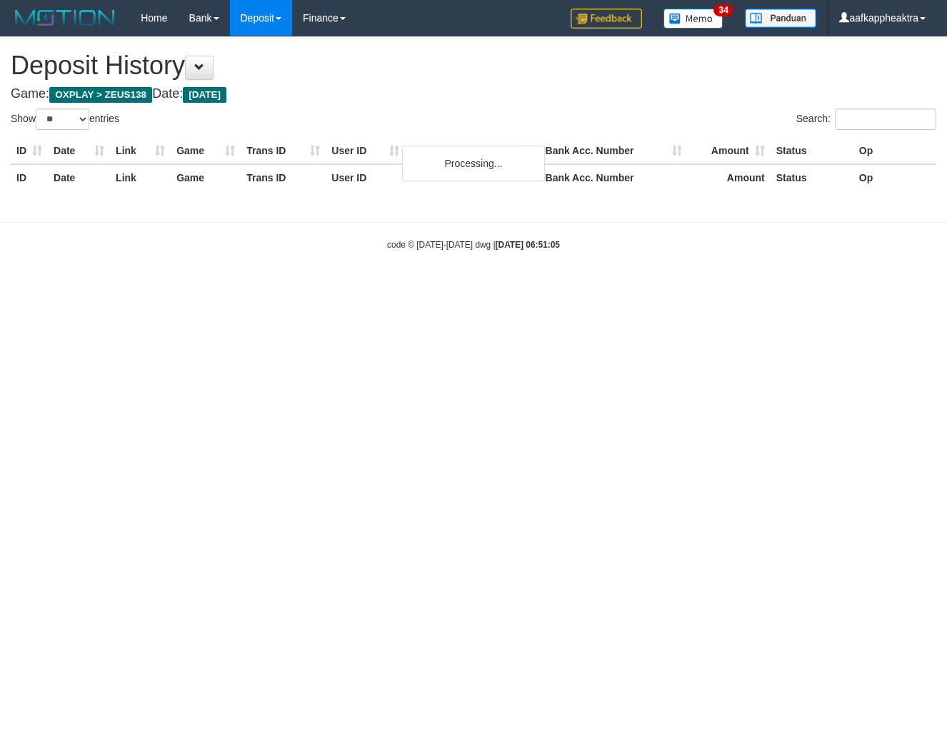
select select "**"
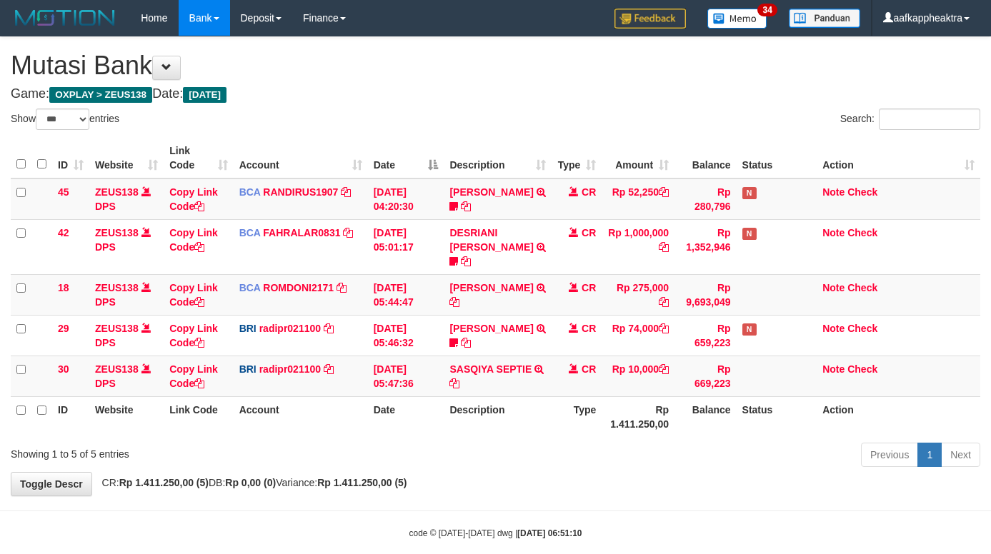
select select "***"
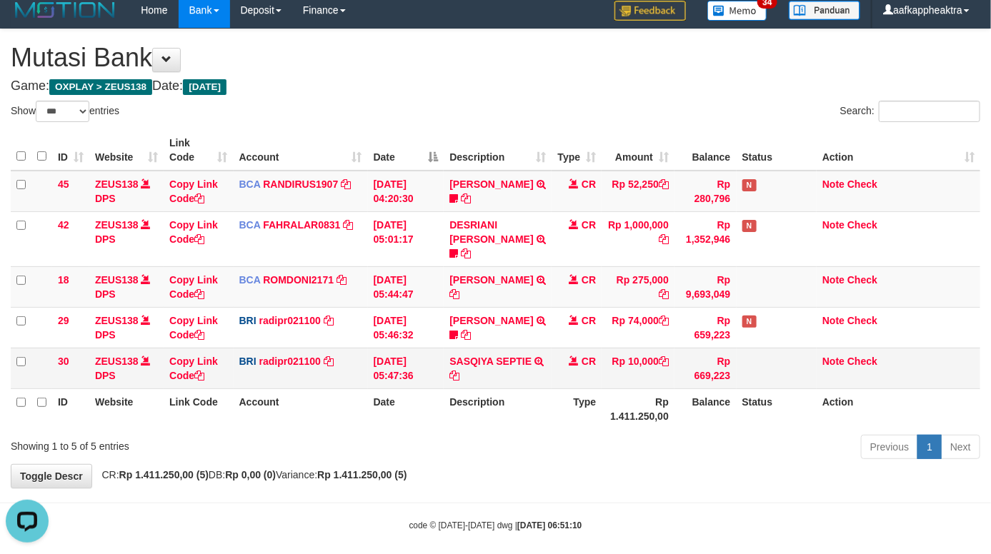
click at [466, 364] on tr "30 ZEUS138 DPS Copy Link Code BRI radipr021100 DPS REYNALDI ADI PRATAMA mutasi_…" at bounding box center [495, 368] width 969 height 41
click at [456, 371] on icon at bounding box center [454, 376] width 10 height 10
click at [554, 354] on tr "30 ZEUS138 DPS Copy Link Code BRI radipr021100 DPS REYNALDI ADI PRATAMA mutasi_…" at bounding box center [495, 368] width 969 height 41
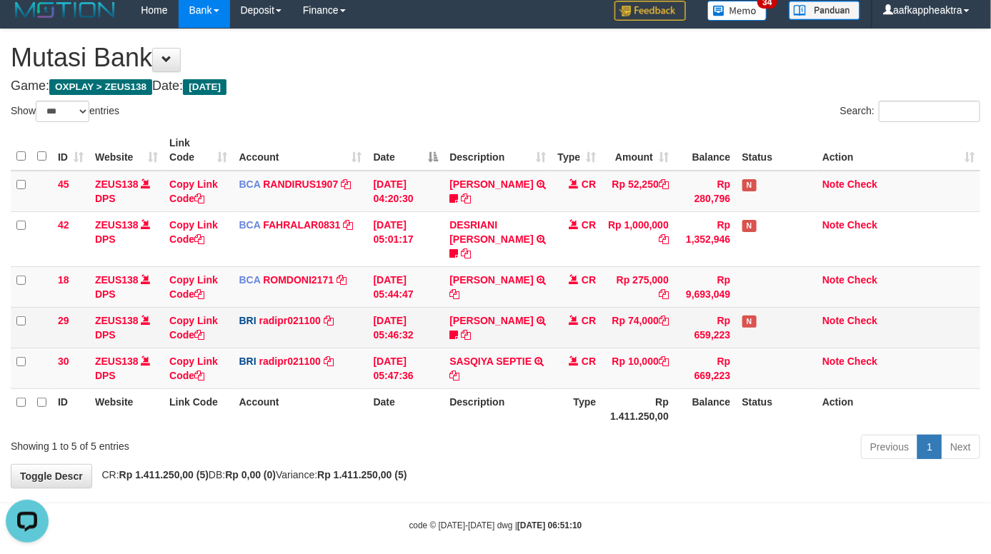
click at [651, 307] on td "Rp 74,000" at bounding box center [637, 327] width 73 height 41
drag, startPoint x: 645, startPoint y: 308, endPoint x: 638, endPoint y: 311, distance: 7.7
click at [638, 311] on td "Rp 74,000" at bounding box center [637, 327] width 73 height 41
drag, startPoint x: 636, startPoint y: 311, endPoint x: 658, endPoint y: 312, distance: 22.2
click at [632, 312] on td "Rp 74,000" at bounding box center [637, 327] width 73 height 41
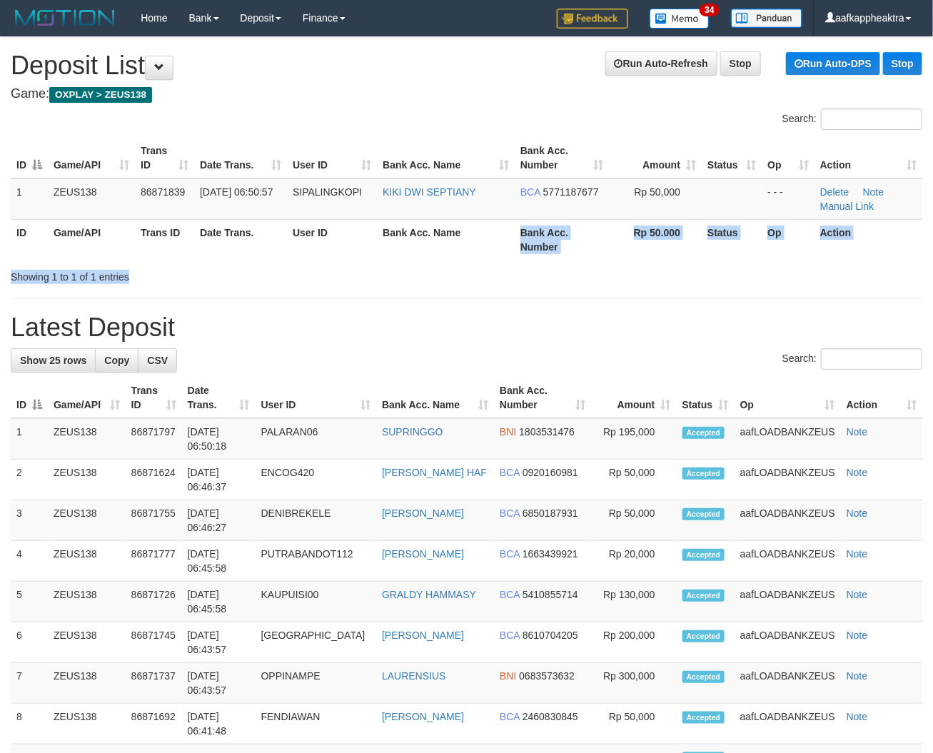
drag, startPoint x: 501, startPoint y: 273, endPoint x: 548, endPoint y: 287, distance: 49.3
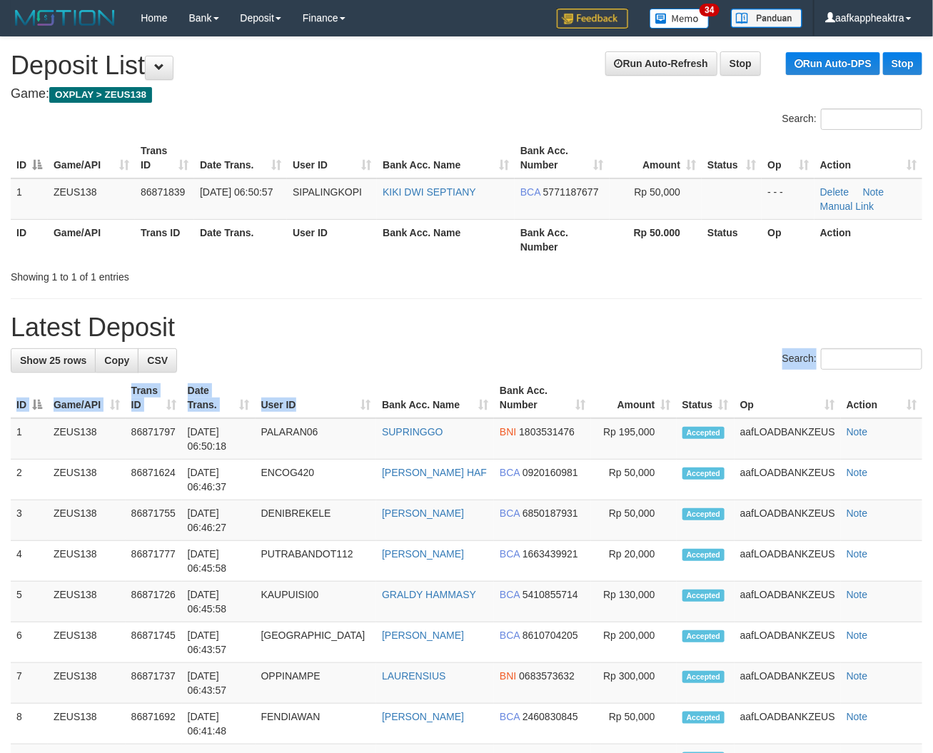
click at [269, 363] on div "Search:" at bounding box center [467, 361] width 912 height 25
drag, startPoint x: 270, startPoint y: 368, endPoint x: 4, endPoint y: 334, distance: 268.6
click at [269, 369] on div "Search:" at bounding box center [467, 361] width 912 height 25
drag, startPoint x: 259, startPoint y: 390, endPoint x: 4, endPoint y: 383, distance: 255.1
click at [249, 393] on tr "ID Game/API Trans ID Date Trans. User ID Bank Acc. Name Bank Acc. Number Amount…" at bounding box center [467, 398] width 912 height 41
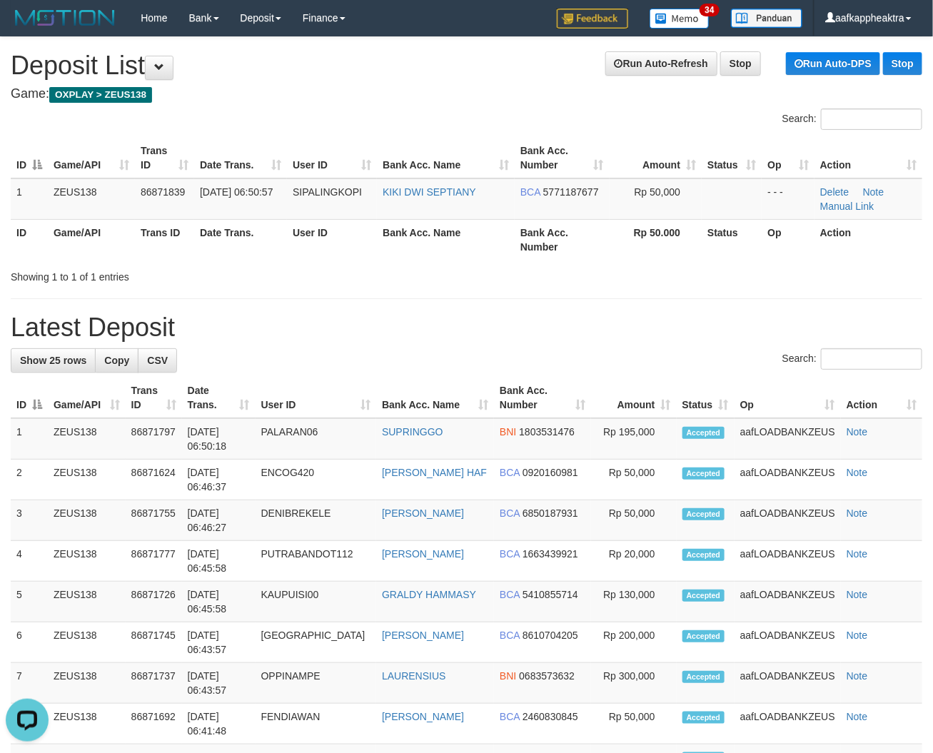
drag, startPoint x: 172, startPoint y: 387, endPoint x: 2, endPoint y: 377, distance: 170.3
click at [152, 388] on tr "ID Game/API Trans ID Date Trans. User ID Bank Acc. Name Bank Acc. Number Amount…" at bounding box center [467, 398] width 912 height 41
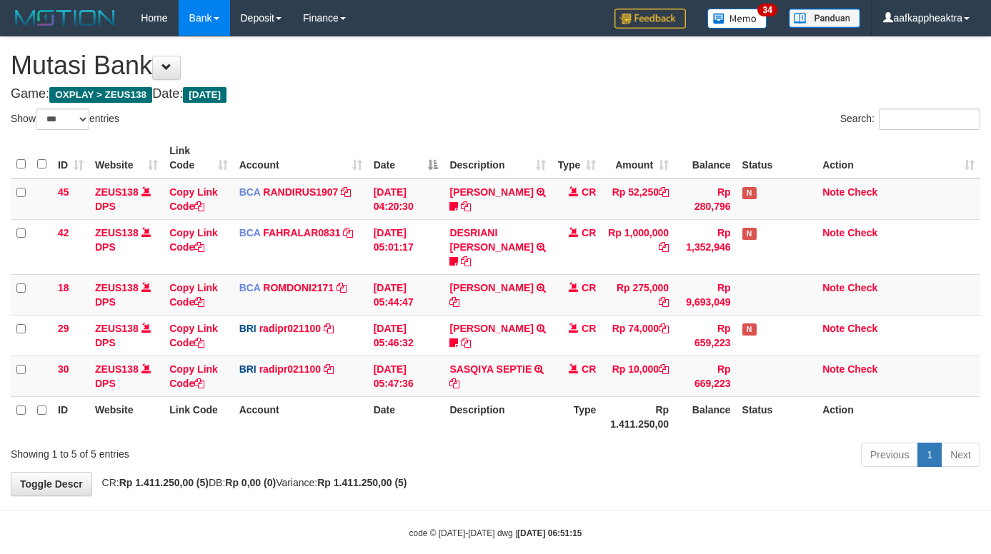
select select "***"
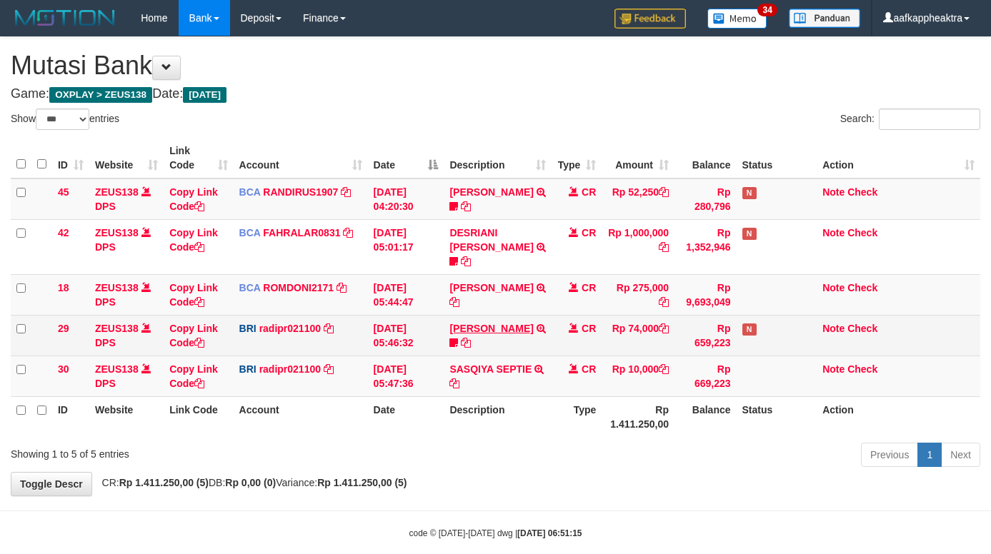
scroll to position [8, 0]
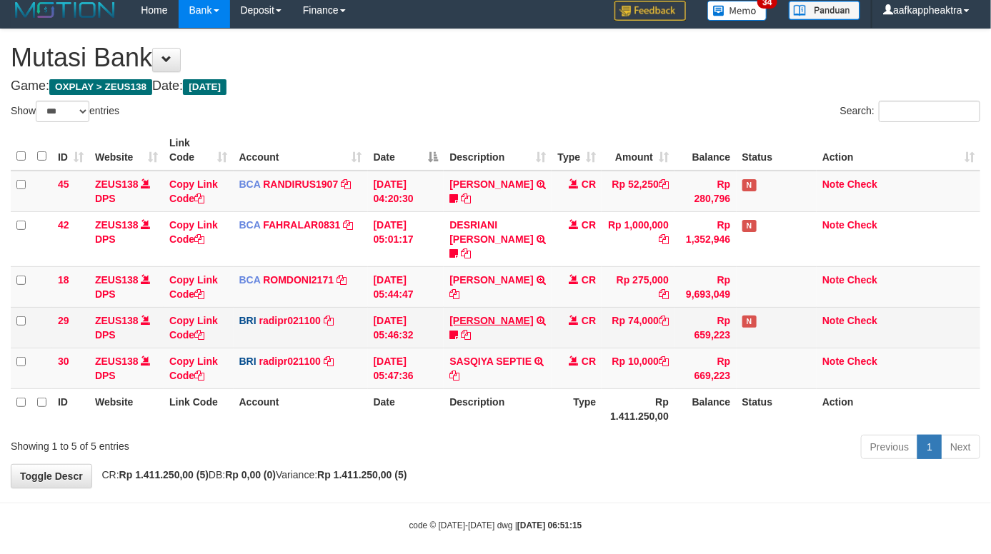
click at [539, 308] on td "[PERSON_NAME] TRANSFER NBMB [PERSON_NAME] TO [PERSON_NAME] 005801153848508" at bounding box center [497, 327] width 108 height 41
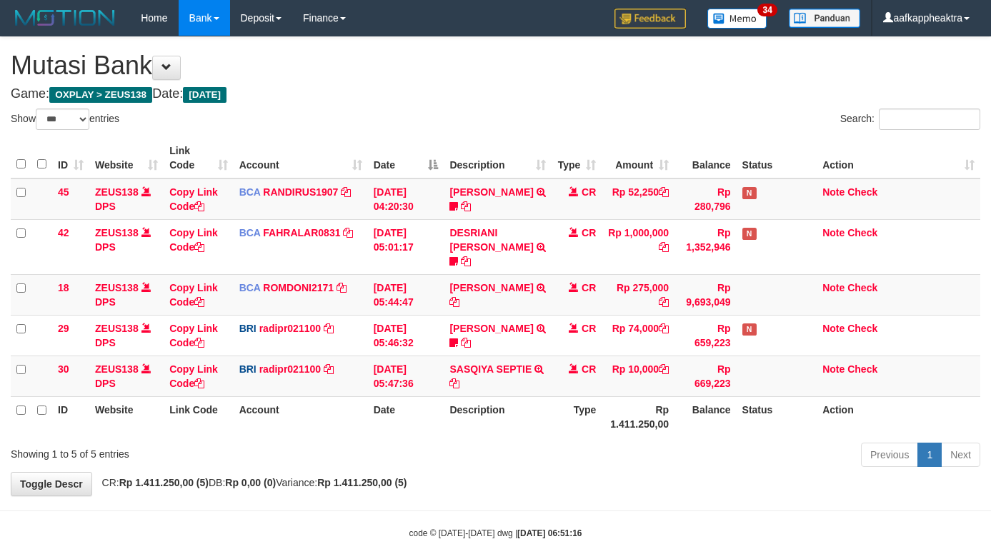
select select "***"
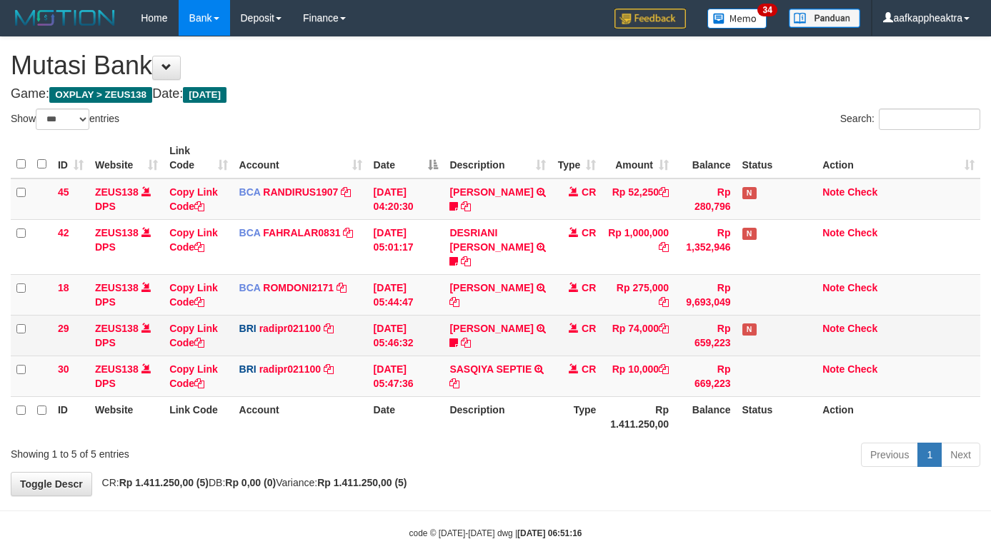
scroll to position [8, 0]
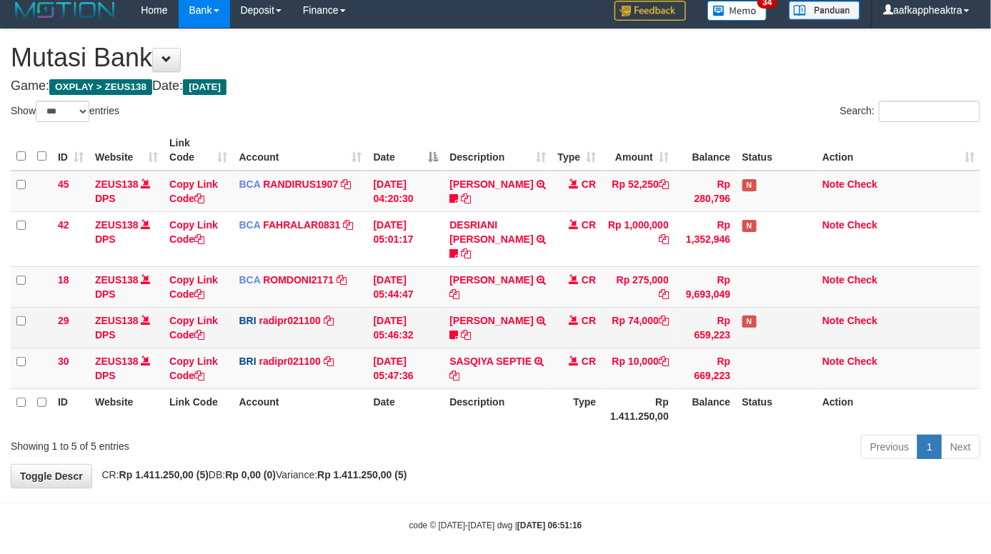
click at [394, 307] on td "[DATE] 05:46:32" at bounding box center [406, 327] width 76 height 41
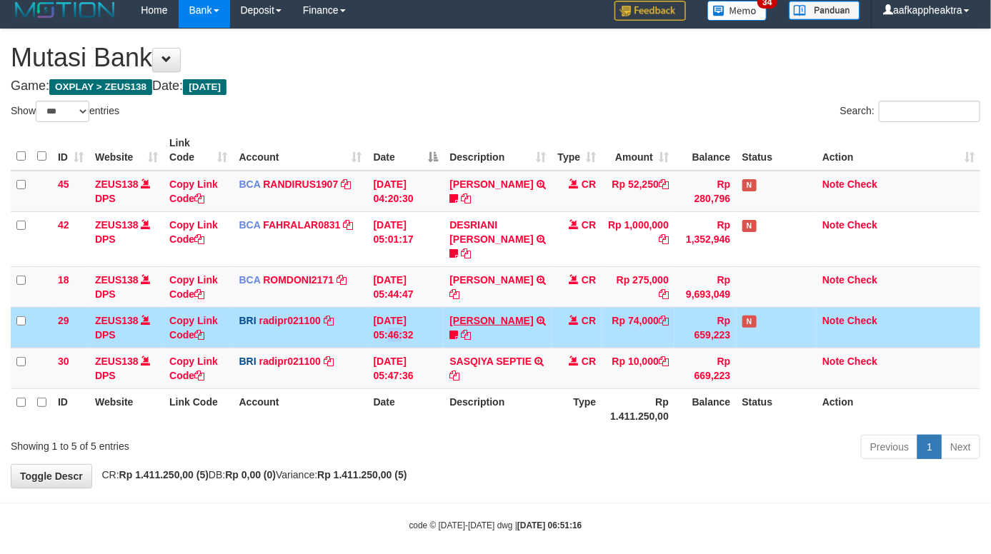
click at [526, 297] on tbody "45 ZEUS138 DPS Copy Link Code BCA RANDIRUS1907 DPS RANDI RUSTANDI mutasi_202509…" at bounding box center [495, 280] width 969 height 219
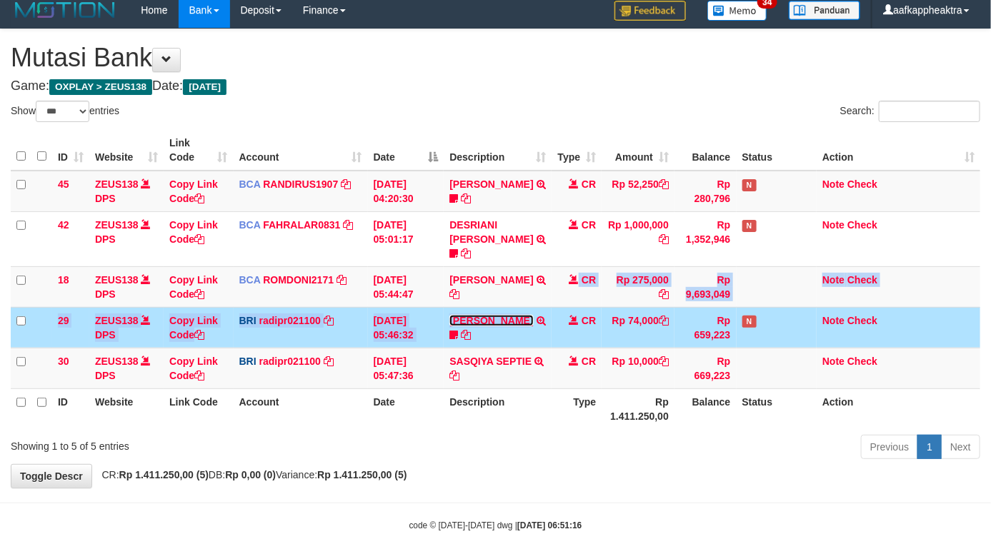
click at [529, 315] on link "[PERSON_NAME]" at bounding box center [491, 320] width 84 height 11
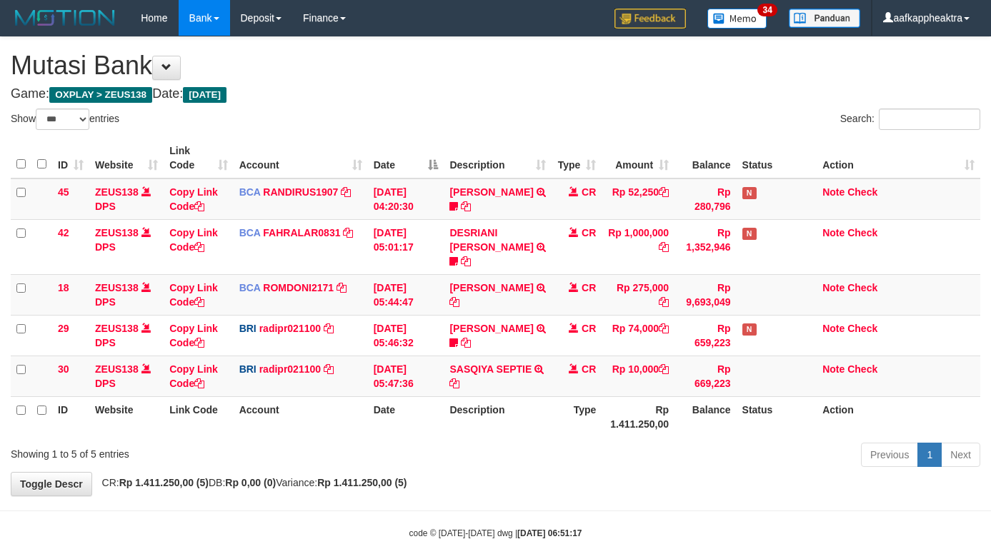
select select "***"
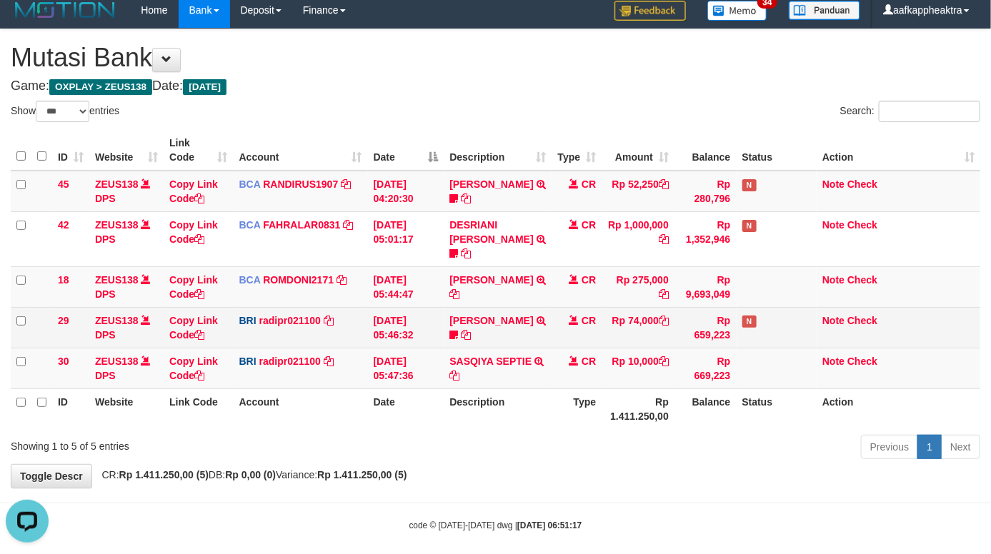
click at [561, 307] on td "CR" at bounding box center [576, 327] width 50 height 41
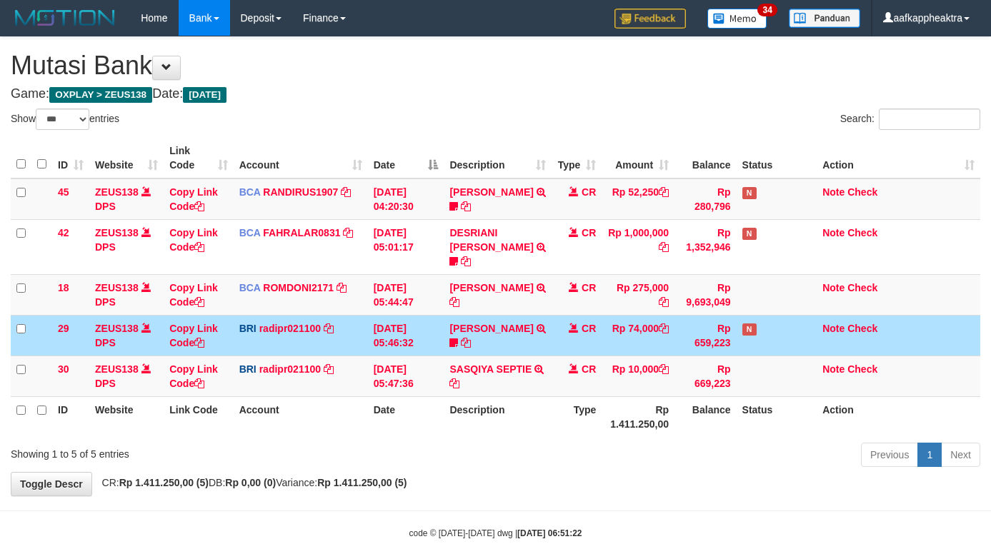
select select "***"
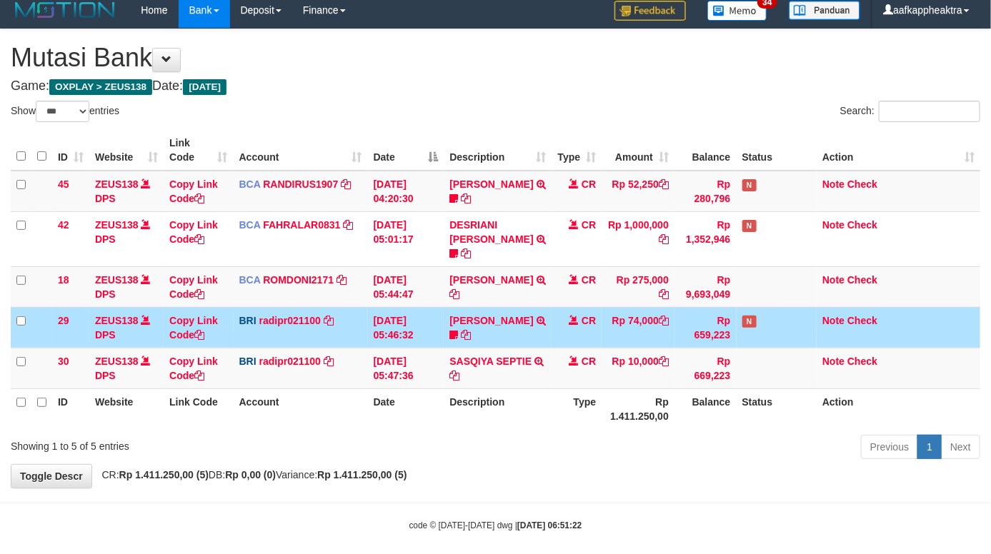
click at [426, 307] on td "01/09/2025 05:46:32" at bounding box center [406, 327] width 76 height 41
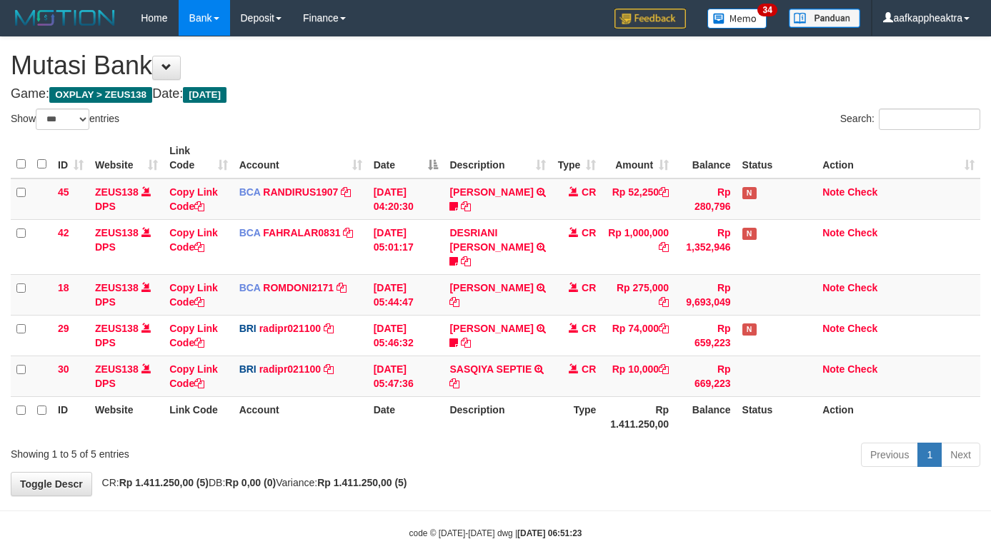
select select "***"
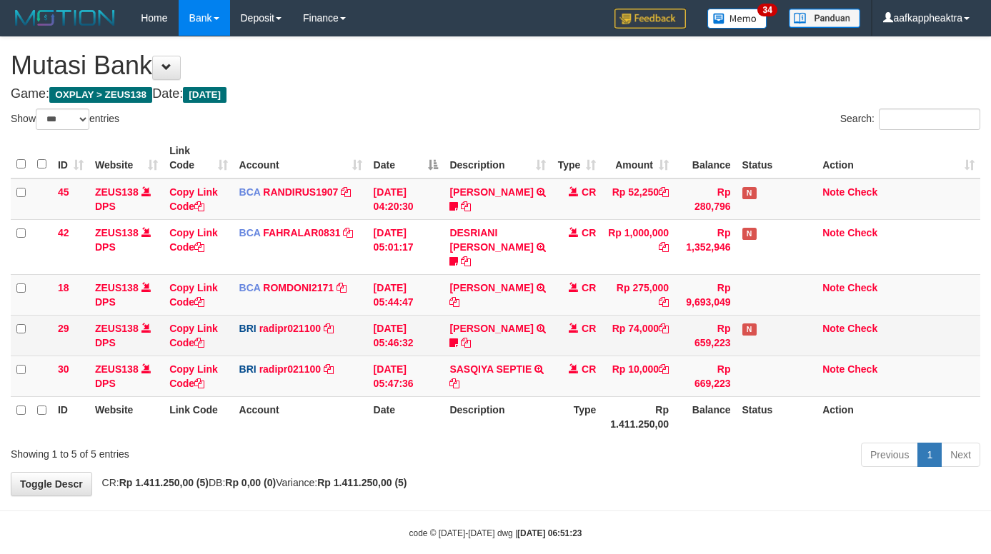
scroll to position [8, 0]
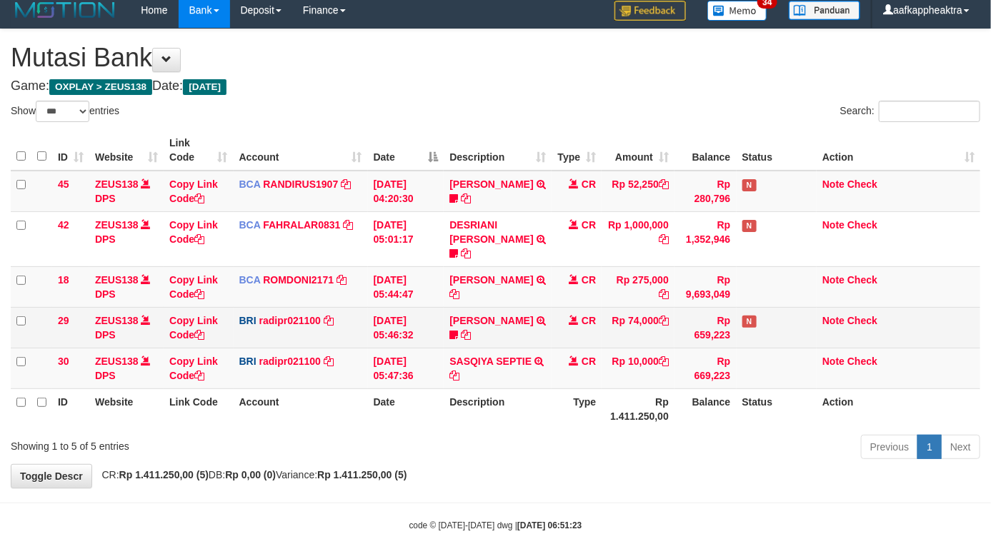
click at [436, 307] on td "01/09/2025 05:46:32" at bounding box center [406, 327] width 76 height 41
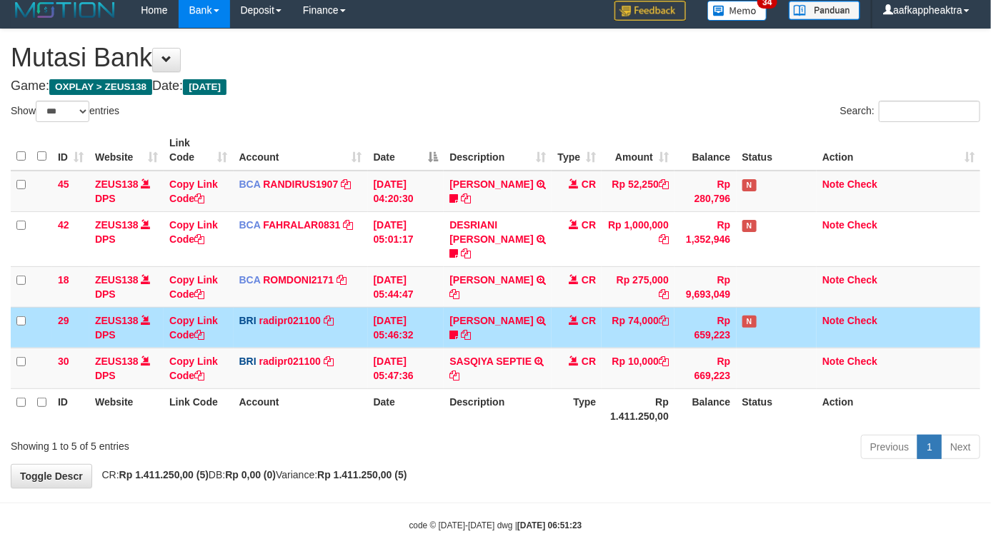
click at [434, 307] on td "01/09/2025 05:46:32" at bounding box center [406, 327] width 76 height 41
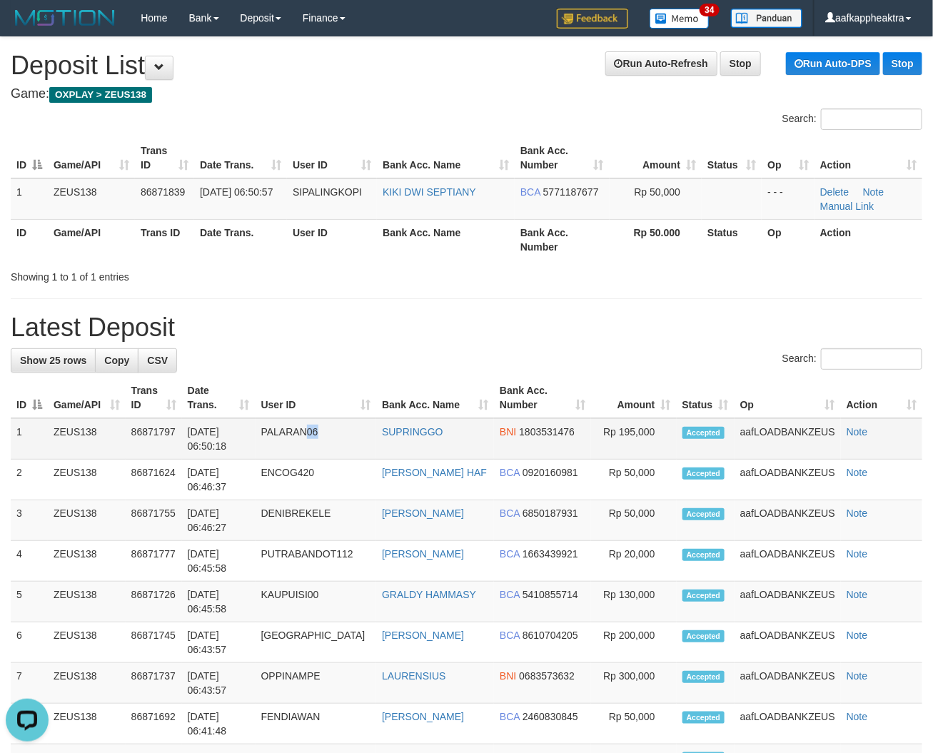
drag, startPoint x: 312, startPoint y: 441, endPoint x: 4, endPoint y: 413, distance: 309.8
click at [299, 441] on td "PALARAN06" at bounding box center [316, 438] width 121 height 41
click at [380, 398] on th "Bank Acc. Name" at bounding box center [435, 398] width 118 height 41
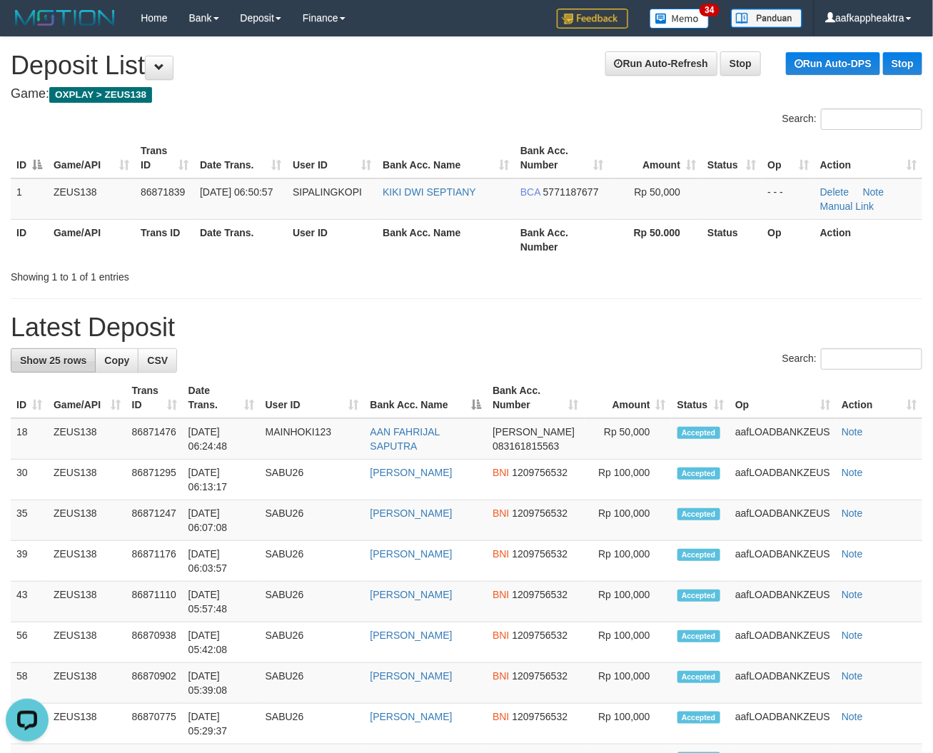
drag, startPoint x: 361, startPoint y: 379, endPoint x: 26, endPoint y: 364, distance: 335.2
click at [318, 387] on th "User ID" at bounding box center [312, 398] width 105 height 41
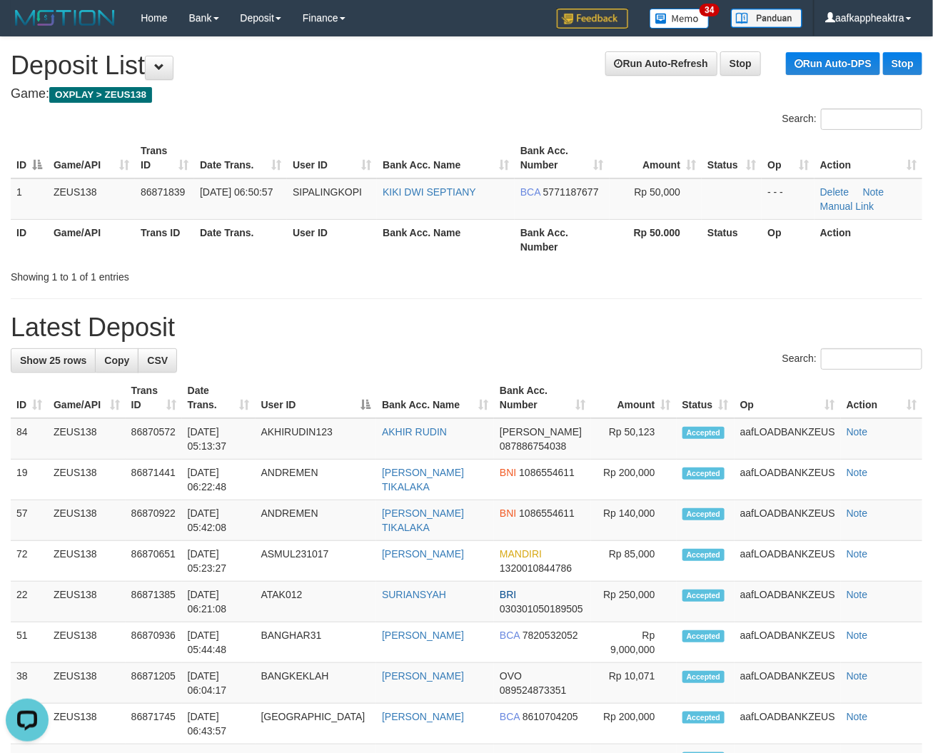
drag, startPoint x: 397, startPoint y: 370, endPoint x: 7, endPoint y: 362, distance: 390.0
click at [269, 361] on div "Search:" at bounding box center [467, 361] width 912 height 25
drag, startPoint x: 269, startPoint y: 362, endPoint x: 129, endPoint y: 373, distance: 140.4
click at [265, 368] on div "Search:" at bounding box center [467, 361] width 912 height 25
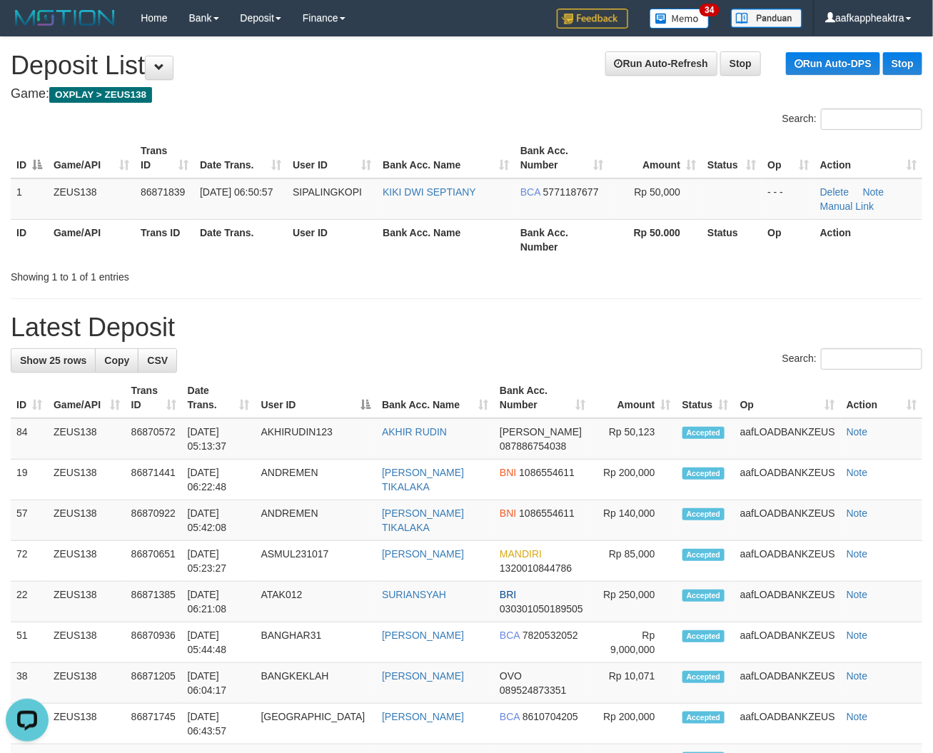
drag, startPoint x: 222, startPoint y: 388, endPoint x: 211, endPoint y: 396, distance: 14.3
click at [215, 395] on th "Date Trans." at bounding box center [219, 398] width 74 height 41
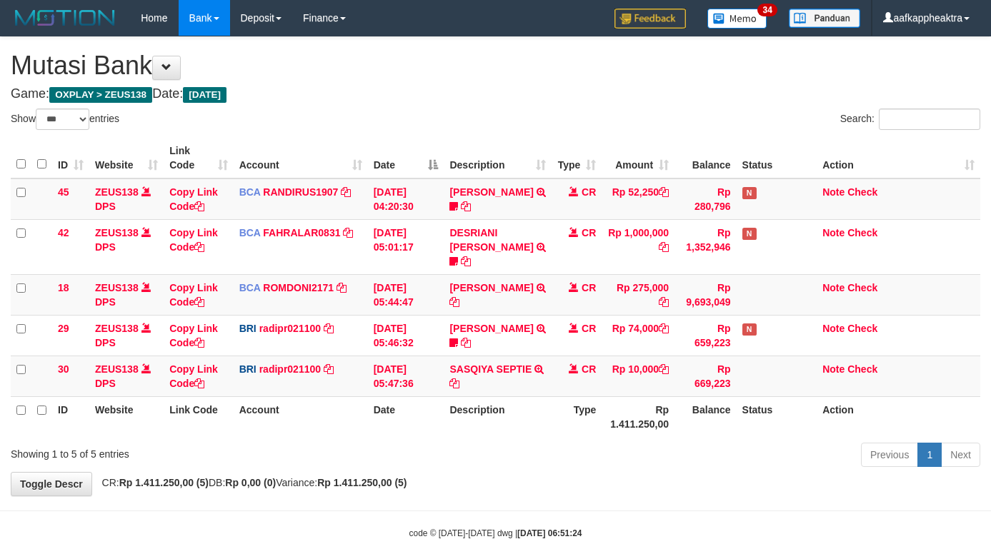
select select "***"
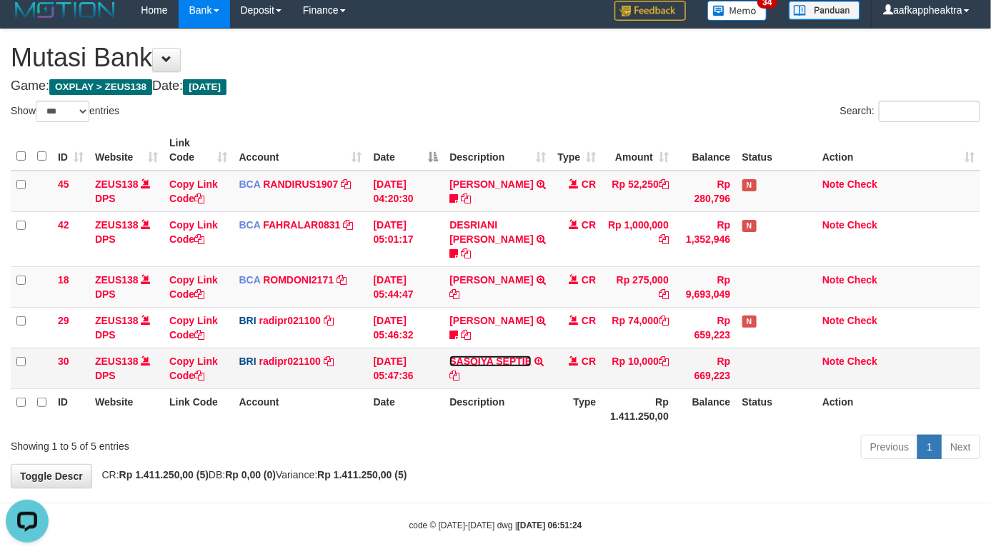
click at [495, 356] on link "SASQIYA SEPTIE" at bounding box center [490, 361] width 82 height 11
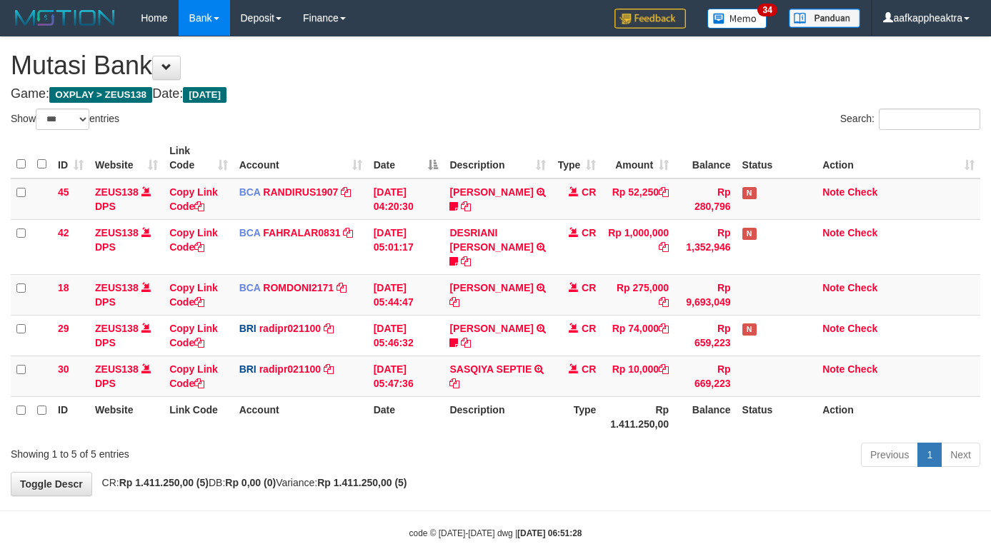
select select "***"
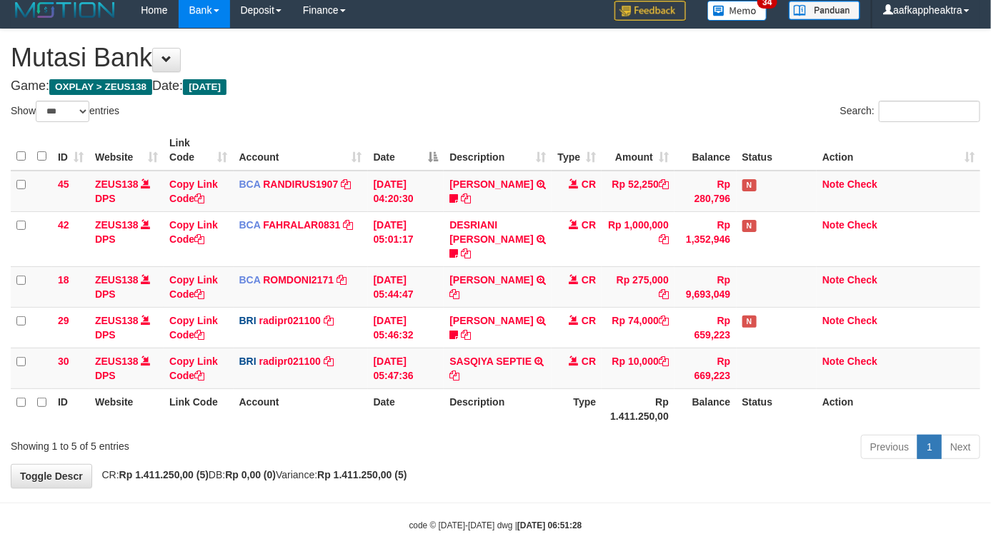
click at [625, 412] on th "Rp 1.411.250,00" at bounding box center [637, 409] width 73 height 41
click at [566, 369] on td "CR" at bounding box center [576, 368] width 50 height 41
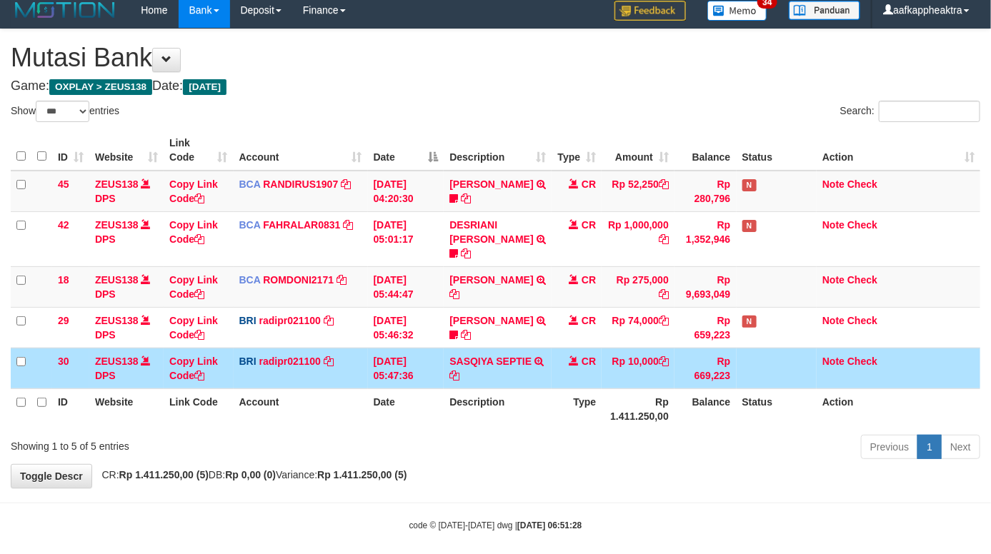
click at [646, 359] on td "Rp 10,000" at bounding box center [637, 368] width 73 height 41
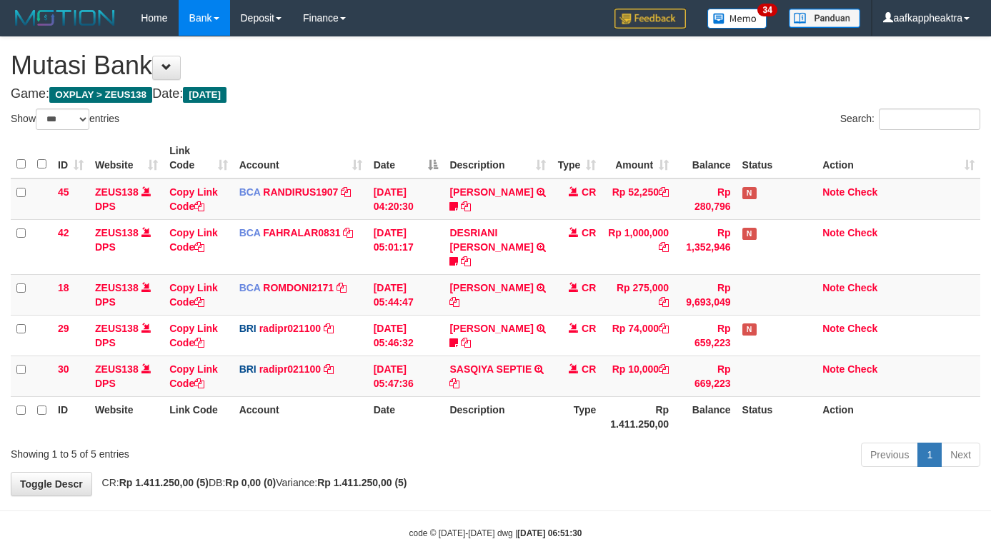
select select "***"
click at [648, 315] on tr "29 ZEUS138 DPS Copy Link Code BRI radipr021100 DPS REYNALDI ADI PRATAMA mutasi_…" at bounding box center [495, 335] width 969 height 41
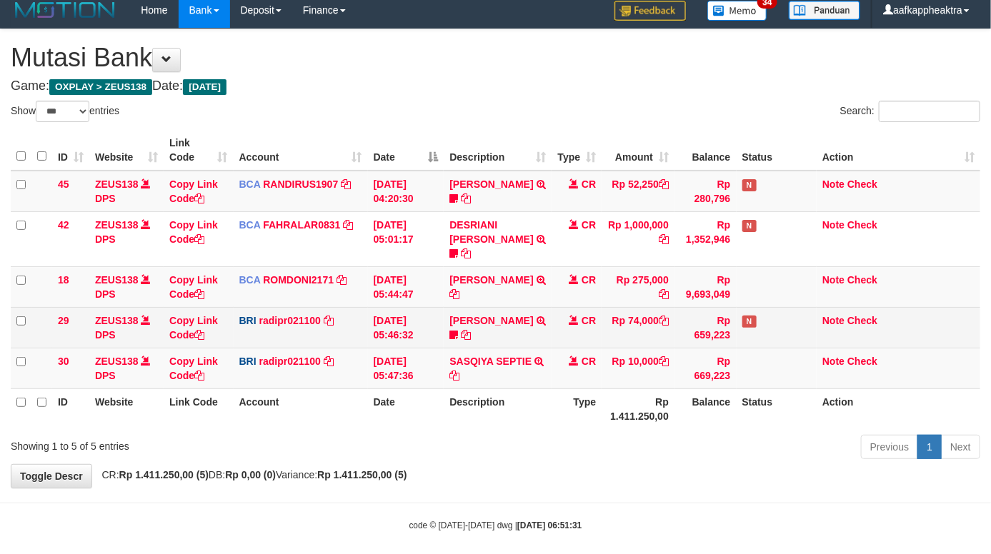
click at [698, 323] on td "Rp 659,223" at bounding box center [704, 327] width 61 height 41
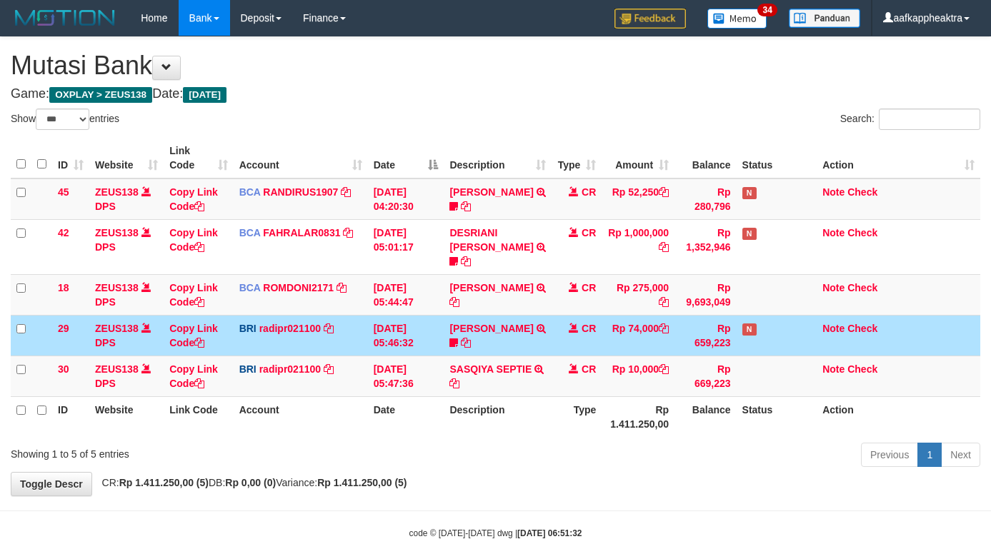
select select "***"
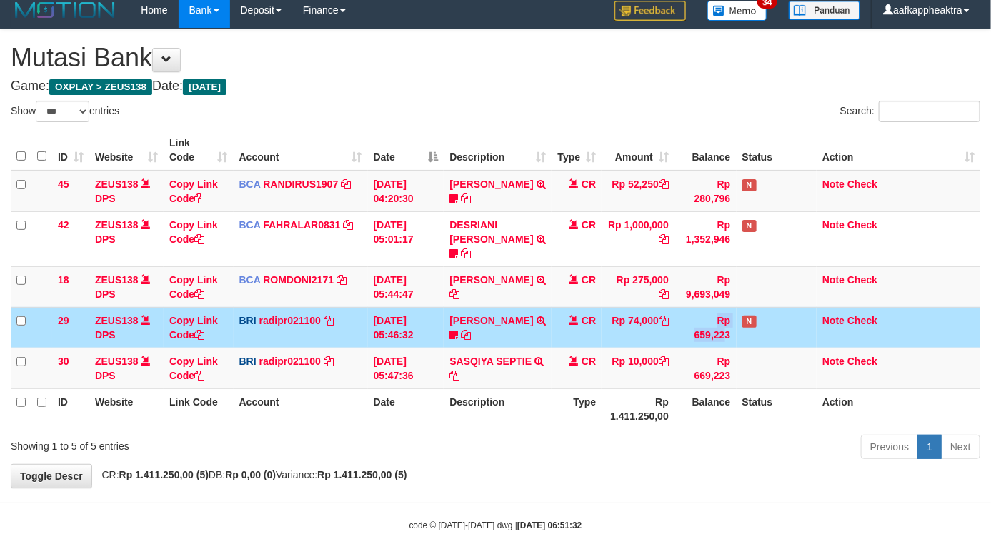
click at [665, 324] on tr "29 ZEUS138 DPS Copy Link Code BRI radipr021100 DPS [PERSON_NAME] mutasi_2025090…" at bounding box center [495, 327] width 969 height 41
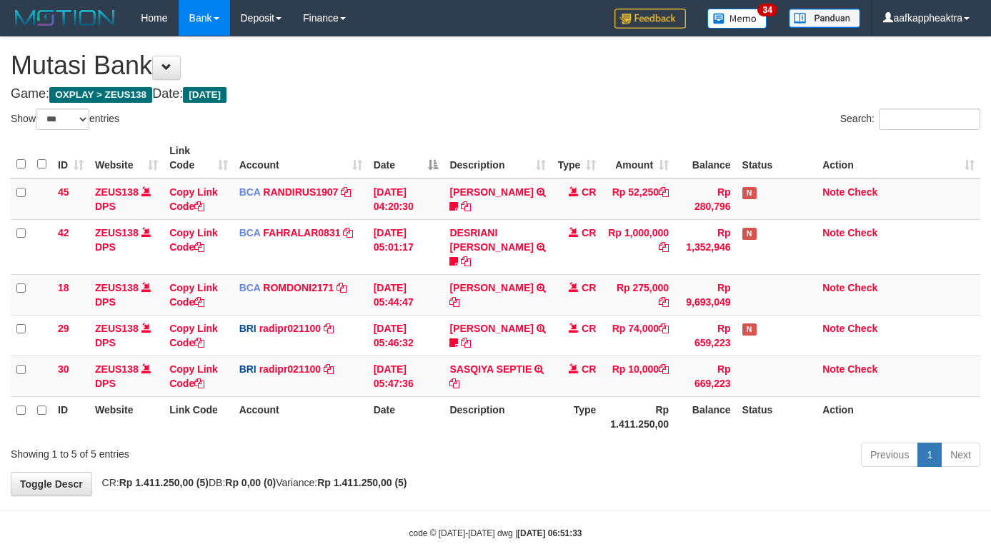
select select "***"
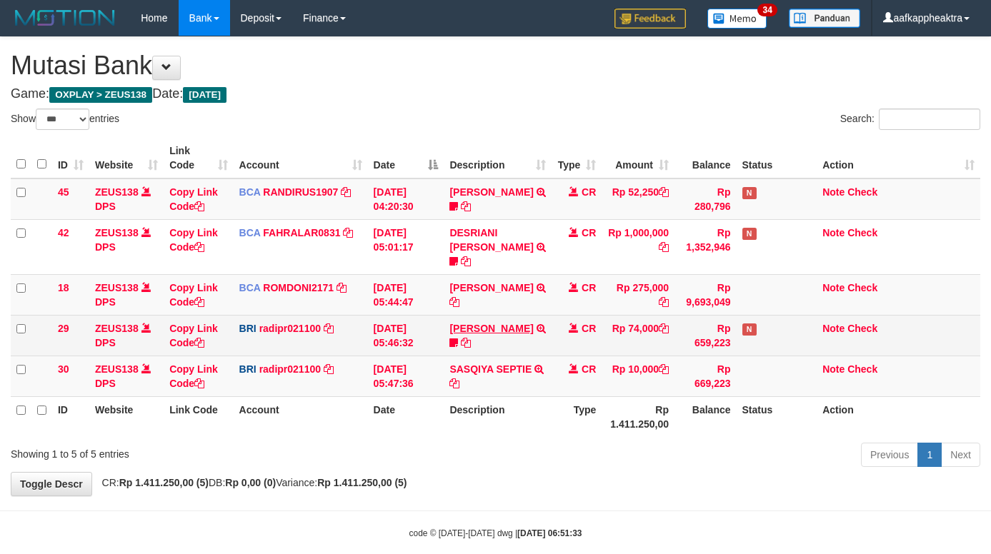
scroll to position [8, 0]
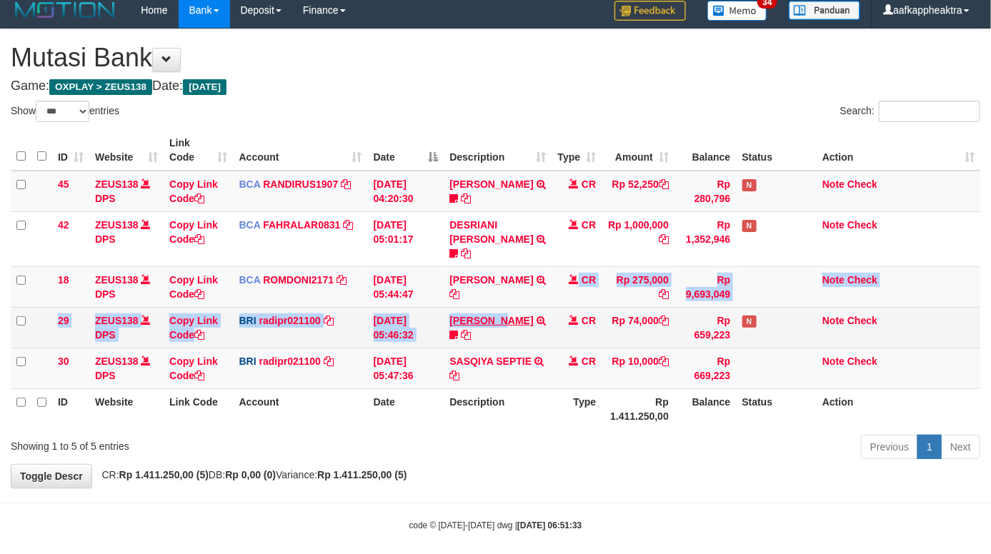
drag, startPoint x: 0, startPoint y: 0, endPoint x: 489, endPoint y: 302, distance: 575.0
click at [491, 300] on tbody "45 ZEUS138 DPS Copy Link Code BCA RANDIRUS1907 DPS [PERSON_NAME] mutasi_2025090…" at bounding box center [495, 280] width 969 height 219
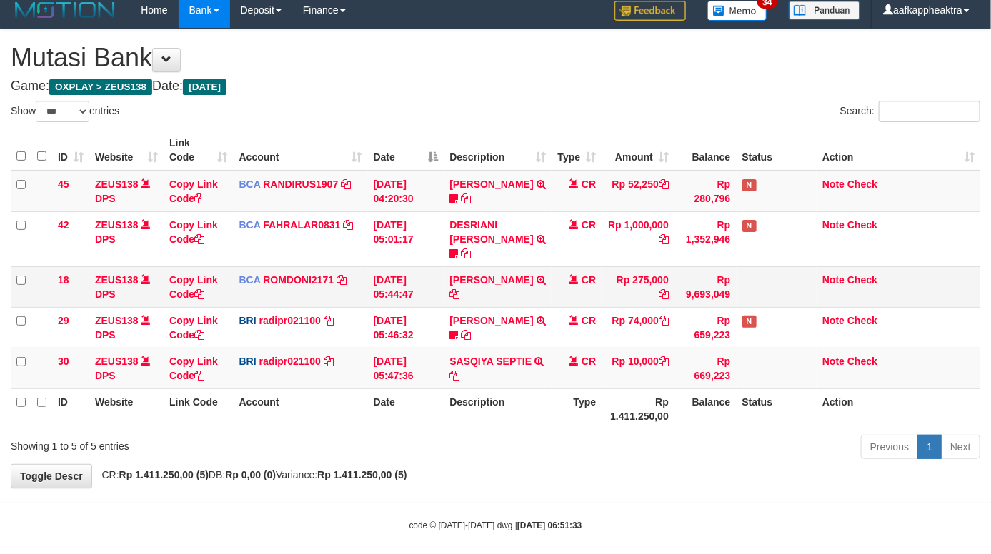
drag, startPoint x: 426, startPoint y: 290, endPoint x: 439, endPoint y: 287, distance: 13.9
click at [426, 290] on td "[DATE] 05:44:47" at bounding box center [406, 286] width 76 height 41
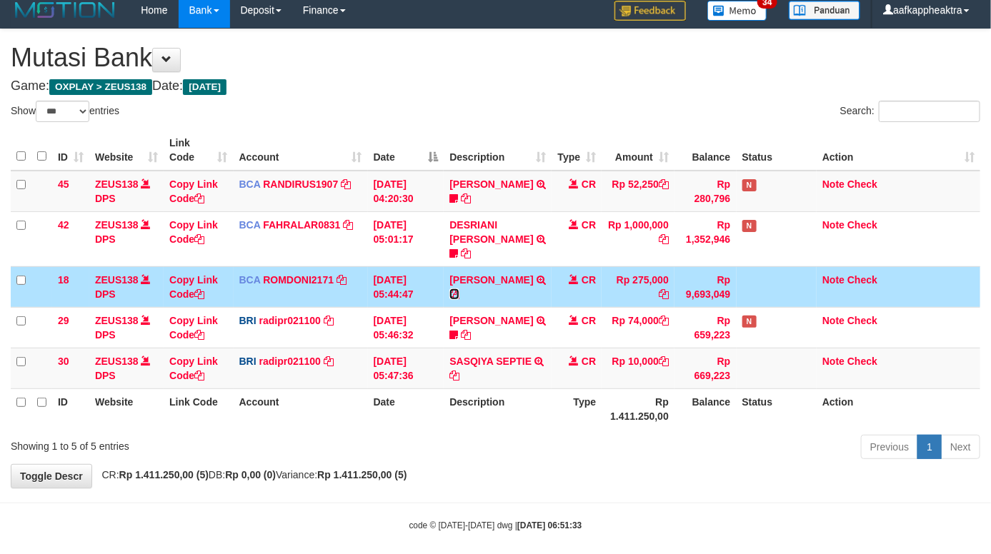
click at [456, 289] on icon at bounding box center [454, 294] width 10 height 10
click at [455, 289] on icon at bounding box center [454, 294] width 10 height 10
click at [457, 289] on icon at bounding box center [454, 294] width 10 height 10
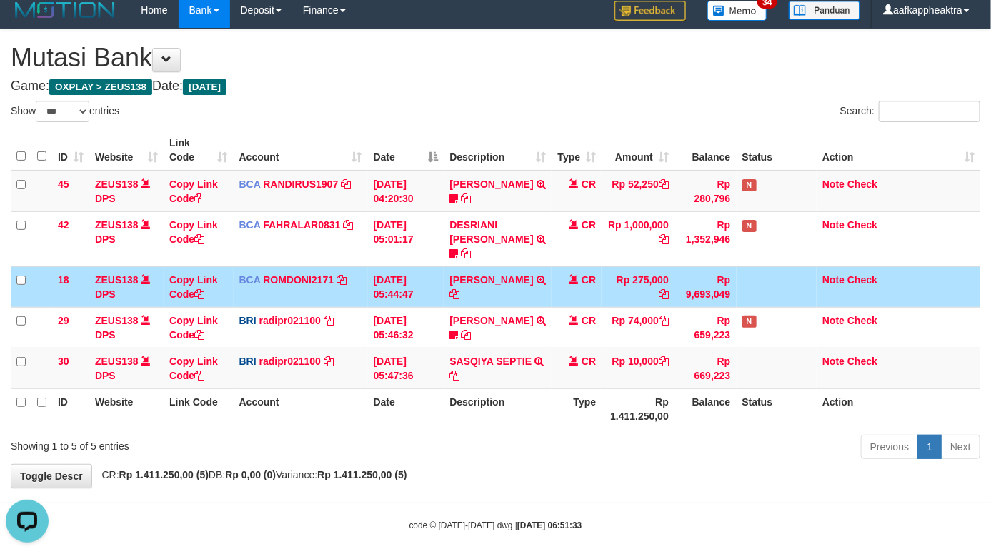
click at [473, 279] on td "[PERSON_NAME] TRSF E-BANKING CR 0109/FTSCY/WS95051 275000.002025090189099748 TR…" at bounding box center [497, 286] width 108 height 41
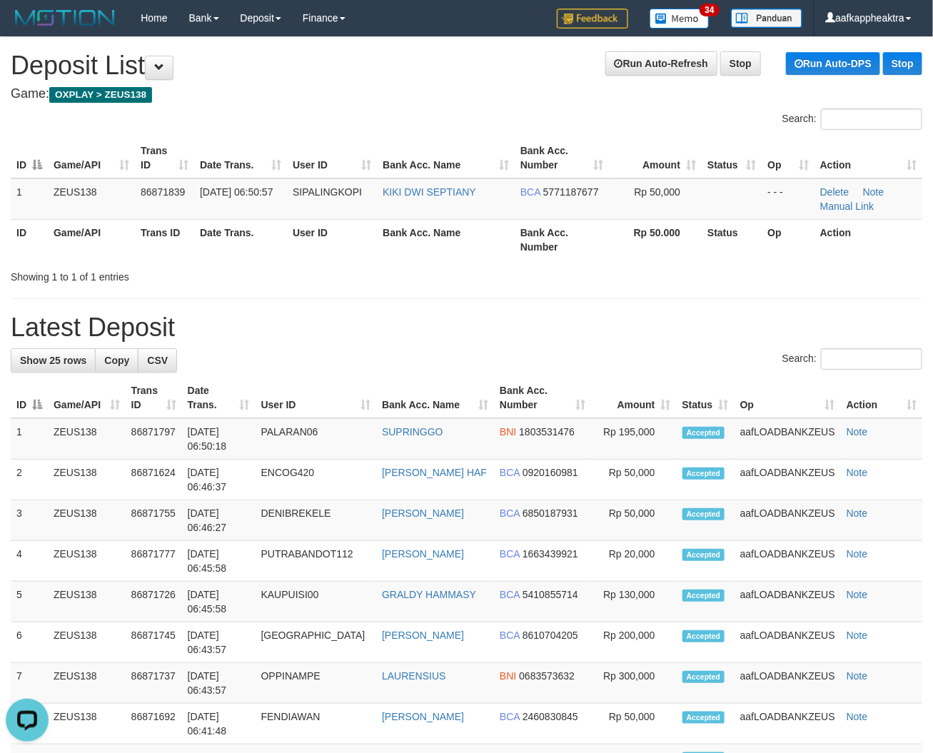
drag, startPoint x: 391, startPoint y: 381, endPoint x: 345, endPoint y: 387, distance: 46.9
click at [366, 386] on tr "ID Game/API Trans ID Date Trans. User ID Bank Acc. Name Bank Acc. Number Amount…" at bounding box center [467, 398] width 912 height 41
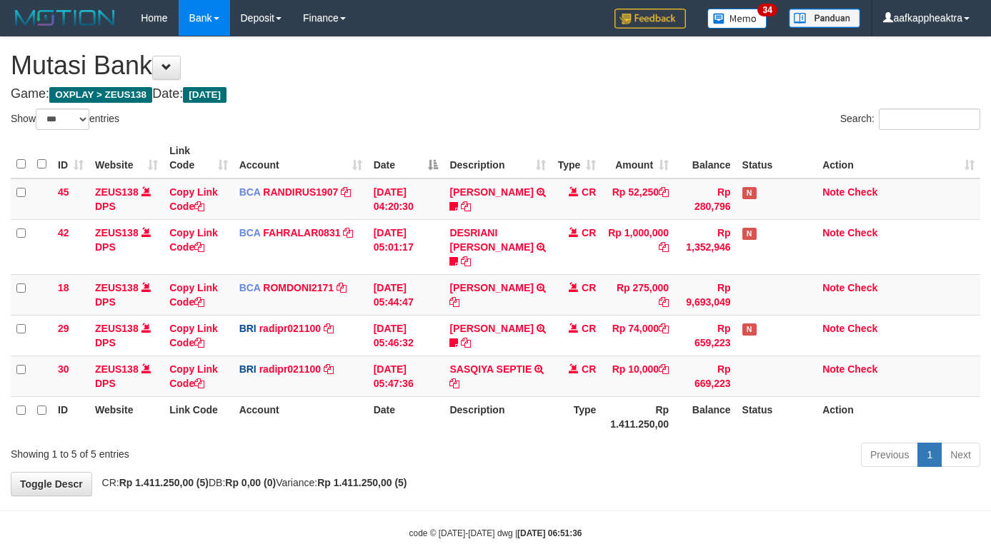
select select "***"
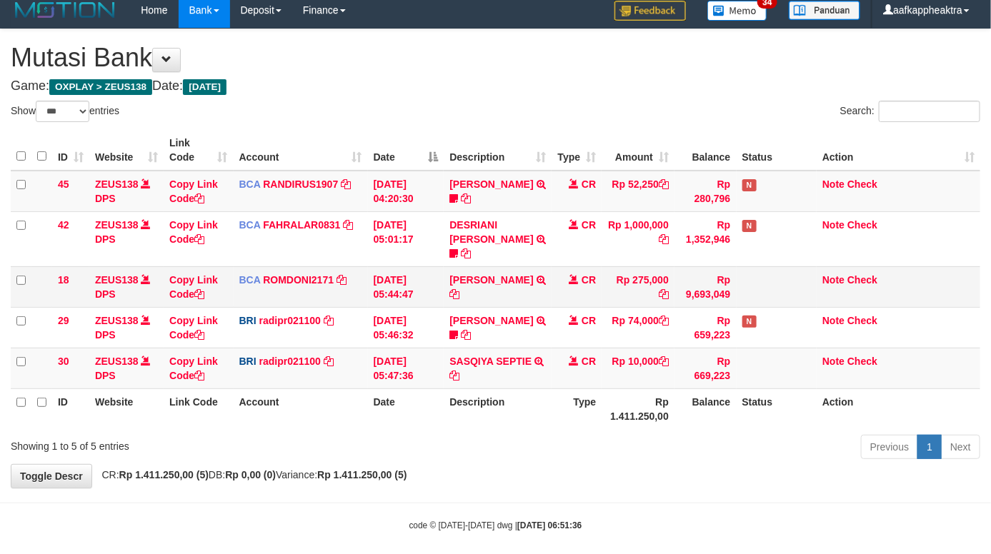
click at [484, 286] on td "MUHAMMAD IQB TRSF E-BANKING CR 0109/FTSCY/WS95051 275000.002025090189099748 TRF…" at bounding box center [497, 286] width 108 height 41
click at [486, 287] on td "MUHAMMAD IQB TRSF E-BANKING CR 0109/FTSCY/WS95051 275000.002025090189099748 TRF…" at bounding box center [497, 286] width 108 height 41
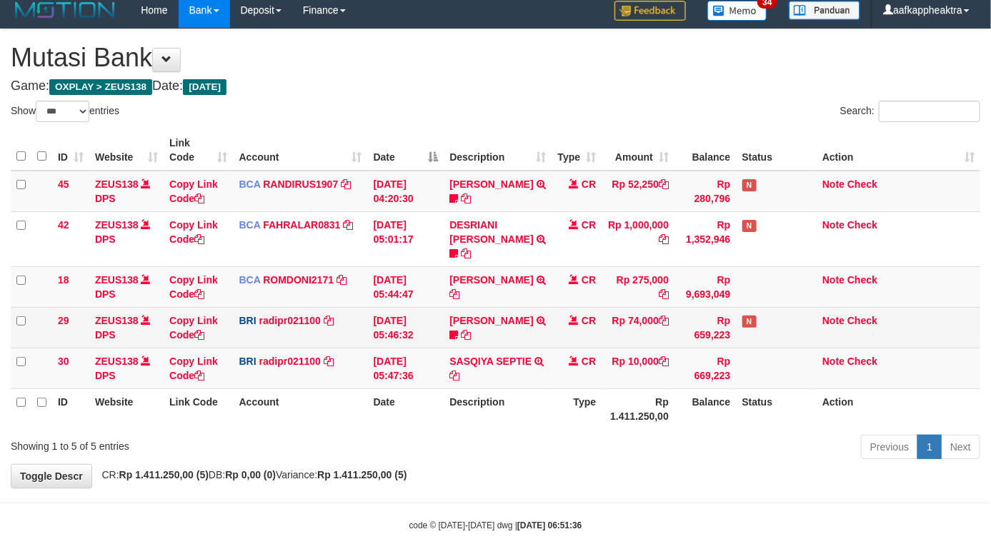
click at [488, 293] on tbody "45 ZEUS138 DPS Copy Link Code BCA RANDIRUS1907 DPS RANDI RUSTANDI mutasi_202509…" at bounding box center [495, 280] width 969 height 219
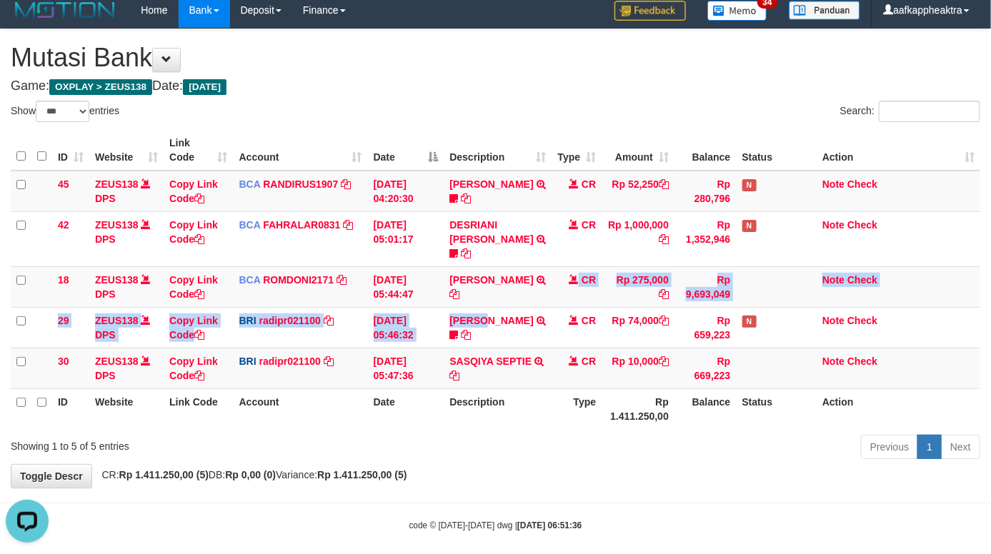
scroll to position [0, 0]
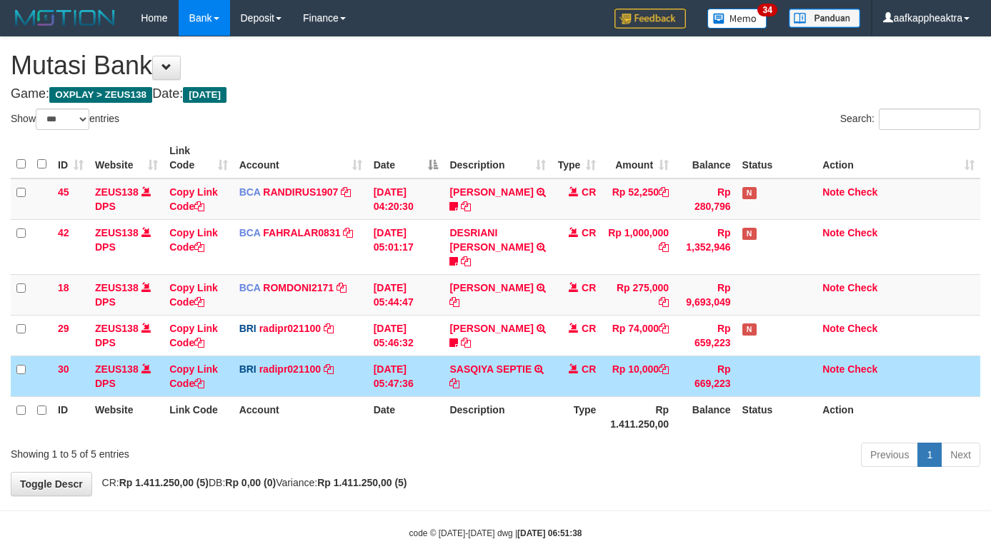
select select "***"
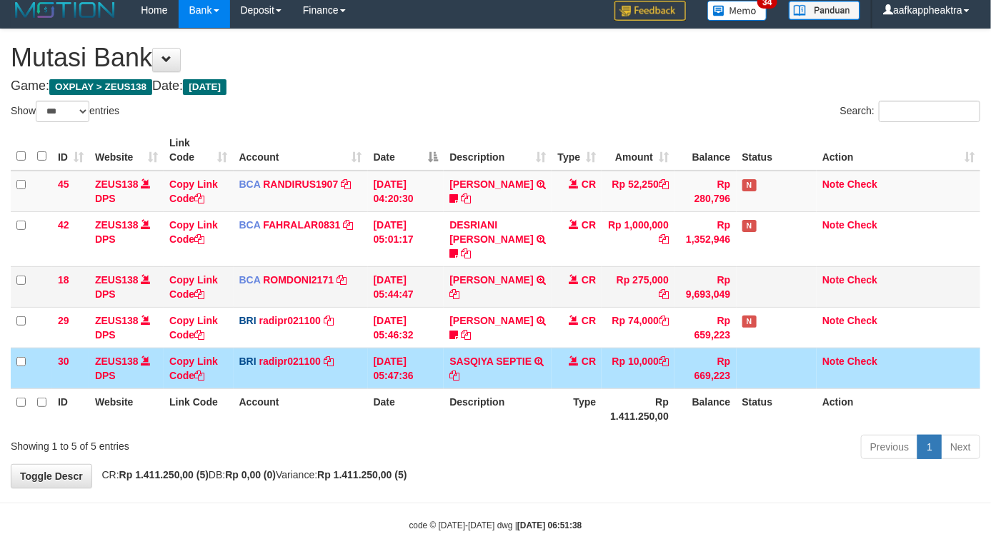
click at [626, 290] on td "Rp 275,000" at bounding box center [637, 286] width 73 height 41
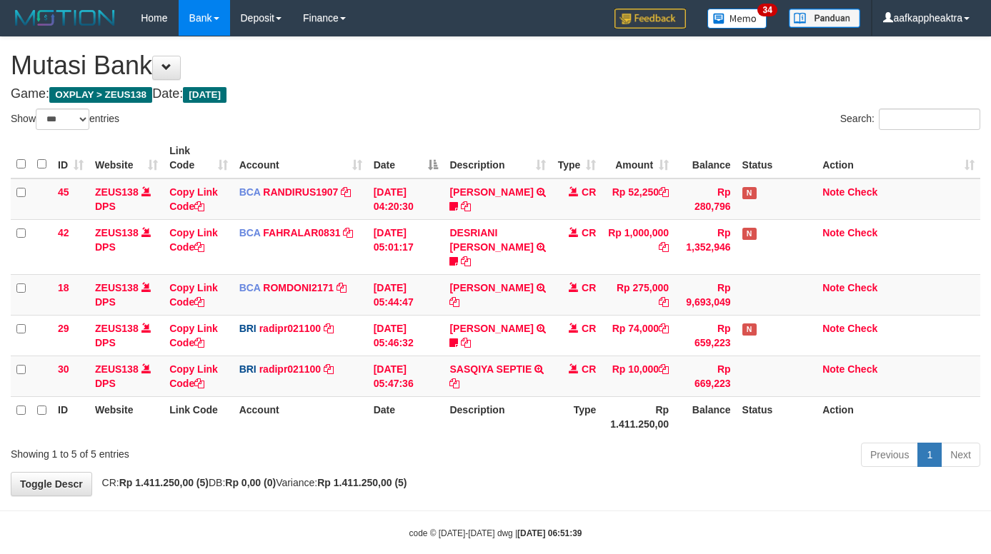
select select "***"
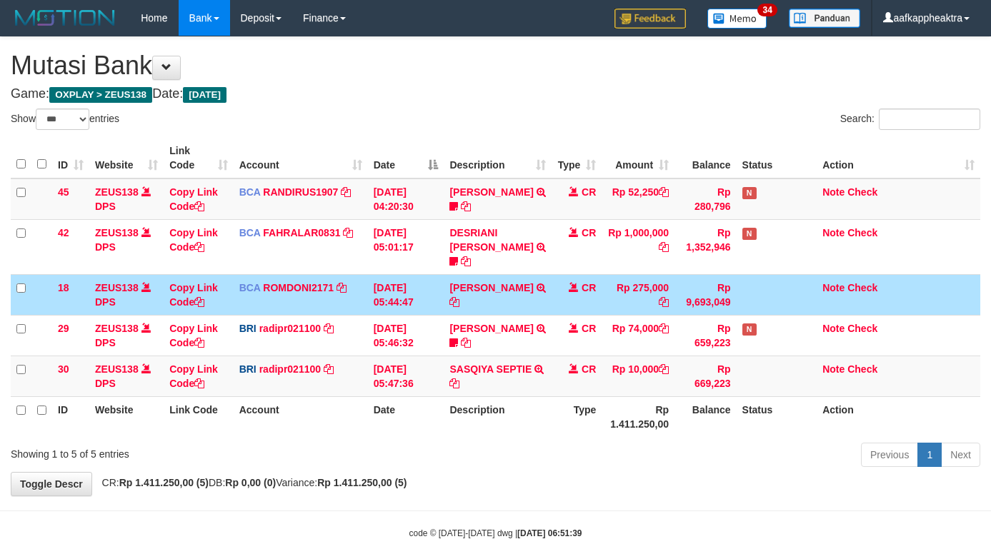
select select "***"
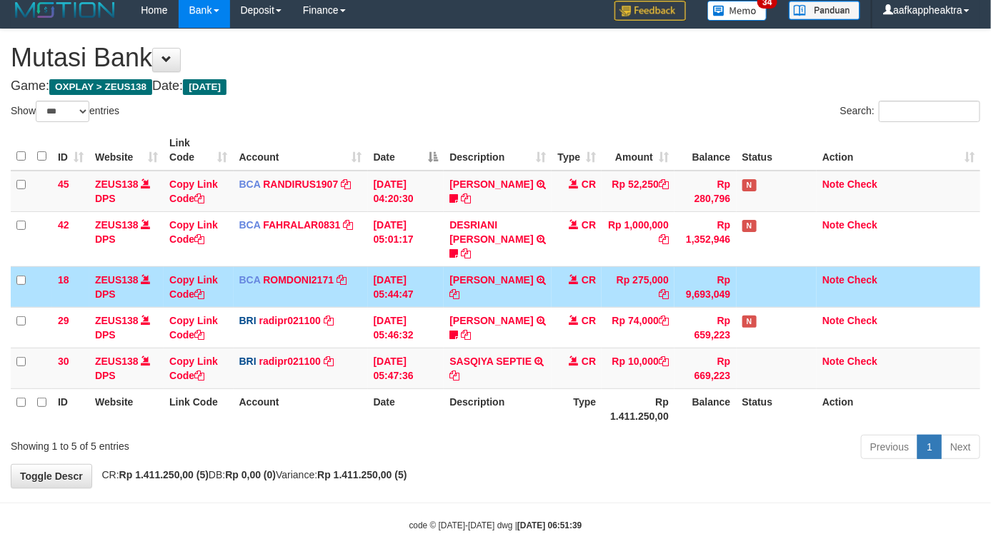
click at [588, 266] on td "CR" at bounding box center [576, 286] width 50 height 41
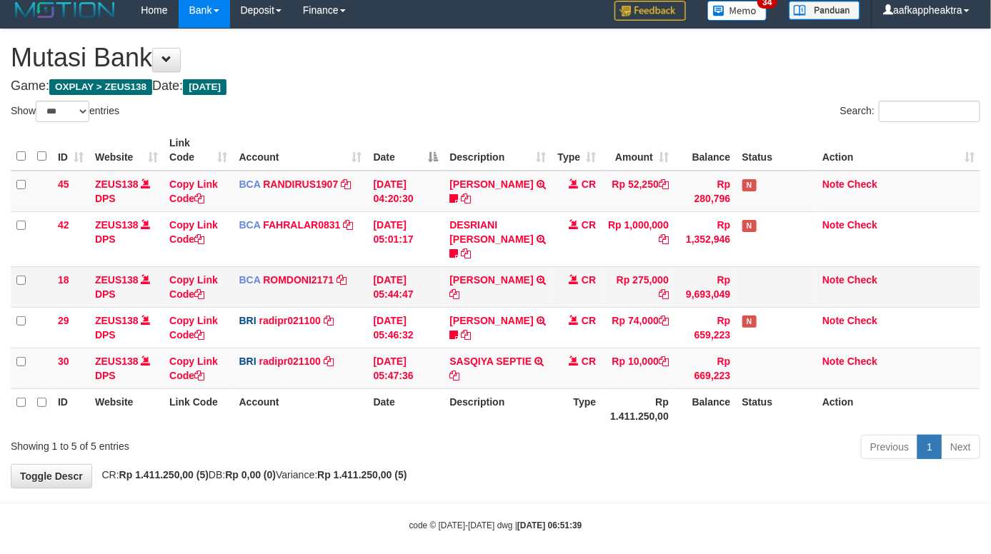
click at [587, 266] on td "CR" at bounding box center [576, 286] width 50 height 41
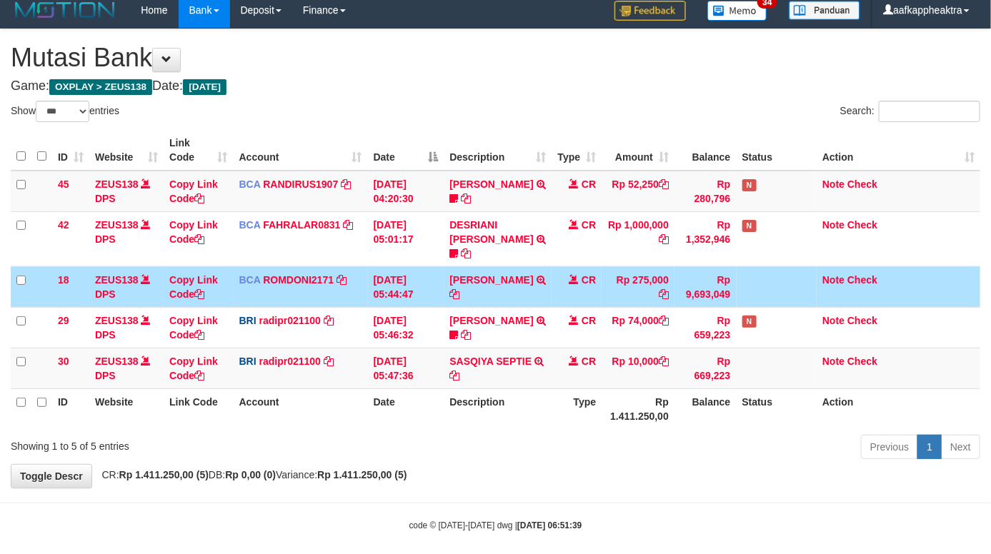
click at [589, 266] on td "CR" at bounding box center [576, 286] width 50 height 41
click at [588, 266] on td "CR" at bounding box center [576, 286] width 50 height 41
click at [591, 266] on td "CR" at bounding box center [576, 286] width 50 height 41
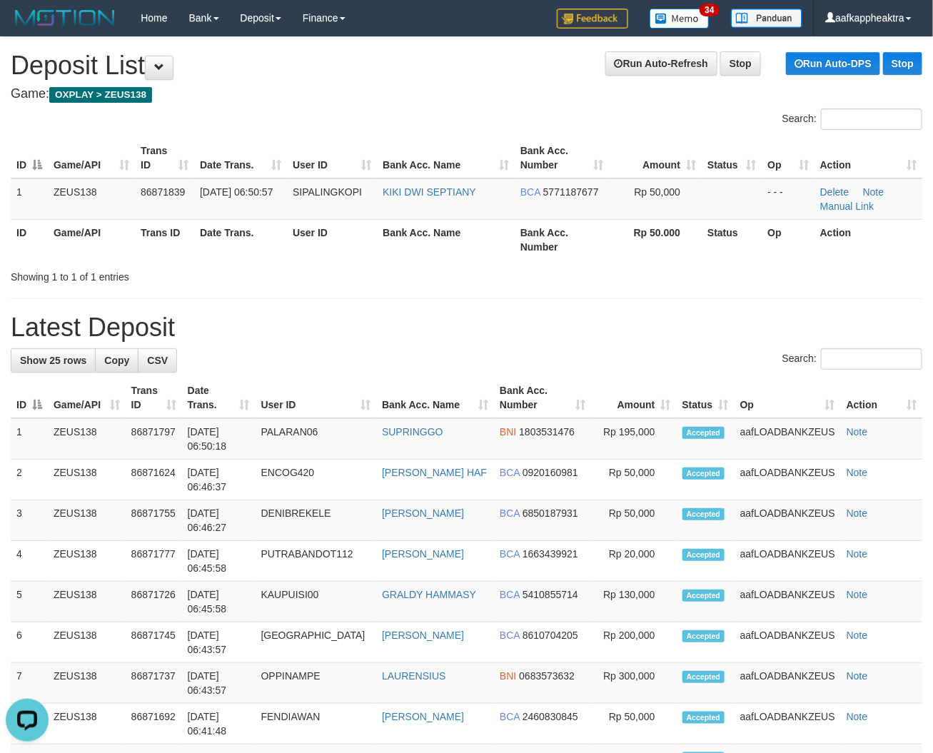
drag, startPoint x: 461, startPoint y: 369, endPoint x: 448, endPoint y: 375, distance: 14.4
click at [461, 369] on div "Search:" at bounding box center [467, 361] width 912 height 25
drag, startPoint x: 433, startPoint y: 383, endPoint x: 416, endPoint y: 387, distance: 17.0
click at [416, 387] on th "Bank Acc. Name" at bounding box center [435, 398] width 118 height 41
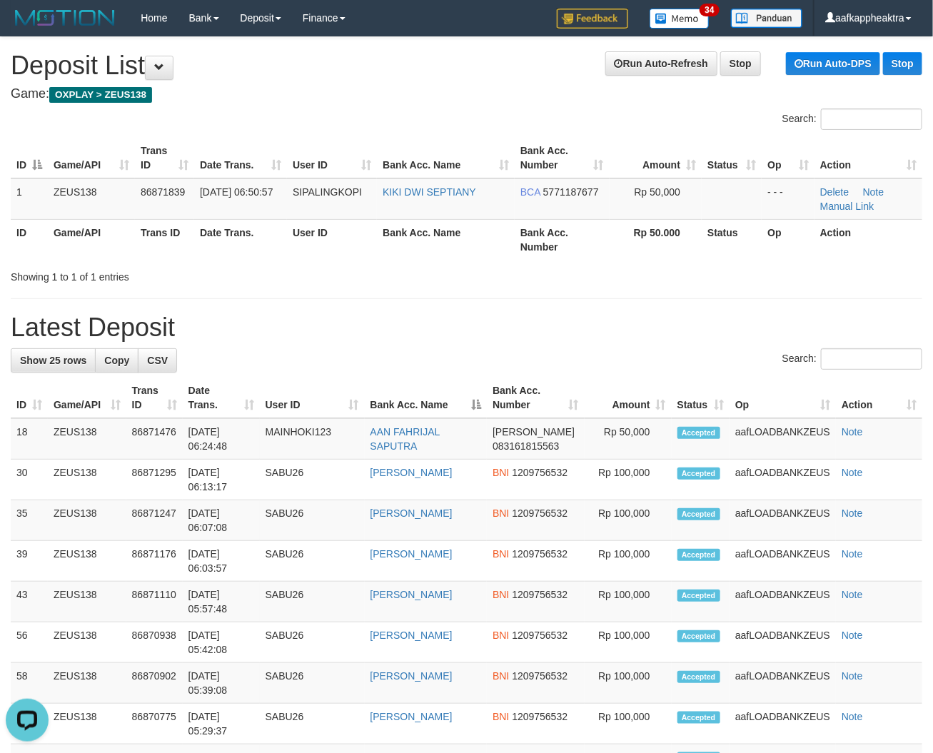
drag, startPoint x: 570, startPoint y: 348, endPoint x: 209, endPoint y: 298, distance: 364.1
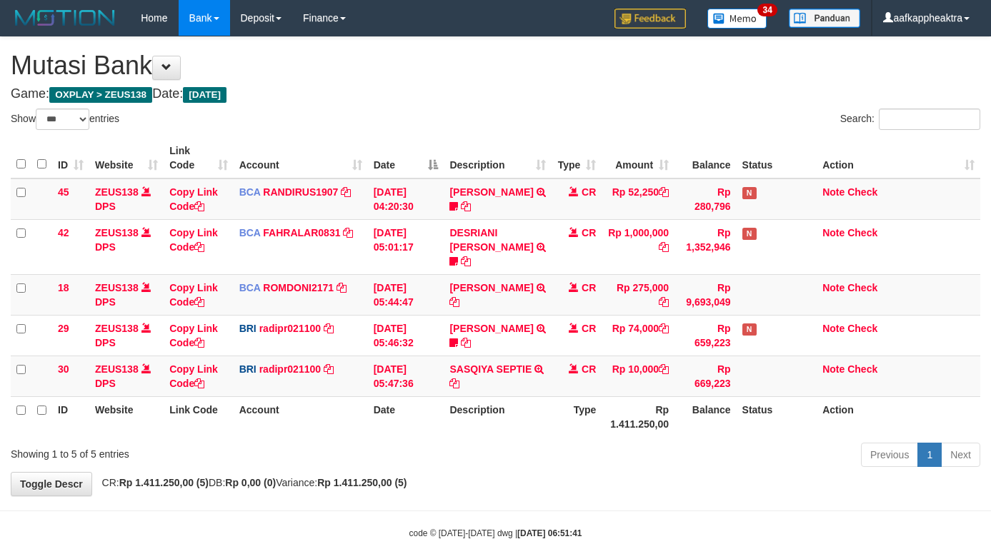
select select "***"
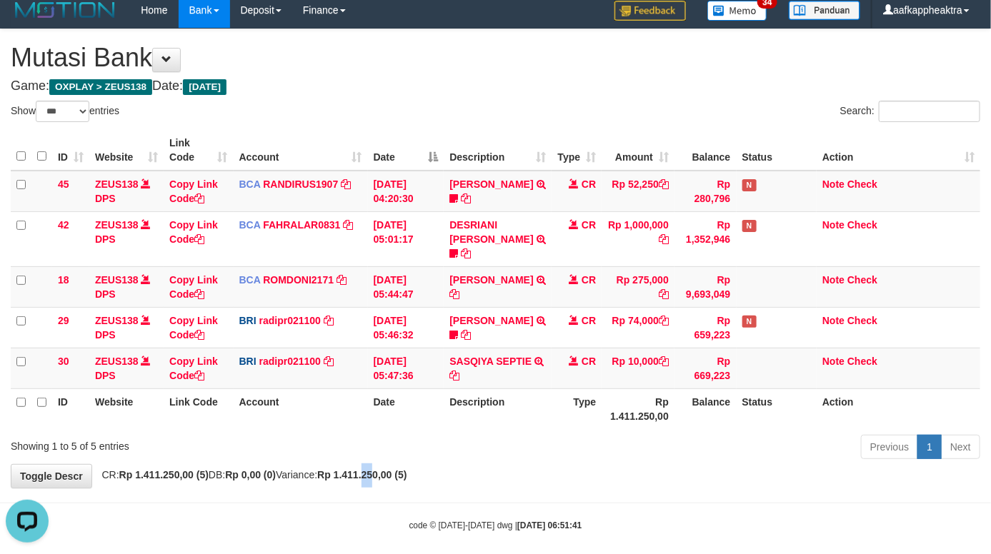
drag, startPoint x: 404, startPoint y: 461, endPoint x: 422, endPoint y: 452, distance: 20.1
click at [406, 469] on strong "Rp 1.411.250,00 (5)" at bounding box center [361, 474] width 89 height 11
click at [454, 446] on div "Previous 1 Next" at bounding box center [701, 448] width 556 height 31
drag, startPoint x: 434, startPoint y: 444, endPoint x: 1003, endPoint y: 400, distance: 570.9
click at [436, 444] on div "Previous 1 Next" at bounding box center [701, 448] width 556 height 31
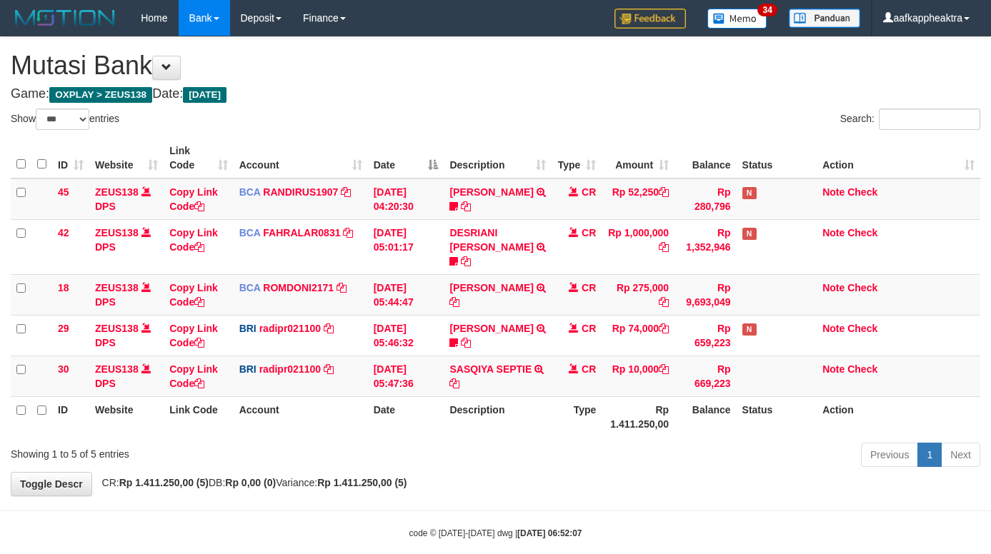
select select "***"
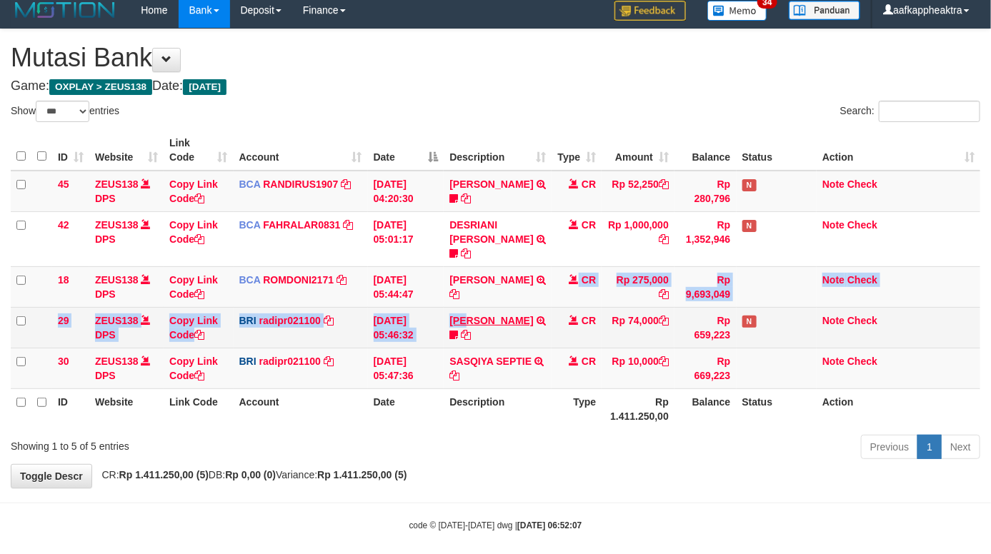
click at [471, 305] on tbody "45 ZEUS138 DPS Copy Link Code BCA RANDIRUS1907 DPS [PERSON_NAME] mutasi_2025090…" at bounding box center [495, 280] width 969 height 219
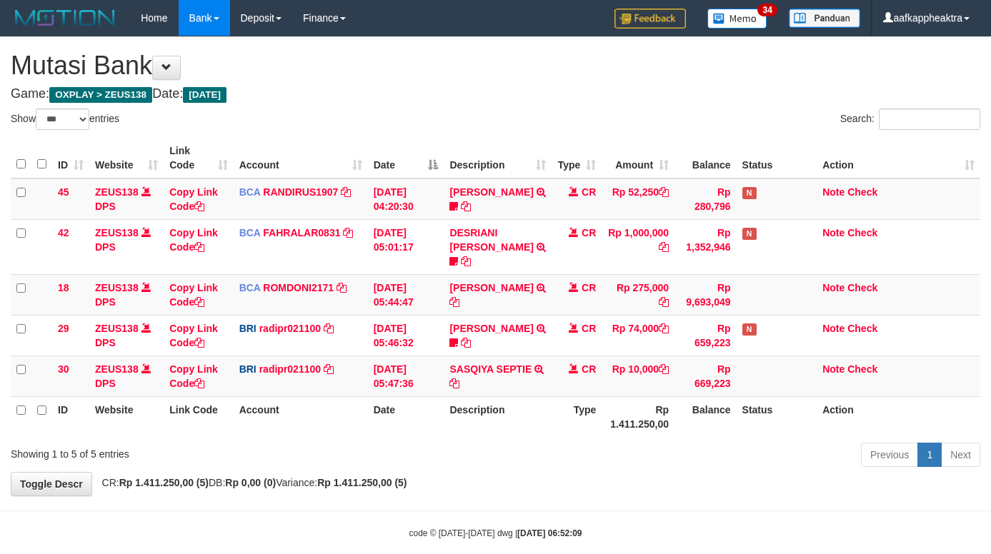
select select "***"
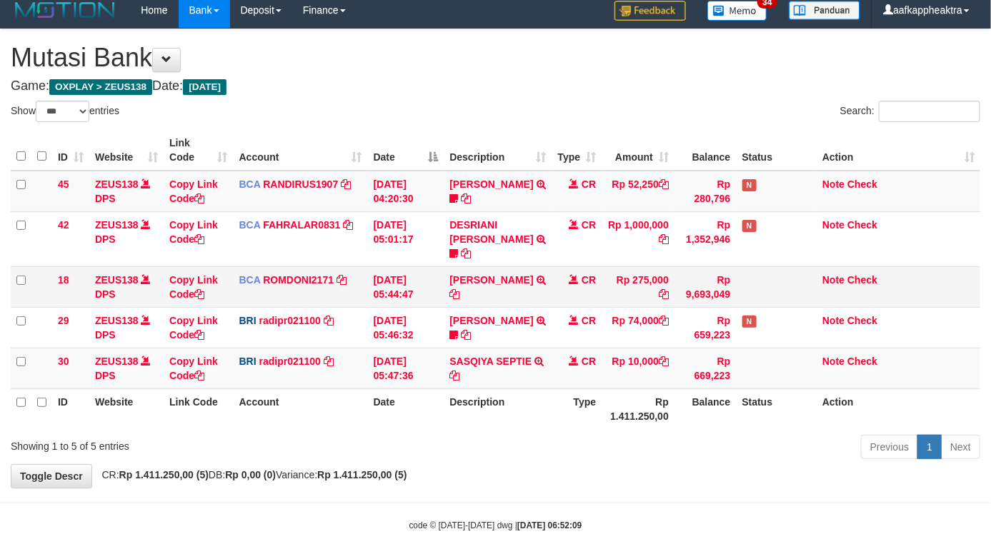
click at [706, 286] on td "Rp 9,693,049" at bounding box center [704, 286] width 61 height 41
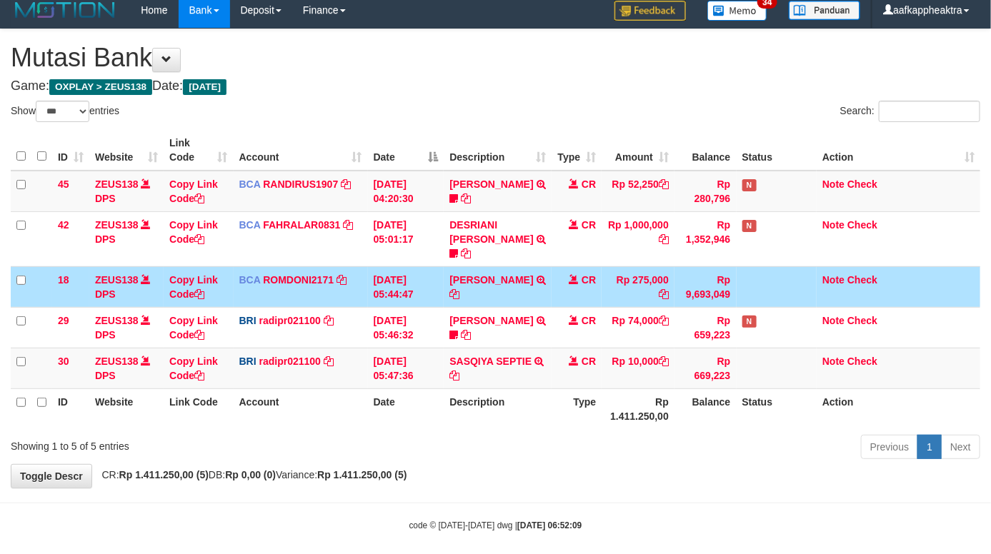
click at [714, 288] on td "Rp 9,693,049" at bounding box center [704, 286] width 61 height 41
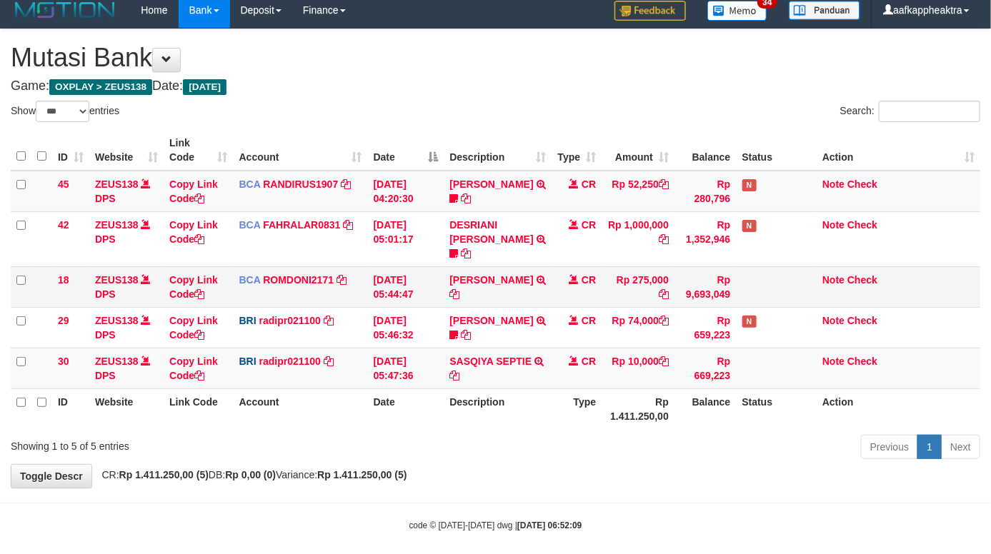
click at [706, 290] on td "Rp 9,693,049" at bounding box center [704, 286] width 61 height 41
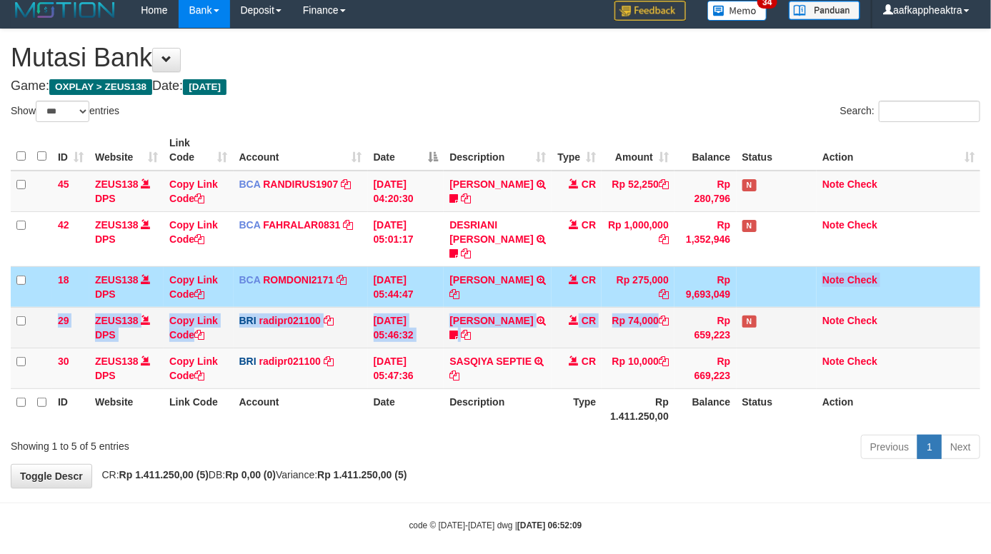
click at [669, 294] on tbody "45 ZEUS138 DPS Copy Link Code BCA RANDIRUS1907 DPS [PERSON_NAME] mutasi_2025090…" at bounding box center [495, 280] width 969 height 219
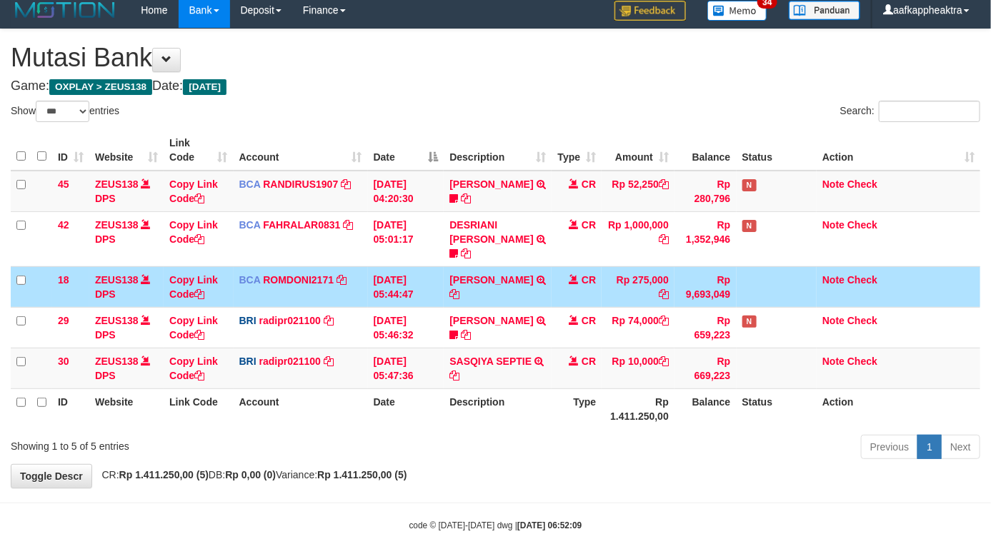
drag, startPoint x: 641, startPoint y: 286, endPoint x: 645, endPoint y: 265, distance: 21.1
click at [641, 283] on td "Rp 275,000" at bounding box center [637, 286] width 73 height 41
drag, startPoint x: 639, startPoint y: 286, endPoint x: 797, endPoint y: 252, distance: 161.4
click at [616, 289] on td "Rp 275,000" at bounding box center [637, 286] width 73 height 41
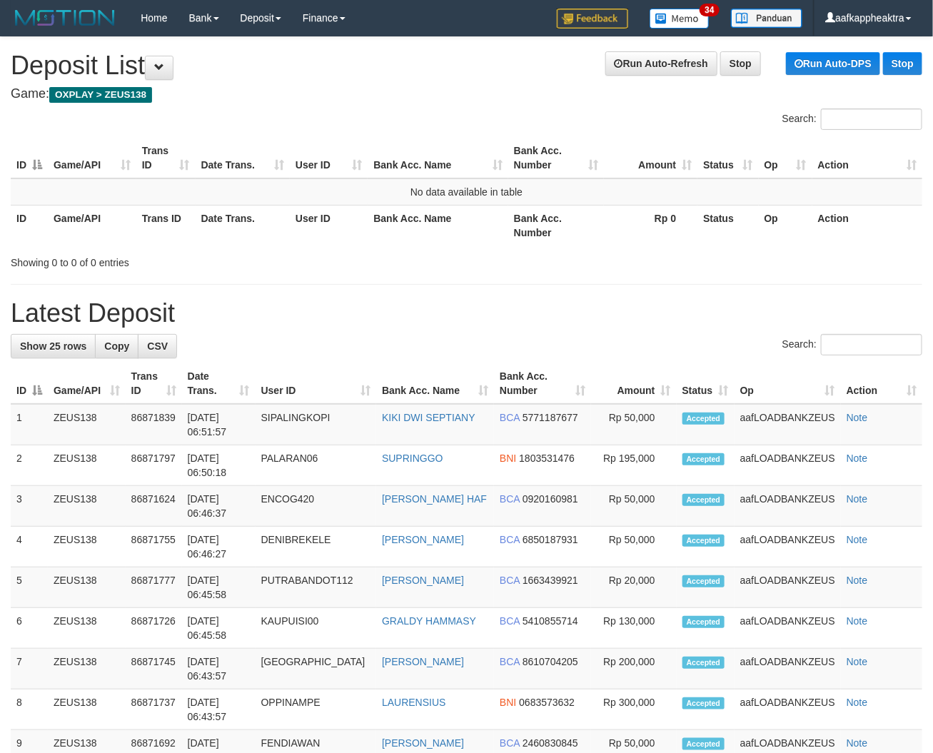
drag, startPoint x: 533, startPoint y: 314, endPoint x: 472, endPoint y: 316, distance: 61.4
click at [541, 322] on h1 "Latest Deposit" at bounding box center [467, 313] width 912 height 29
drag, startPoint x: 472, startPoint y: 316, endPoint x: 473, endPoint y: 294, distance: 22.2
click at [468, 316] on h1 "Latest Deposit" at bounding box center [467, 313] width 912 height 29
drag, startPoint x: 490, startPoint y: 289, endPoint x: 405, endPoint y: 113, distance: 195.8
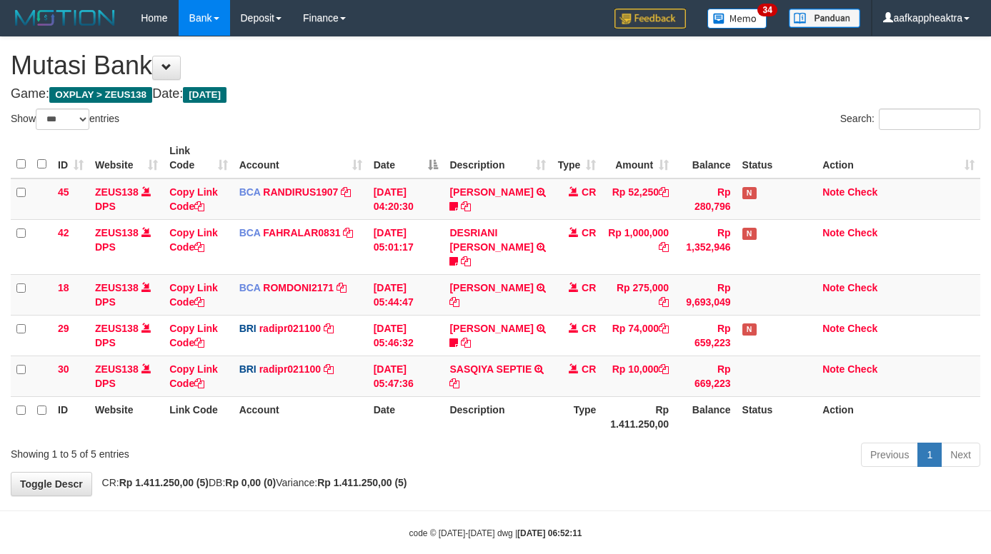
select select "***"
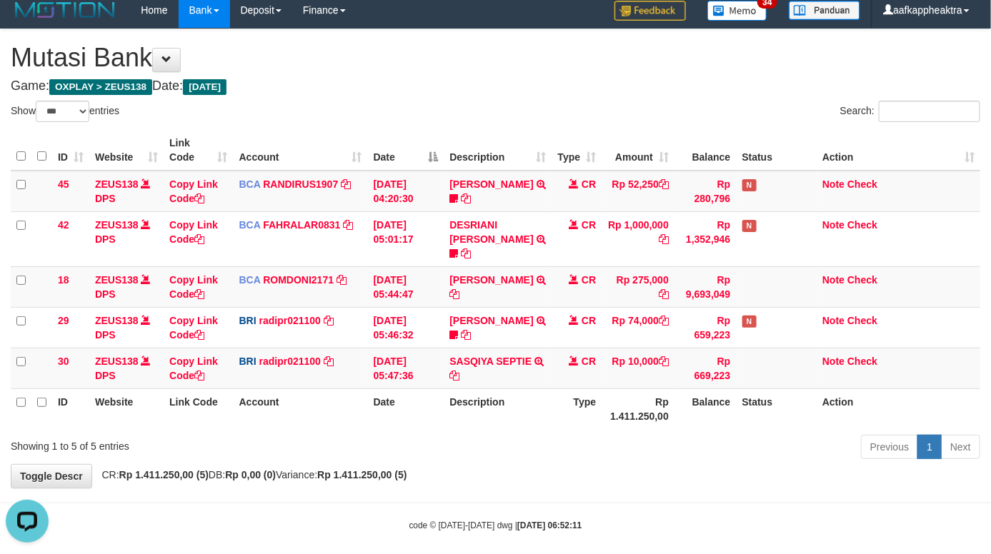
drag, startPoint x: 149, startPoint y: 139, endPoint x: 197, endPoint y: 143, distance: 48.7
click at [184, 143] on tr "ID Website Link Code Account Date Description Type Amount Balance Status Action" at bounding box center [495, 150] width 969 height 41
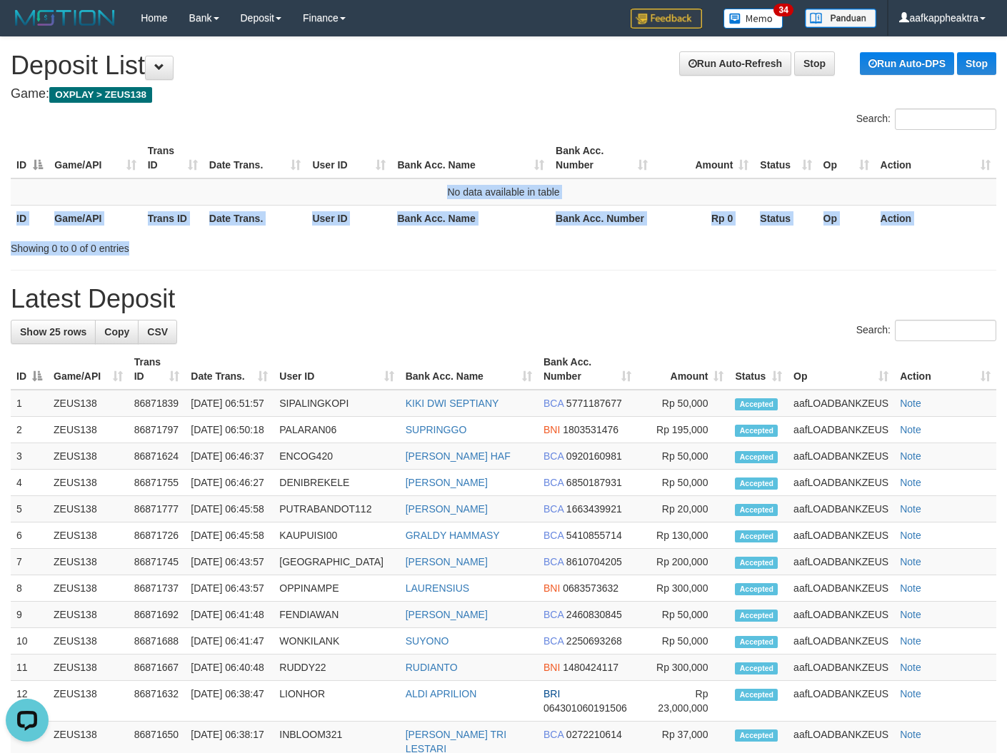
drag, startPoint x: 351, startPoint y: 207, endPoint x: 394, endPoint y: 257, distance: 66.3
click at [383, 257] on div "**********" at bounding box center [503, 656] width 1007 height 1238
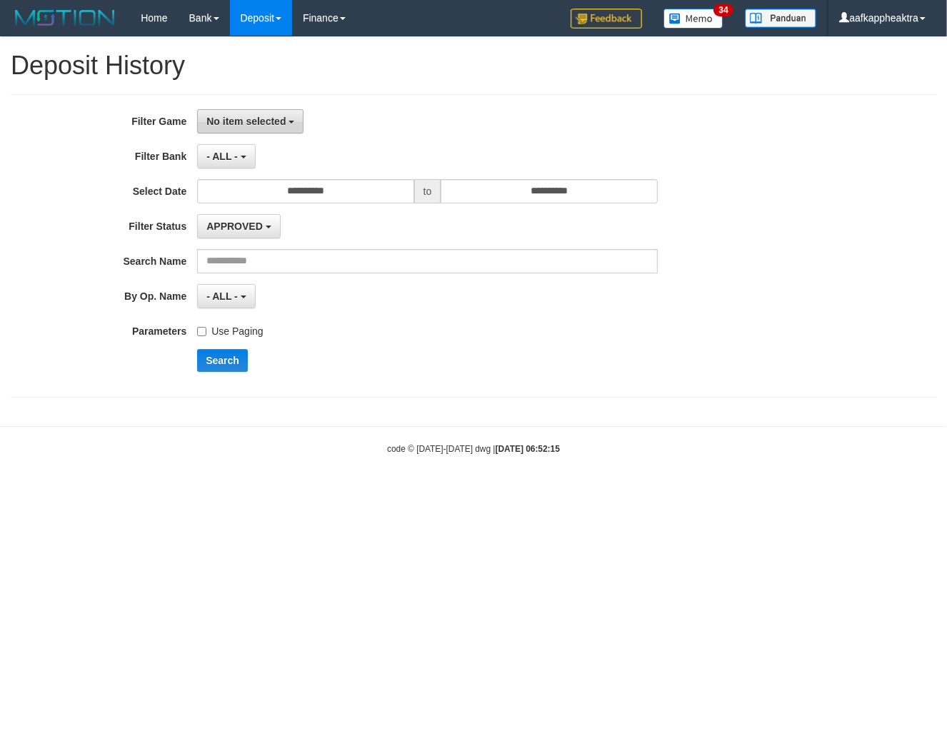
click at [233, 124] on span "No item selected" at bounding box center [245, 121] width 79 height 11
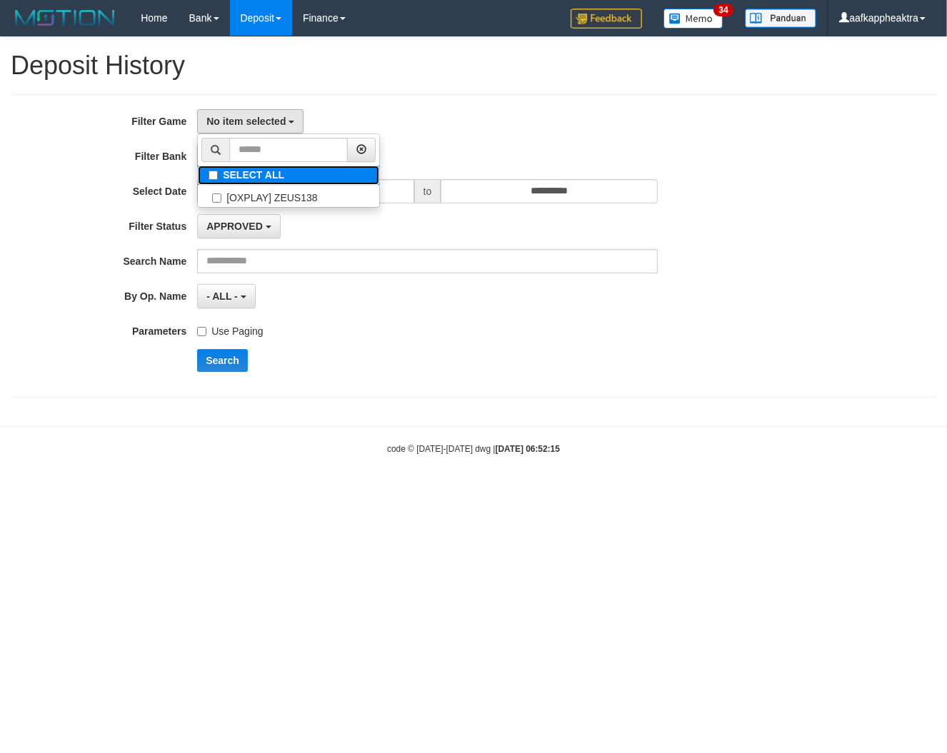
click at [221, 182] on label "SELECT ALL" at bounding box center [288, 175] width 181 height 19
select select "***"
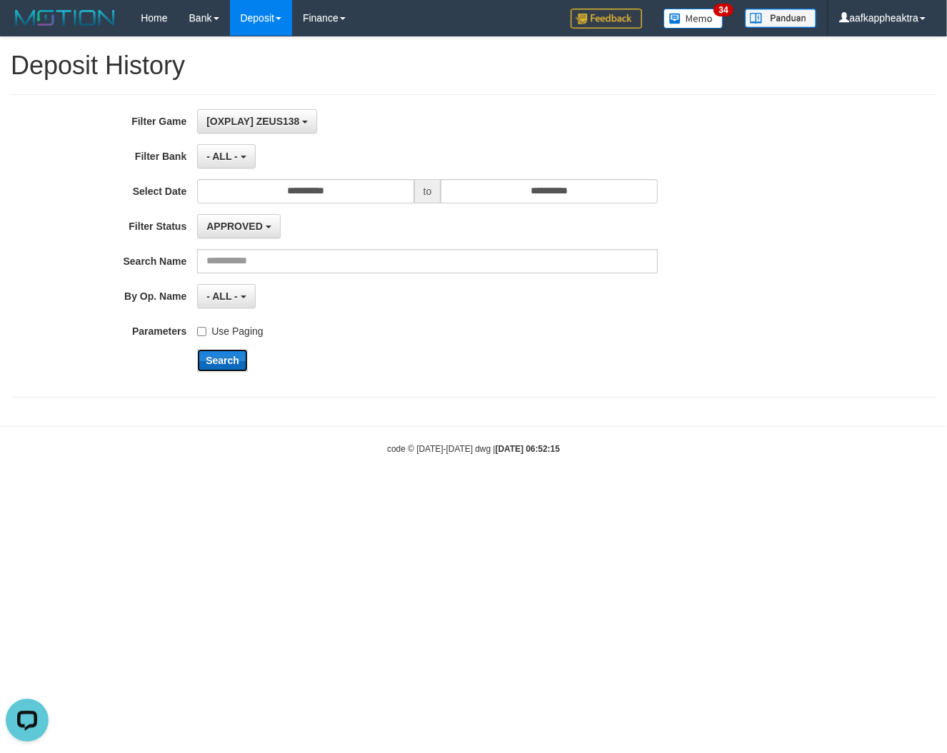
click at [209, 361] on button "Search" at bounding box center [222, 360] width 51 height 23
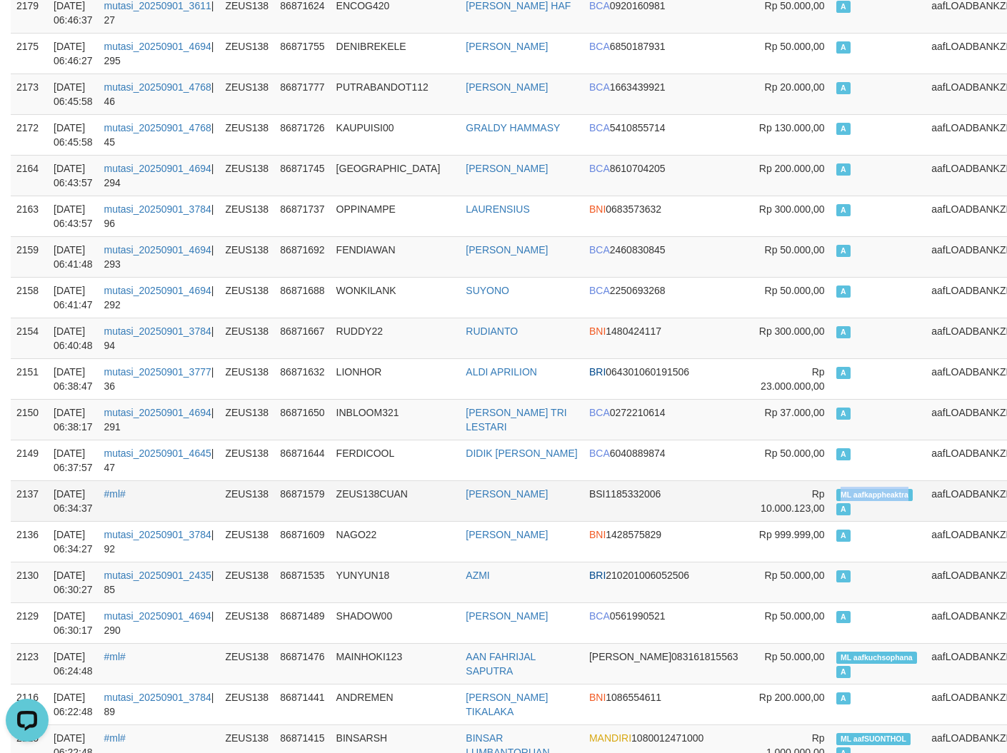
drag, startPoint x: 808, startPoint y: 494, endPoint x: 868, endPoint y: 497, distance: 60.1
click at [868, 497] on span "ML aafkappheaktra" at bounding box center [874, 495] width 77 height 12
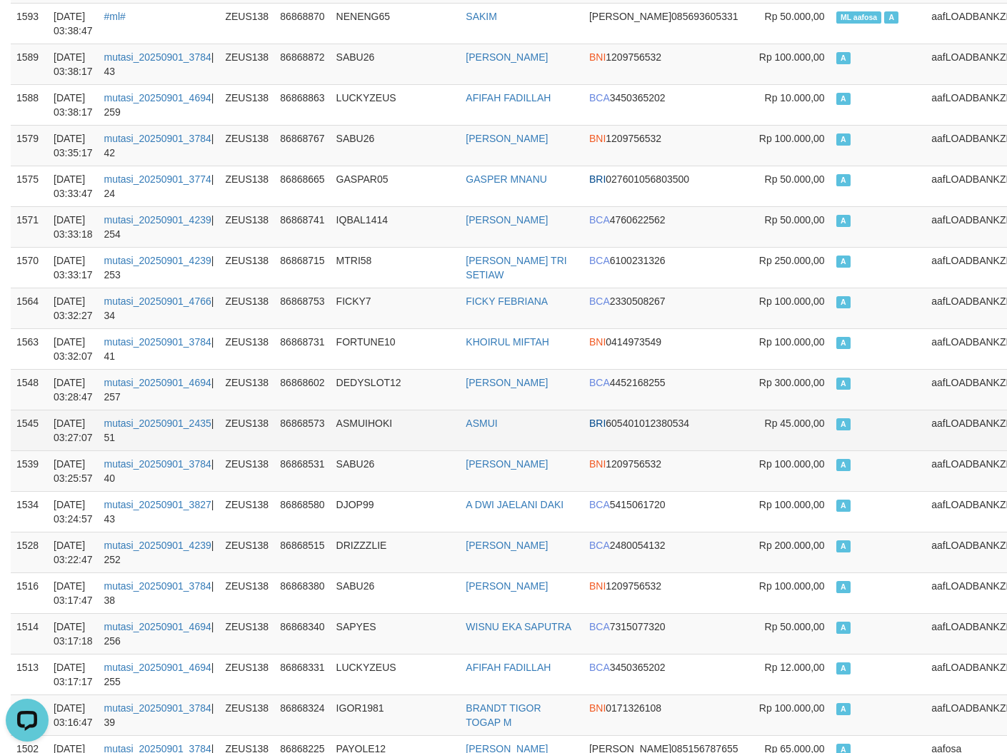
scroll to position [7400, 0]
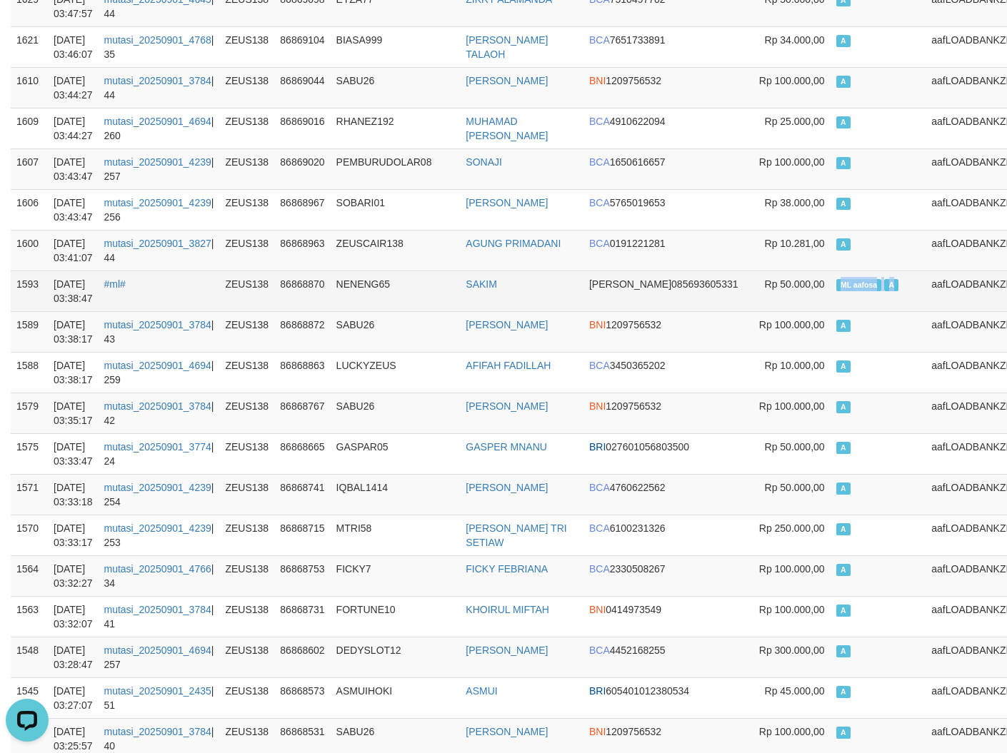
drag, startPoint x: 793, startPoint y: 321, endPoint x: 856, endPoint y: 329, distance: 62.5
click at [856, 311] on td "ML aafosa A" at bounding box center [879, 291] width 96 height 41
copy td "ML aafosa A"
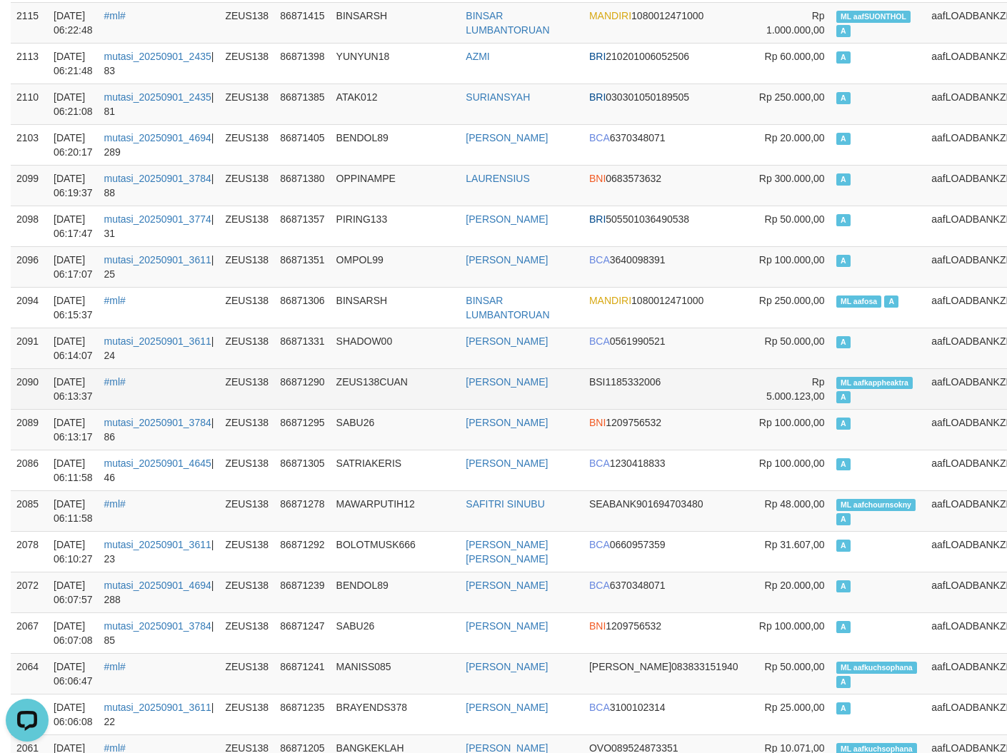
scroll to position [1022, 0]
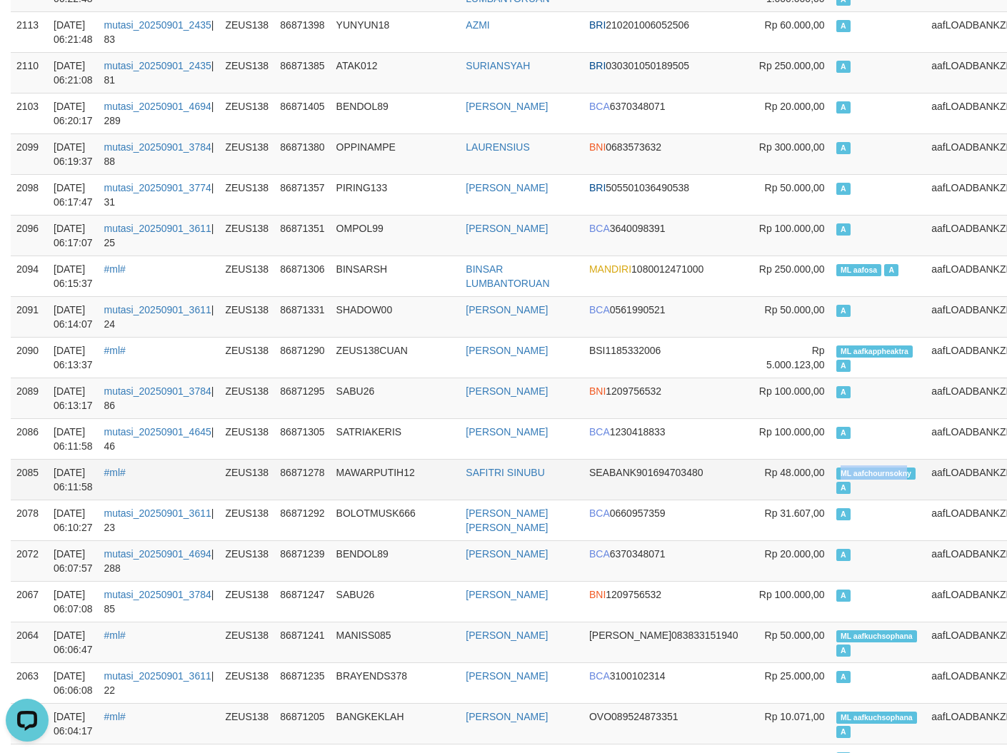
drag, startPoint x: 784, startPoint y: 483, endPoint x: 866, endPoint y: 488, distance: 81.6
click at [866, 488] on tr "2085 01/09/2025 06:11:58 #ml# ZEUS138 86871278 MAWARPUTIH12 SAFITRI SINUBU SEAB…" at bounding box center [521, 479] width 1021 height 41
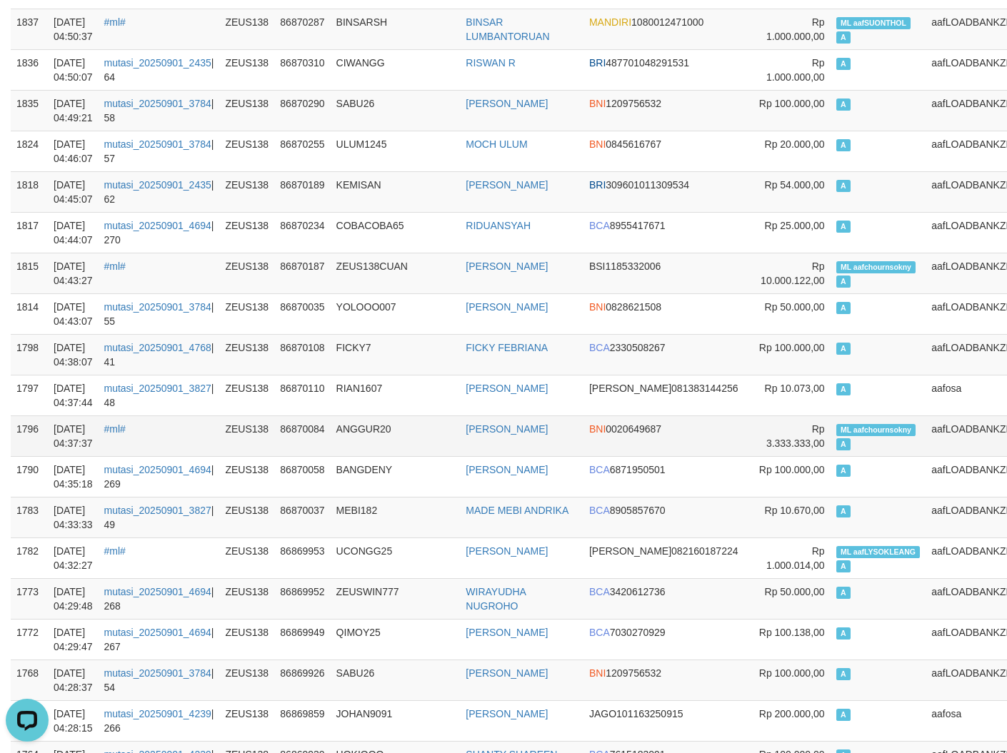
scroll to position [5350, 0]
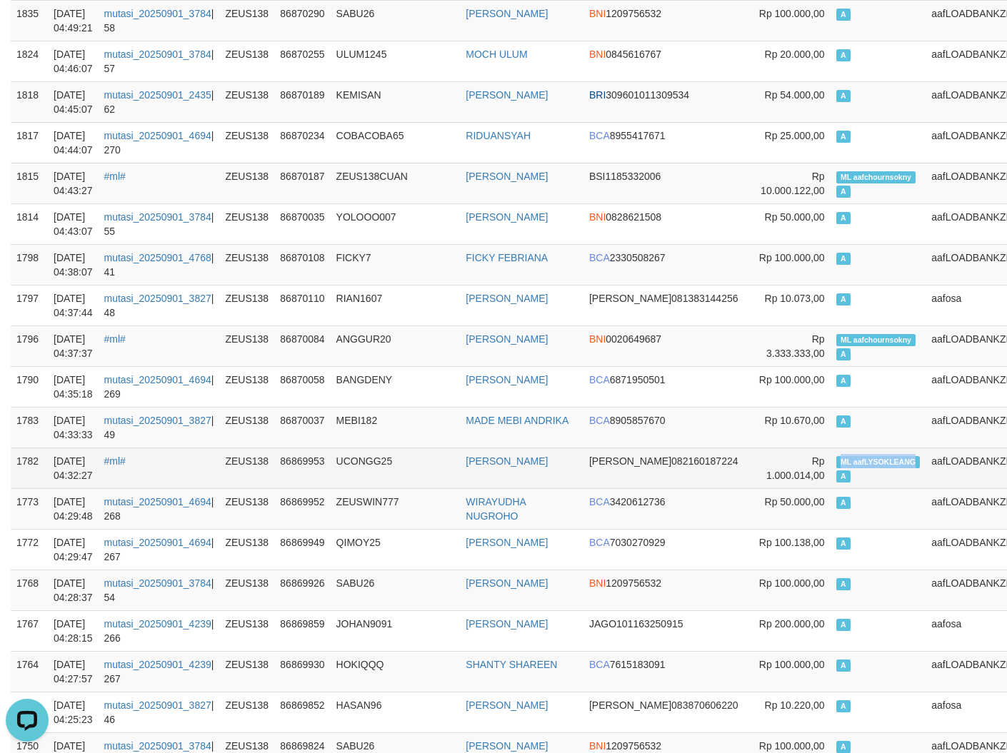
drag, startPoint x: 836, startPoint y: 479, endPoint x: 871, endPoint y: 481, distance: 35.7
click at [871, 481] on tr "1782 01/09/2025 04:32:27 #ml# ZEUS138 86869953 UCONGG25 RIKARDO SIMANGUNSONG DA…" at bounding box center [521, 468] width 1021 height 41
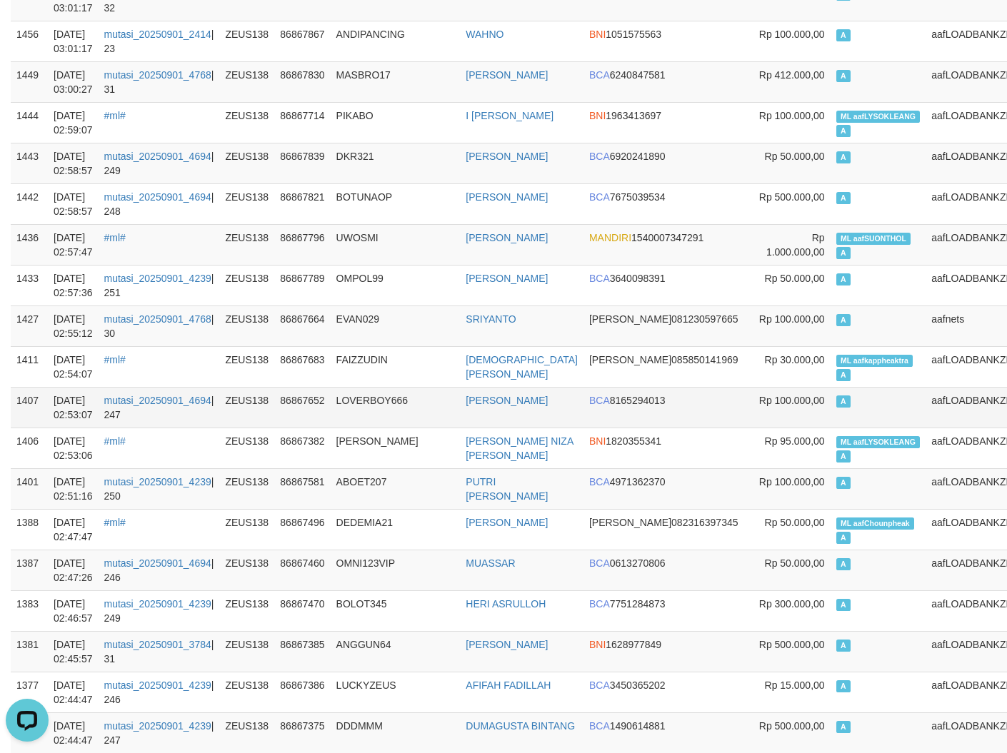
scroll to position [9255, 0]
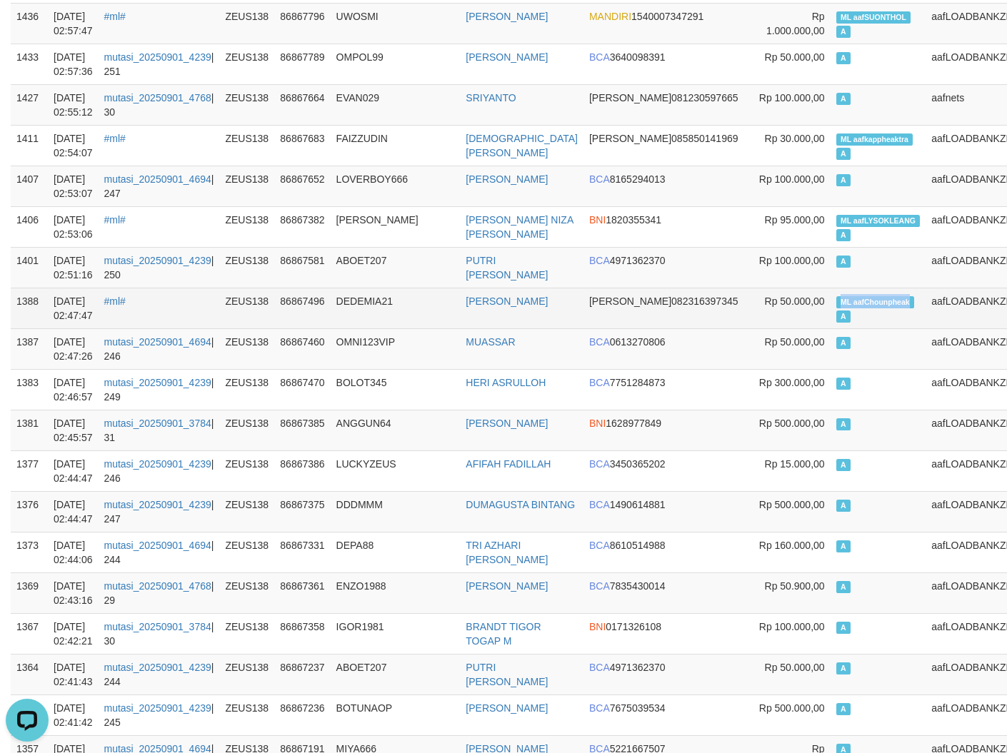
drag, startPoint x: 794, startPoint y: 351, endPoint x: 868, endPoint y: 359, distance: 74.6
click at [868, 309] on span "ML aafChounpheak" at bounding box center [875, 302] width 78 height 12
copy span "ML aafChounpheak"
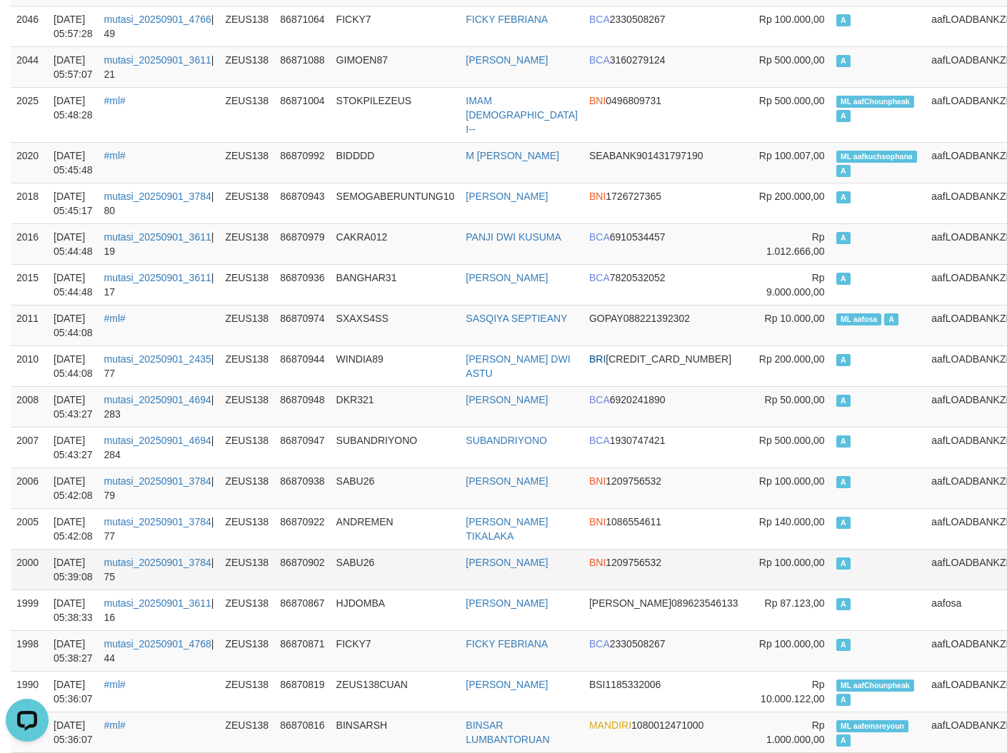
scroll to position [1840, 0]
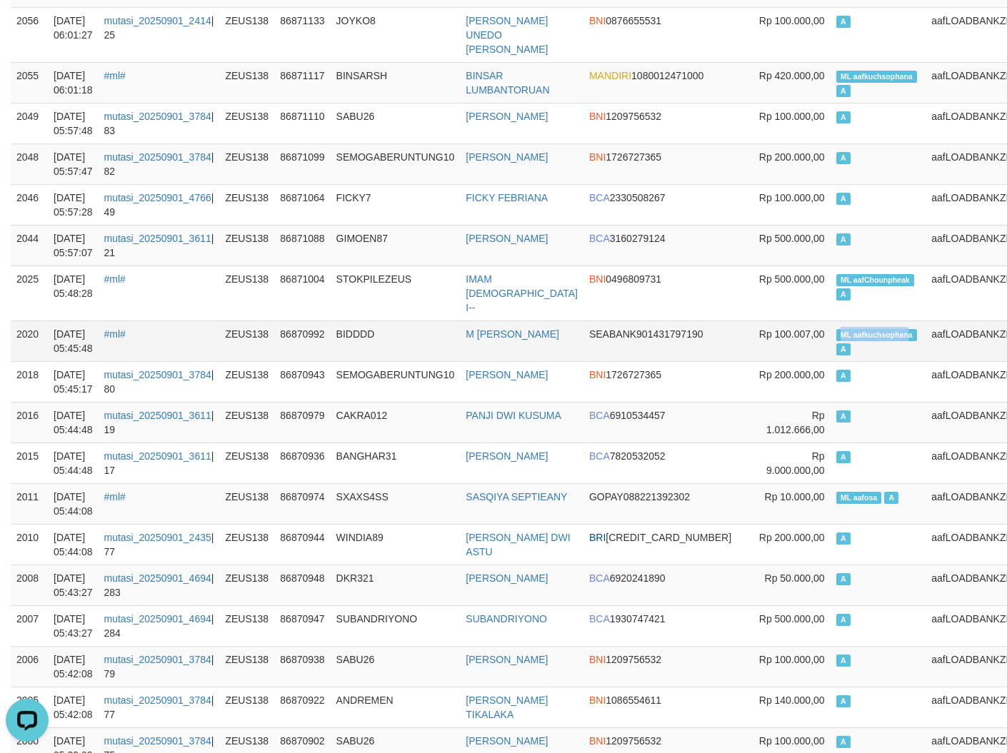
drag, startPoint x: 788, startPoint y: 330, endPoint x: 865, endPoint y: 333, distance: 77.2
click at [865, 333] on td "ML aafkuchsophana A" at bounding box center [879, 341] width 96 height 41
copy span "ML aafkuchsophan"
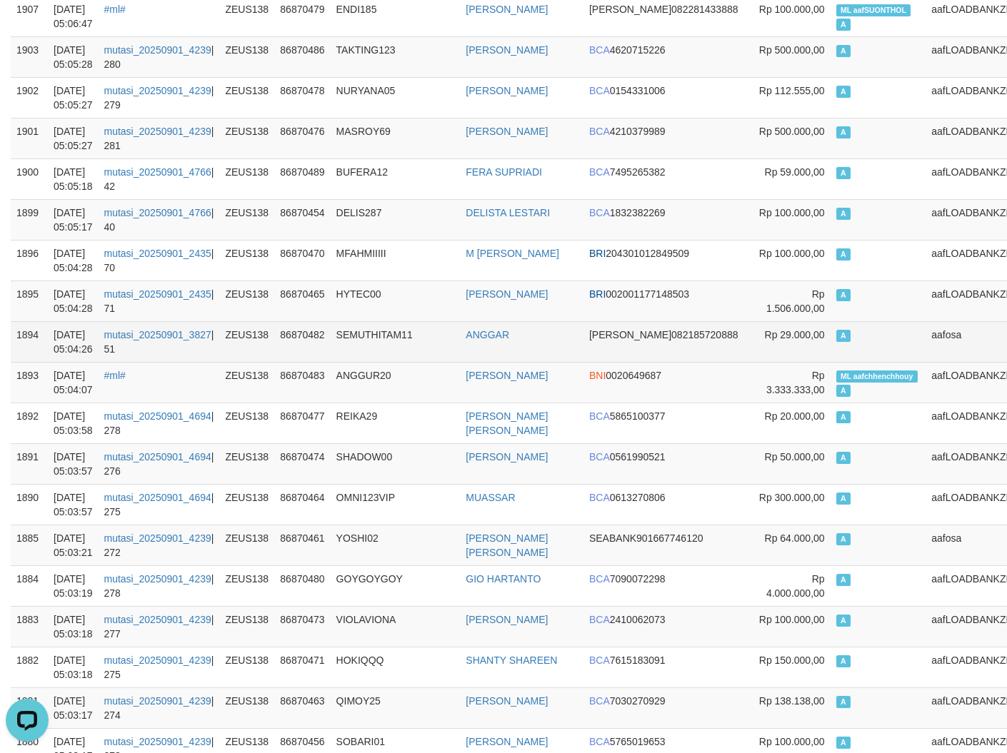
scroll to position [4011, 0]
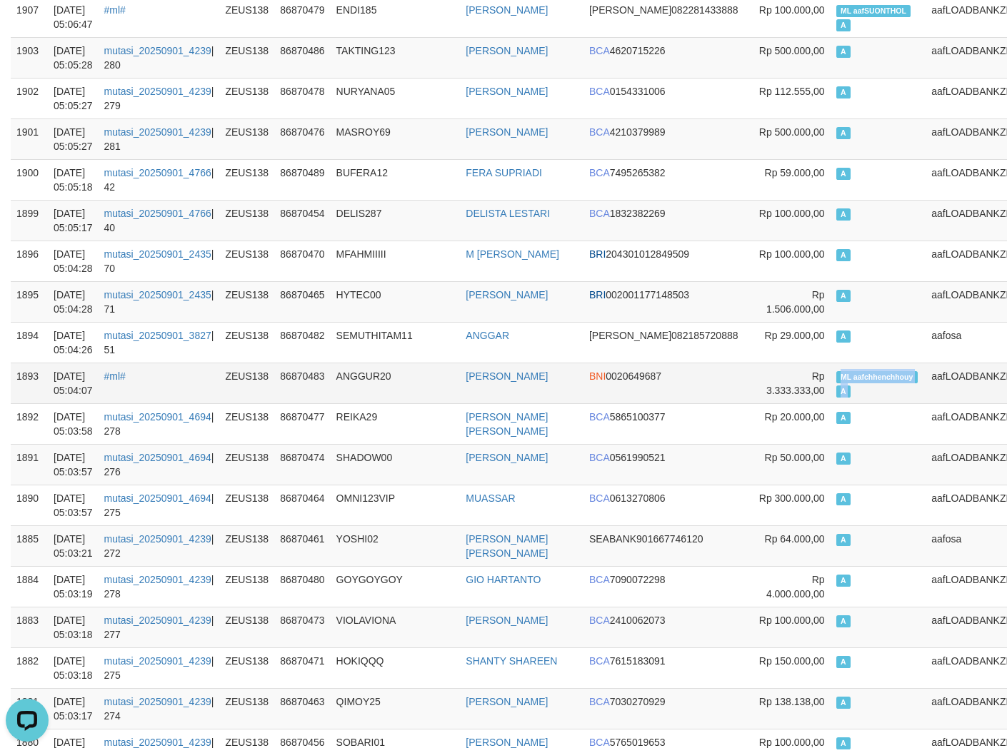
drag, startPoint x: 797, startPoint y: 390, endPoint x: 893, endPoint y: 395, distance: 96.5
click at [893, 395] on tr "1893 01/09/2025 05:04:07 #ml# ZEUS138 86870483 ANGGUR20 AJI SETIANTO BNI 002064…" at bounding box center [521, 383] width 1021 height 41
copy td "ML aafchhenchhouy A"
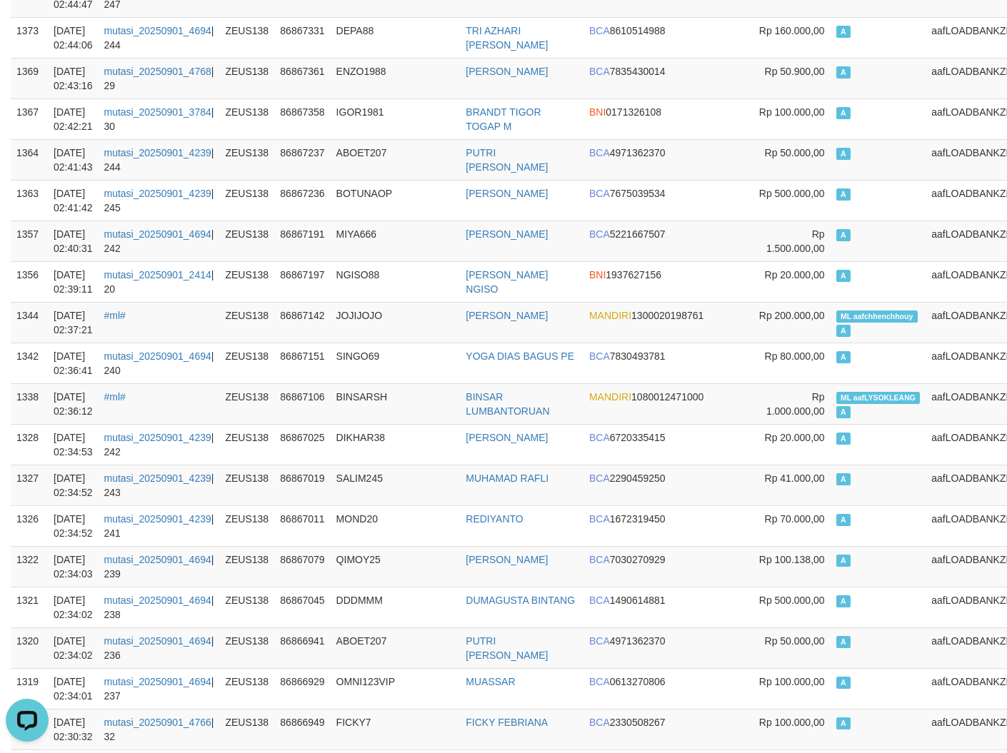
scroll to position [10832, 0]
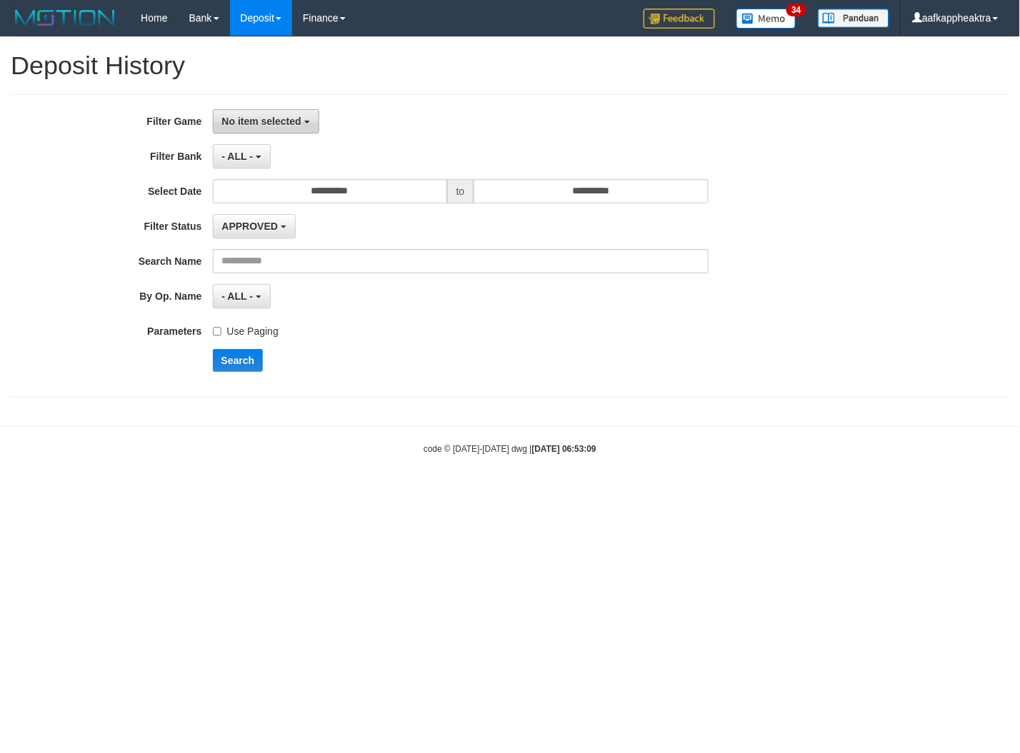
click at [264, 122] on span "No item selected" at bounding box center [261, 121] width 79 height 11
click at [254, 170] on label "SELECT ALL" at bounding box center [304, 175] width 181 height 19
select select "***"
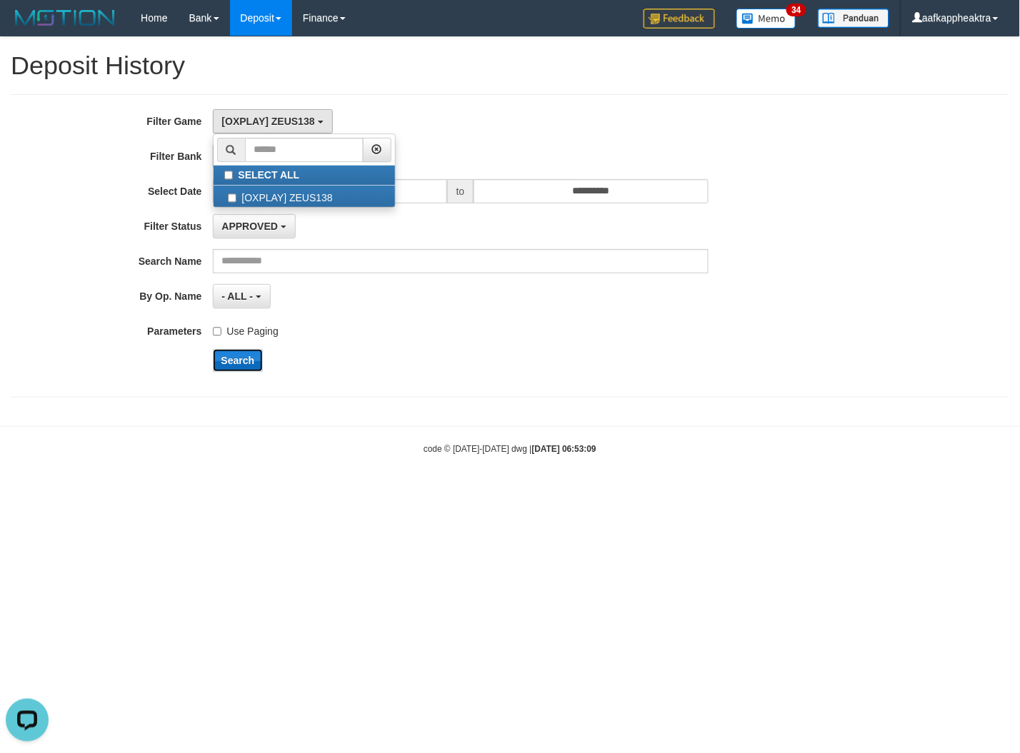
click at [229, 356] on button "Search" at bounding box center [238, 360] width 51 height 23
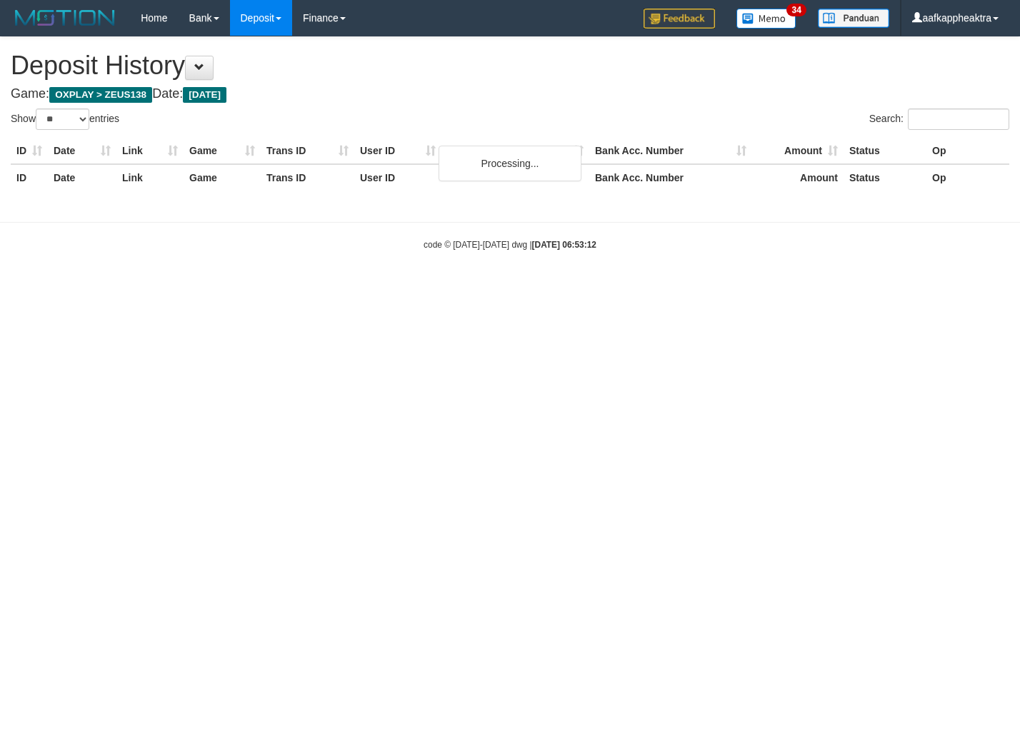
select select "**"
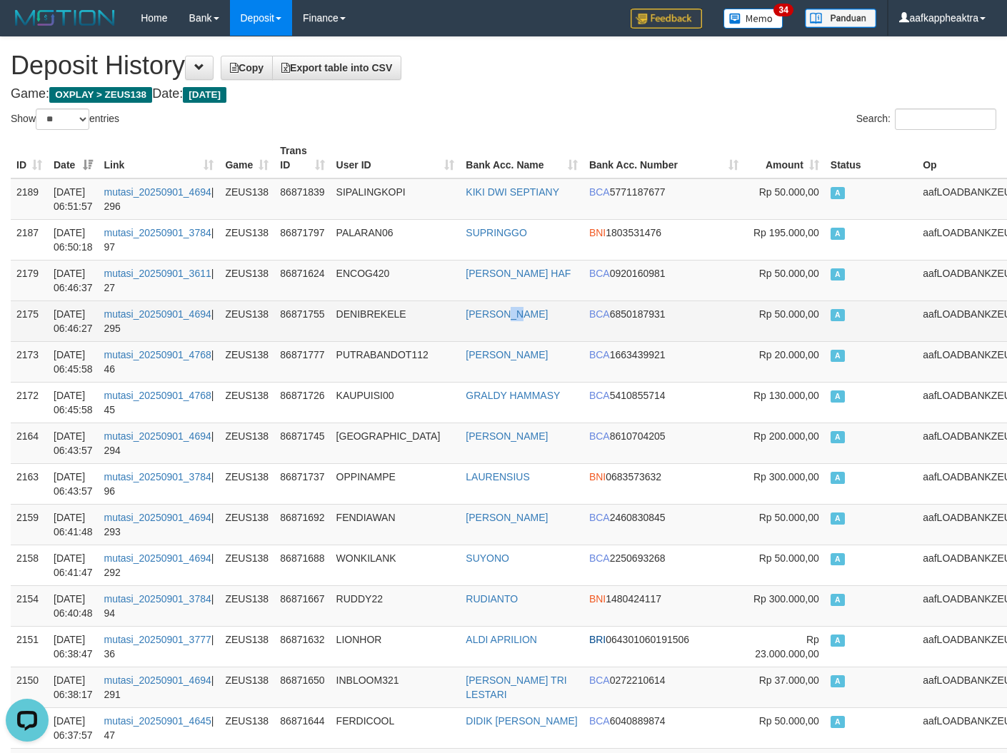
drag, startPoint x: 544, startPoint y: 306, endPoint x: 557, endPoint y: 332, distance: 29.4
click at [557, 332] on td "DENI ARIYANTO" at bounding box center [522, 321] width 124 height 41
click at [553, 334] on td "[PERSON_NAME]" at bounding box center [522, 321] width 124 height 41
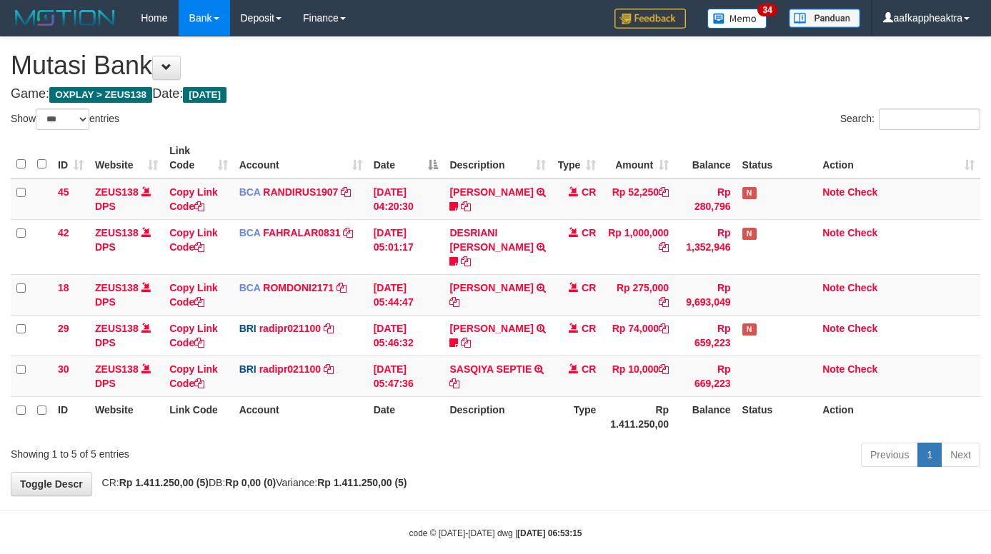
select select "***"
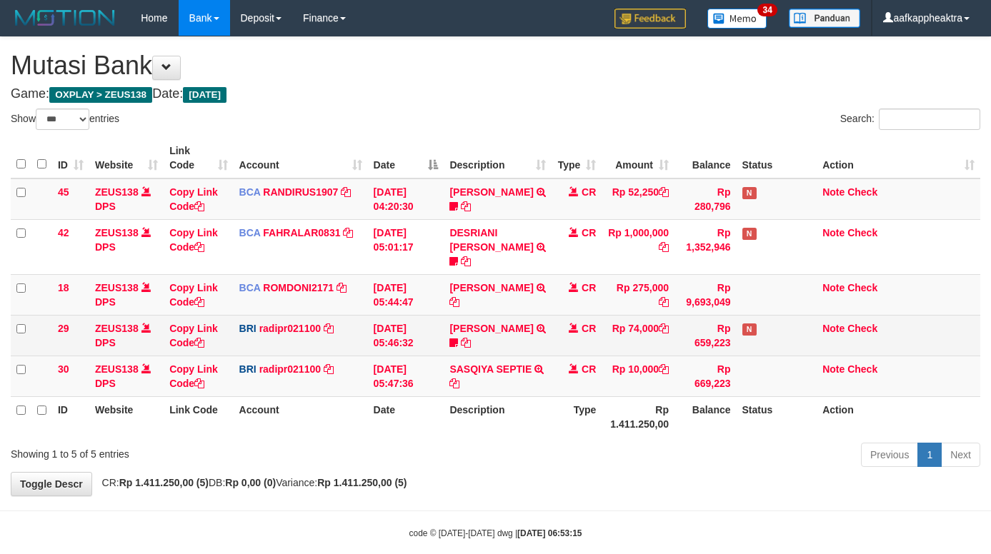
scroll to position [8, 0]
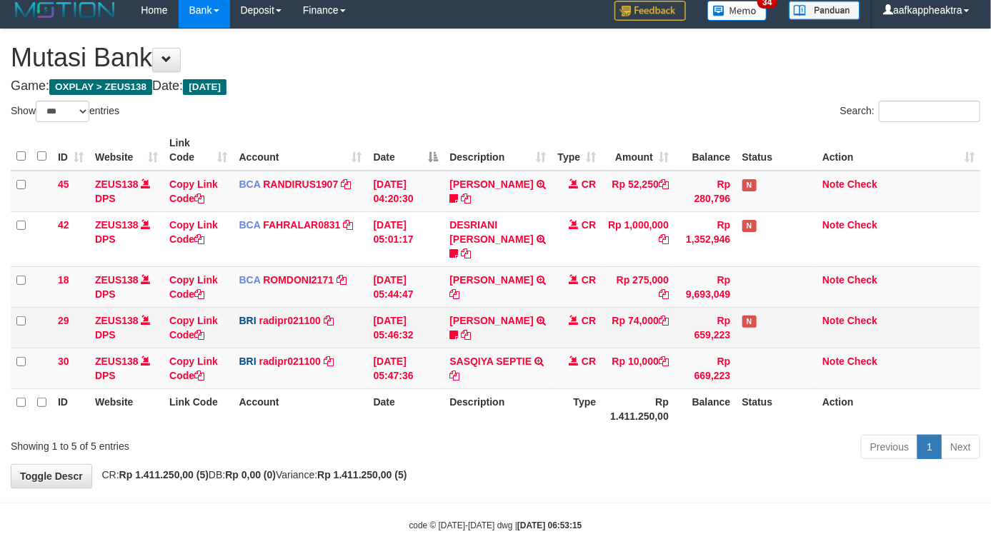
click at [608, 323] on td "Rp 74,000" at bounding box center [637, 327] width 73 height 41
click at [603, 327] on td "Rp 74,000" at bounding box center [637, 327] width 73 height 41
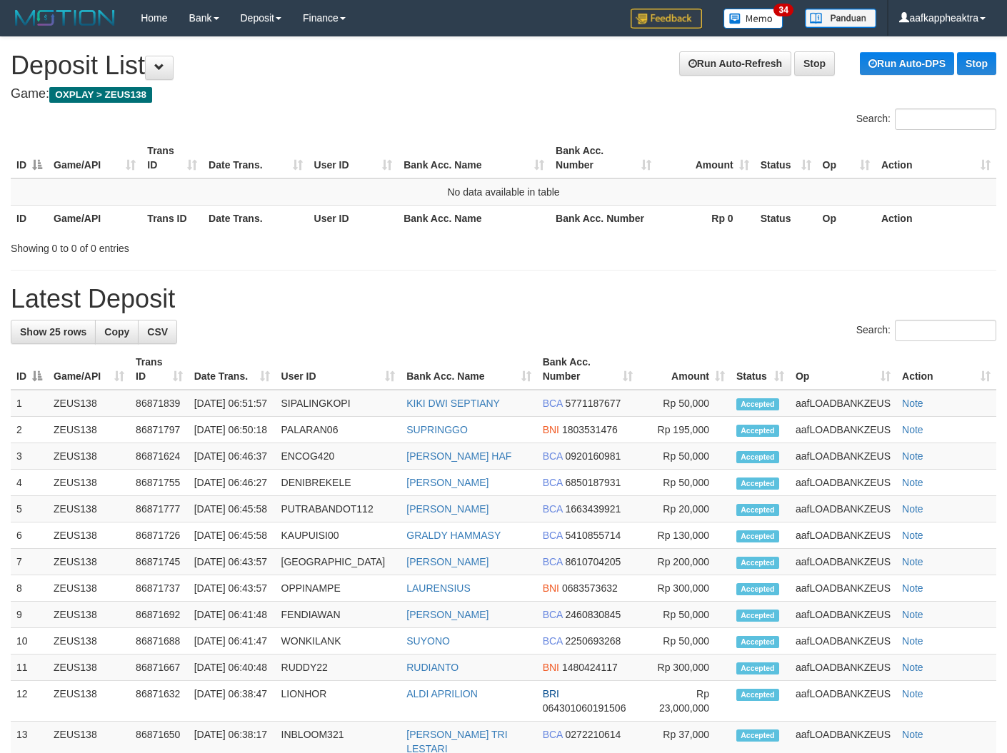
drag, startPoint x: 407, startPoint y: 296, endPoint x: 395, endPoint y: 298, distance: 12.2
click at [413, 298] on h1 "Latest Deposit" at bounding box center [504, 299] width 986 height 29
drag, startPoint x: 395, startPoint y: 298, endPoint x: 409, endPoint y: 298, distance: 14.3
click at [380, 301] on h1 "Latest Deposit" at bounding box center [504, 299] width 986 height 29
drag, startPoint x: 562, startPoint y: 329, endPoint x: 8, endPoint y: 334, distance: 554.2
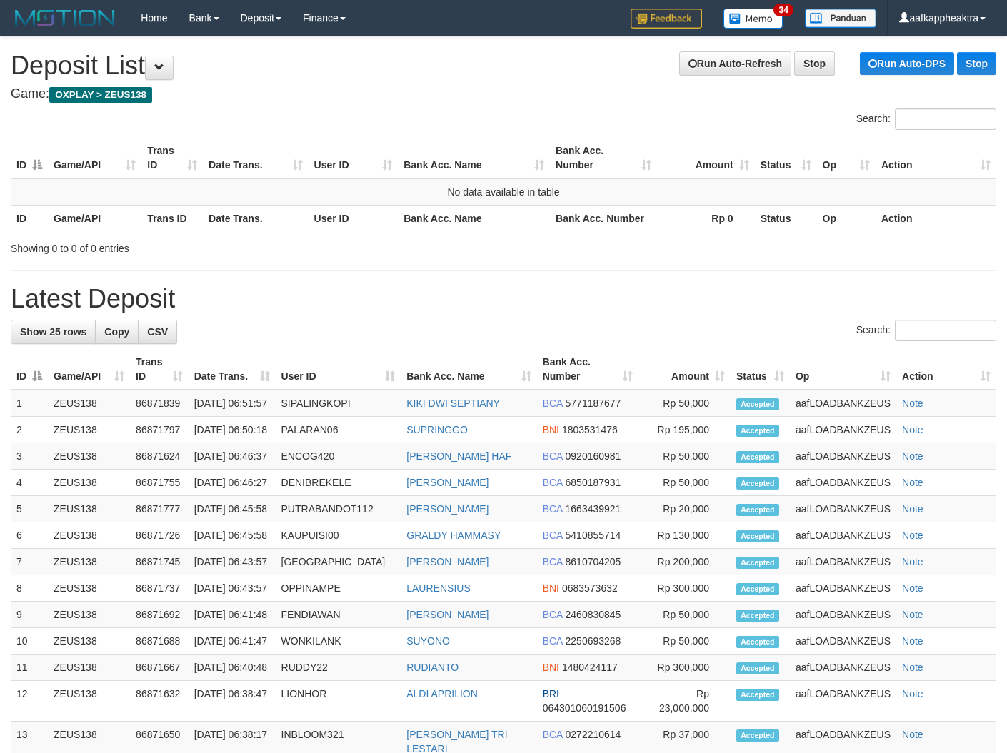
click at [546, 339] on div "Search:" at bounding box center [504, 332] width 986 height 25
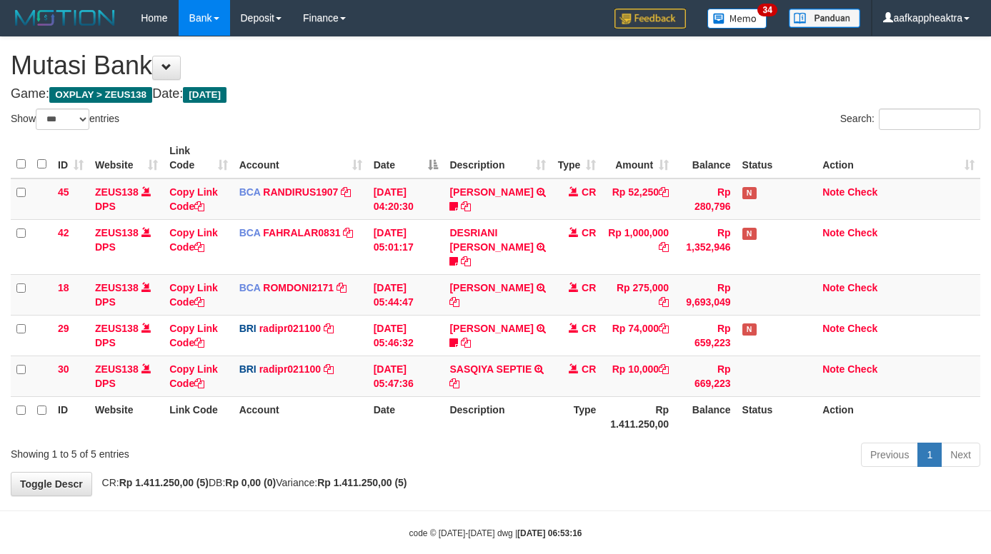
select select "***"
click at [609, 315] on td "Rp 74,000" at bounding box center [637, 335] width 73 height 41
select select "***"
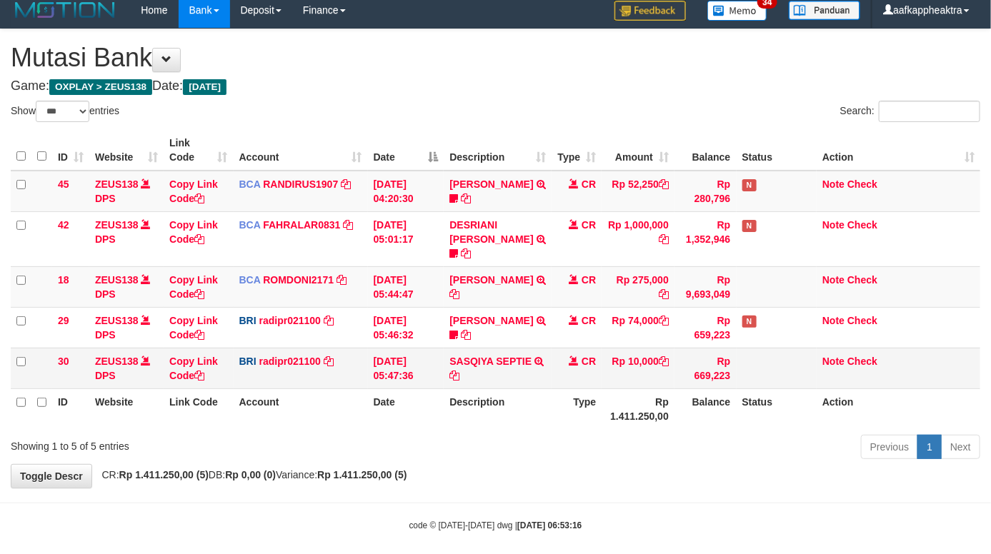
click at [555, 350] on td "CR" at bounding box center [576, 368] width 50 height 41
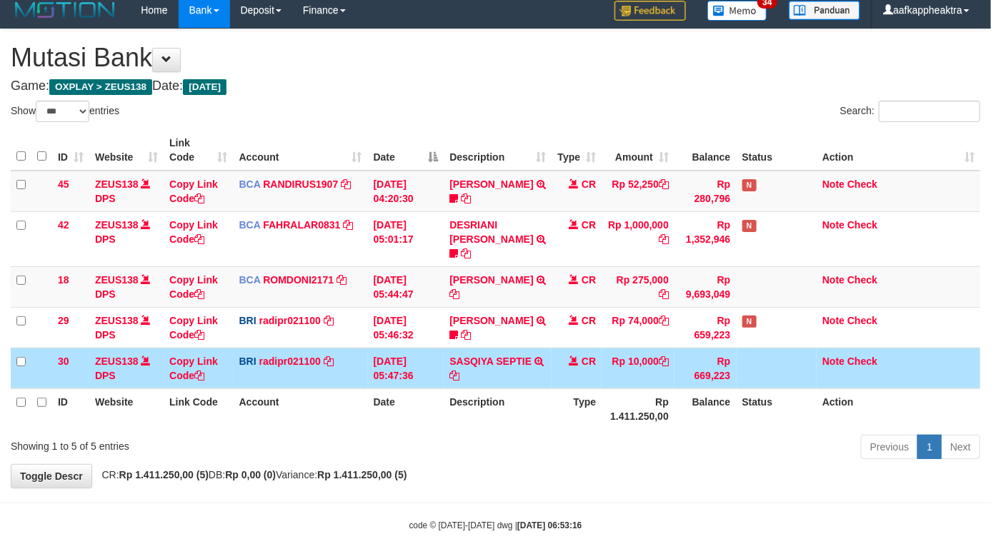
click at [564, 350] on td "CR" at bounding box center [576, 368] width 50 height 41
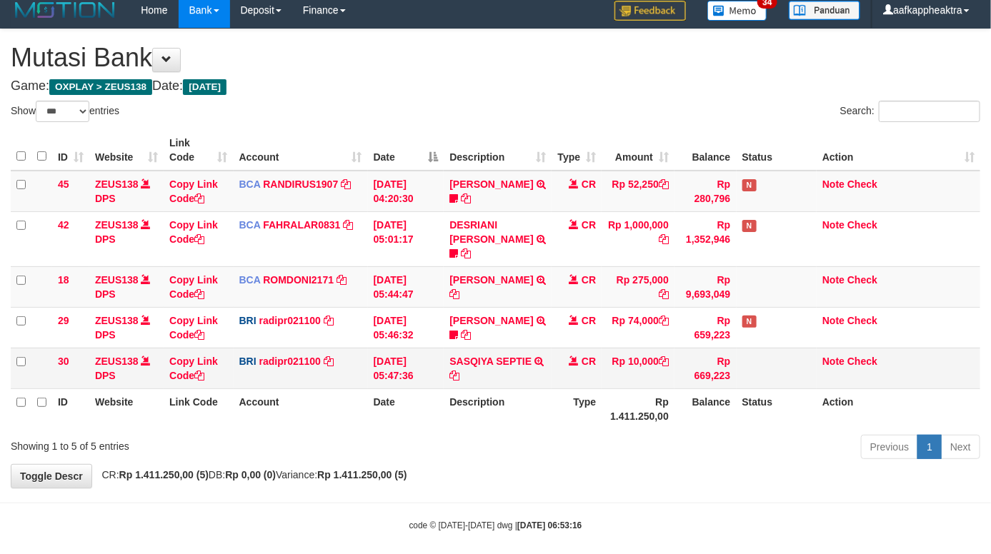
click at [570, 352] on td "CR" at bounding box center [576, 368] width 50 height 41
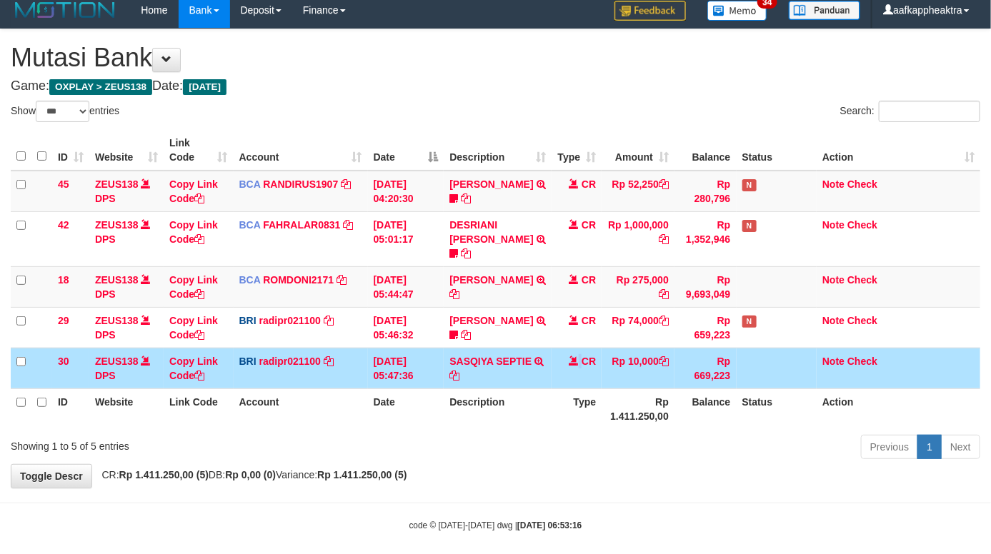
click at [580, 348] on td "CR" at bounding box center [576, 368] width 50 height 41
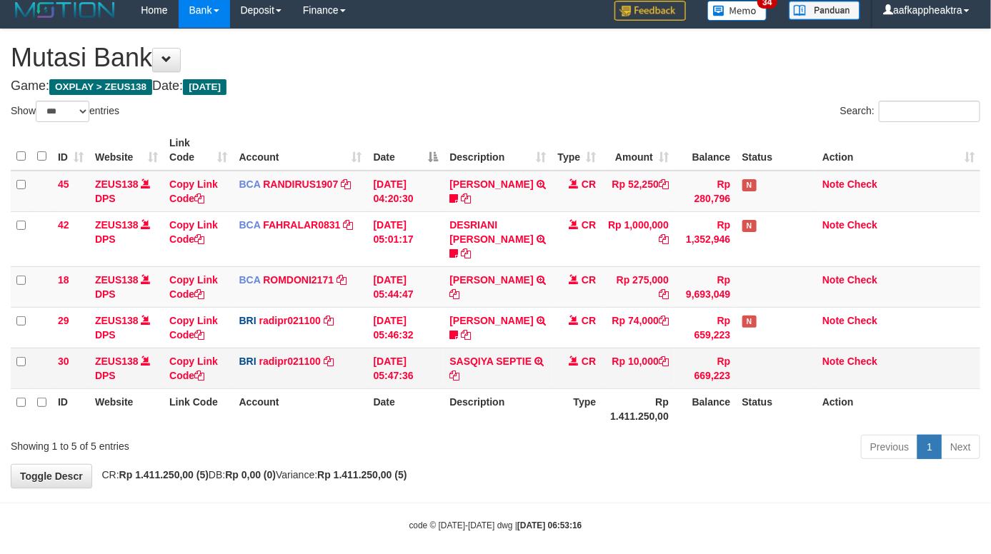
click at [576, 348] on td "CR" at bounding box center [576, 368] width 50 height 41
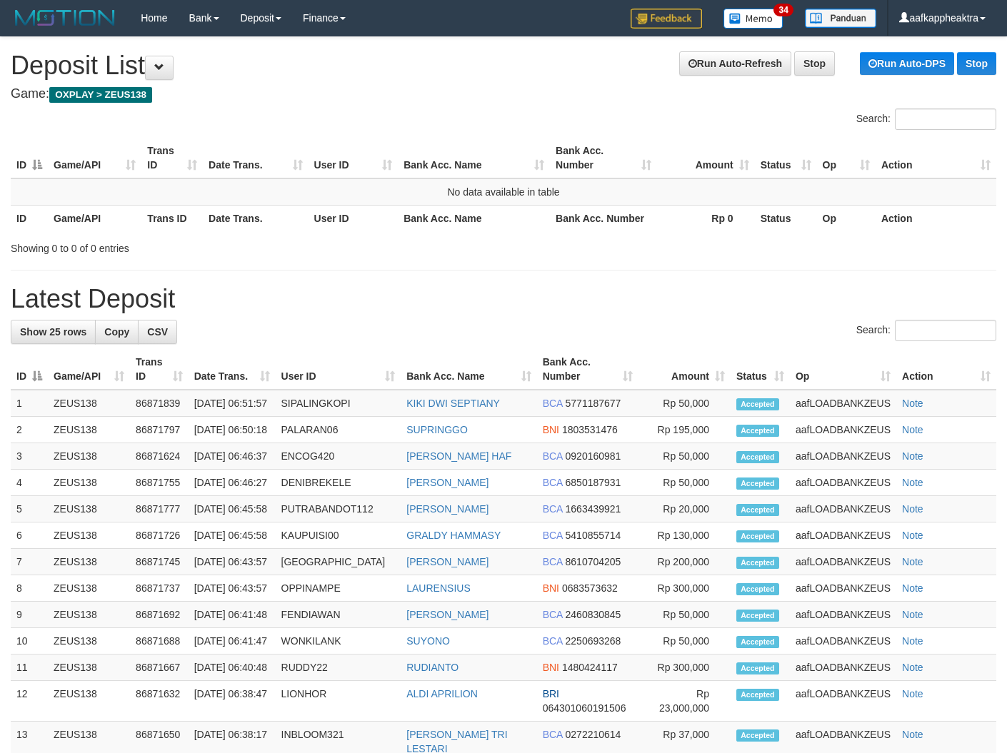
click at [455, 359] on th "Bank Acc. Name" at bounding box center [469, 369] width 136 height 41
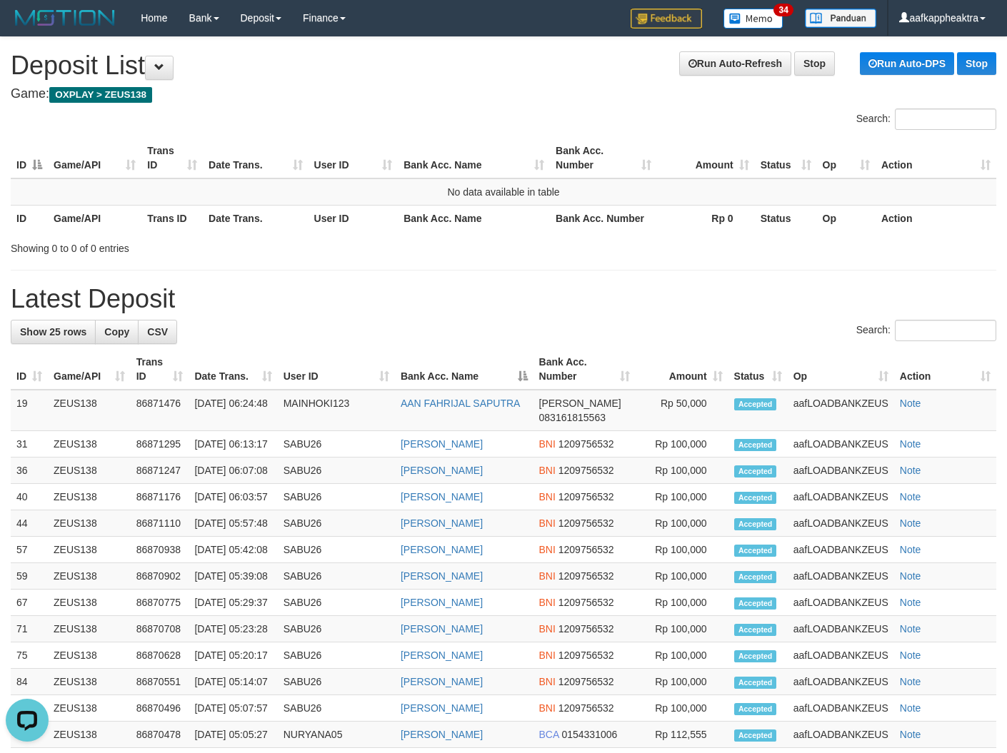
drag, startPoint x: 414, startPoint y: 359, endPoint x: 233, endPoint y: 354, distance: 181.5
click at [382, 375] on tr "ID Game/API Trans ID Date Trans. User ID Bank Acc. Name Bank Acc. Number Amount…" at bounding box center [504, 369] width 986 height 41
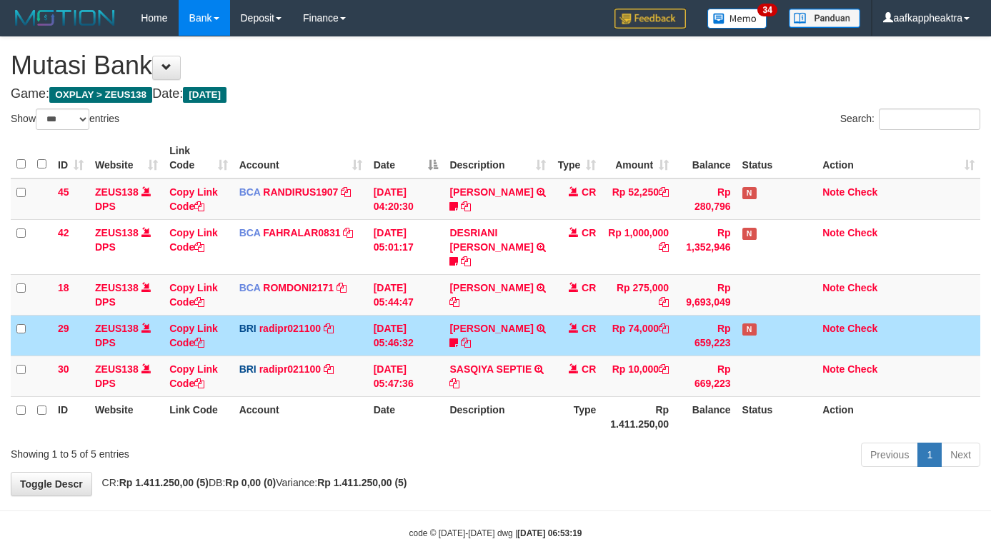
select select "***"
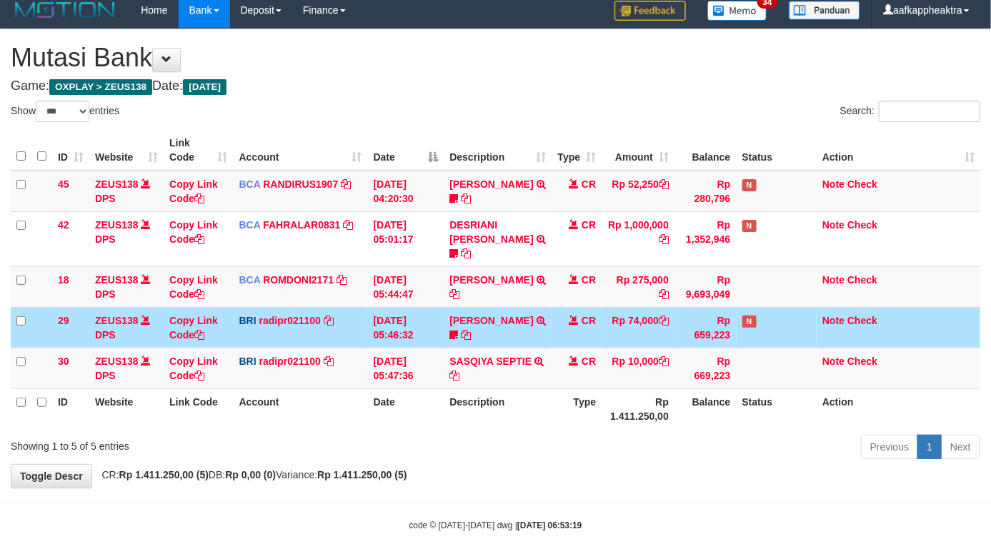
click at [761, 311] on td "N" at bounding box center [776, 327] width 81 height 41
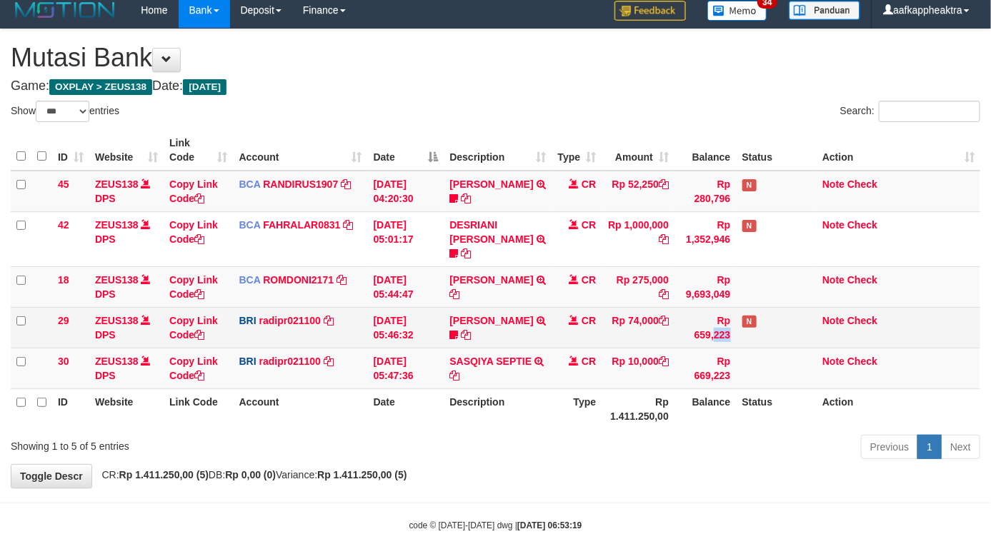
click at [698, 314] on td "Rp 659,223" at bounding box center [704, 327] width 61 height 41
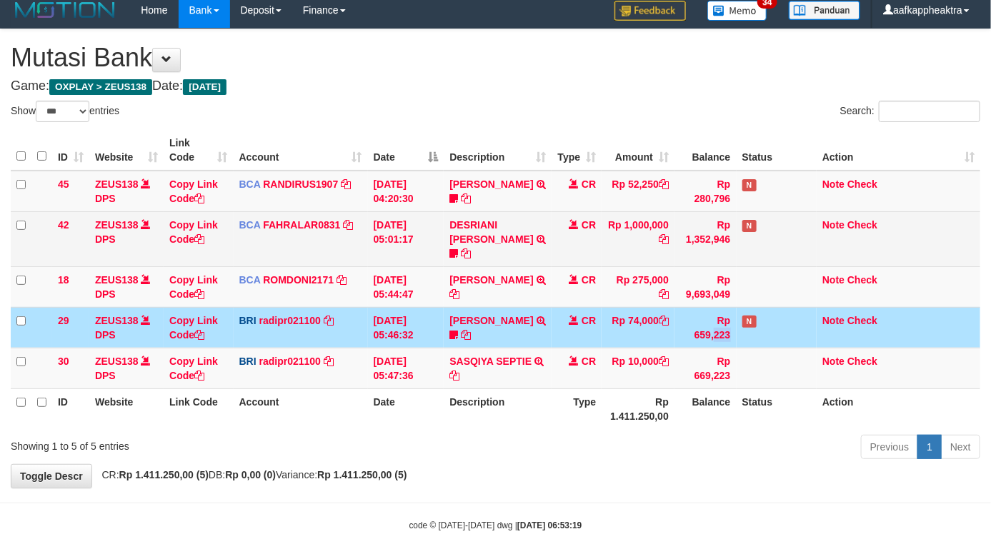
click at [691, 248] on td "Rp 1,352,946" at bounding box center [704, 238] width 61 height 55
drag, startPoint x: 698, startPoint y: 230, endPoint x: 698, endPoint y: 239, distance: 9.3
click at [698, 234] on td "Rp 1,352,946" at bounding box center [704, 238] width 61 height 55
click at [698, 241] on td "Rp 1,352,946" at bounding box center [704, 238] width 61 height 55
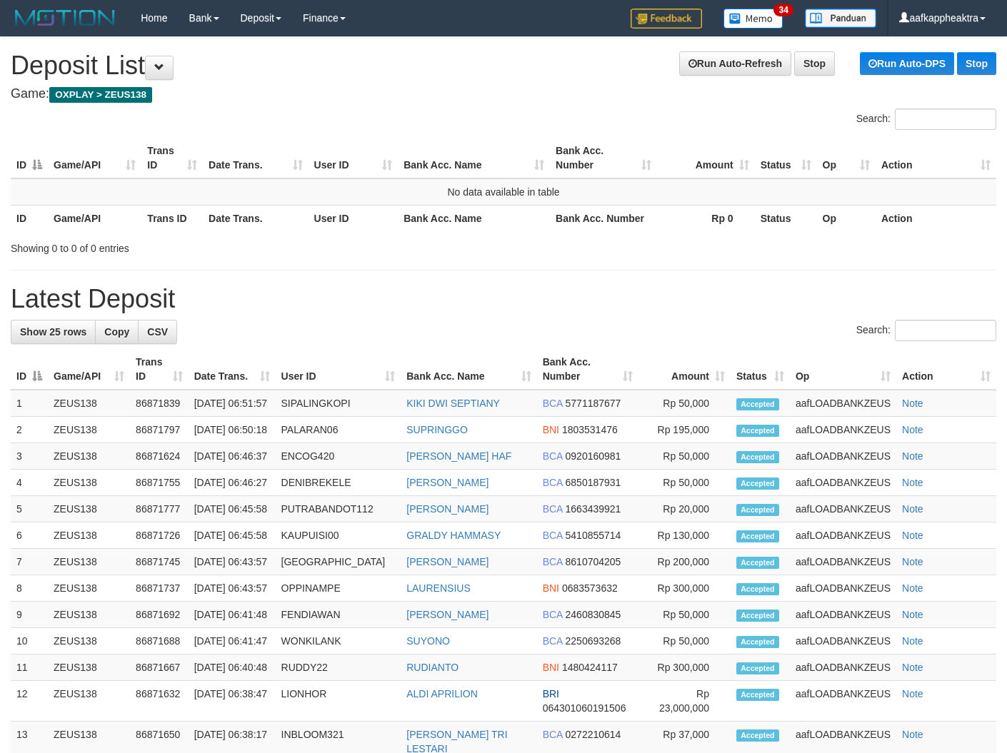
click at [584, 323] on div "Search:" at bounding box center [504, 332] width 986 height 25
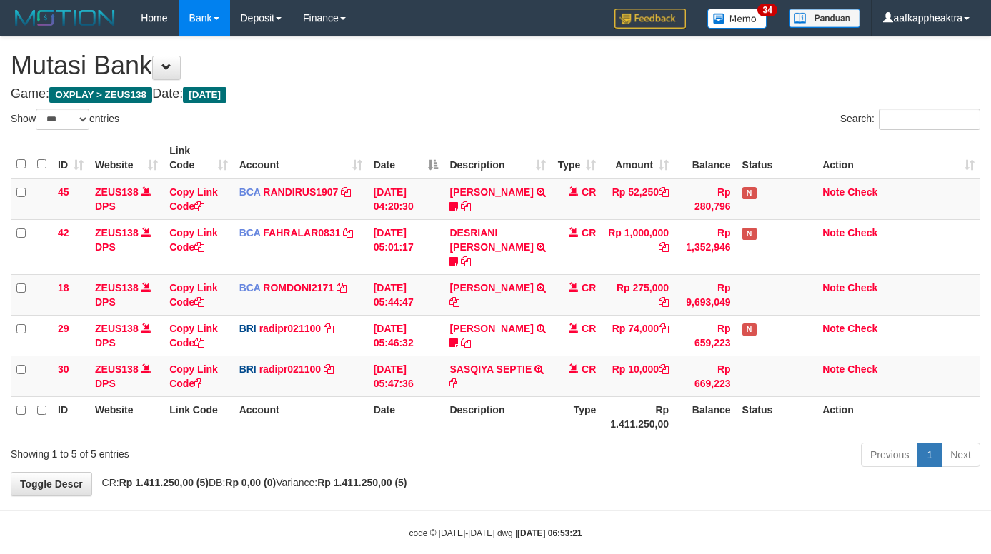
select select "***"
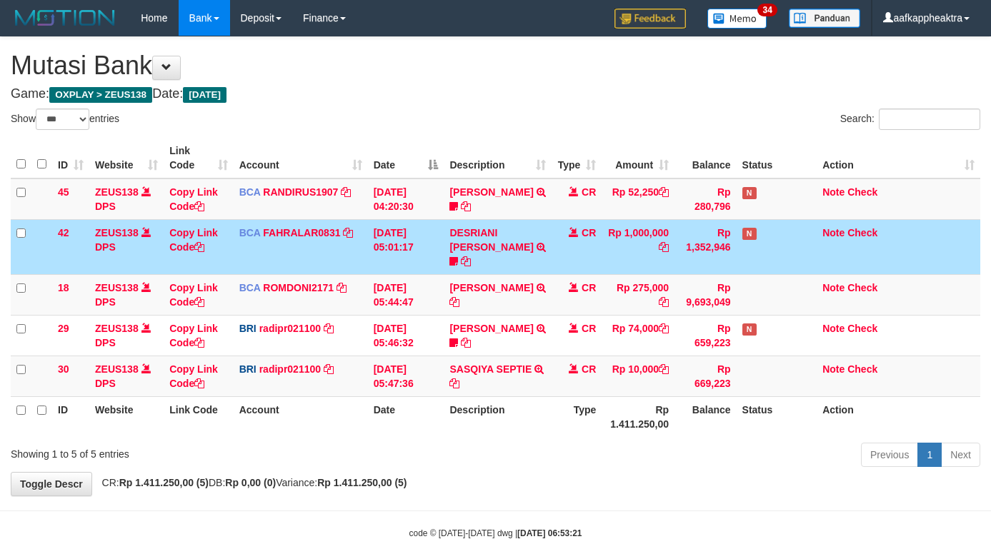
select select "***"
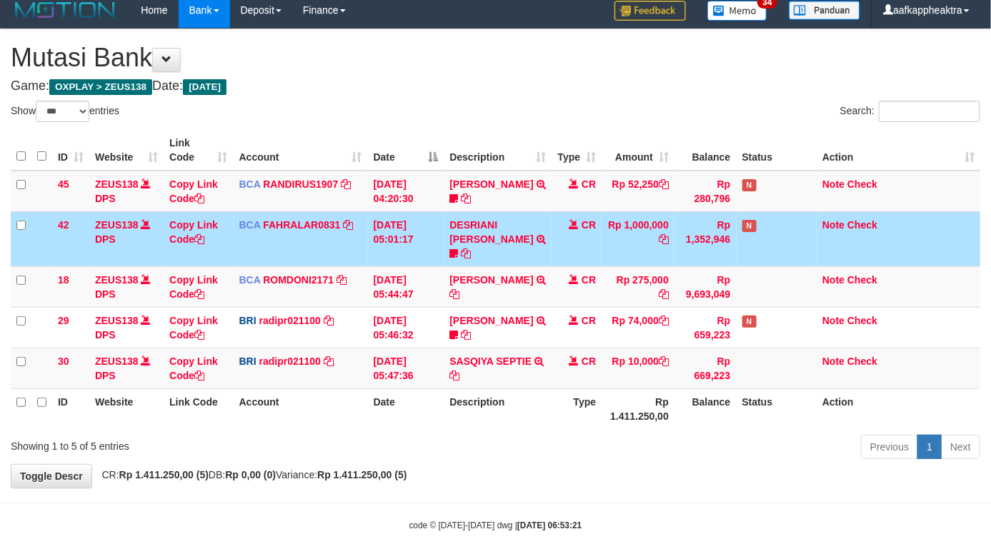
drag, startPoint x: 716, startPoint y: 236, endPoint x: 998, endPoint y: 243, distance: 282.2
click at [718, 236] on td "Rp 1,352,946" at bounding box center [704, 238] width 61 height 55
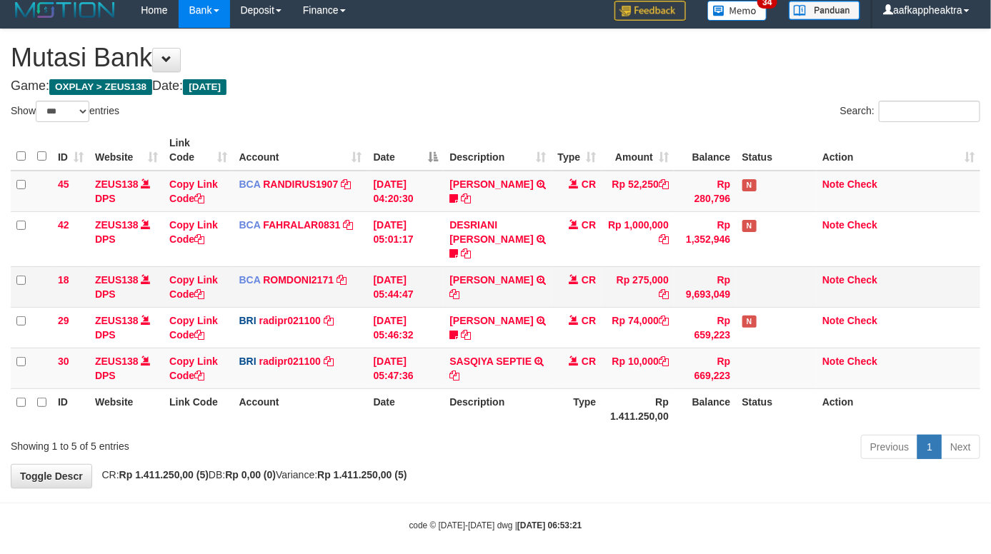
click at [818, 266] on td "Note Check" at bounding box center [898, 286] width 164 height 41
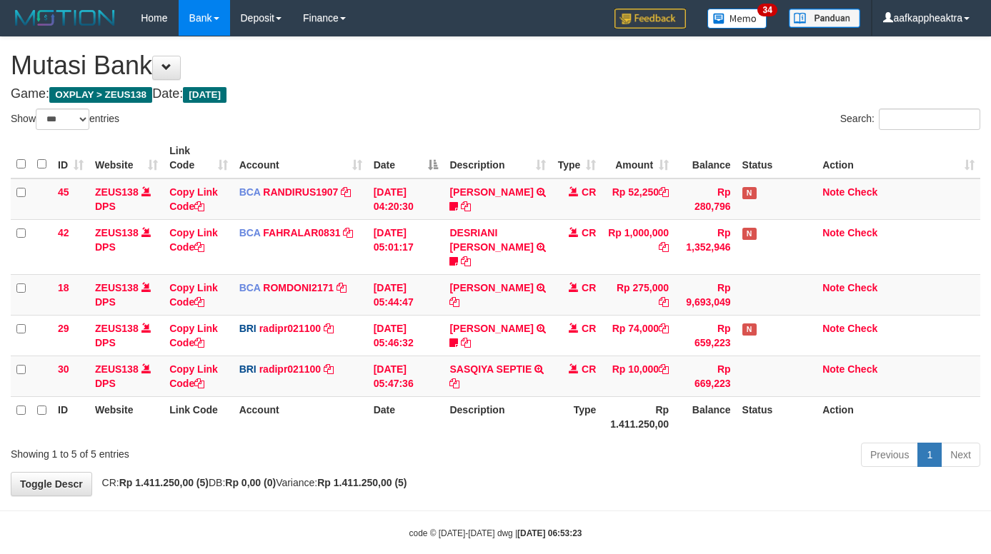
select select "***"
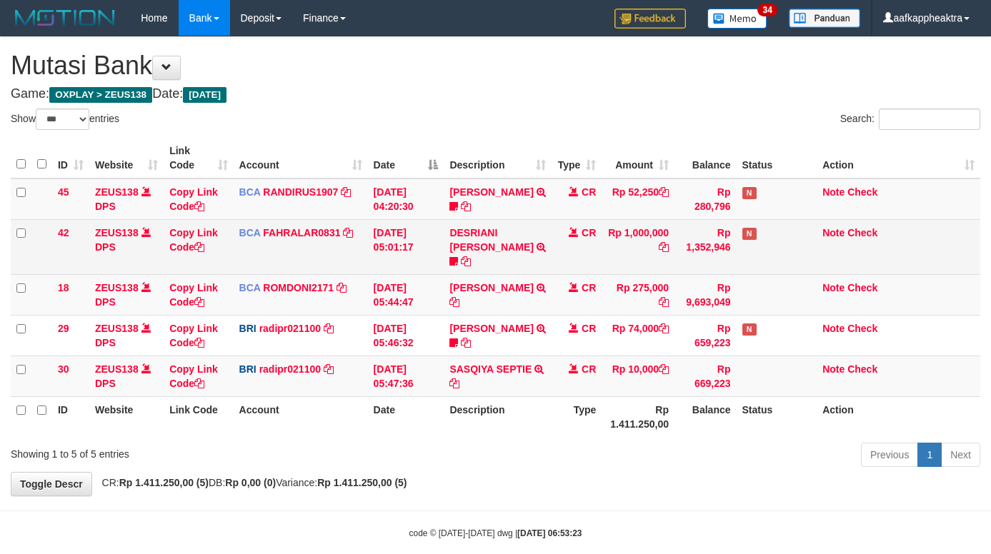
scroll to position [8, 0]
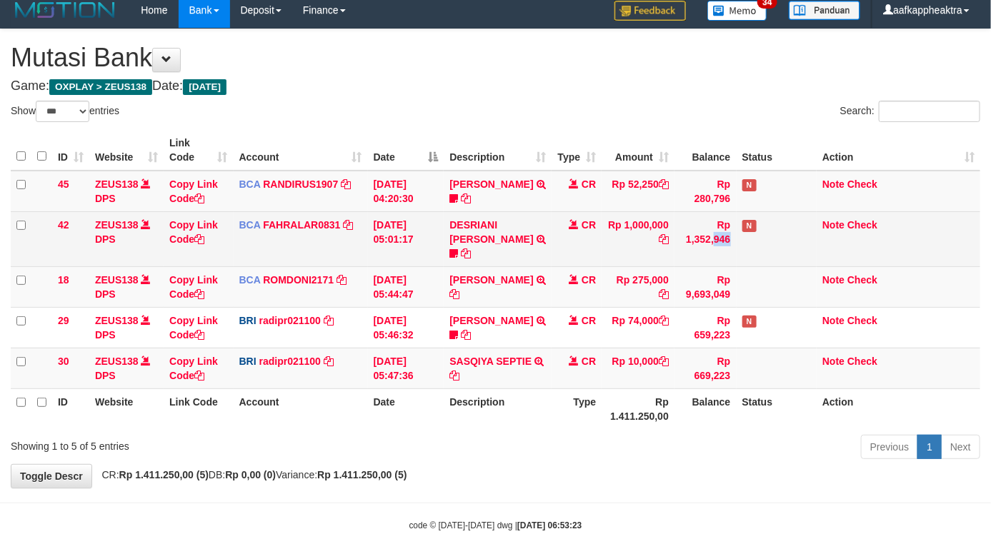
click at [674, 248] on td "Rp 1,352,946" at bounding box center [704, 238] width 61 height 55
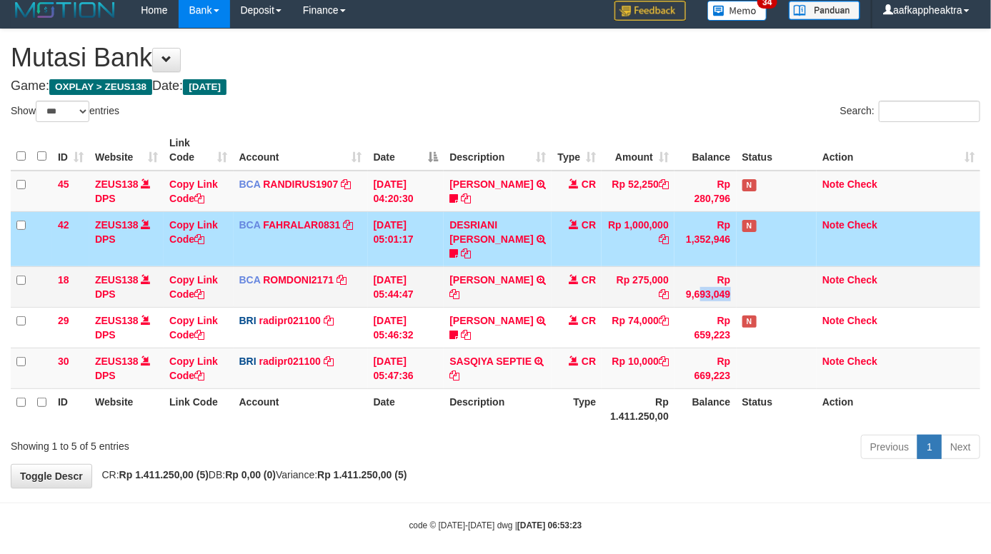
click at [691, 266] on tr "18 ZEUS138 DPS Copy Link Code BCA ROMDONI2171 DPS ROMDONI mutasi_20250901_3611 …" at bounding box center [495, 286] width 969 height 41
click at [718, 244] on td "Rp 1,352,946" at bounding box center [704, 238] width 61 height 55
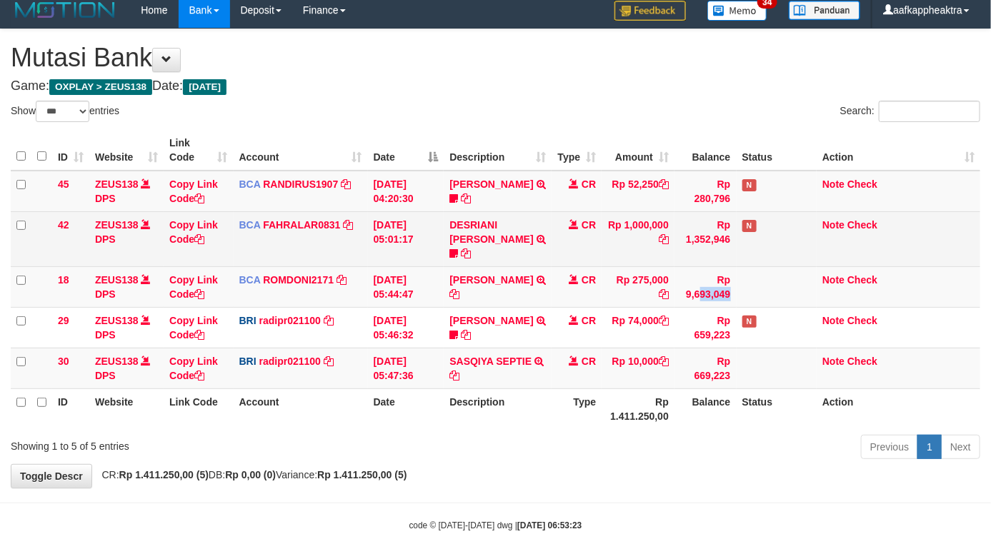
click at [714, 241] on td "Rp 1,352,946" at bounding box center [704, 238] width 61 height 55
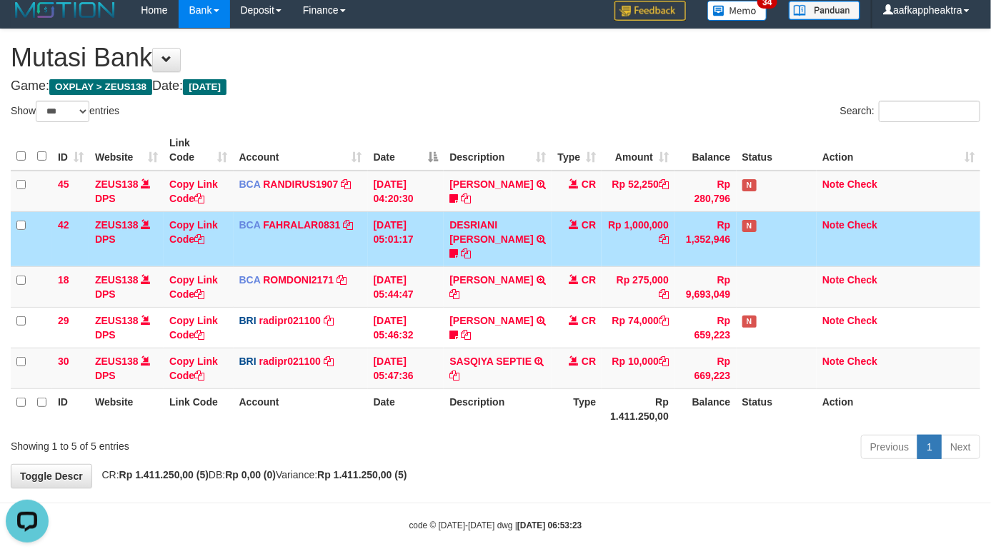
scroll to position [0, 0]
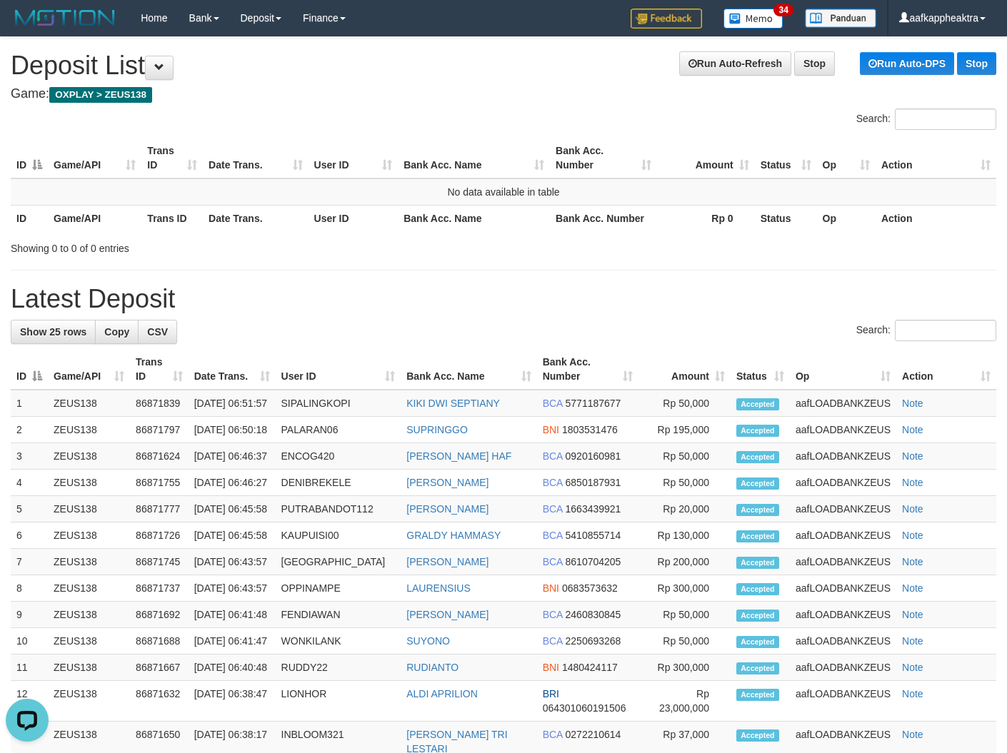
drag, startPoint x: 365, startPoint y: 324, endPoint x: 172, endPoint y: 299, distance: 194.4
click at [362, 326] on div "Search:" at bounding box center [504, 332] width 986 height 25
drag, startPoint x: 464, startPoint y: 355, endPoint x: 2, endPoint y: 311, distance: 464.2
click at [423, 362] on th "Bank Acc. Name" at bounding box center [469, 369] width 136 height 41
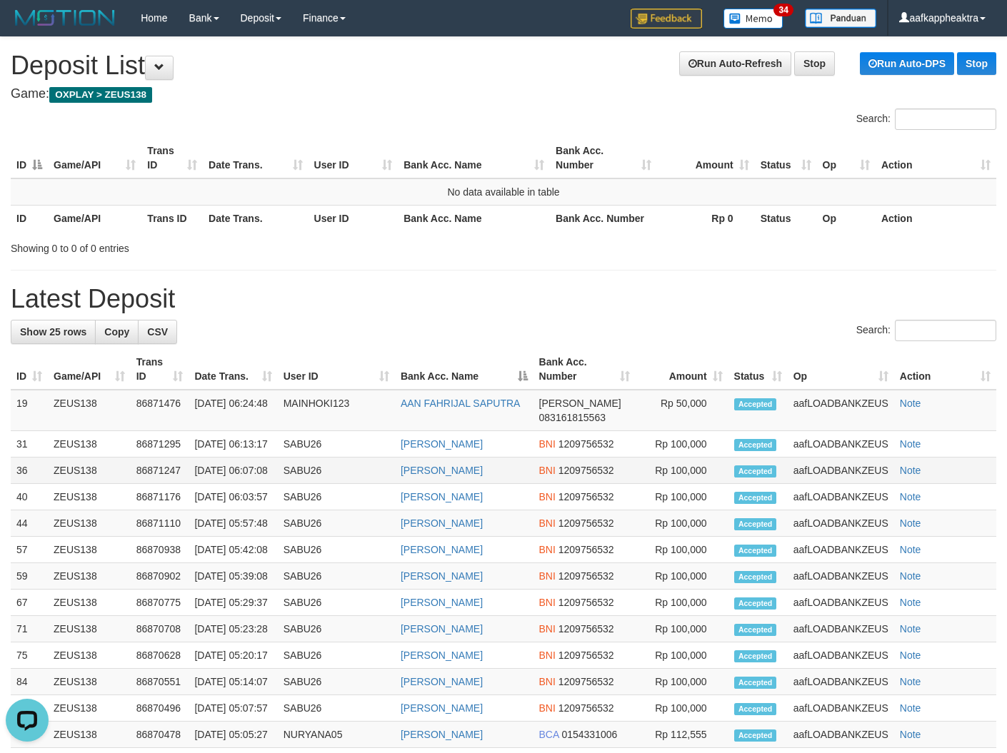
click at [544, 473] on td "BNI 1209756532" at bounding box center [584, 471] width 102 height 26
click at [576, 354] on th "Bank Acc. Number" at bounding box center [584, 369] width 102 height 41
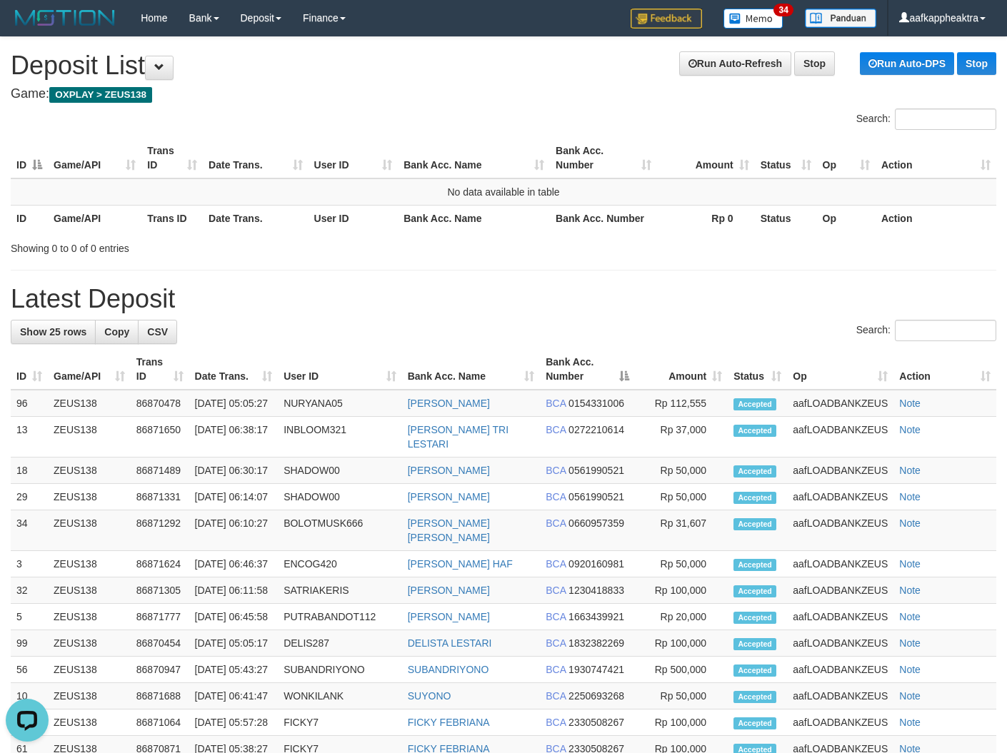
drag, startPoint x: 569, startPoint y: 366, endPoint x: 529, endPoint y: 374, distance: 40.8
click at [570, 369] on th "Bank Acc. Number" at bounding box center [587, 369] width 95 height 41
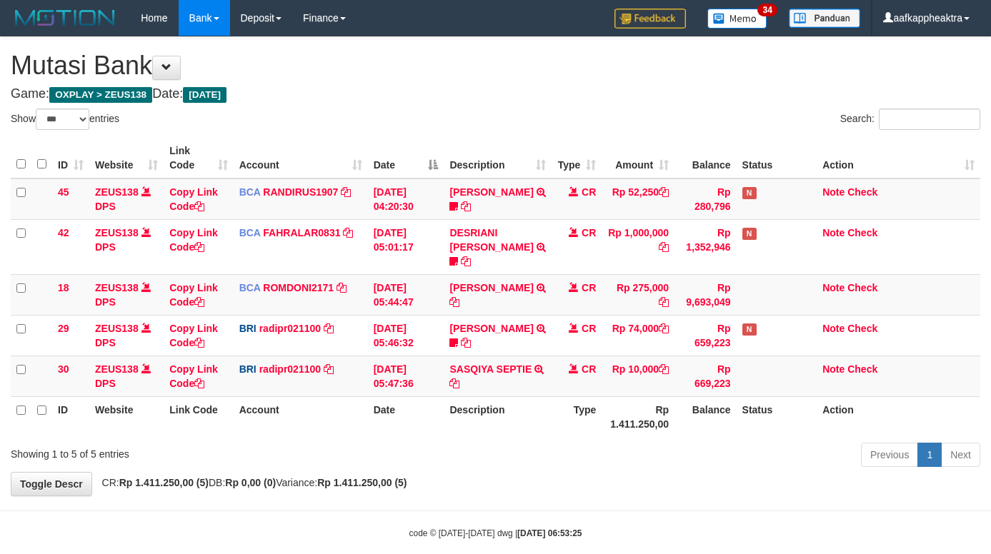
select select "***"
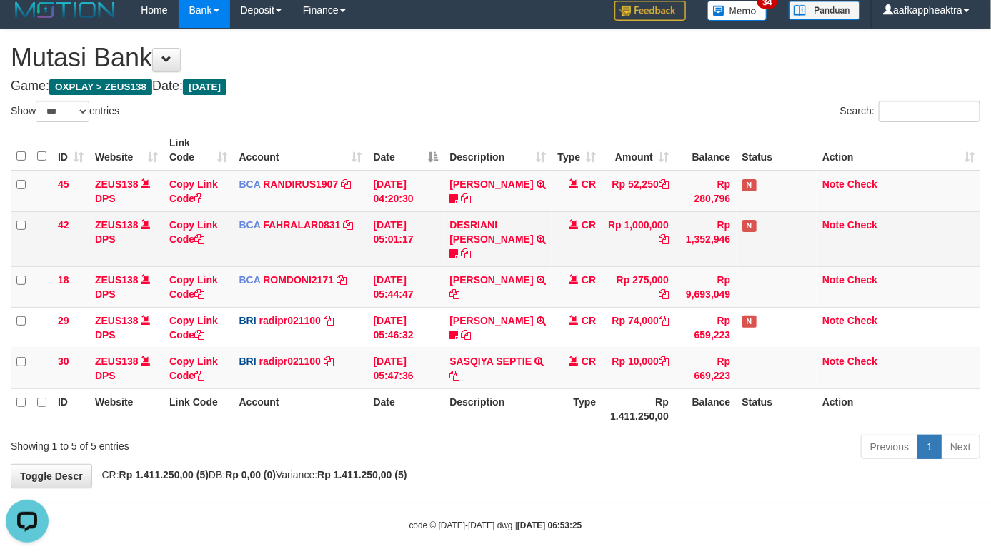
click at [608, 234] on td "Rp 1,000,000" at bounding box center [637, 238] width 73 height 55
drag, startPoint x: 608, startPoint y: 234, endPoint x: 634, endPoint y: 236, distance: 25.8
click at [611, 234] on td "Rp 1,000,000" at bounding box center [637, 238] width 73 height 55
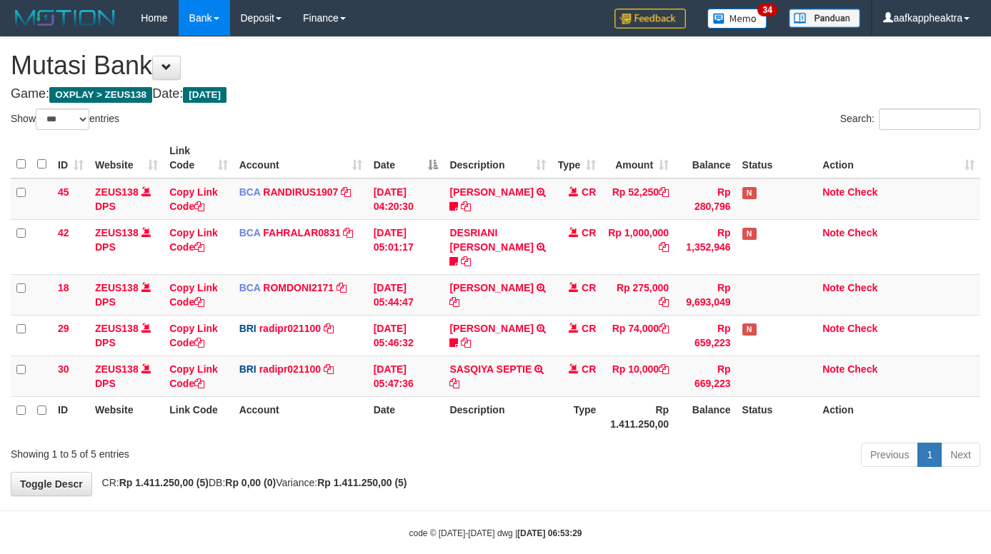
select select "***"
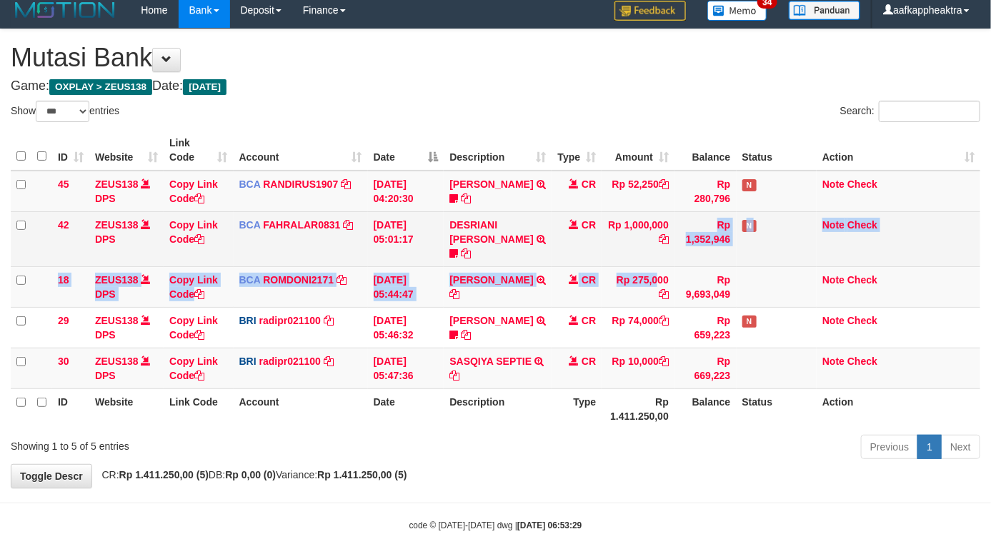
click at [630, 251] on td "Rp 1,000,000" at bounding box center [637, 238] width 73 height 55
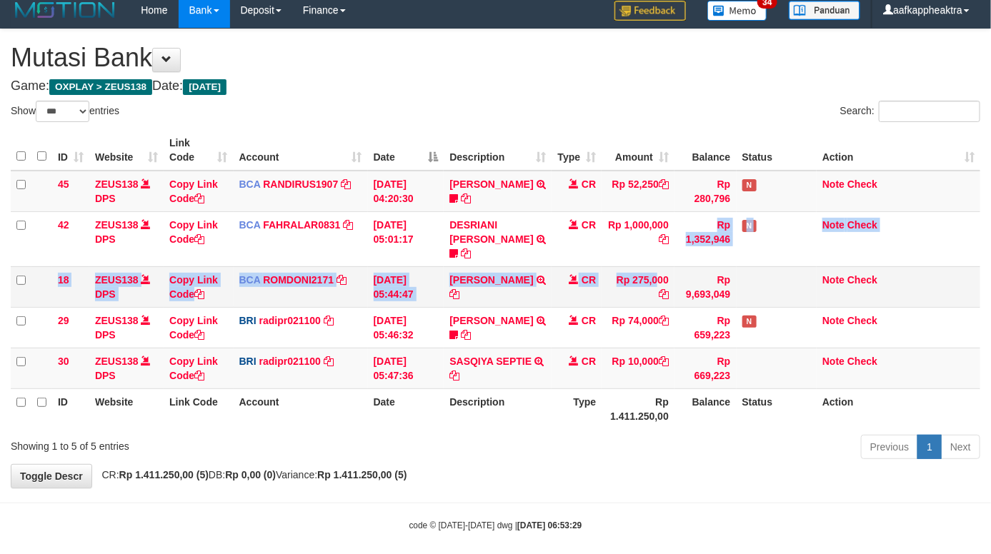
click at [630, 266] on td "Rp 275,000" at bounding box center [637, 286] width 73 height 41
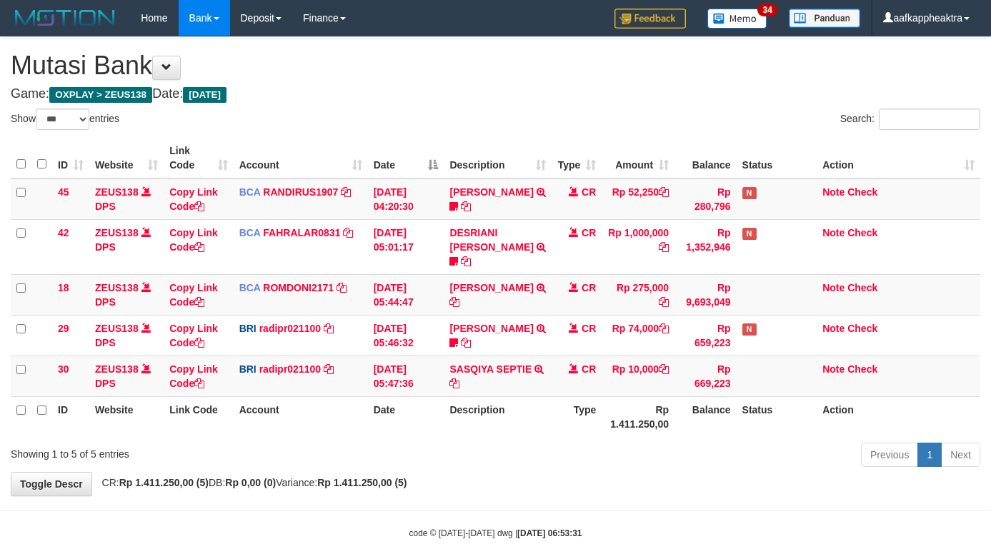
select select "***"
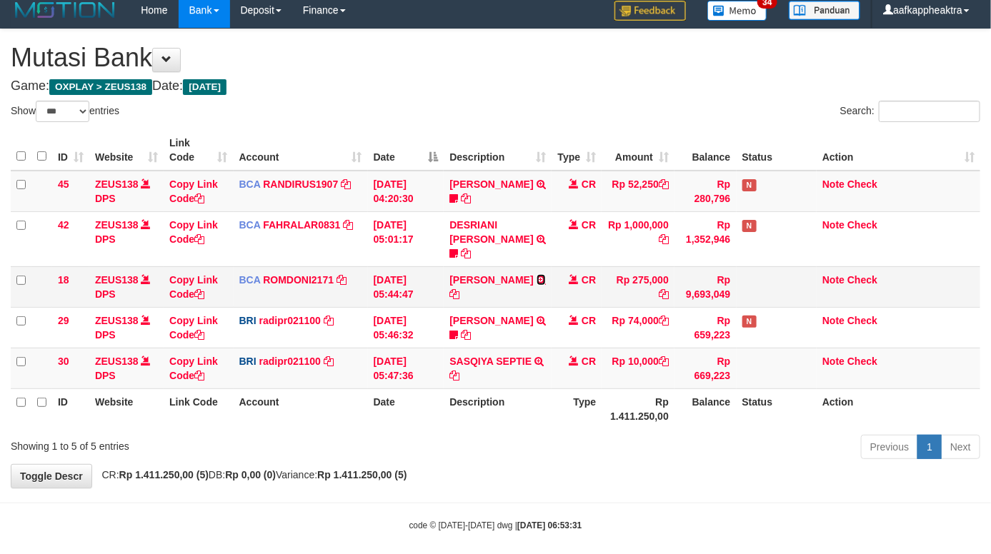
click at [543, 275] on icon at bounding box center [540, 280] width 9 height 10
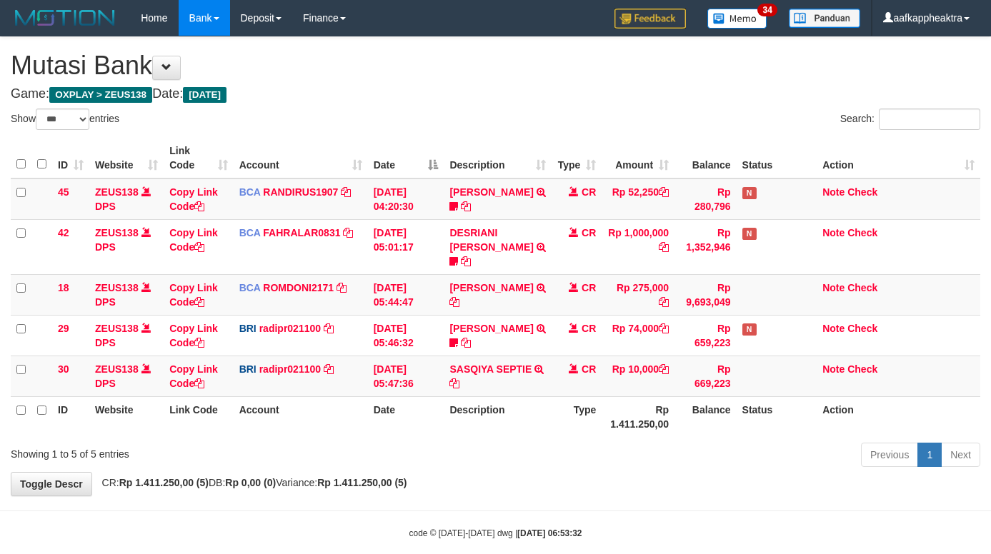
select select "***"
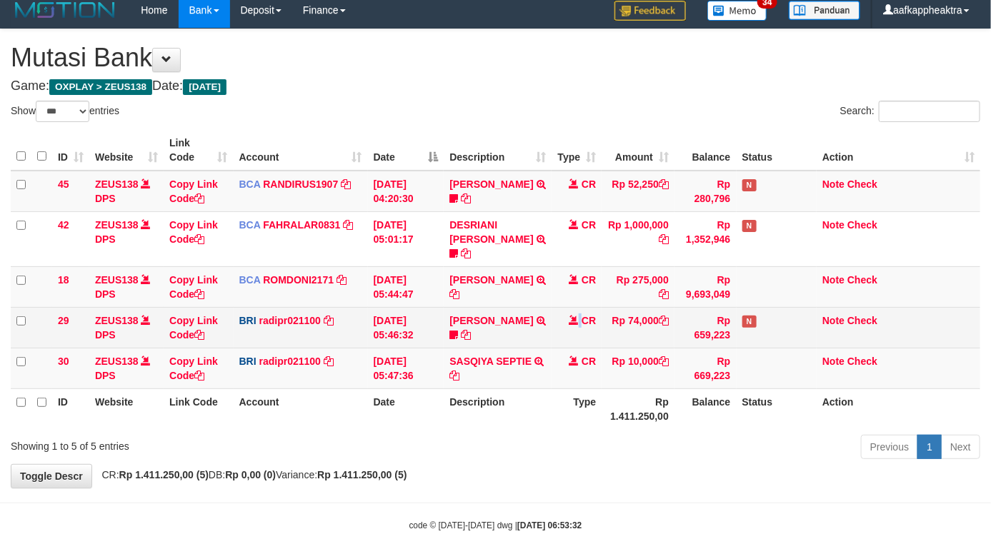
drag, startPoint x: 568, startPoint y: 304, endPoint x: 576, endPoint y: 313, distance: 11.2
click at [580, 316] on td "CR" at bounding box center [576, 327] width 50 height 41
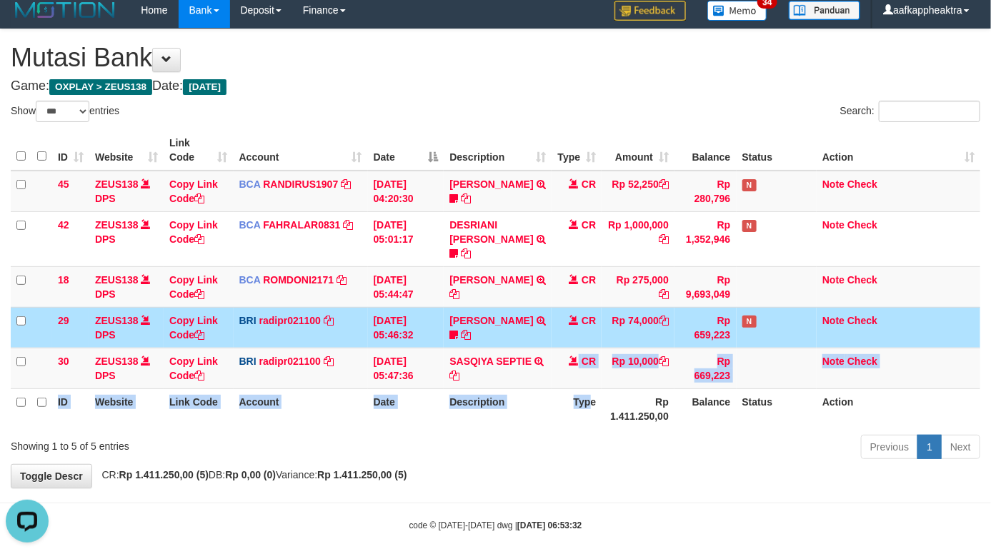
scroll to position [0, 0]
drag, startPoint x: 587, startPoint y: 379, endPoint x: 588, endPoint y: 391, distance: 12.2
click at [588, 391] on table "ID Website Link Code Account Date Description Type Amount Balance Status Action…" at bounding box center [495, 279] width 969 height 299
